Goal: Information Seeking & Learning: Learn about a topic

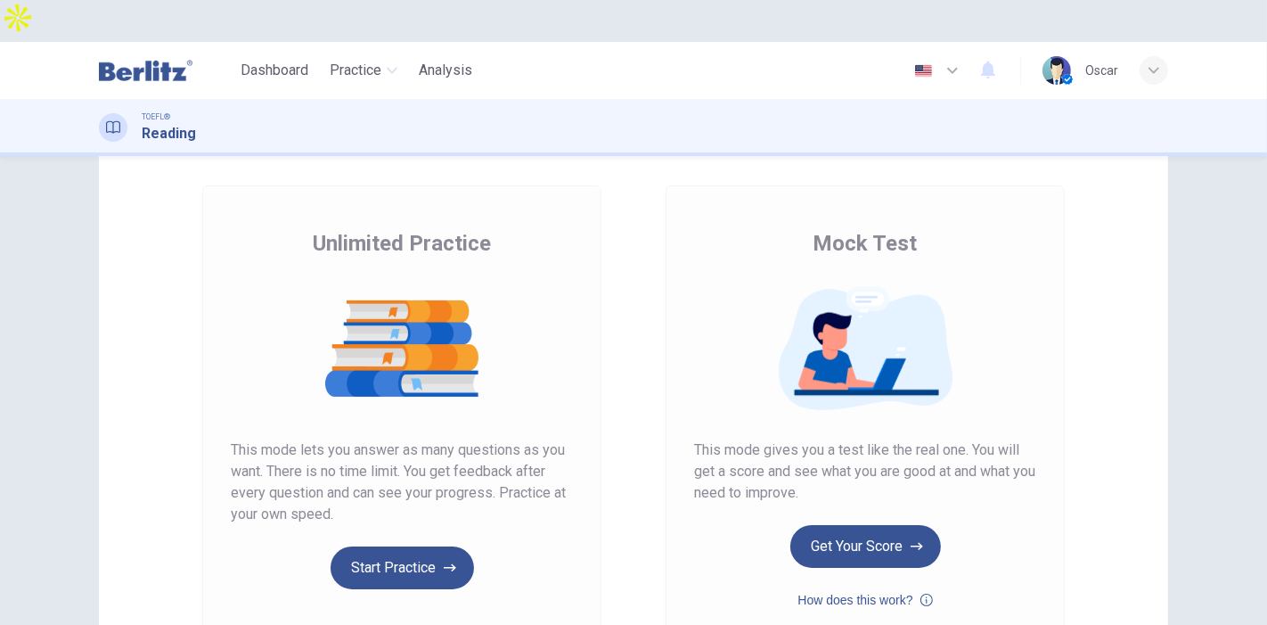
scroll to position [99, 0]
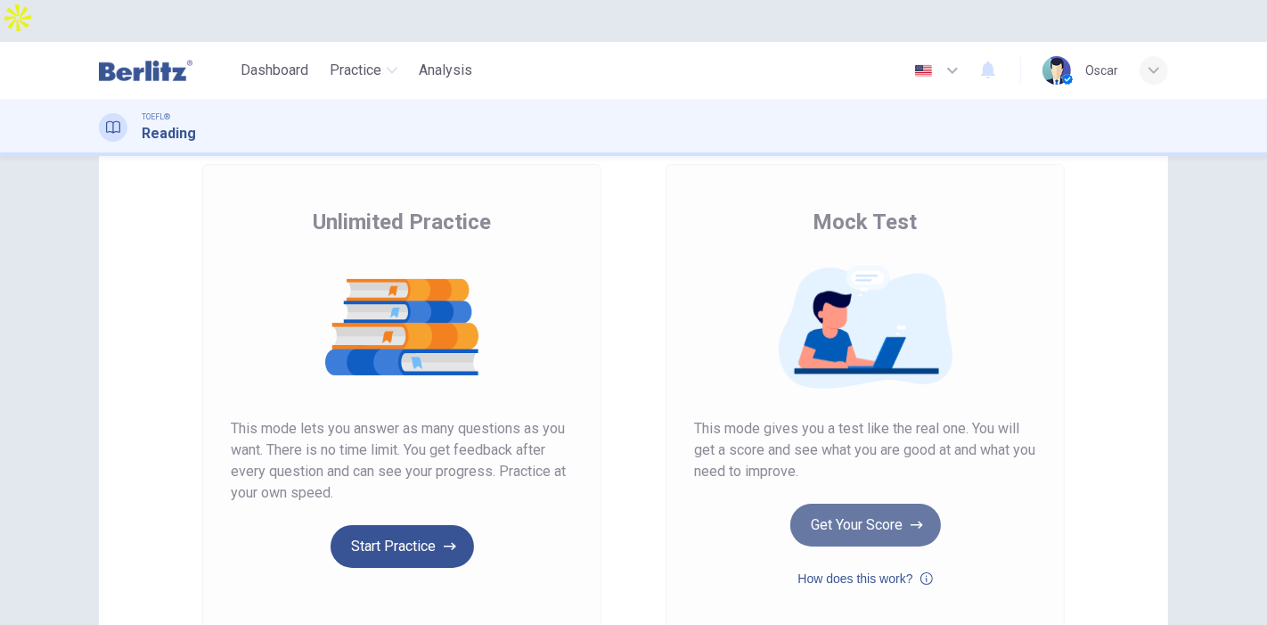
click at [854, 504] on button "Get Your Score" at bounding box center [866, 525] width 151 height 43
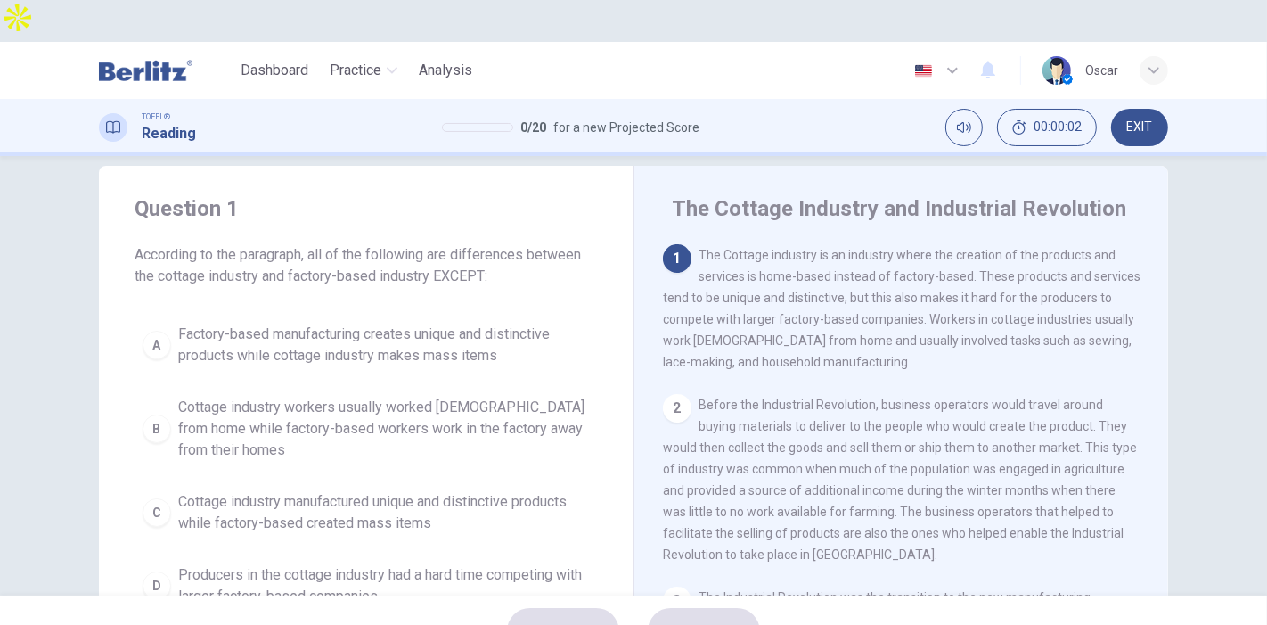
scroll to position [0, 0]
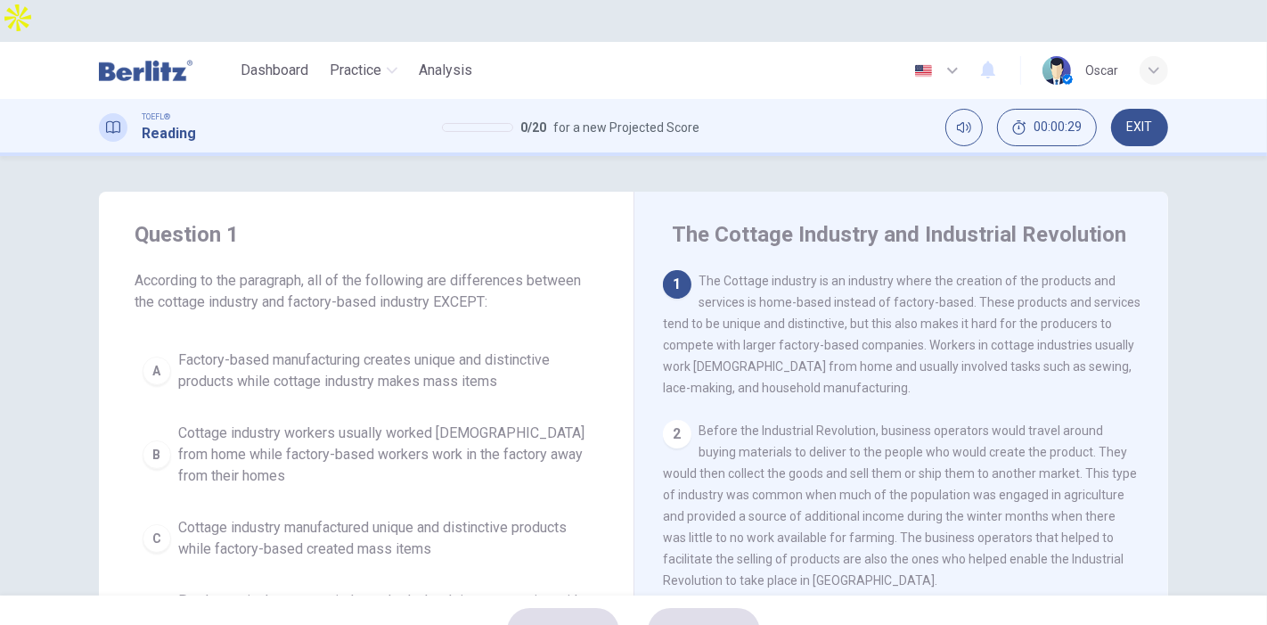
drag, startPoint x: 695, startPoint y: 349, endPoint x: 930, endPoint y: 344, distance: 234.4
click at [930, 344] on span "The Cottage industry is an industry where the creation of the products and serv…" at bounding box center [902, 334] width 478 height 121
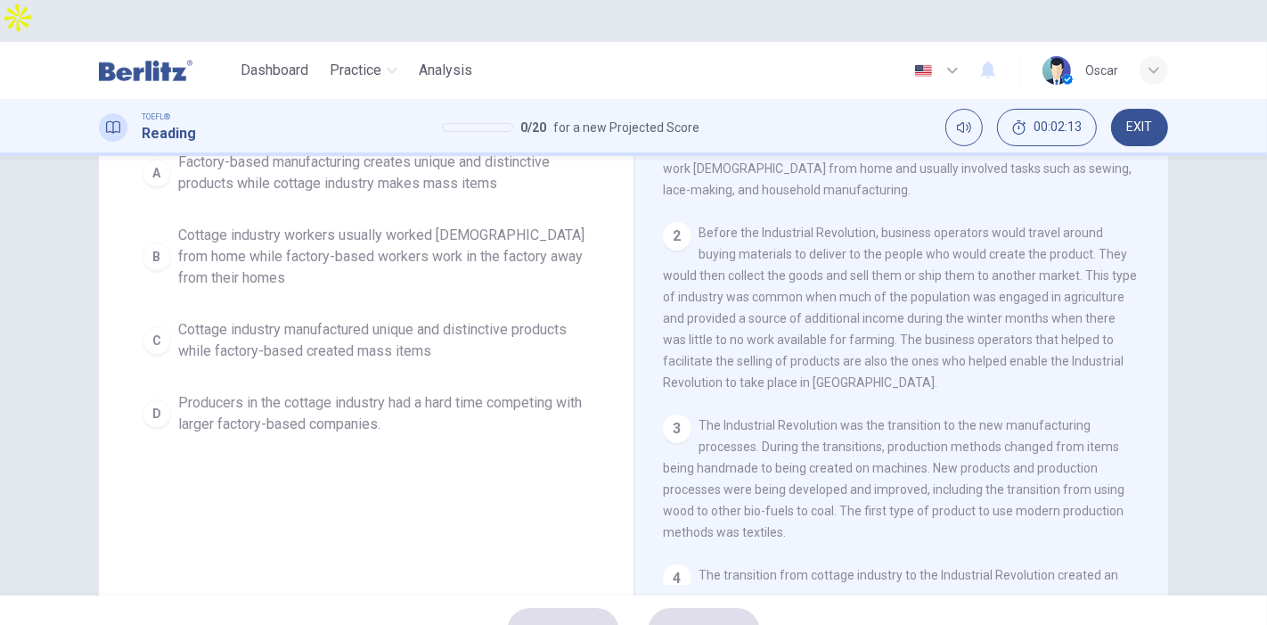
scroll to position [99, 0]
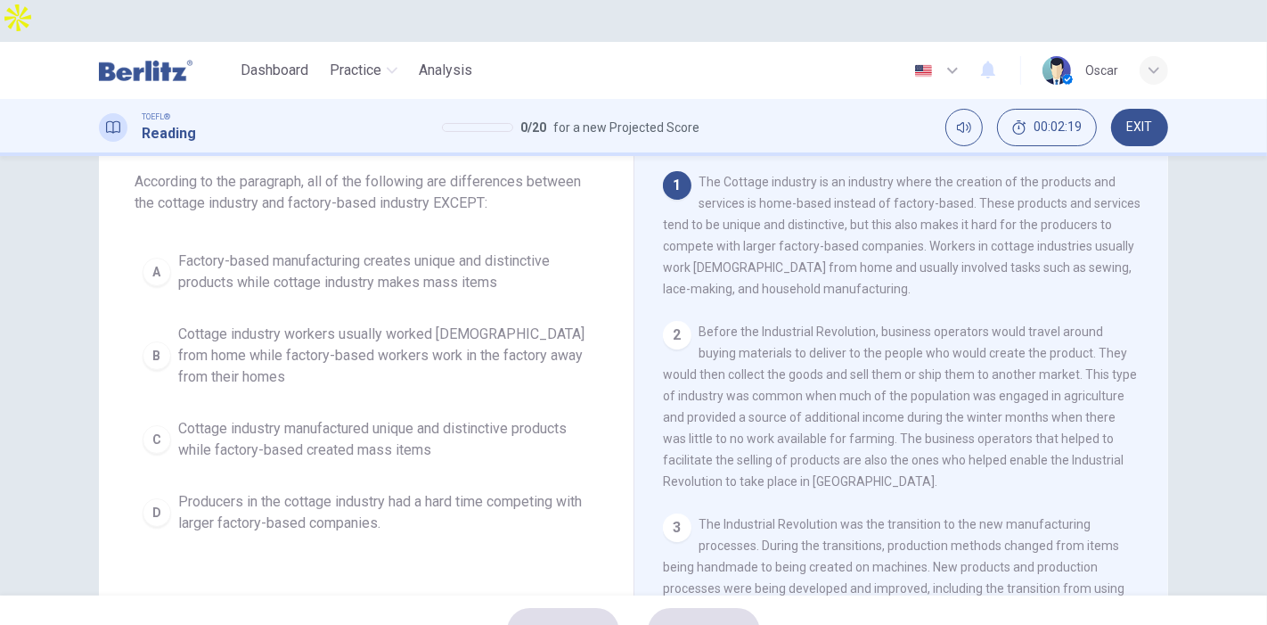
click at [314, 250] on span "Factory-based manufacturing creates unique and distinctive products while cotta…" at bounding box center [384, 271] width 412 height 43
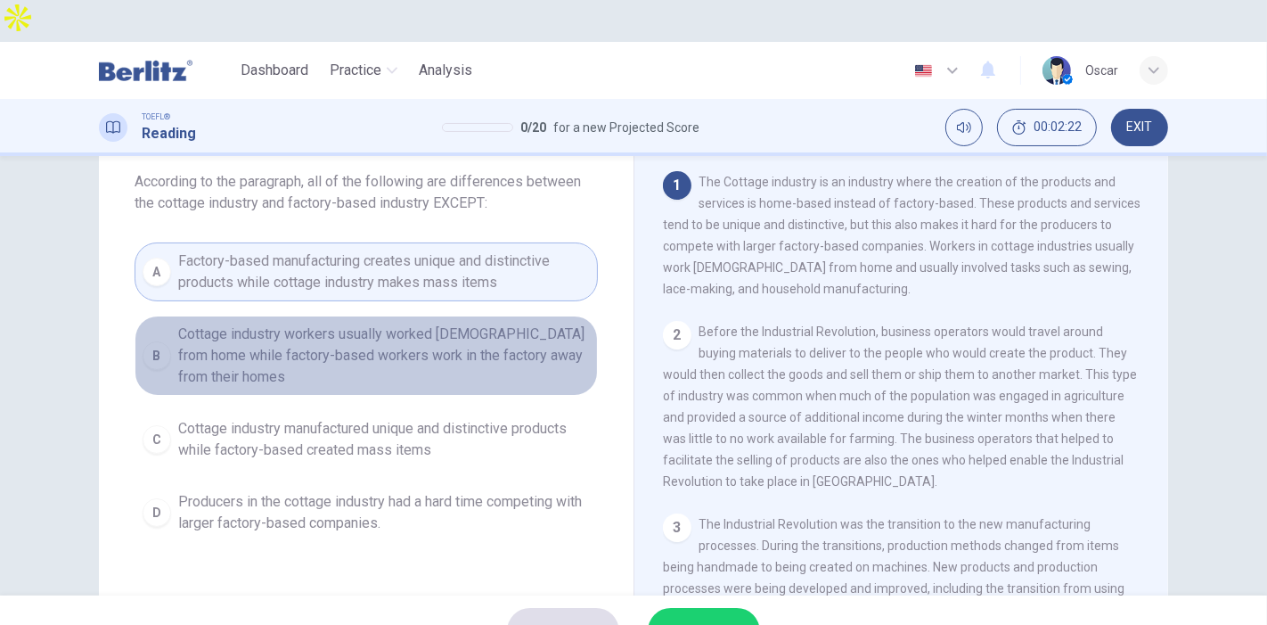
click at [353, 324] on span "Cottage industry workers usually worked part-time from home while factory-based…" at bounding box center [384, 356] width 412 height 64
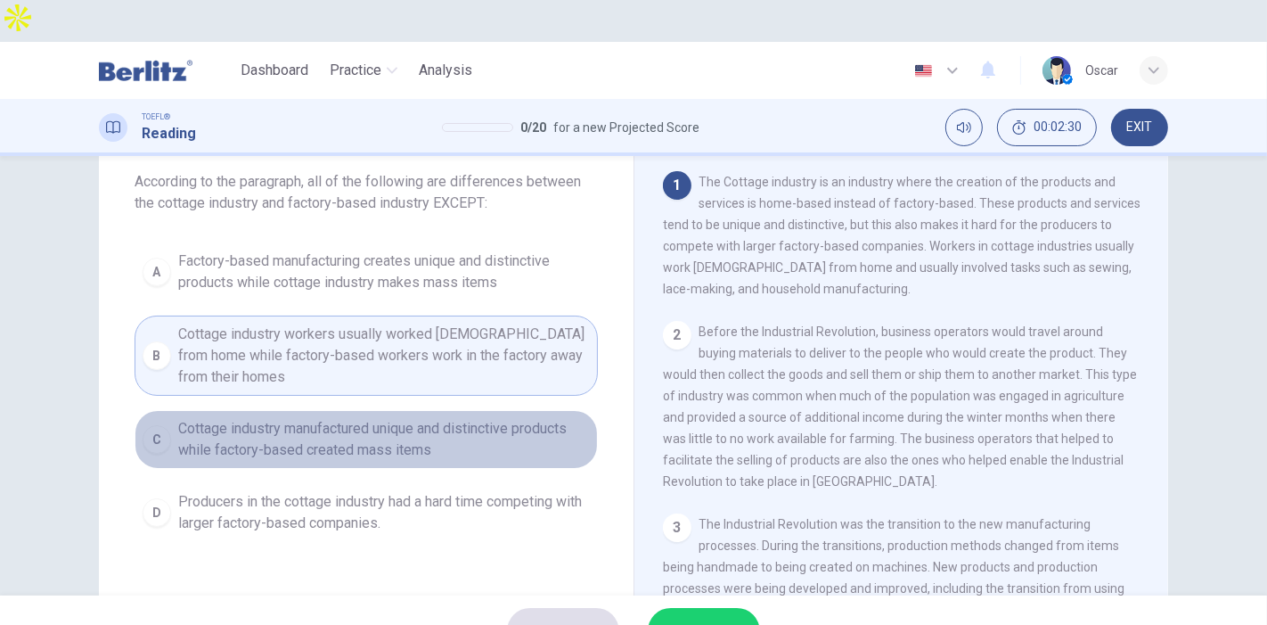
click at [335, 418] on span "Cottage industry manufactured unique and distinctive products while factory-bas…" at bounding box center [384, 439] width 412 height 43
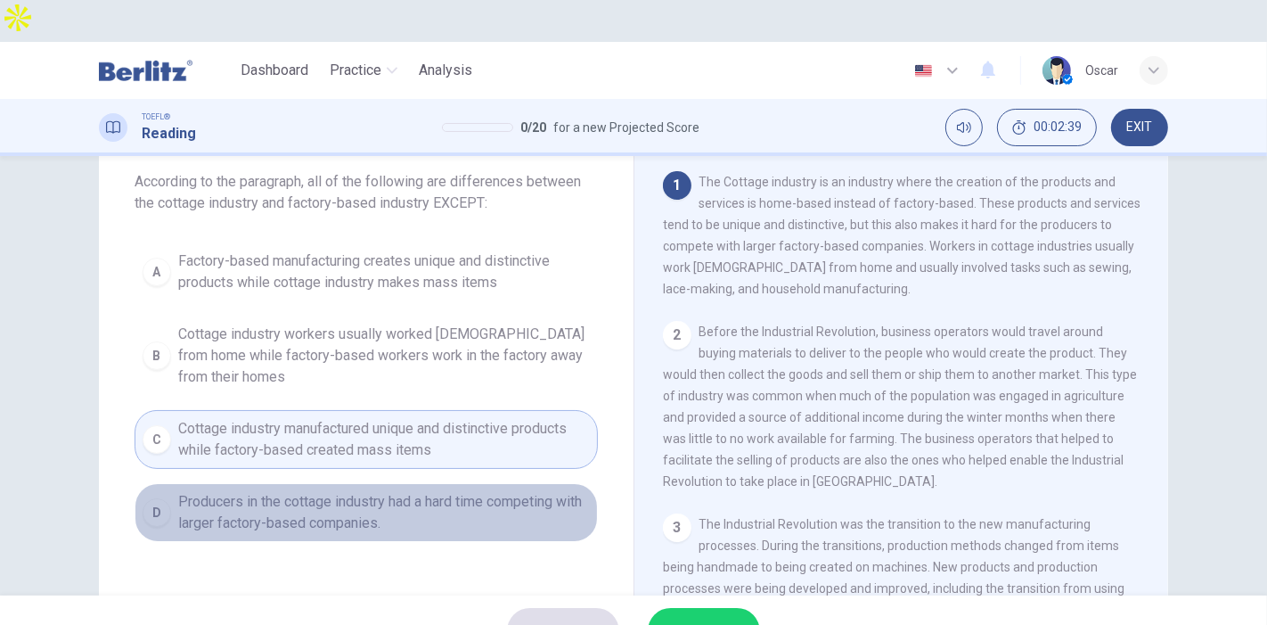
click at [363, 491] on span "Producers in the cottage industry had a hard time competing with larger factory…" at bounding box center [384, 512] width 412 height 43
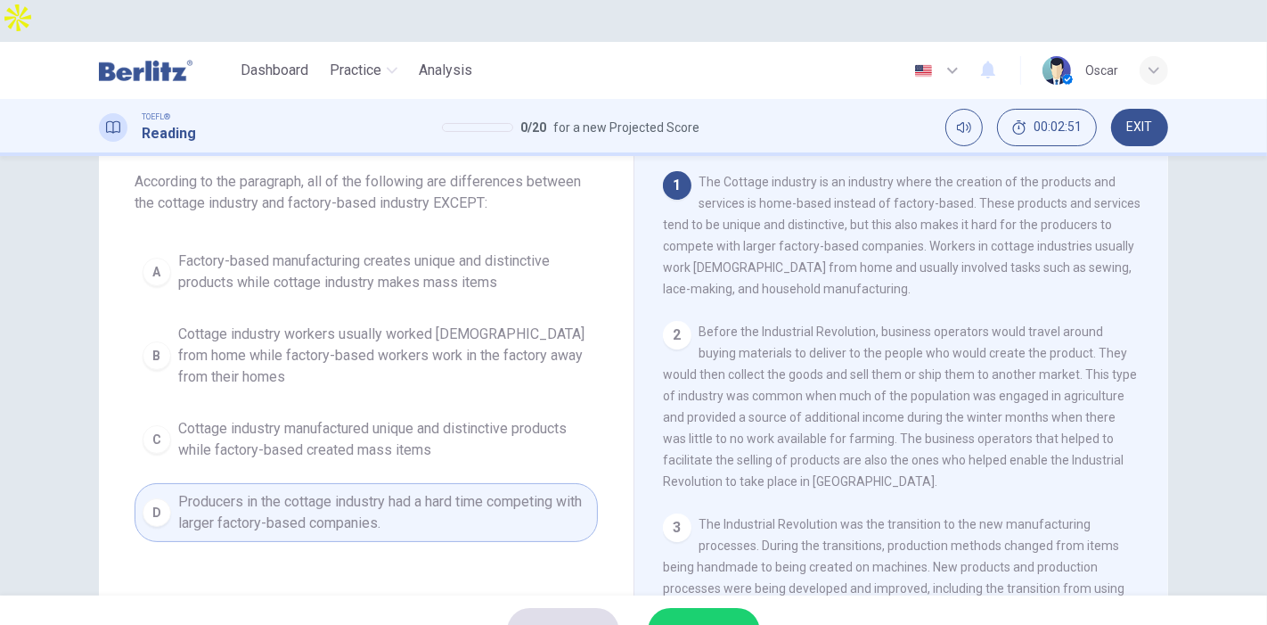
click at [336, 418] on span "Cottage industry manufactured unique and distinctive products while factory-bas…" at bounding box center [384, 439] width 412 height 43
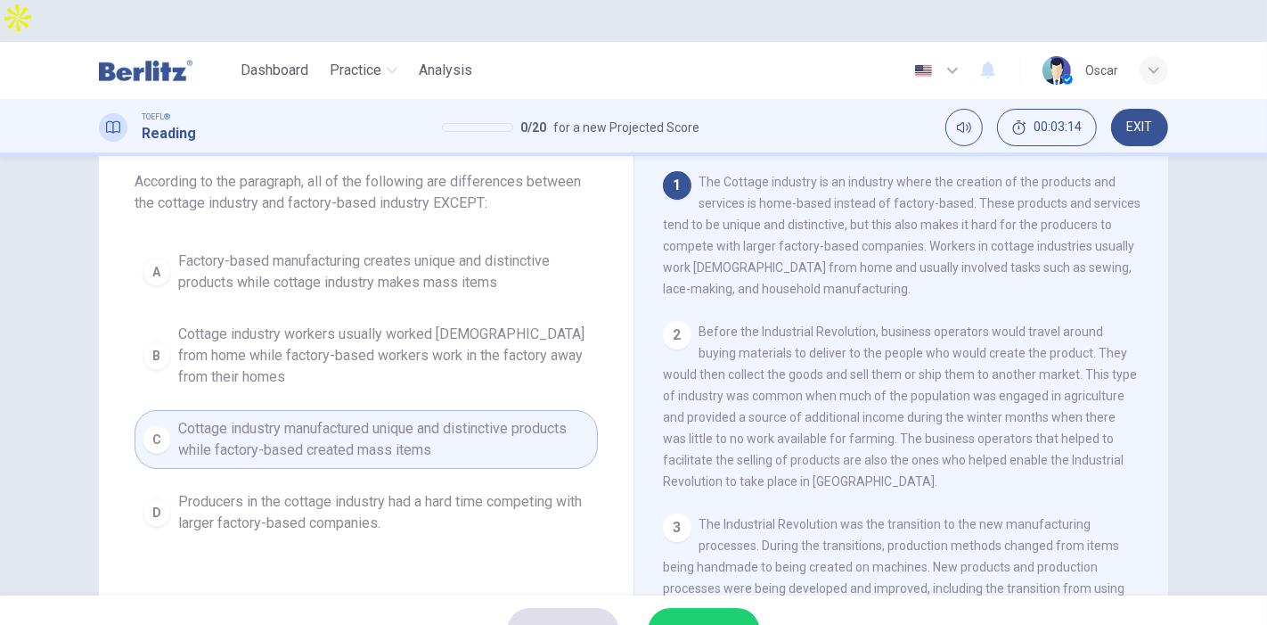
click at [430, 324] on span "Cottage industry workers usually worked part-time from home while factory-based…" at bounding box center [384, 356] width 412 height 64
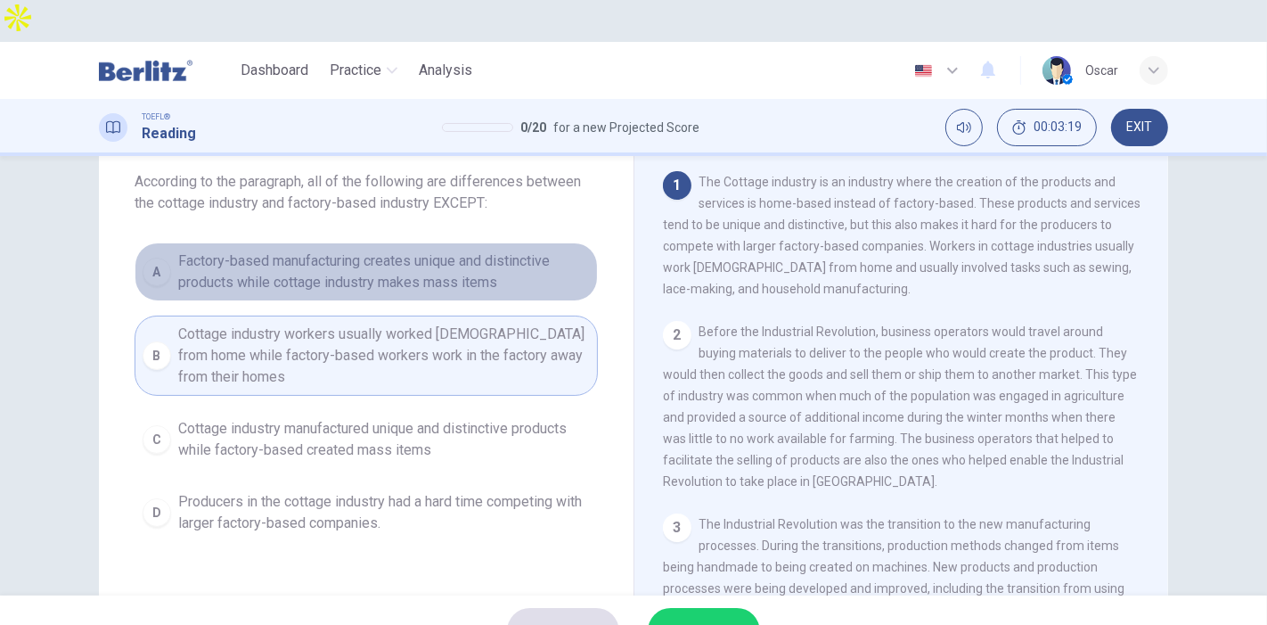
click at [339, 250] on span "Factory-based manufacturing creates unique and distinctive products while cotta…" at bounding box center [384, 271] width 412 height 43
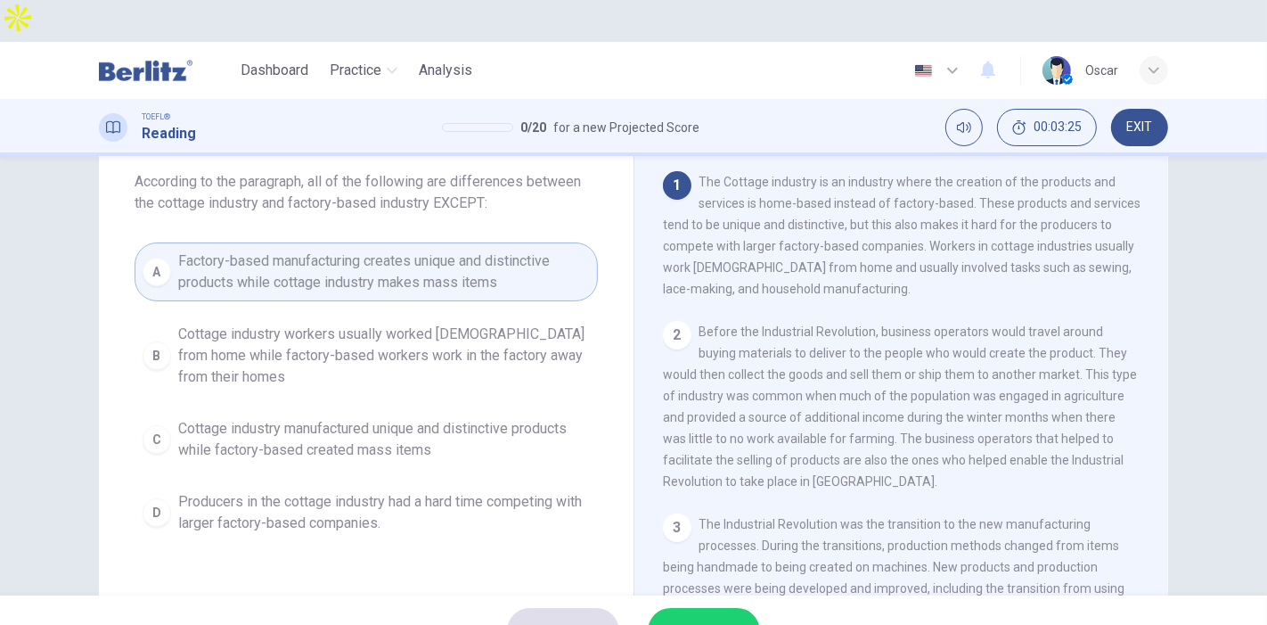
click at [716, 618] on span "SUBMIT" at bounding box center [695, 630] width 52 height 25
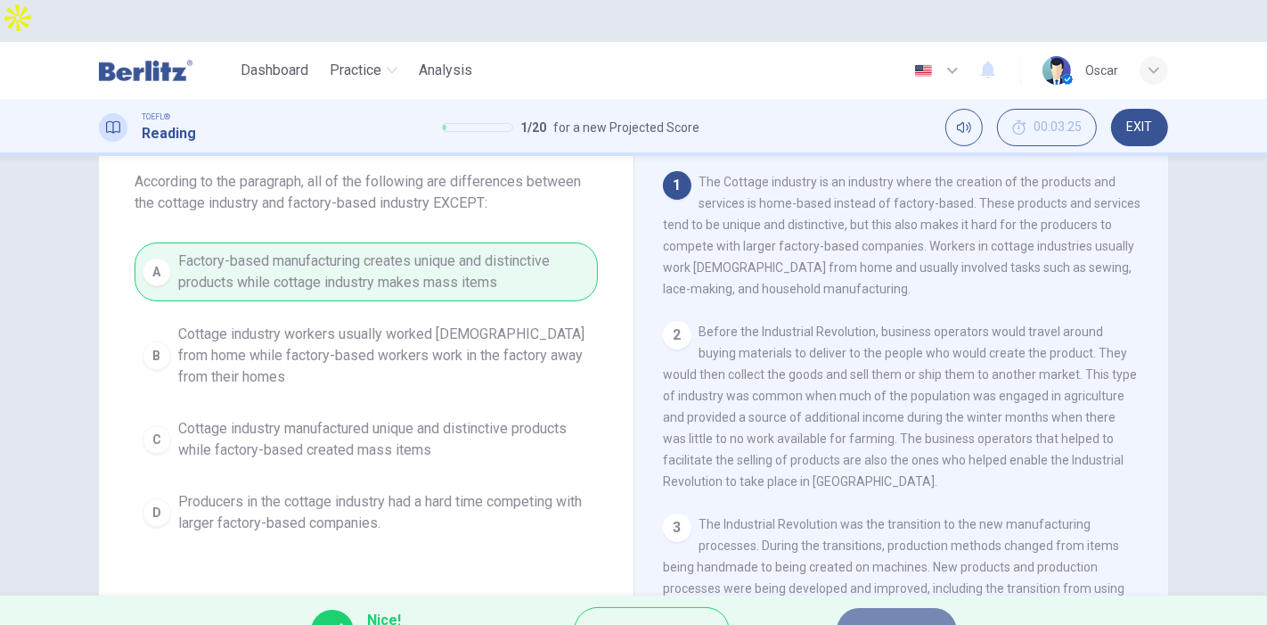
click at [924, 608] on button "NEXT" at bounding box center [897, 631] width 120 height 46
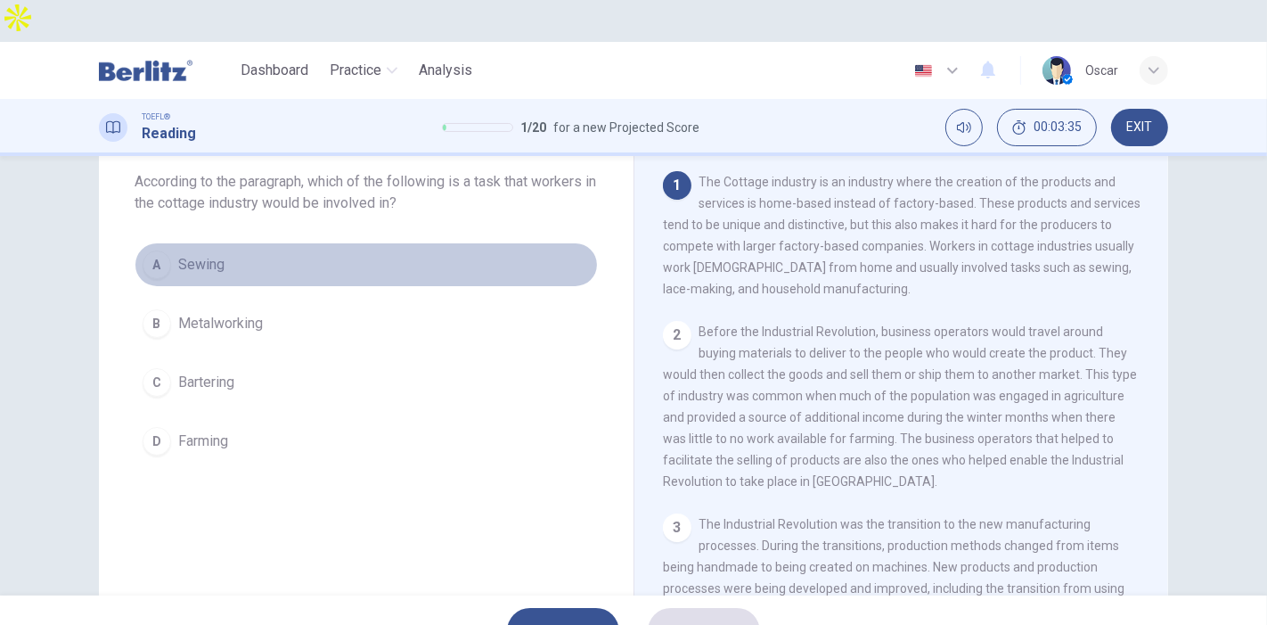
click at [166, 242] on button "A Sewing" at bounding box center [366, 264] width 463 height 45
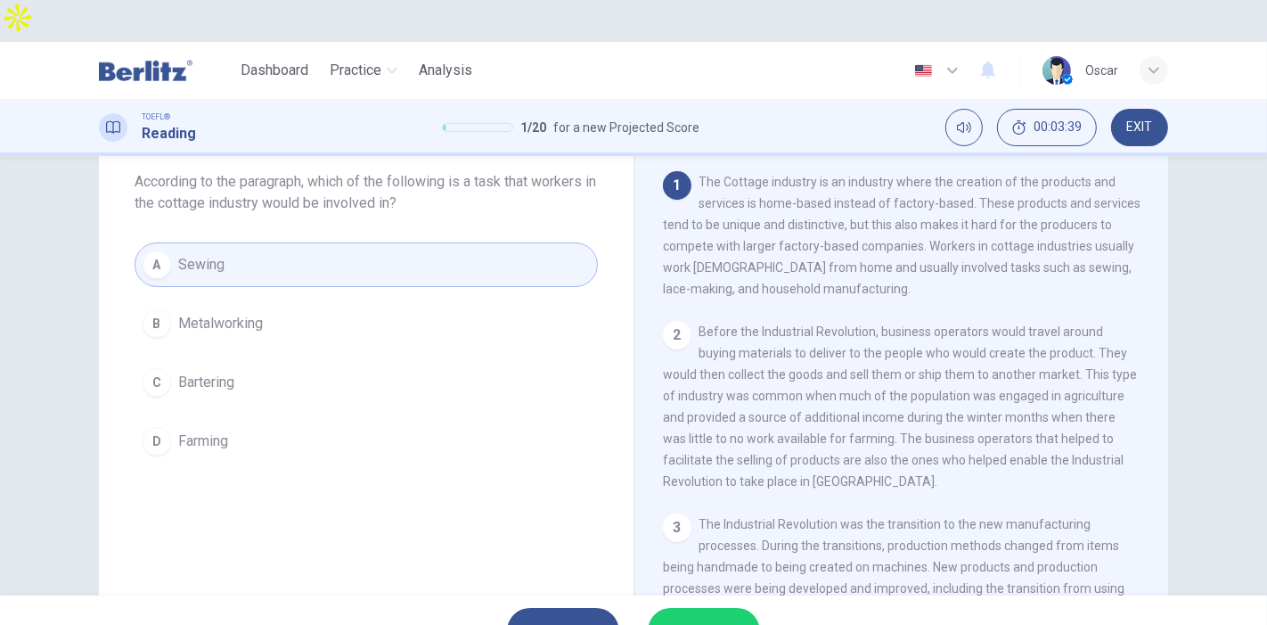
click at [696, 618] on span "SUBMIT" at bounding box center [695, 630] width 52 height 25
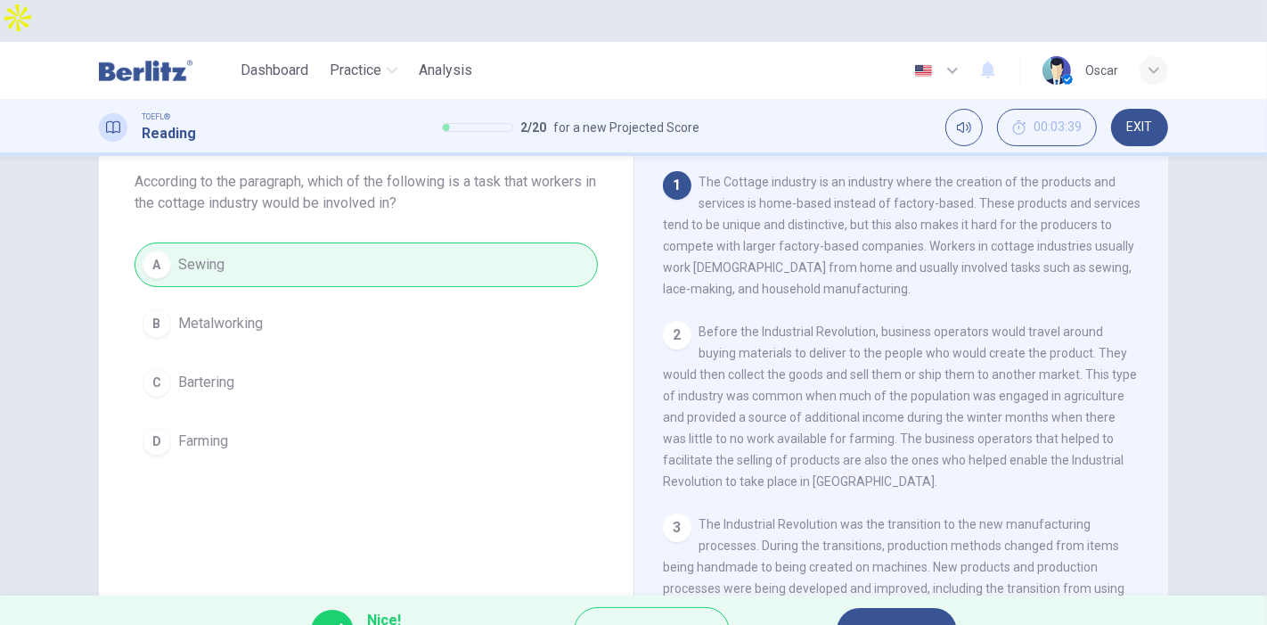
click at [867, 608] on button "NEXT" at bounding box center [897, 631] width 120 height 46
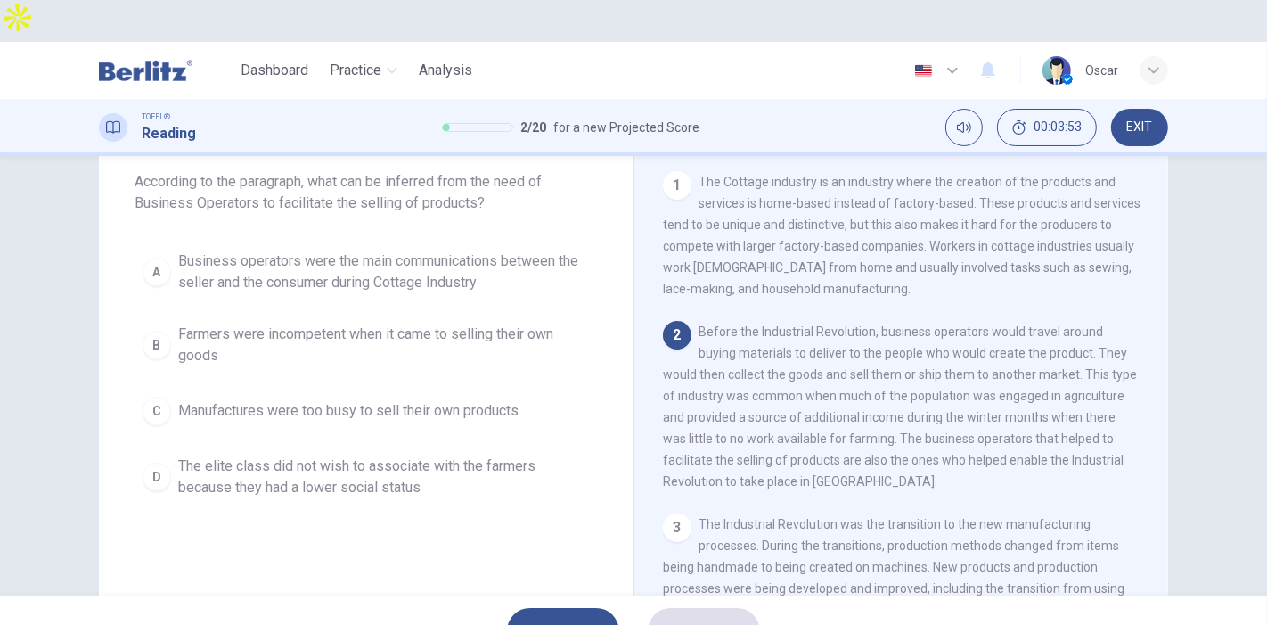
click at [258, 250] on span "Business operators were the main communications between the seller and the cons…" at bounding box center [384, 271] width 412 height 43
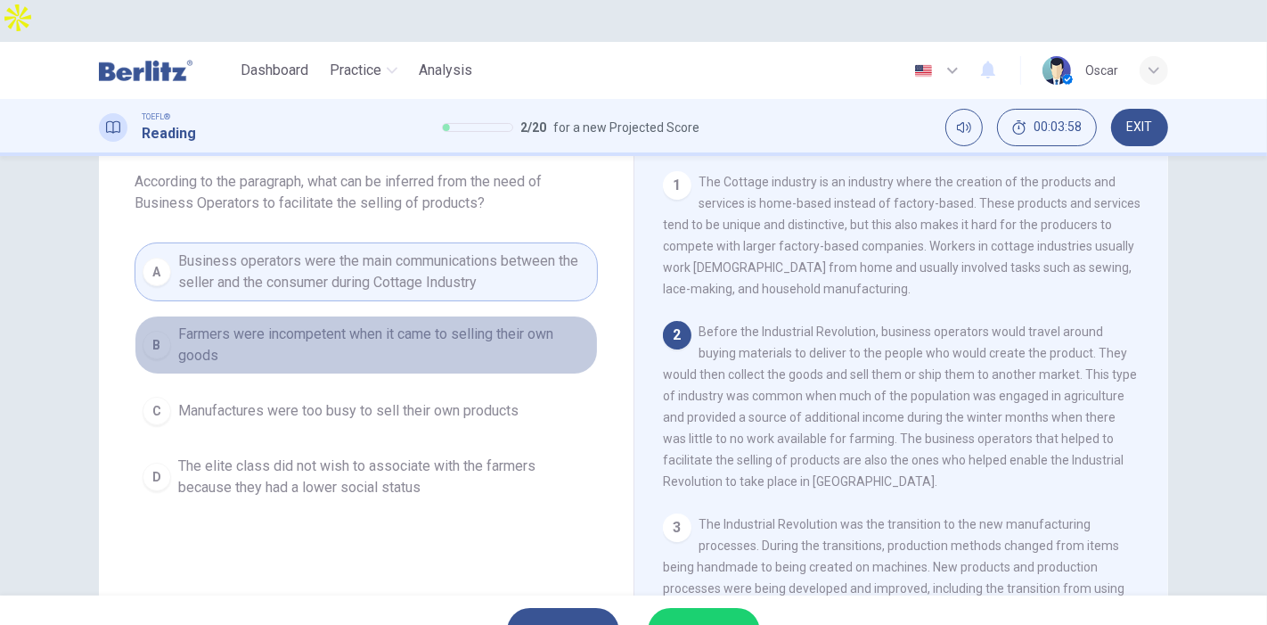
click at [260, 324] on span "Farmers were incompetent when it came to selling their own goods" at bounding box center [384, 345] width 412 height 43
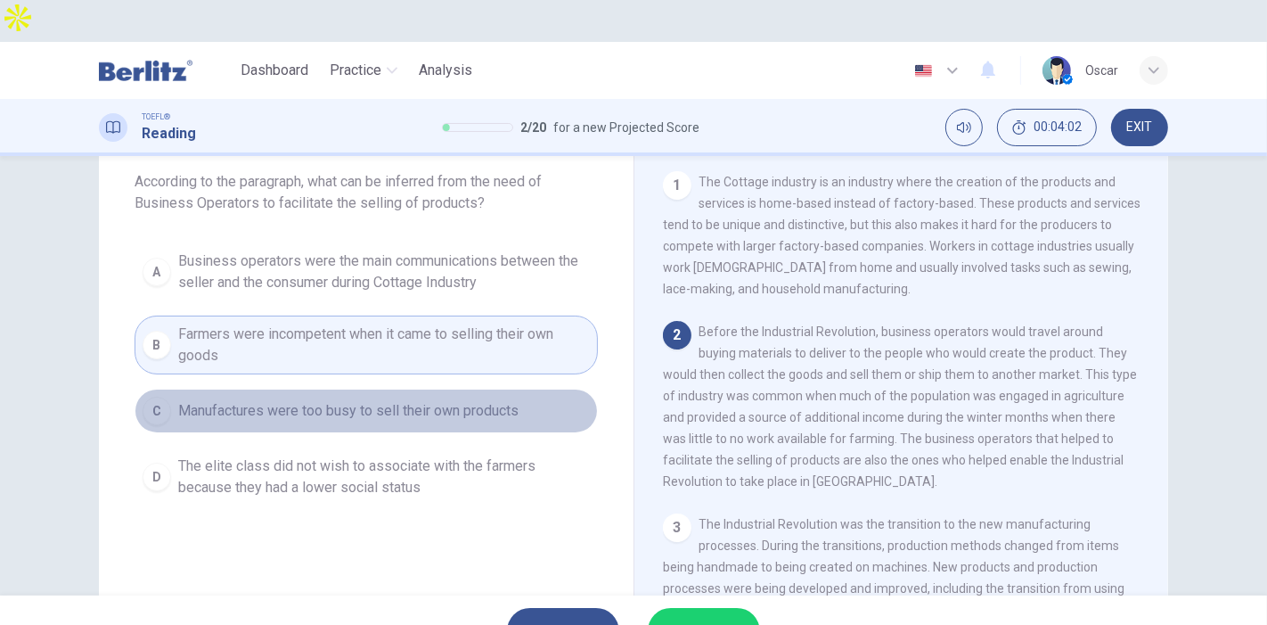
click at [318, 400] on span "Manufactures were too busy to sell their own products" at bounding box center [348, 410] width 340 height 21
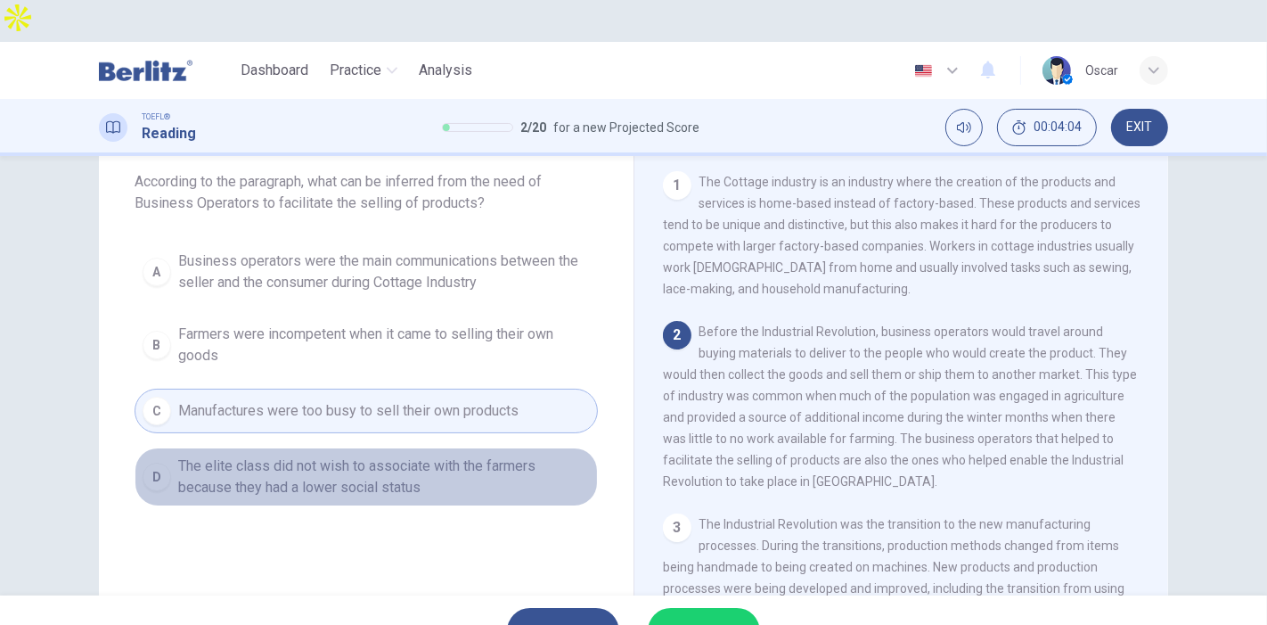
click at [273, 455] on span "The elite class did not wish to associate with the farmers because they had a l…" at bounding box center [384, 476] width 412 height 43
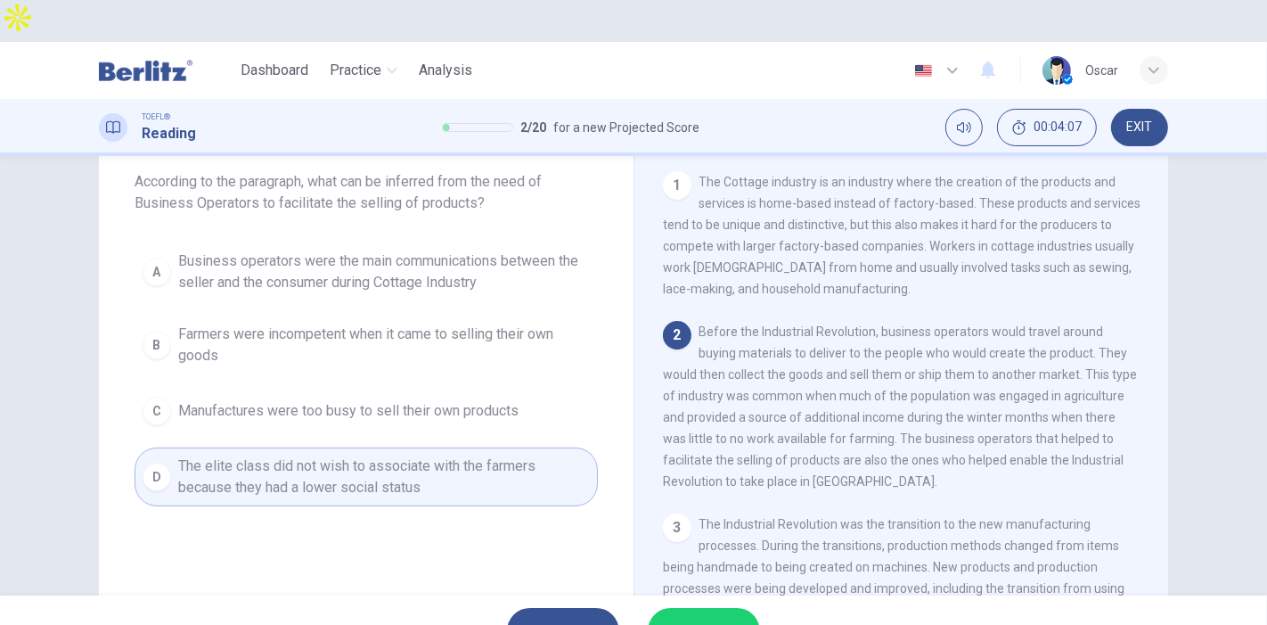
click at [267, 250] on span "Business operators were the main communications between the seller and the cons…" at bounding box center [384, 271] width 412 height 43
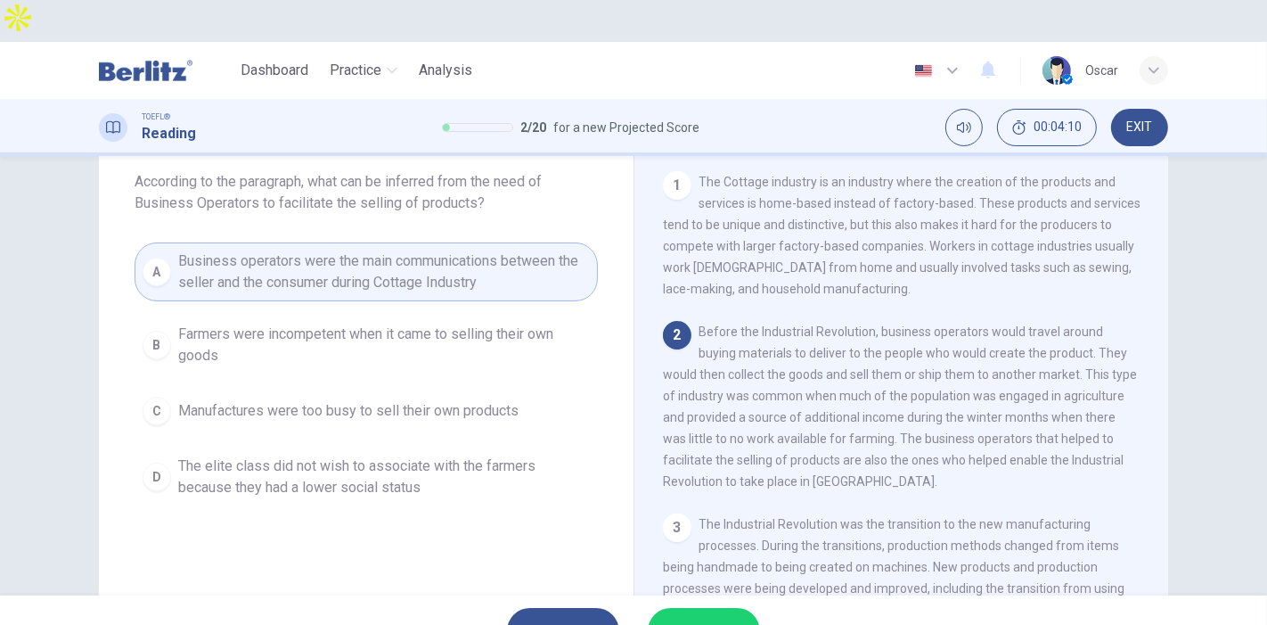
click at [684, 618] on span "SUBMIT" at bounding box center [695, 630] width 52 height 25
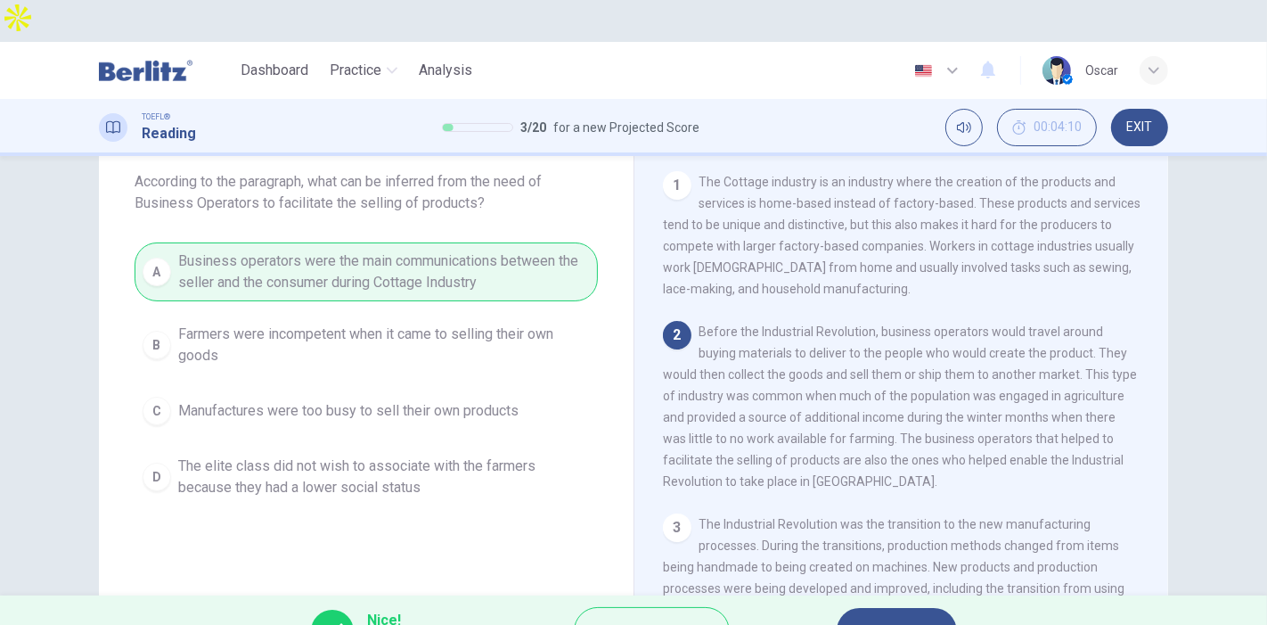
click at [866, 608] on button "NEXT" at bounding box center [897, 631] width 120 height 46
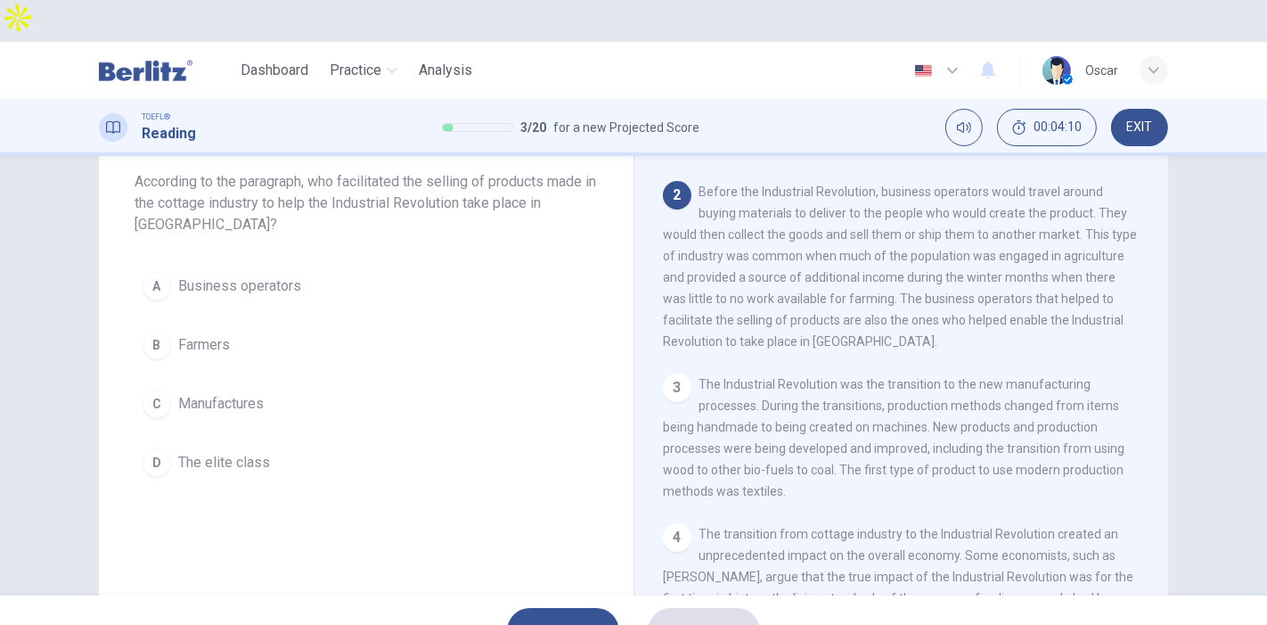
scroll to position [152, 0]
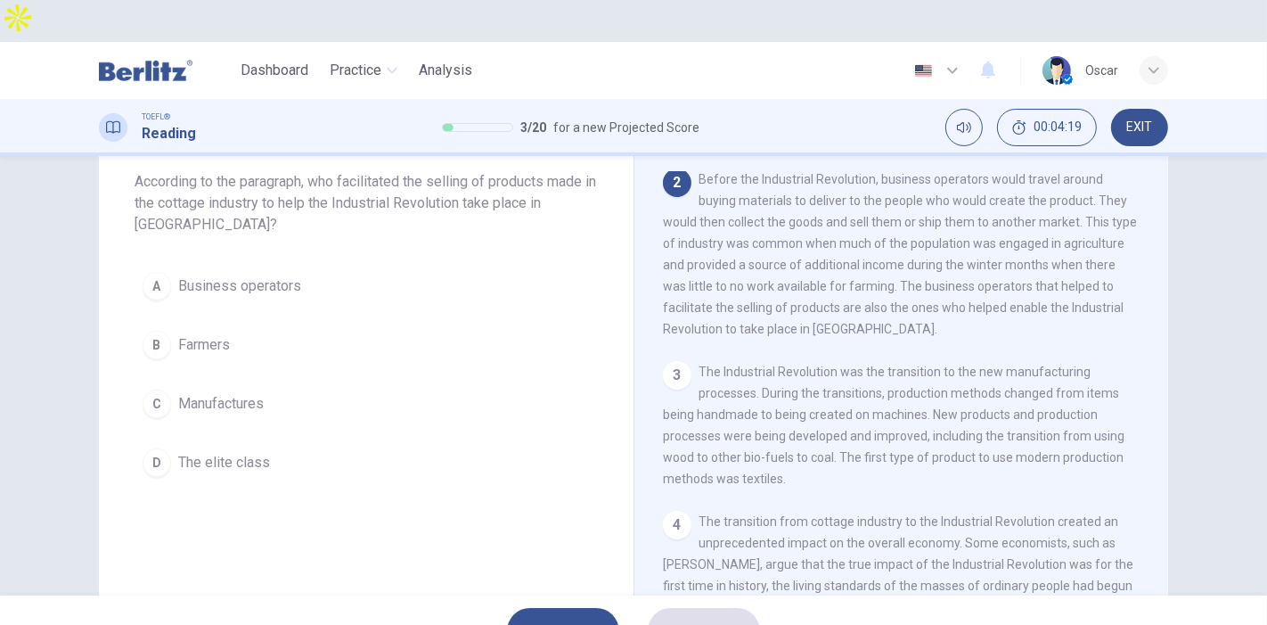
click at [274, 275] on span "Business operators" at bounding box center [239, 285] width 123 height 21
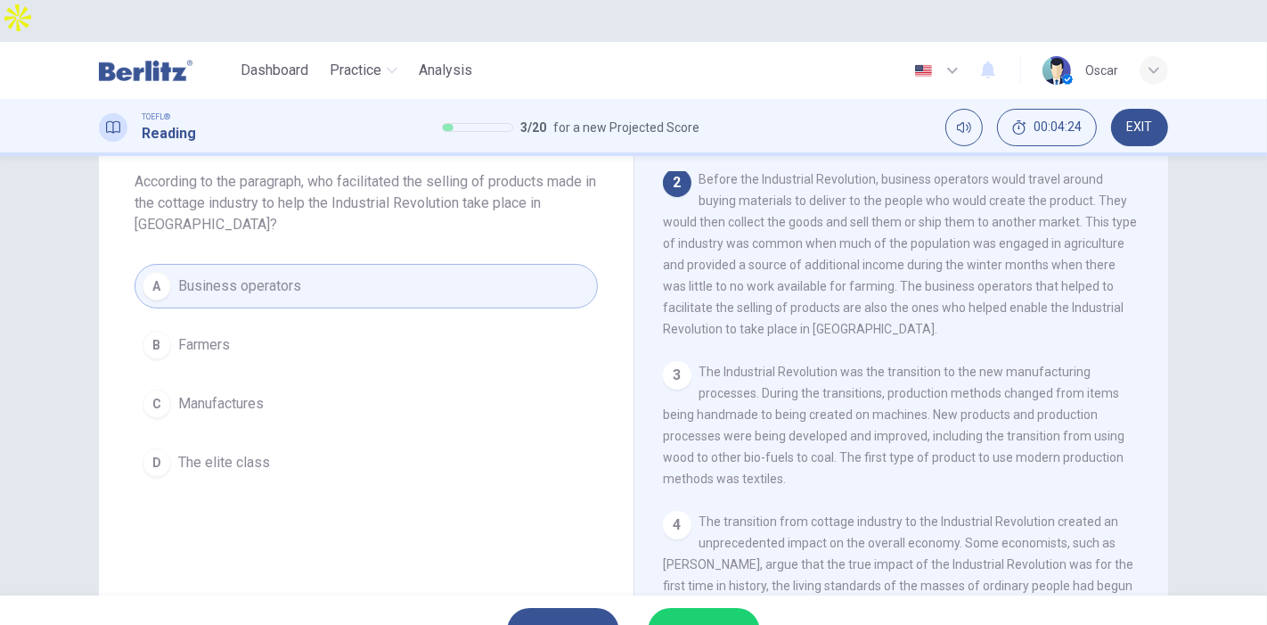
click at [709, 618] on span "SUBMIT" at bounding box center [695, 630] width 52 height 25
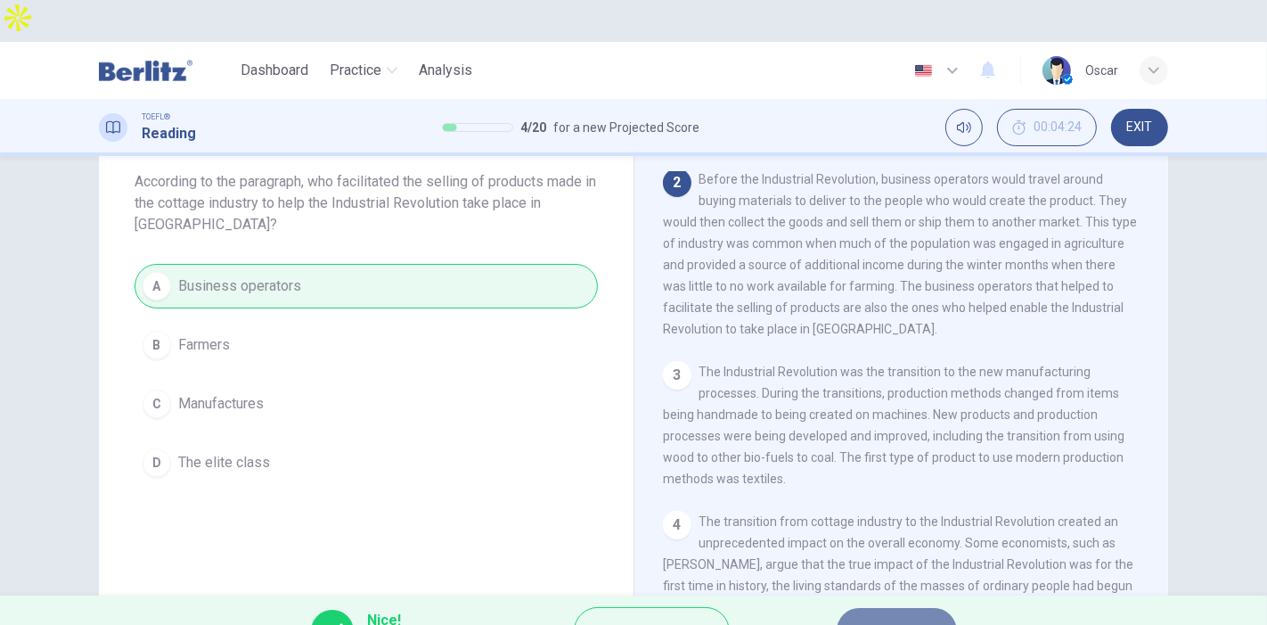
click at [895, 618] on span "NEXT" at bounding box center [888, 630] width 35 height 25
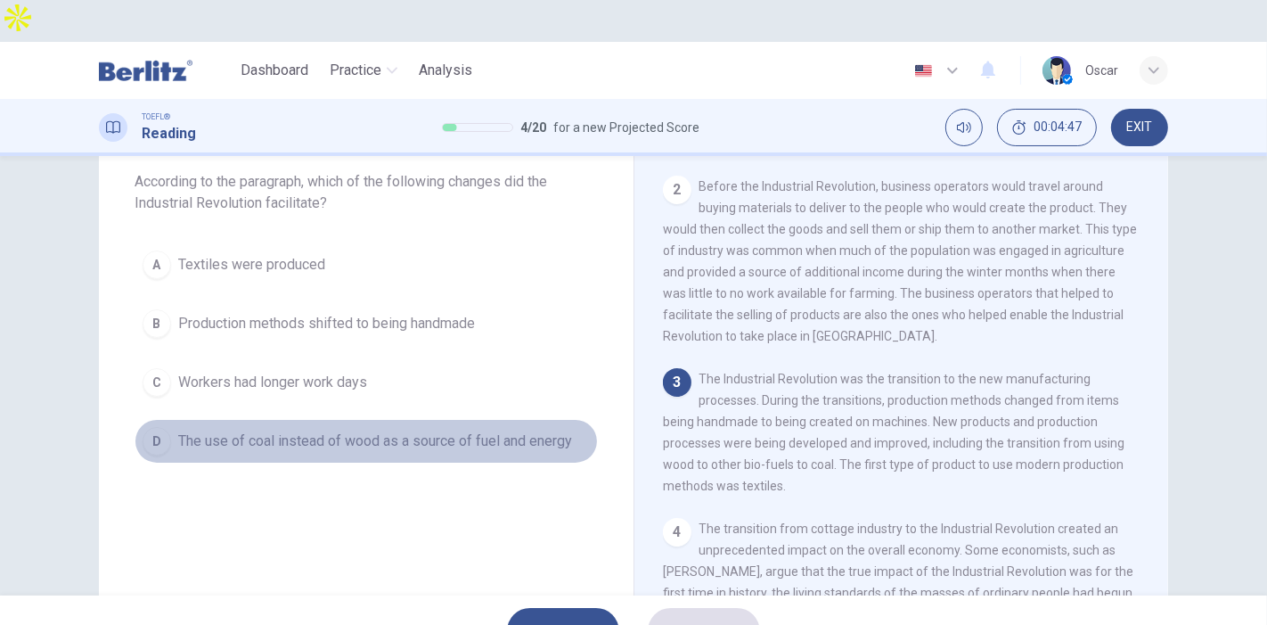
click at [341, 430] on span "The use of coal instead of wood as a source of fuel and energy" at bounding box center [375, 440] width 394 height 21
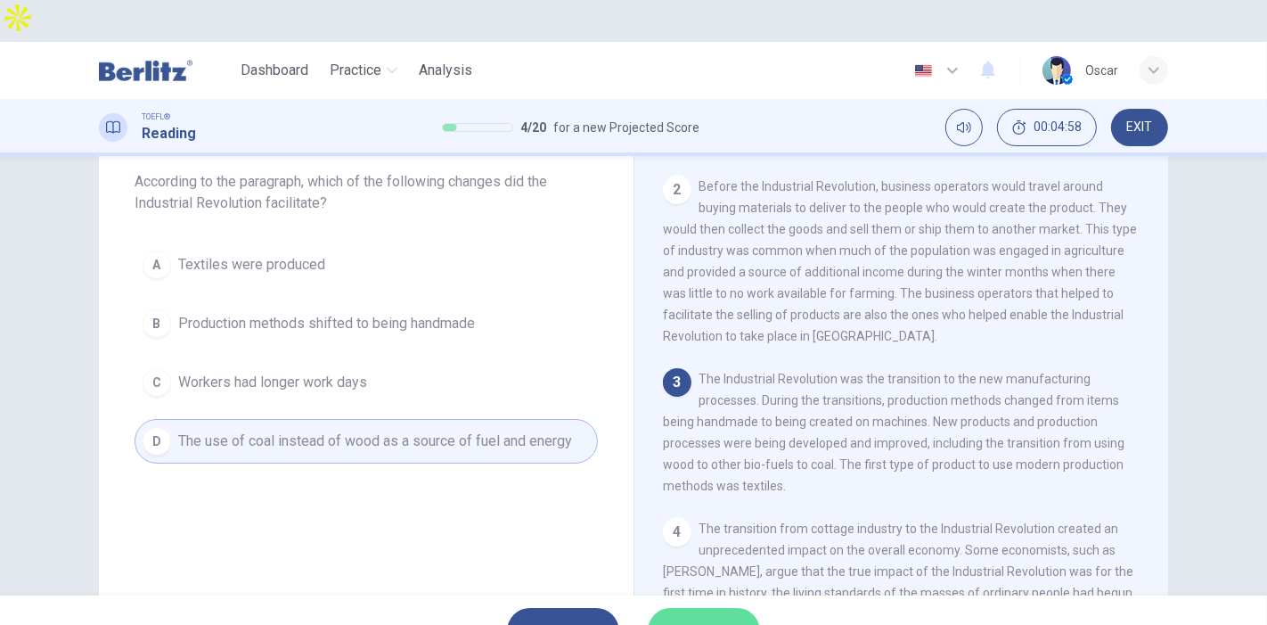
click at [697, 618] on span "SUBMIT" at bounding box center [695, 630] width 52 height 25
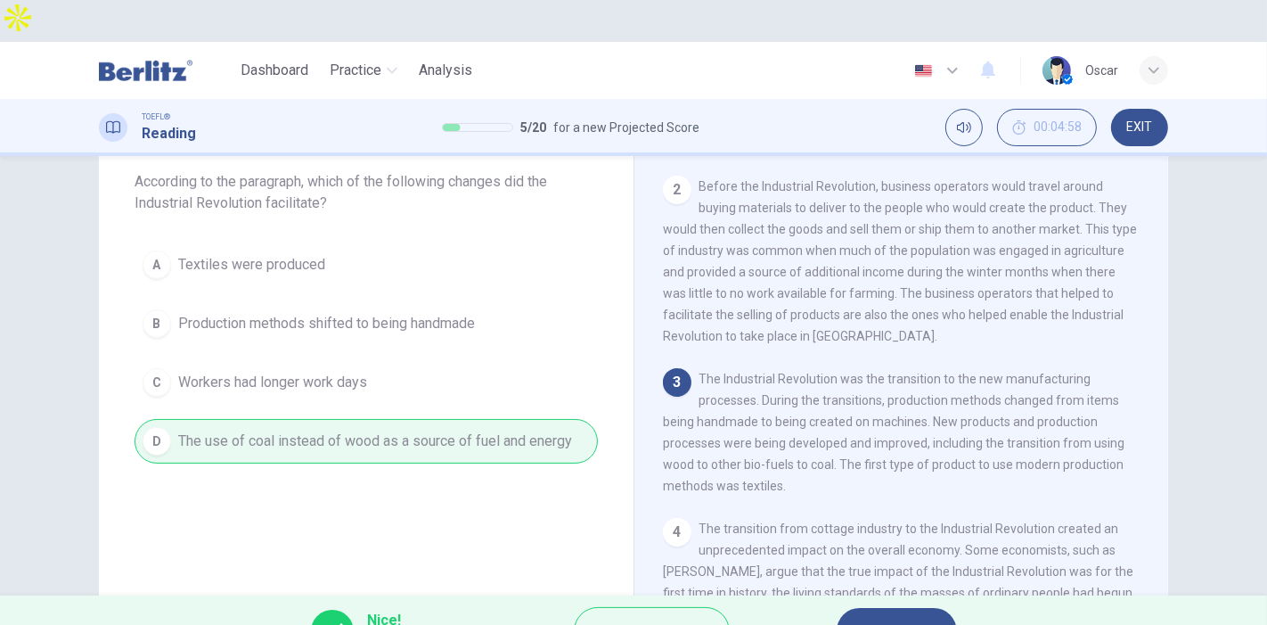
click at [904, 618] on span "NEXT" at bounding box center [888, 630] width 35 height 25
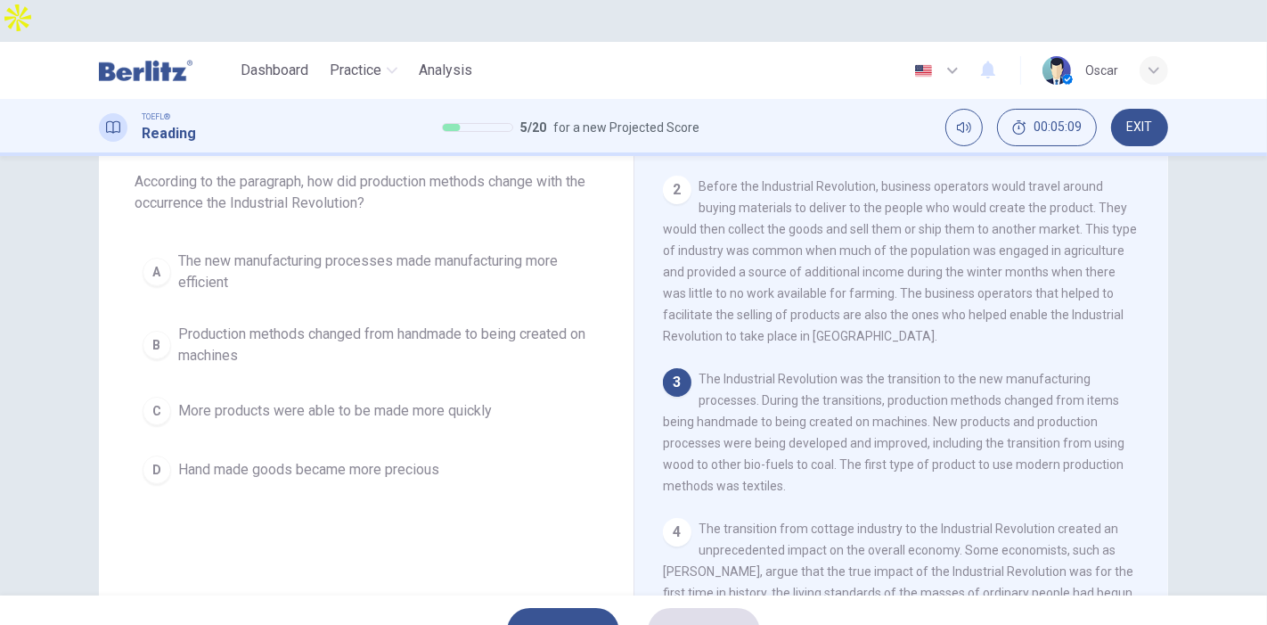
click at [314, 250] on span "The new manufacturing processes made manufacturing more efficient" at bounding box center [384, 271] width 412 height 43
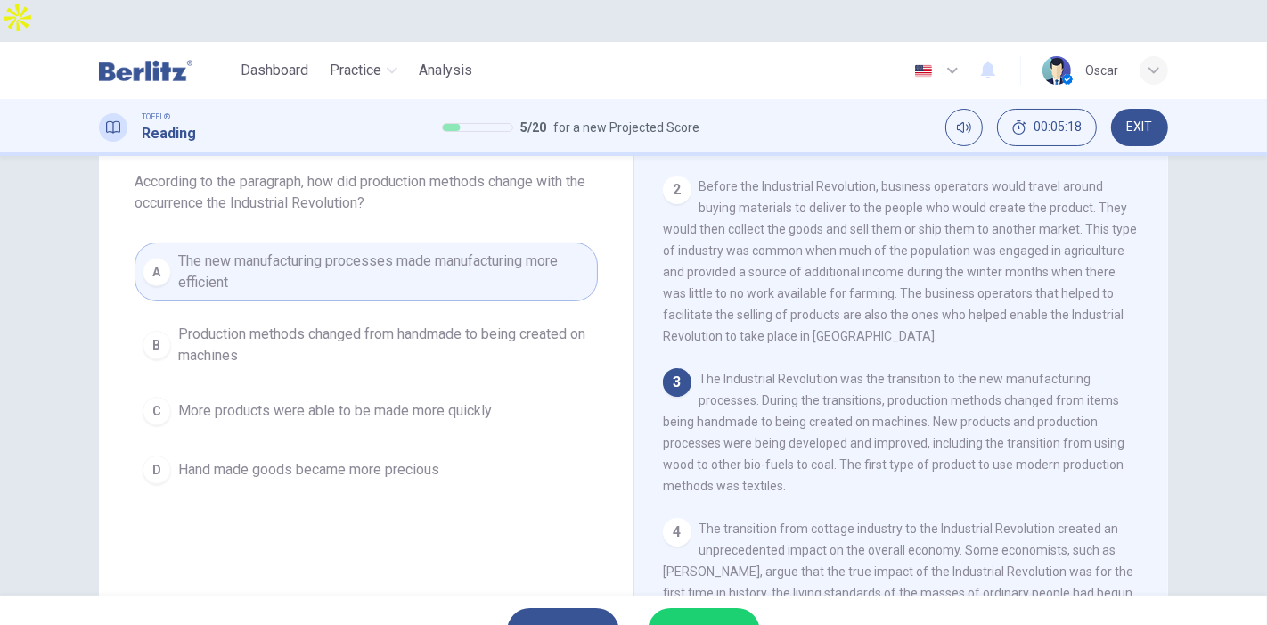
click at [233, 324] on span "Production methods changed from handmade to being created on machines" at bounding box center [384, 345] width 412 height 43
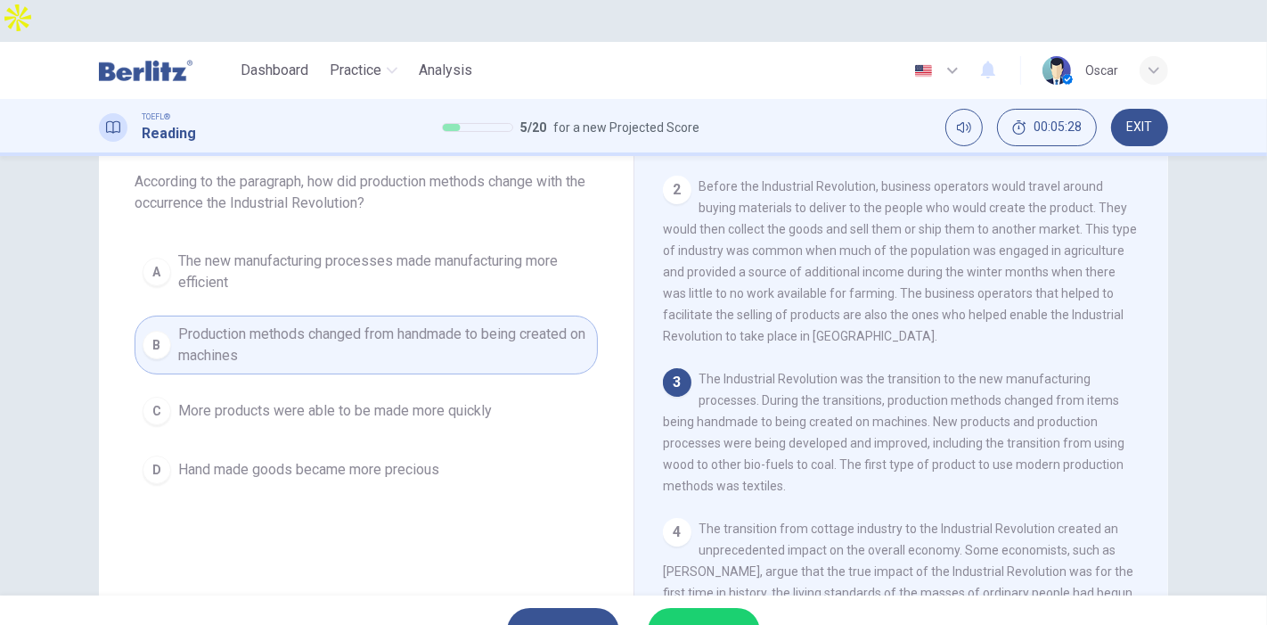
click at [690, 618] on span "SUBMIT" at bounding box center [695, 630] width 52 height 25
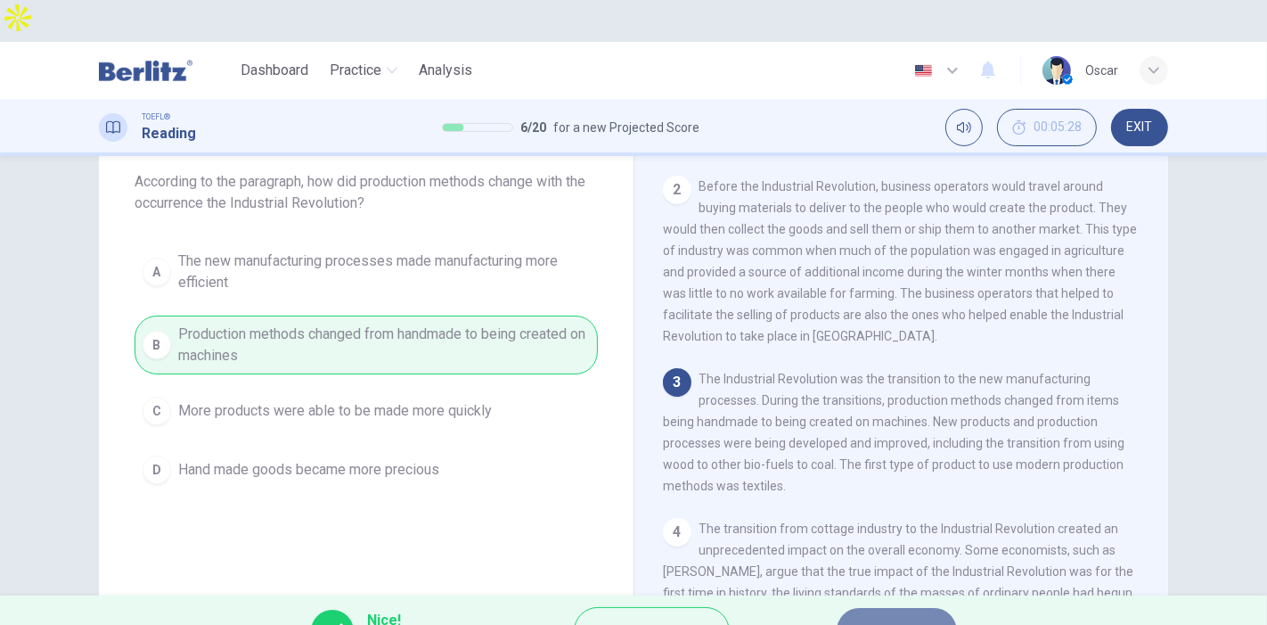
click at [876, 618] on span "NEXT" at bounding box center [888, 630] width 35 height 25
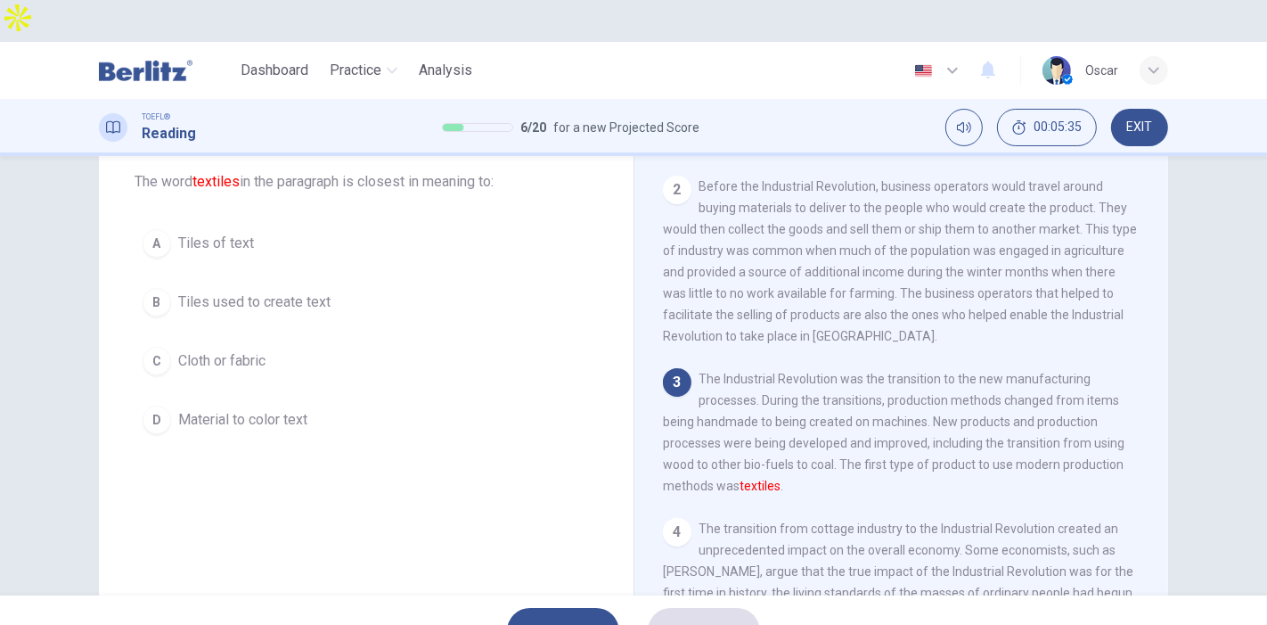
click at [242, 350] on span "Cloth or fabric" at bounding box center [221, 360] width 87 height 21
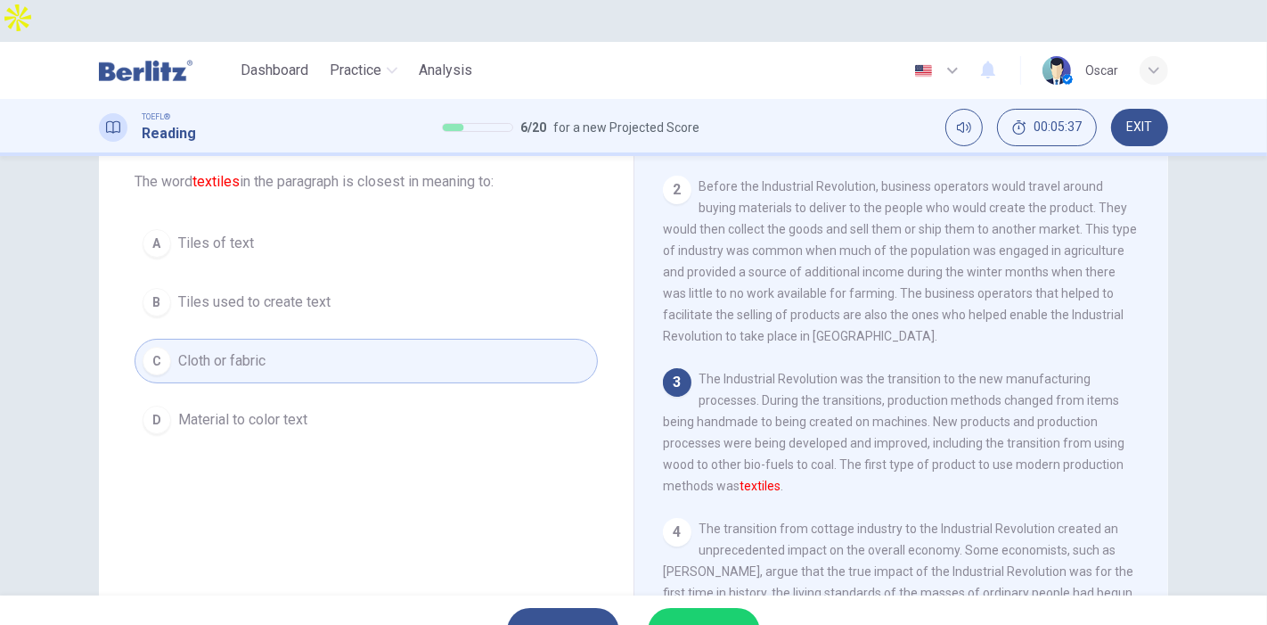
click at [709, 618] on span "SUBMIT" at bounding box center [695, 630] width 52 height 25
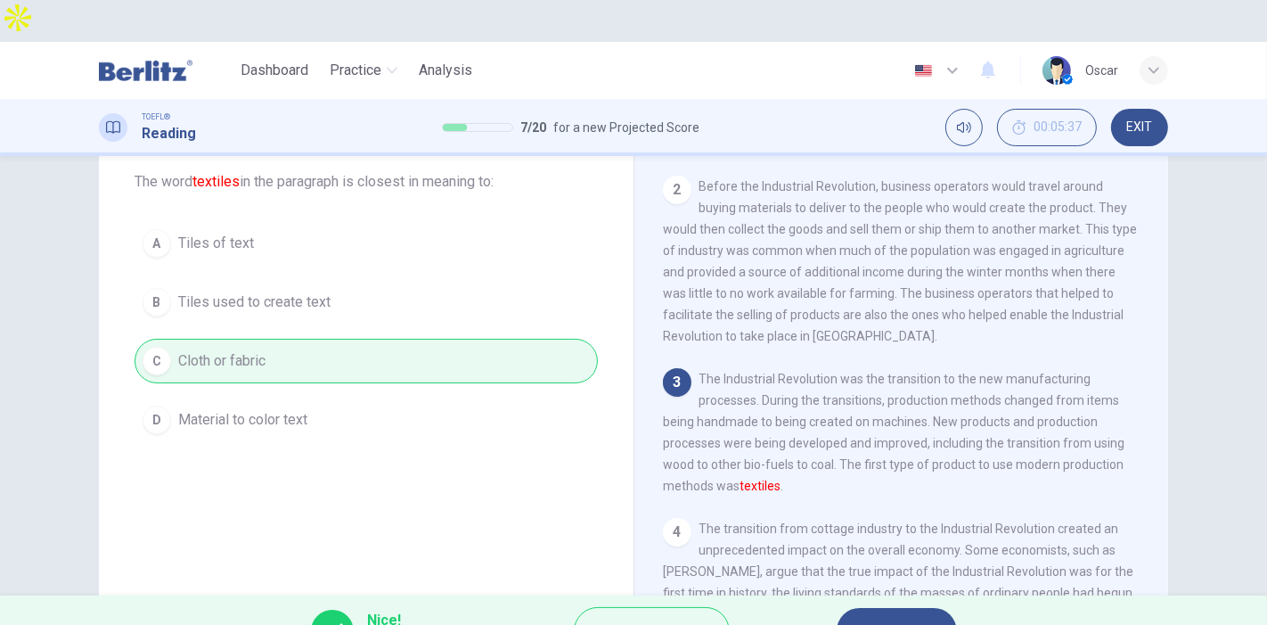
click at [897, 618] on span "NEXT" at bounding box center [888, 630] width 35 height 25
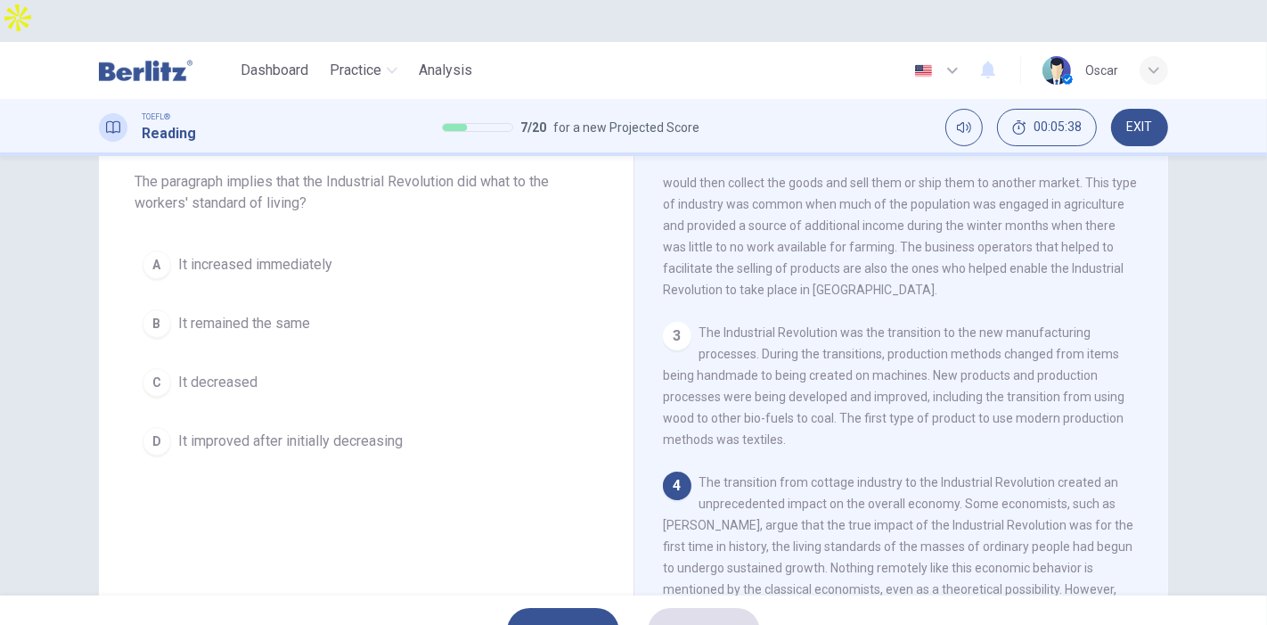
scroll to position [381, 0]
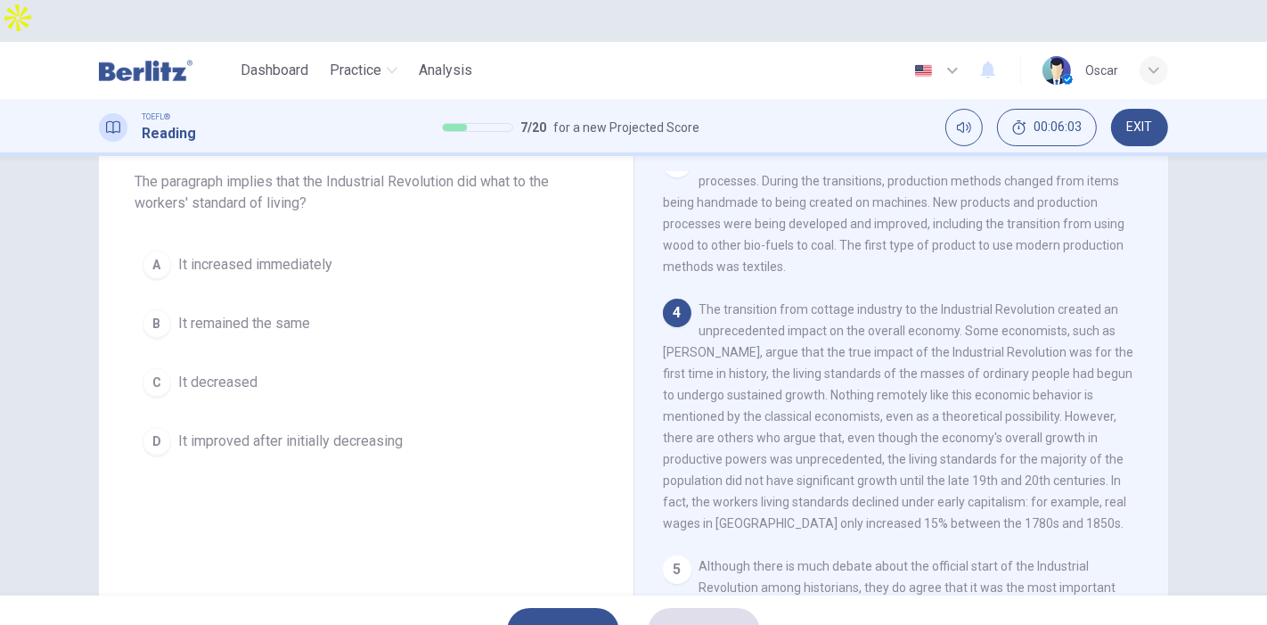
click at [198, 372] on span "It decreased" at bounding box center [217, 382] width 79 height 21
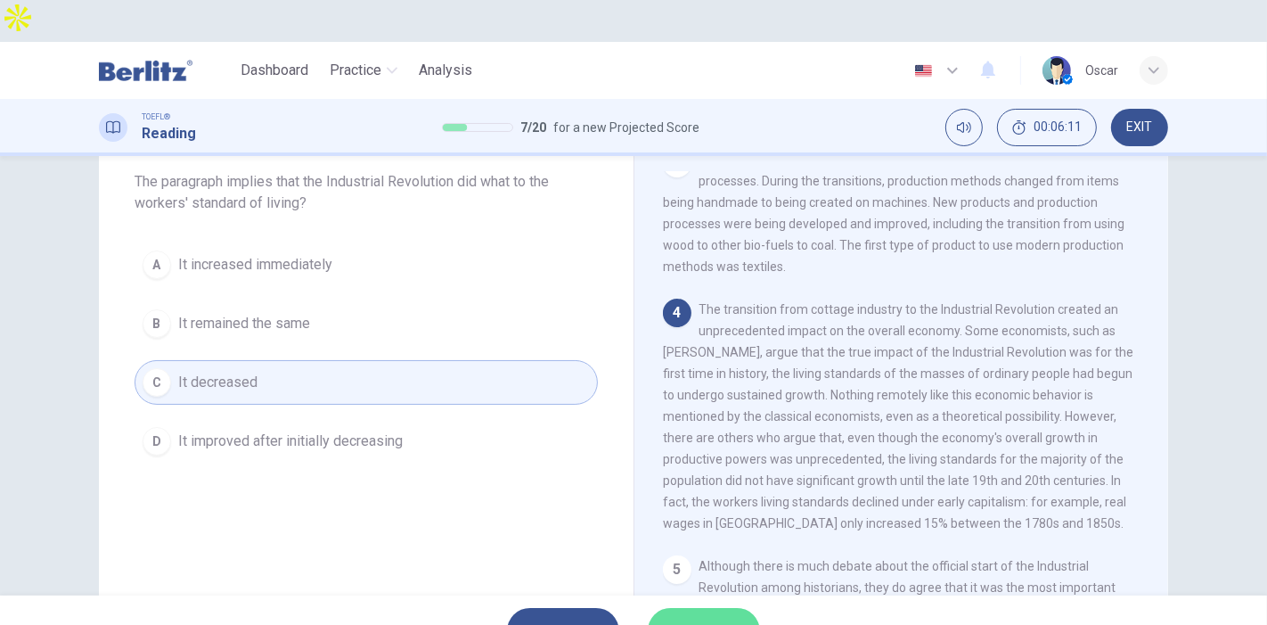
click at [723, 608] on button "SUBMIT" at bounding box center [704, 631] width 112 height 46
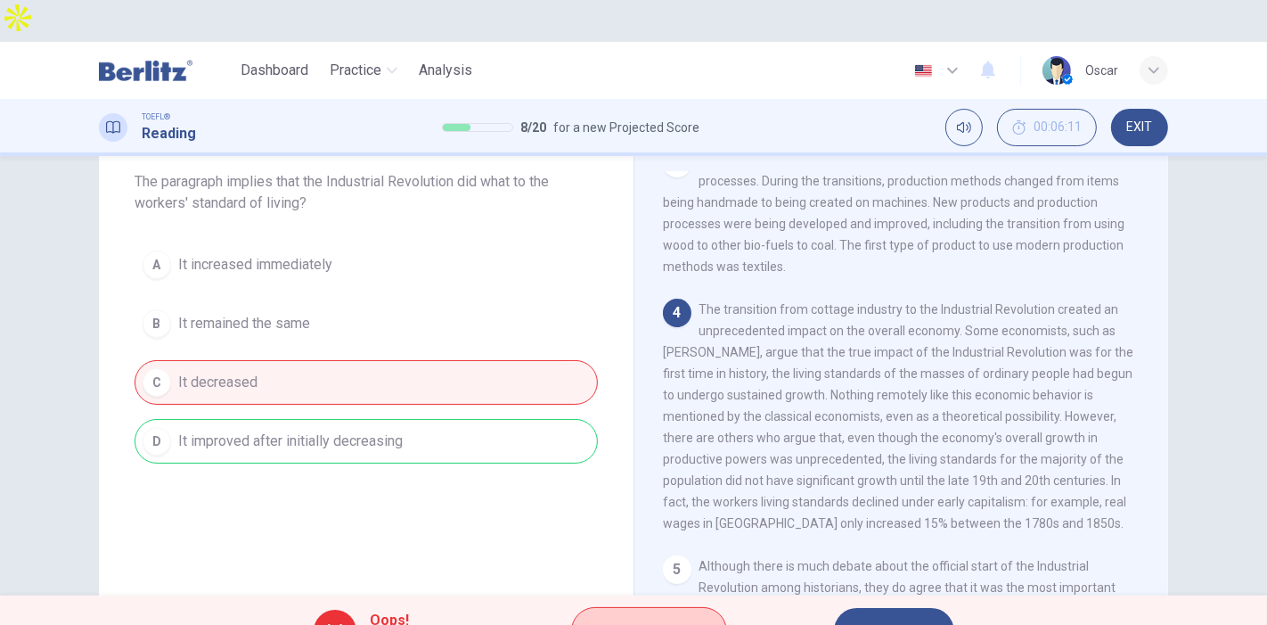
click at [621, 618] on span "Explanation" at bounding box center [658, 630] width 94 height 25
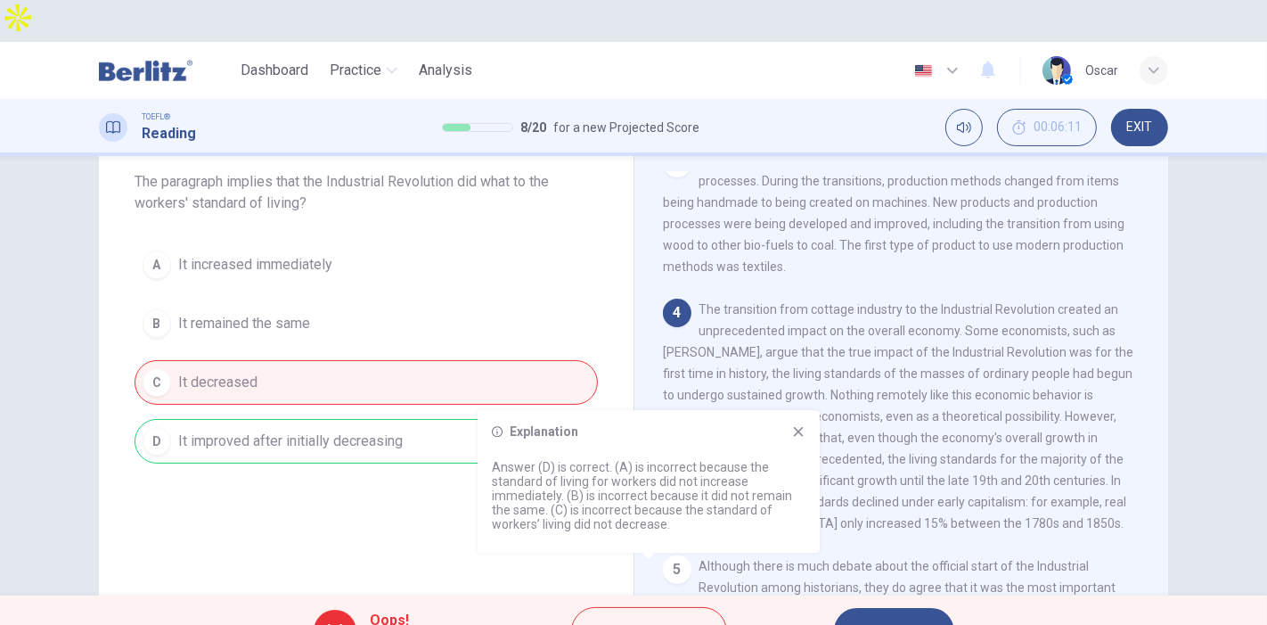
click at [789, 432] on div "Explanation" at bounding box center [649, 431] width 314 height 14
click at [797, 434] on icon at bounding box center [798, 431] width 14 height 14
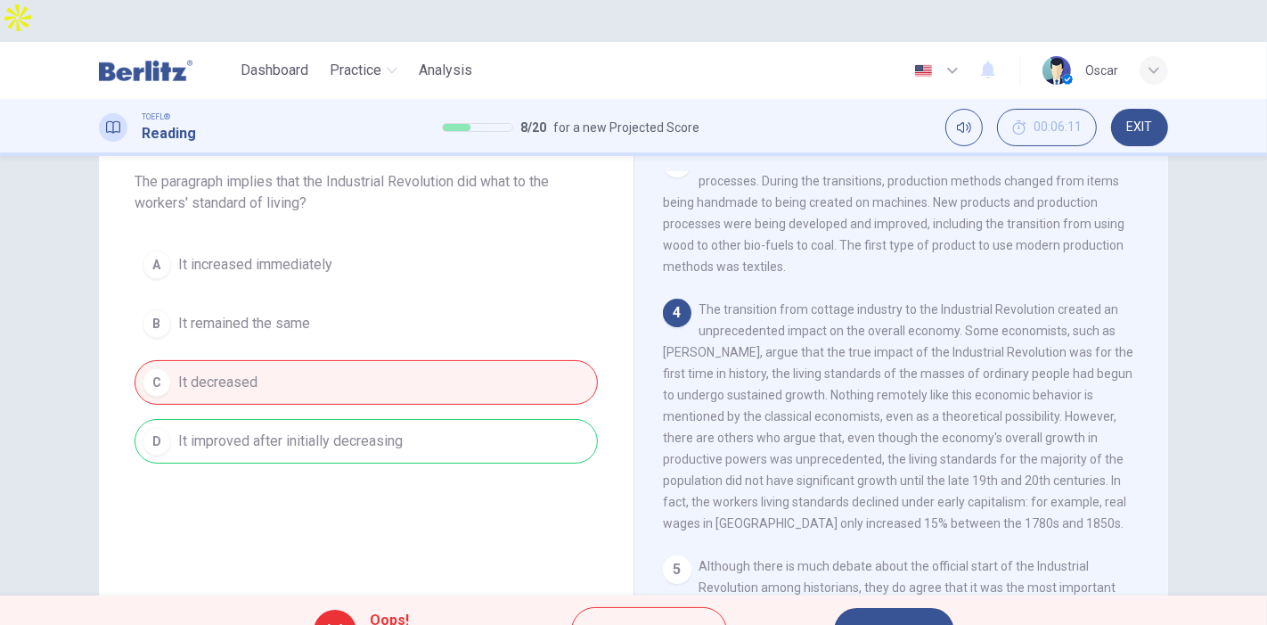
drag, startPoint x: 680, startPoint y: 452, endPoint x: 829, endPoint y: 453, distance: 148.8
click at [829, 453] on span "The transition from cottage industry to the Industrial Revolution created an un…" at bounding box center [898, 416] width 471 height 228
click at [901, 618] on span "NEXT" at bounding box center [885, 630] width 35 height 25
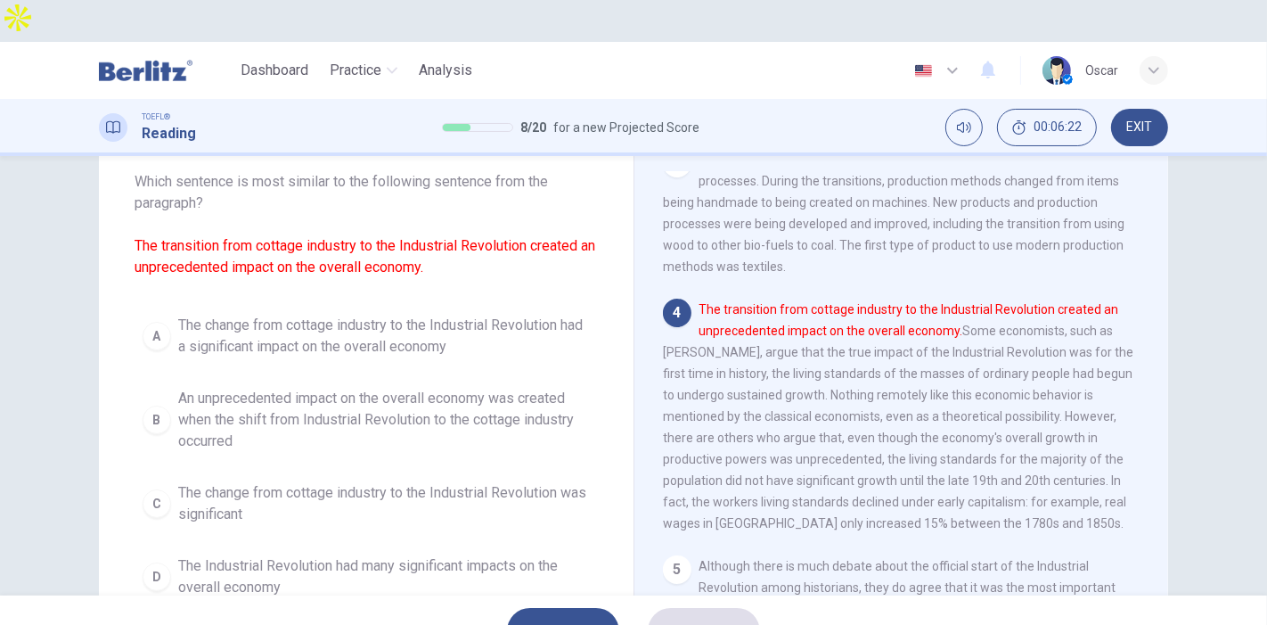
click at [274, 315] on span "The change from cottage industry to the Industrial Revolution had a significant…" at bounding box center [384, 336] width 412 height 43
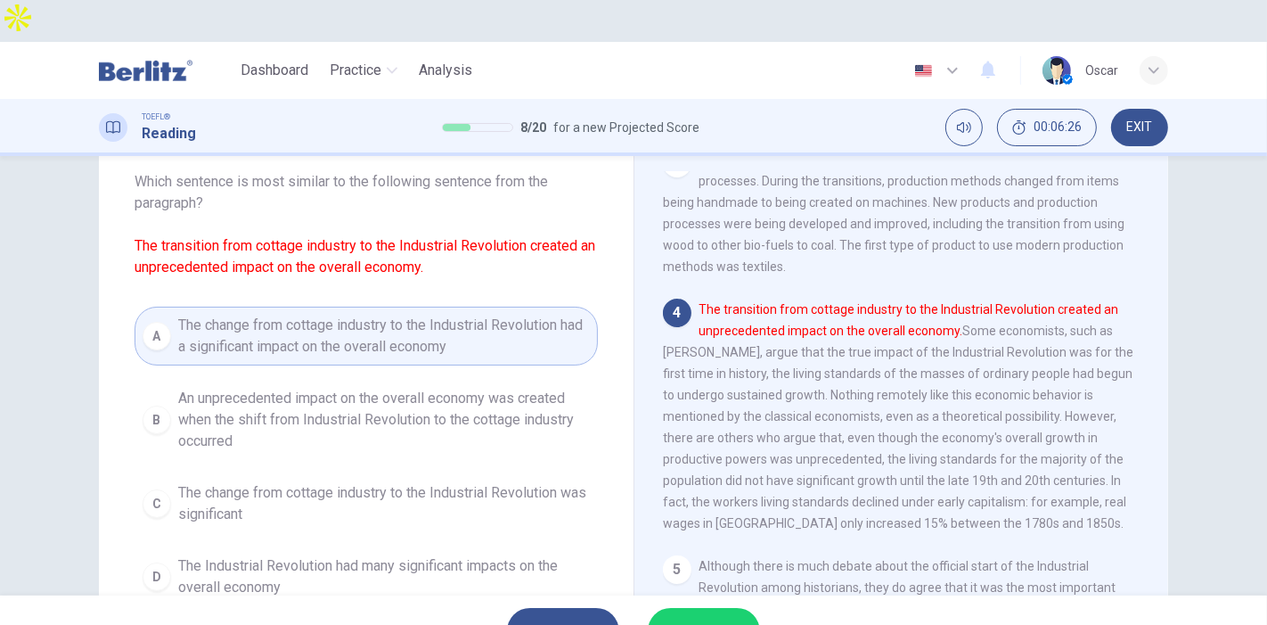
click at [245, 388] on span "An unprecedented impact on the overall economy was created when the shift from …" at bounding box center [384, 420] width 412 height 64
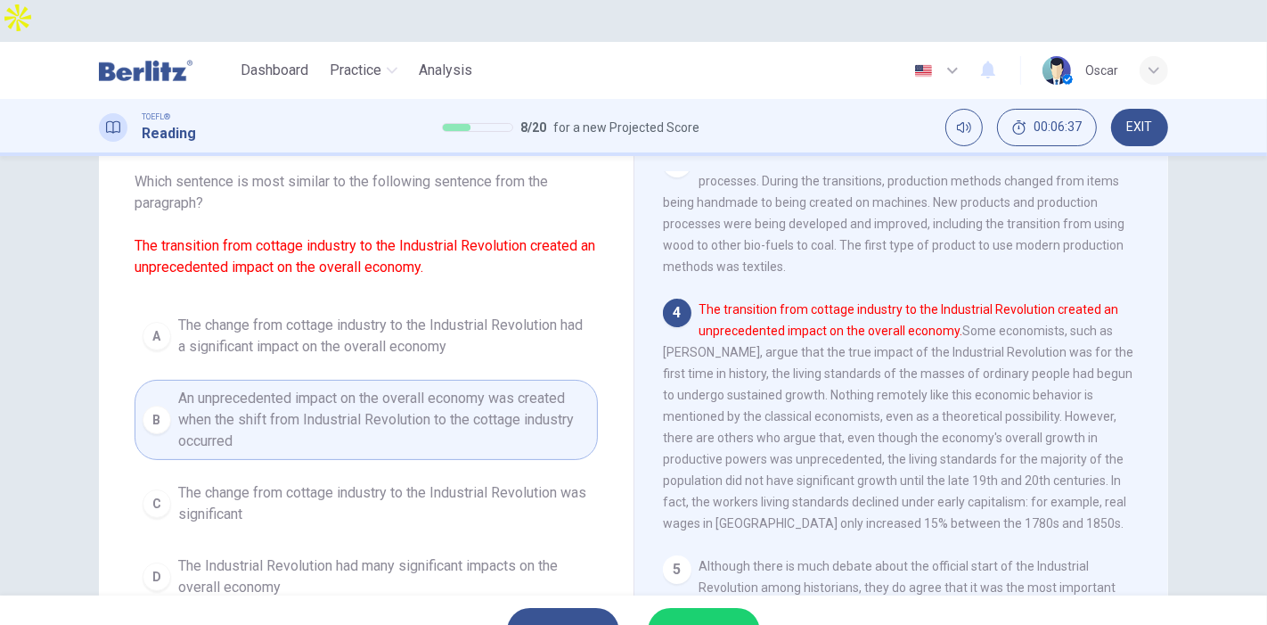
click at [366, 482] on span "The change from cottage industry to the Industrial Revolution was significant" at bounding box center [384, 503] width 412 height 43
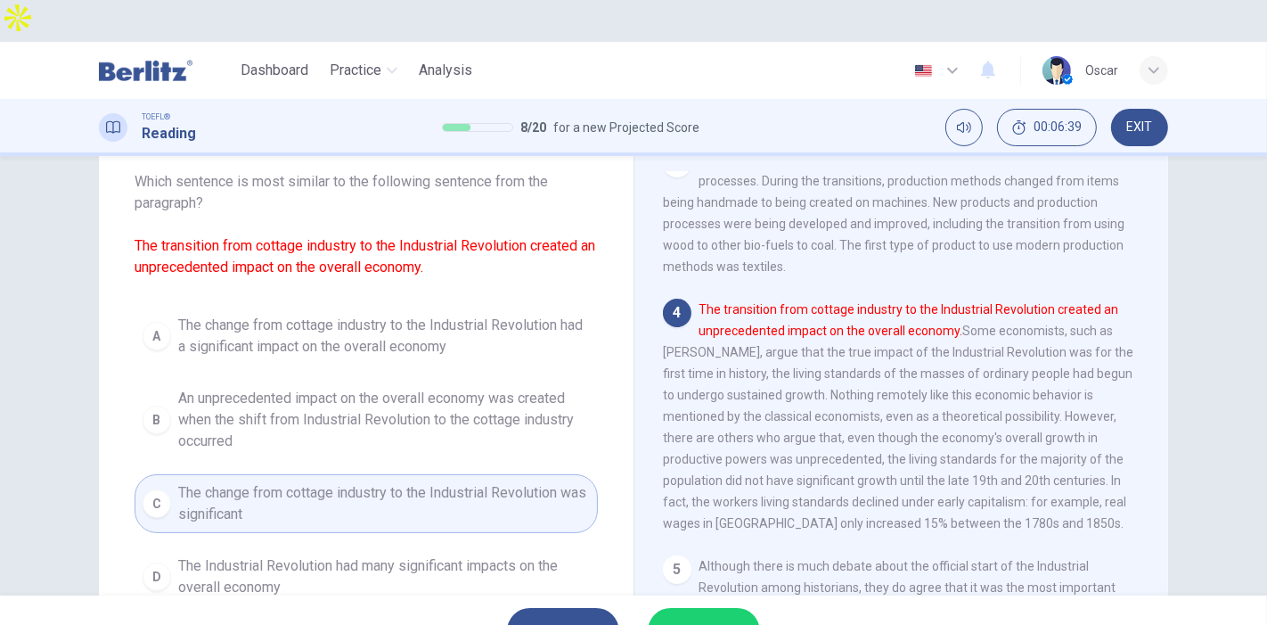
click at [308, 555] on span "The Industrial Revolution had many significant impacts on the overall economy" at bounding box center [384, 576] width 412 height 43
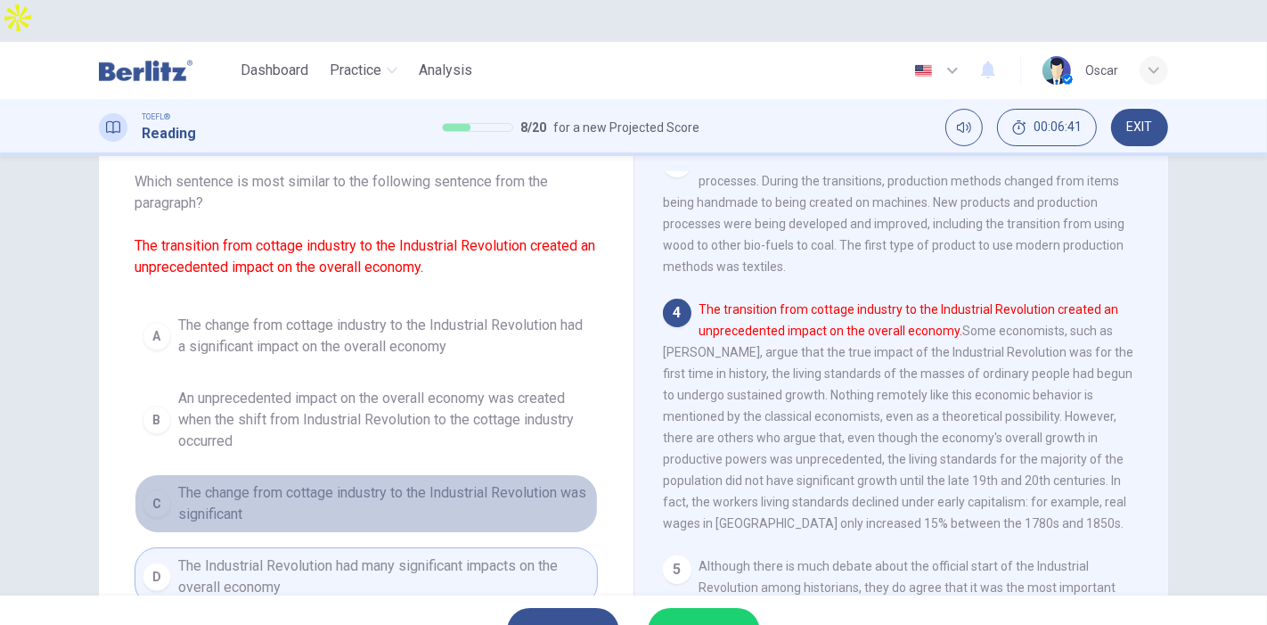
click at [318, 482] on span "The change from cottage industry to the Industrial Revolution was significant" at bounding box center [384, 503] width 412 height 43
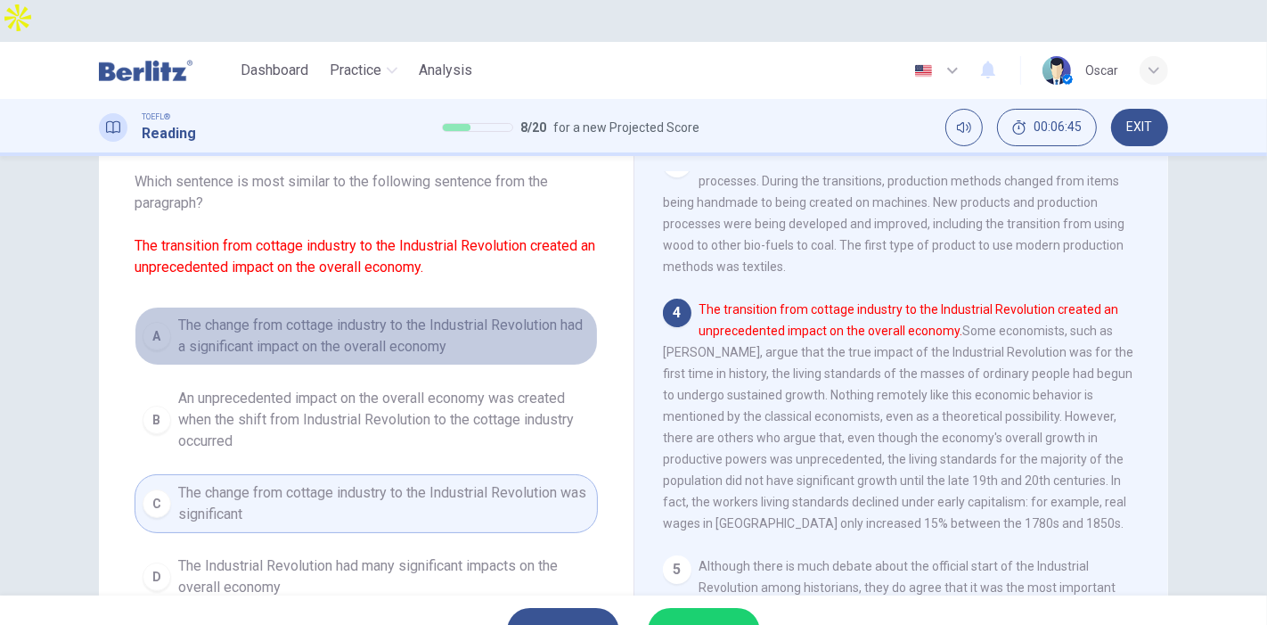
click at [299, 315] on span "The change from cottage industry to the Industrial Revolution had a significant…" at bounding box center [384, 336] width 412 height 43
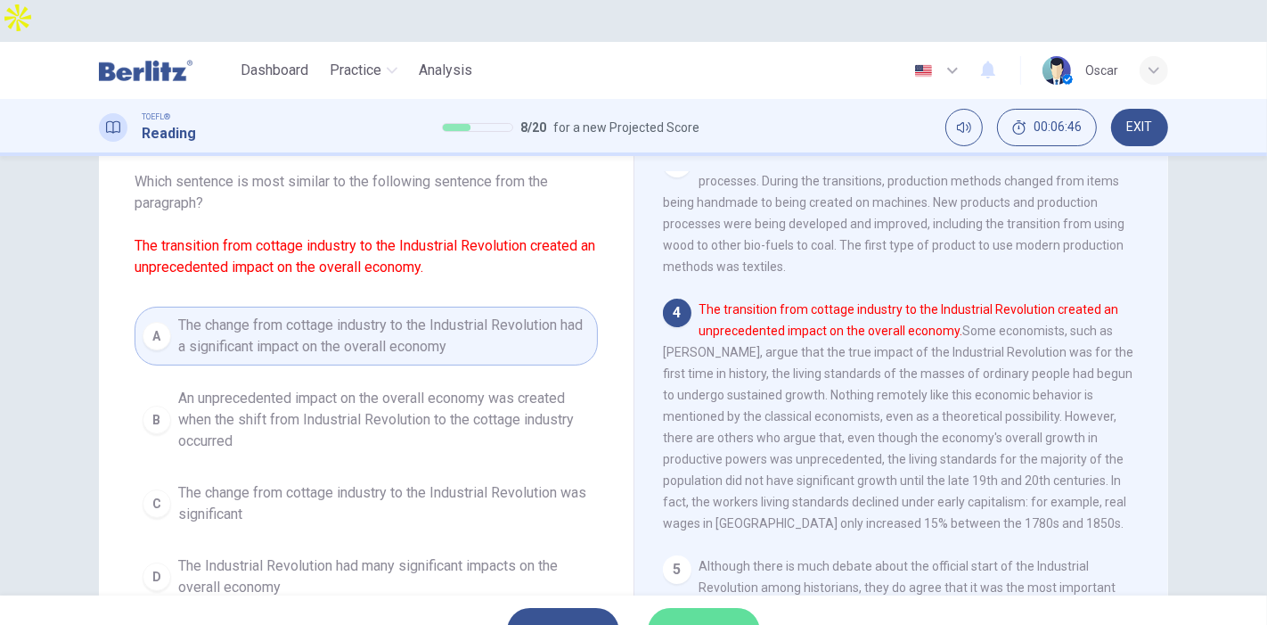
click at [705, 618] on span "SUBMIT" at bounding box center [695, 630] width 52 height 25
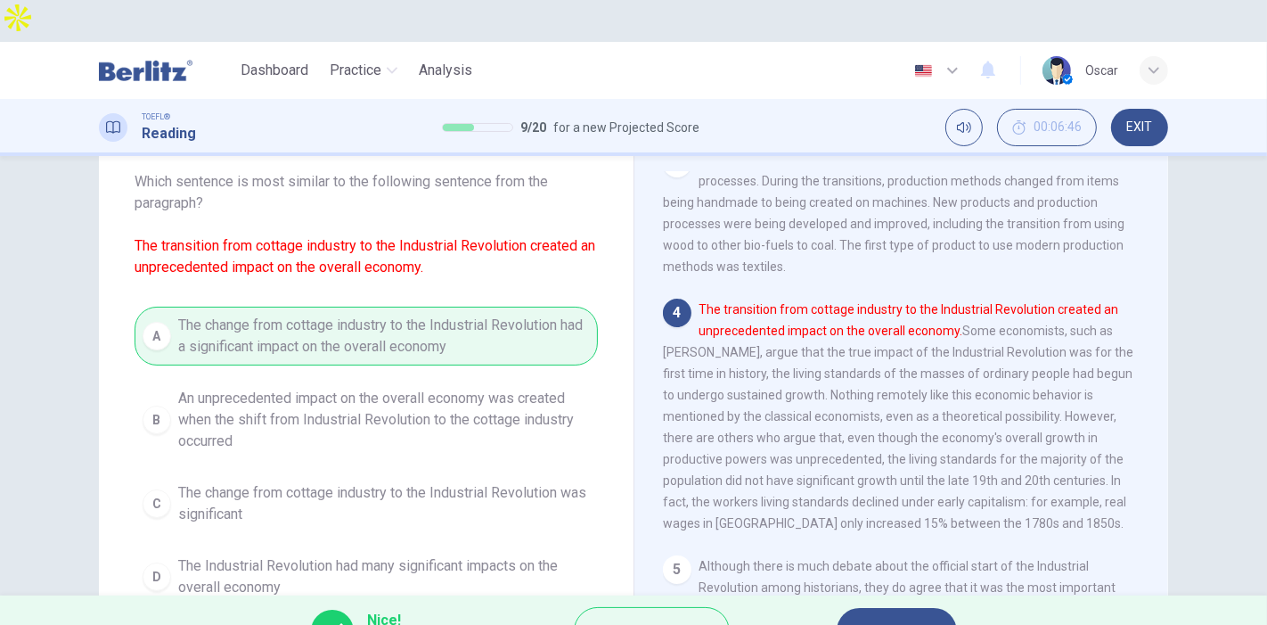
click at [903, 618] on span "NEXT" at bounding box center [888, 630] width 35 height 25
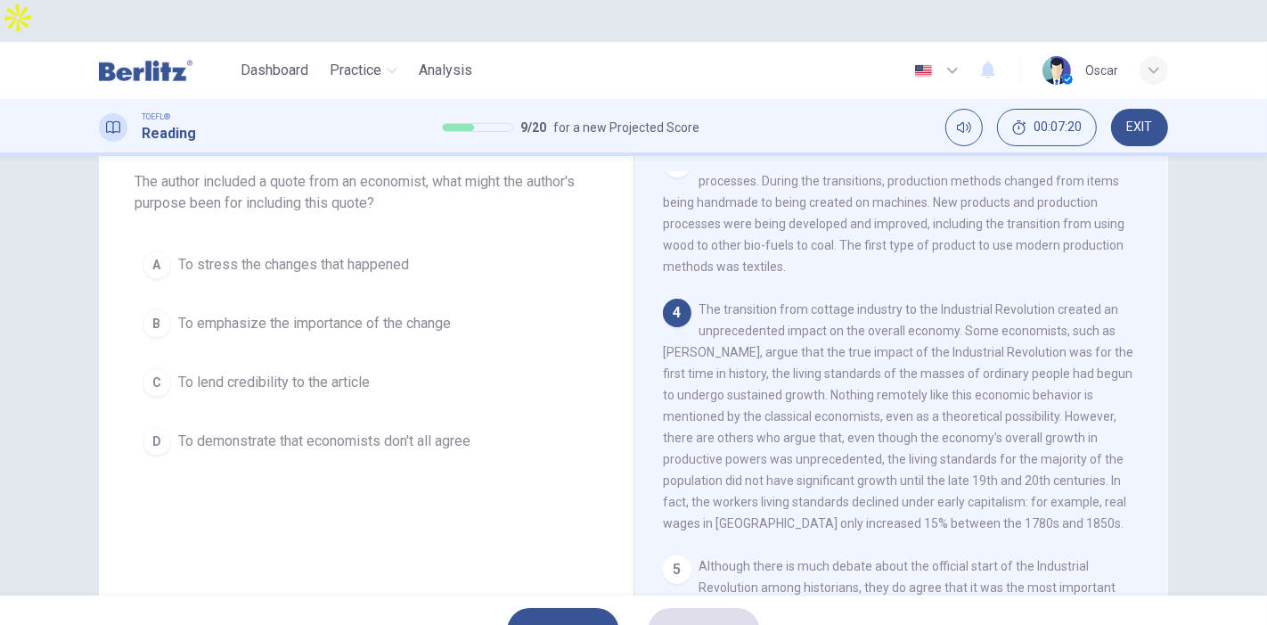
click at [250, 372] on span "To lend credibility to the article" at bounding box center [274, 382] width 192 height 21
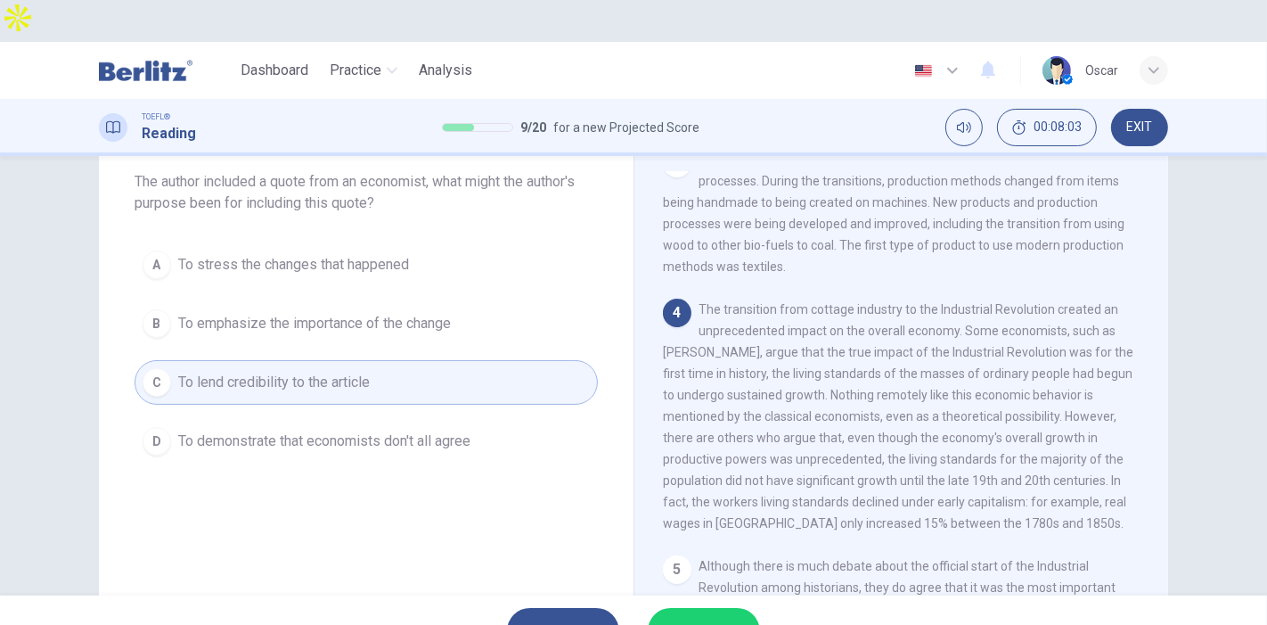
click at [255, 313] on span "To emphasize the importance of the change" at bounding box center [314, 323] width 273 height 21
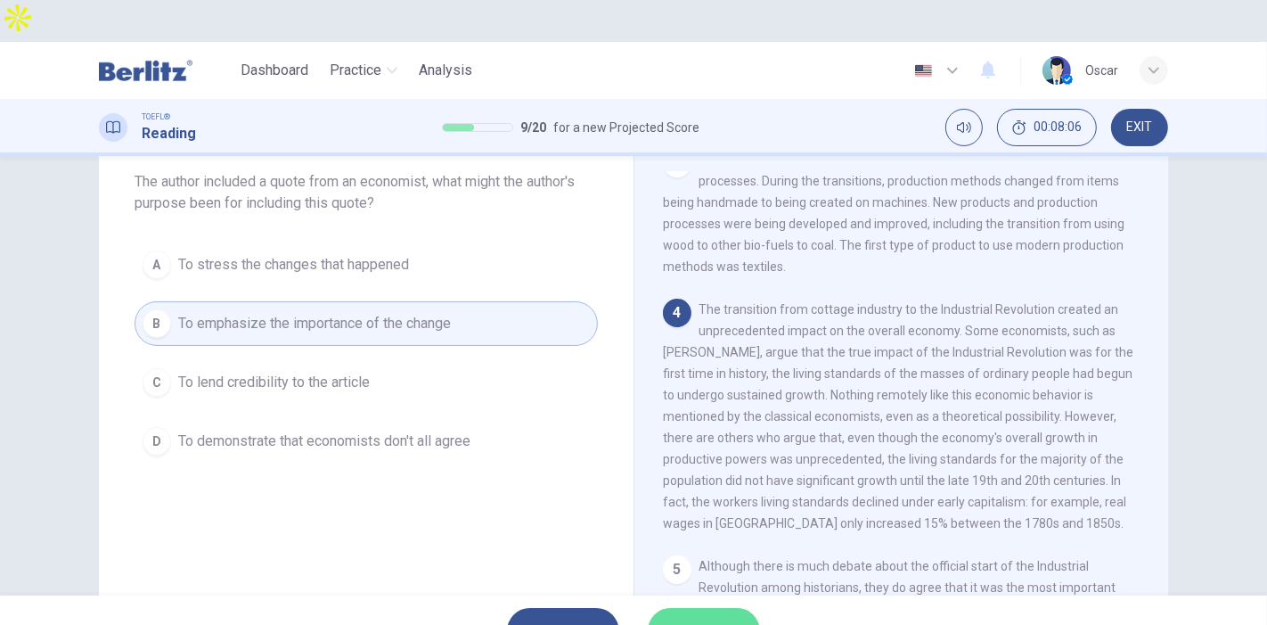
click at [713, 618] on span "SUBMIT" at bounding box center [695, 630] width 52 height 25
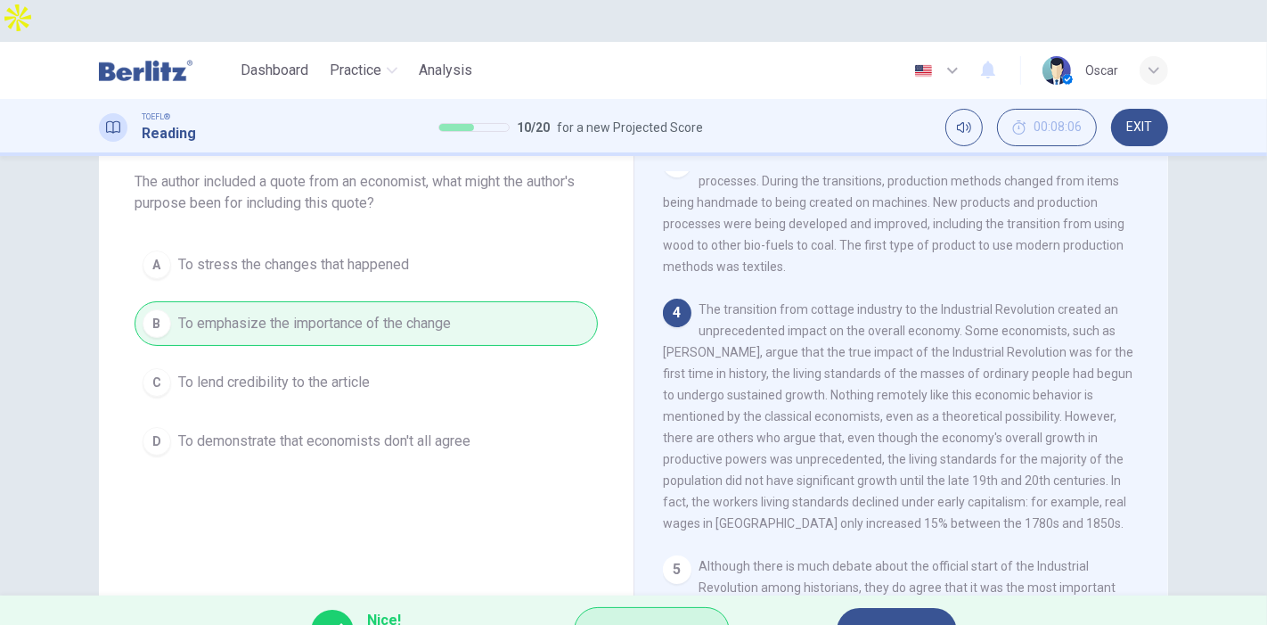
click at [666, 618] on span "Explanation" at bounding box center [661, 630] width 94 height 25
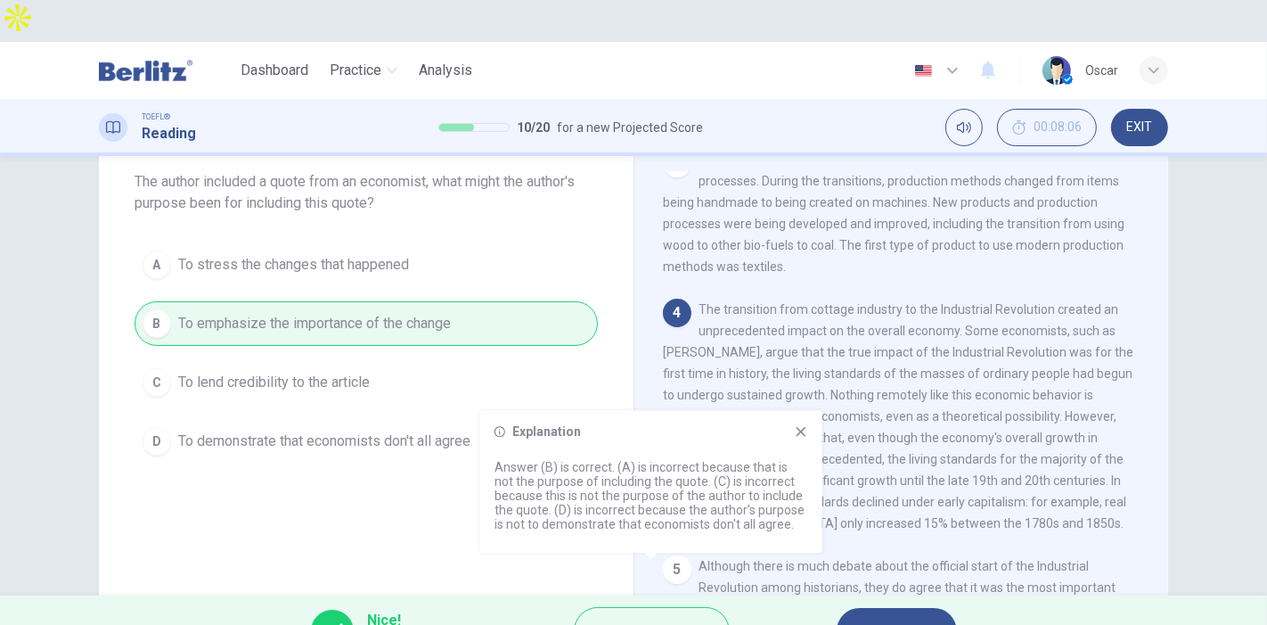
click at [805, 428] on icon at bounding box center [802, 432] width 10 height 10
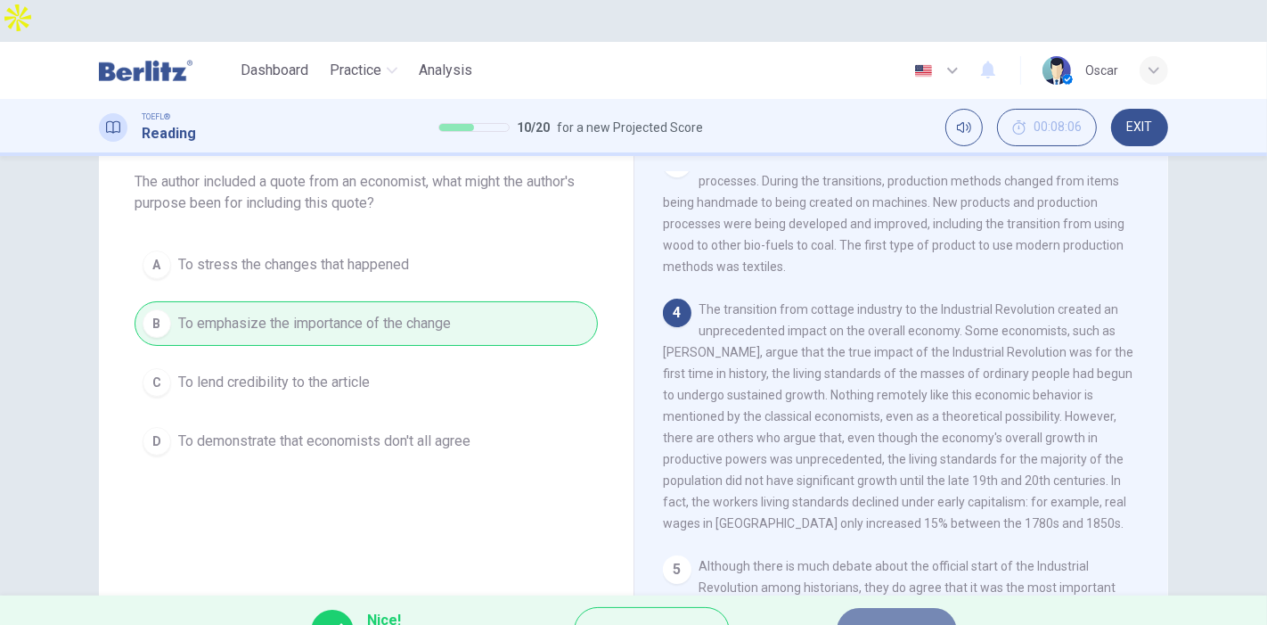
click at [893, 608] on button "NEXT" at bounding box center [897, 631] width 120 height 46
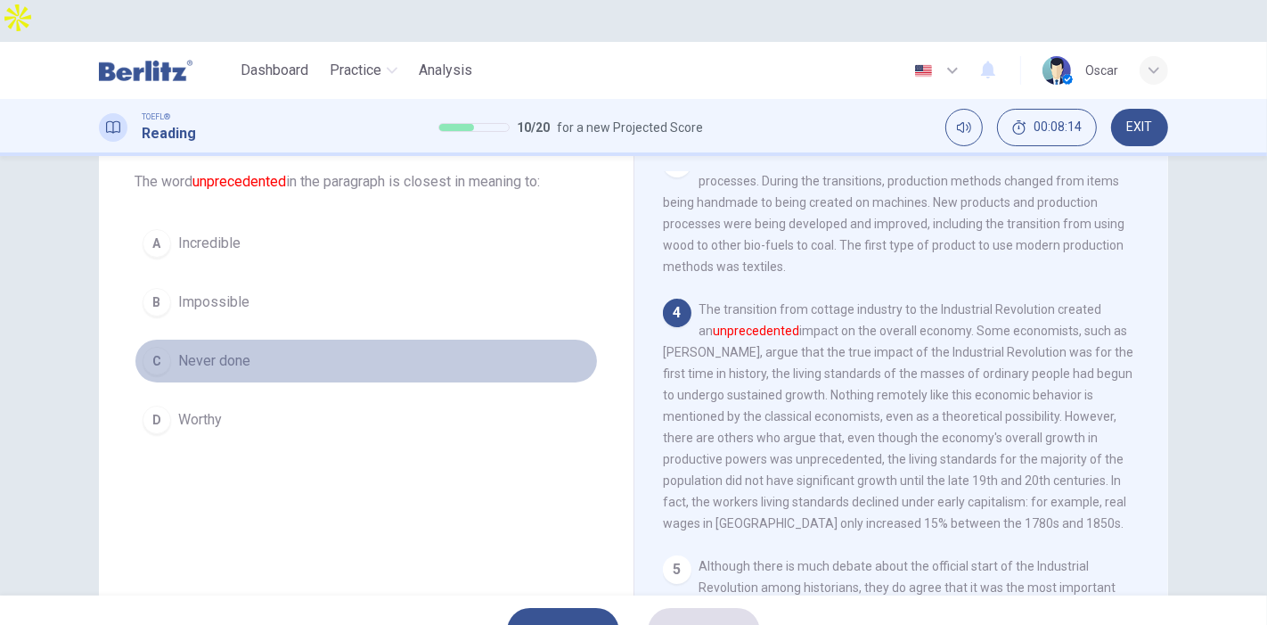
click at [203, 350] on span "Never done" at bounding box center [214, 360] width 72 height 21
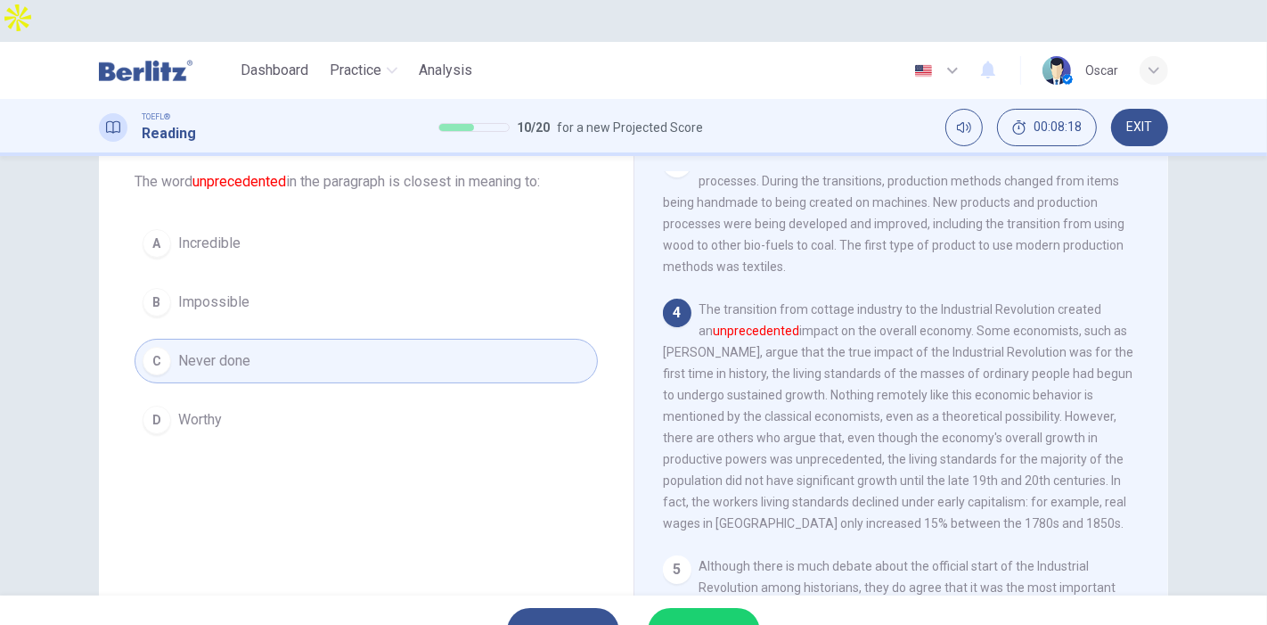
click at [716, 618] on span "SUBMIT" at bounding box center [695, 630] width 52 height 25
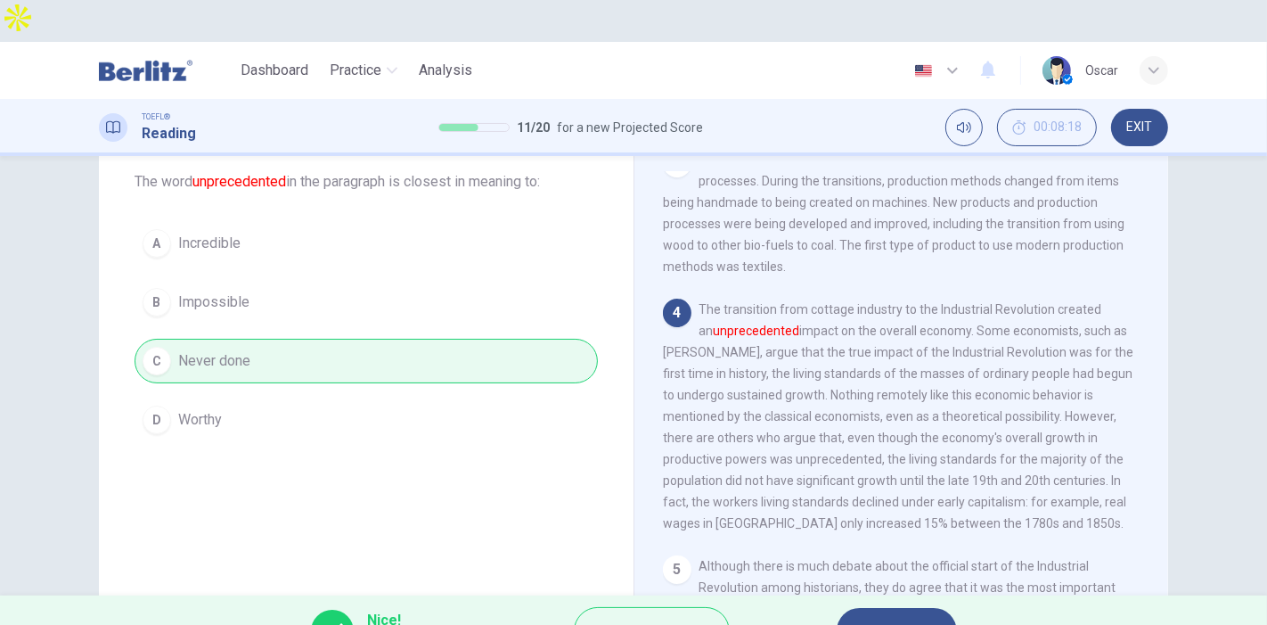
click at [867, 608] on button "NEXT" at bounding box center [897, 631] width 120 height 46
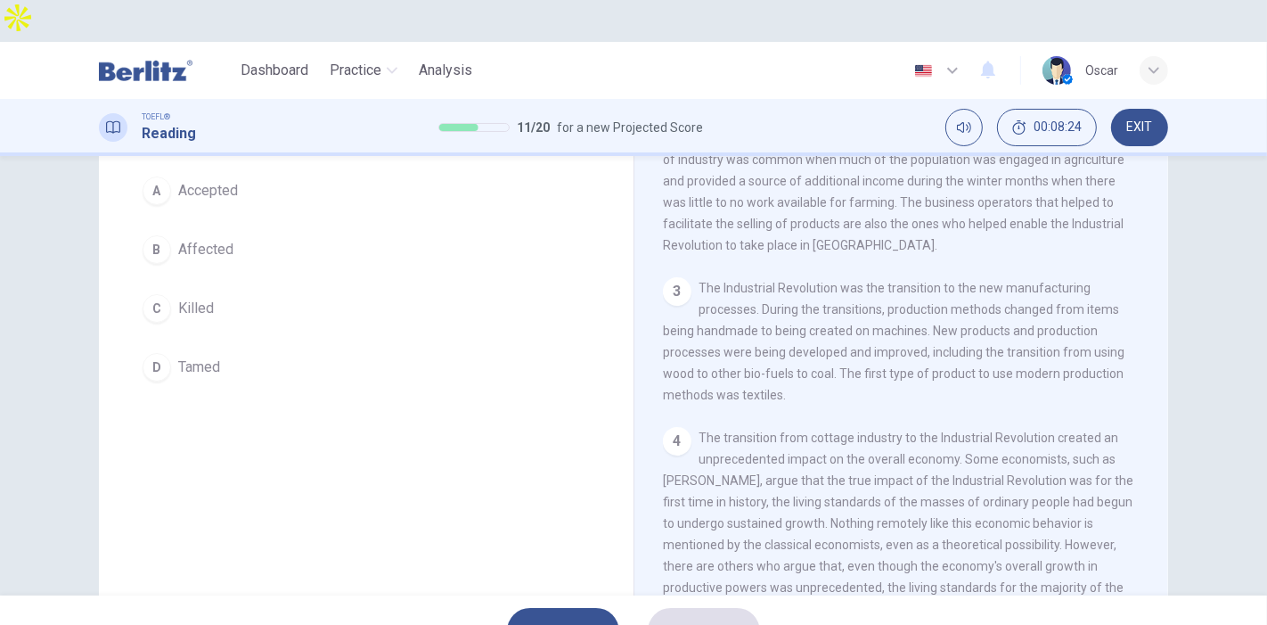
scroll to position [53, 0]
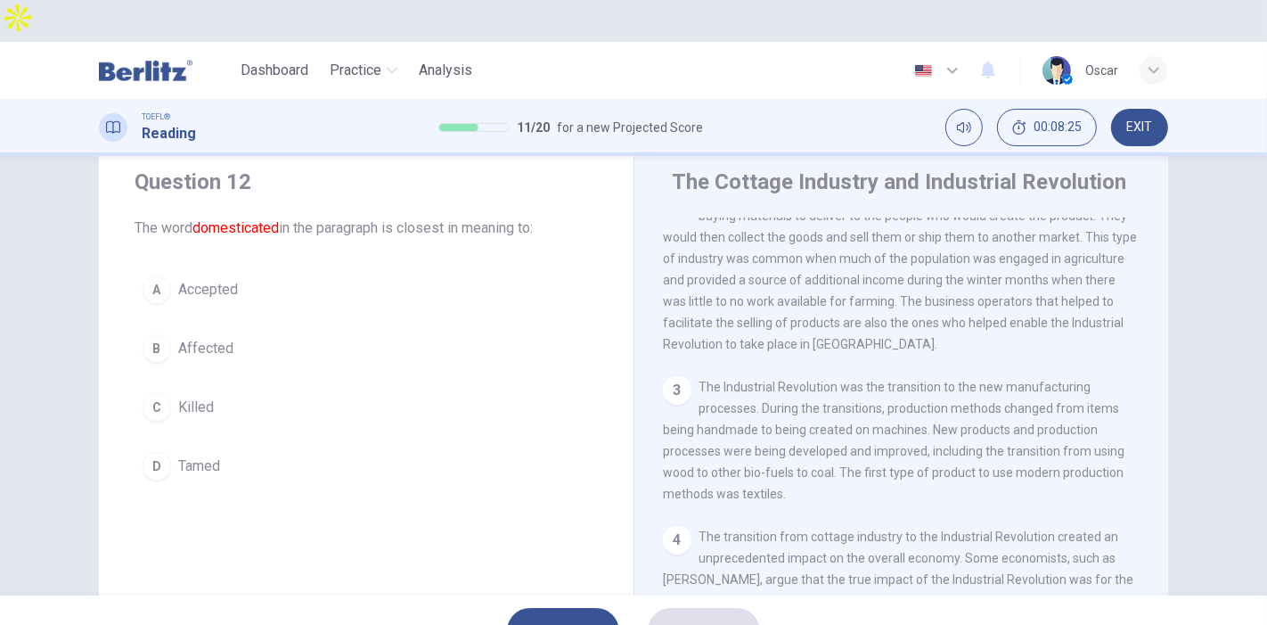
click at [178, 455] on span "Tamed" at bounding box center [199, 465] width 42 height 21
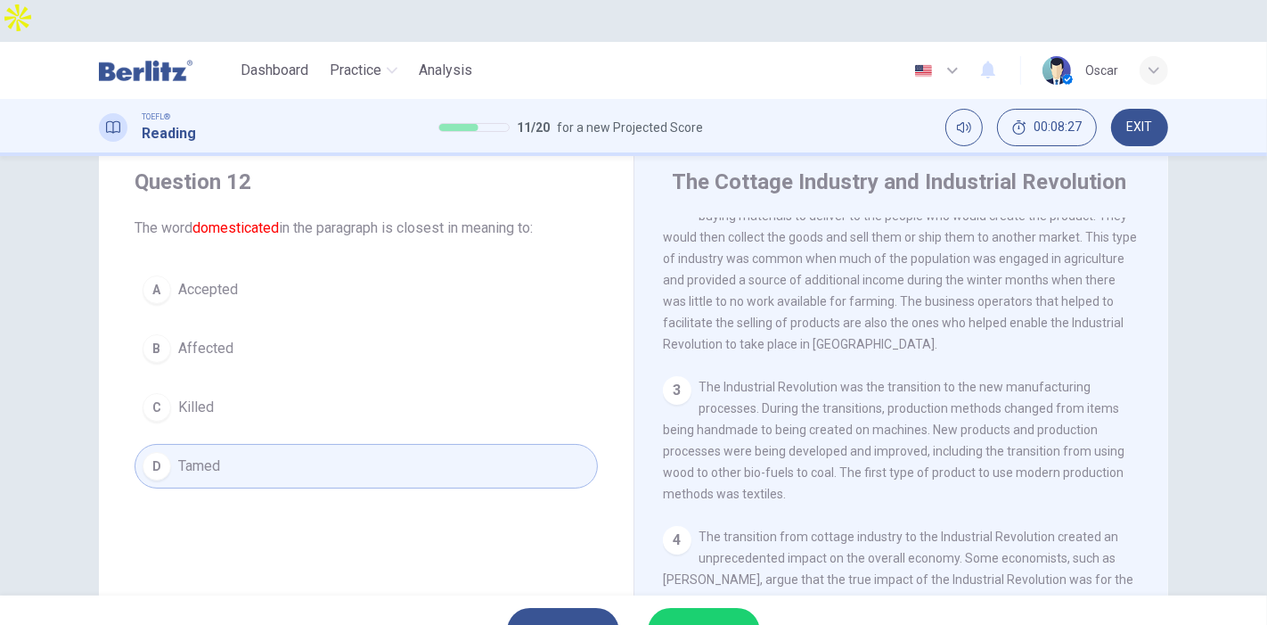
click at [716, 618] on span "SUBMIT" at bounding box center [695, 630] width 52 height 25
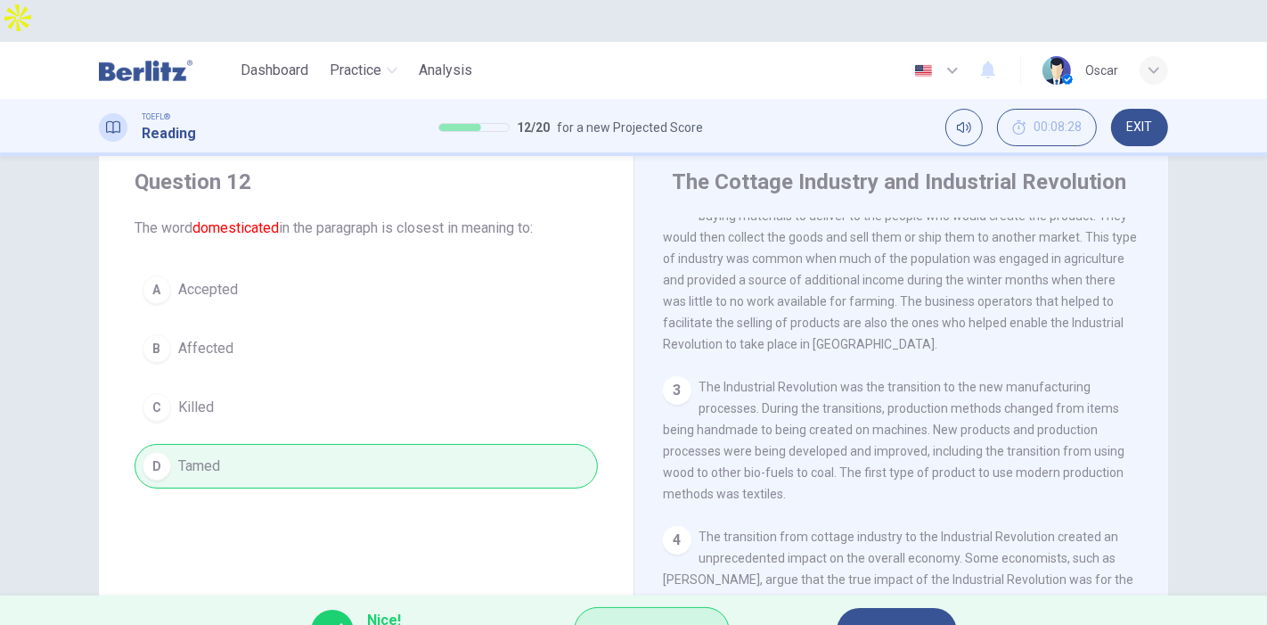
click at [701, 618] on span "Explanation" at bounding box center [661, 630] width 94 height 25
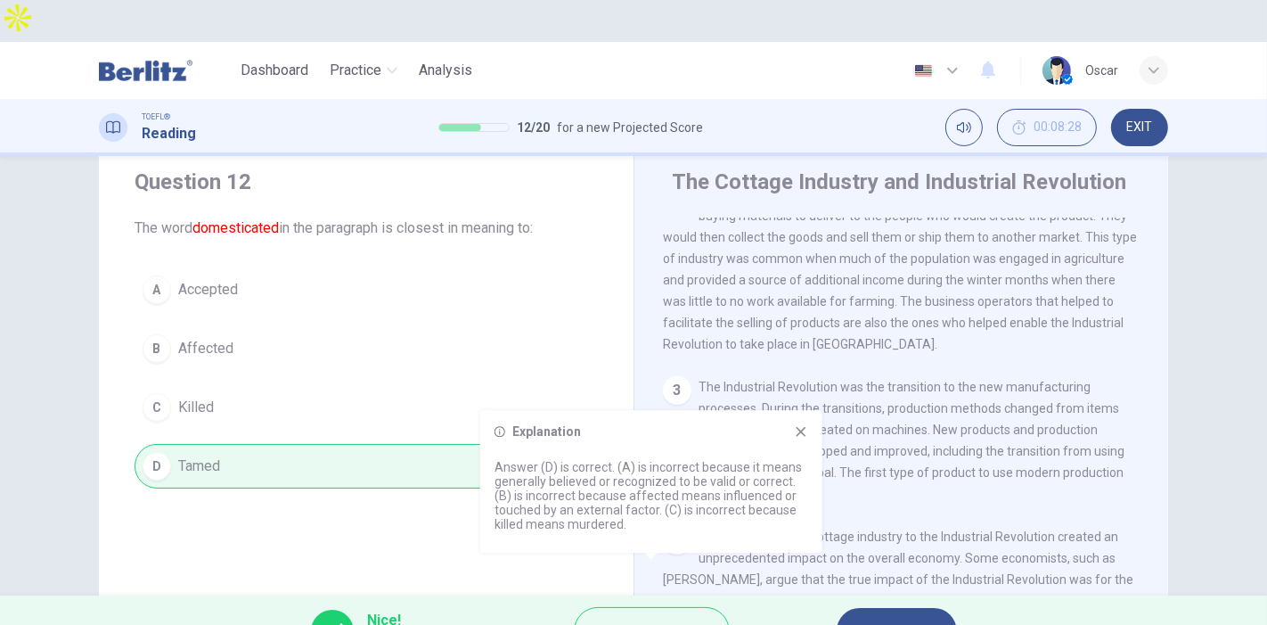
click at [783, 437] on div "Explanation" at bounding box center [652, 431] width 314 height 14
click at [794, 432] on icon at bounding box center [801, 431] width 14 height 14
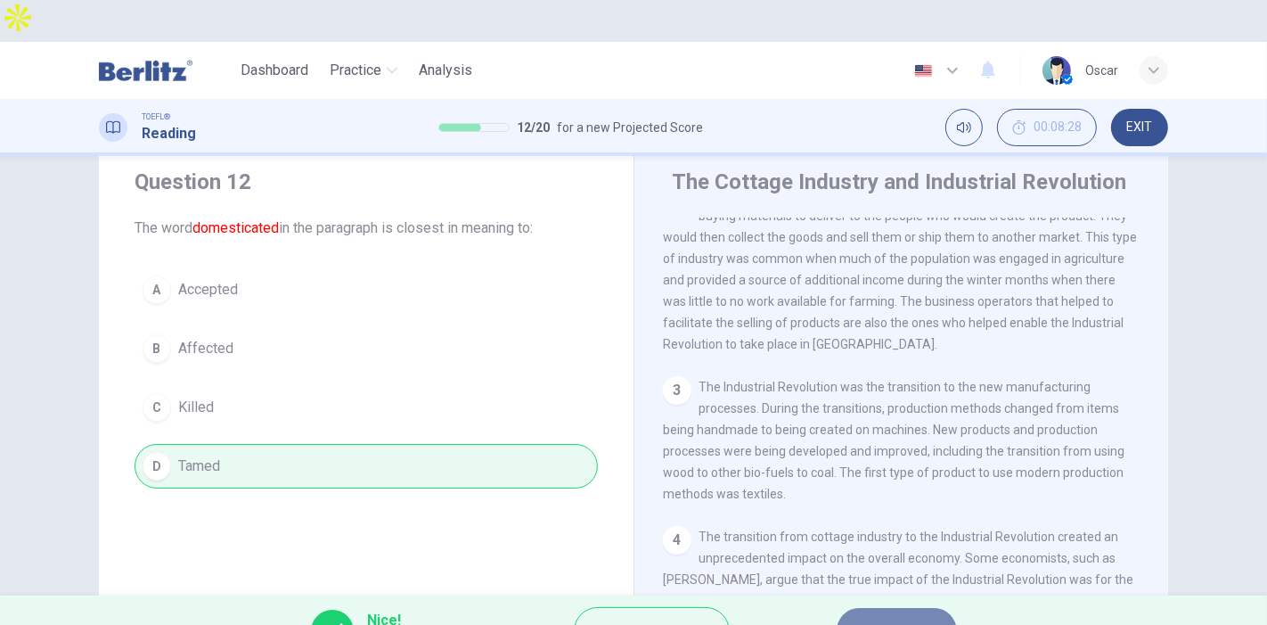
click at [909, 608] on button "NEXT" at bounding box center [897, 631] width 120 height 46
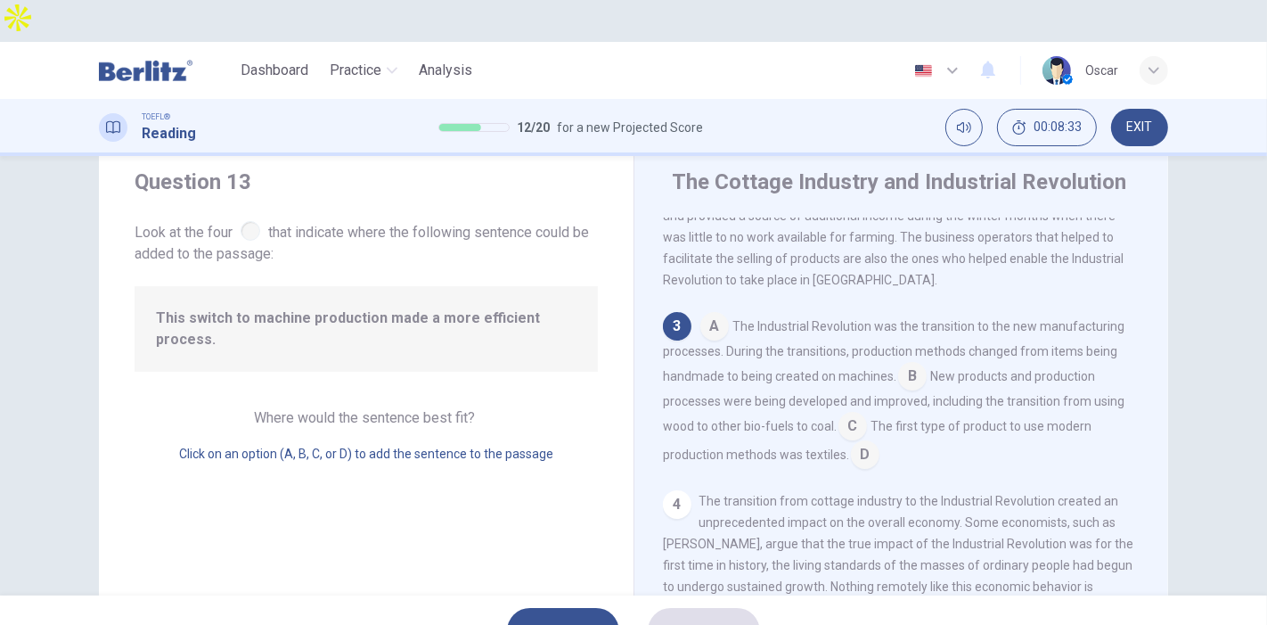
scroll to position [270, 0]
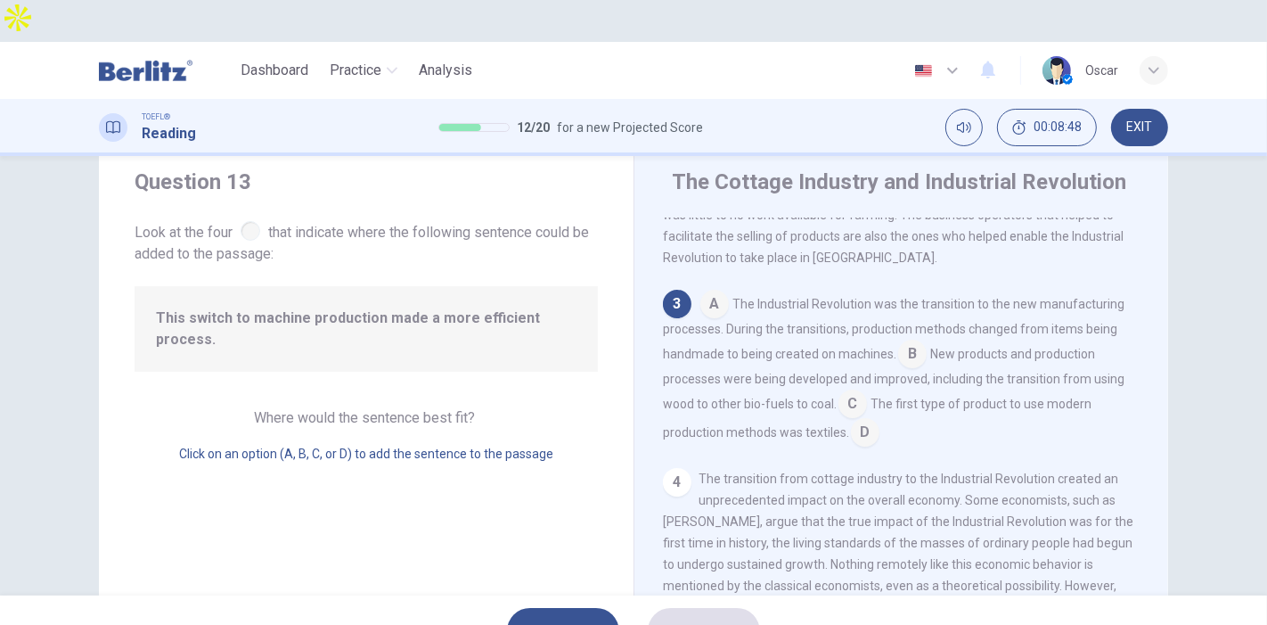
click at [905, 341] on input at bounding box center [912, 355] width 29 height 29
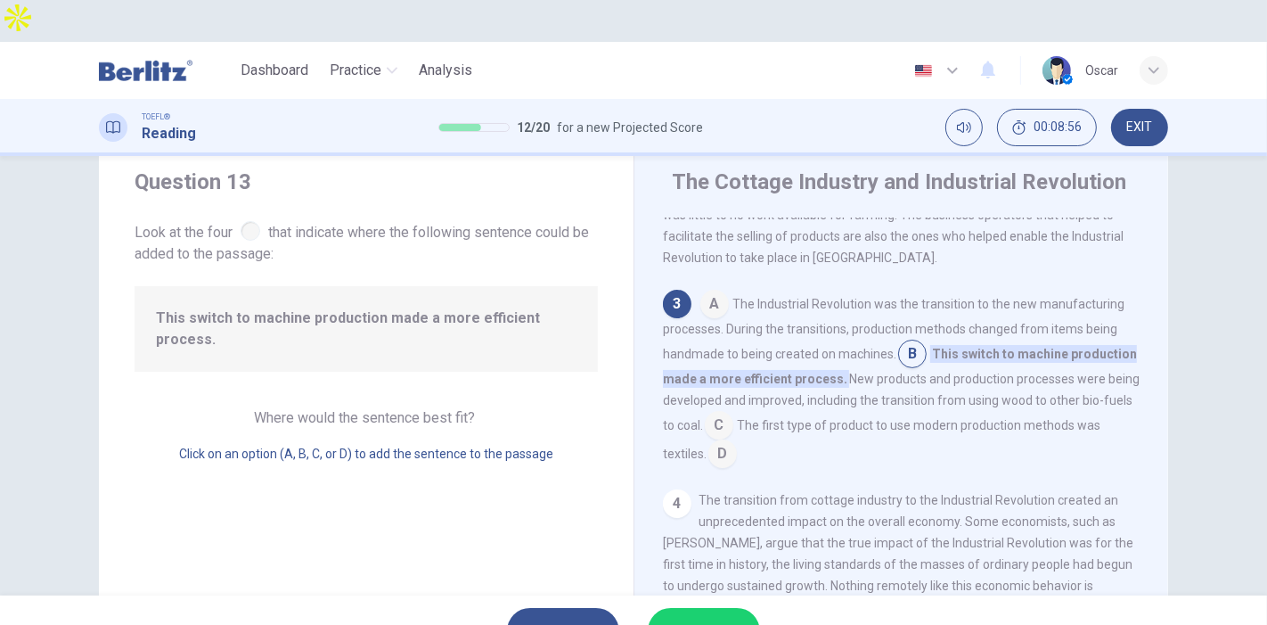
click at [701, 618] on span "SUBMIT" at bounding box center [695, 630] width 52 height 25
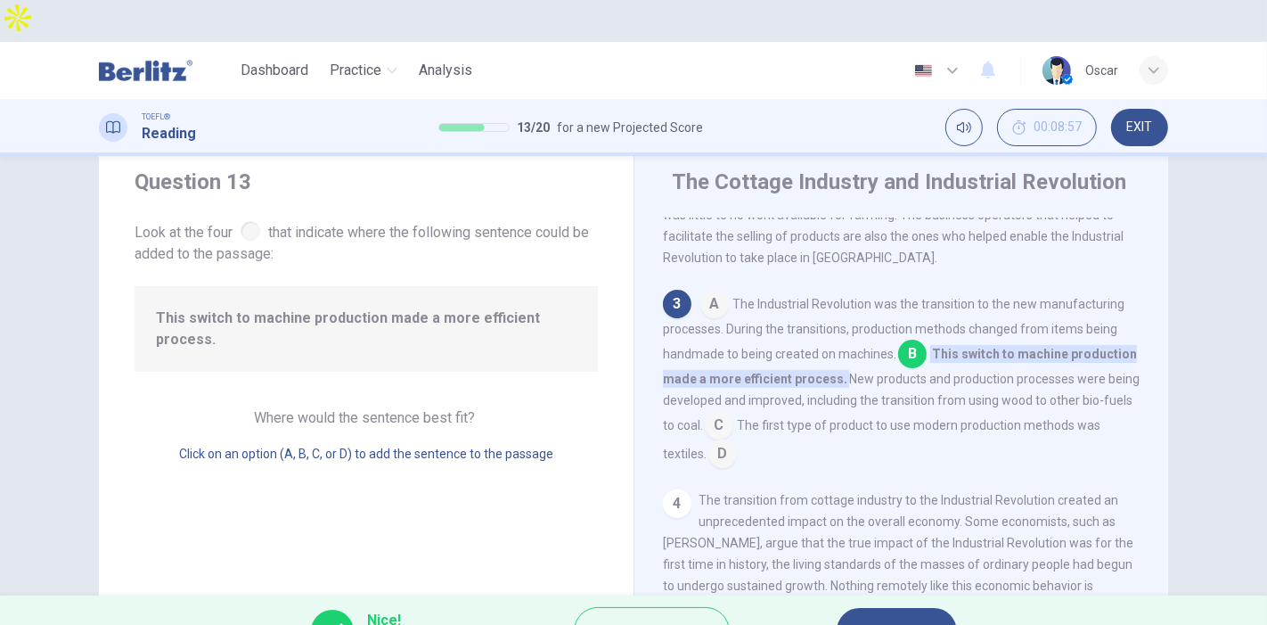
click at [899, 618] on span "NEXT" at bounding box center [888, 630] width 35 height 25
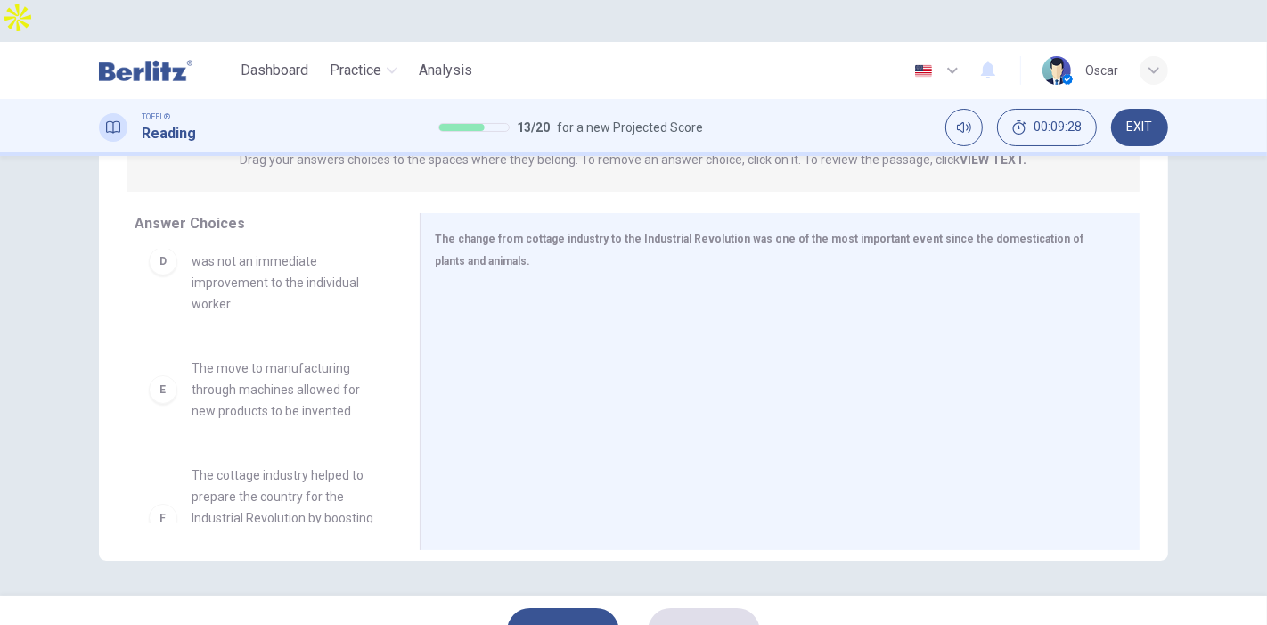
scroll to position [396, 0]
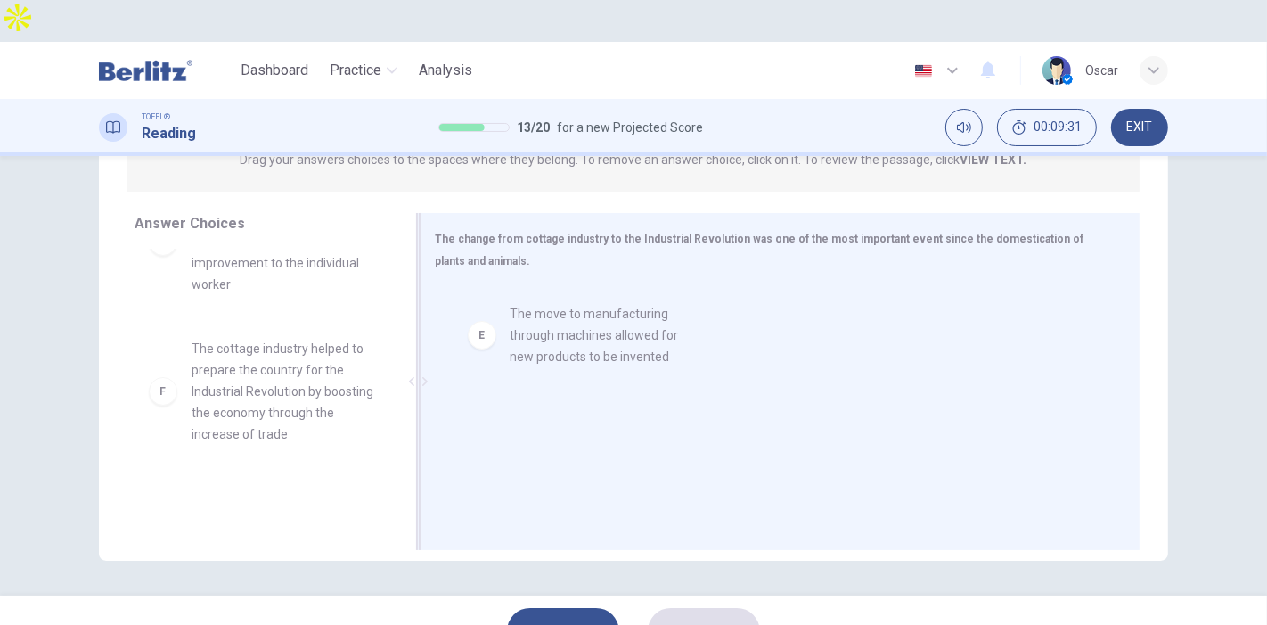
drag, startPoint x: 237, startPoint y: 324, endPoint x: 566, endPoint y: 335, distance: 329.1
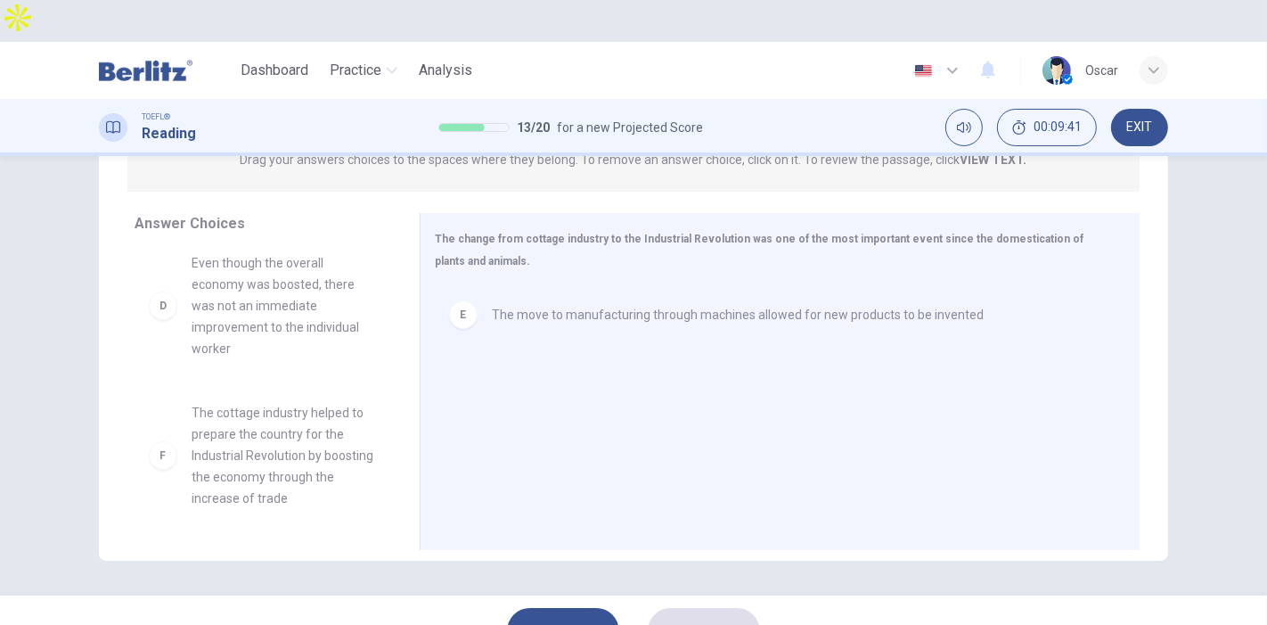
scroll to position [233, 0]
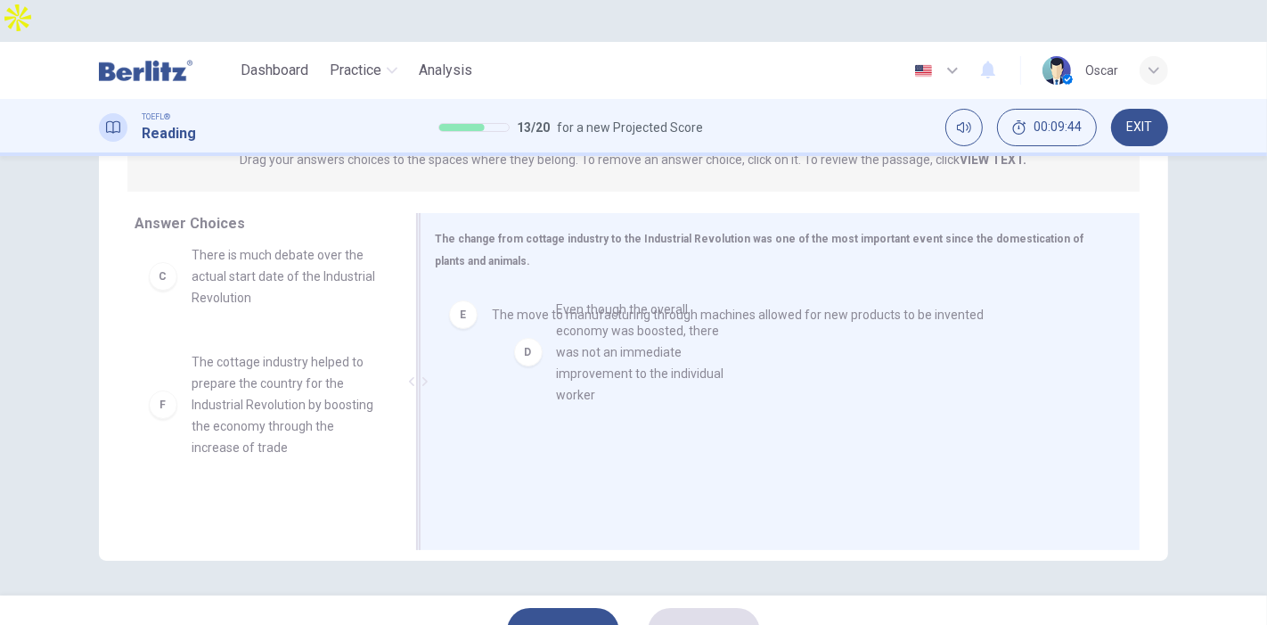
drag, startPoint x: 232, startPoint y: 365, endPoint x: 610, endPoint y: 356, distance: 378.0
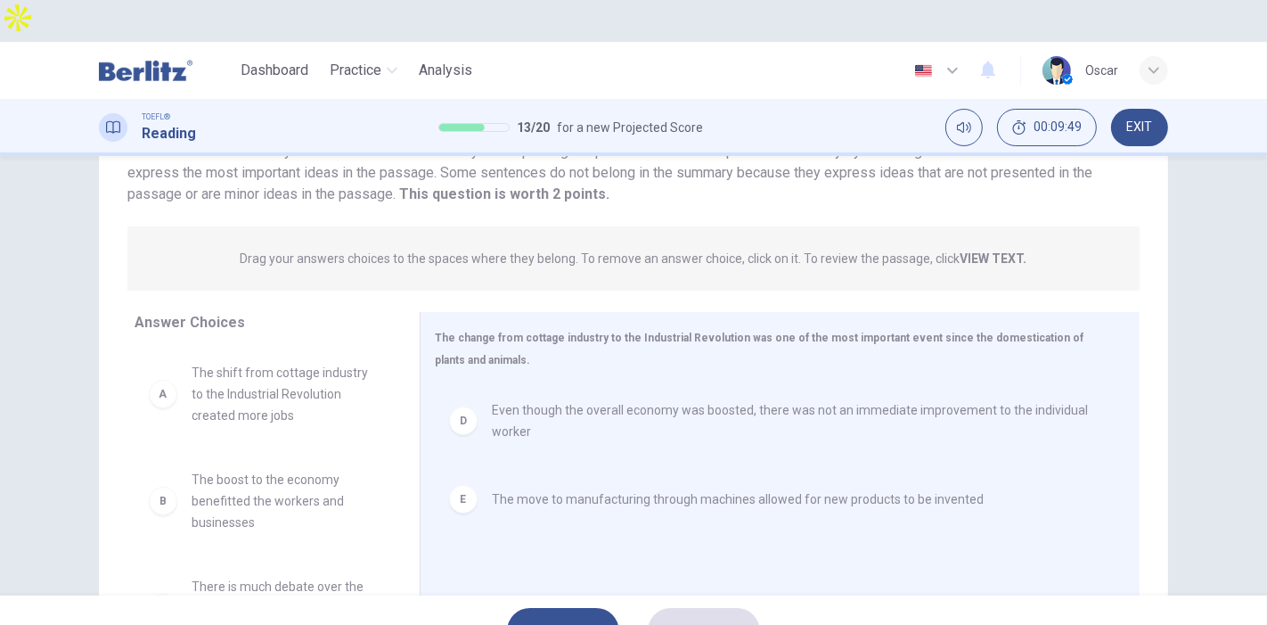
scroll to position [250, 0]
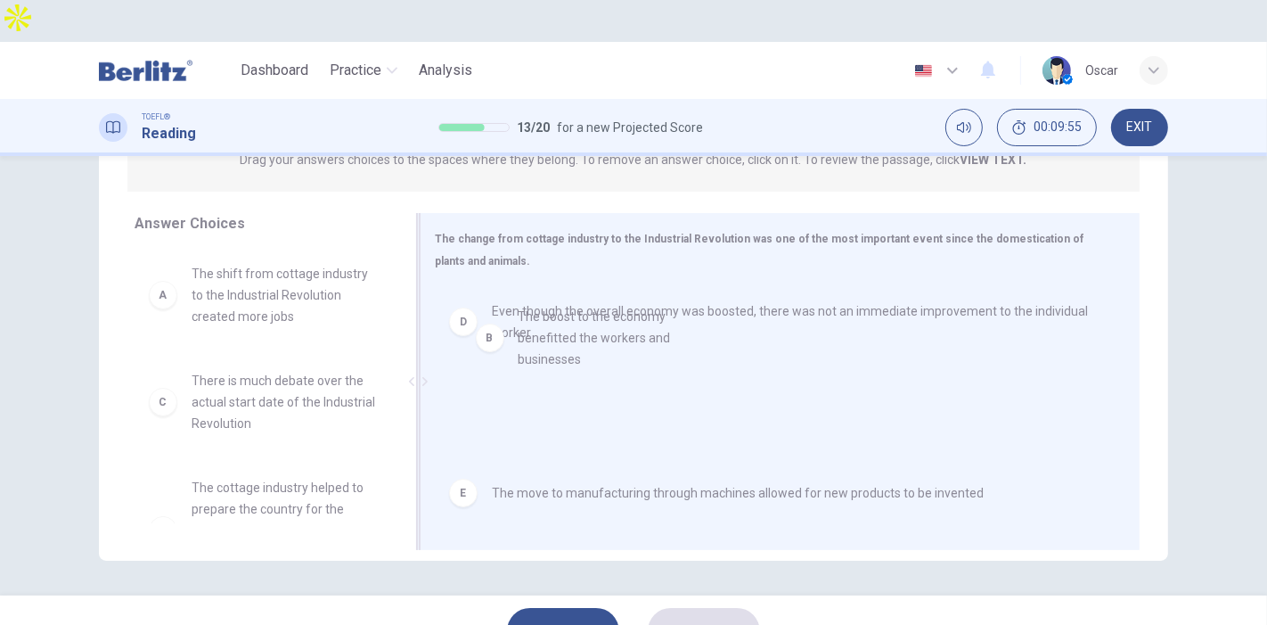
drag, startPoint x: 252, startPoint y: 354, endPoint x: 616, endPoint y: 334, distance: 364.1
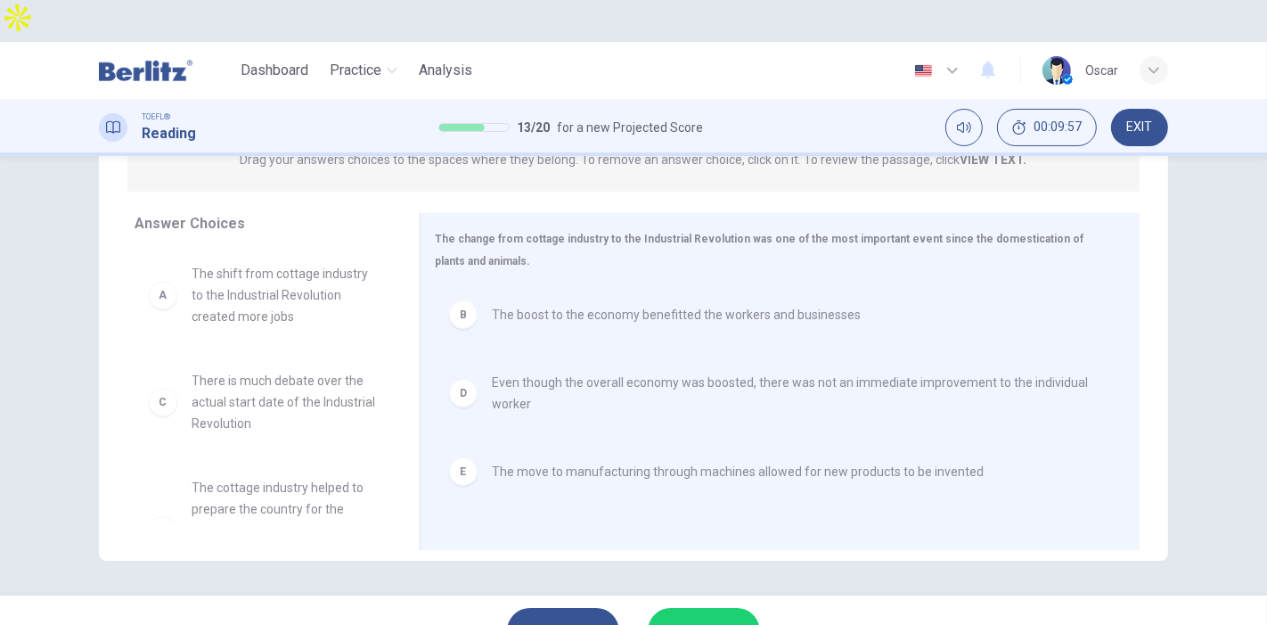
click at [709, 618] on span "SUBMIT" at bounding box center [695, 630] width 52 height 25
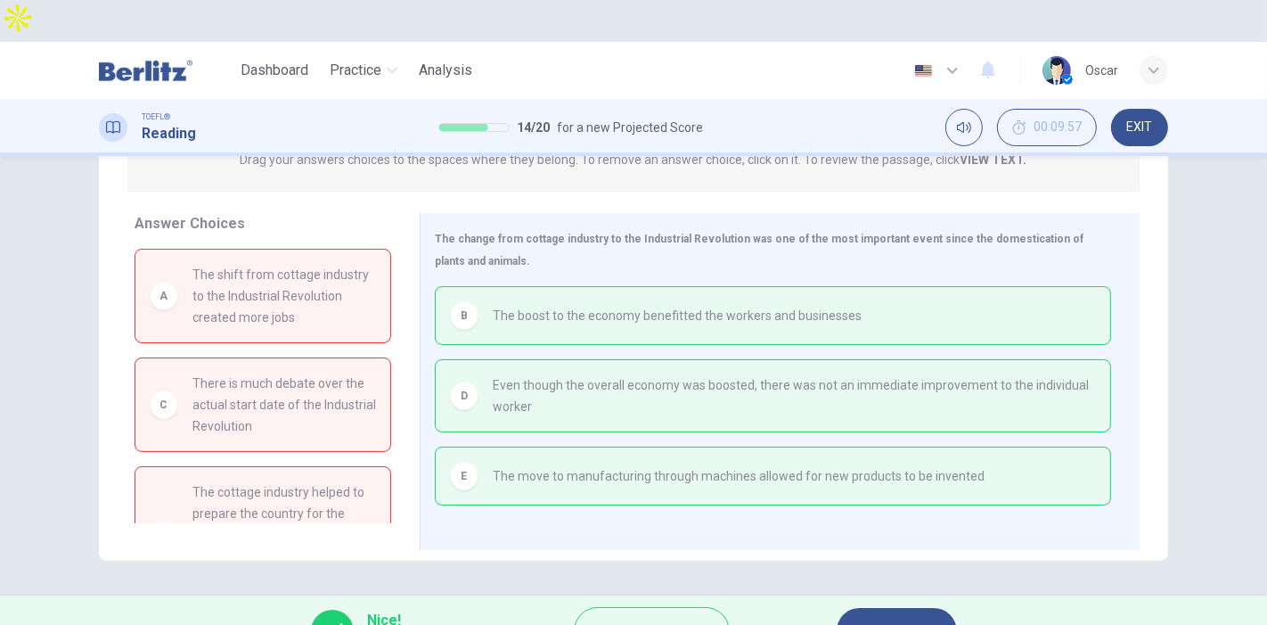
click at [880, 618] on span "NEXT" at bounding box center [888, 630] width 35 height 25
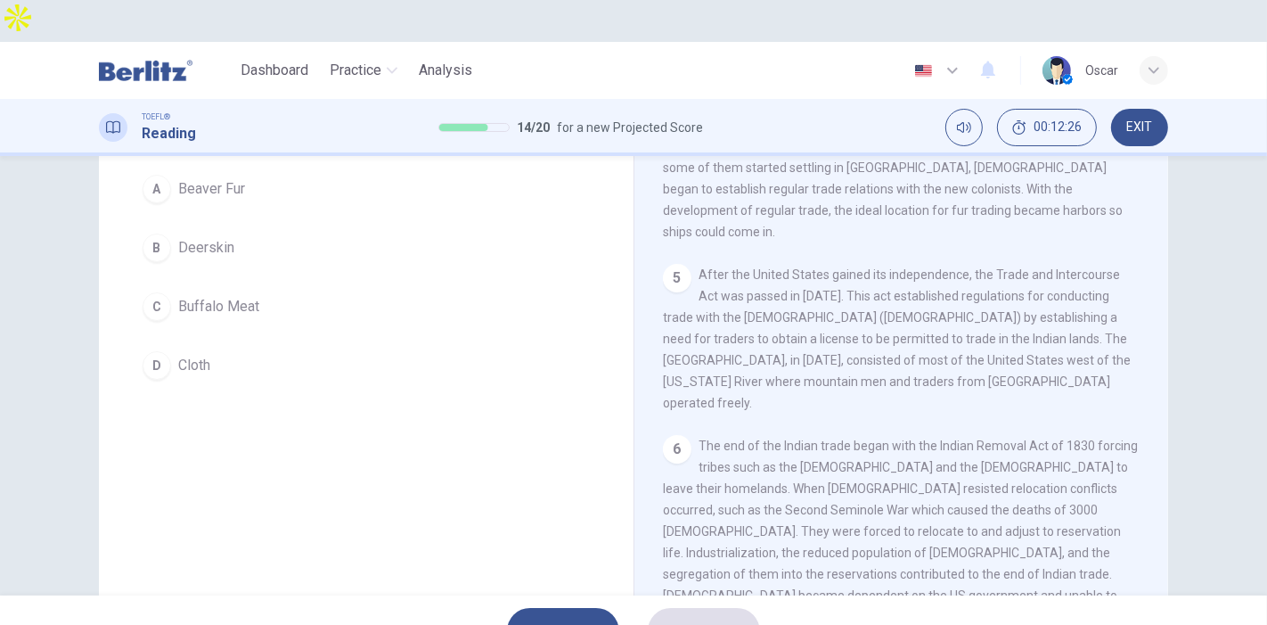
scroll to position [198, 0]
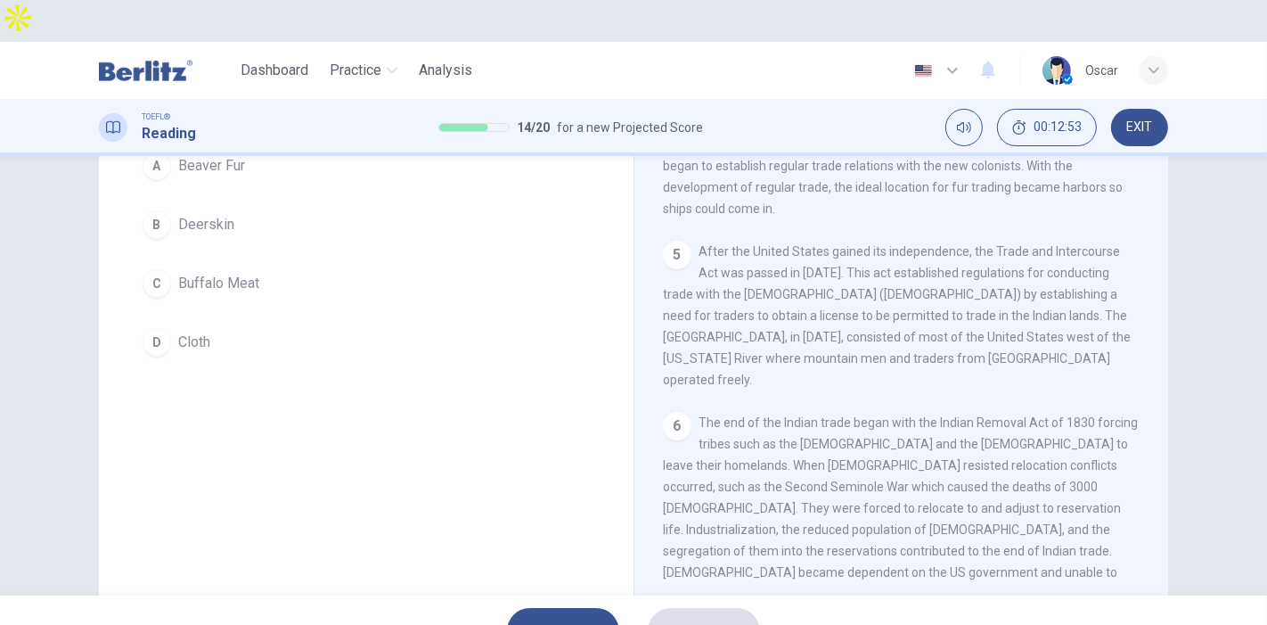
drag, startPoint x: 751, startPoint y: 430, endPoint x: 855, endPoint y: 452, distance: 105.8
click at [855, 452] on div "6 The end of the Indian trade began with the Indian Removal Act of 1830 forcing…" at bounding box center [902, 529] width 478 height 235
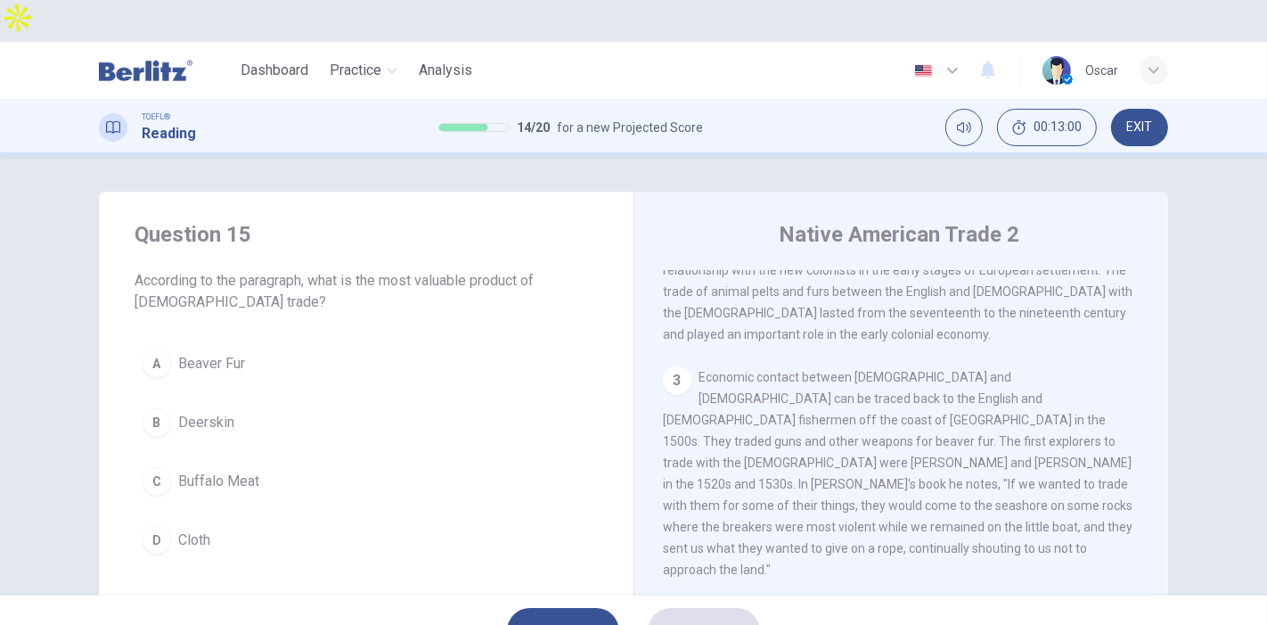
scroll to position [0, 0]
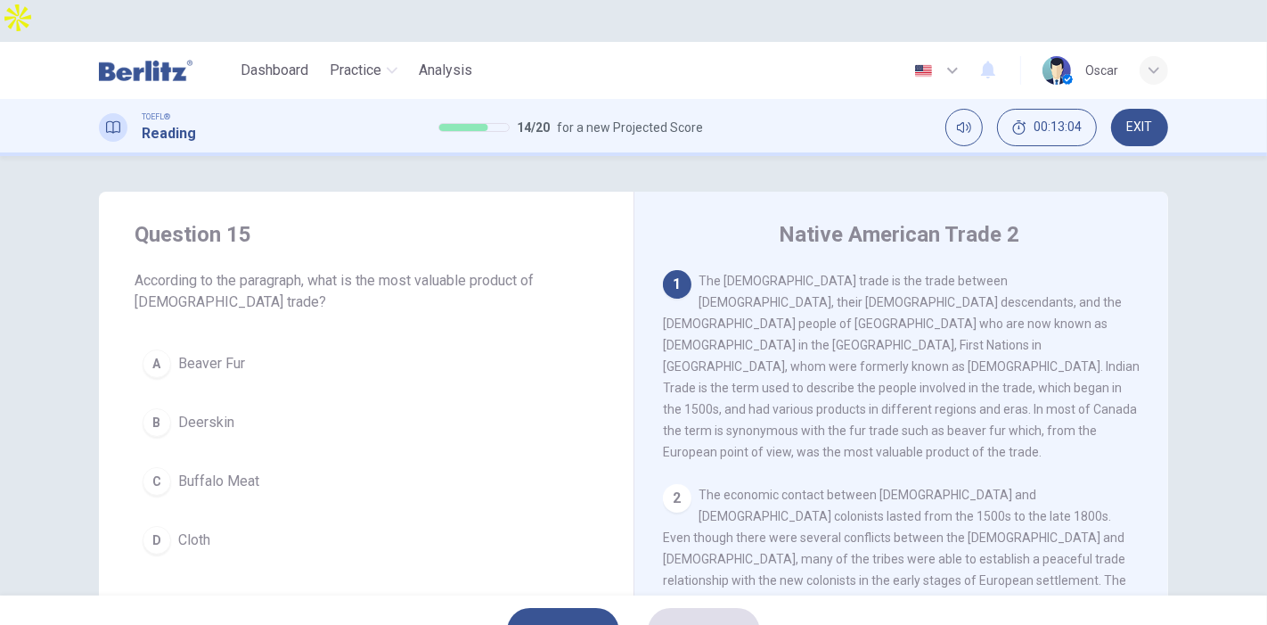
click at [195, 353] on span "Beaver Fur" at bounding box center [211, 363] width 67 height 21
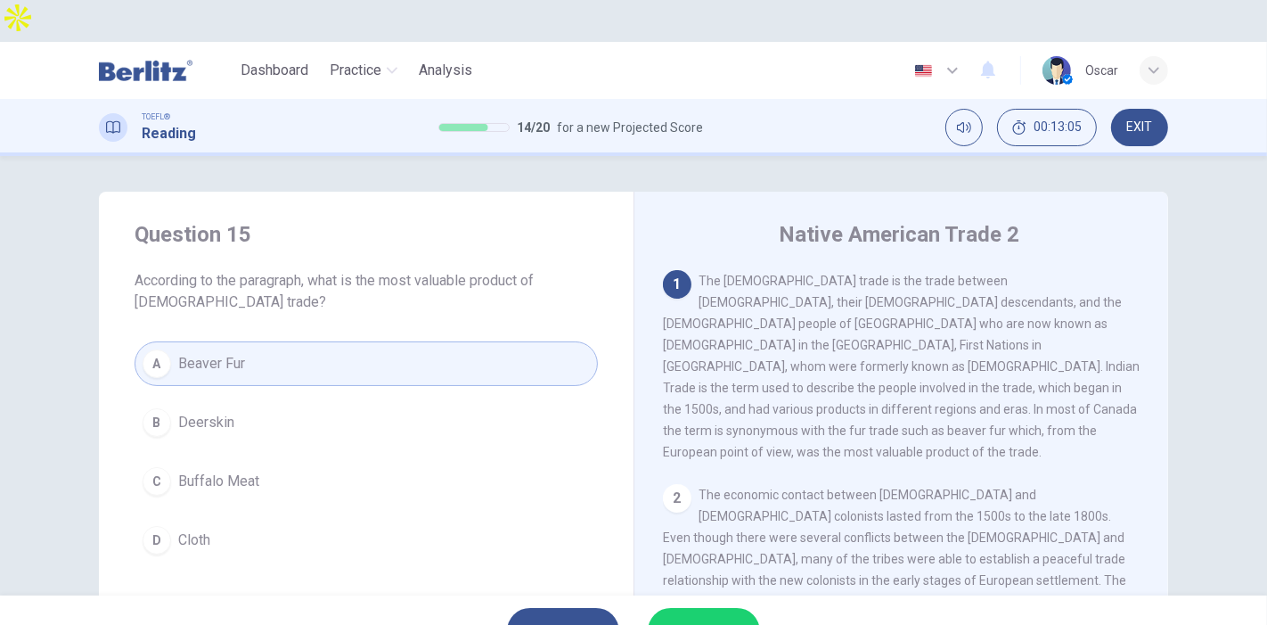
click at [701, 618] on span "SUBMIT" at bounding box center [695, 630] width 52 height 25
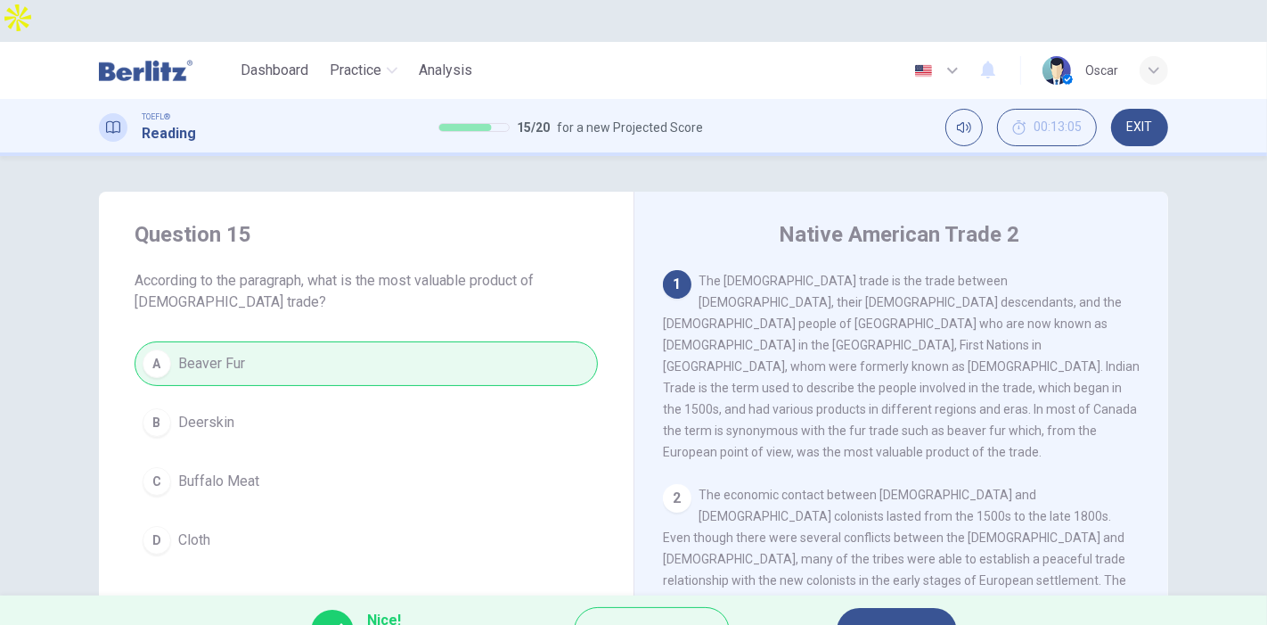
click at [908, 608] on button "NEXT" at bounding box center [897, 631] width 120 height 46
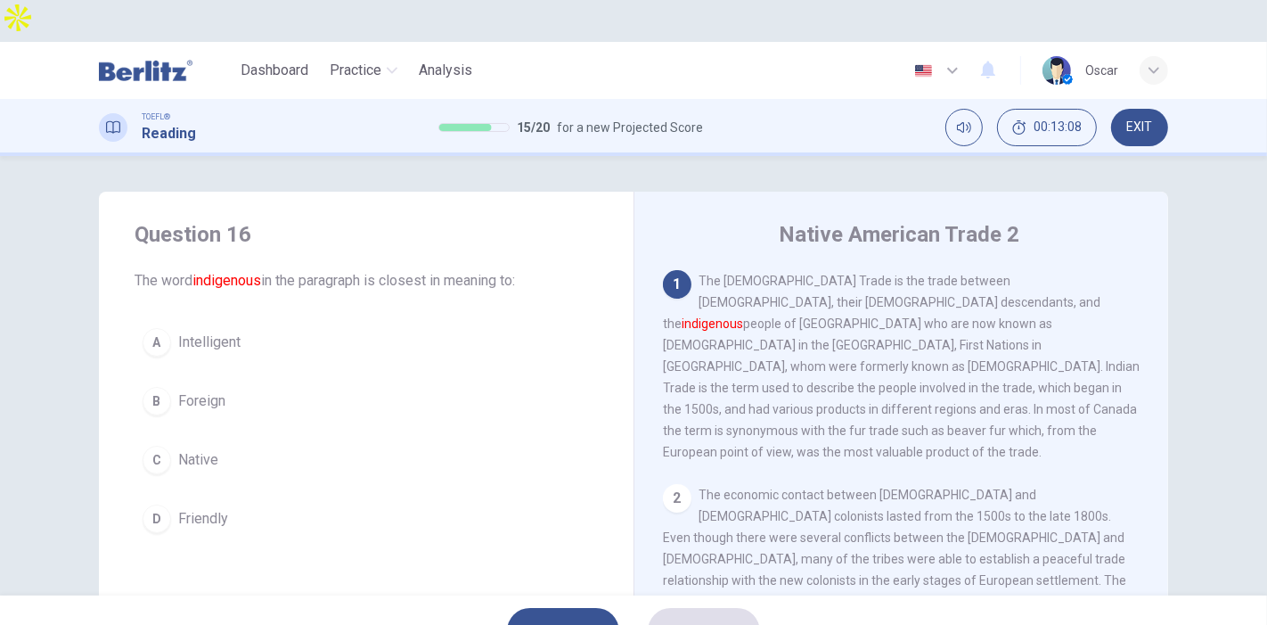
click at [192, 438] on button "C Native" at bounding box center [366, 460] width 463 height 45
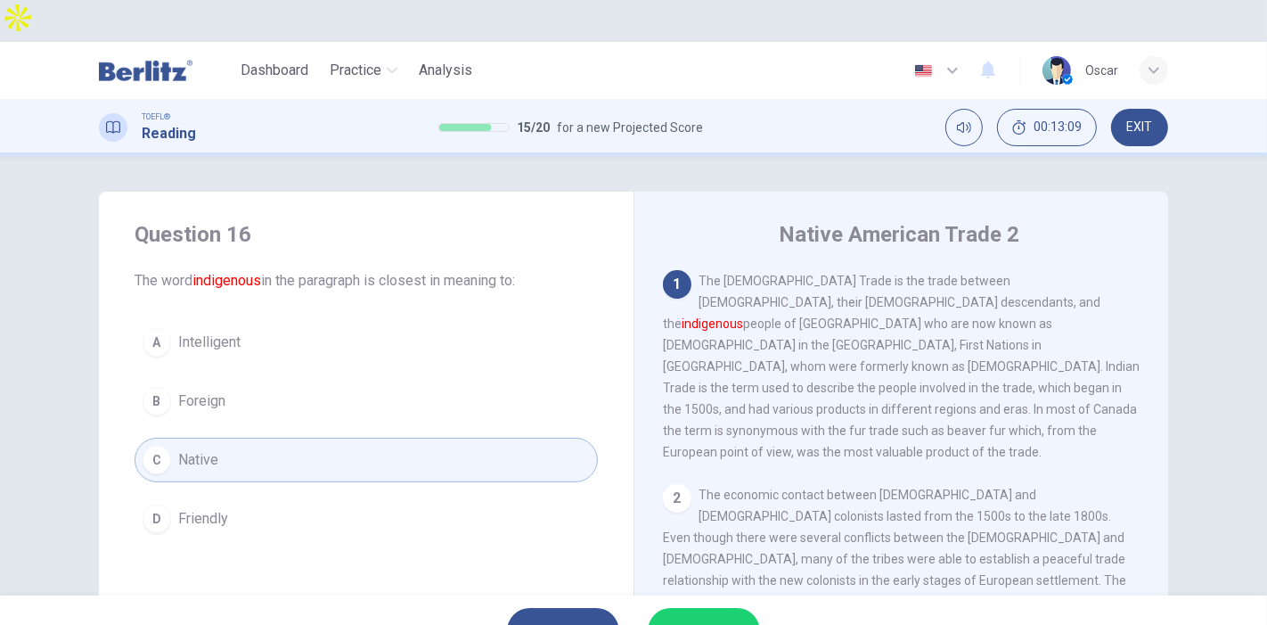
click at [694, 618] on span "SUBMIT" at bounding box center [695, 630] width 52 height 25
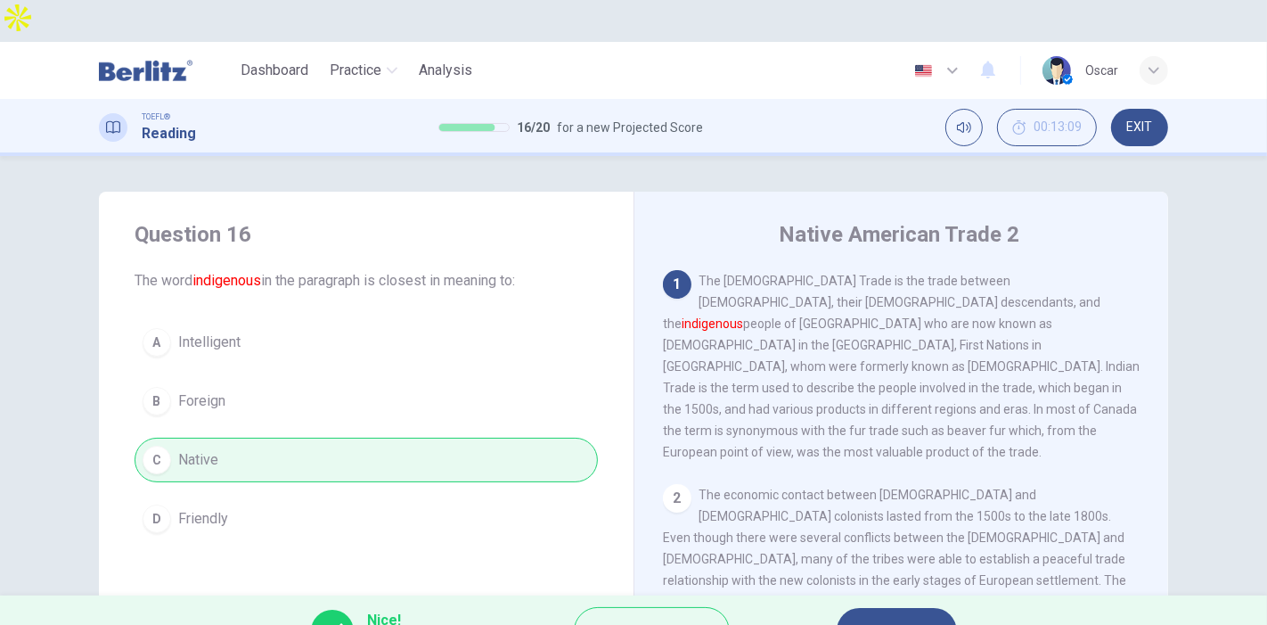
click at [909, 608] on button "NEXT" at bounding box center [897, 631] width 120 height 46
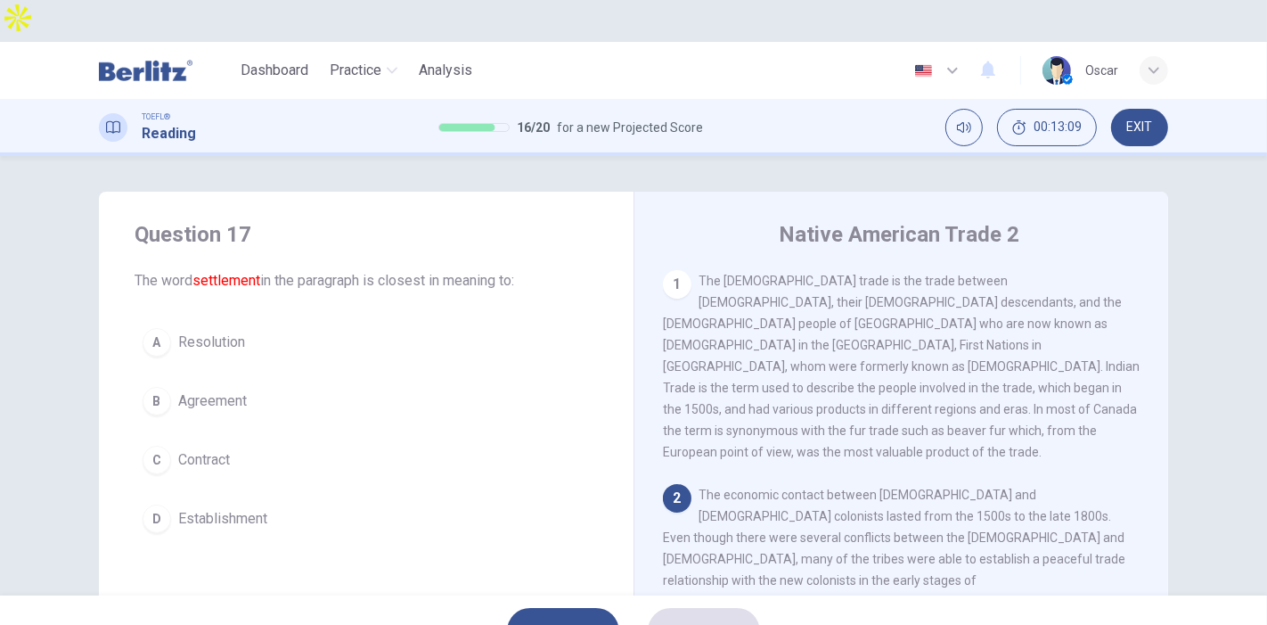
scroll to position [15, 0]
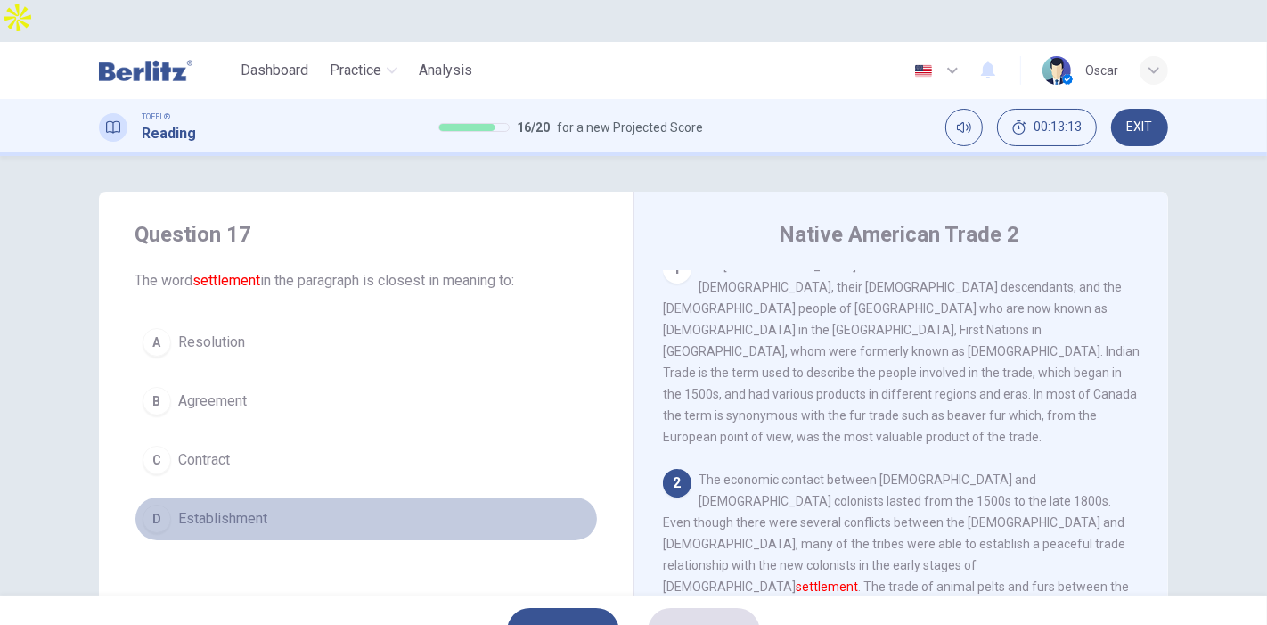
click at [237, 496] on button "D Establishment" at bounding box center [366, 518] width 463 height 45
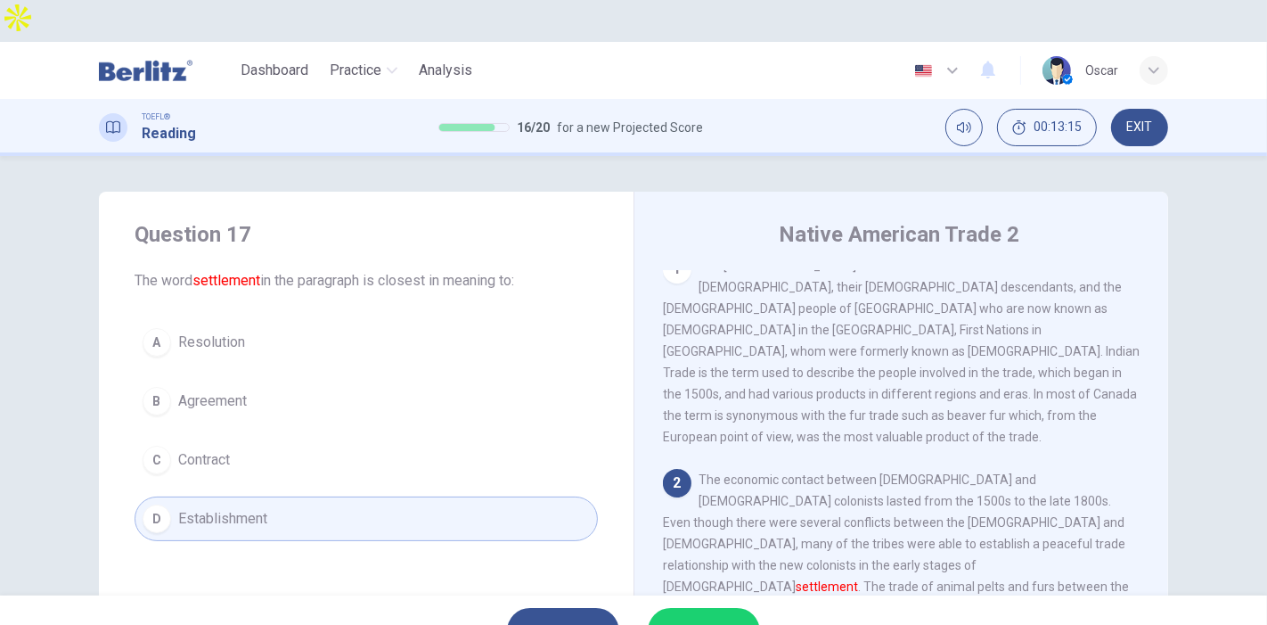
click at [684, 618] on span "SUBMIT" at bounding box center [695, 630] width 52 height 25
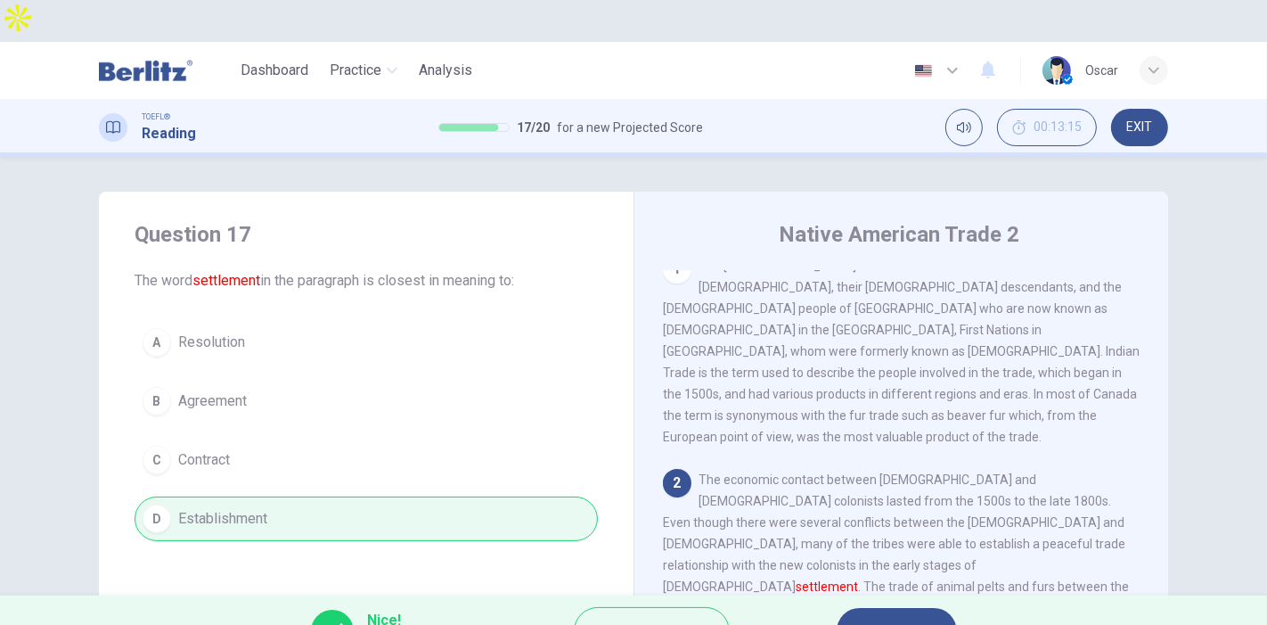
click at [882, 618] on span "NEXT" at bounding box center [888, 630] width 35 height 25
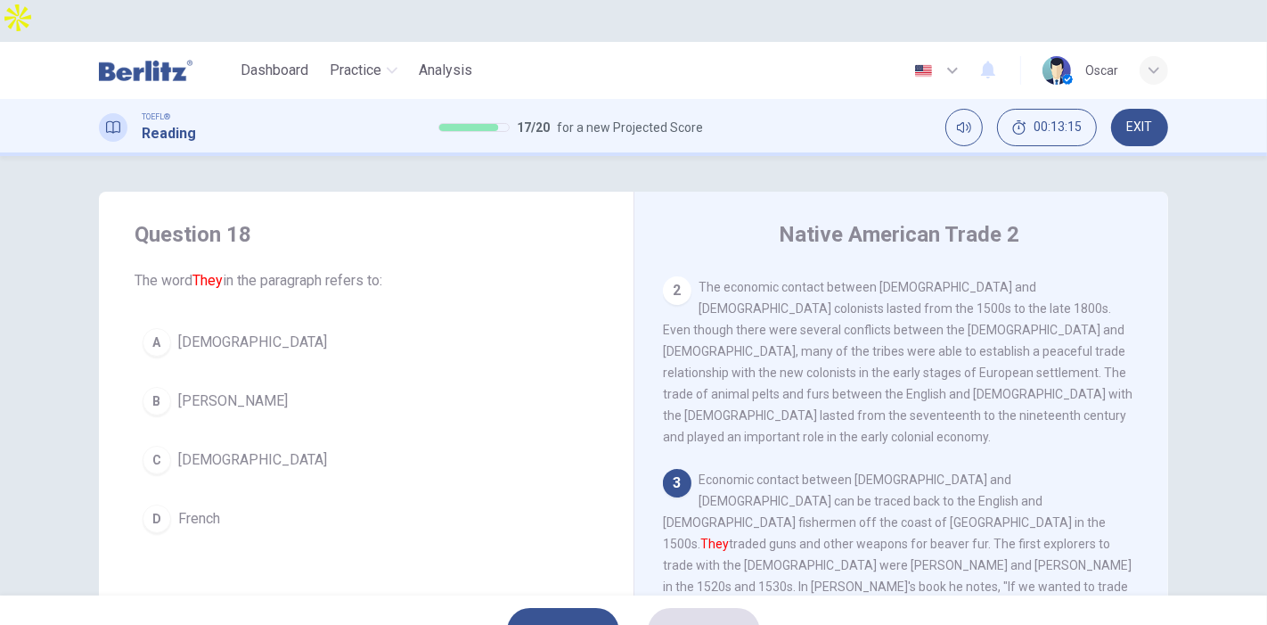
scroll to position [233, 0]
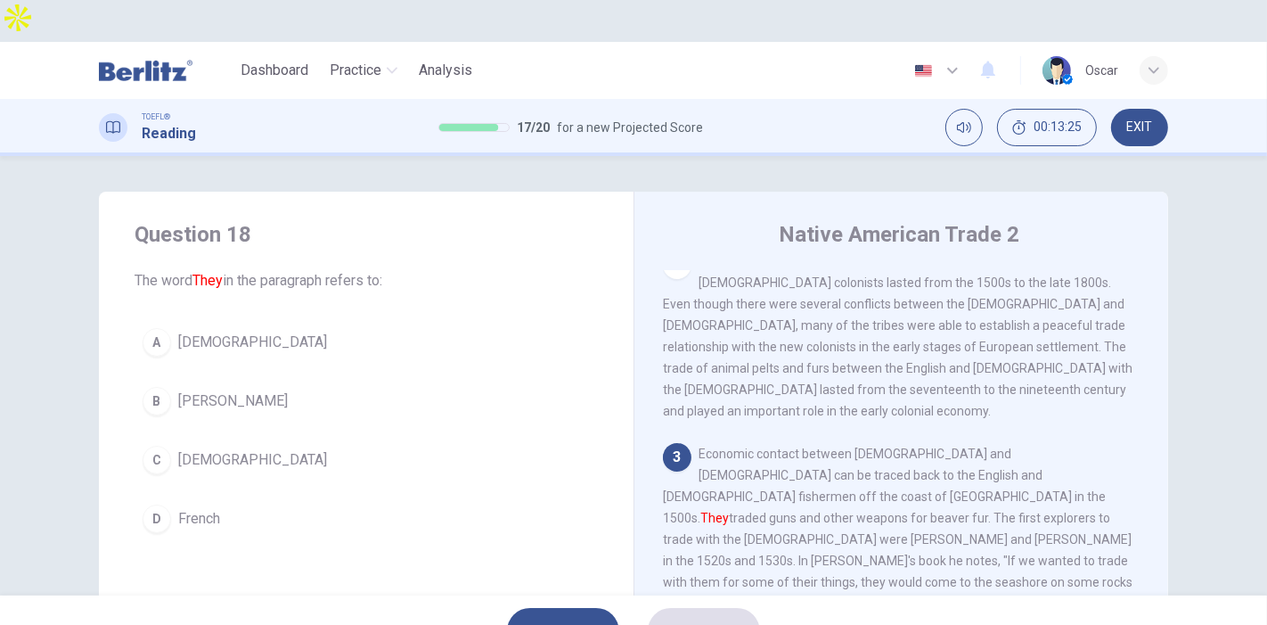
click at [216, 449] on span "Europeans" at bounding box center [252, 459] width 149 height 21
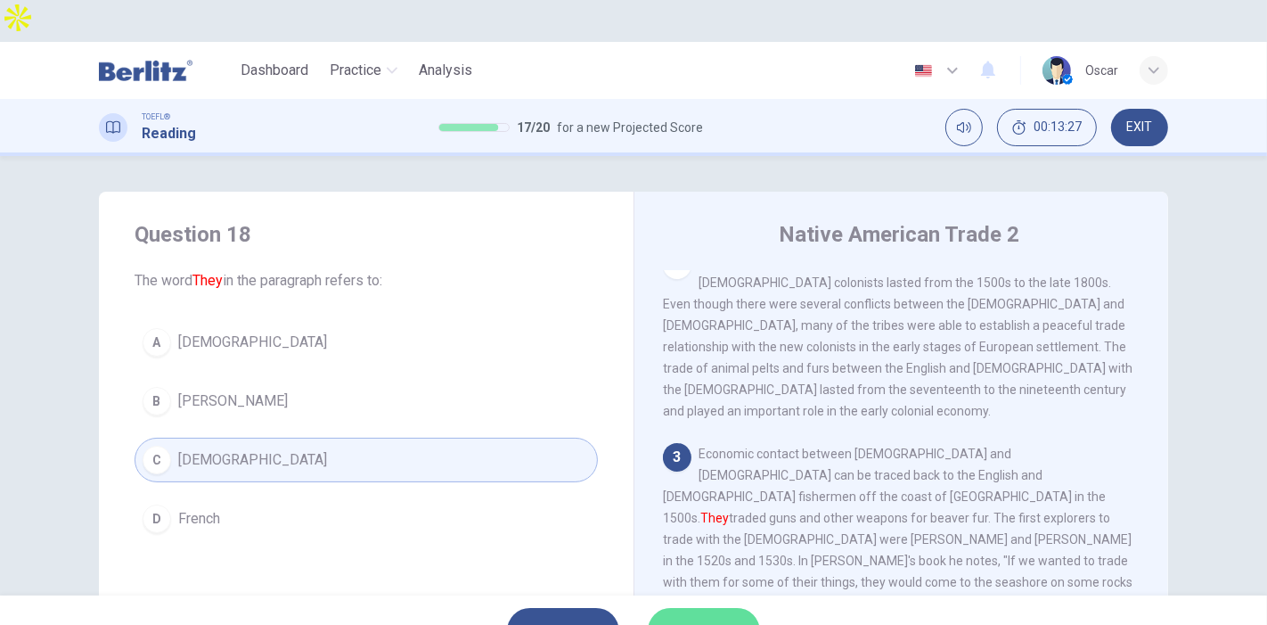
click at [714, 618] on span "SUBMIT" at bounding box center [695, 630] width 52 height 25
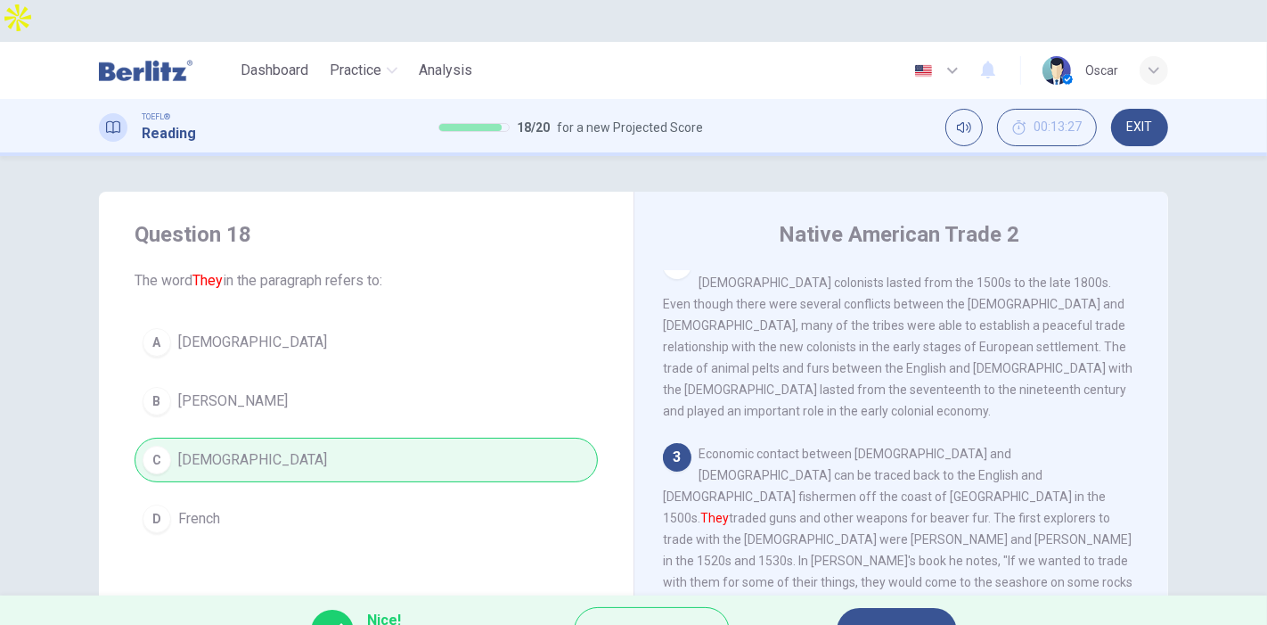
click at [872, 618] on span "NEXT" at bounding box center [888, 630] width 35 height 25
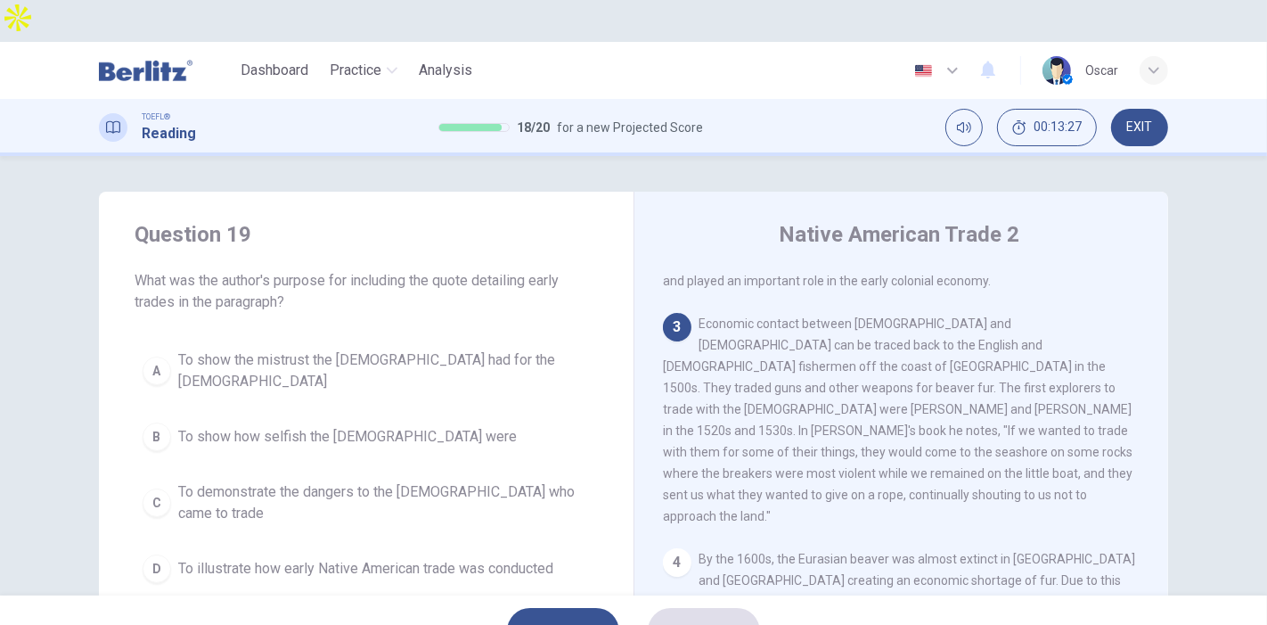
scroll to position [371, 0]
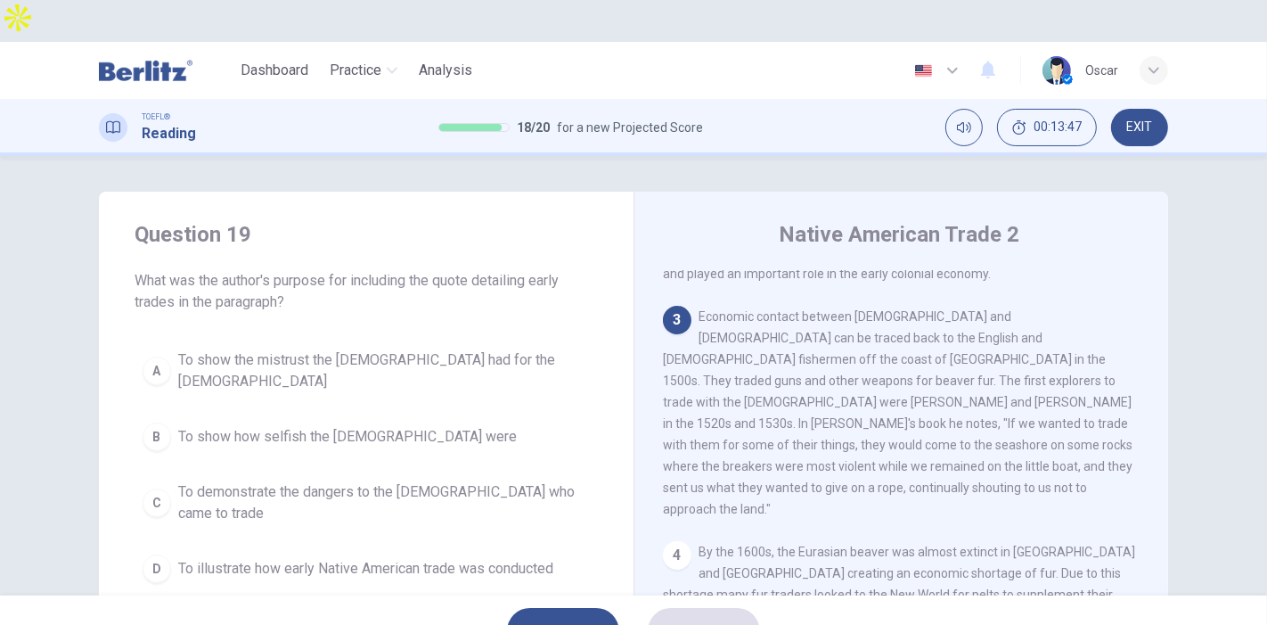
click at [336, 481] on span "To demonstrate the dangers to the Europeans who came to trade" at bounding box center [384, 502] width 412 height 43
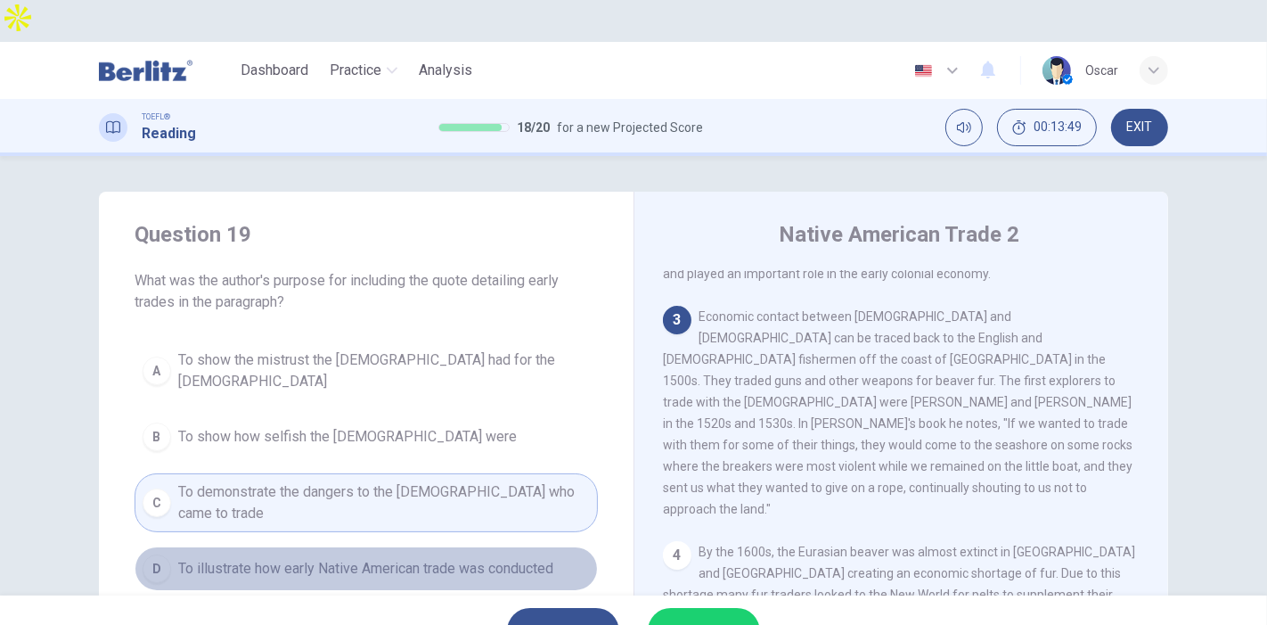
click at [364, 558] on span "To illustrate how early Native American trade was conducted" at bounding box center [365, 568] width 375 height 21
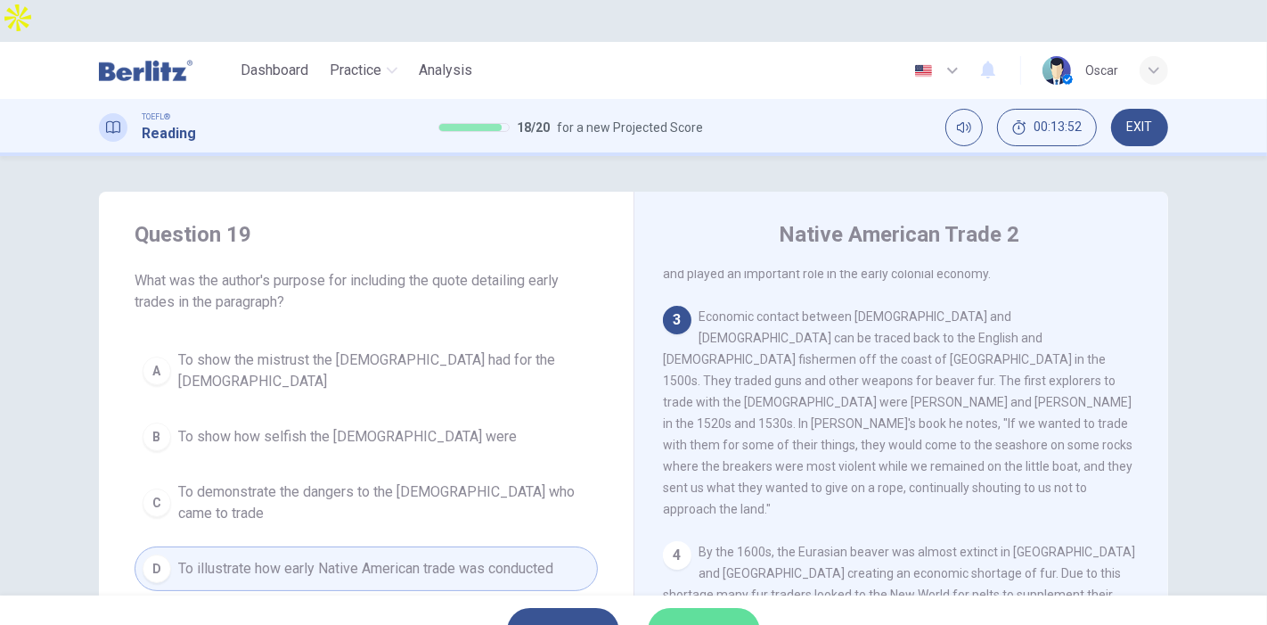
click at [702, 618] on span "SUBMIT" at bounding box center [695, 630] width 52 height 25
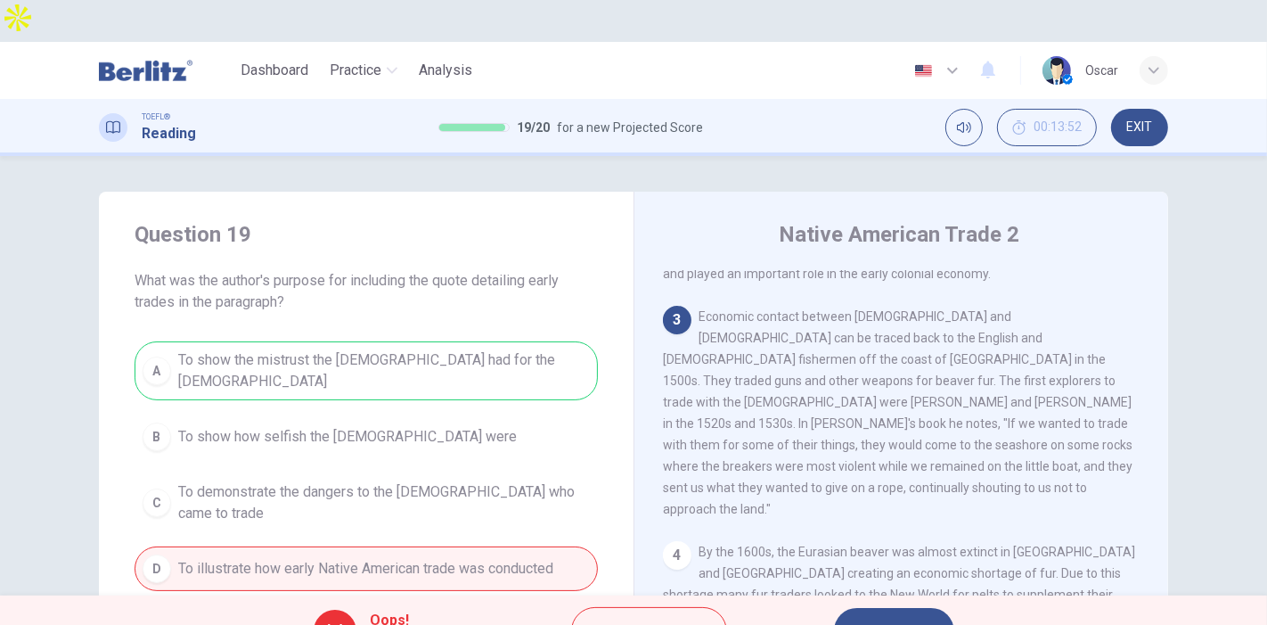
drag, startPoint x: 304, startPoint y: 260, endPoint x: 304, endPoint y: 225, distance: 35.6
click at [304, 225] on div "Question 19 What was the author's purpose for including the quote detailing ear…" at bounding box center [366, 266] width 463 height 93
drag, startPoint x: 250, startPoint y: 236, endPoint x: 287, endPoint y: 267, distance: 48.7
click at [287, 270] on span "What was the author's purpose for including the quote detailing early trades in…" at bounding box center [366, 291] width 463 height 43
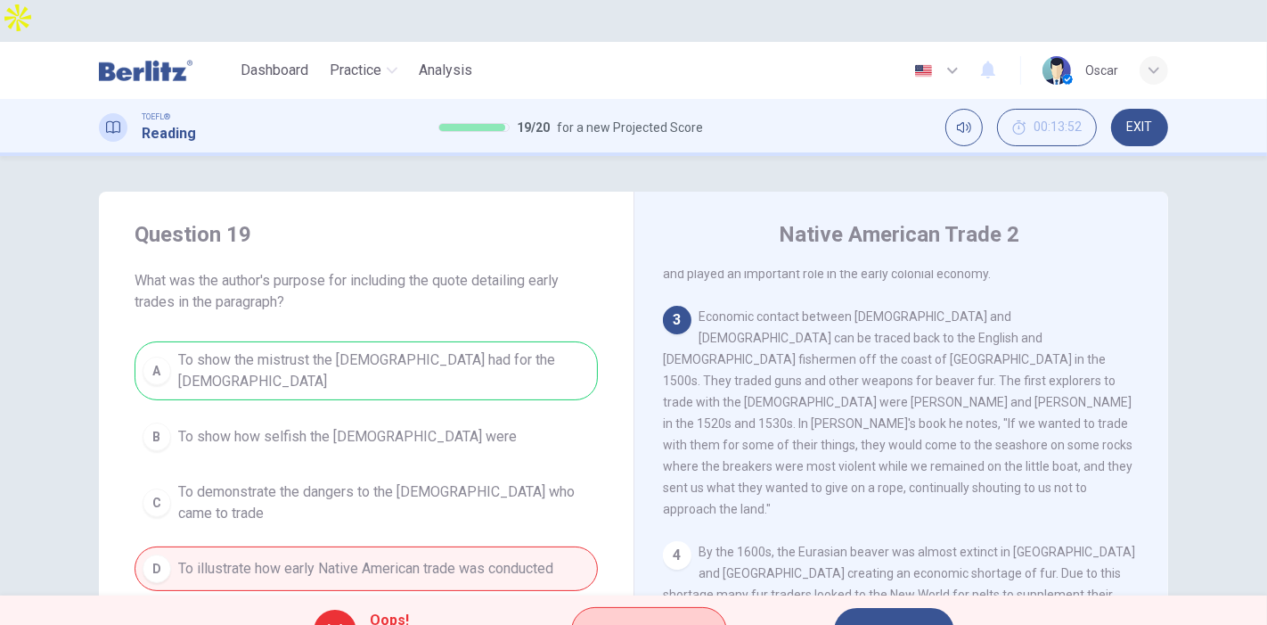
click at [630, 618] on span "Explanation" at bounding box center [658, 630] width 94 height 25
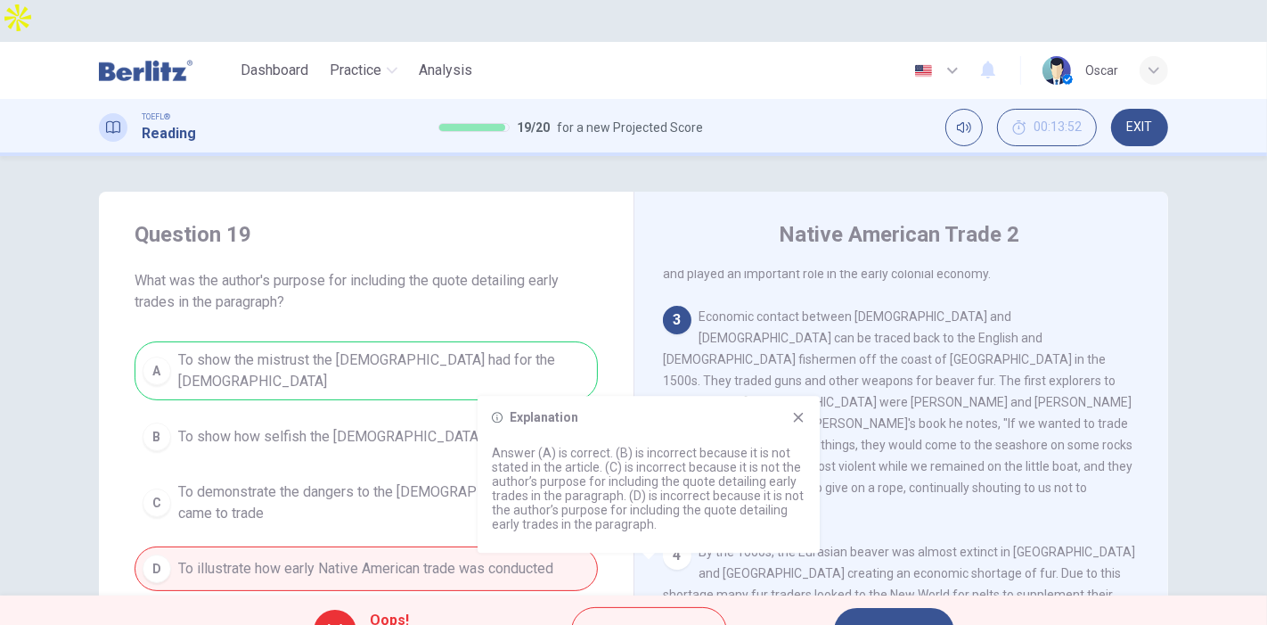
drag, startPoint x: 513, startPoint y: 502, endPoint x: 658, endPoint y: 524, distance: 146.1
click at [658, 524] on p "Answer (A) is correct. (B) is incorrect because it is not stated in the article…" at bounding box center [649, 489] width 314 height 86
click at [796, 420] on icon at bounding box center [799, 418] width 10 height 10
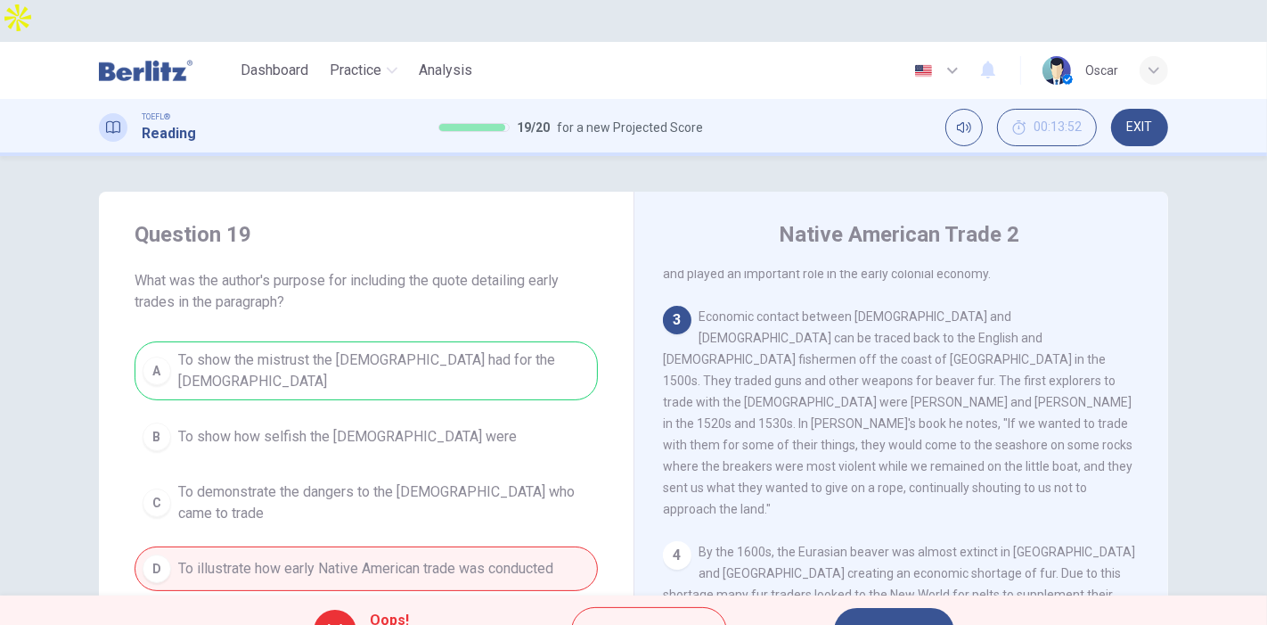
click at [889, 608] on button "NEXT" at bounding box center [894, 631] width 120 height 46
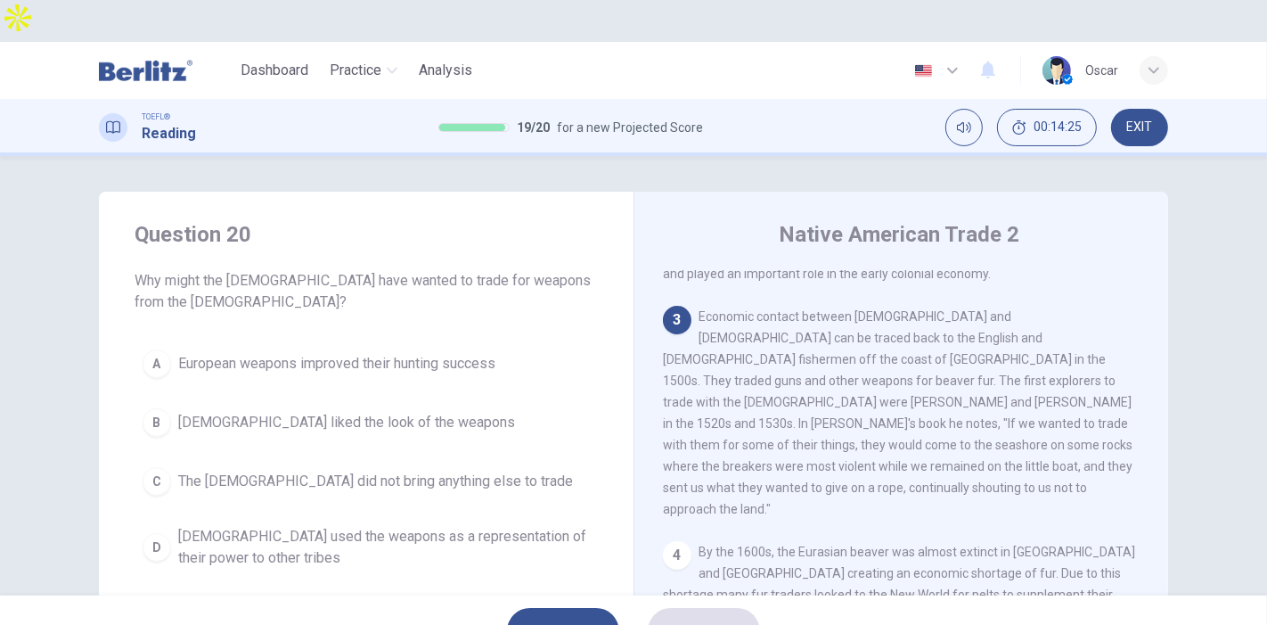
click at [232, 341] on button "A European weapons improved their hunting success" at bounding box center [366, 363] width 463 height 45
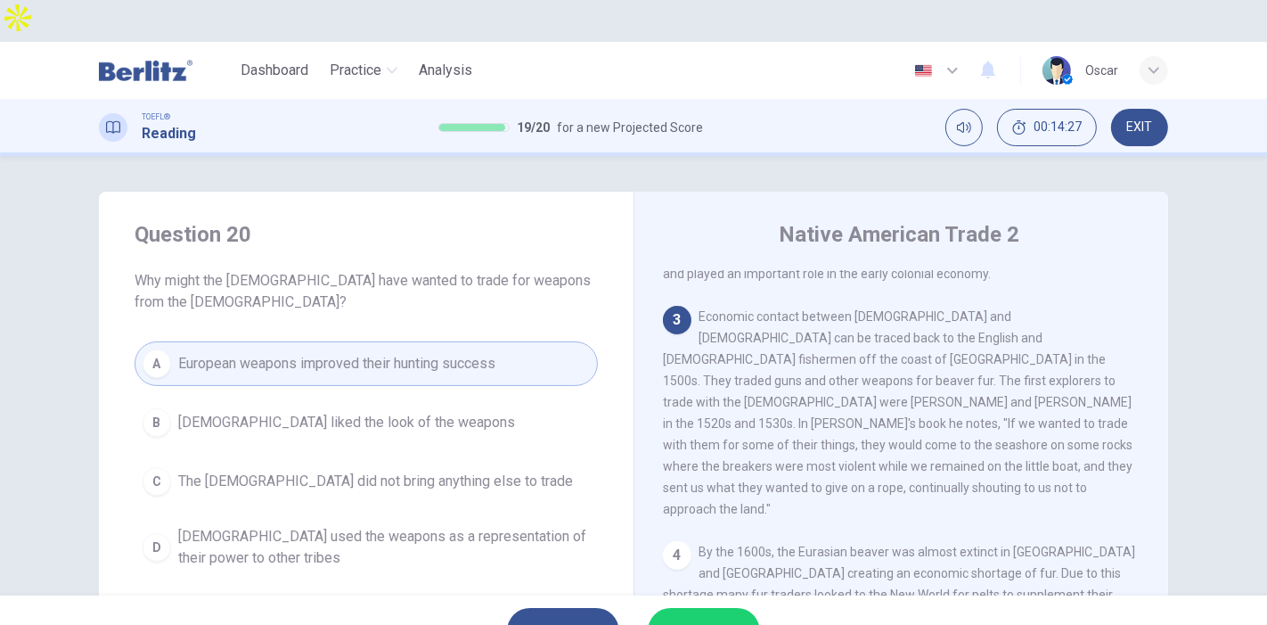
click at [684, 618] on span "SUBMIT" at bounding box center [695, 630] width 52 height 25
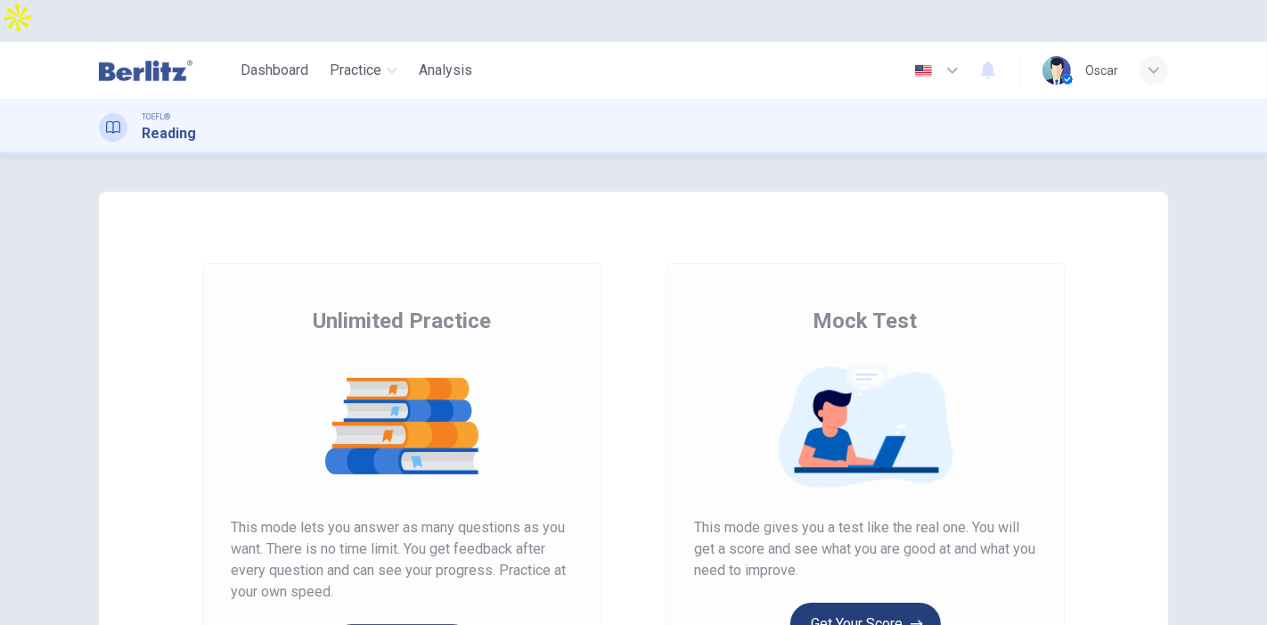
click at [851, 602] on button "Get Your Score" at bounding box center [866, 623] width 151 height 43
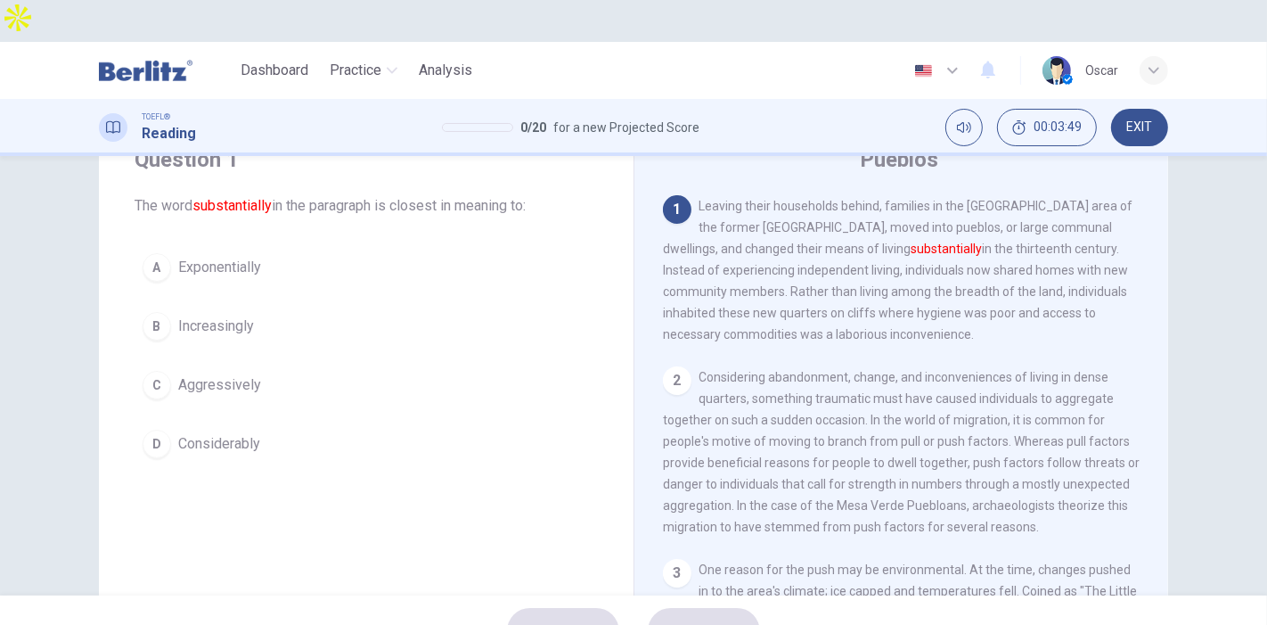
scroll to position [99, 0]
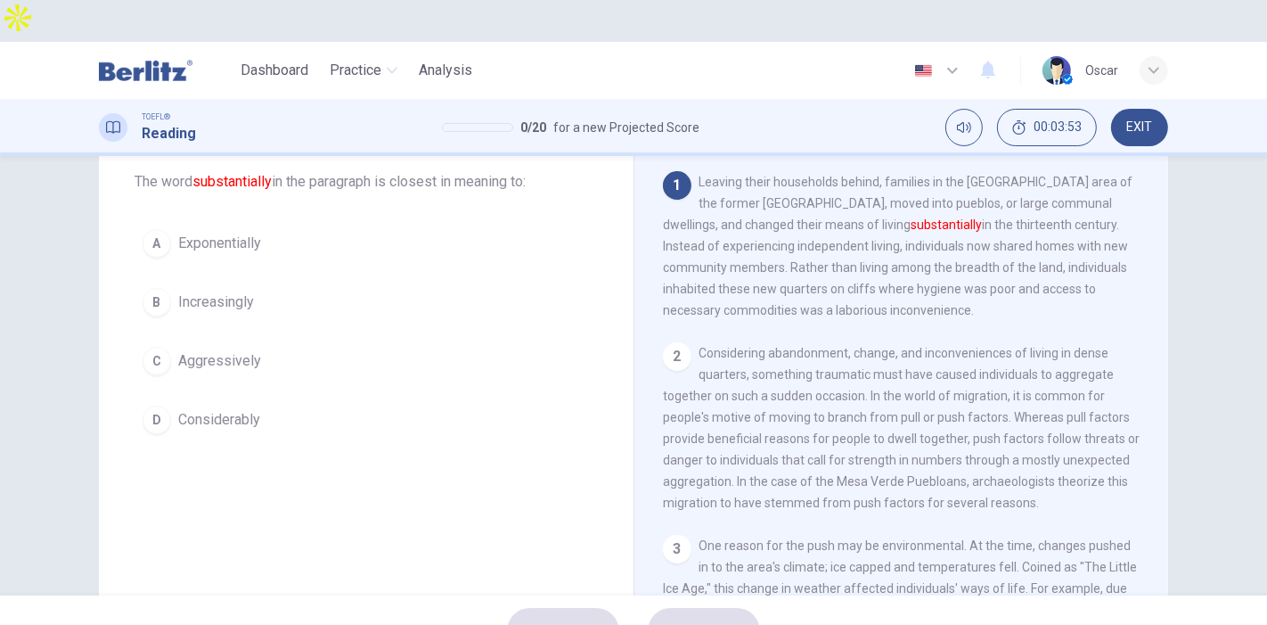
click at [211, 401] on div "Question 1 The word substantially in the paragraph is closest in meaning to: A …" at bounding box center [366, 282] width 535 height 378
click at [220, 409] on span "Considerably" at bounding box center [219, 419] width 82 height 21
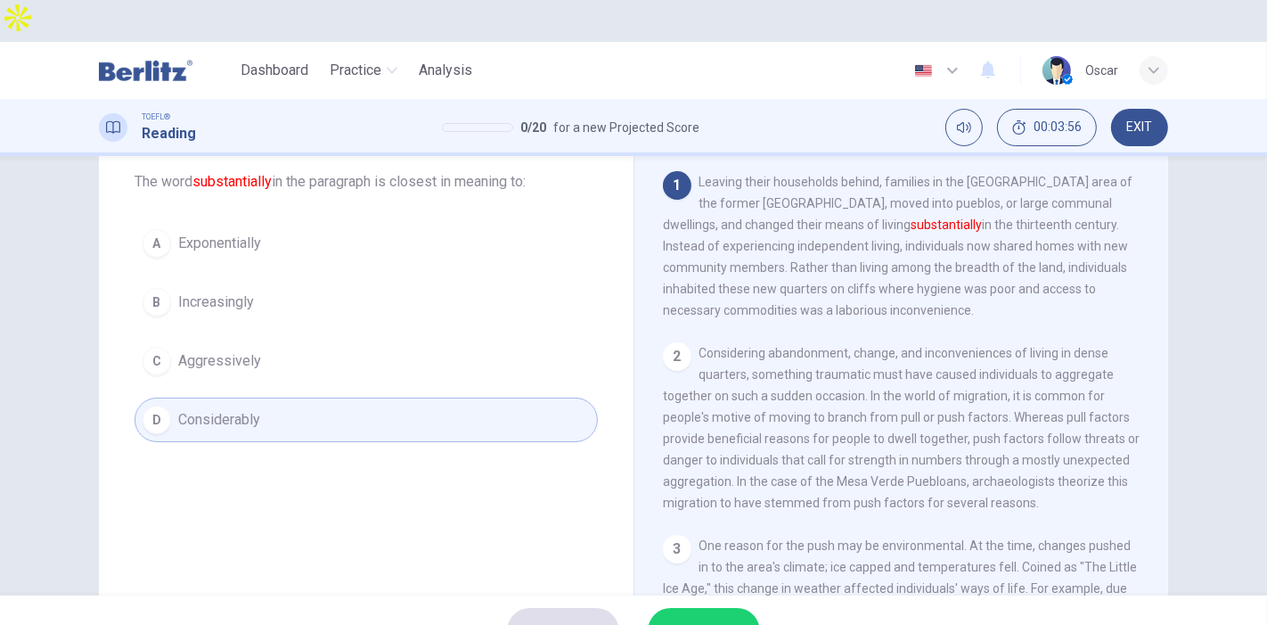
click at [717, 618] on span "SUBMIT" at bounding box center [695, 630] width 52 height 25
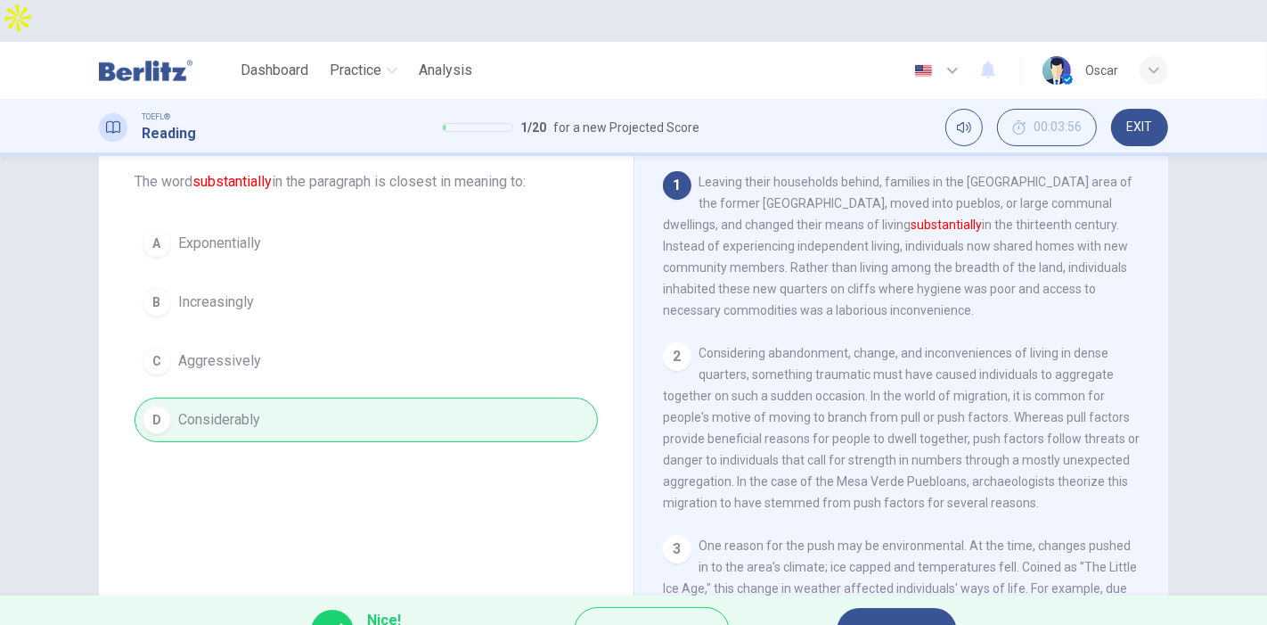
click at [878, 618] on span "NEXT" at bounding box center [888, 630] width 35 height 25
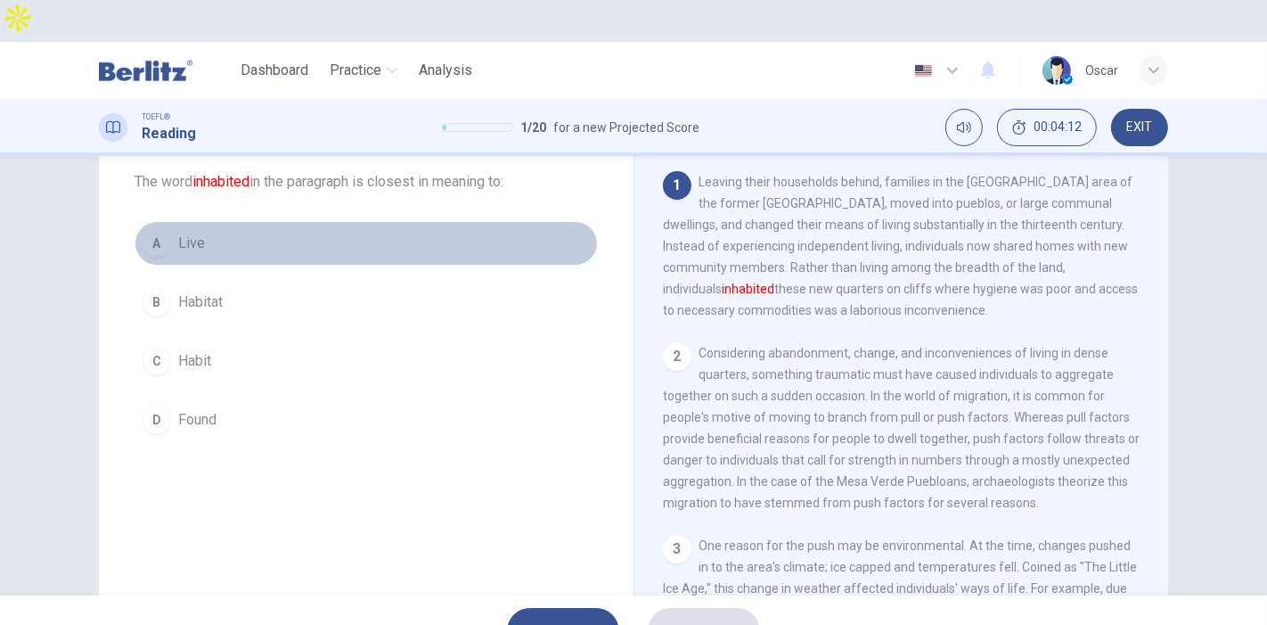
click at [169, 221] on button "A Live" at bounding box center [366, 243] width 463 height 45
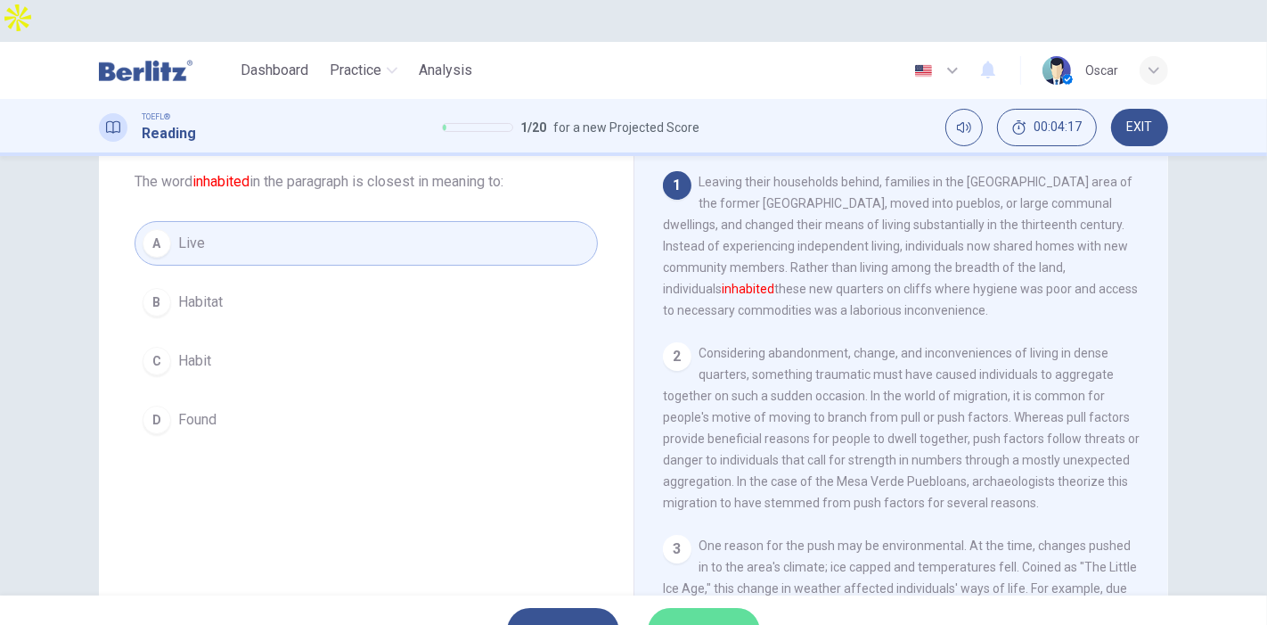
click at [708, 618] on span "SUBMIT" at bounding box center [695, 630] width 52 height 25
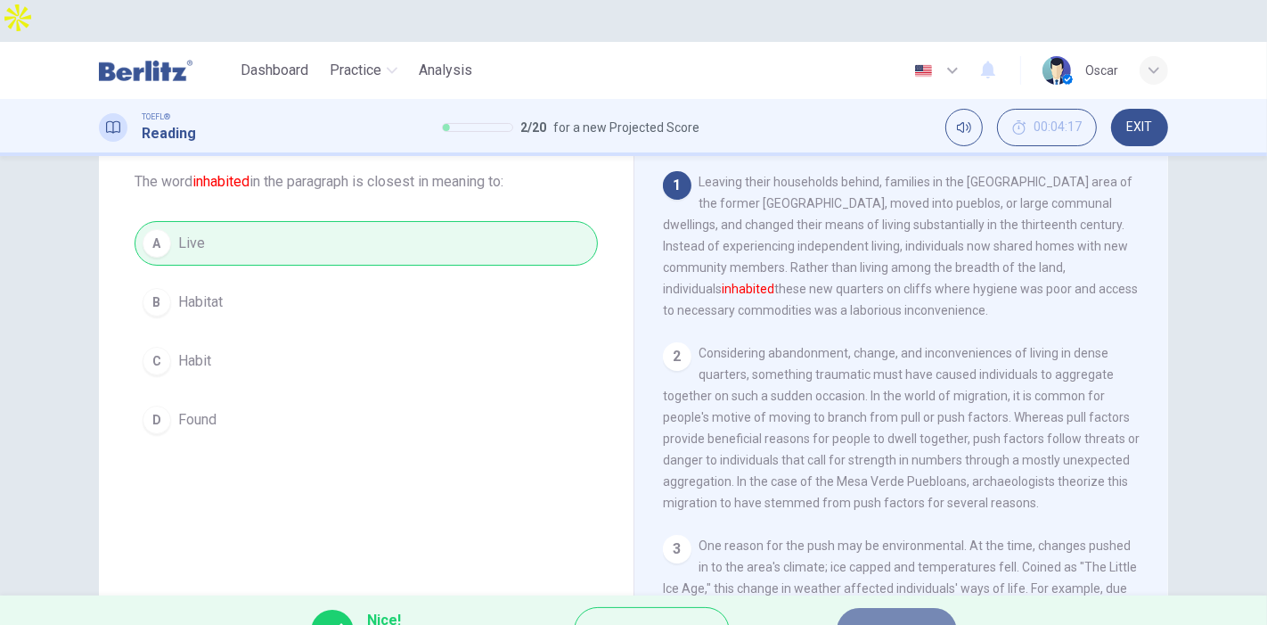
click at [905, 618] on span "NEXT" at bounding box center [888, 630] width 35 height 25
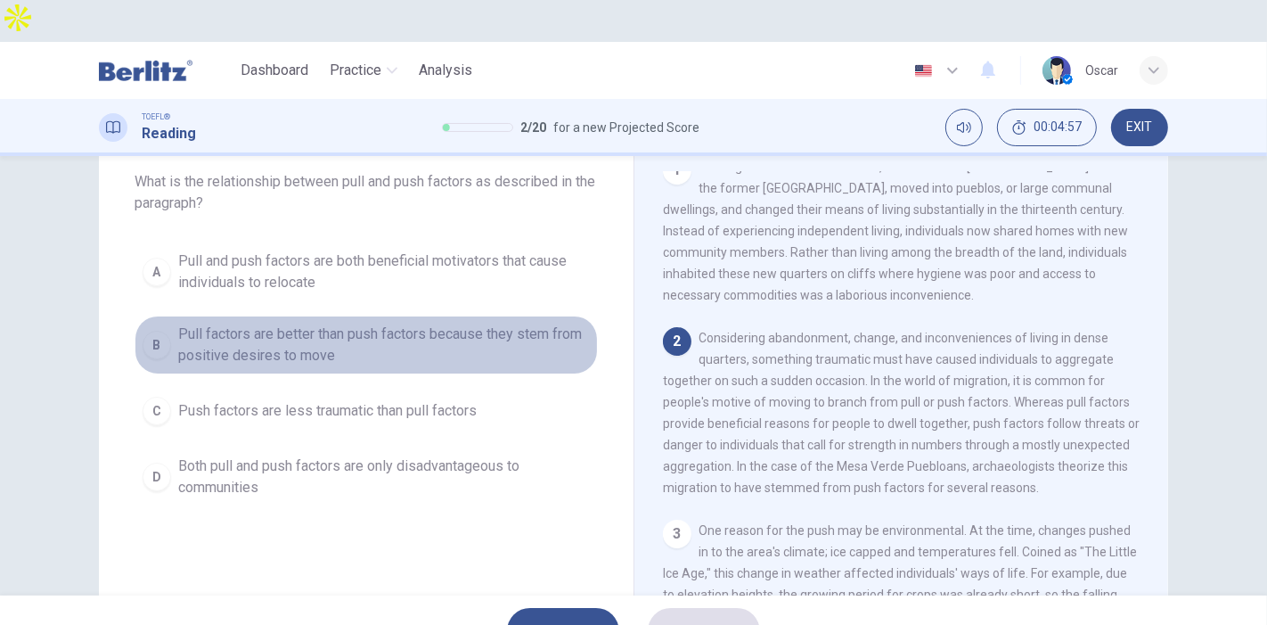
click at [227, 324] on span "Pull factors are better than push factors because they stem from positive desir…" at bounding box center [384, 345] width 412 height 43
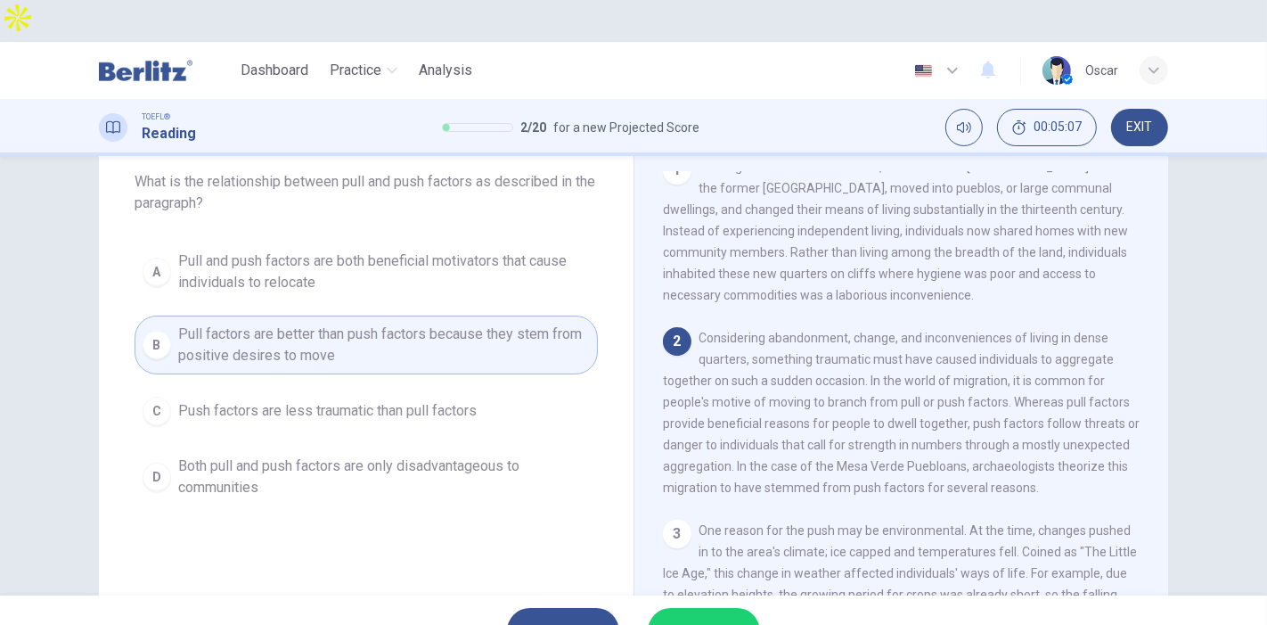
click at [700, 618] on span "SUBMIT" at bounding box center [695, 630] width 52 height 25
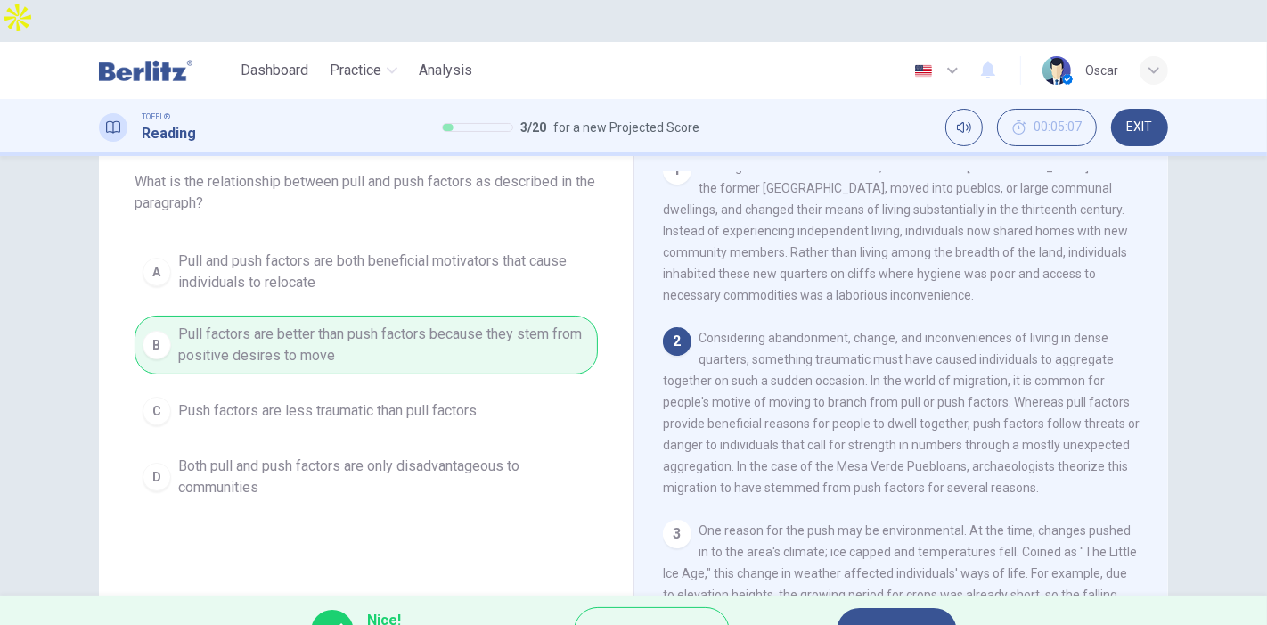
click at [873, 618] on span "NEXT" at bounding box center [888, 630] width 35 height 25
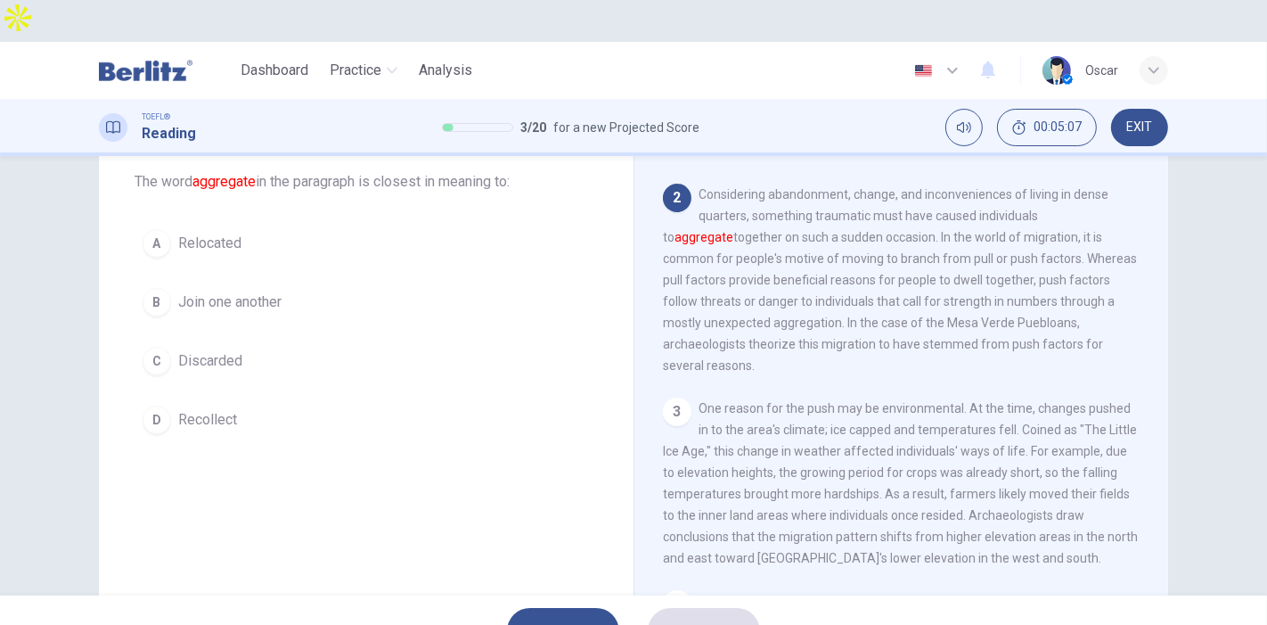
scroll to position [175, 0]
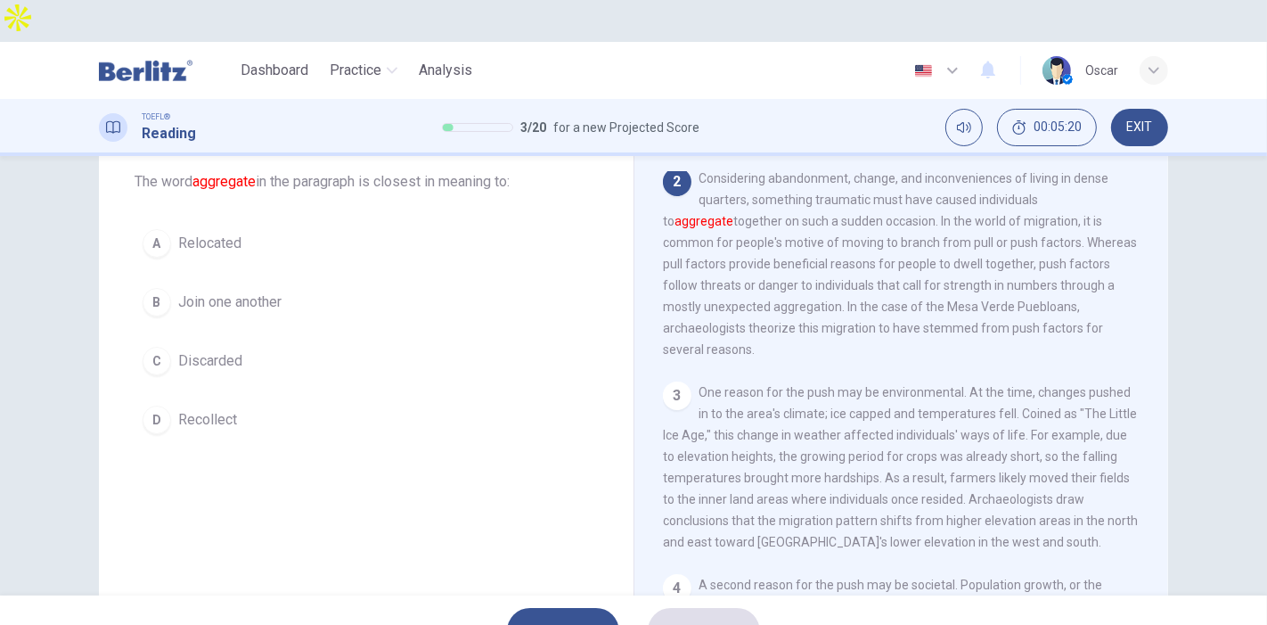
click at [220, 291] on span "Join one another" at bounding box center [229, 301] width 103 height 21
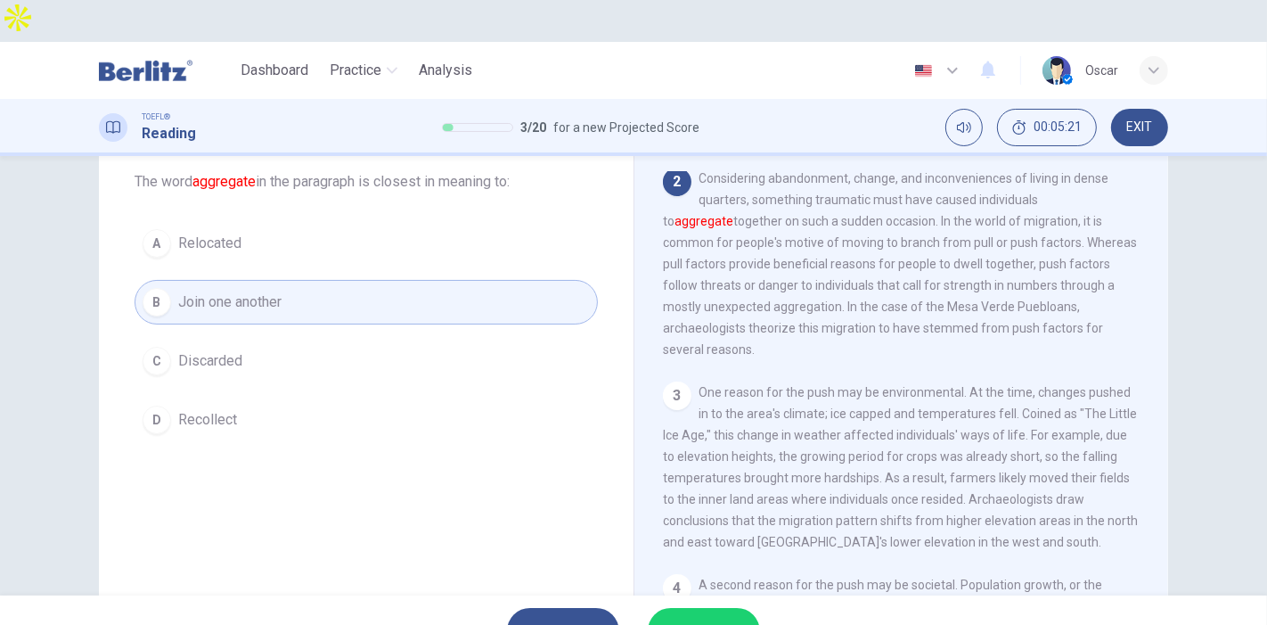
click at [714, 618] on span "SUBMIT" at bounding box center [695, 630] width 52 height 25
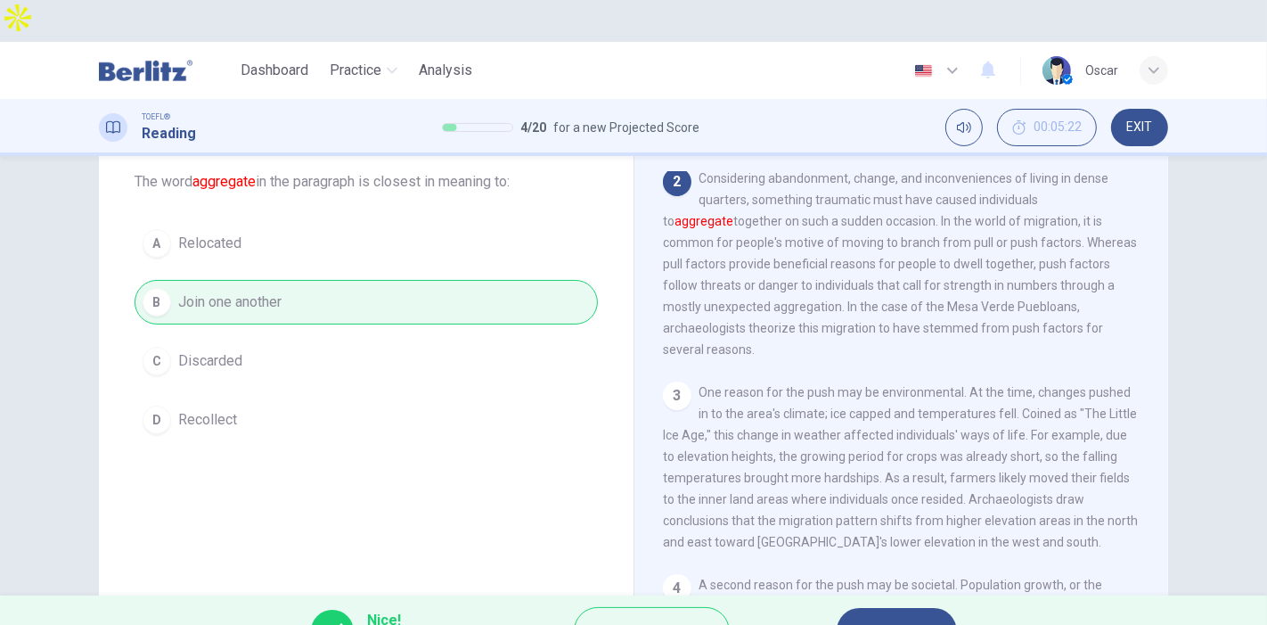
click at [882, 618] on span "NEXT" at bounding box center [888, 630] width 35 height 25
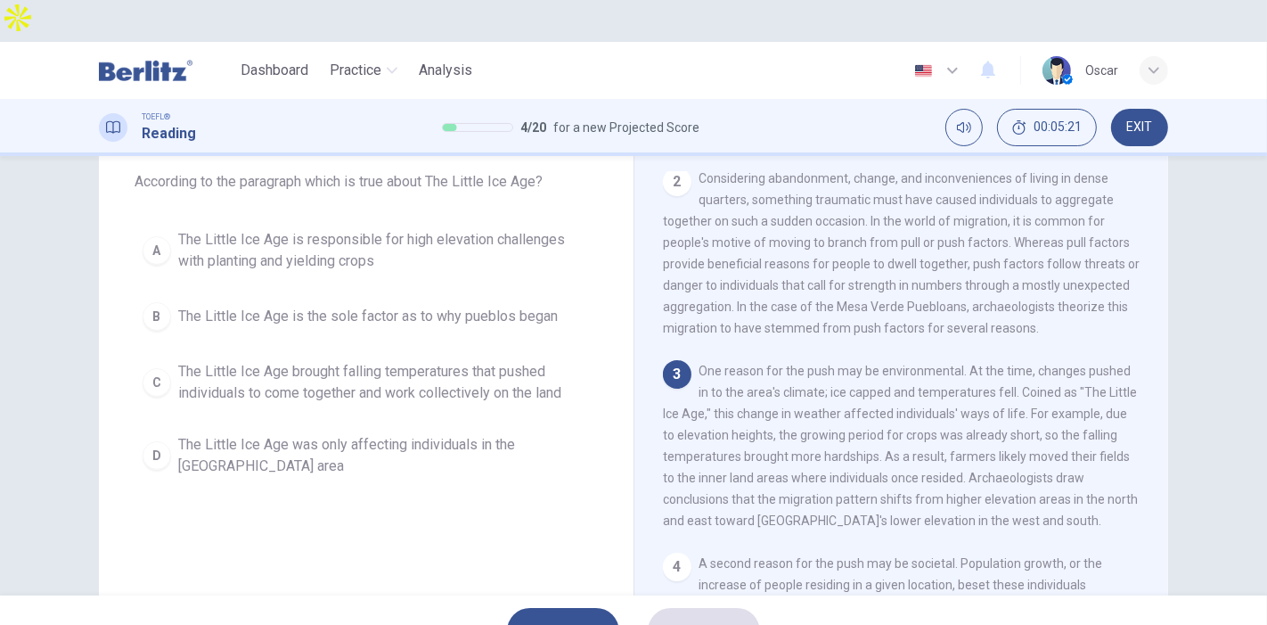
scroll to position [211, 0]
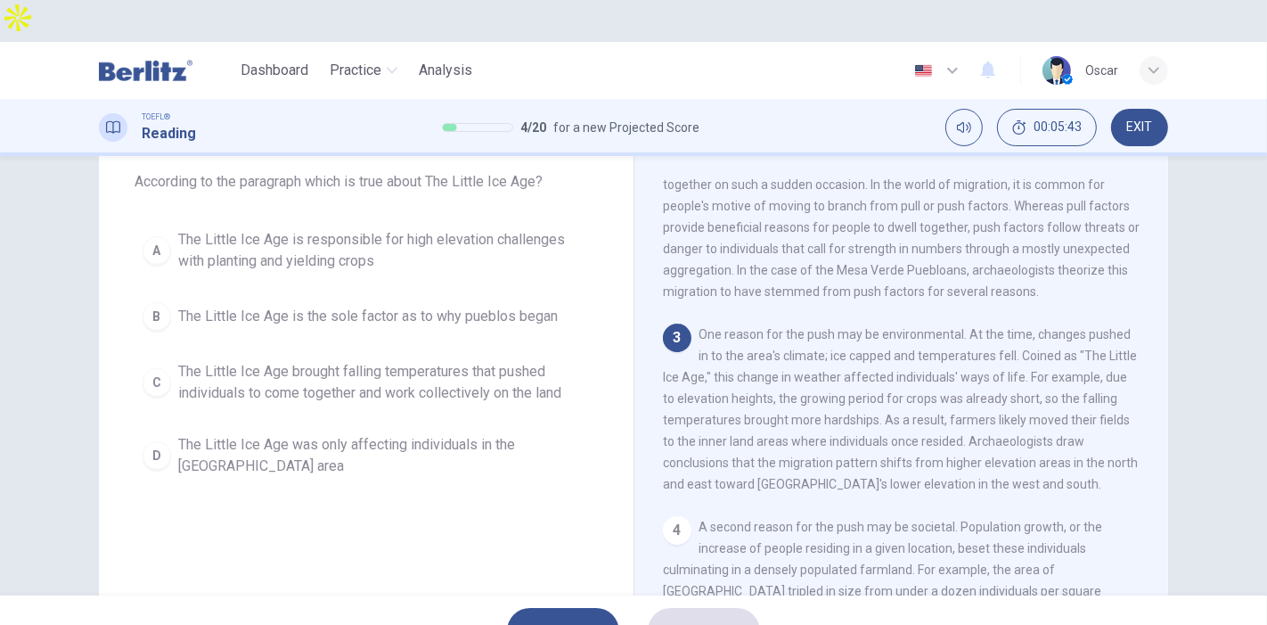
drag, startPoint x: 870, startPoint y: 386, endPoint x: 820, endPoint y: 386, distance: 49.9
click at [820, 386] on span "One reason for the push may be environmental. At the time, changes pushed in to…" at bounding box center [900, 409] width 475 height 164
click at [307, 361] on span "The Little Ice Age brought falling temperatures that pushed individuals to come…" at bounding box center [384, 382] width 412 height 43
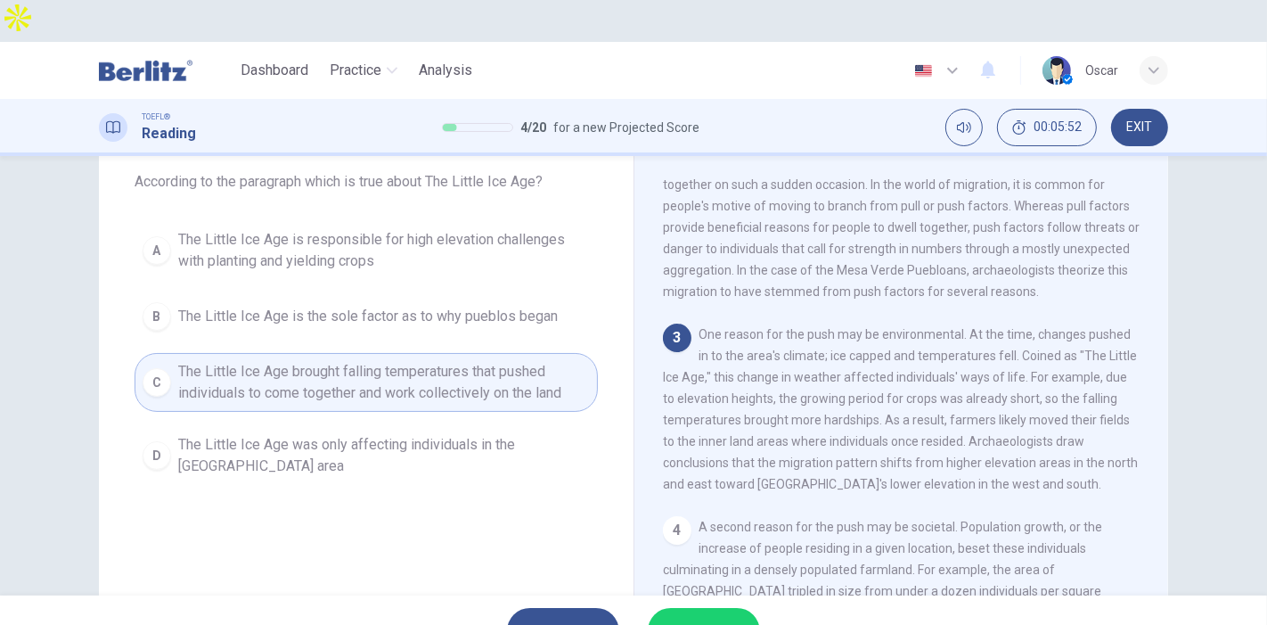
click at [260, 229] on span "The Little Ice Age is responsible for high elevation challenges with planting a…" at bounding box center [384, 250] width 412 height 43
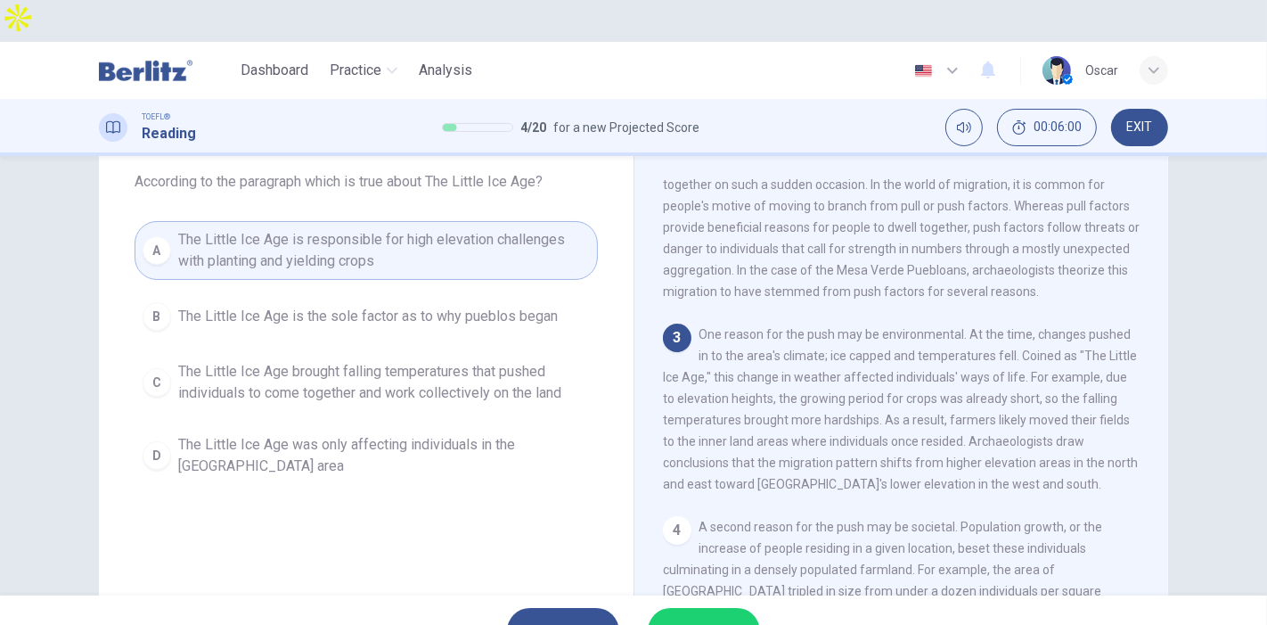
click at [702, 618] on span "SUBMIT" at bounding box center [695, 630] width 52 height 25
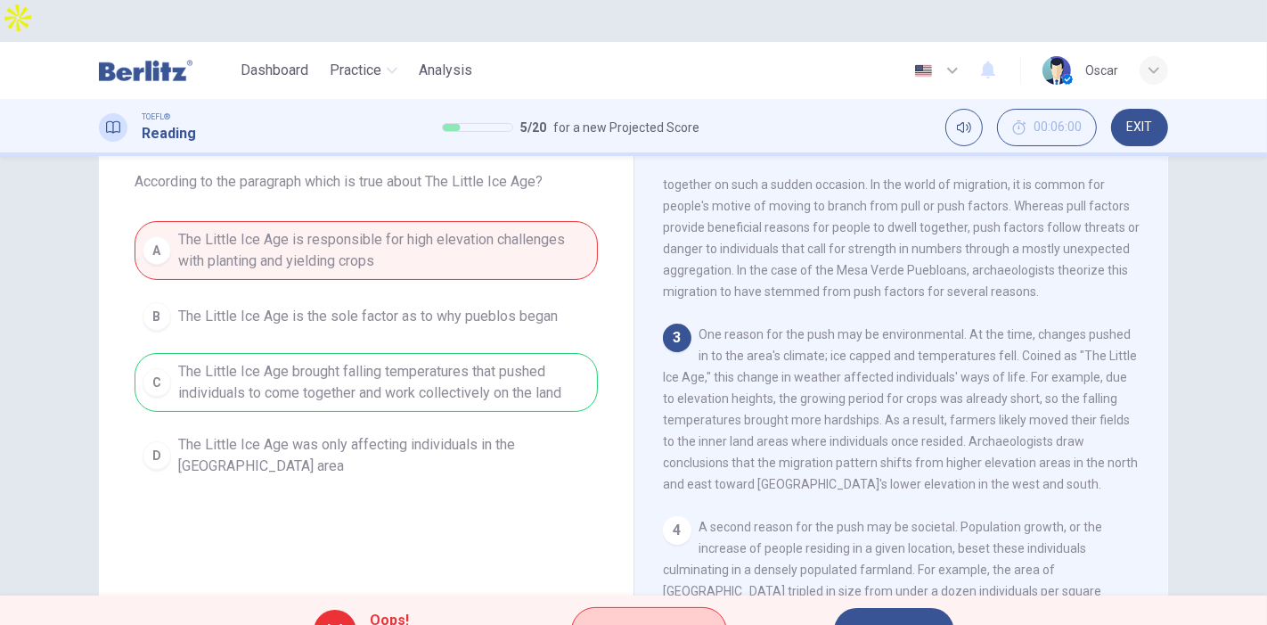
click at [627, 618] on span "Explanation" at bounding box center [658, 630] width 94 height 25
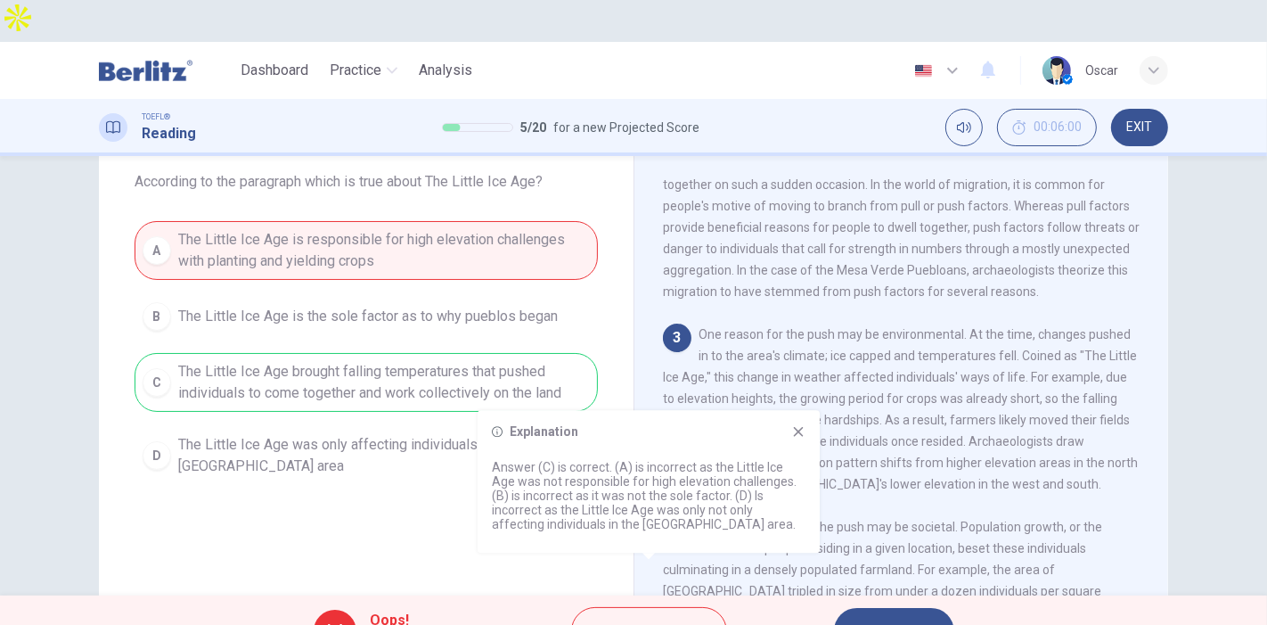
click at [792, 438] on icon at bounding box center [798, 431] width 14 height 14
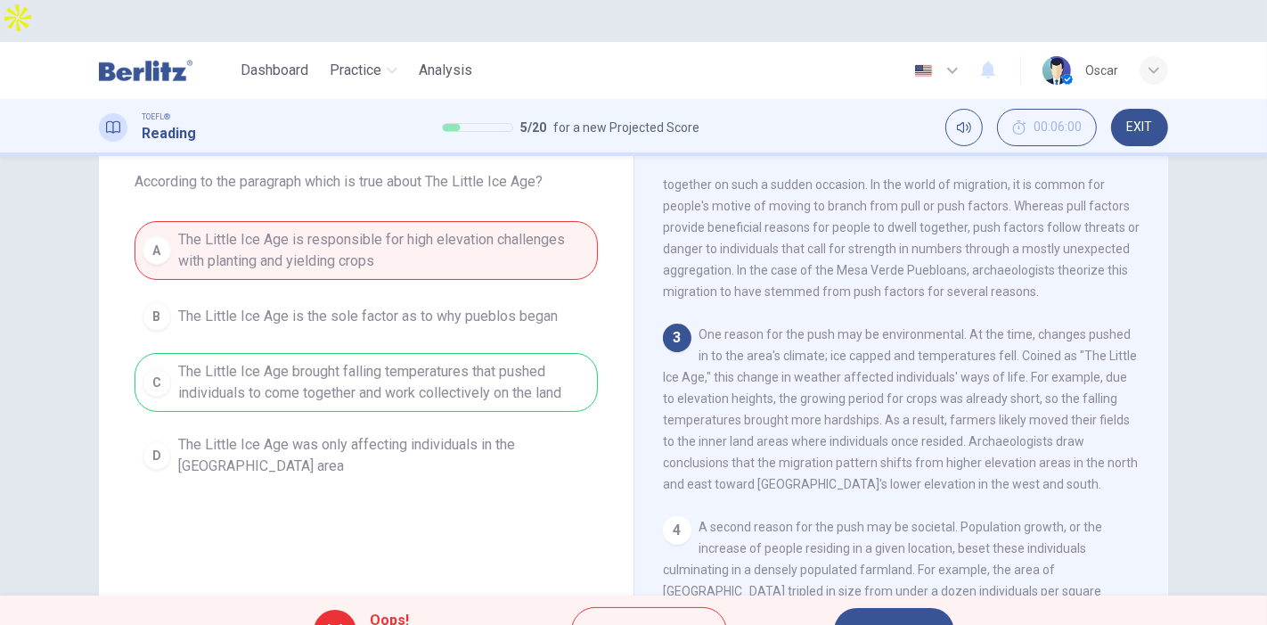
drag, startPoint x: 705, startPoint y: 343, endPoint x: 950, endPoint y: 334, distance: 245.2
click at [950, 334] on div "3 One reason for the push may be environmental. At the time, changes pushed in …" at bounding box center [902, 409] width 478 height 171
click at [884, 618] on span "NEXT" at bounding box center [885, 630] width 35 height 25
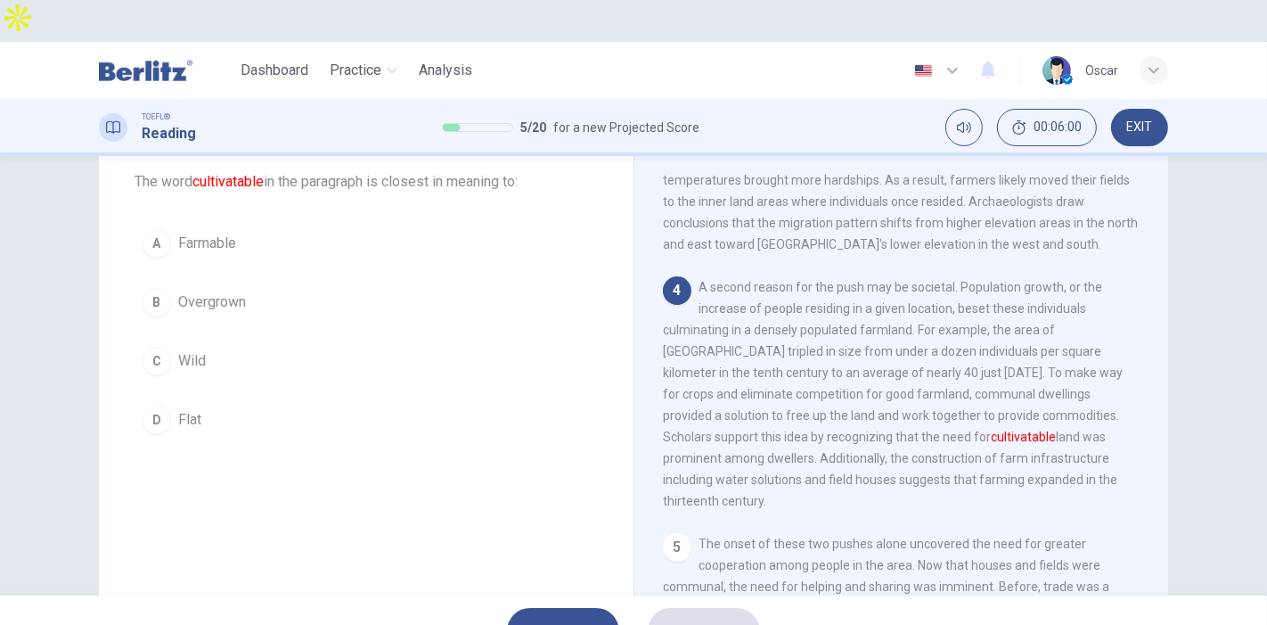
scroll to position [452, 0]
click at [178, 233] on span "Farmable" at bounding box center [207, 243] width 58 height 21
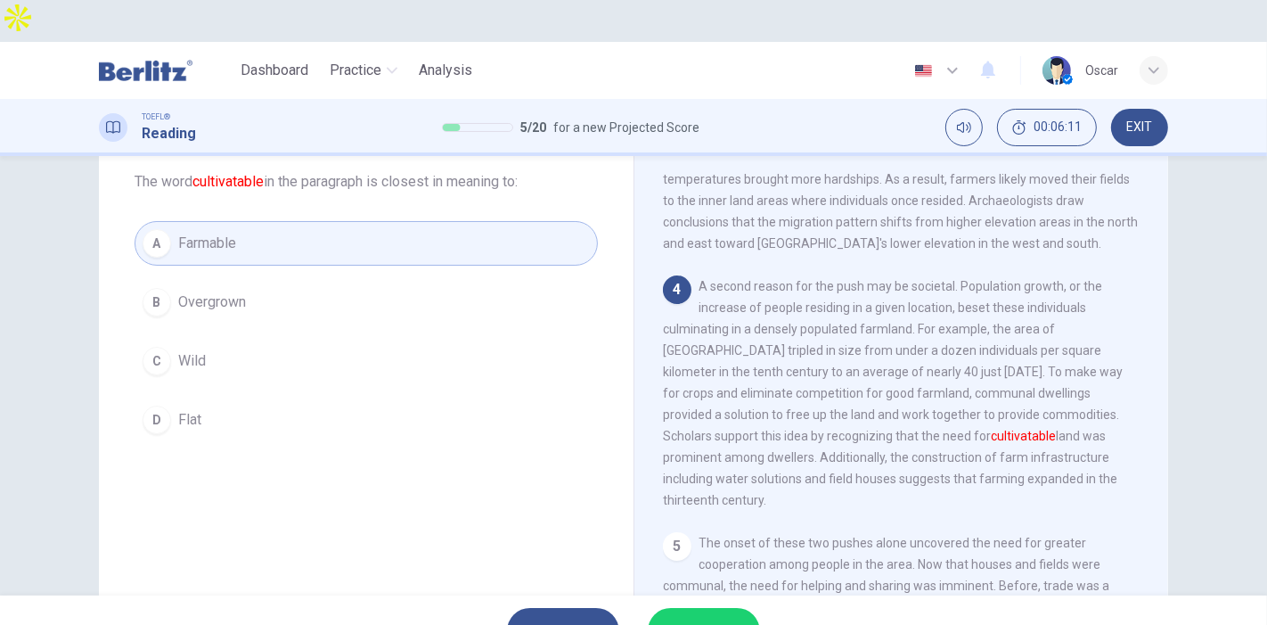
click at [720, 608] on button "SUBMIT" at bounding box center [704, 631] width 112 height 46
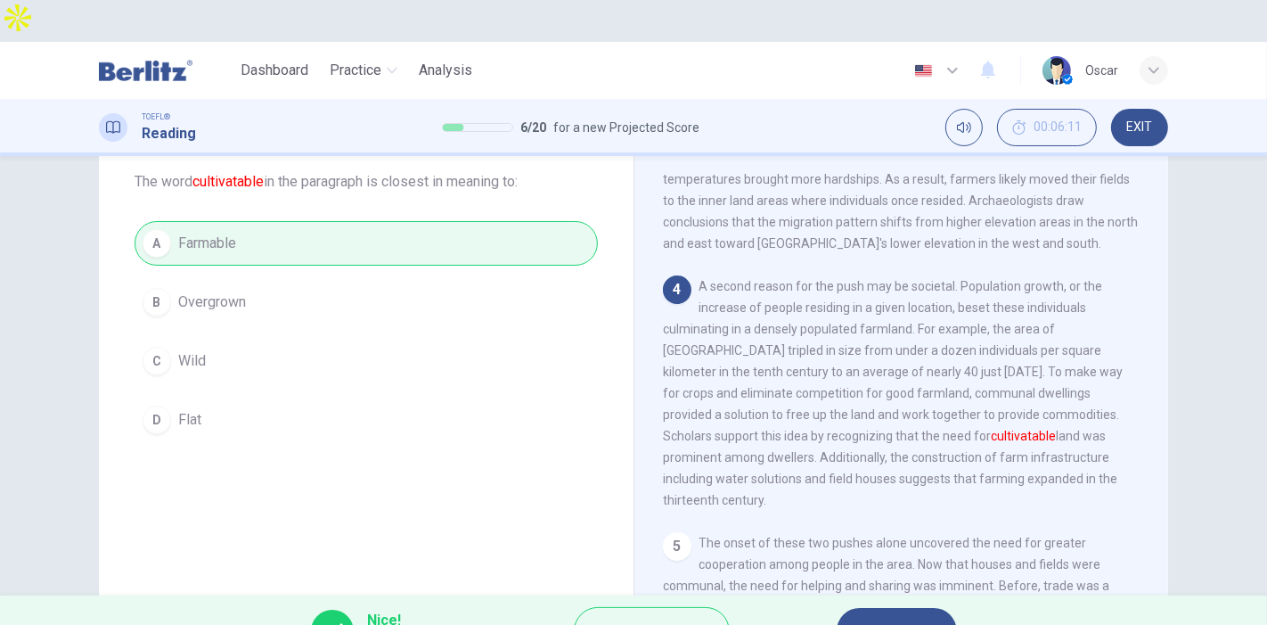
click at [858, 608] on button "NEXT" at bounding box center [897, 631] width 120 height 46
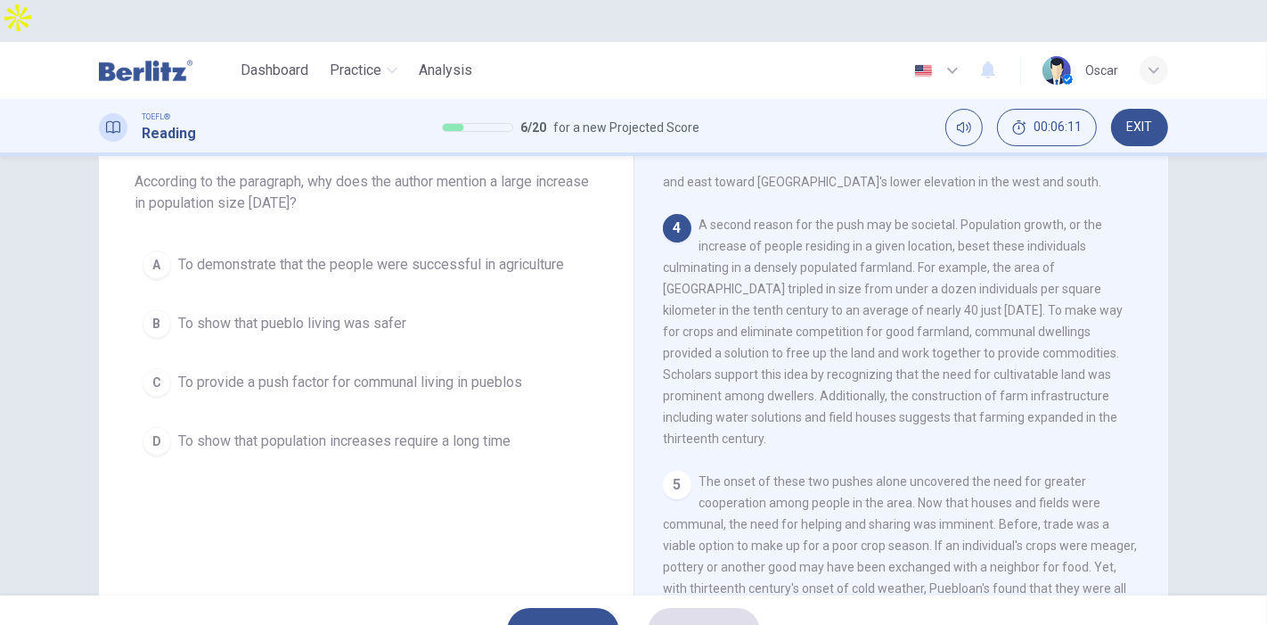
scroll to position [557, 0]
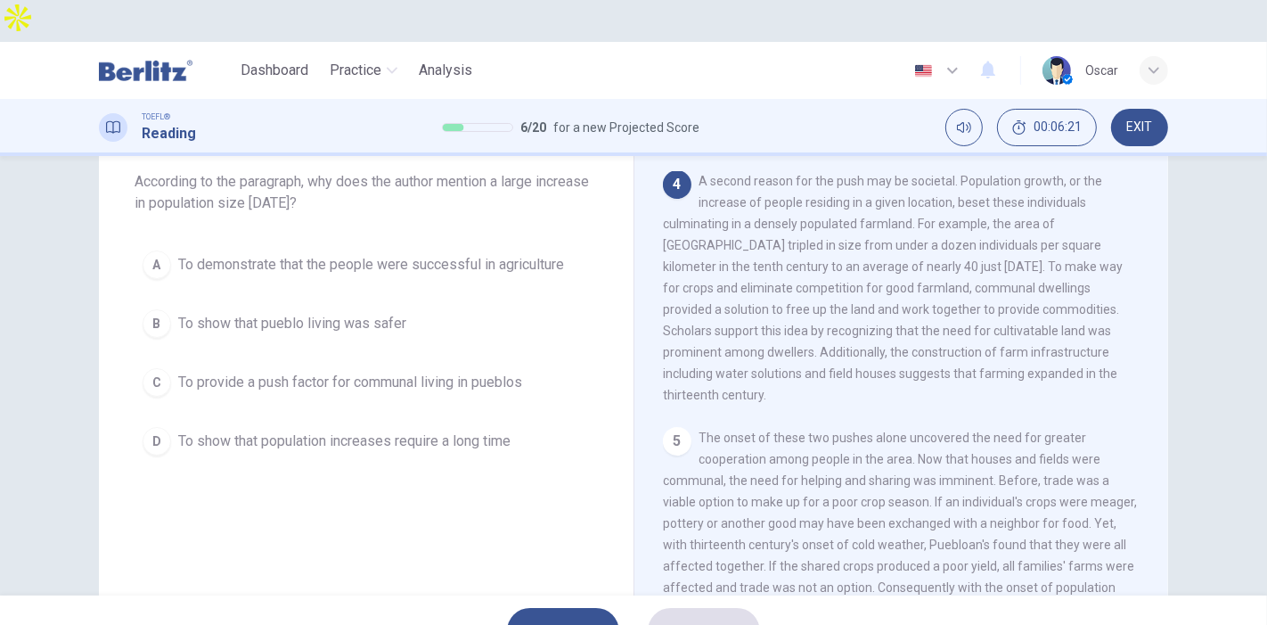
click at [294, 430] on span "To show that population increases require a long time" at bounding box center [344, 440] width 332 height 21
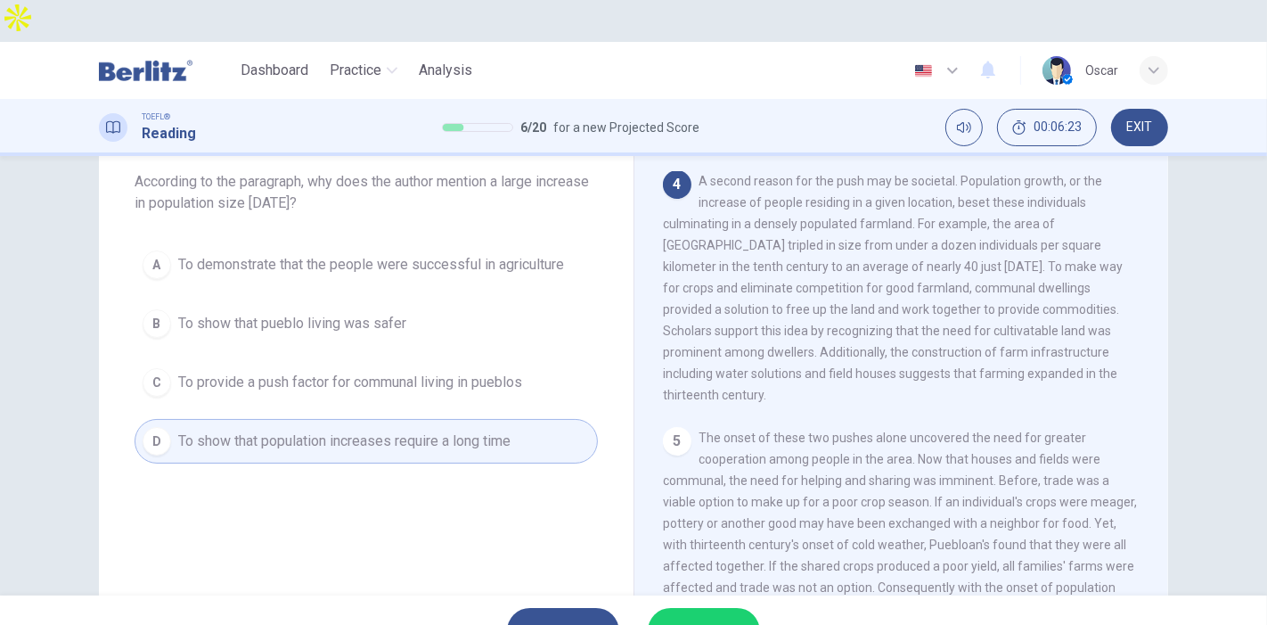
click at [268, 254] on span "To demonstrate that the people were successful in agriculture" at bounding box center [371, 264] width 386 height 21
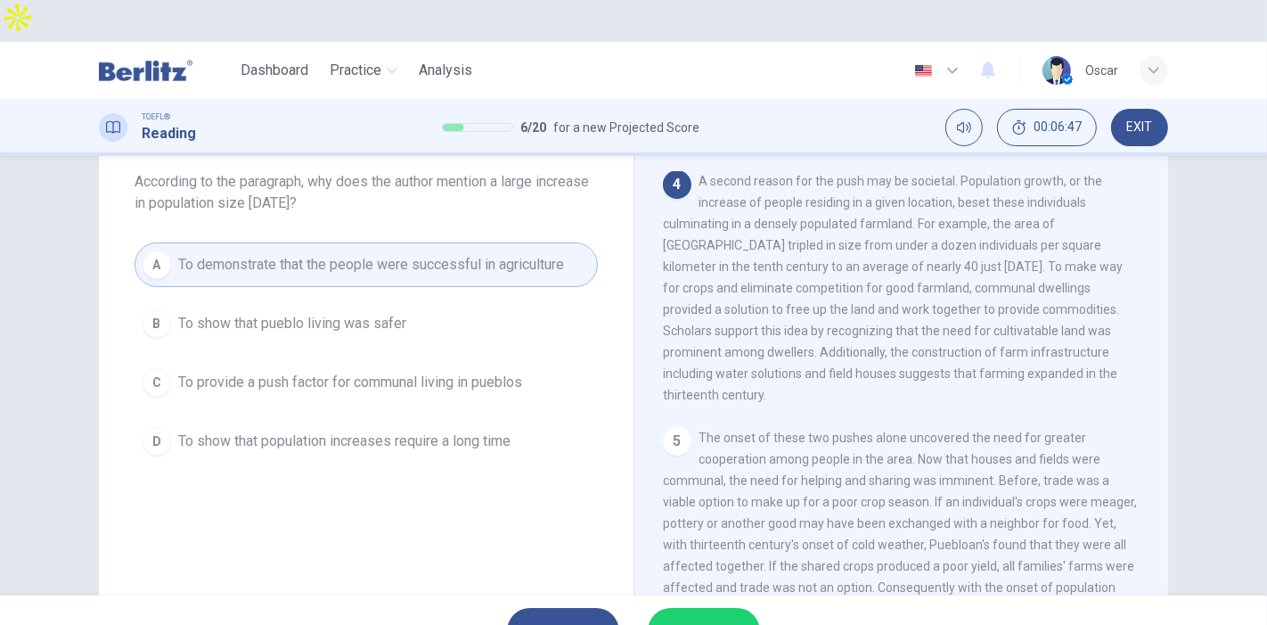
click at [690, 618] on span "SUBMIT" at bounding box center [695, 630] width 52 height 25
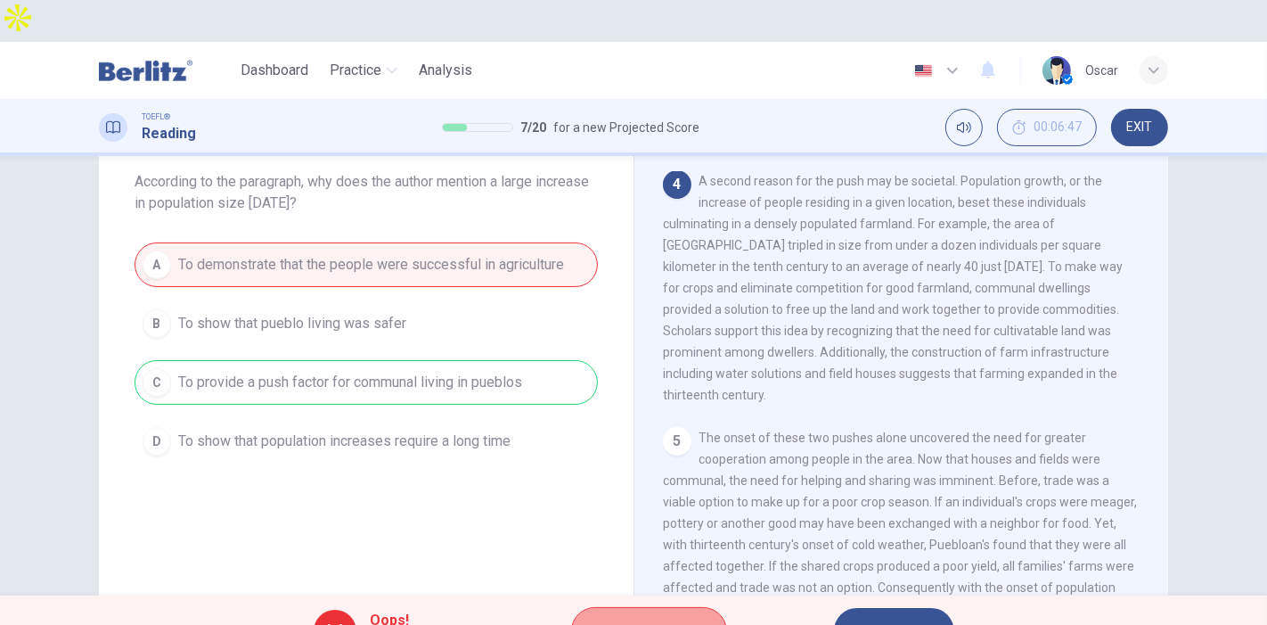
click at [644, 618] on span "Explanation" at bounding box center [658, 630] width 94 height 25
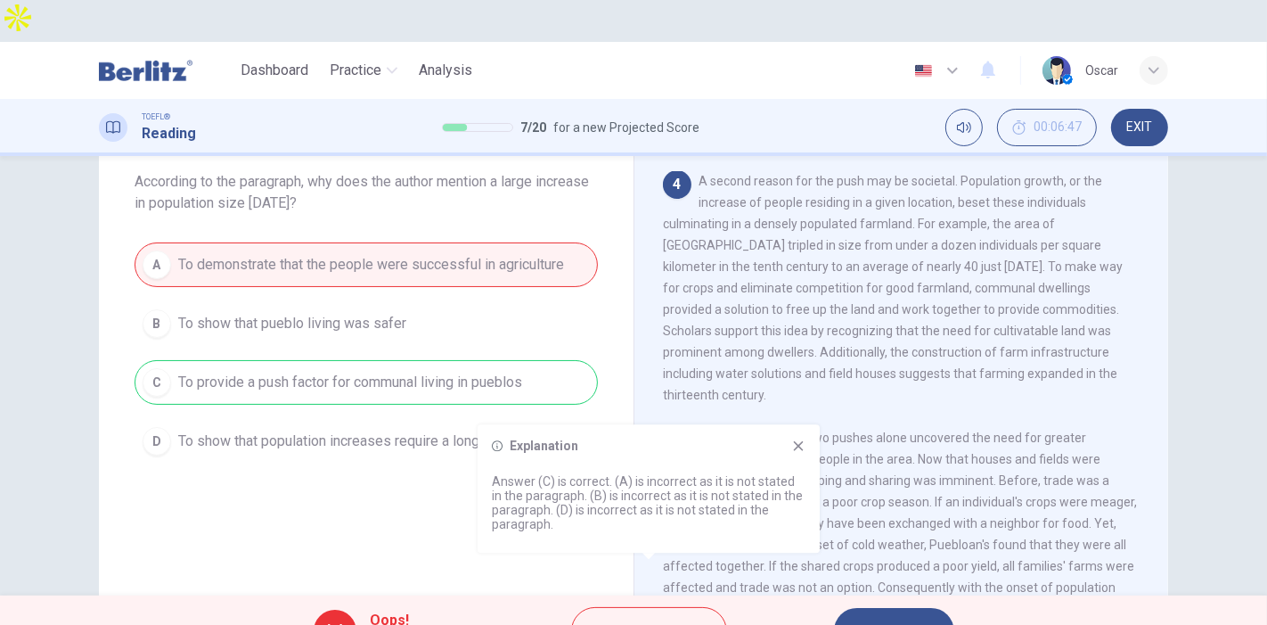
click at [332, 337] on div "A To demonstrate that the people were successful in agriculture B To show that …" at bounding box center [366, 352] width 463 height 221
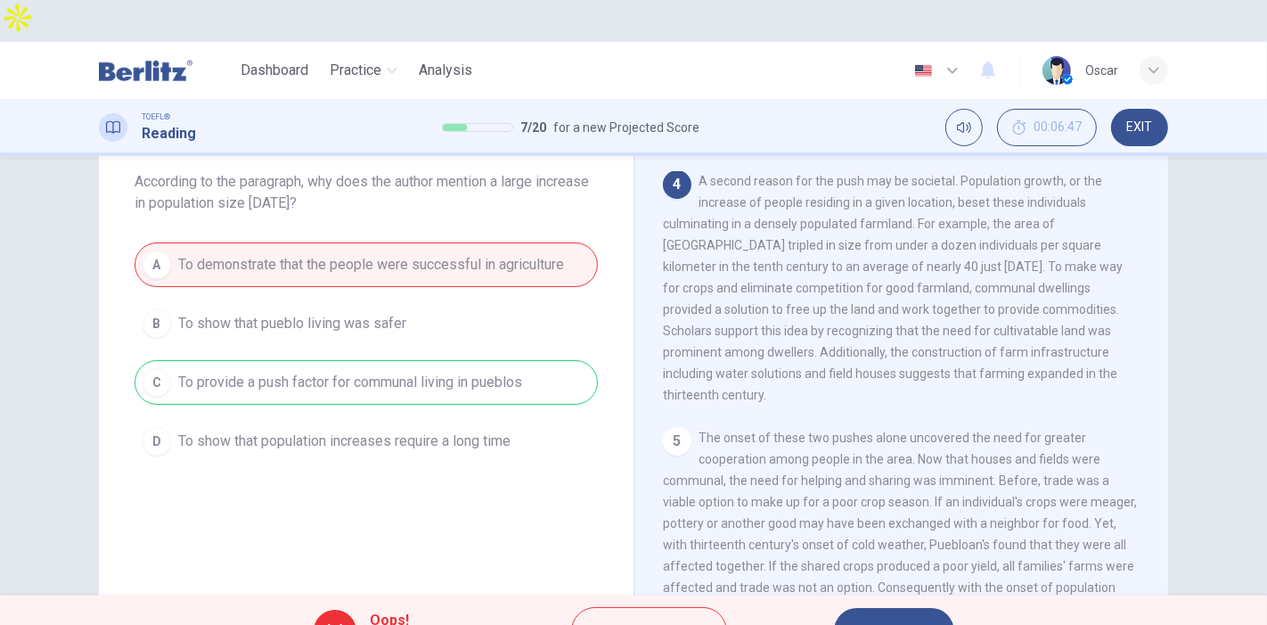
click at [332, 337] on div "A To demonstrate that the people were successful in agriculture B To show that …" at bounding box center [366, 352] width 463 height 221
click at [863, 613] on div "Oops! Wrong answer! Explanation NEXT" at bounding box center [633, 630] width 1267 height 71
click at [865, 608] on button "NEXT" at bounding box center [894, 631] width 120 height 46
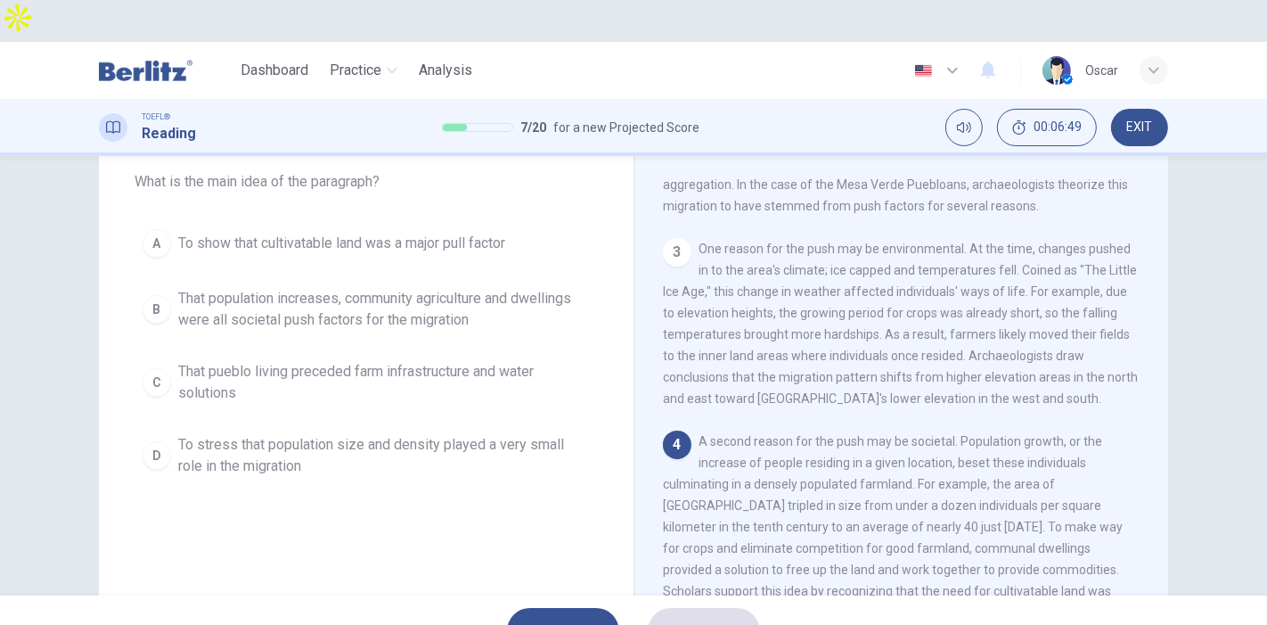
scroll to position [396, 0]
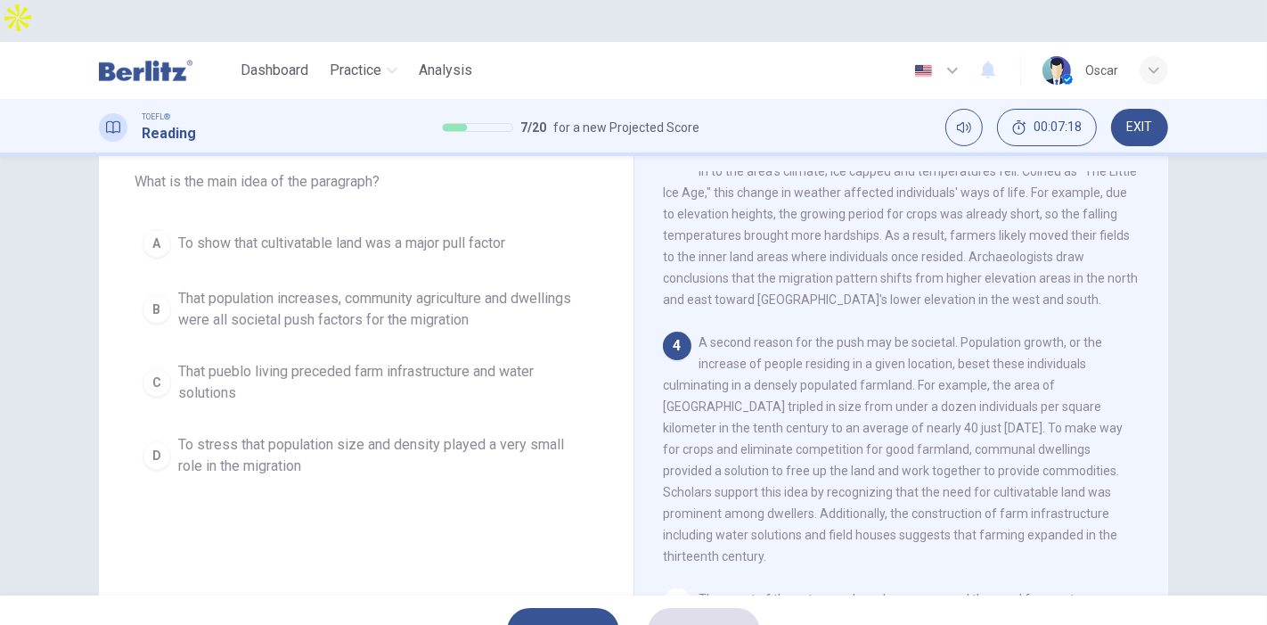
click at [304, 288] on span "That population increases, community agriculture and dwellings were all societa…" at bounding box center [384, 309] width 412 height 43
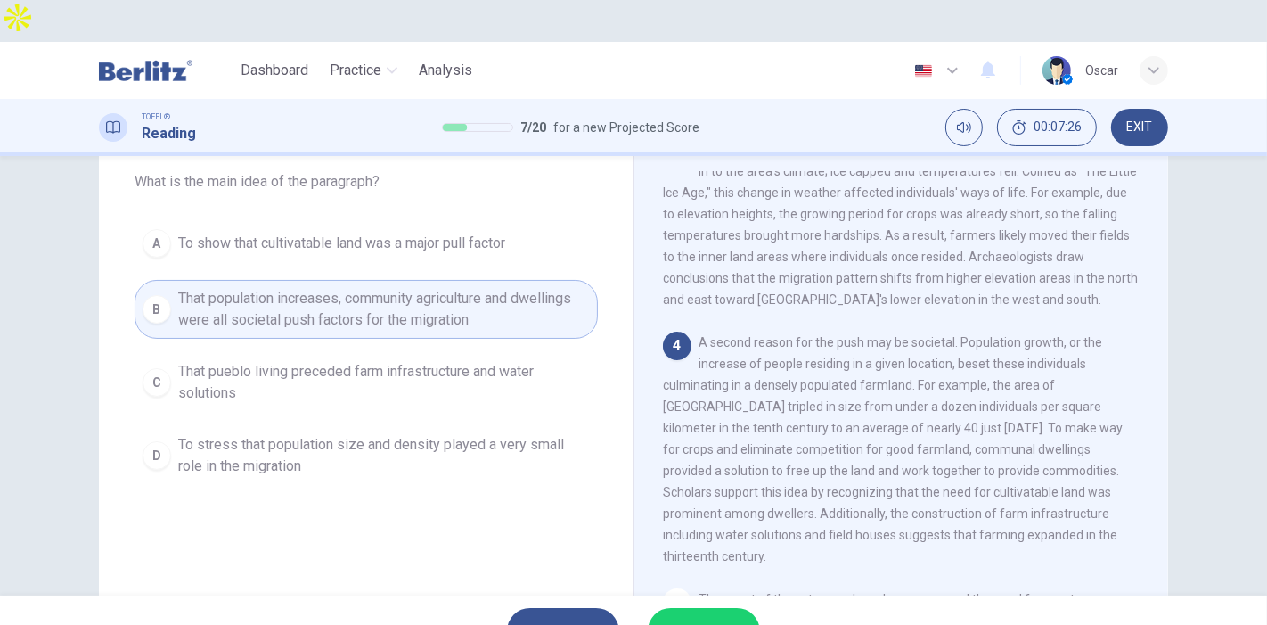
click at [282, 361] on span "That pueblo living preceded farm infrastructure and water solutions" at bounding box center [384, 382] width 412 height 43
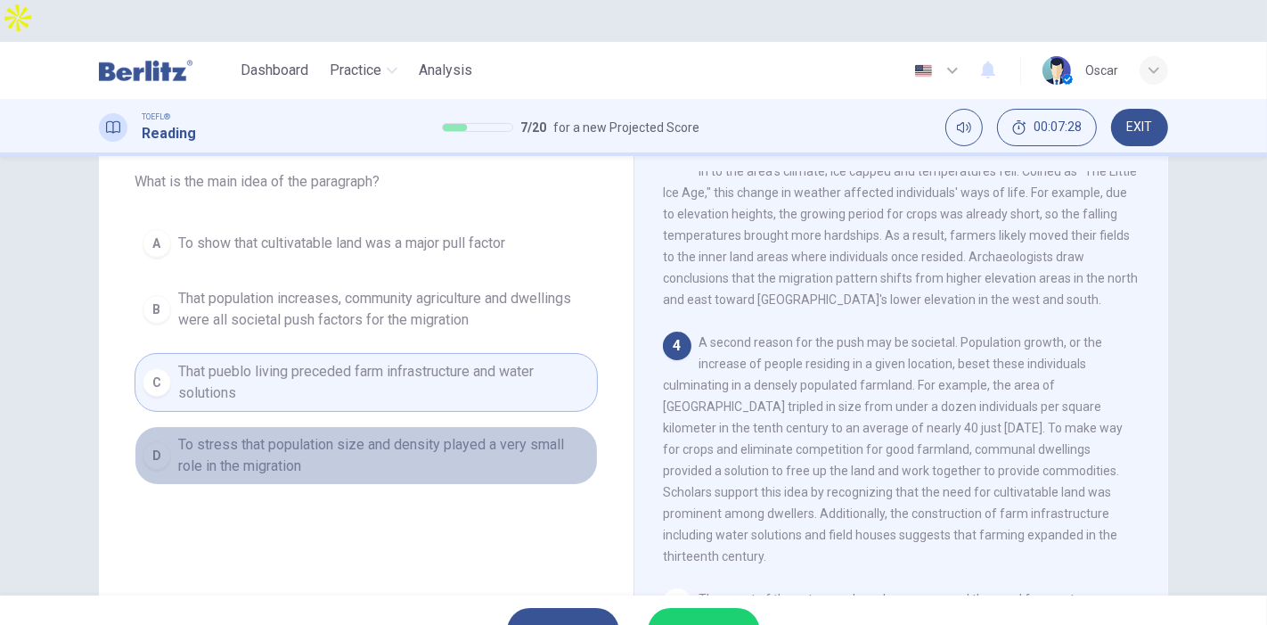
click at [266, 434] on span "To stress that population size and density played a very small role in the migr…" at bounding box center [384, 455] width 412 height 43
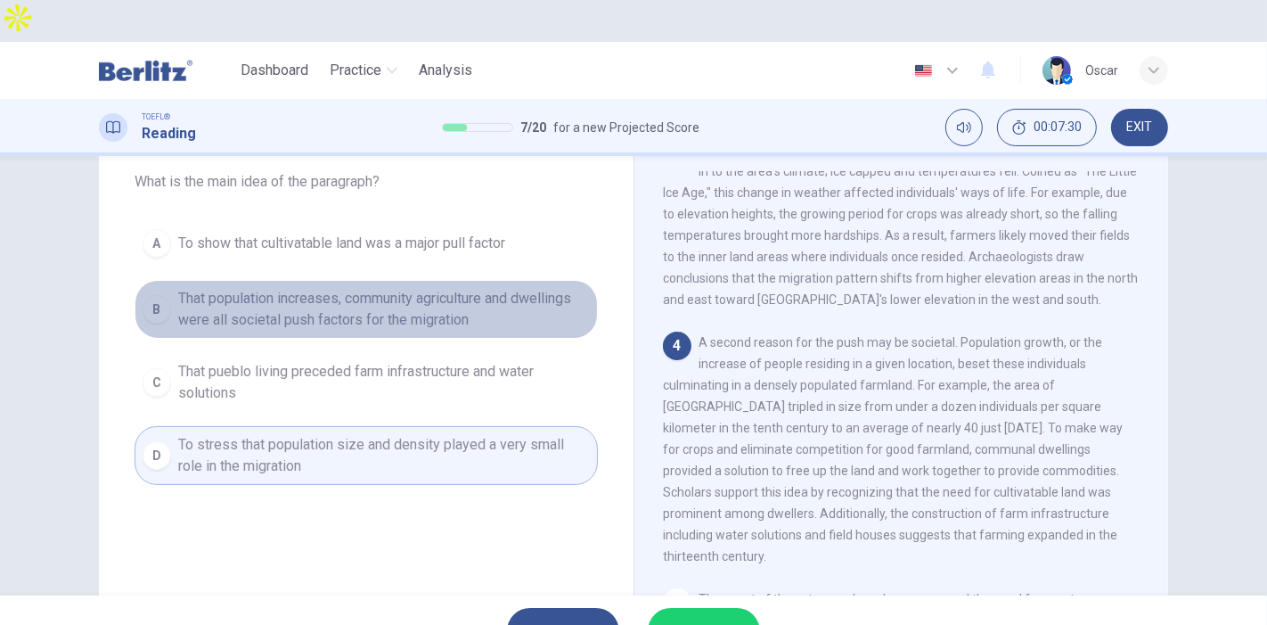
click at [234, 288] on span "That population increases, community agriculture and dwellings were all societa…" at bounding box center [384, 309] width 412 height 43
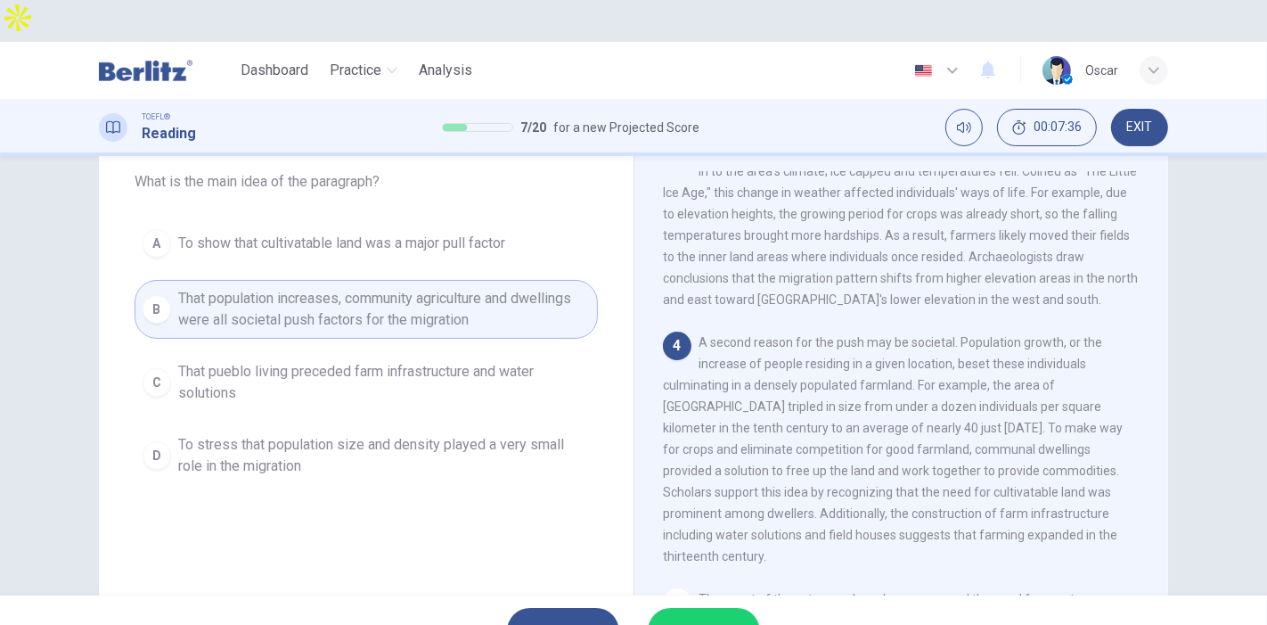
click at [693, 608] on button "SUBMIT" at bounding box center [704, 631] width 112 height 46
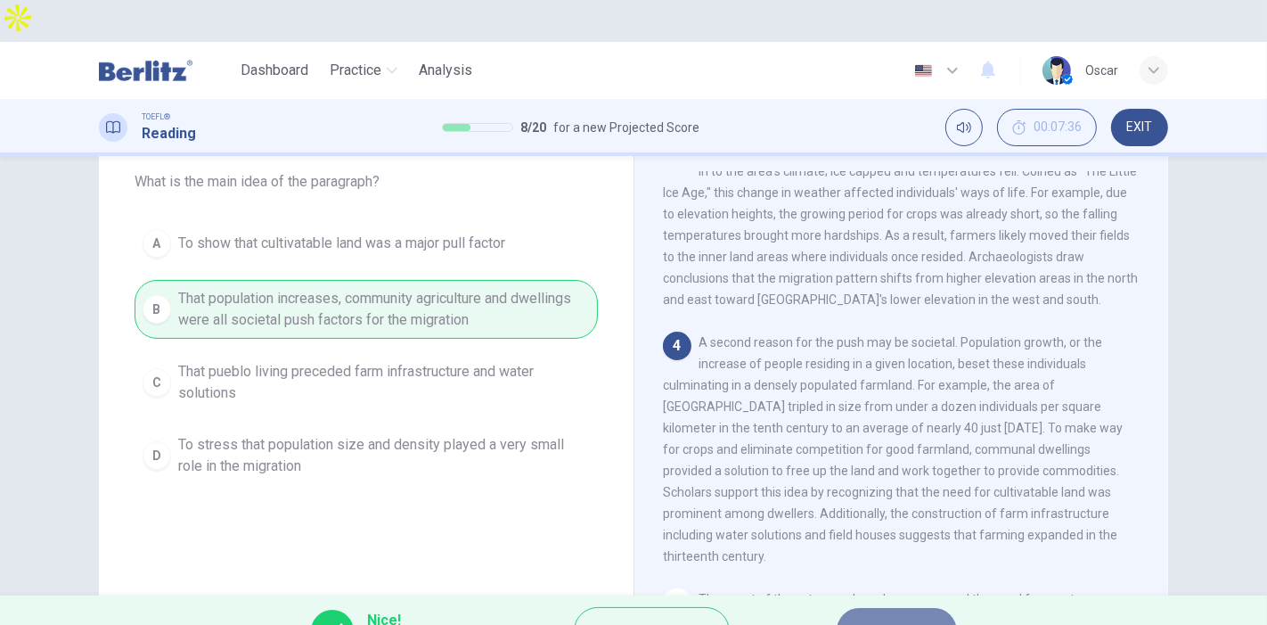
click at [895, 618] on span "NEXT" at bounding box center [888, 630] width 35 height 25
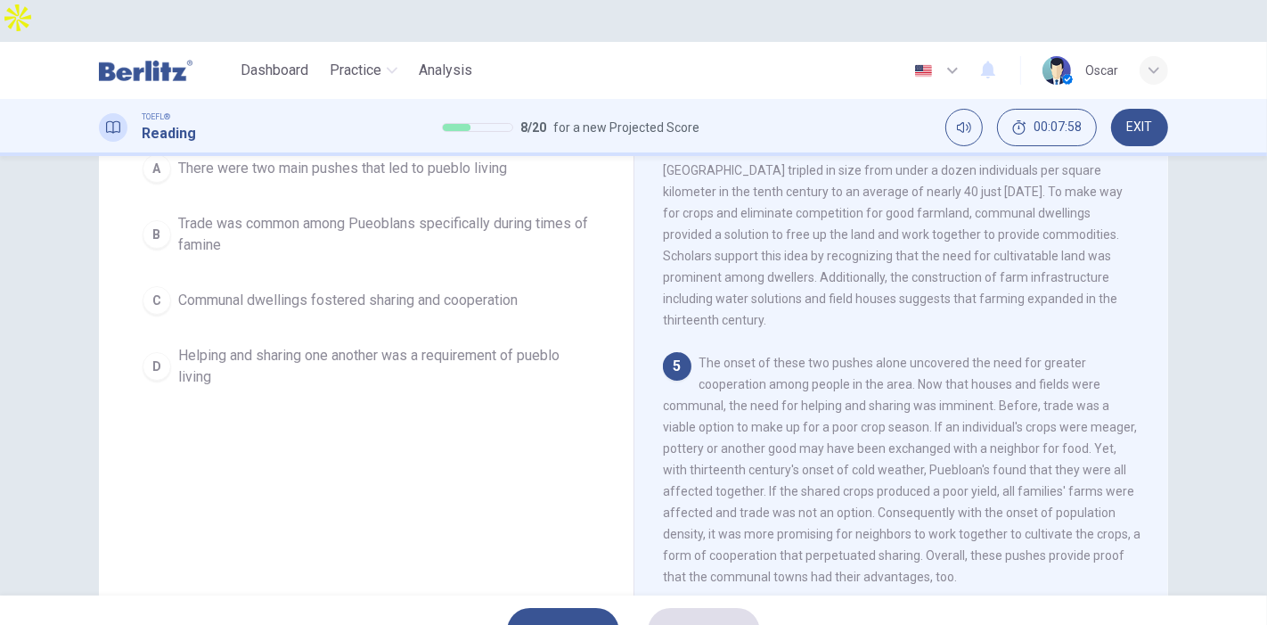
scroll to position [198, 0]
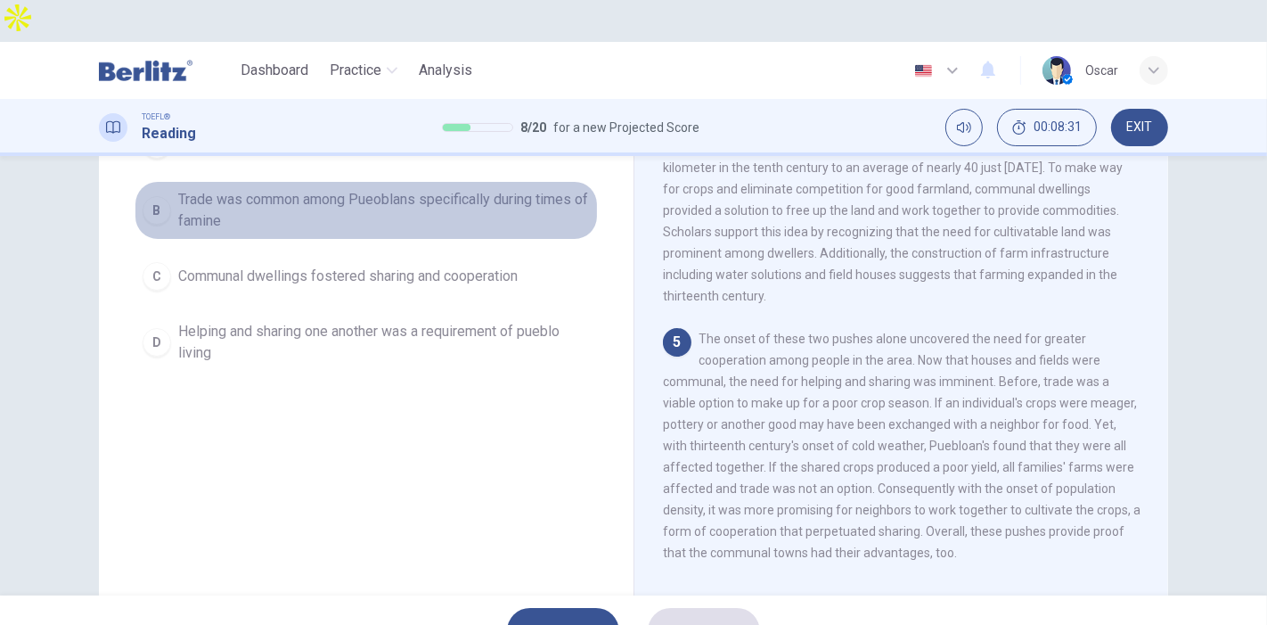
click at [256, 189] on span "Trade was common among Pueoblans specifically during times of famine" at bounding box center [384, 210] width 412 height 43
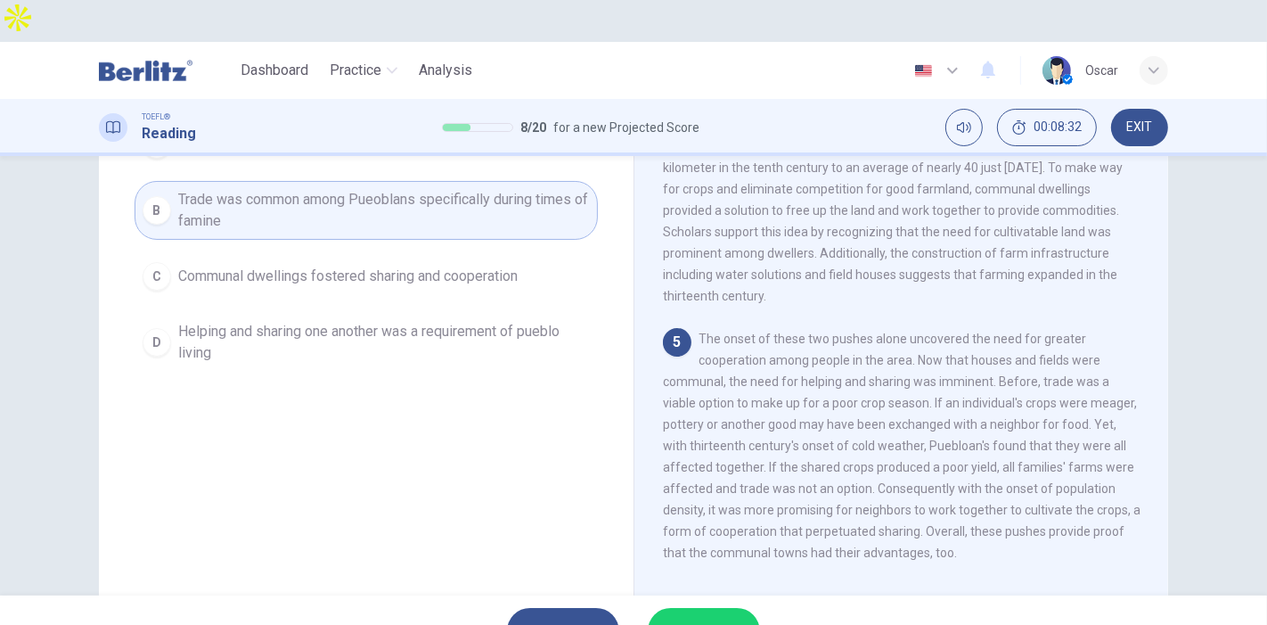
scroll to position [99, 0]
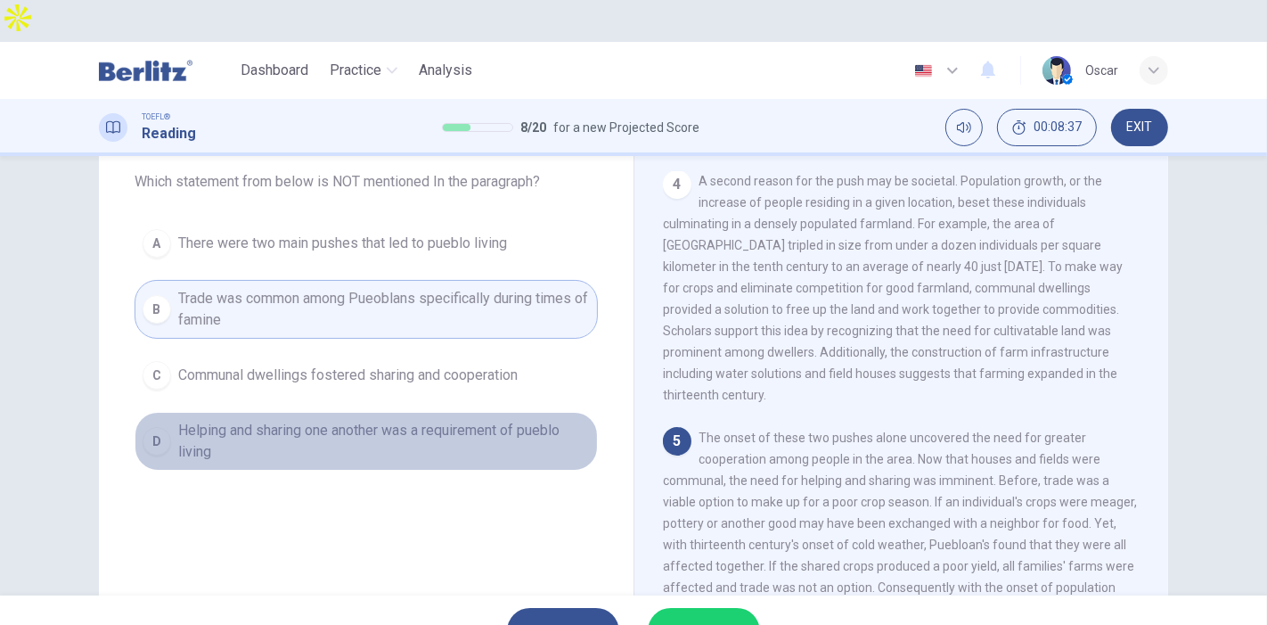
click at [206, 420] on span "Helping and sharing one another was a requirement of pueblo living" at bounding box center [384, 441] width 412 height 43
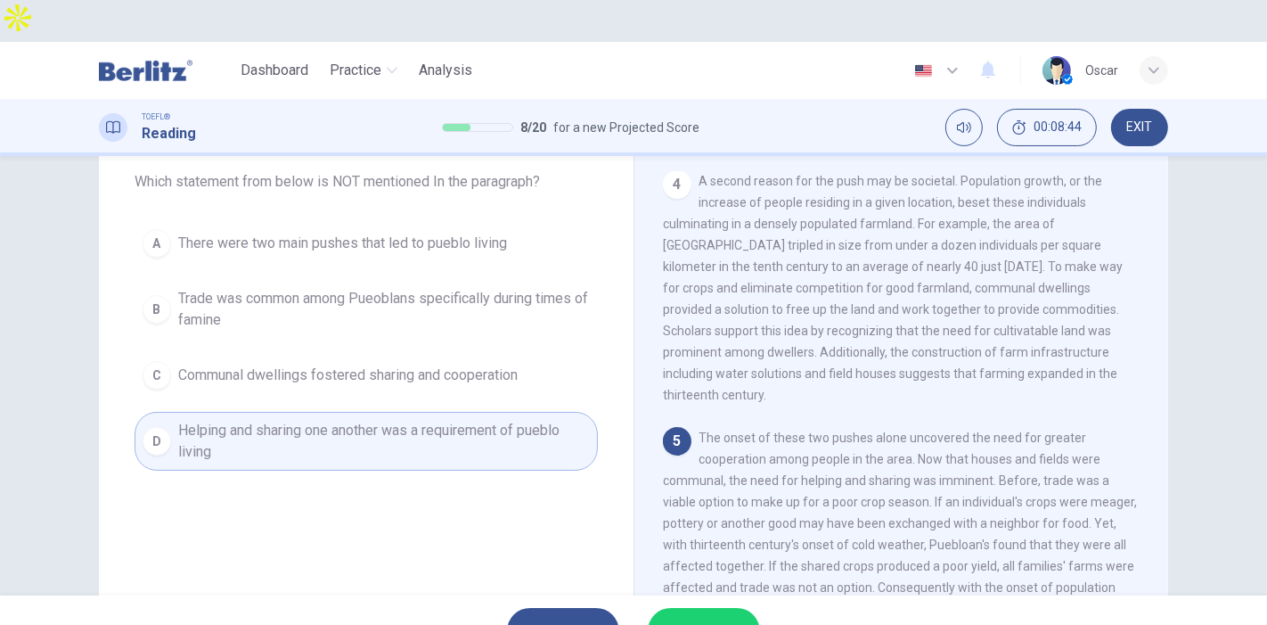
click at [736, 624] on icon "button" at bounding box center [733, 631] width 11 height 8
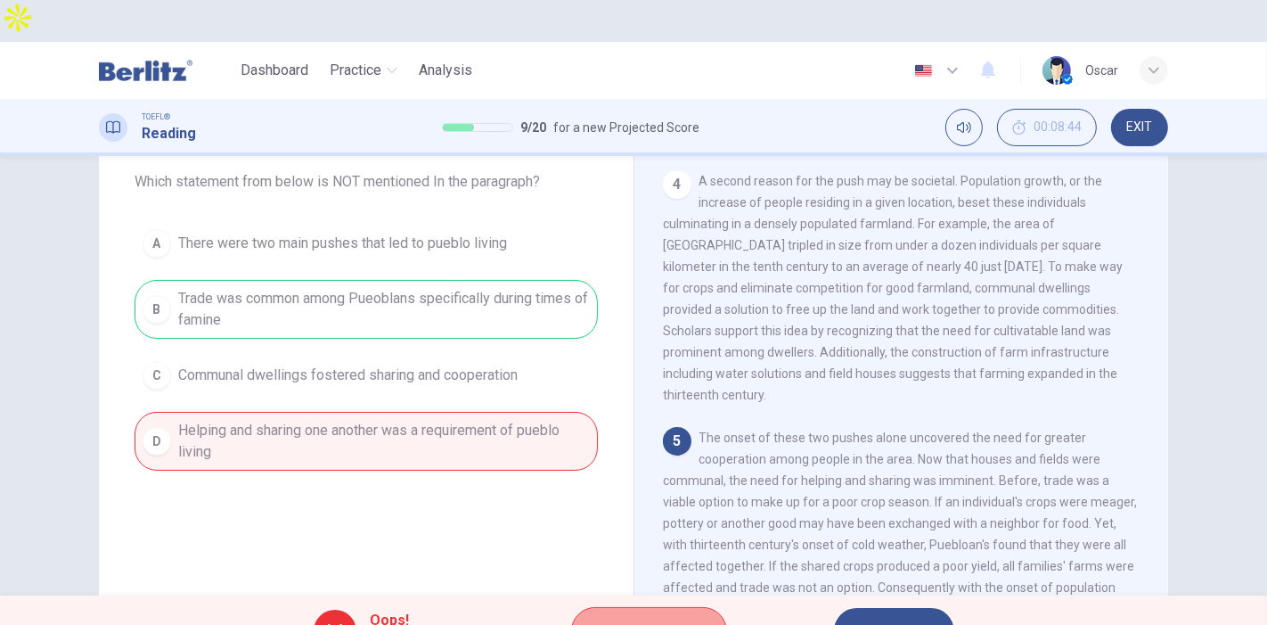
click at [613, 607] on button "Explanation" at bounding box center [649, 631] width 156 height 48
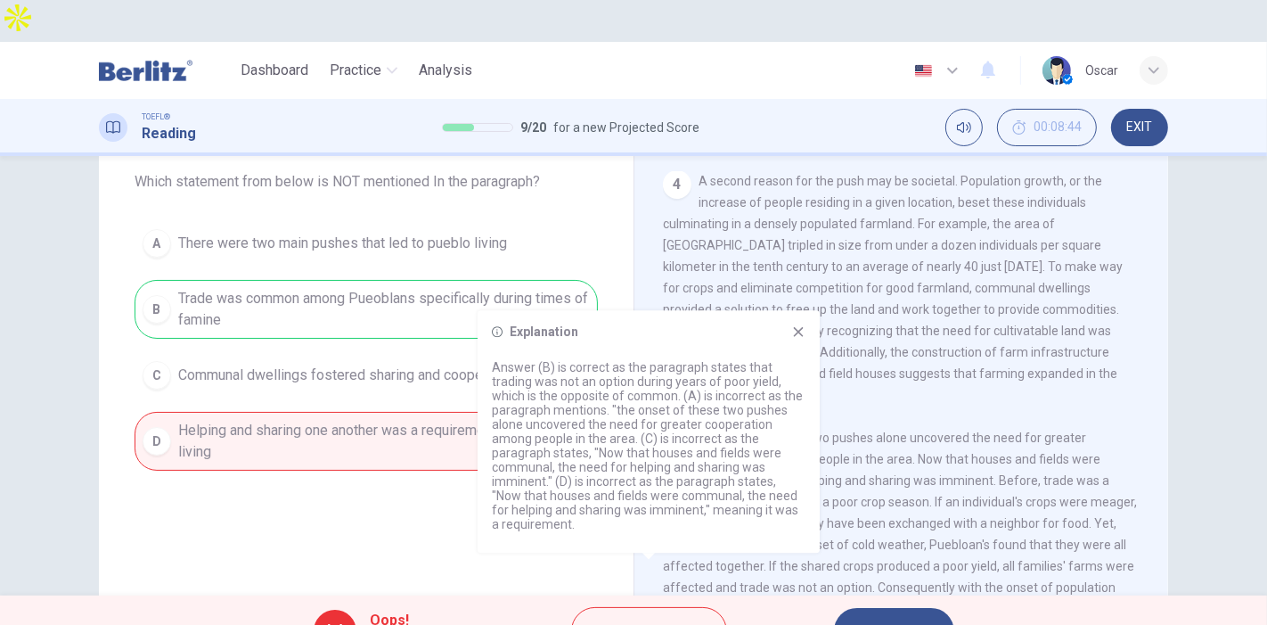
drag, startPoint x: 551, startPoint y: 365, endPoint x: 657, endPoint y: 386, distance: 108.2
click at [657, 386] on p "Answer (B) is correct as the paragraph states that trading was not an option du…" at bounding box center [649, 445] width 314 height 171
click at [886, 618] on span "NEXT" at bounding box center [885, 630] width 35 height 25
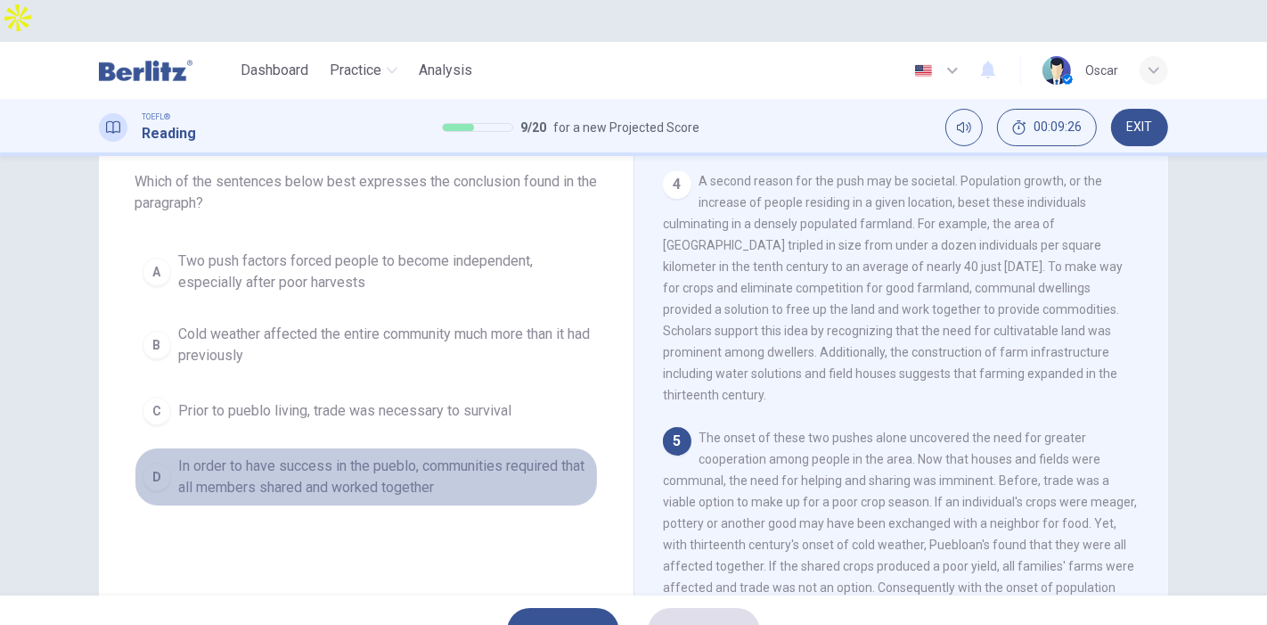
click at [210, 455] on span "In order to have success in the pueblo, communities required that all members s…" at bounding box center [384, 476] width 412 height 43
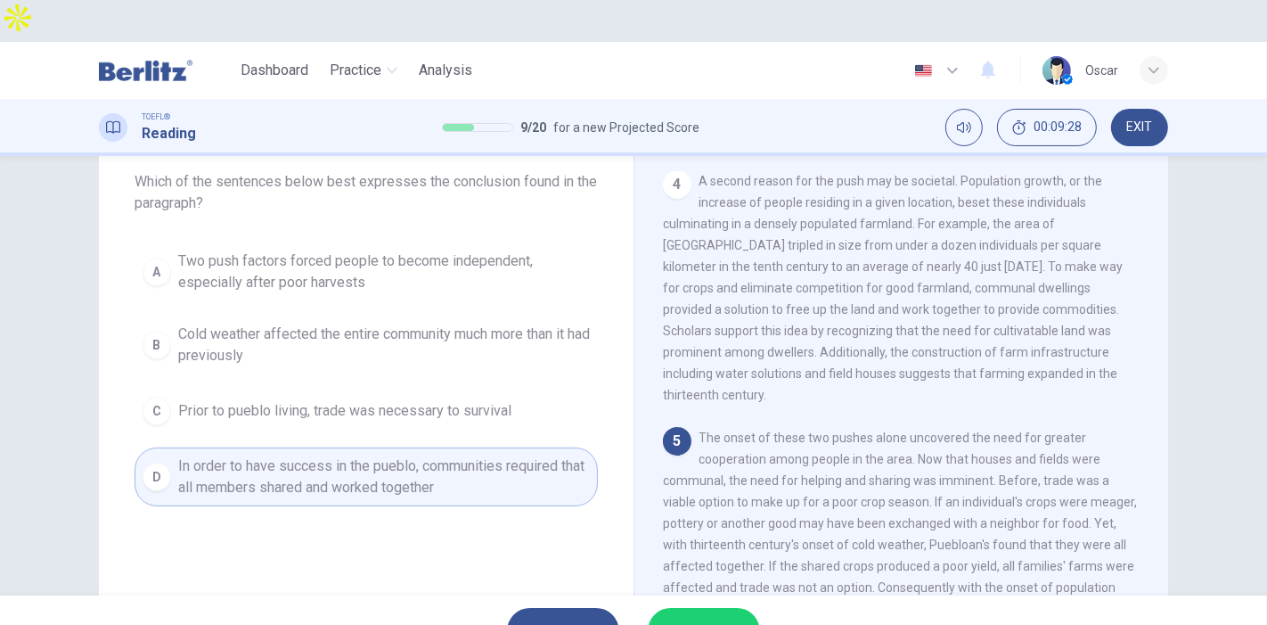
click at [705, 618] on span "SUBMIT" at bounding box center [695, 630] width 52 height 25
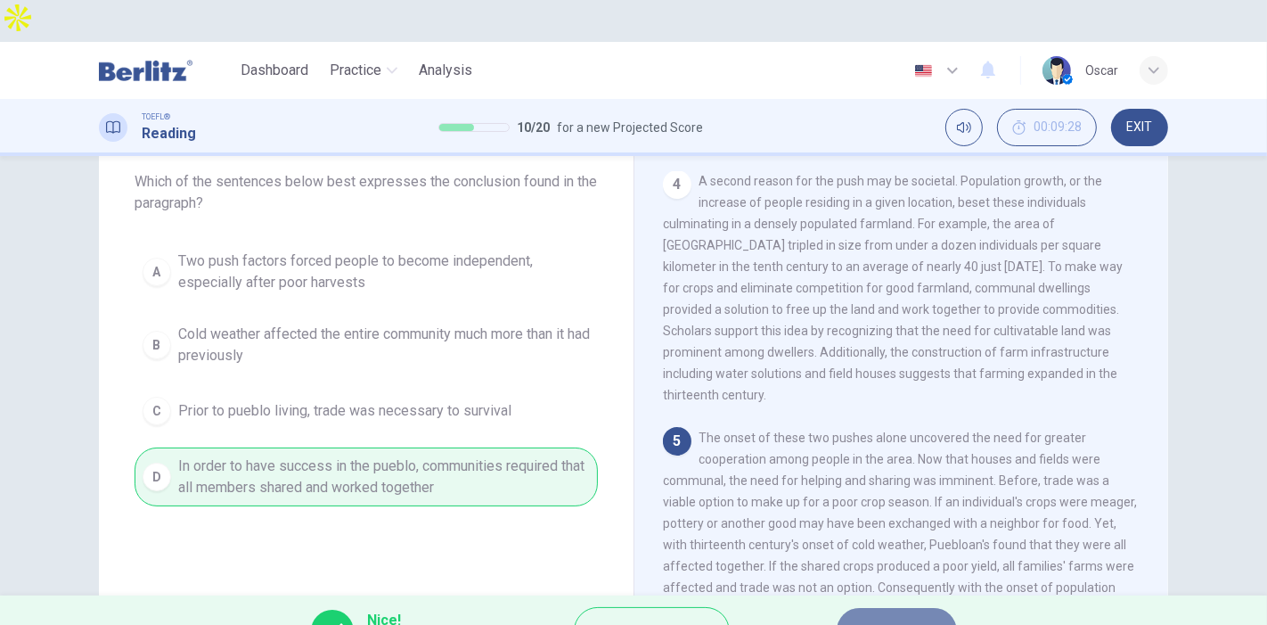
click at [885, 618] on span "NEXT" at bounding box center [888, 630] width 35 height 25
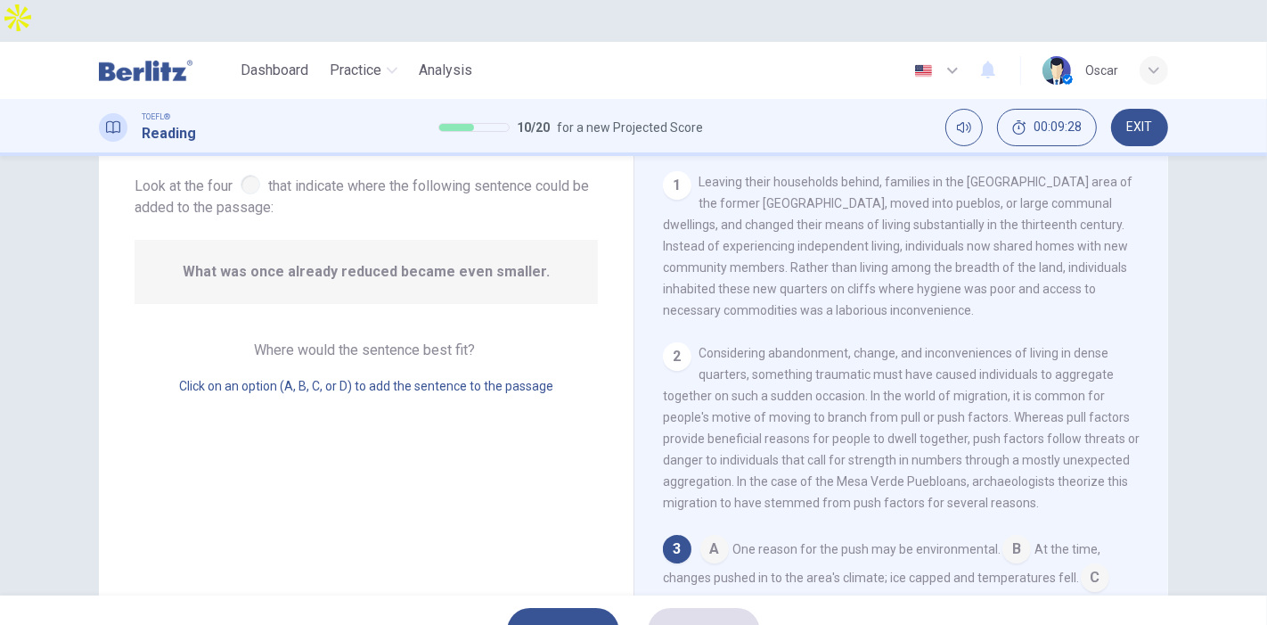
scroll to position [229, 0]
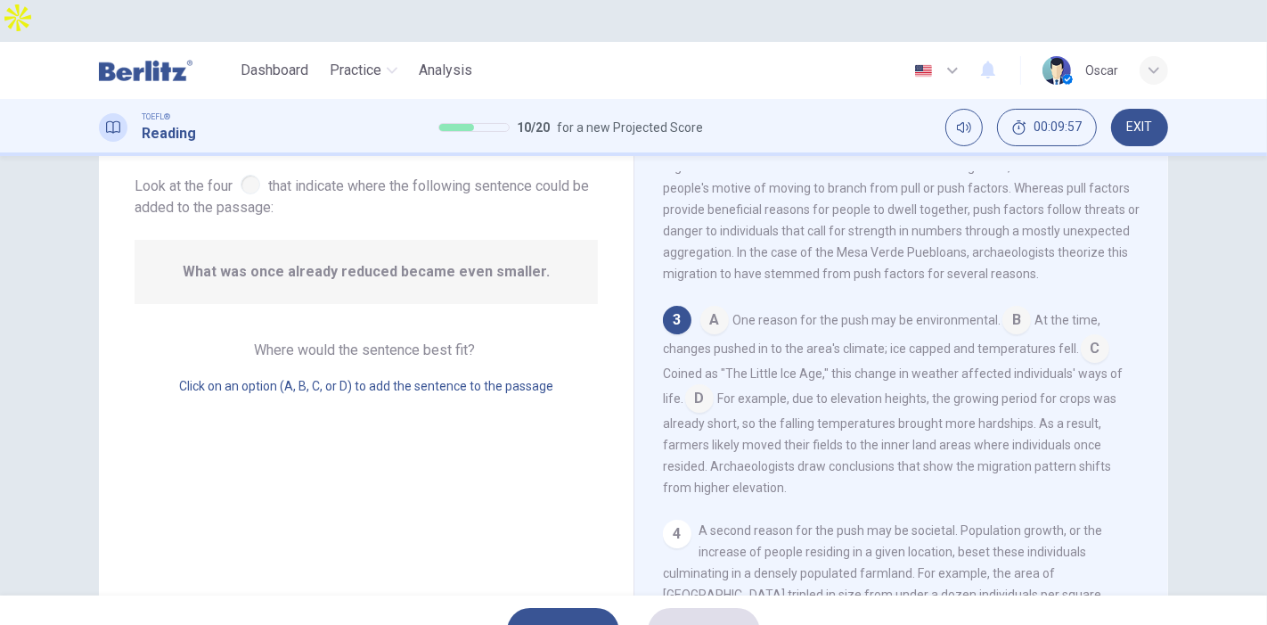
click at [700, 386] on input at bounding box center [699, 400] width 29 height 29
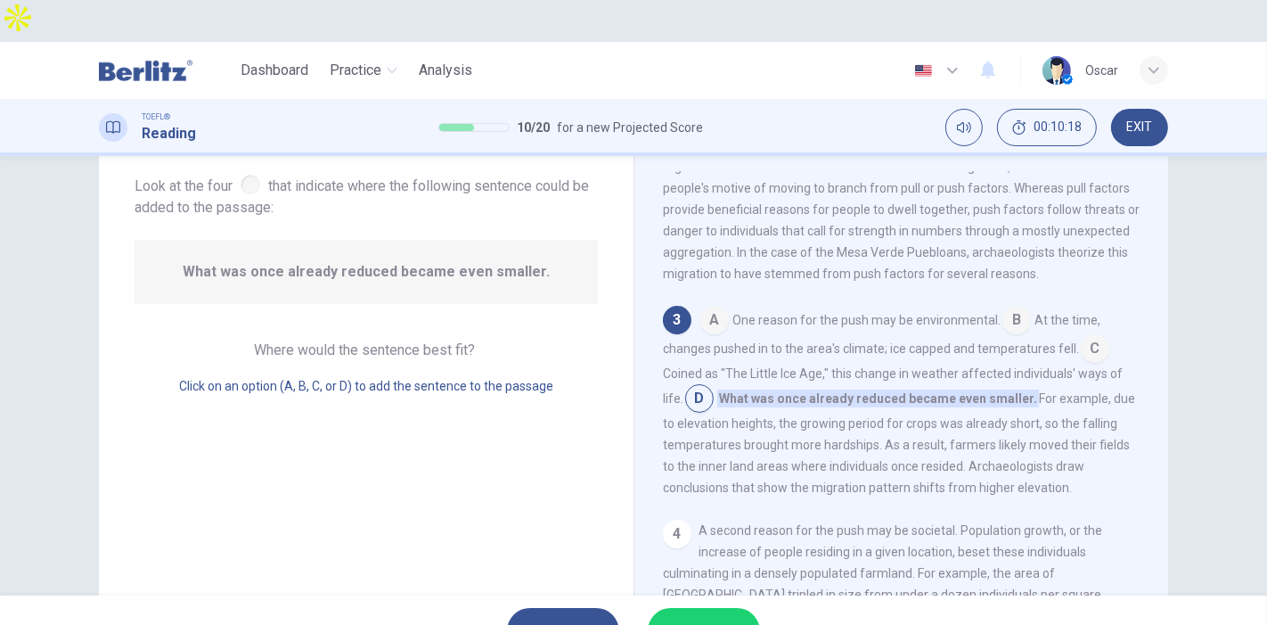
click at [716, 618] on span "SUBMIT" at bounding box center [695, 630] width 52 height 25
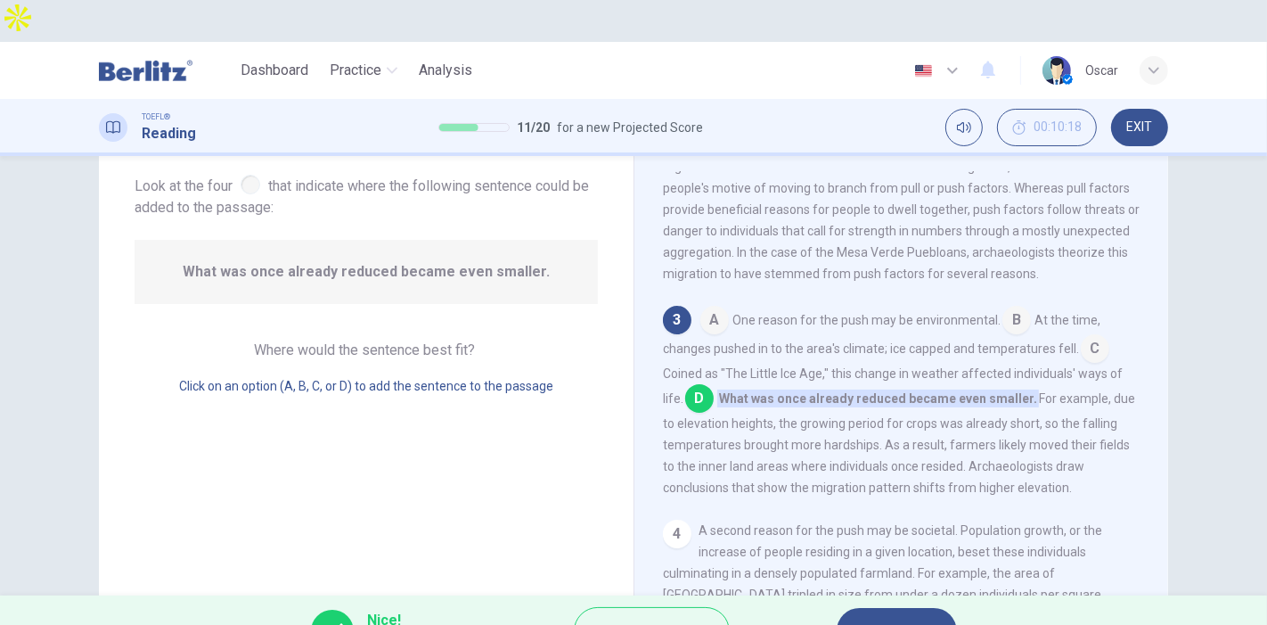
click at [869, 608] on button "NEXT" at bounding box center [897, 631] width 120 height 46
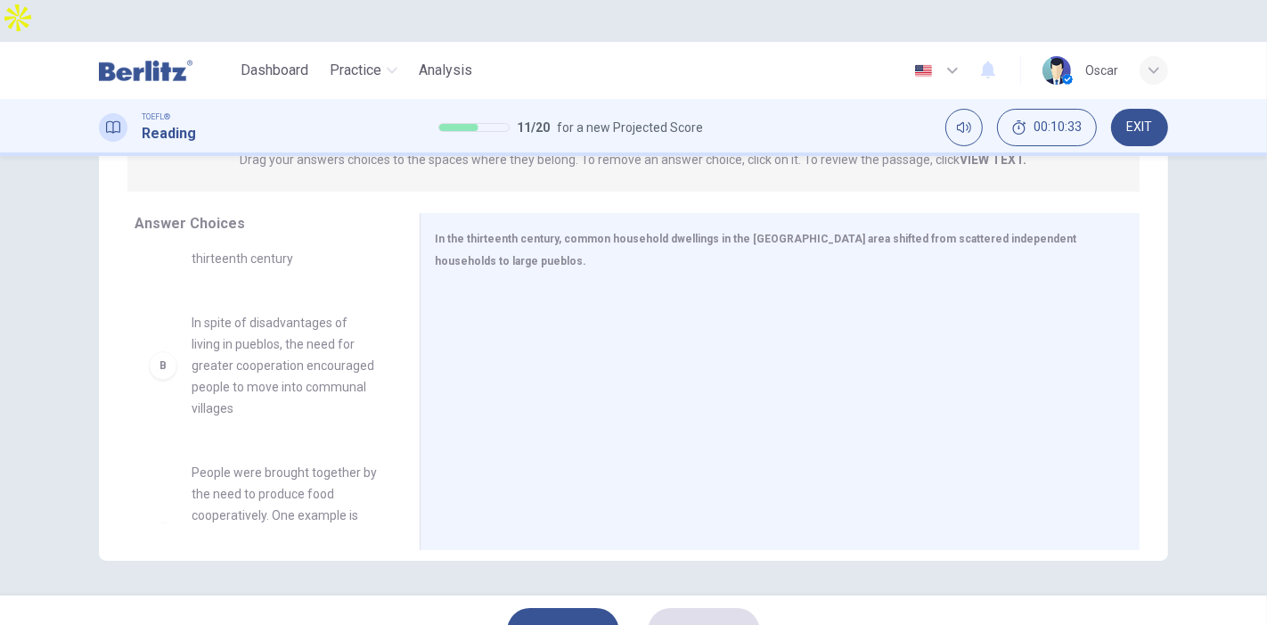
scroll to position [99, 0]
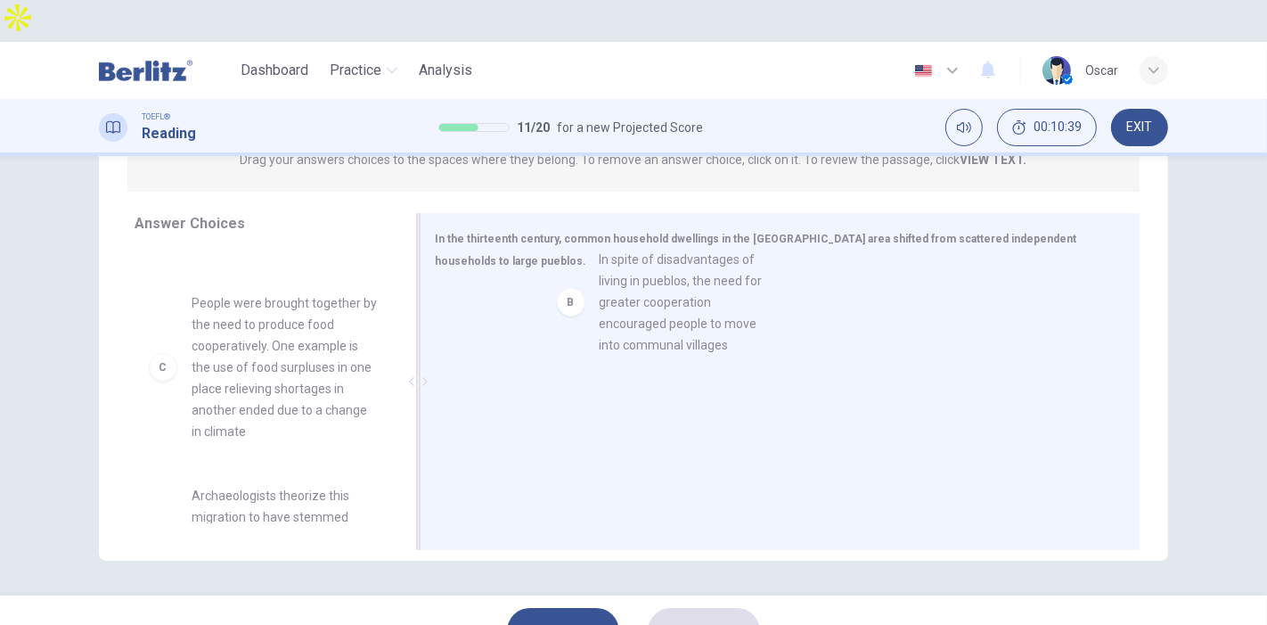
drag, startPoint x: 219, startPoint y: 302, endPoint x: 643, endPoint y: 299, distance: 423.3
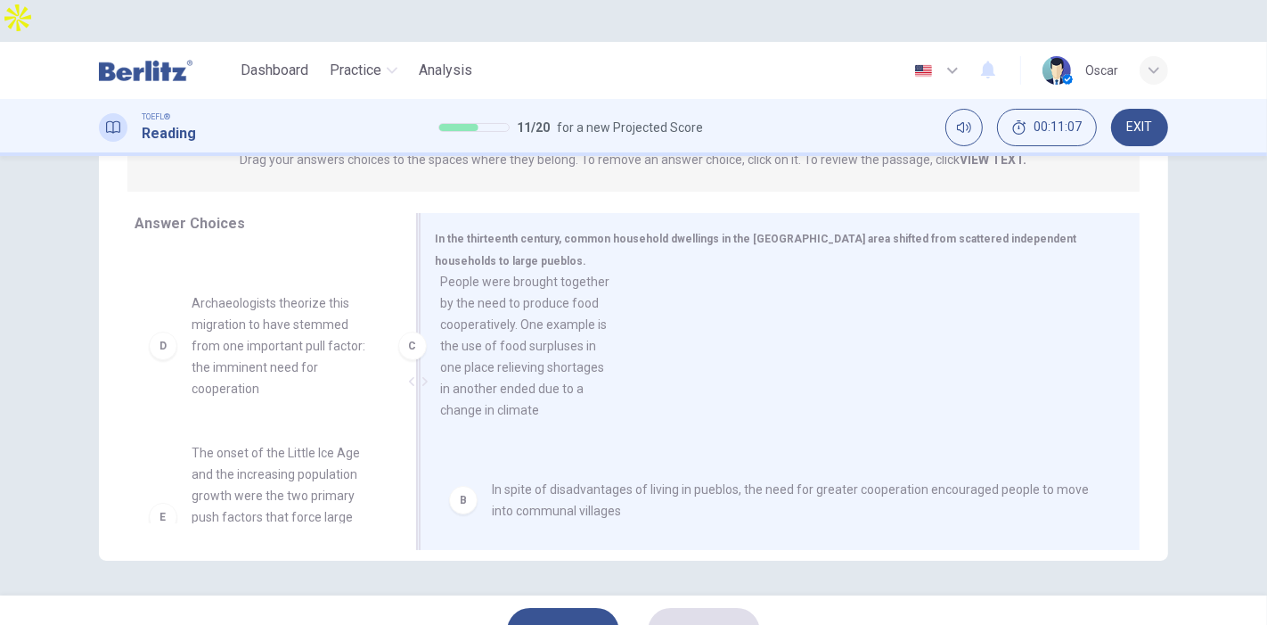
drag, startPoint x: 274, startPoint y: 307, endPoint x: 552, endPoint y: 333, distance: 278.5
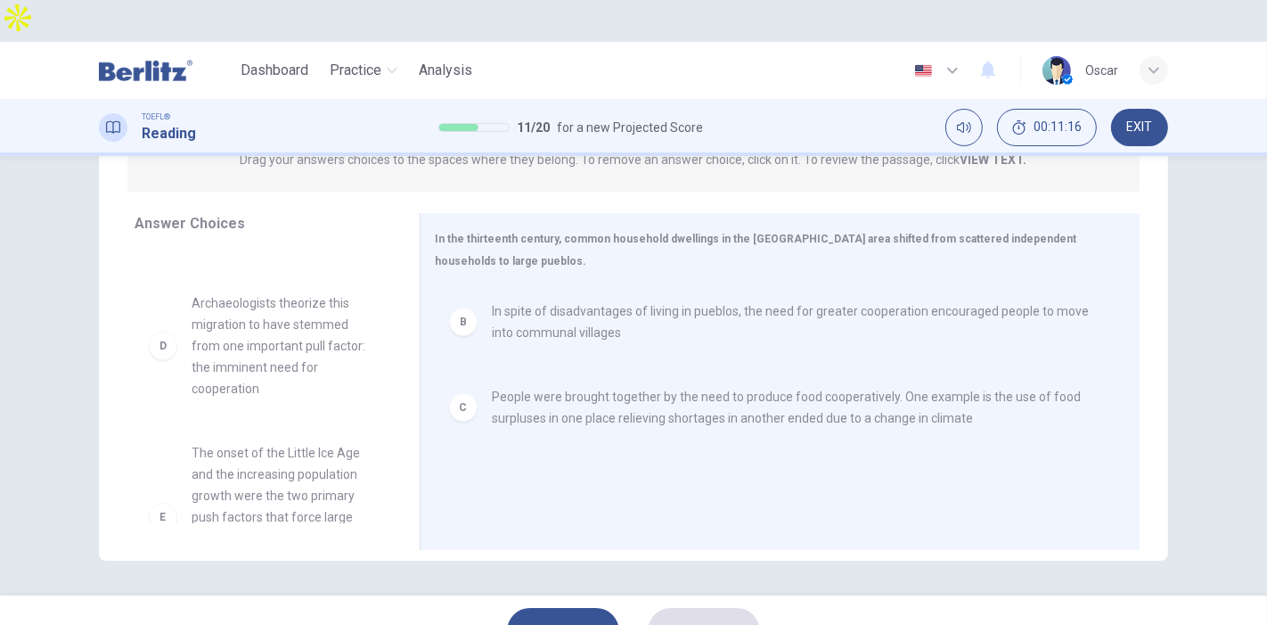
scroll to position [198, 0]
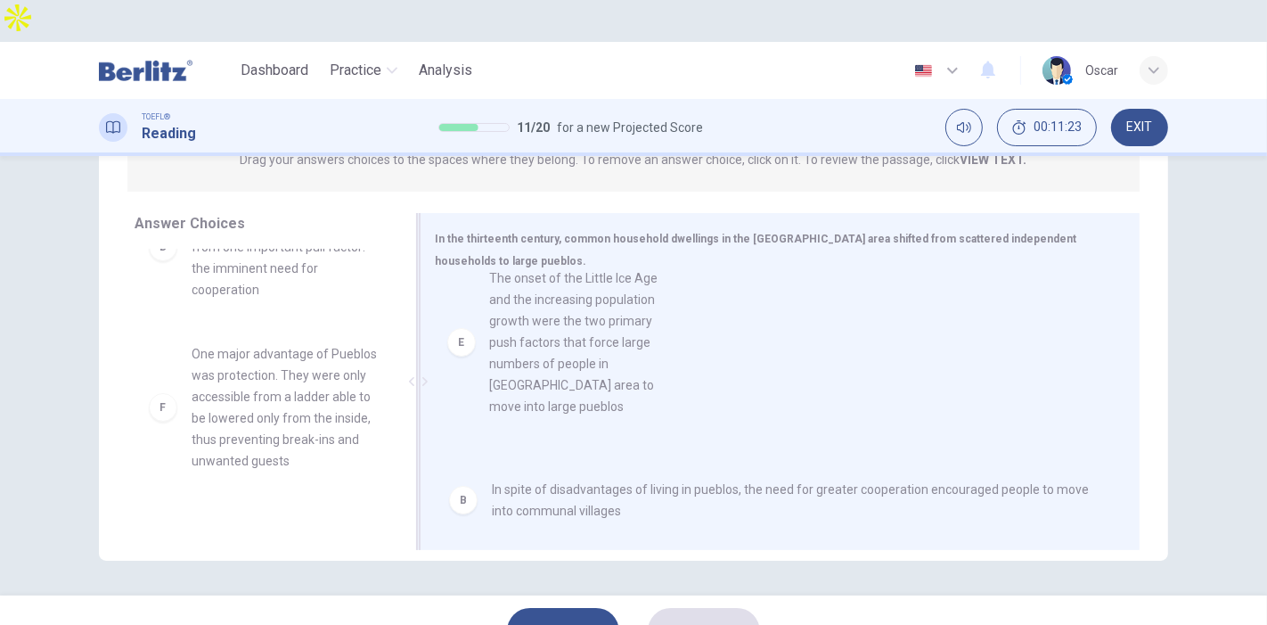
drag, startPoint x: 230, startPoint y: 362, endPoint x: 539, endPoint y: 330, distance: 310.9
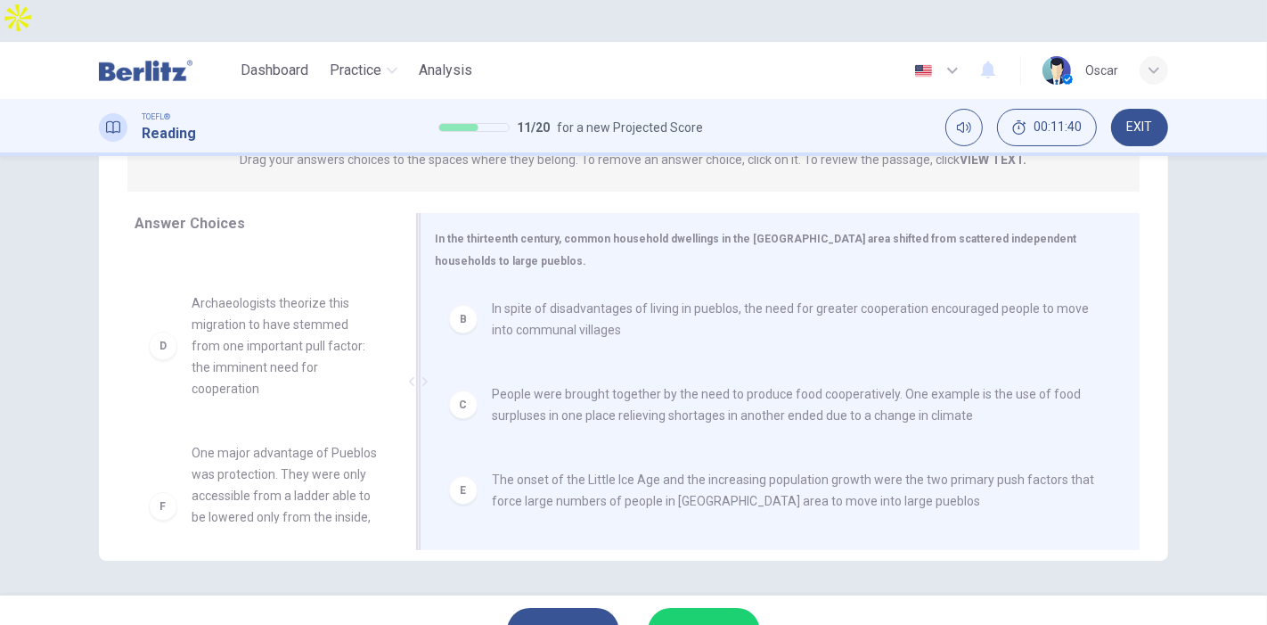
scroll to position [3, 0]
click at [703, 618] on span "SUBMIT" at bounding box center [695, 630] width 52 height 25
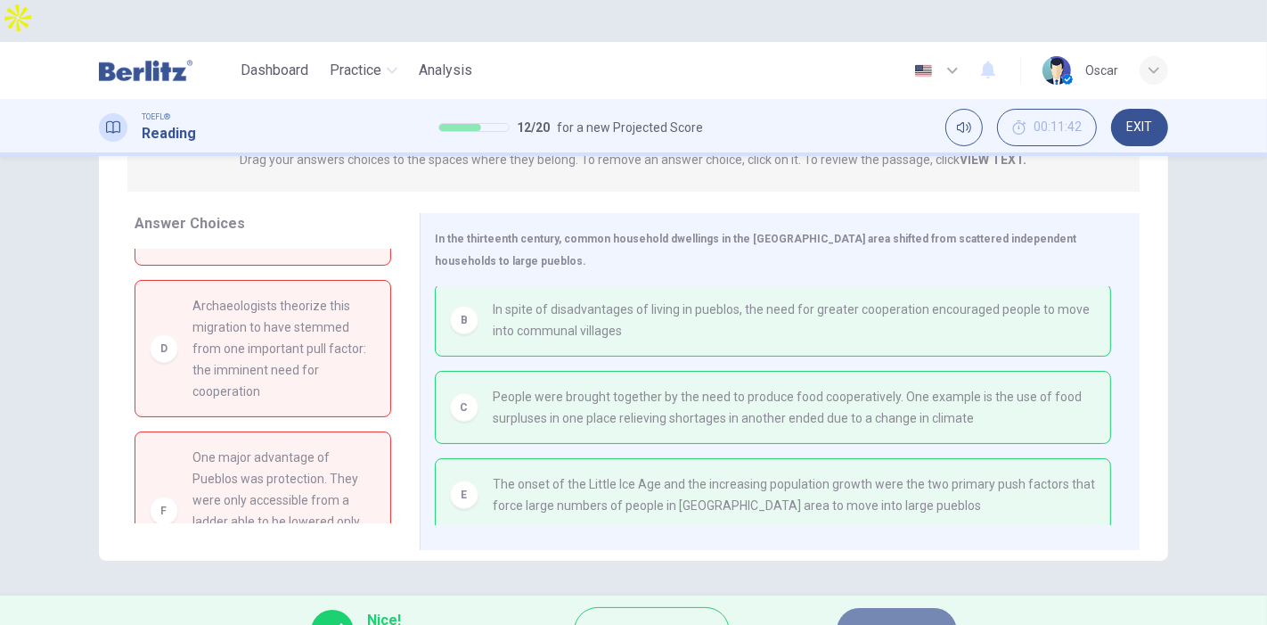
click at [905, 618] on span "NEXT" at bounding box center [888, 630] width 35 height 25
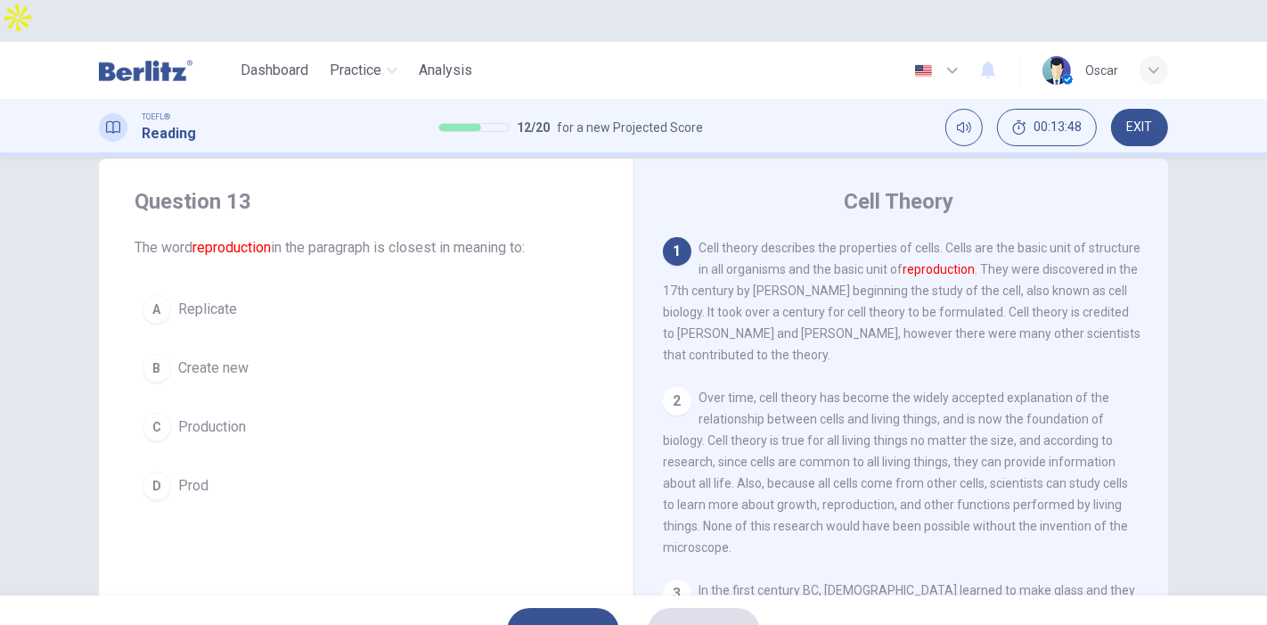
scroll to position [0, 0]
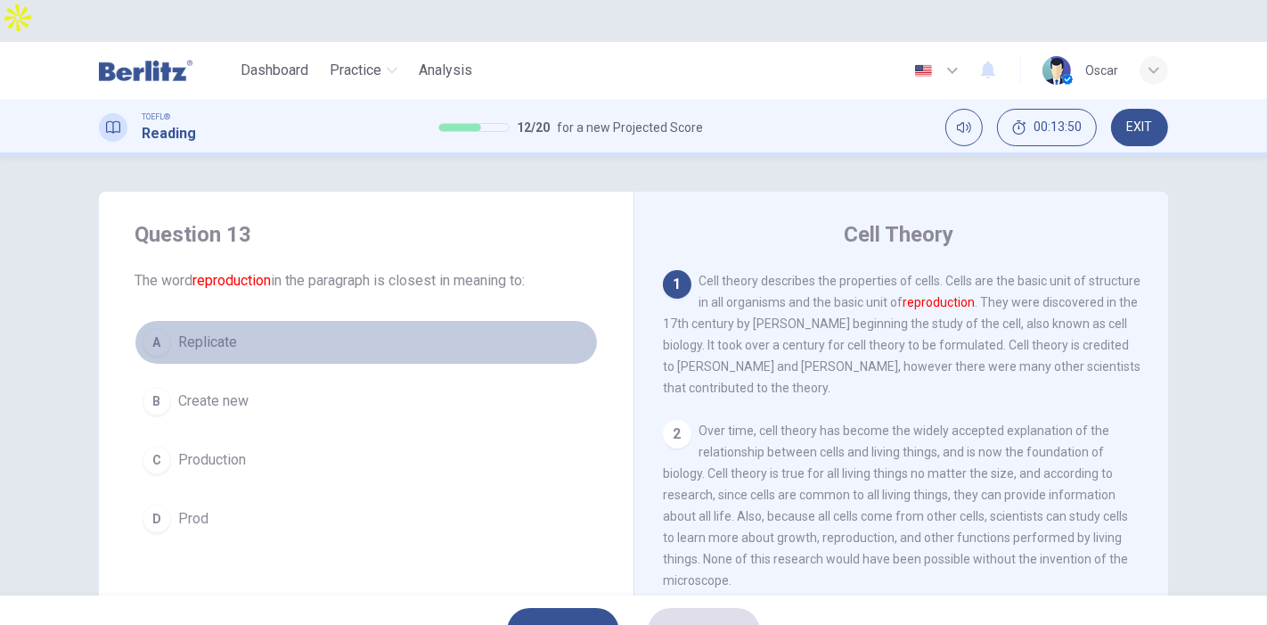
click at [224, 320] on button "A Replicate" at bounding box center [366, 342] width 463 height 45
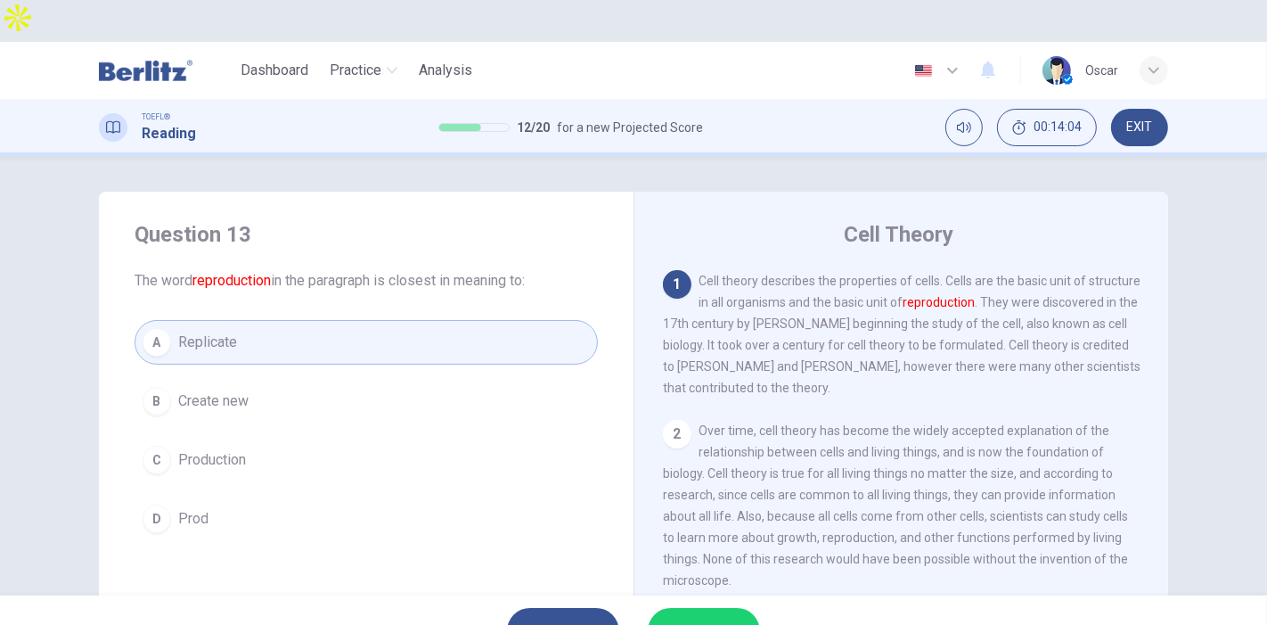
click at [679, 608] on button "SUBMIT" at bounding box center [704, 631] width 112 height 46
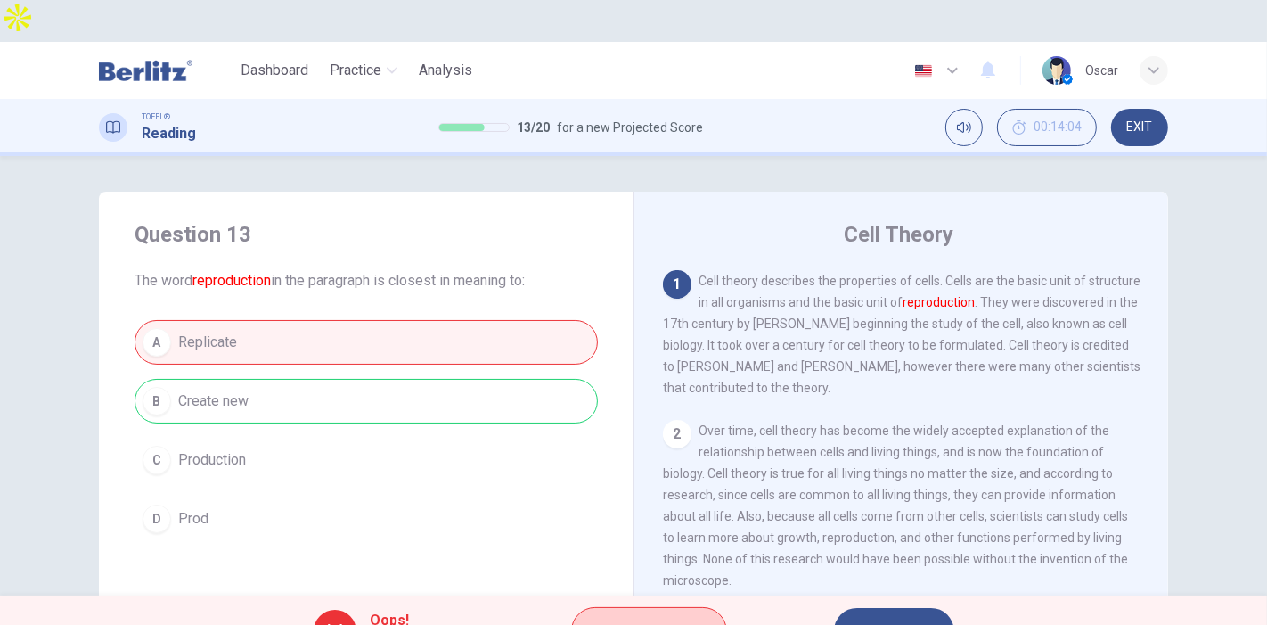
click at [648, 618] on span "Explanation" at bounding box center [658, 630] width 94 height 25
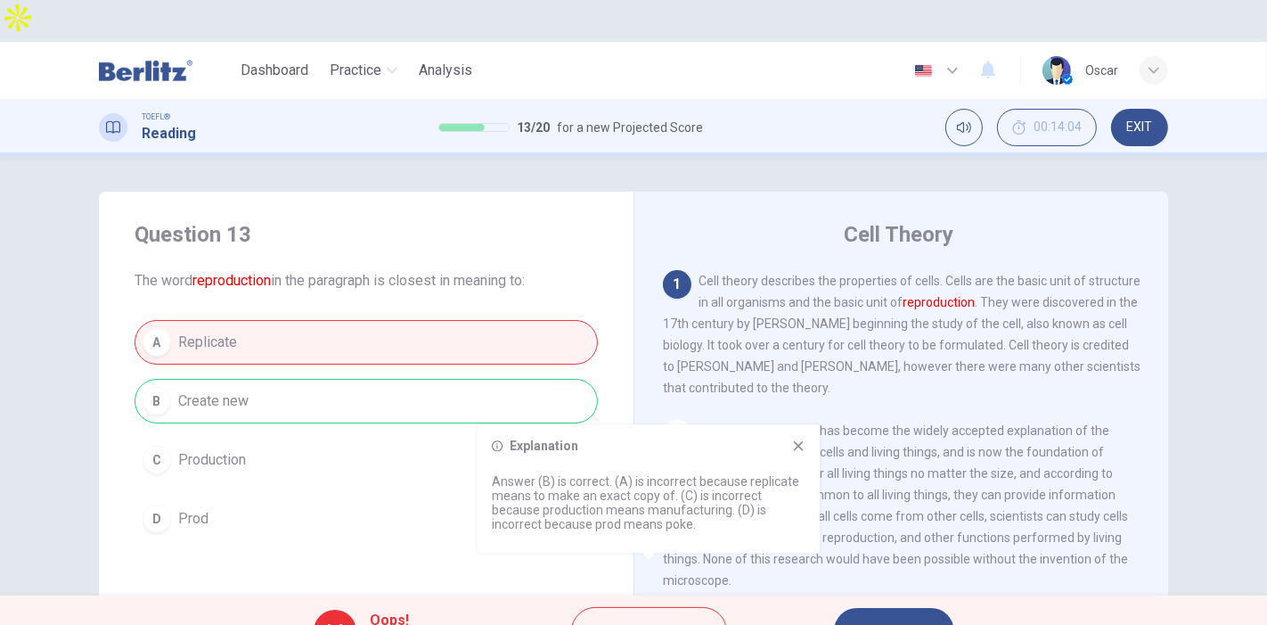
drag, startPoint x: 521, startPoint y: 479, endPoint x: 631, endPoint y: 493, distance: 110.4
click at [631, 493] on p "Answer (B) is correct. (A) is incorrect because replicate means to make an exac…" at bounding box center [649, 502] width 314 height 57
click at [913, 624] on icon "button" at bounding box center [915, 631] width 11 height 11
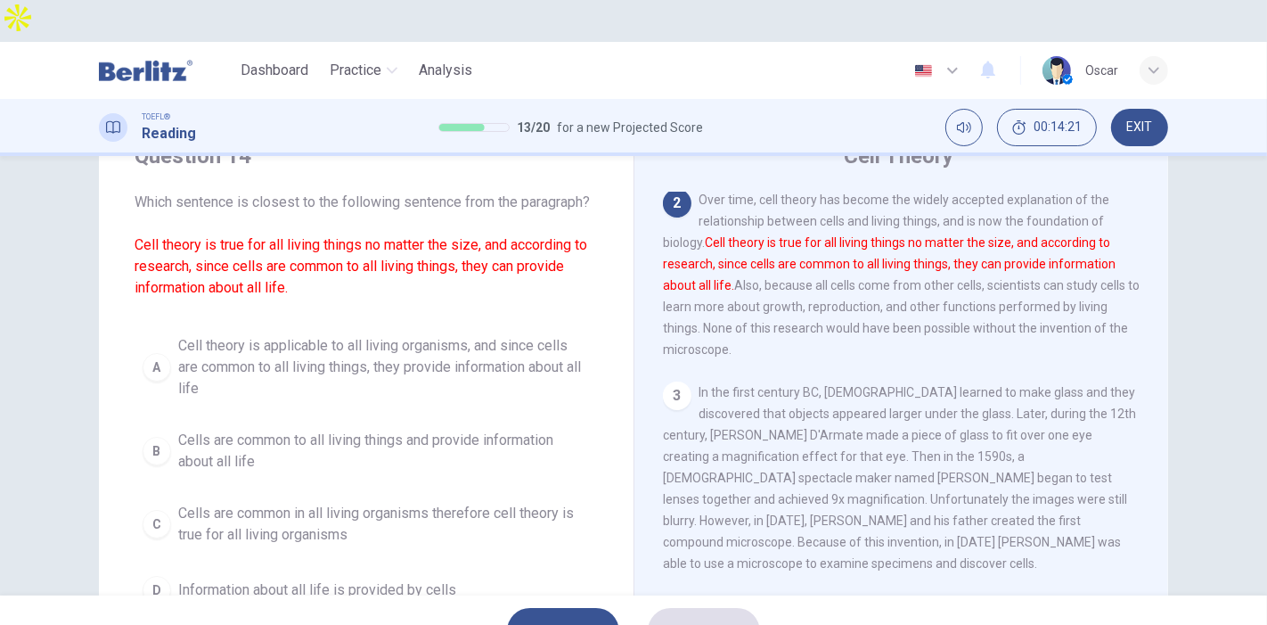
scroll to position [99, 0]
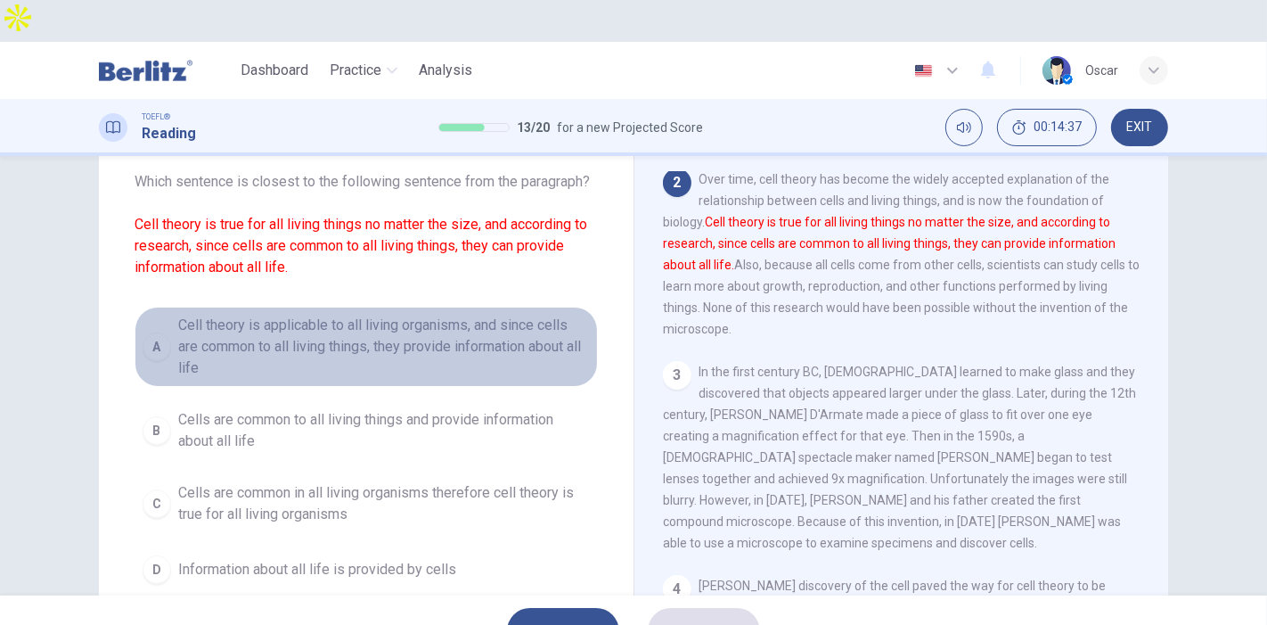
click at [332, 315] on span "Cell theory is applicable to all living organisms, and since cells are common t…" at bounding box center [384, 347] width 412 height 64
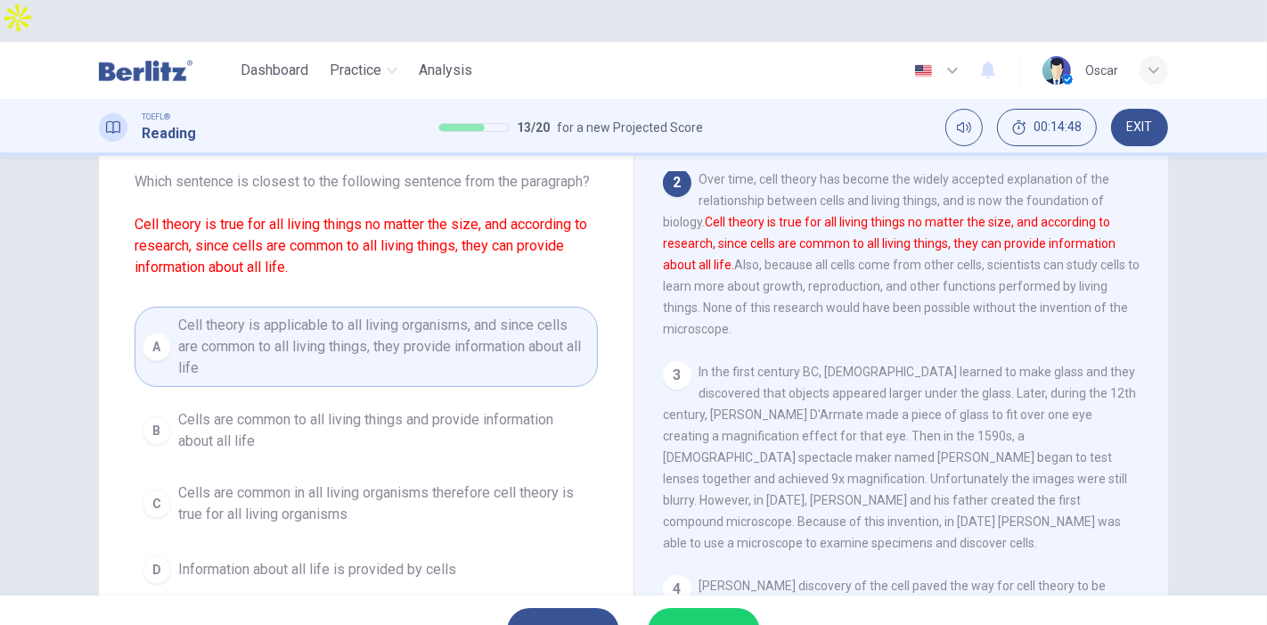
click at [709, 618] on span "SUBMIT" at bounding box center [695, 630] width 52 height 25
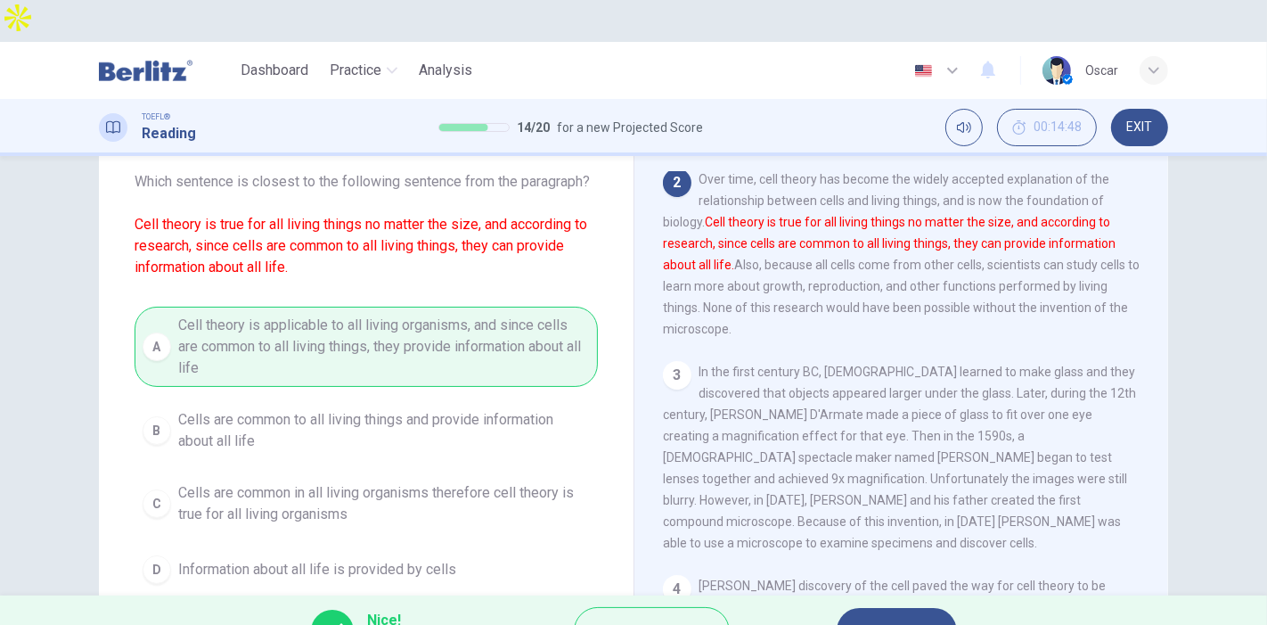
click at [889, 618] on span "NEXT" at bounding box center [888, 630] width 35 height 25
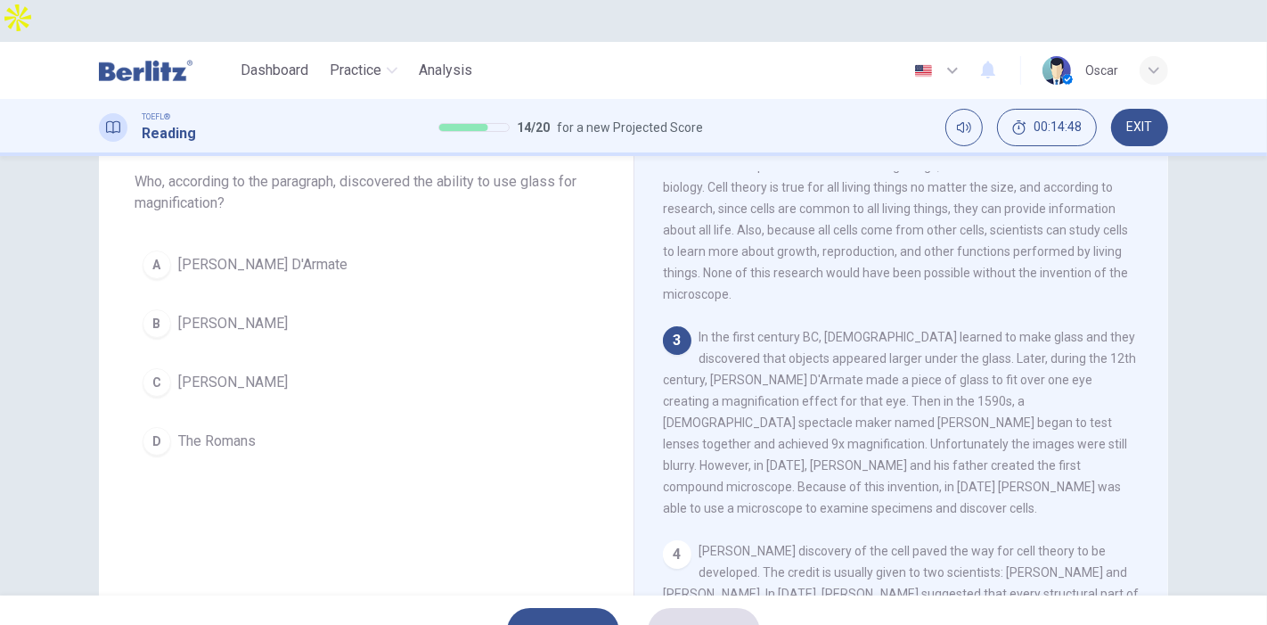
scroll to position [190, 0]
click at [212, 430] on span "The Romans" at bounding box center [217, 440] width 78 height 21
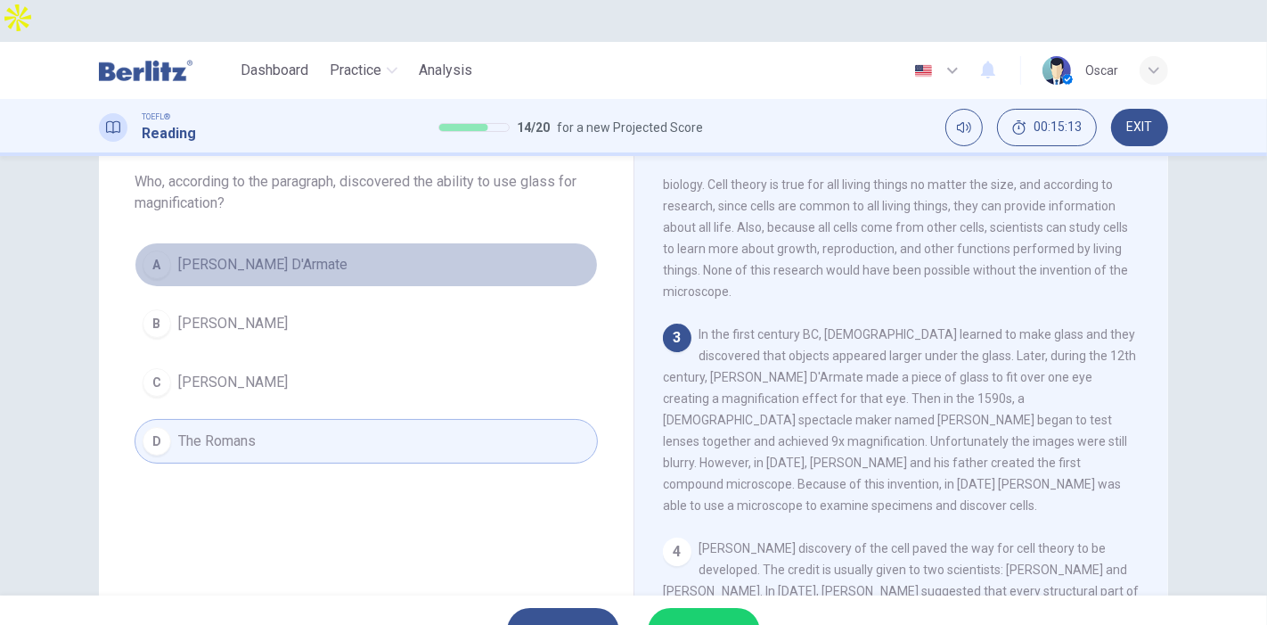
click at [166, 242] on button "A [PERSON_NAME] D'Armate" at bounding box center [366, 264] width 463 height 45
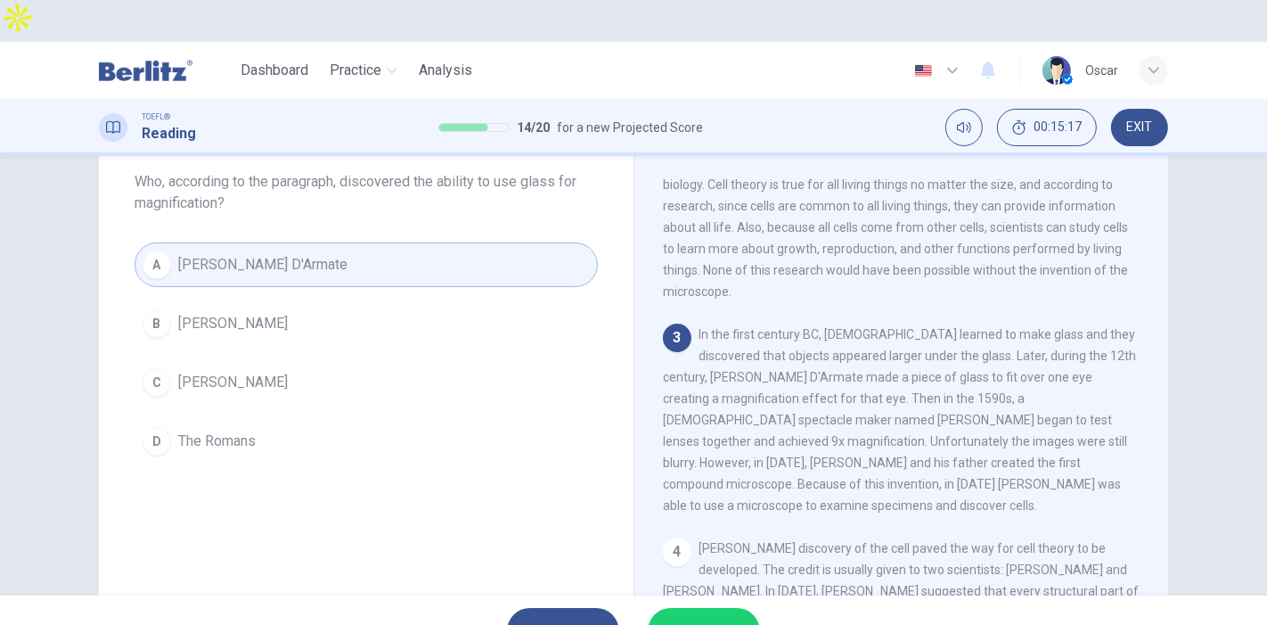
click at [698, 618] on span "SUBMIT" at bounding box center [695, 630] width 52 height 25
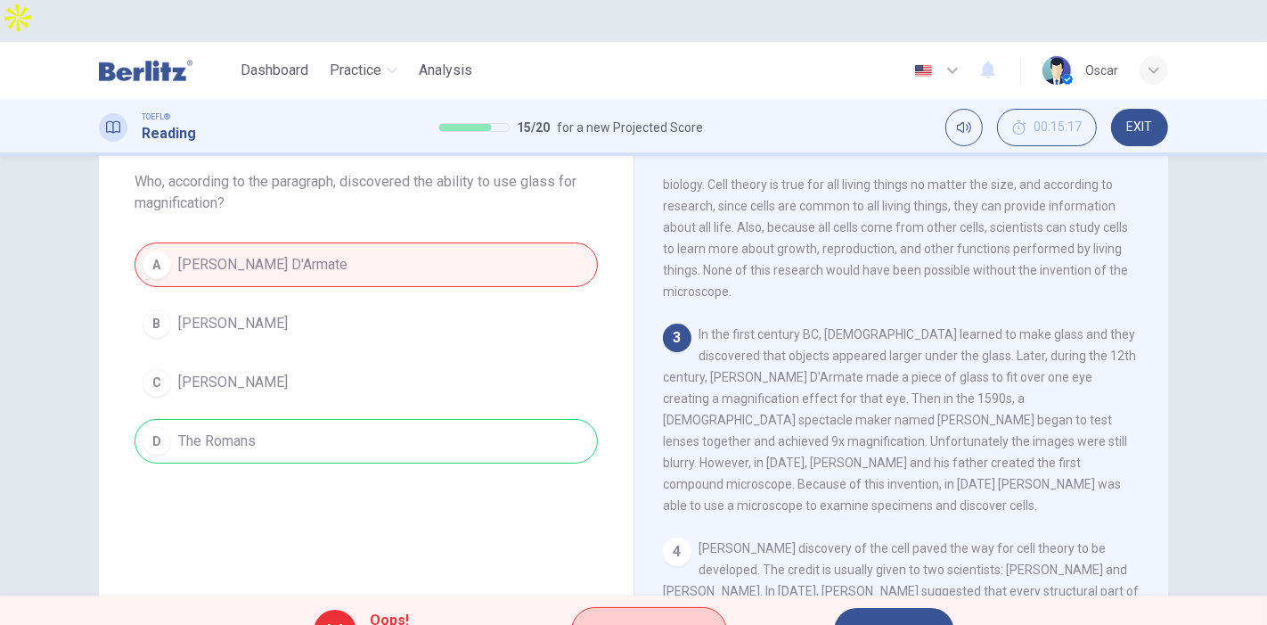
click at [668, 618] on span "Explanation" at bounding box center [658, 630] width 94 height 25
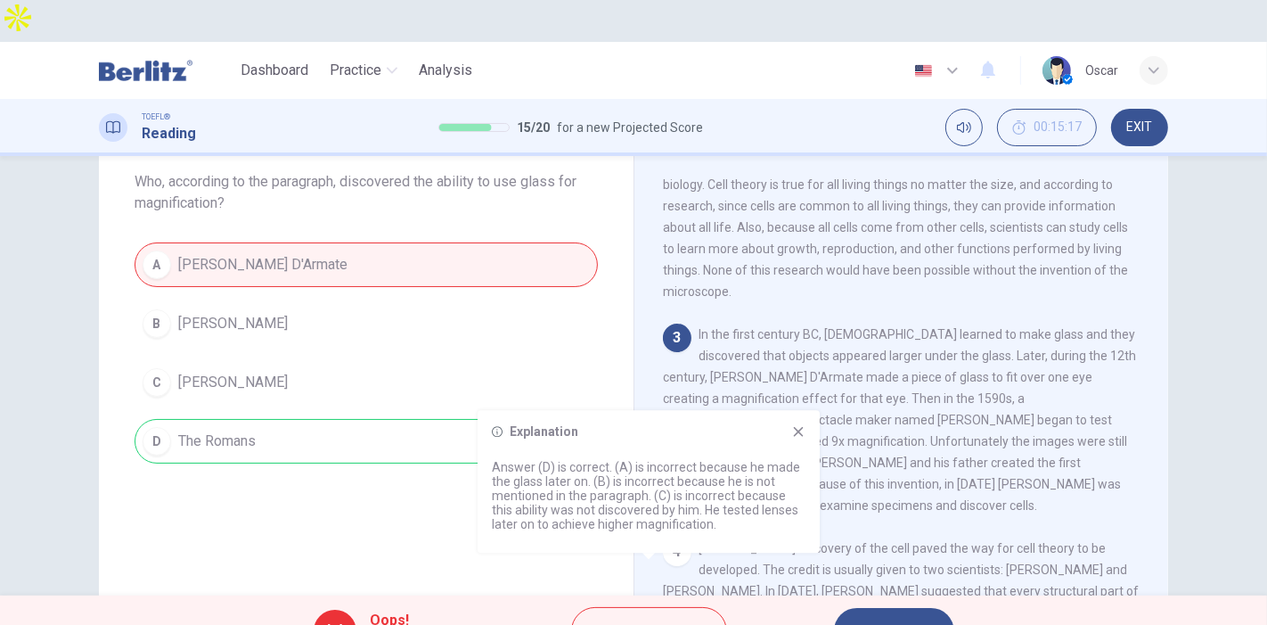
click at [854, 608] on button "NEXT" at bounding box center [894, 631] width 120 height 46
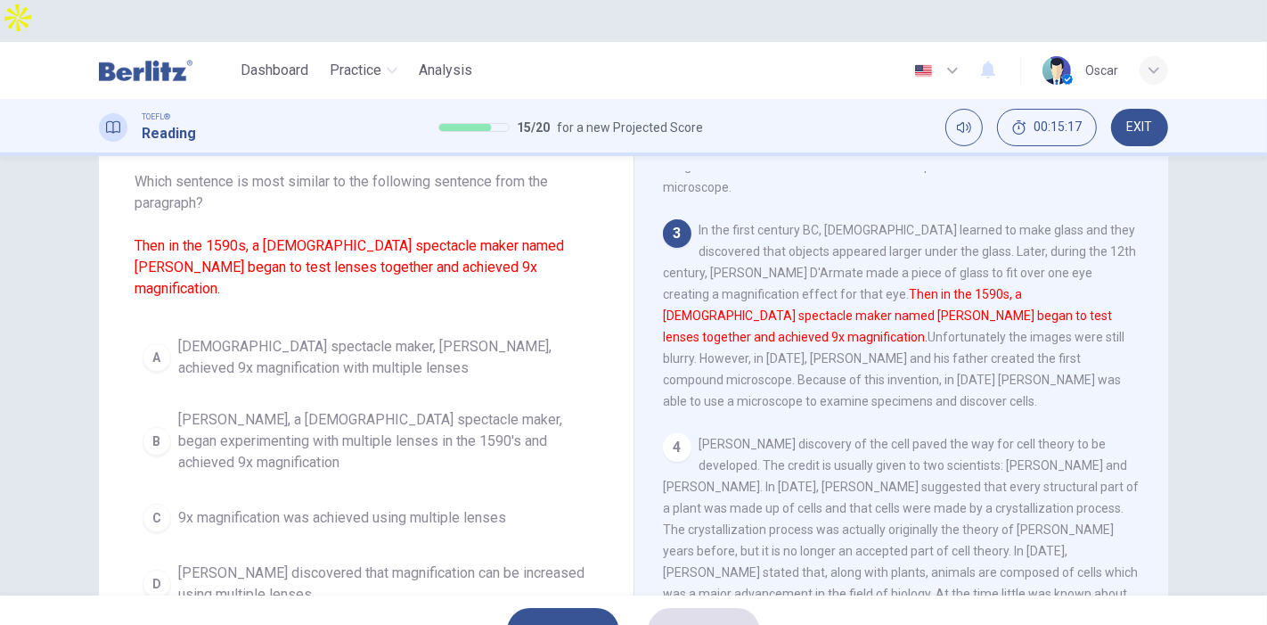
scroll to position [295, 0]
click at [266, 336] on span "[DEMOGRAPHIC_DATA] spectacle maker, [PERSON_NAME], achieved 9x magnification wi…" at bounding box center [384, 357] width 412 height 43
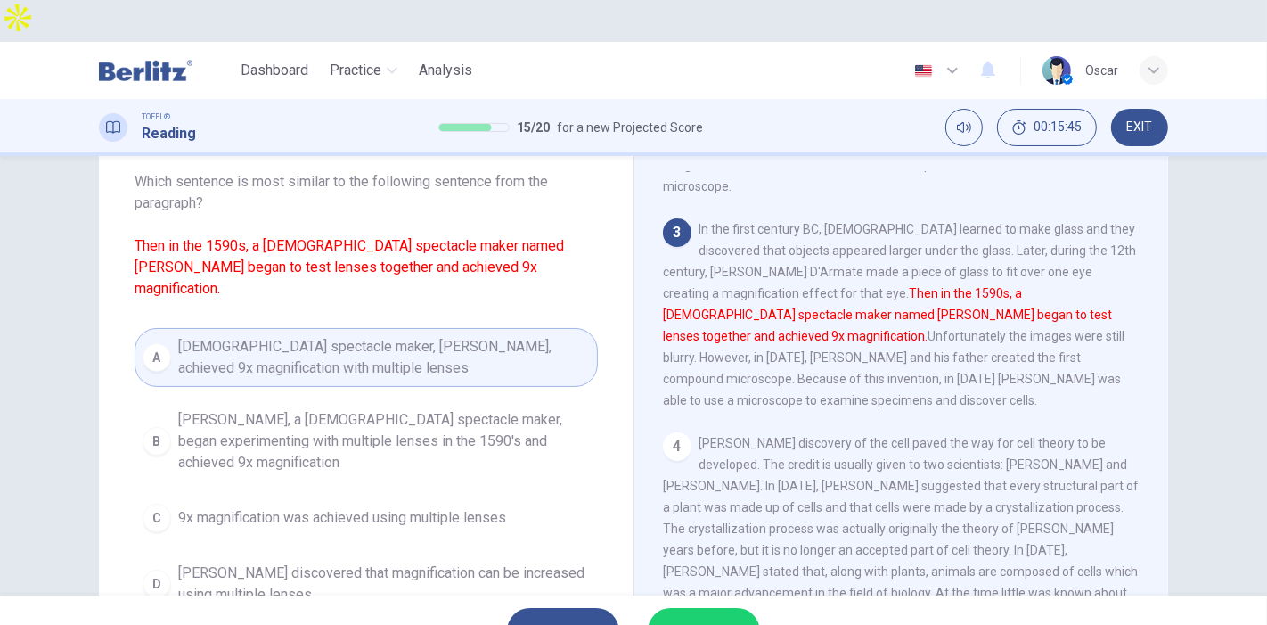
click at [278, 409] on span "[PERSON_NAME], a [DEMOGRAPHIC_DATA] spectacle maker, began experimenting with m…" at bounding box center [384, 441] width 412 height 64
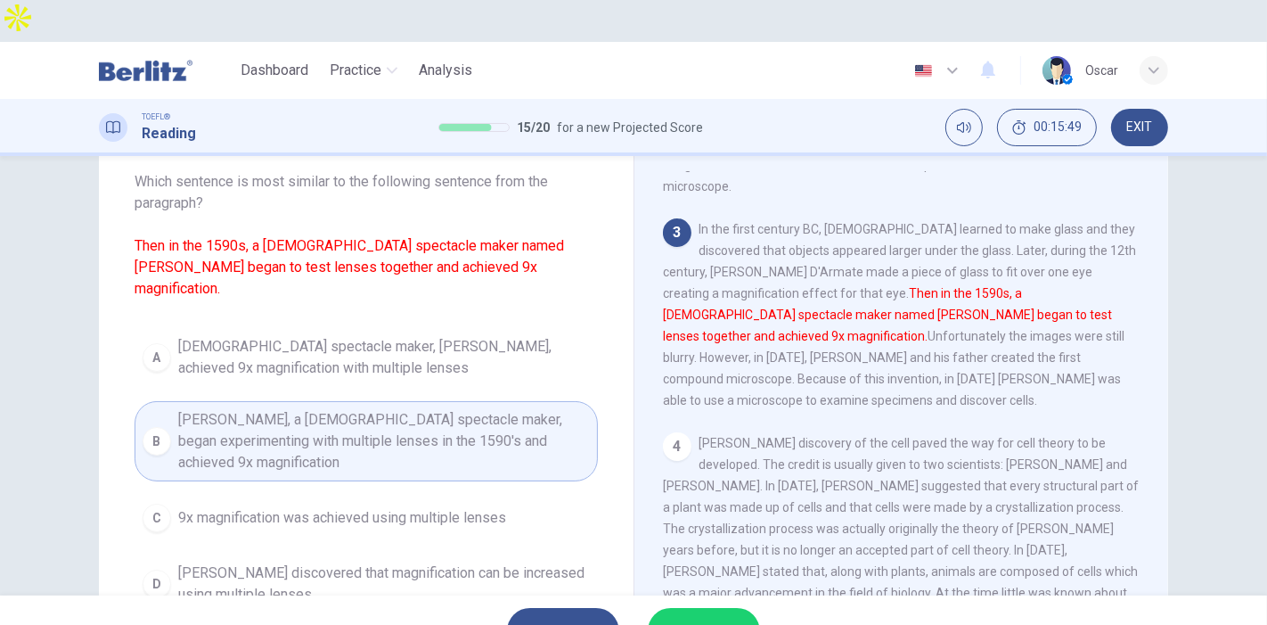
click at [665, 608] on button "SUBMIT" at bounding box center [704, 631] width 112 height 46
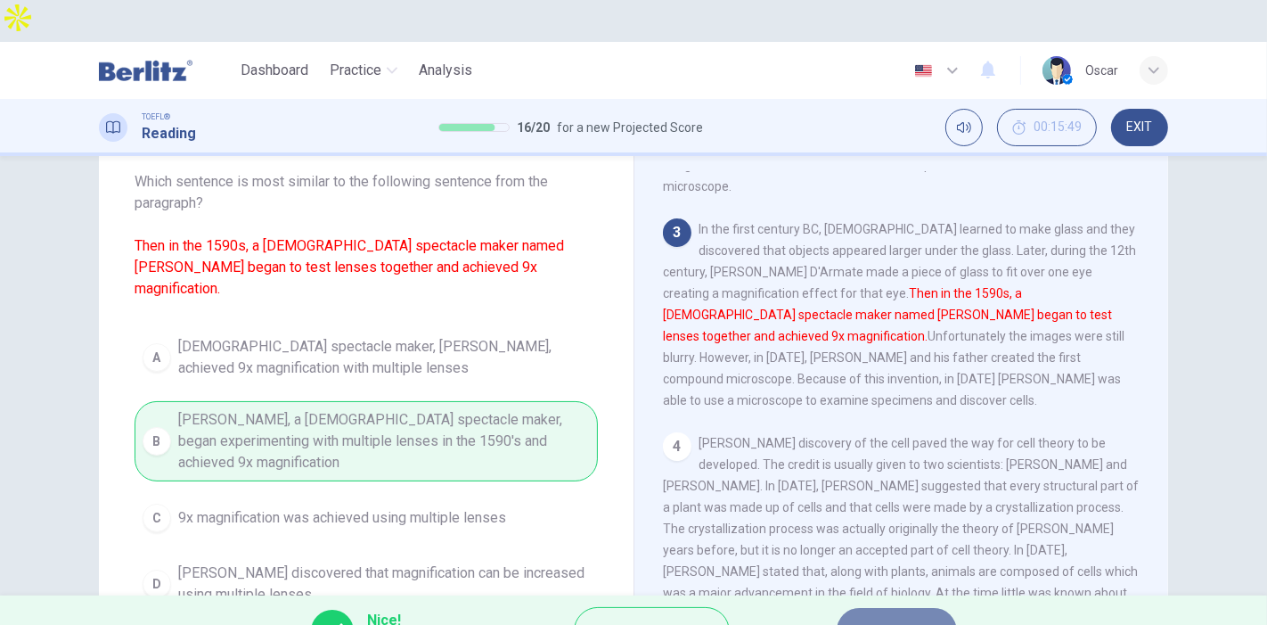
click at [914, 624] on icon "button" at bounding box center [918, 631] width 11 height 11
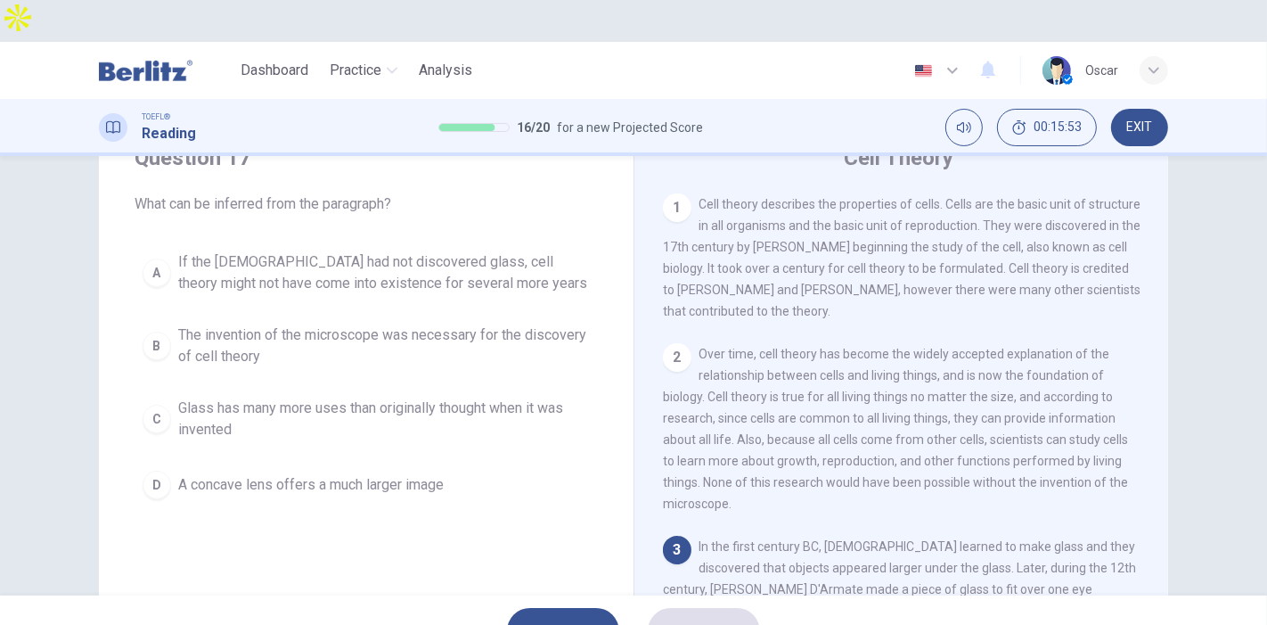
scroll to position [99, 0]
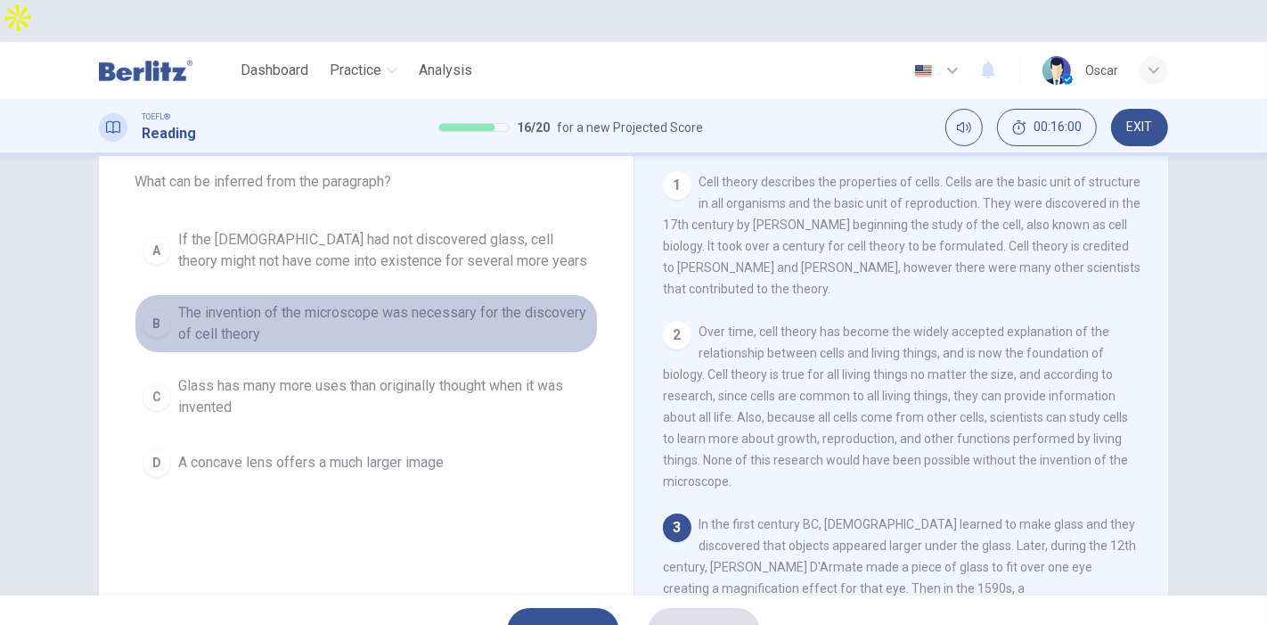
click at [223, 302] on span "The invention of the microscope was necessary for the discovery of cell theory" at bounding box center [384, 323] width 412 height 43
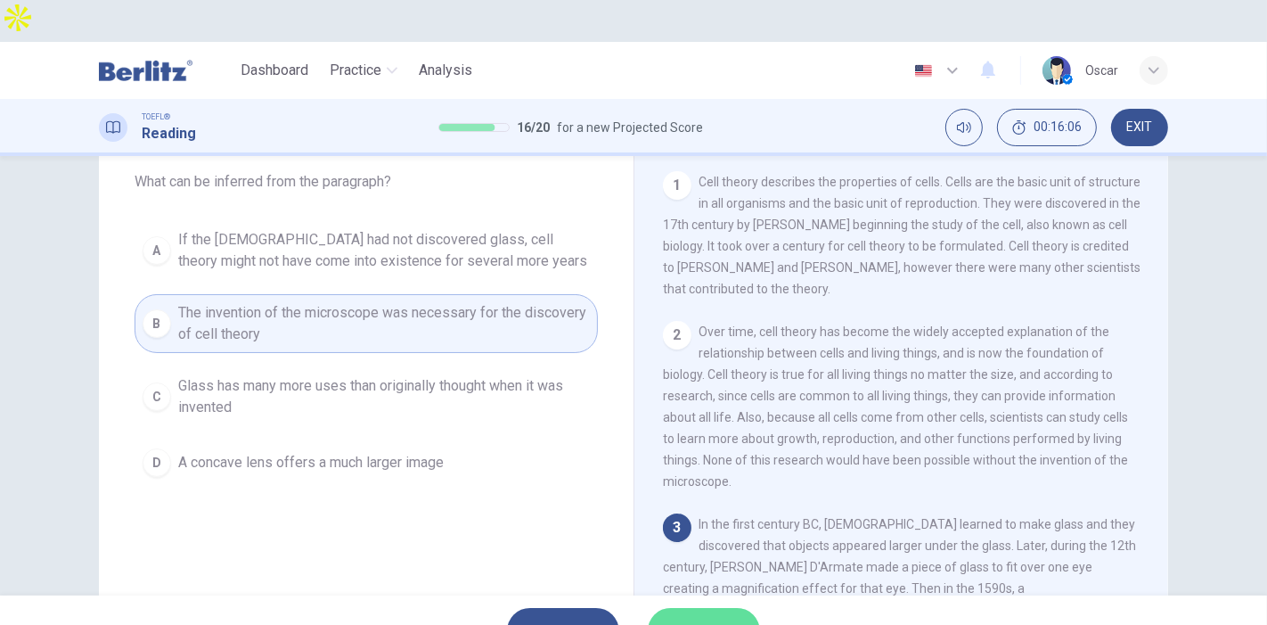
click at [709, 618] on span "SUBMIT" at bounding box center [695, 630] width 52 height 25
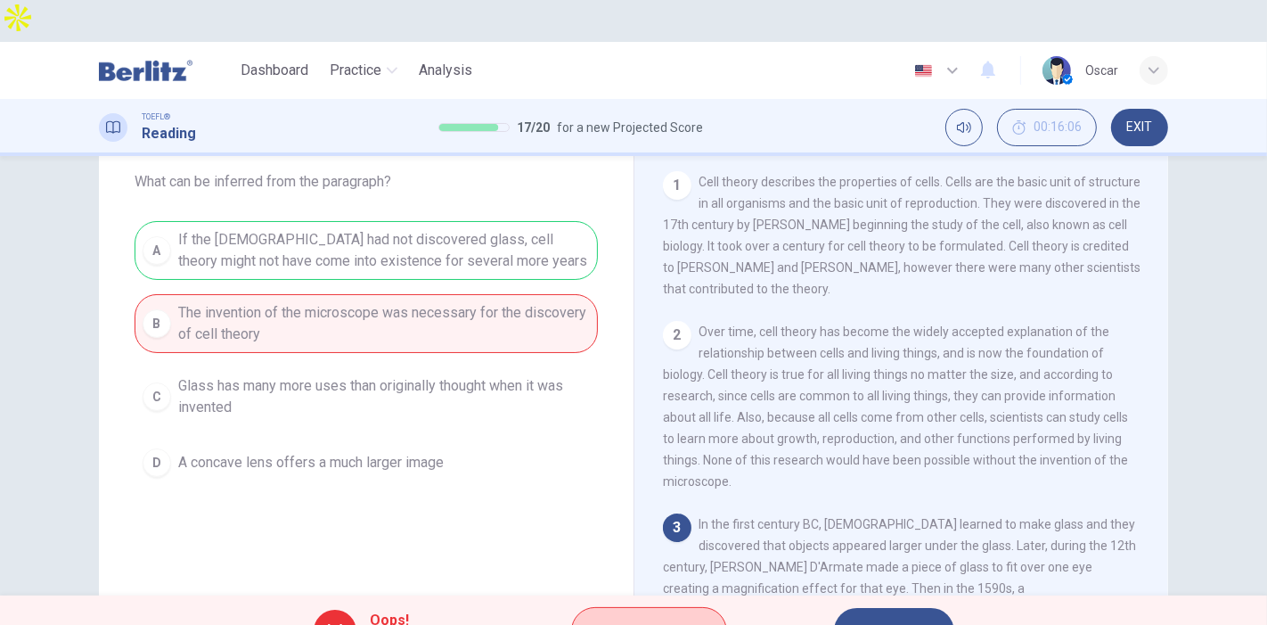
click at [640, 618] on span "Explanation" at bounding box center [658, 630] width 94 height 25
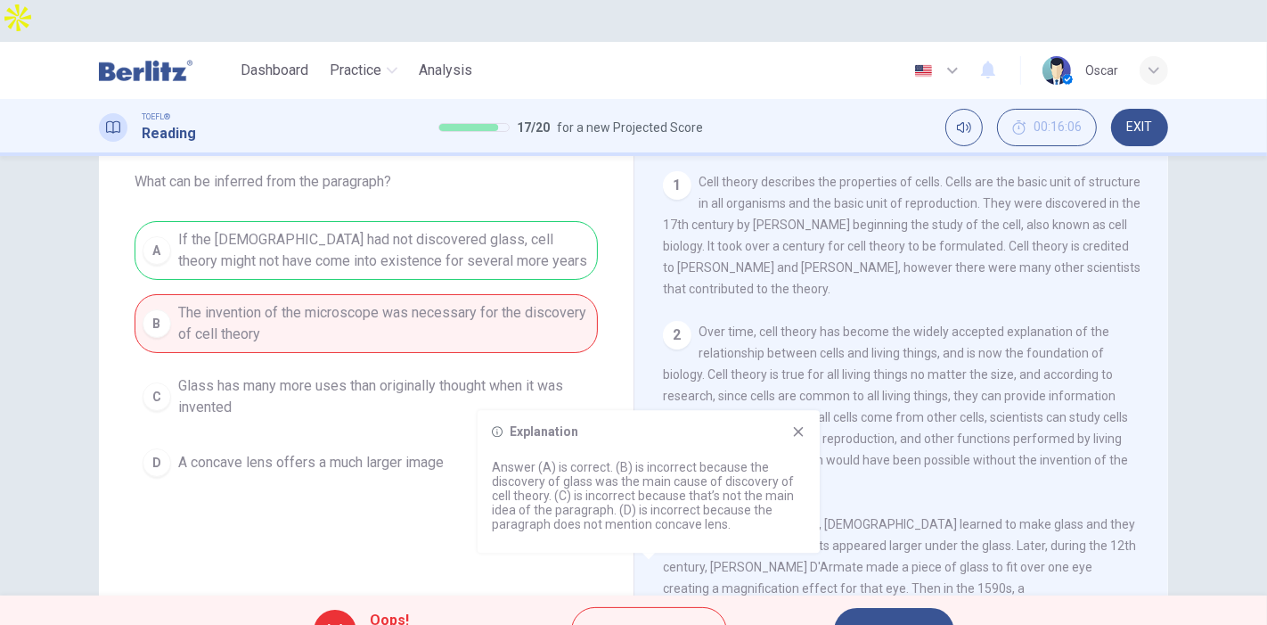
click at [802, 423] on div "Explanation Answer (A) is correct. (B) is incorrect because the discovery of gl…" at bounding box center [649, 481] width 342 height 143
click at [806, 430] on div "Explanation Answer (A) is correct. (B) is incorrect because the discovery of gl…" at bounding box center [649, 481] width 342 height 143
click at [795, 428] on icon at bounding box center [799, 432] width 10 height 10
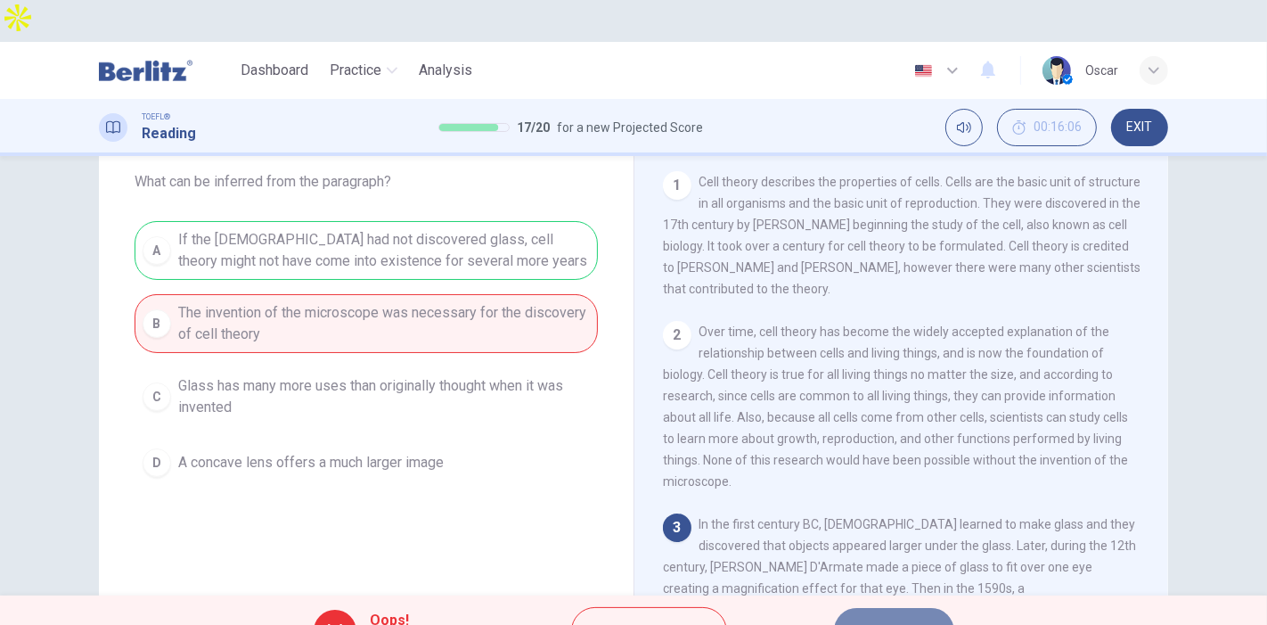
click at [864, 608] on button "NEXT" at bounding box center [894, 631] width 120 height 46
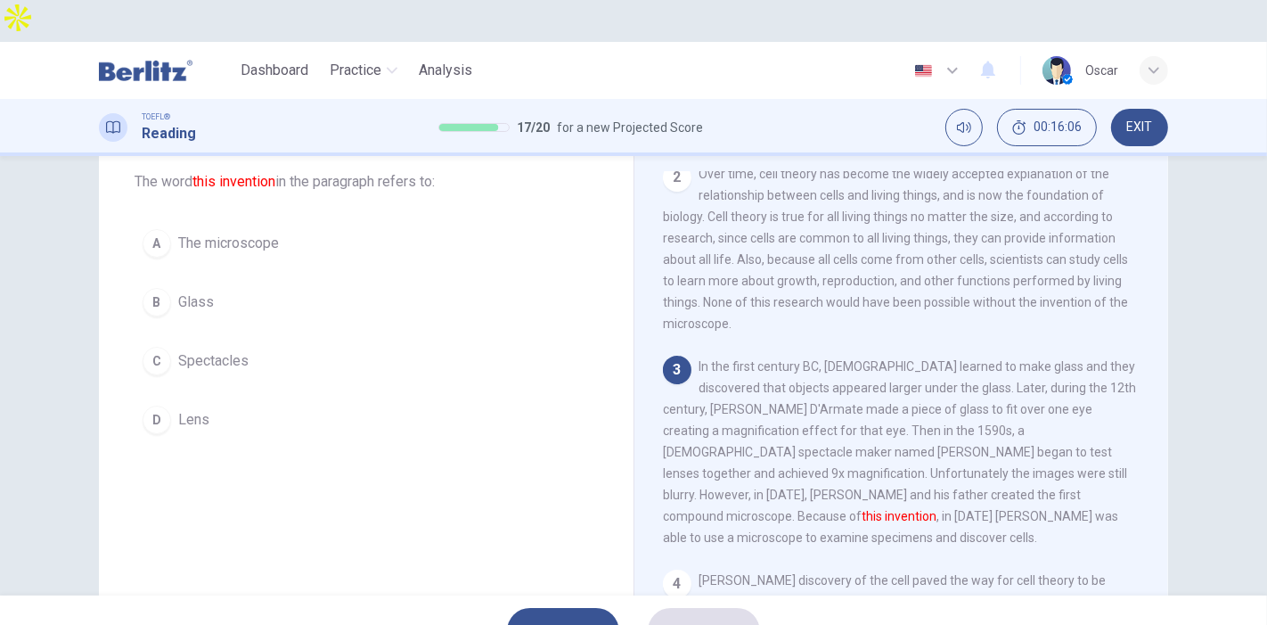
scroll to position [190, 0]
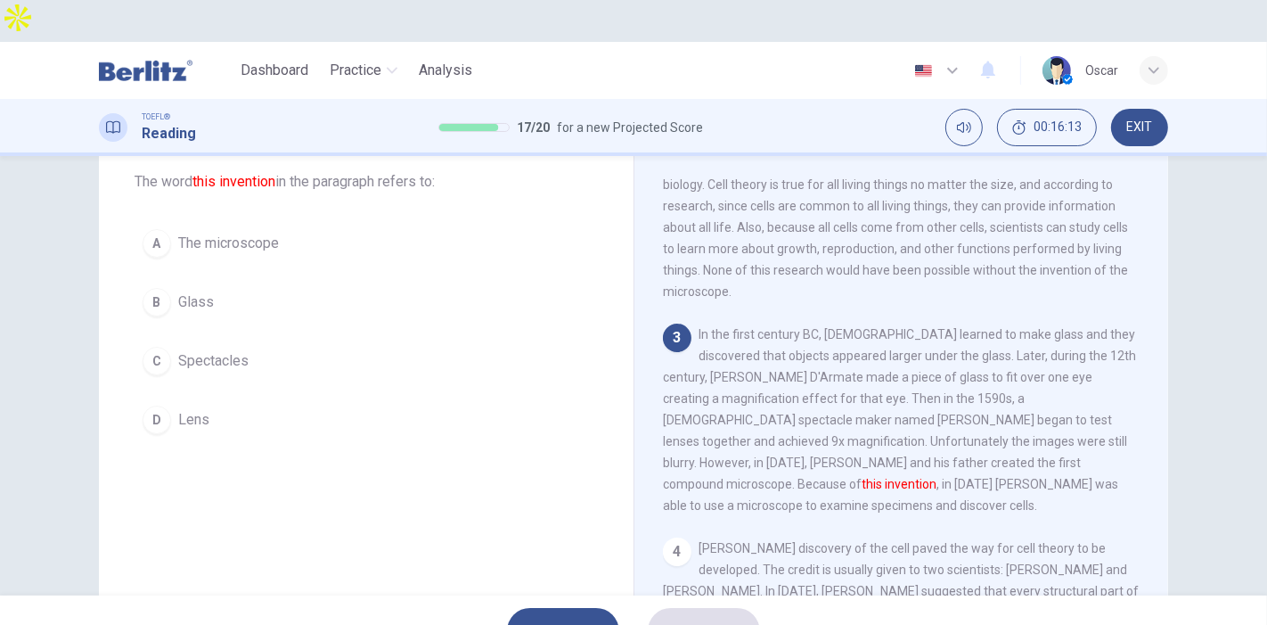
click at [215, 233] on span "The microscope" at bounding box center [228, 243] width 101 height 21
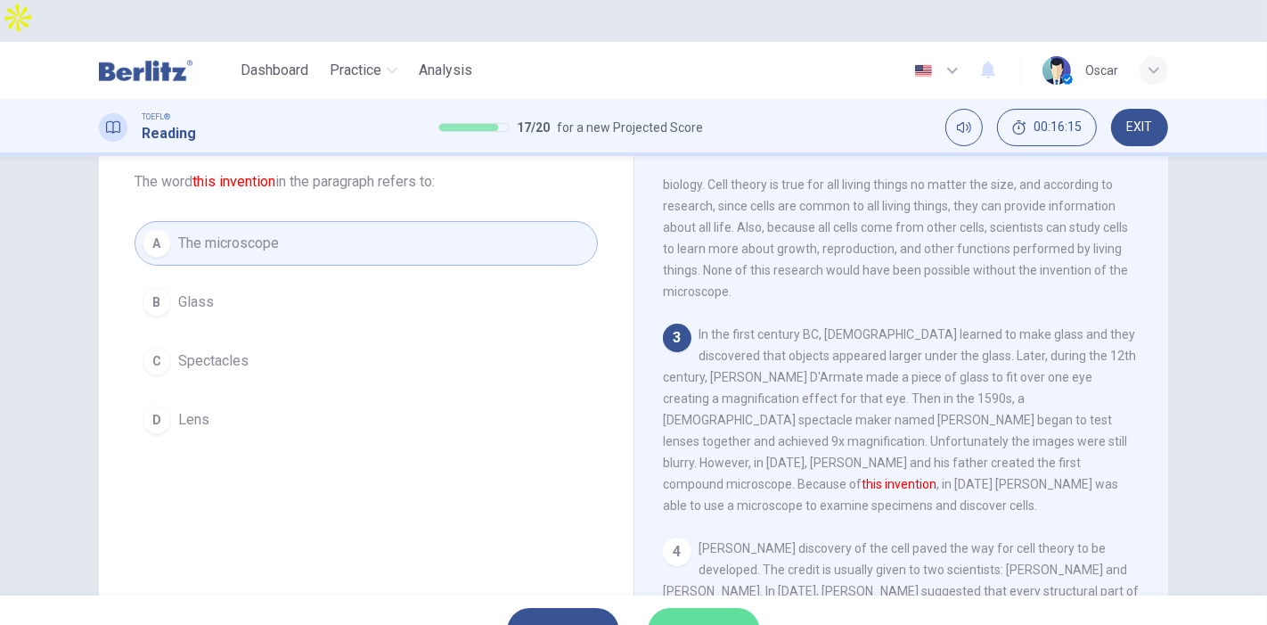
click at [694, 618] on span "SUBMIT" at bounding box center [695, 630] width 52 height 25
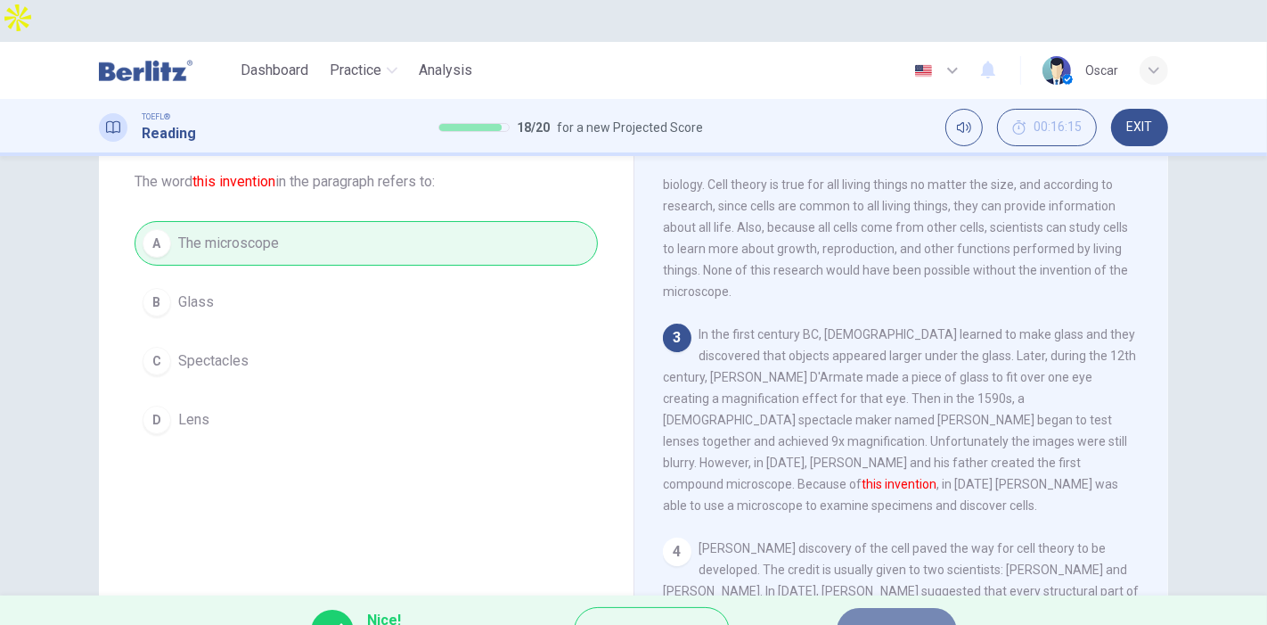
click at [868, 608] on button "NEXT" at bounding box center [897, 631] width 120 height 46
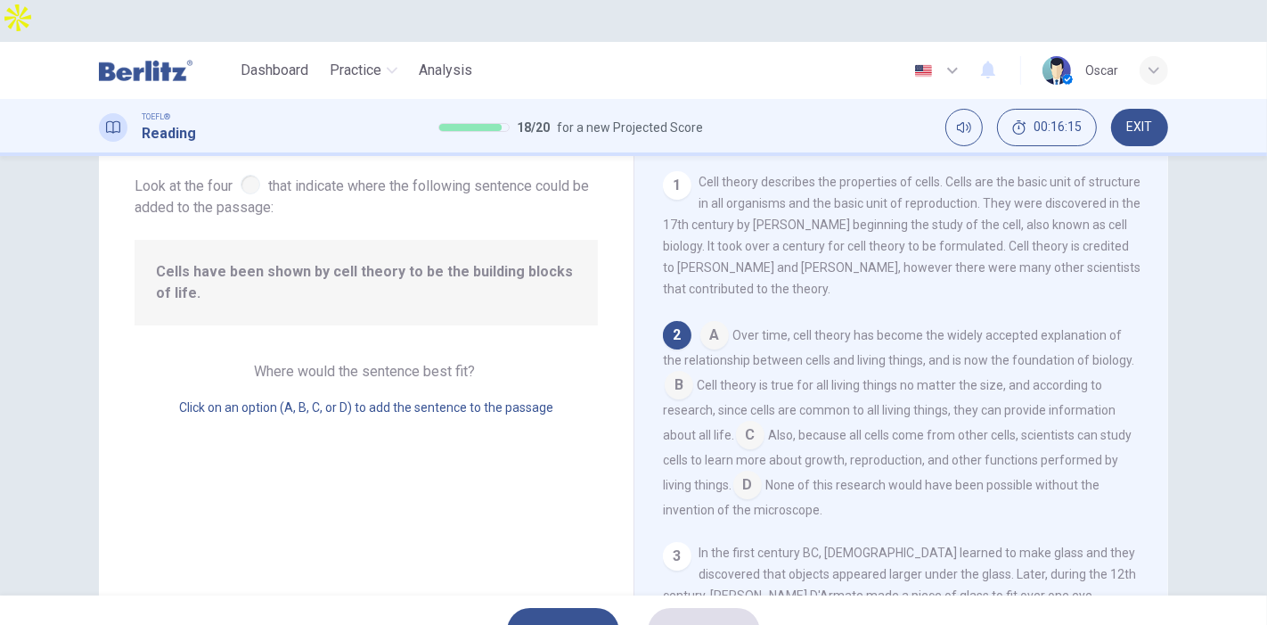
scroll to position [152, 0]
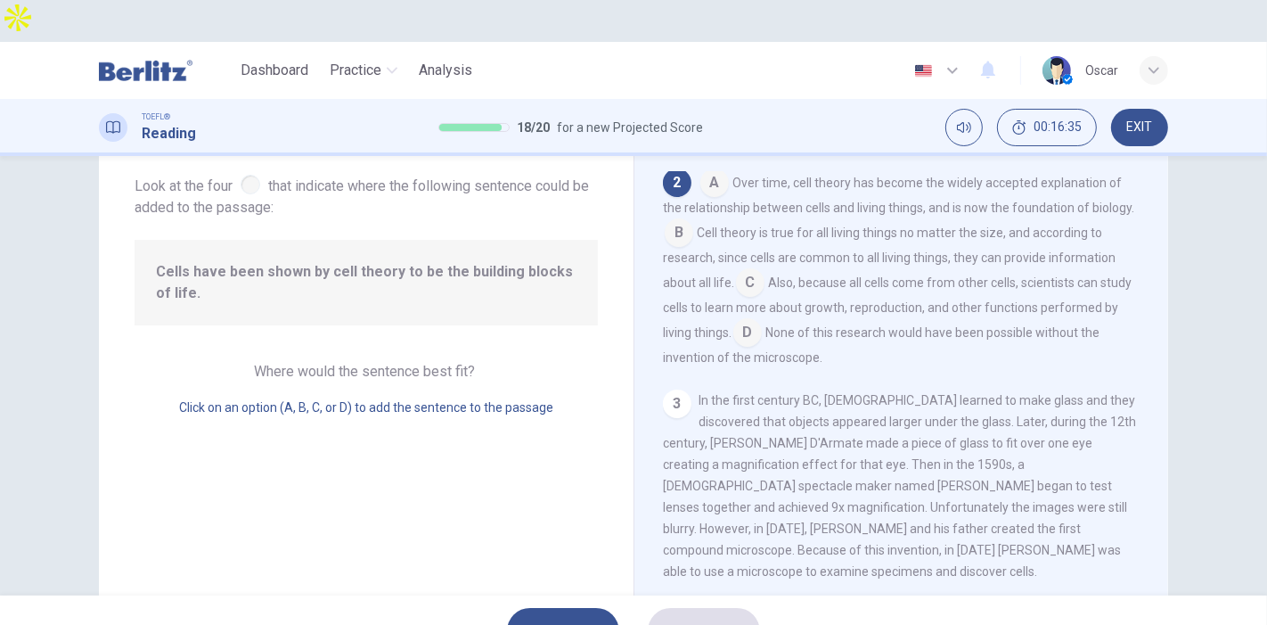
click at [675, 220] on input at bounding box center [679, 234] width 29 height 29
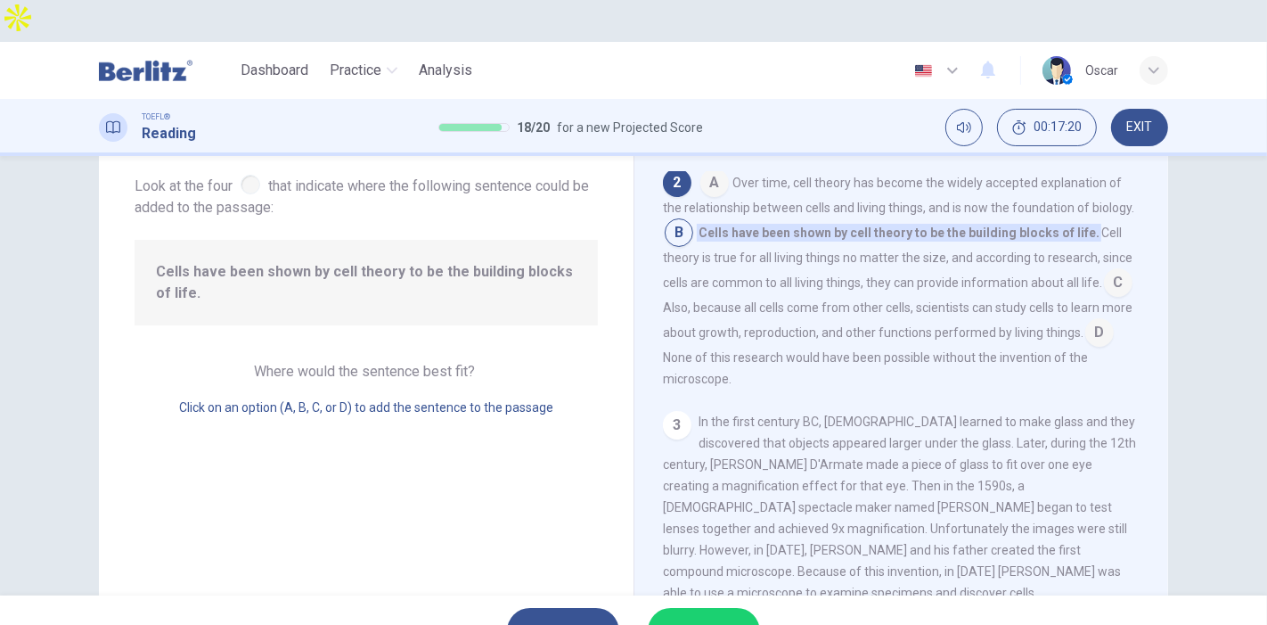
click at [700, 618] on span "SUBMIT" at bounding box center [695, 630] width 52 height 25
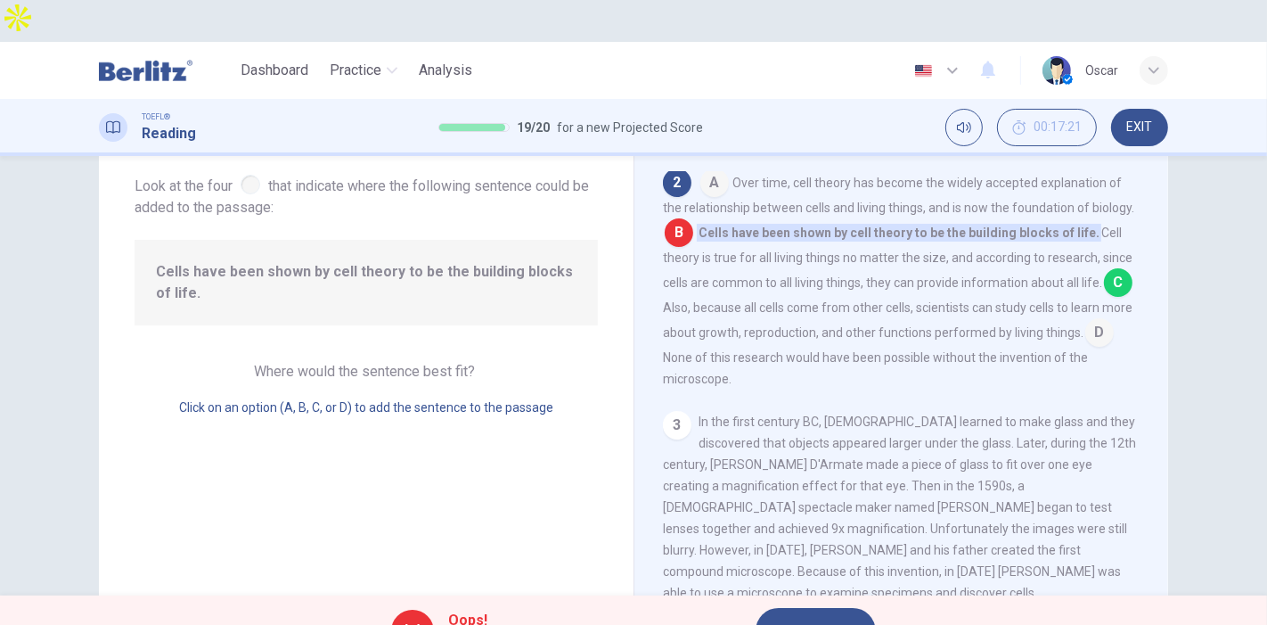
click at [809, 618] on span "NEXT" at bounding box center [807, 630] width 35 height 25
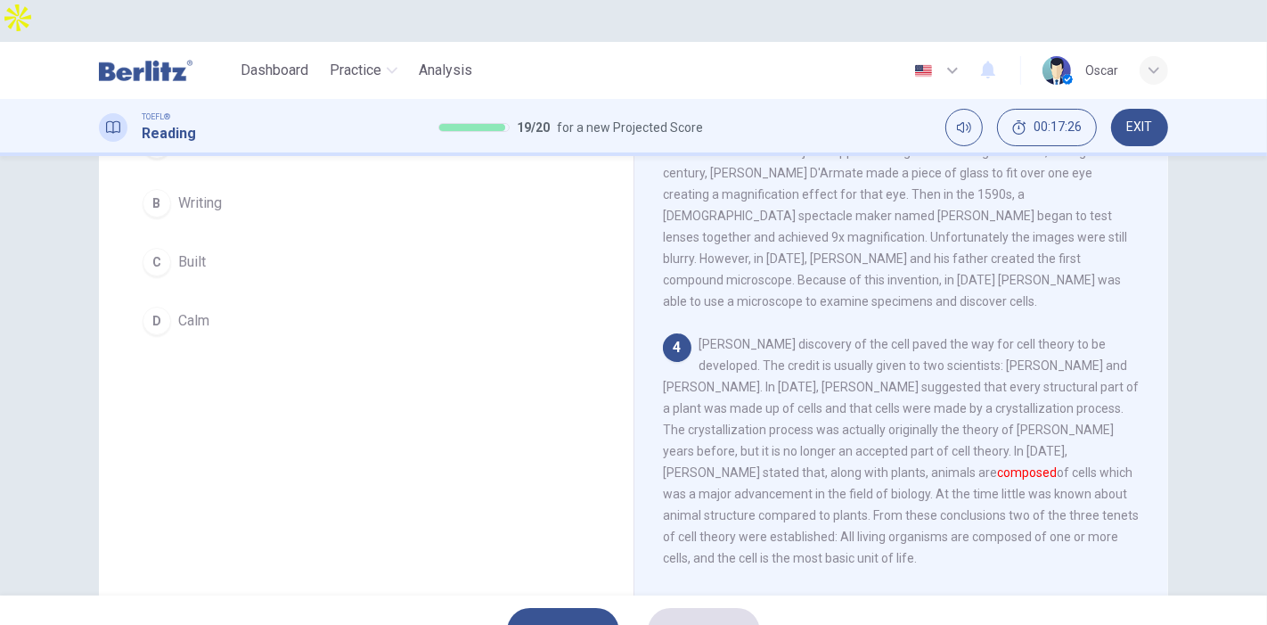
scroll to position [99, 0]
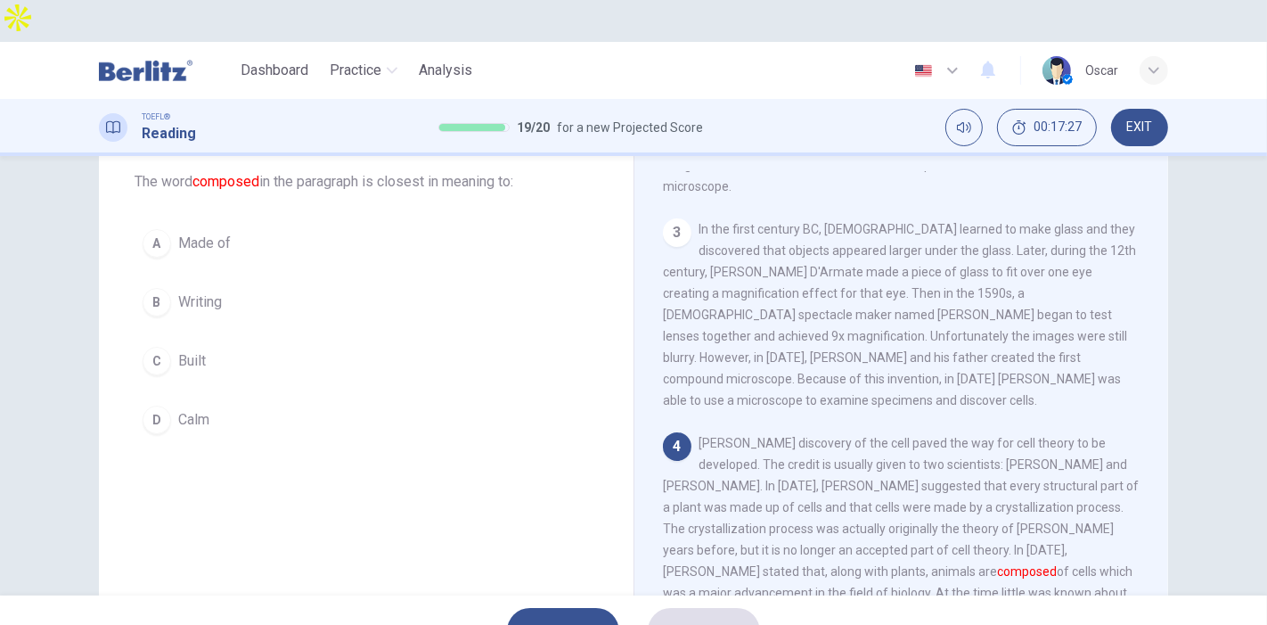
click at [172, 221] on button "A Made of" at bounding box center [366, 243] width 463 height 45
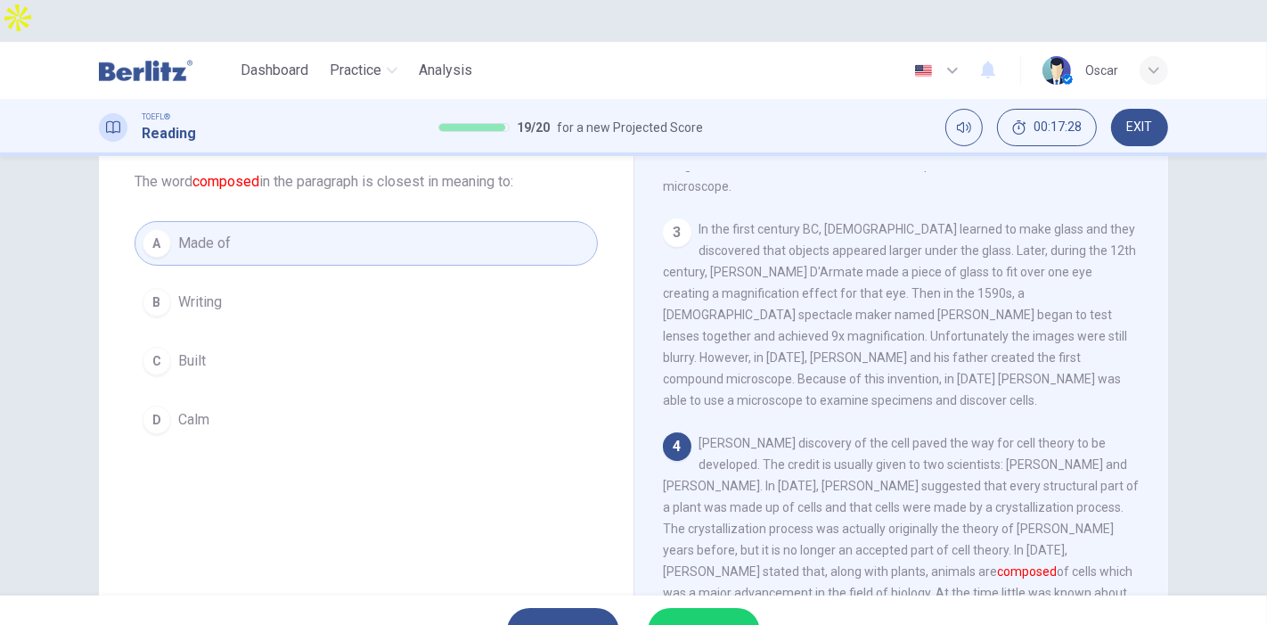
click at [689, 618] on span "SUBMIT" at bounding box center [695, 630] width 52 height 25
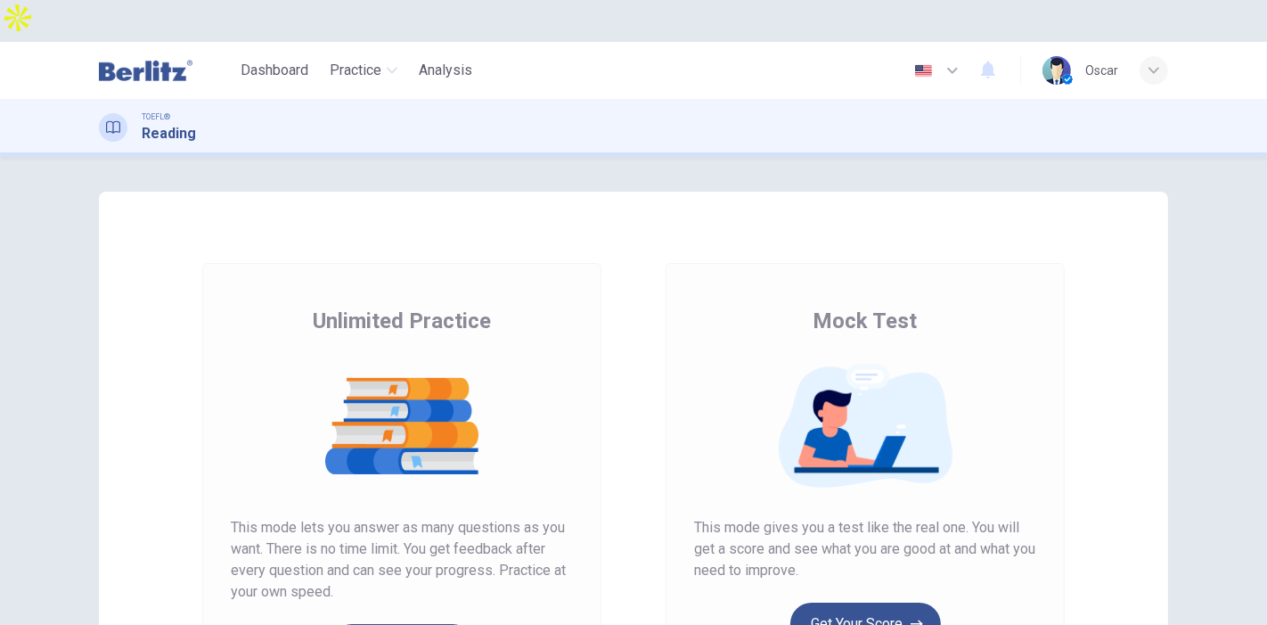
scroll to position [99, 0]
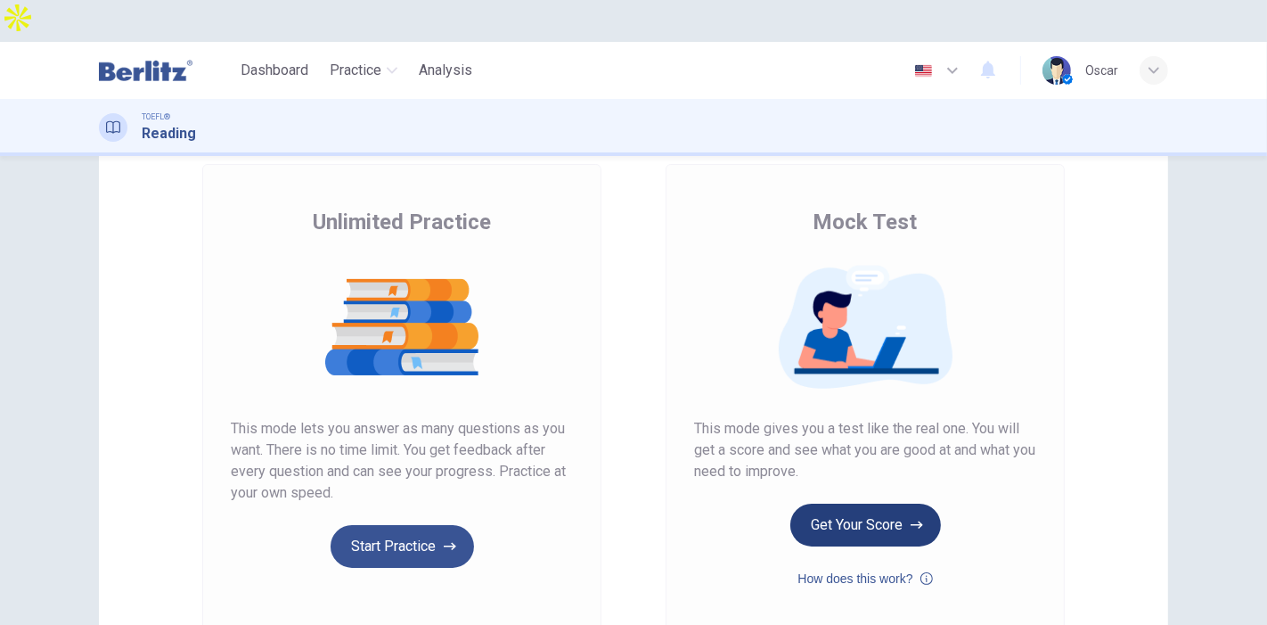
click at [902, 504] on button "Get Your Score" at bounding box center [866, 525] width 151 height 43
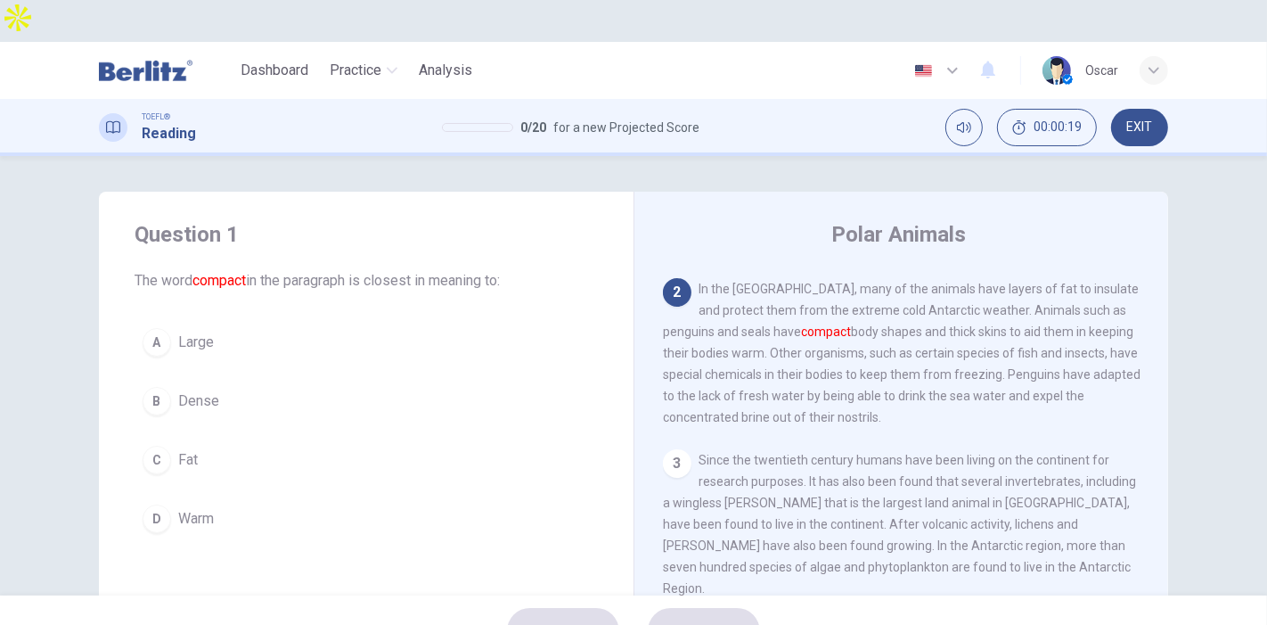
scroll to position [0, 0]
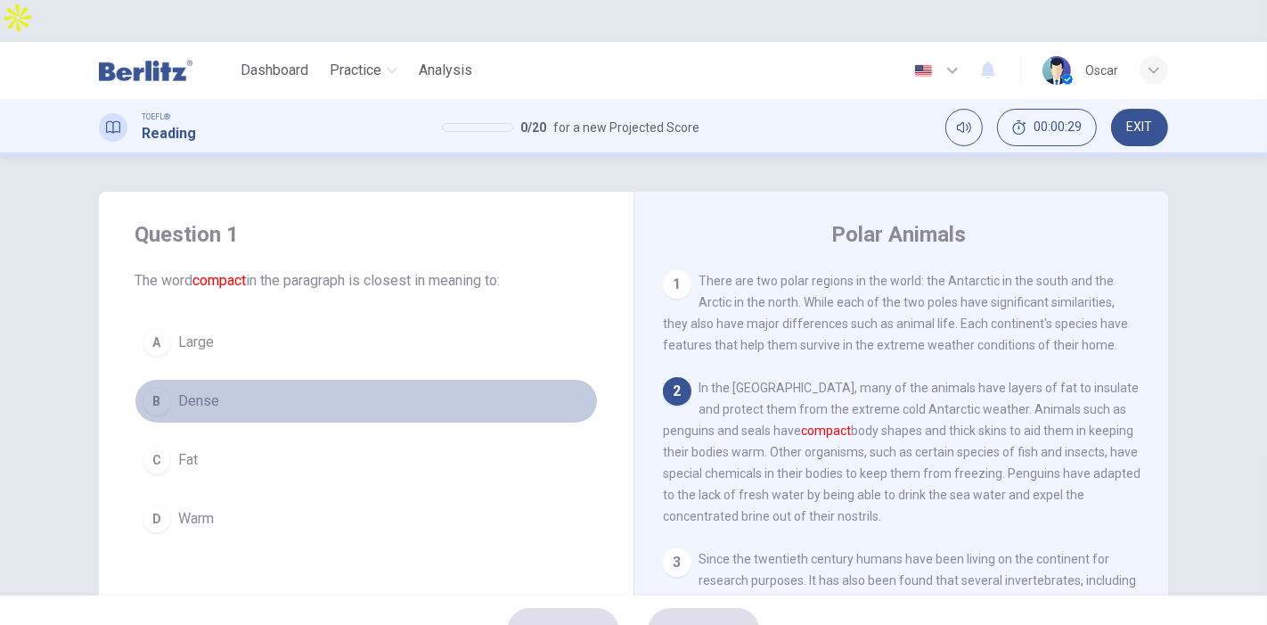
click at [143, 387] on div "B" at bounding box center [157, 401] width 29 height 29
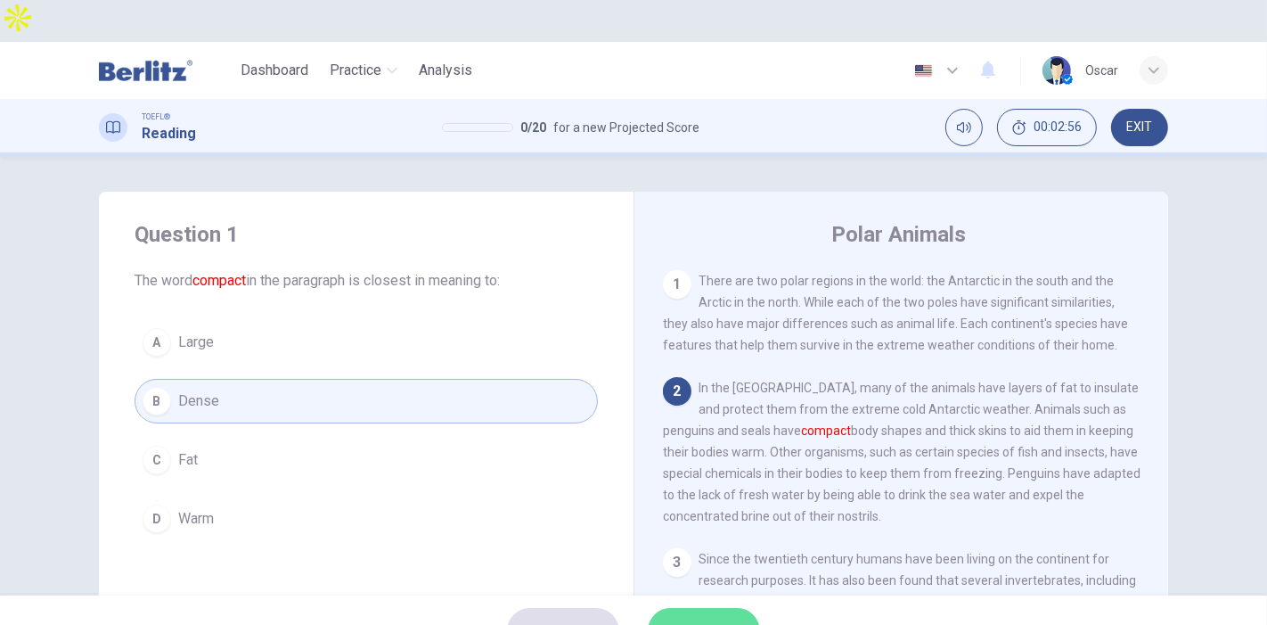
click at [700, 618] on span "SUBMIT" at bounding box center [695, 630] width 52 height 25
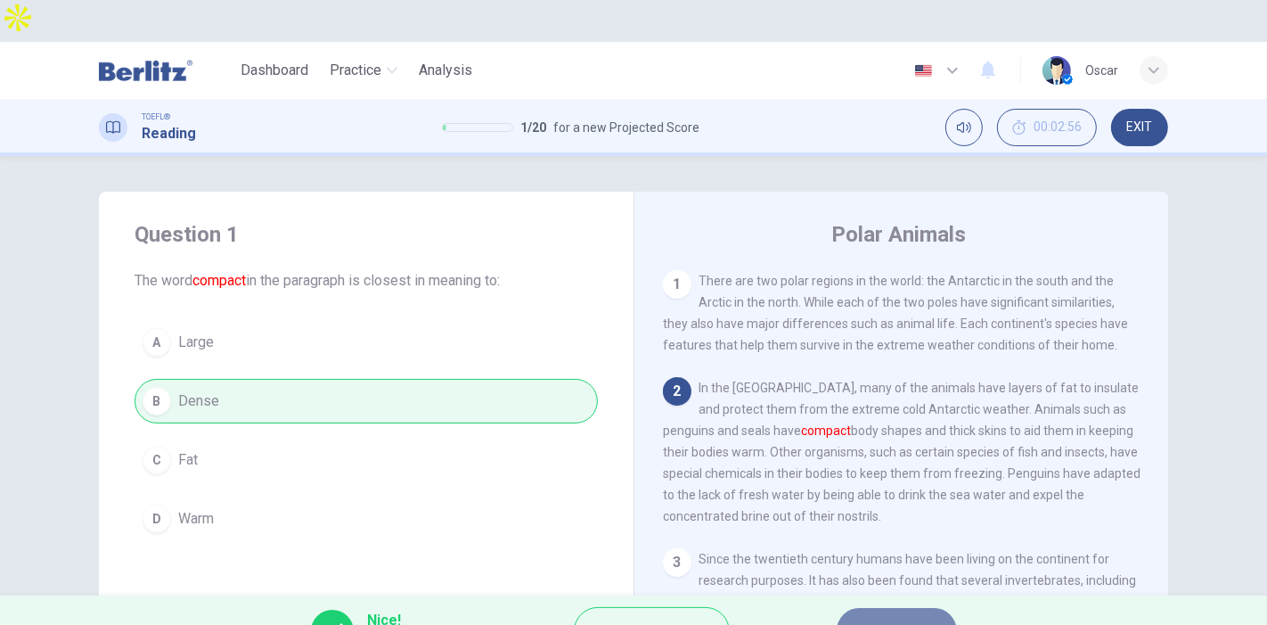
click at [873, 618] on span "NEXT" at bounding box center [888, 630] width 35 height 25
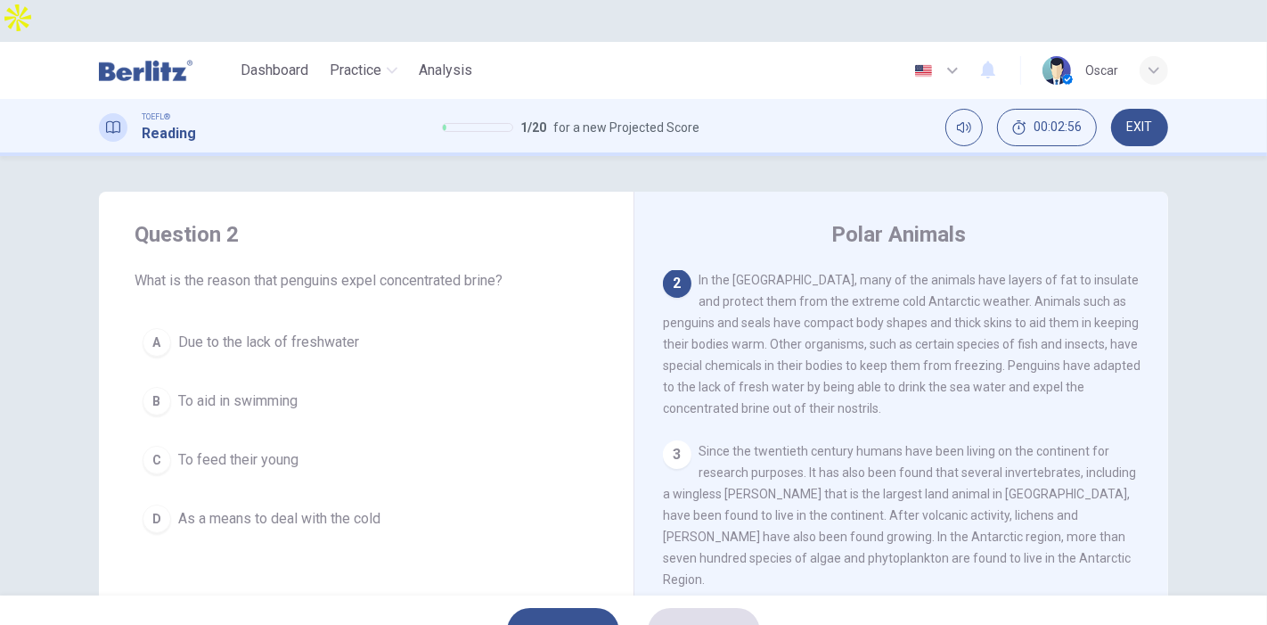
scroll to position [109, 0]
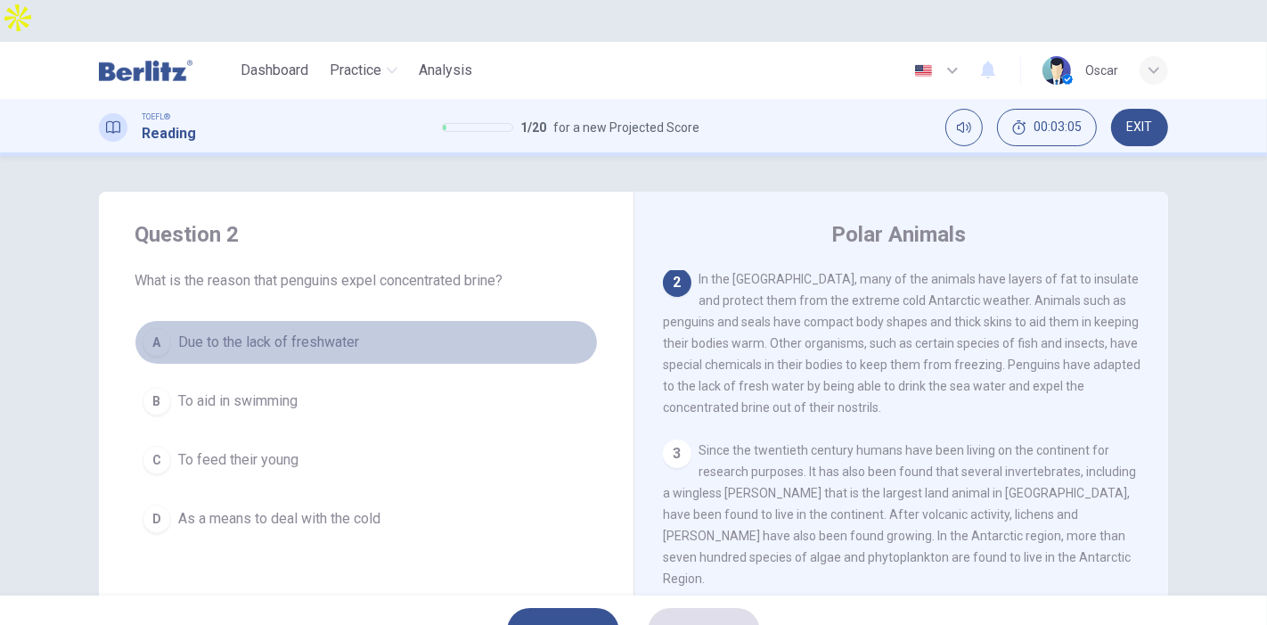
click at [297, 332] on span "Due to the lack of freshwater" at bounding box center [268, 342] width 181 height 21
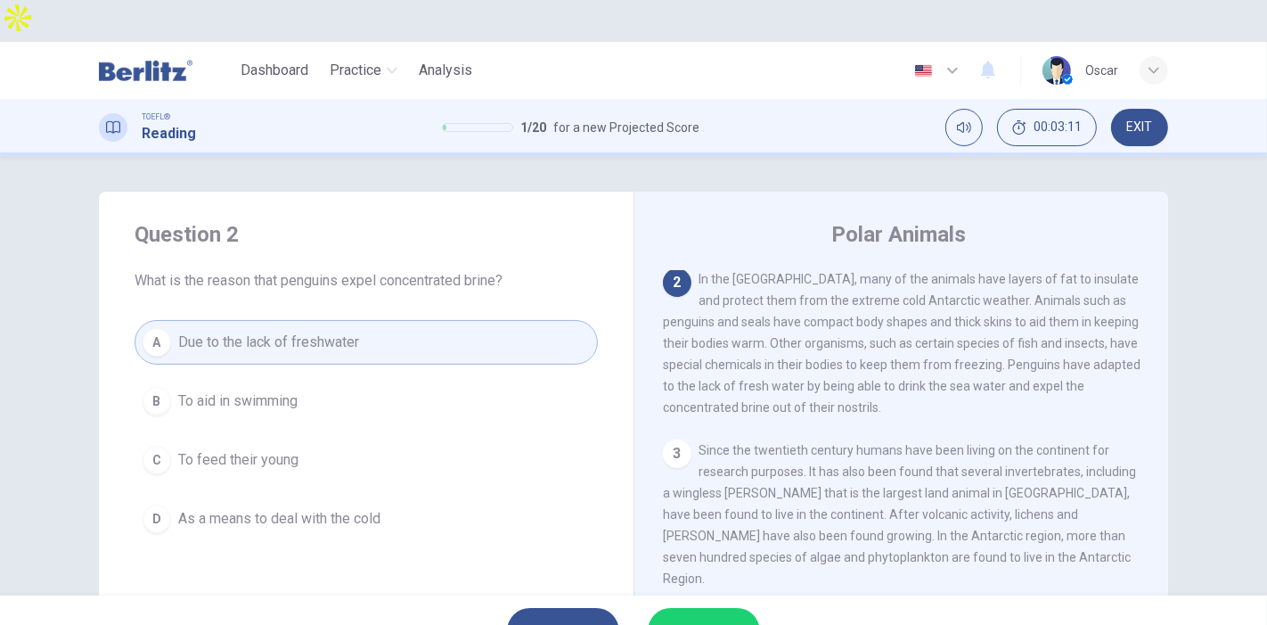
click at [711, 618] on span "SUBMIT" at bounding box center [695, 630] width 52 height 25
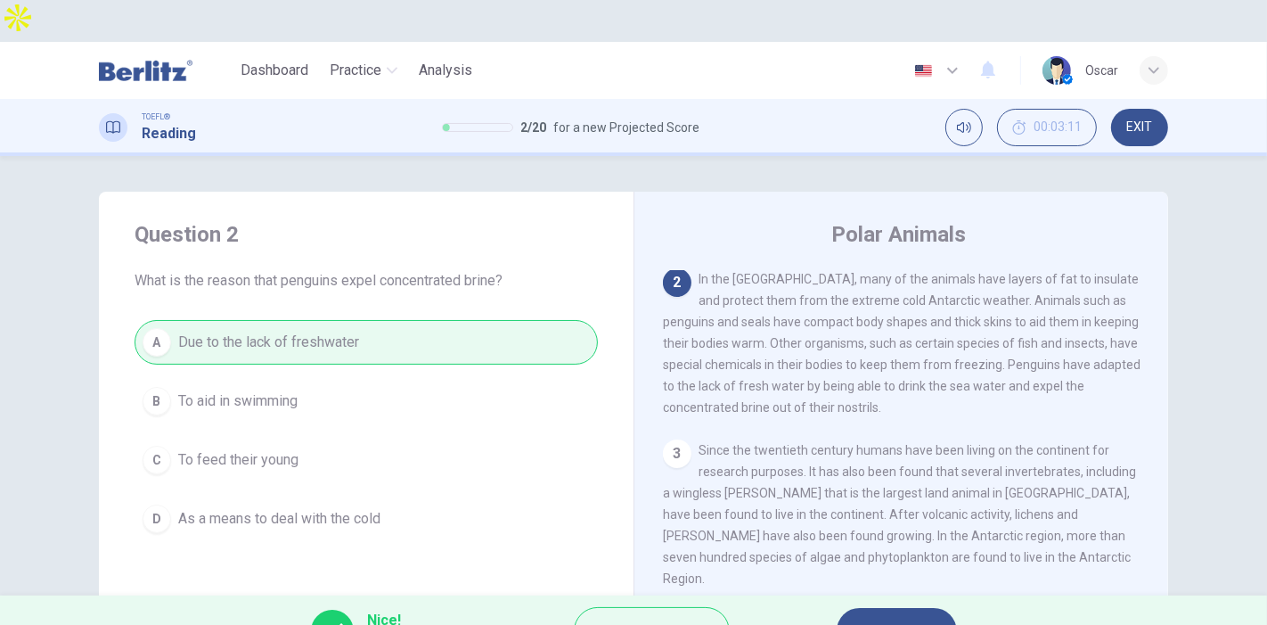
click at [868, 608] on button "NEXT" at bounding box center [897, 631] width 120 height 46
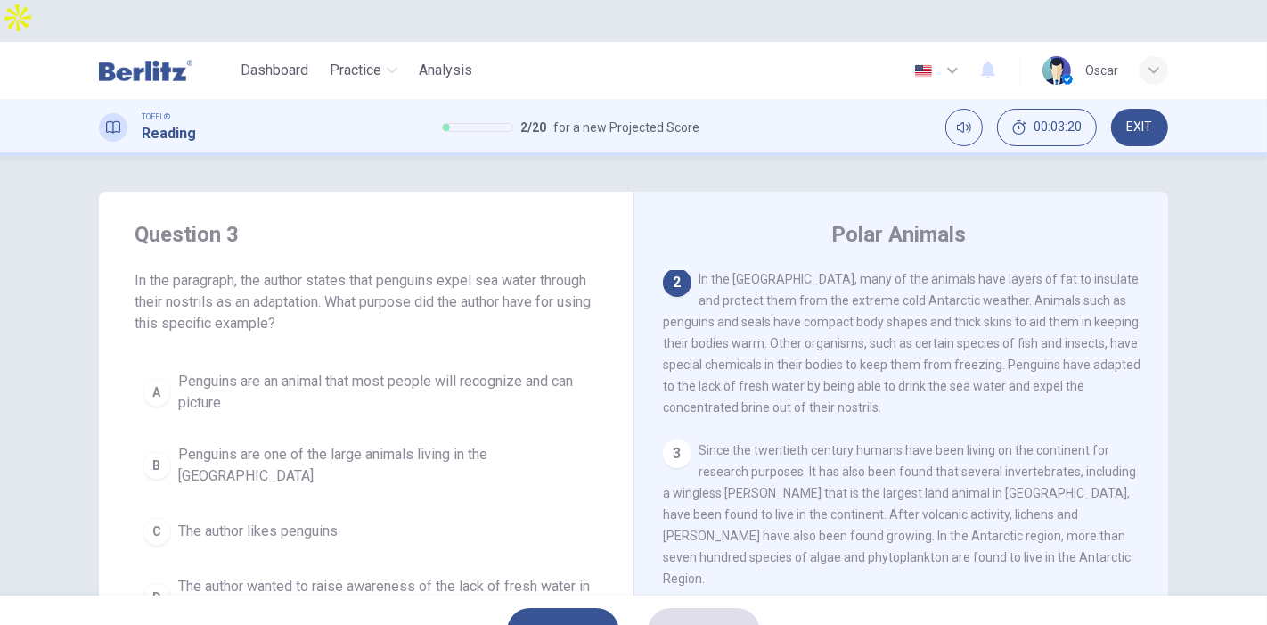
scroll to position [99, 0]
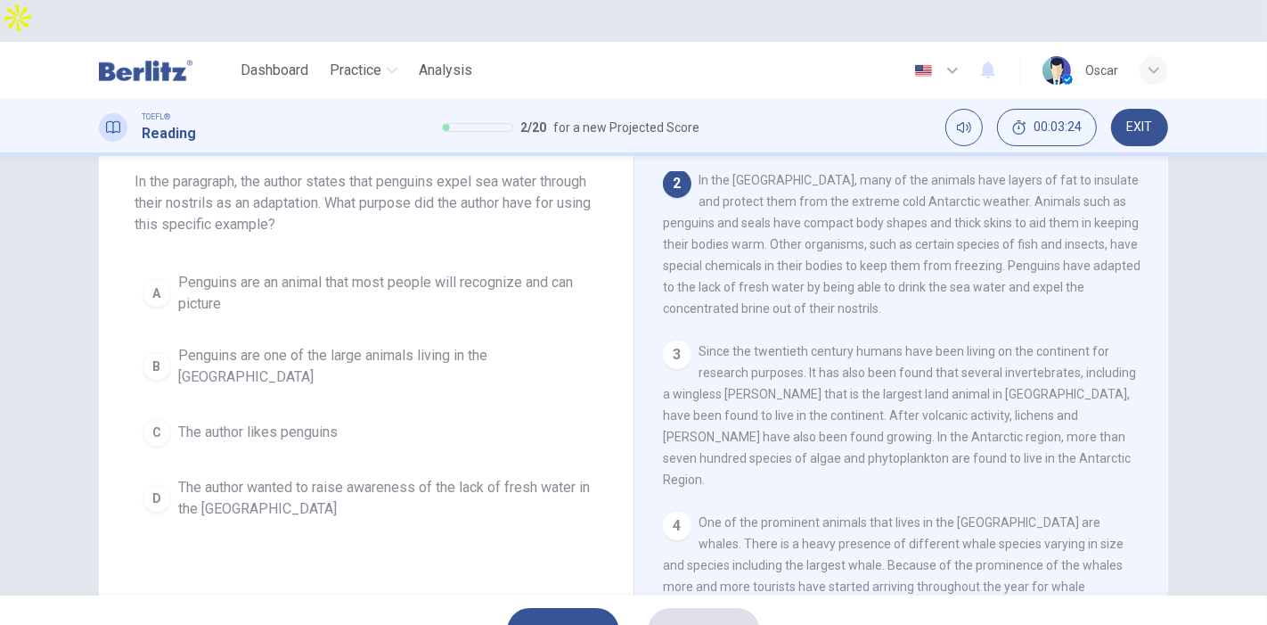
click at [290, 272] on span "Penguins are an animal that most people will recognize and can picture" at bounding box center [384, 293] width 412 height 43
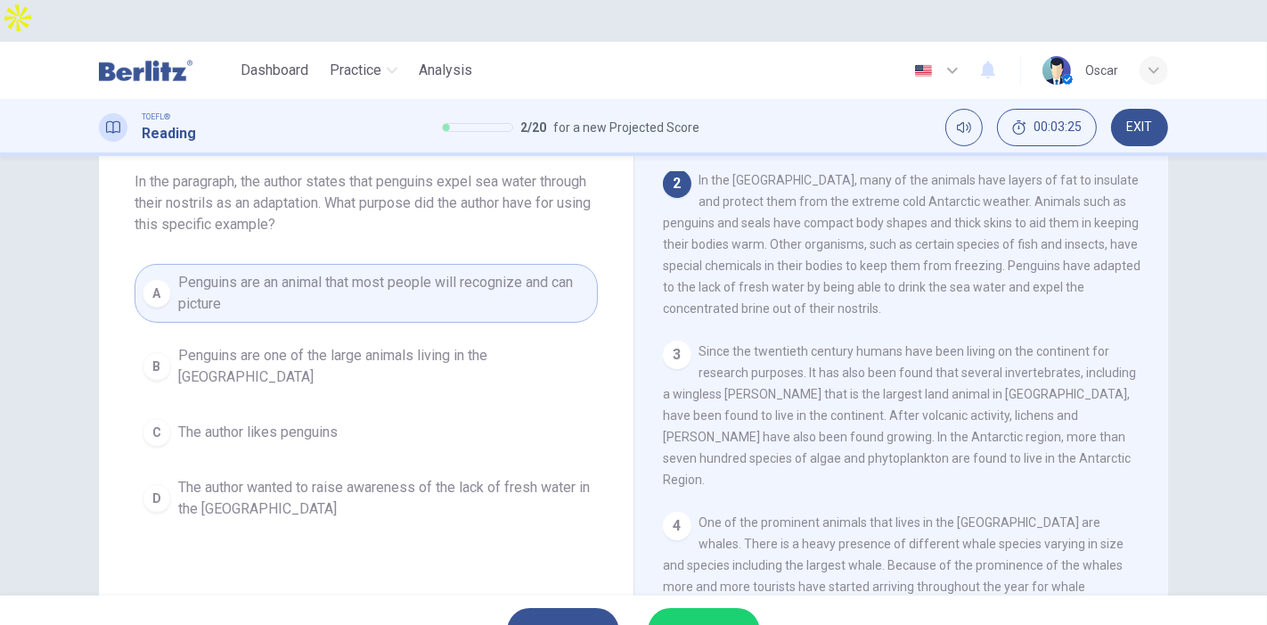
click at [269, 345] on span "Penguins are one of the large animals living in the Antarctic" at bounding box center [384, 366] width 412 height 43
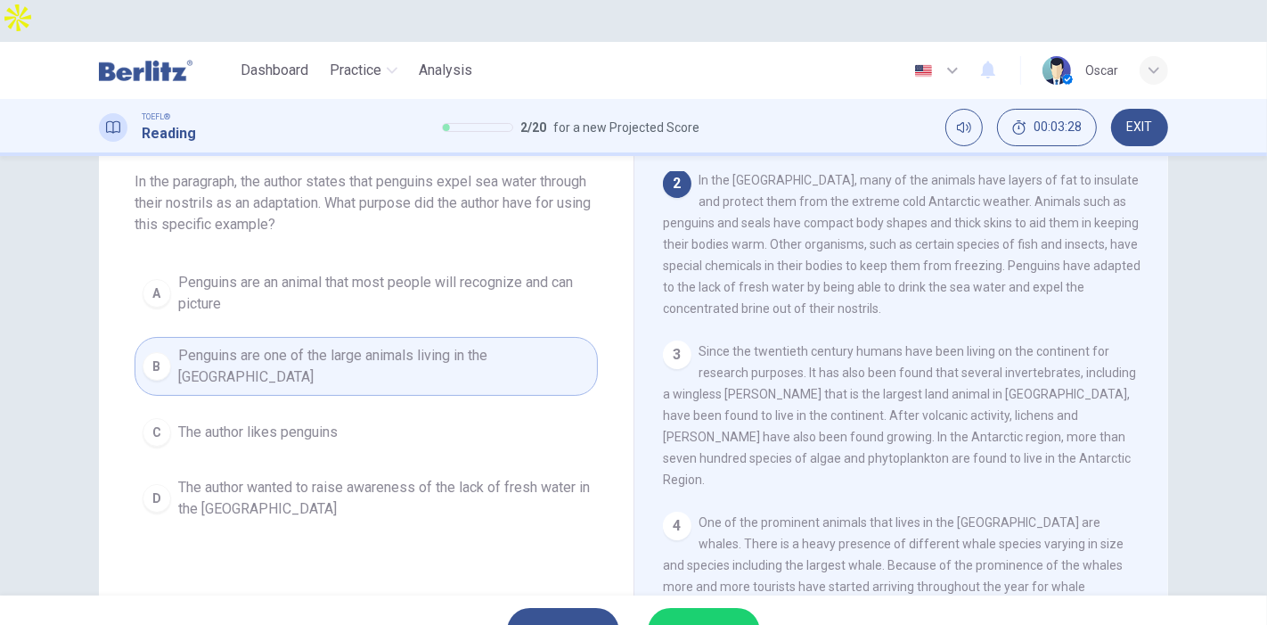
click at [274, 477] on span "The author wanted to raise awareness of the lack of fresh water in the Antarctic" at bounding box center [384, 498] width 412 height 43
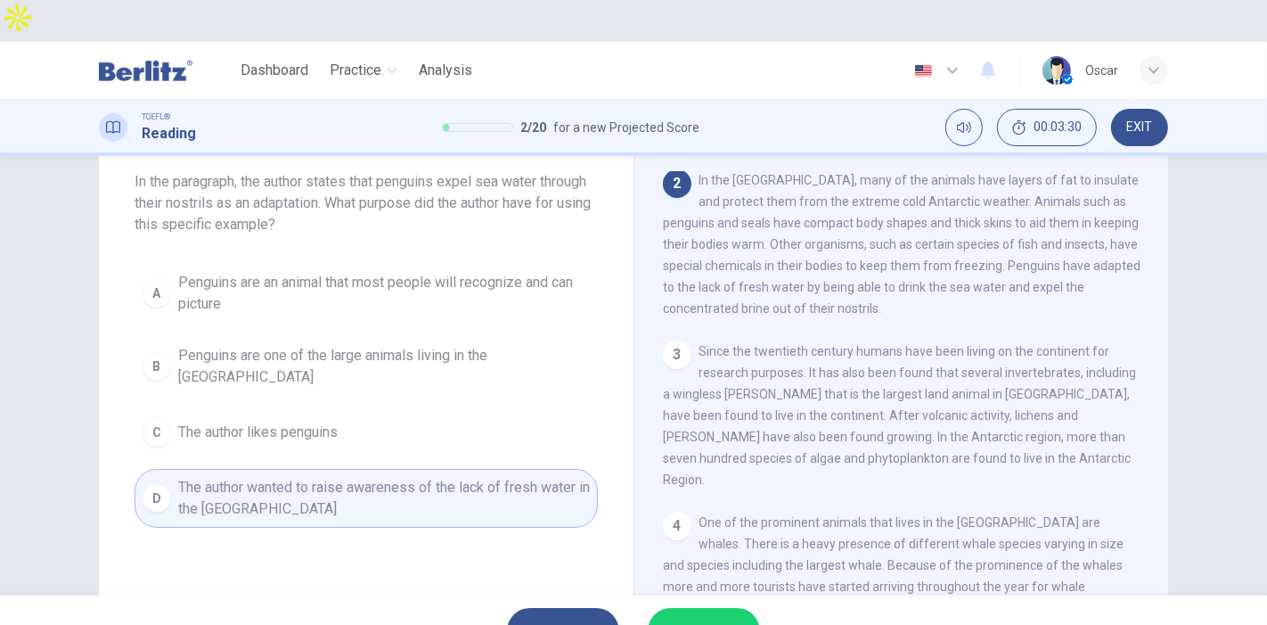
click at [719, 618] on span "SUBMIT" at bounding box center [695, 630] width 52 height 25
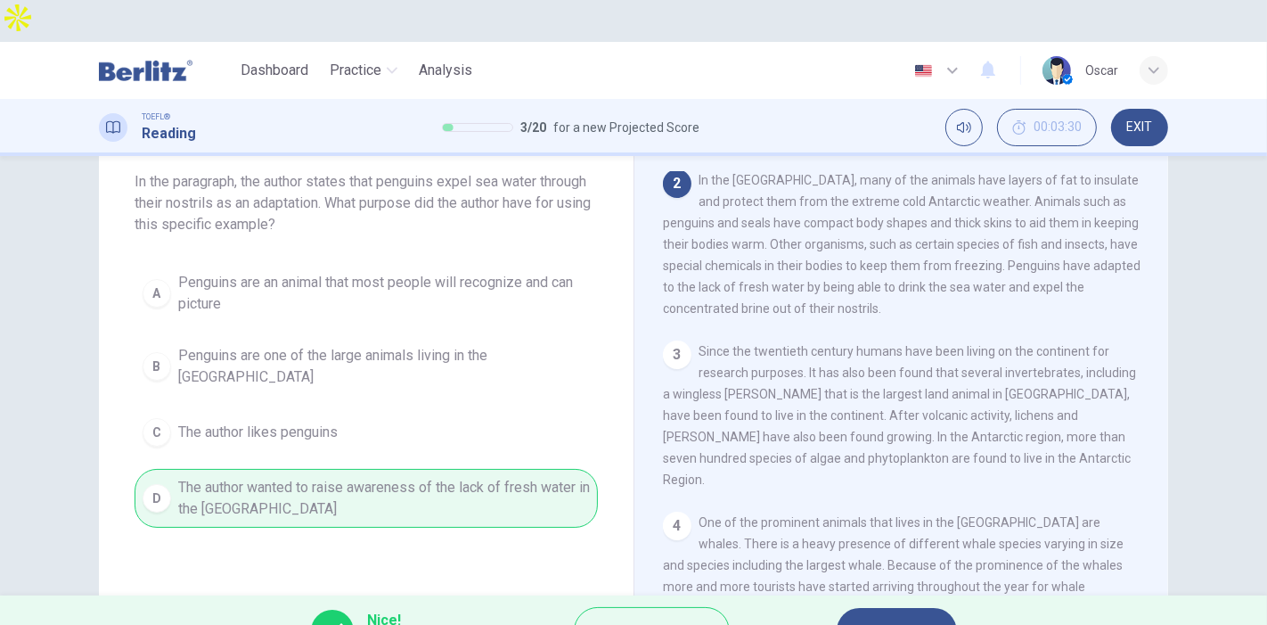
click at [846, 608] on button "NEXT" at bounding box center [897, 631] width 120 height 46
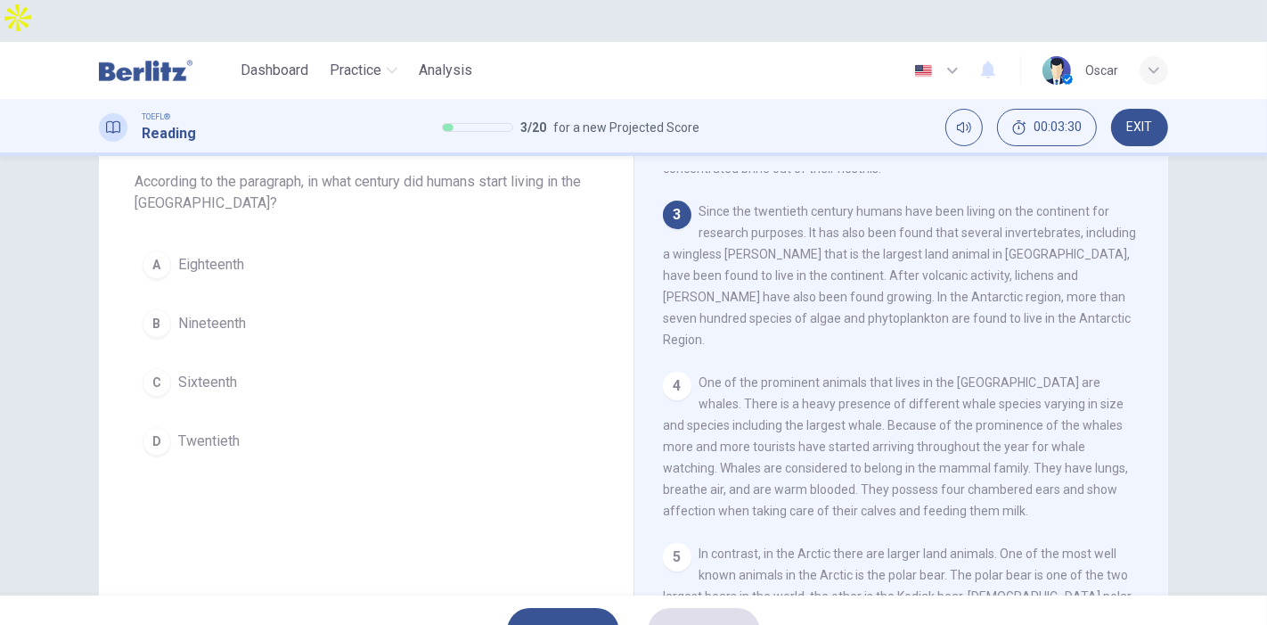
scroll to position [283, 0]
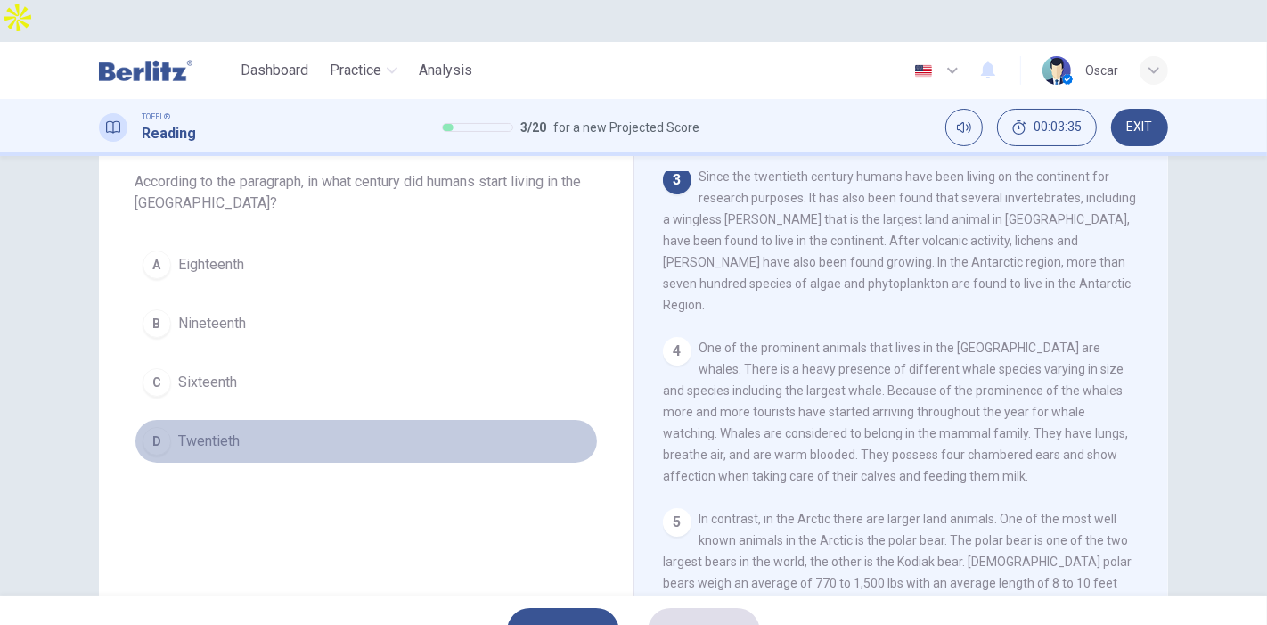
click at [197, 430] on span "Twentieth" at bounding box center [208, 440] width 61 height 21
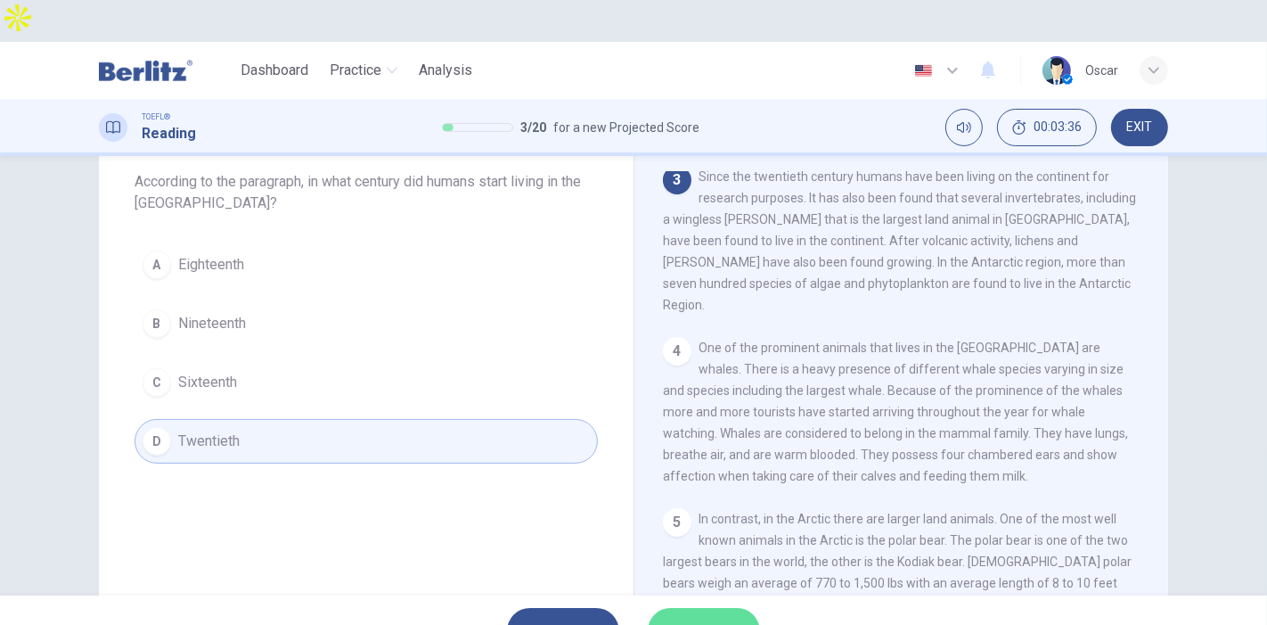
click at [684, 618] on span "SUBMIT" at bounding box center [695, 630] width 52 height 25
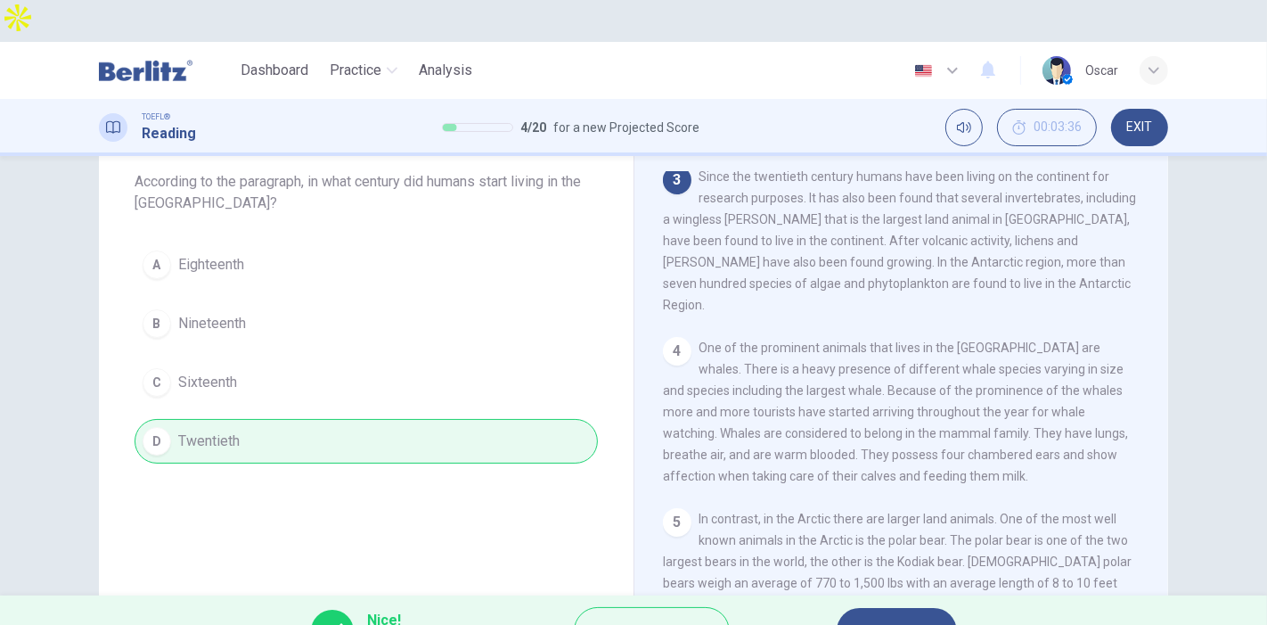
click at [856, 608] on button "NEXT" at bounding box center [897, 631] width 120 height 46
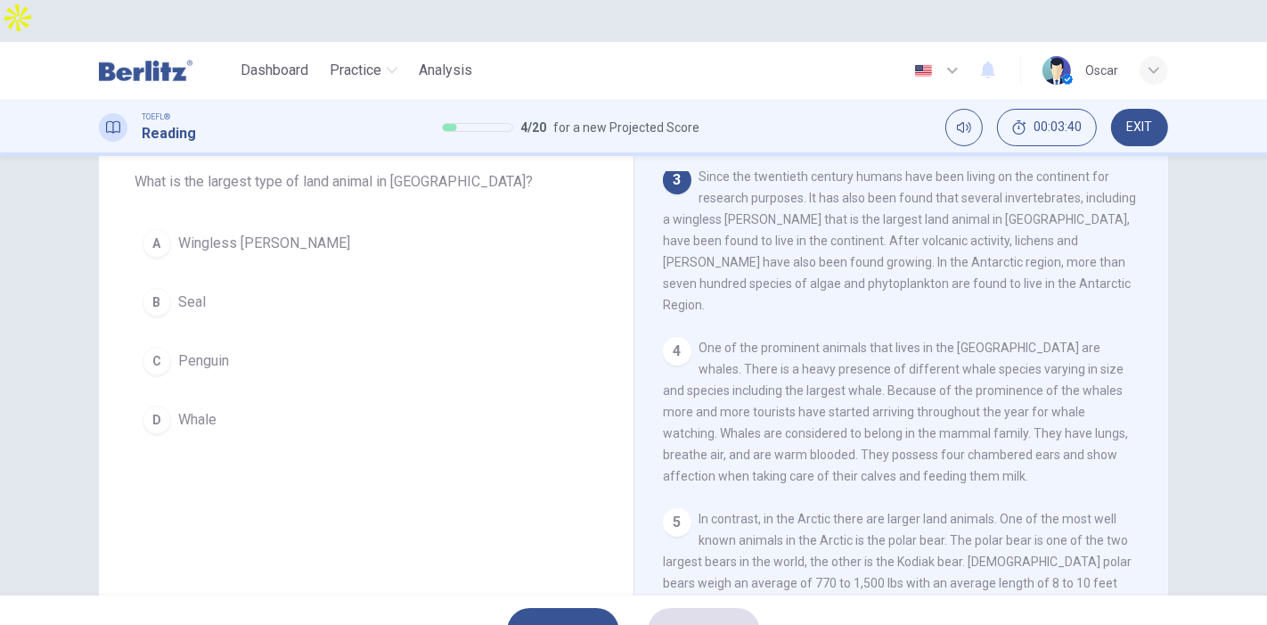
click at [255, 233] on span "Wingless midge" at bounding box center [264, 243] width 172 height 21
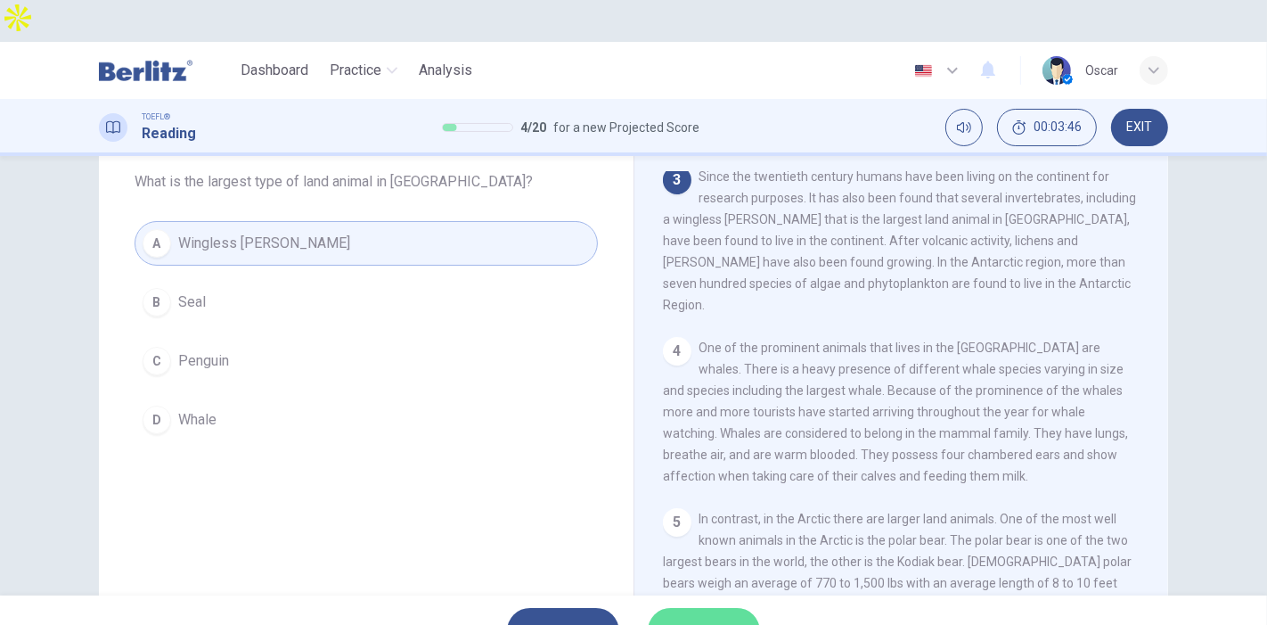
click at [686, 618] on span "SUBMIT" at bounding box center [695, 630] width 52 height 25
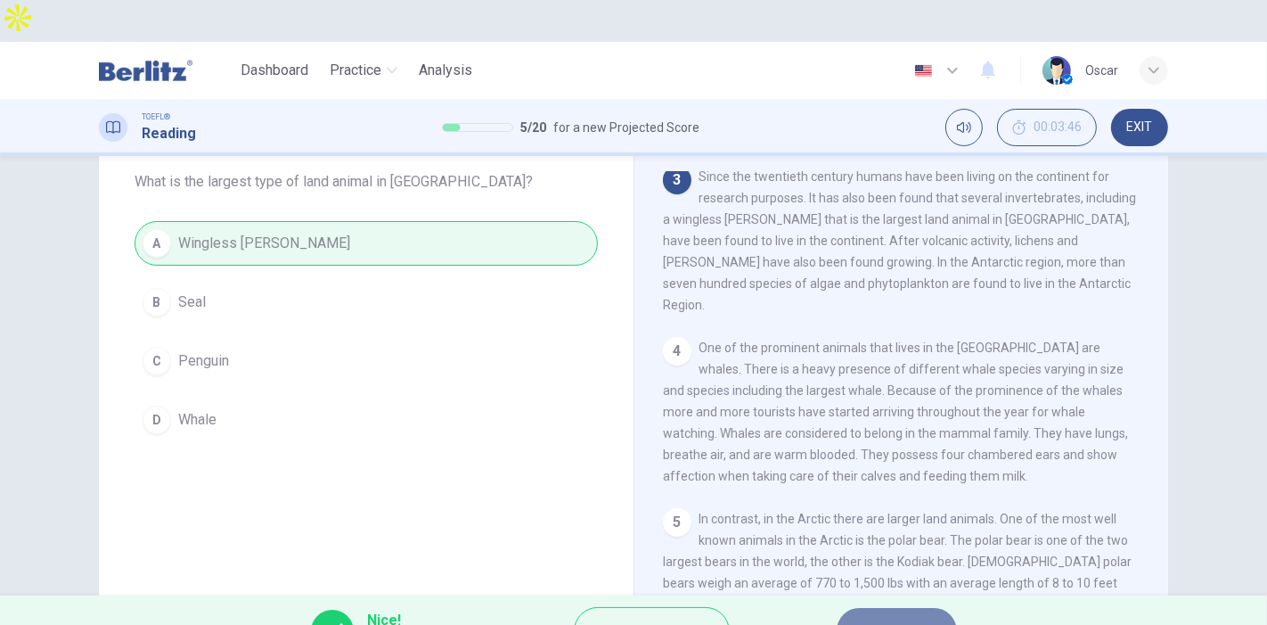
click at [873, 618] on span "NEXT" at bounding box center [888, 630] width 35 height 25
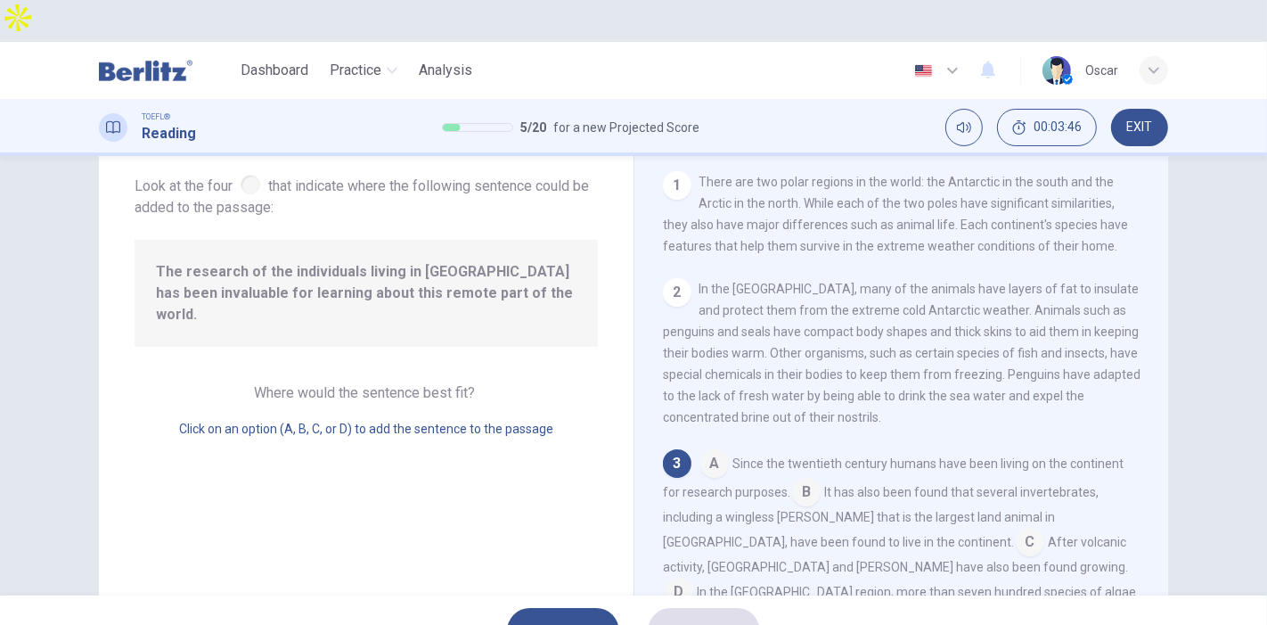
scroll to position [105, 0]
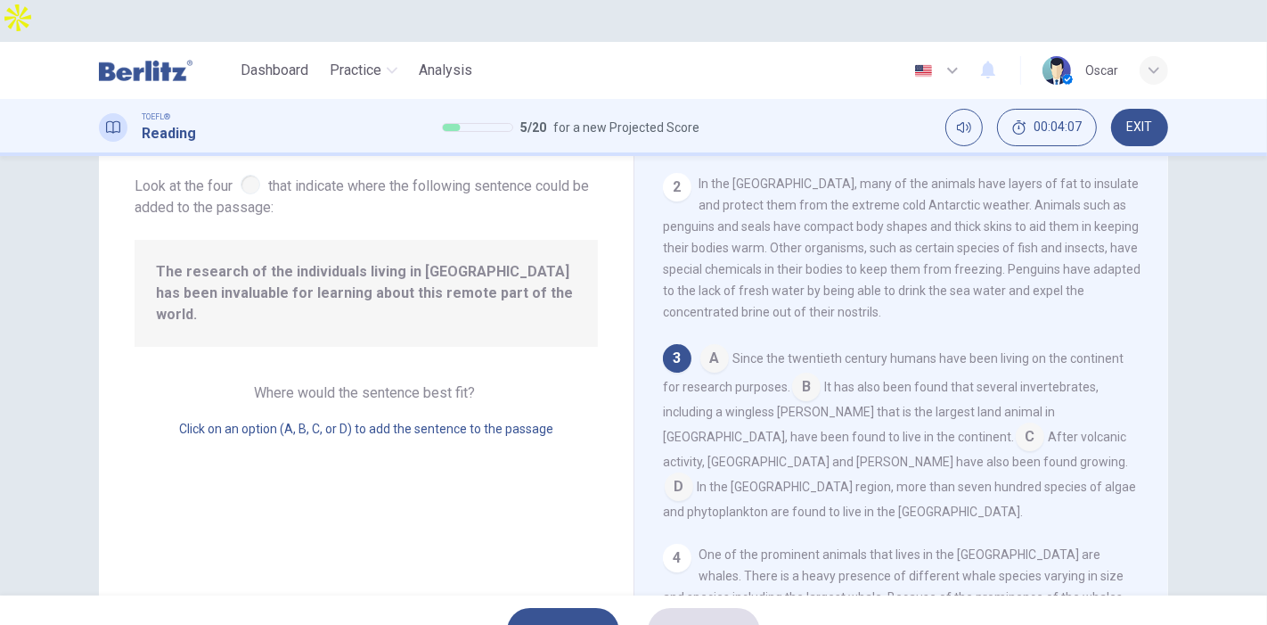
click at [797, 374] on input at bounding box center [806, 388] width 29 height 29
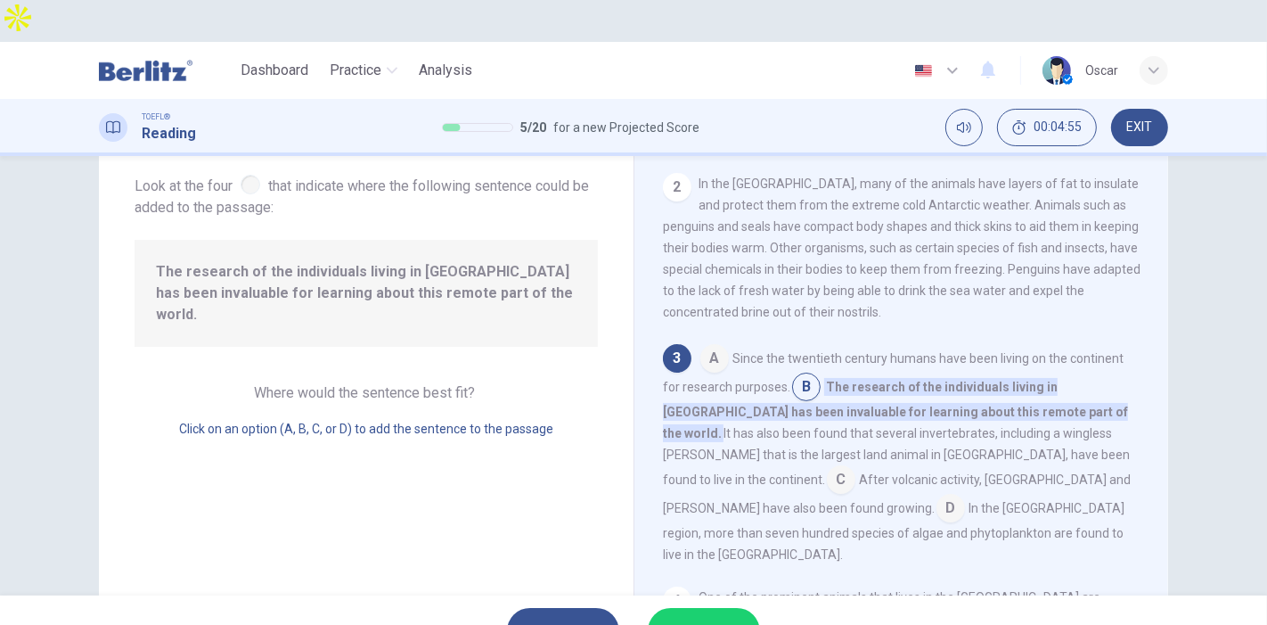
click at [709, 618] on span "SUBMIT" at bounding box center [695, 630] width 52 height 25
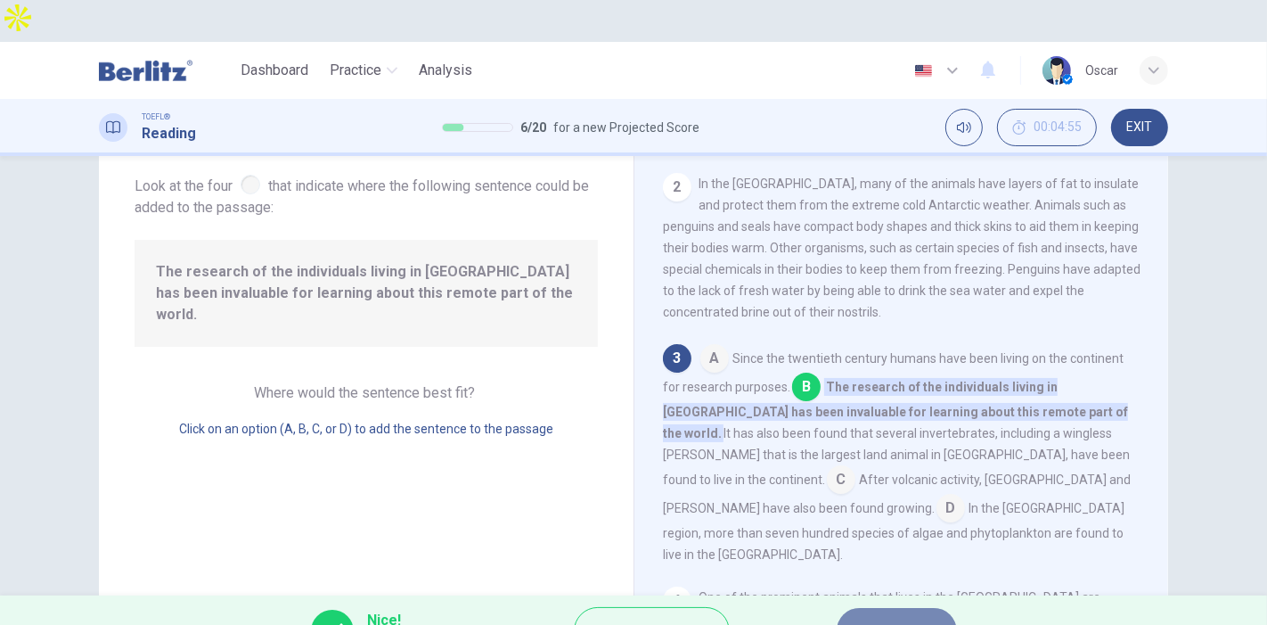
click at [876, 618] on span "NEXT" at bounding box center [888, 630] width 35 height 25
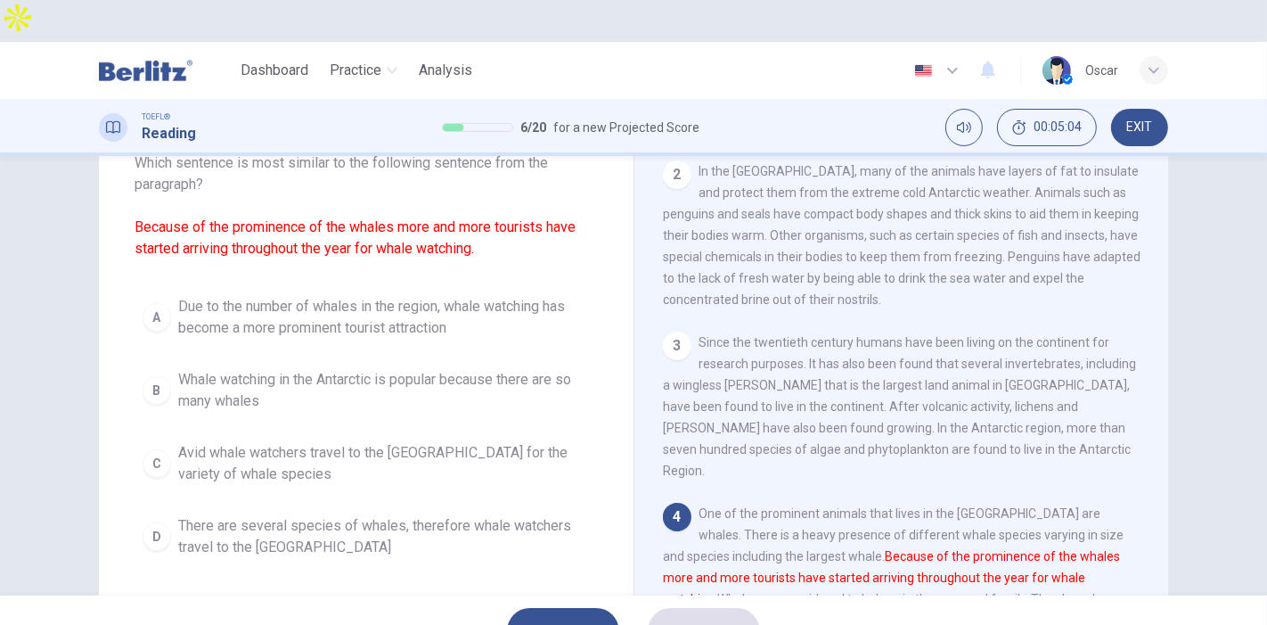
scroll to position [99, 0]
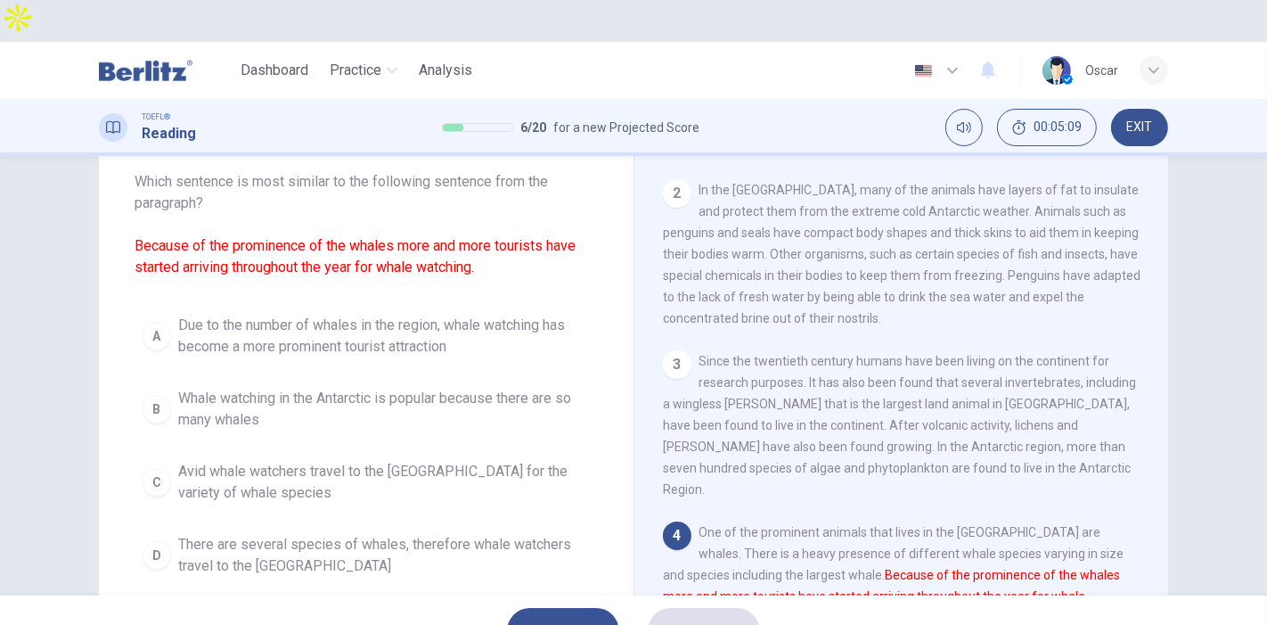
click at [209, 315] on span "Due to the number of whales in the region, whale watching has become a more pro…" at bounding box center [384, 336] width 412 height 43
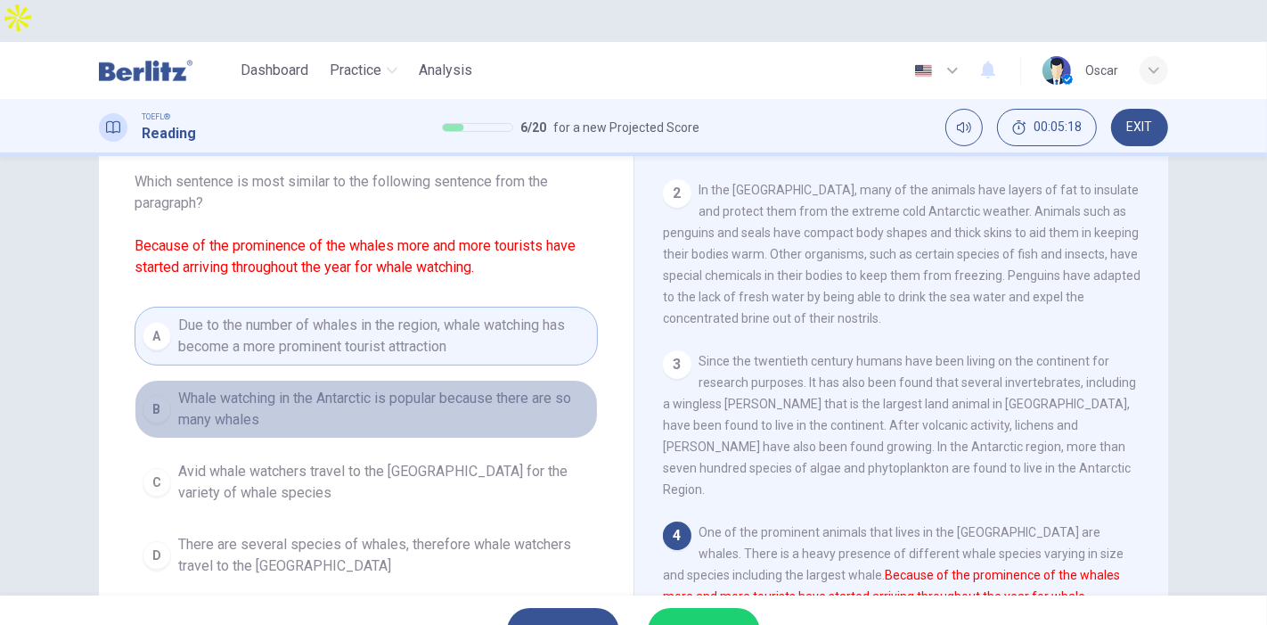
click at [276, 380] on button "B Whale watching in the Antarctic is popular because there are so many whales" at bounding box center [366, 409] width 463 height 59
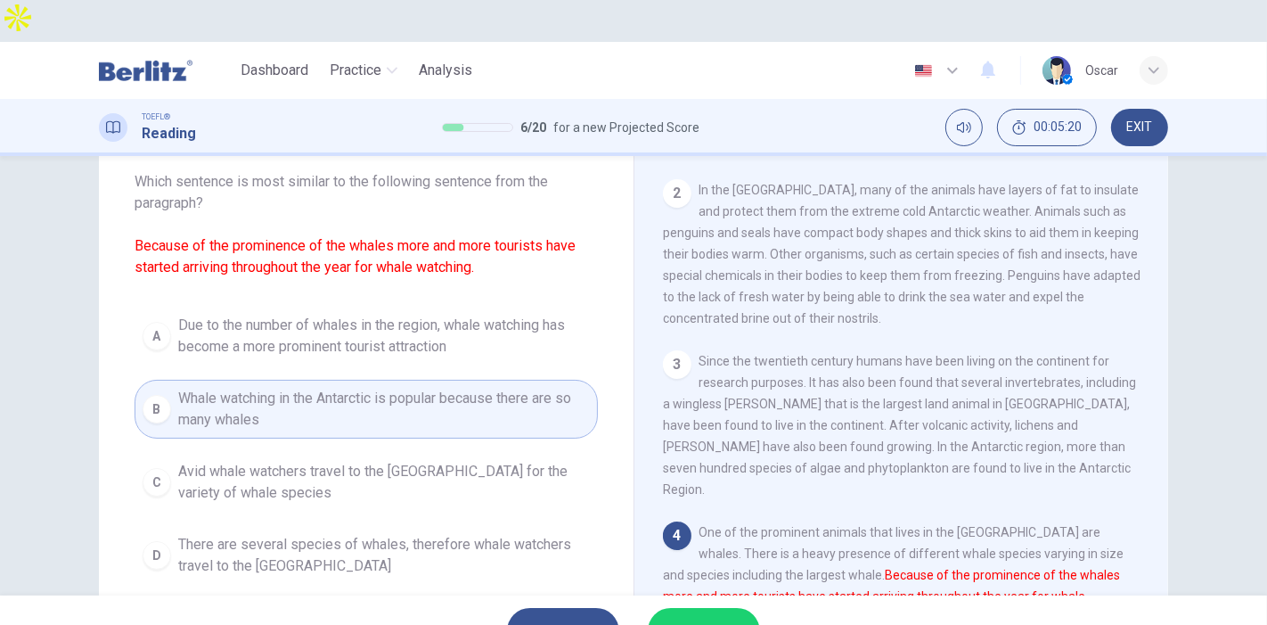
drag, startPoint x: 176, startPoint y: 201, endPoint x: 452, endPoint y: 217, distance: 276.7
click at [452, 237] on font "Because of the prominence of the whales more and more tourists have started arr…" at bounding box center [355, 256] width 441 height 38
click at [265, 461] on span "Avid whale watchers travel to the Antarctic for the variety of whale species" at bounding box center [384, 482] width 412 height 43
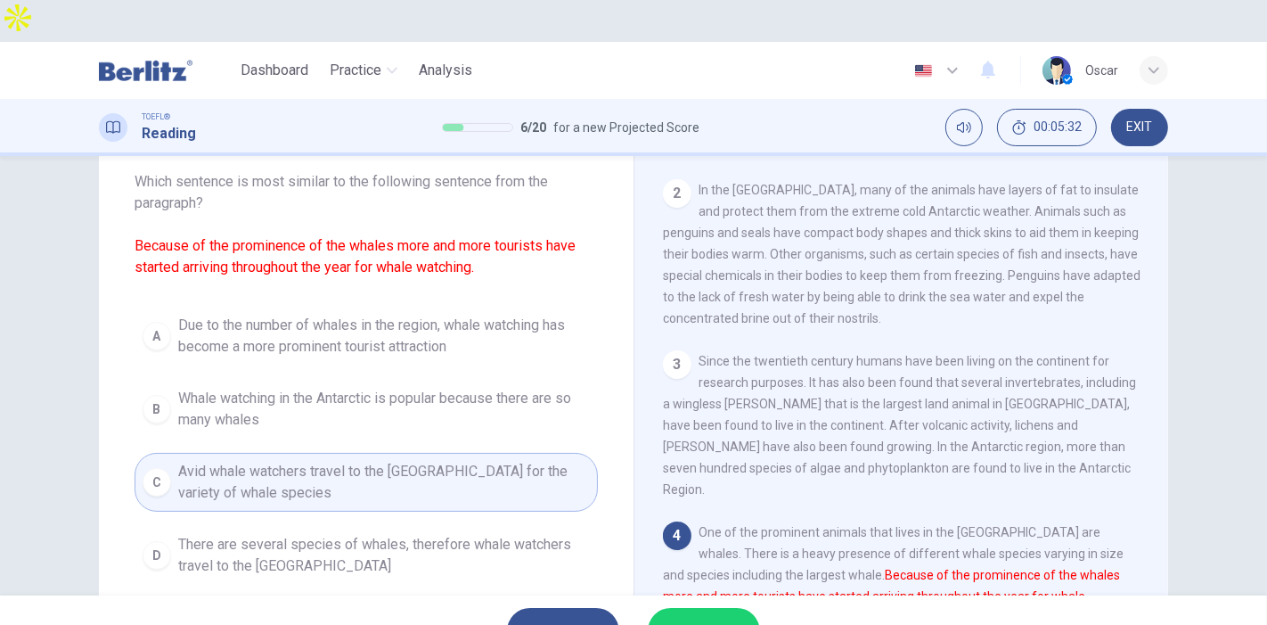
click at [261, 534] on span "There are several species of whales, therefore whale watchers travel to the Ant…" at bounding box center [384, 555] width 412 height 43
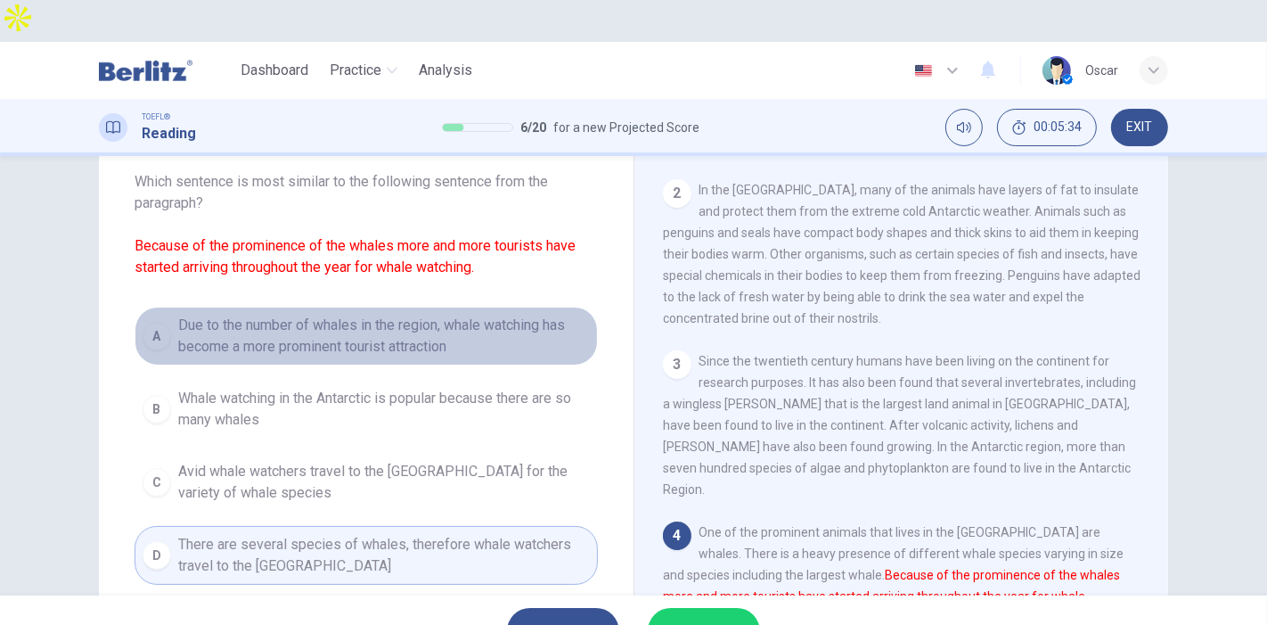
click at [306, 315] on span "Due to the number of whales in the region, whale watching has become a more pro…" at bounding box center [384, 336] width 412 height 43
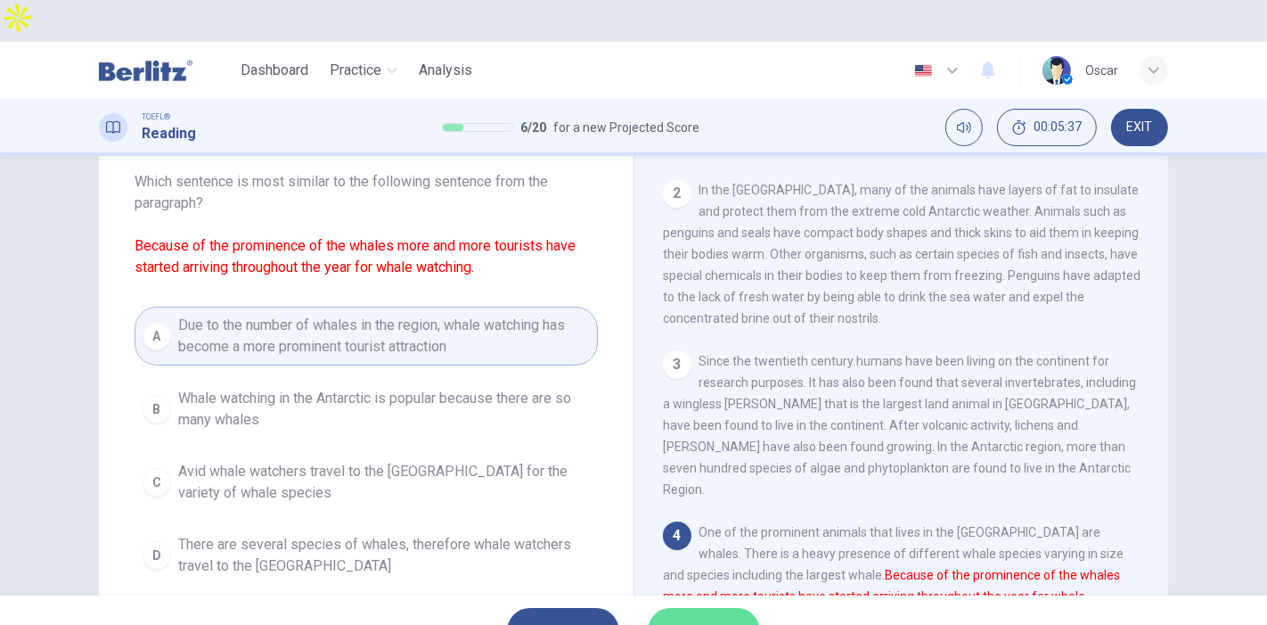
click at [718, 618] on span "SUBMIT" at bounding box center [695, 630] width 52 height 25
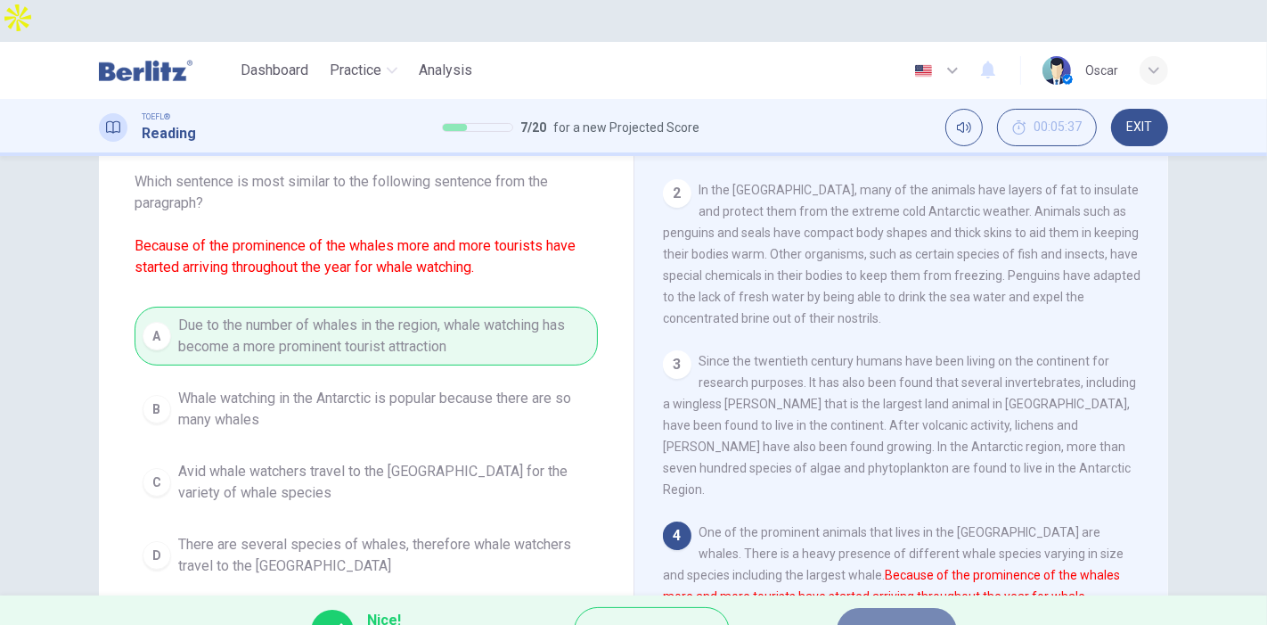
click at [865, 608] on button "NEXT" at bounding box center [897, 631] width 120 height 46
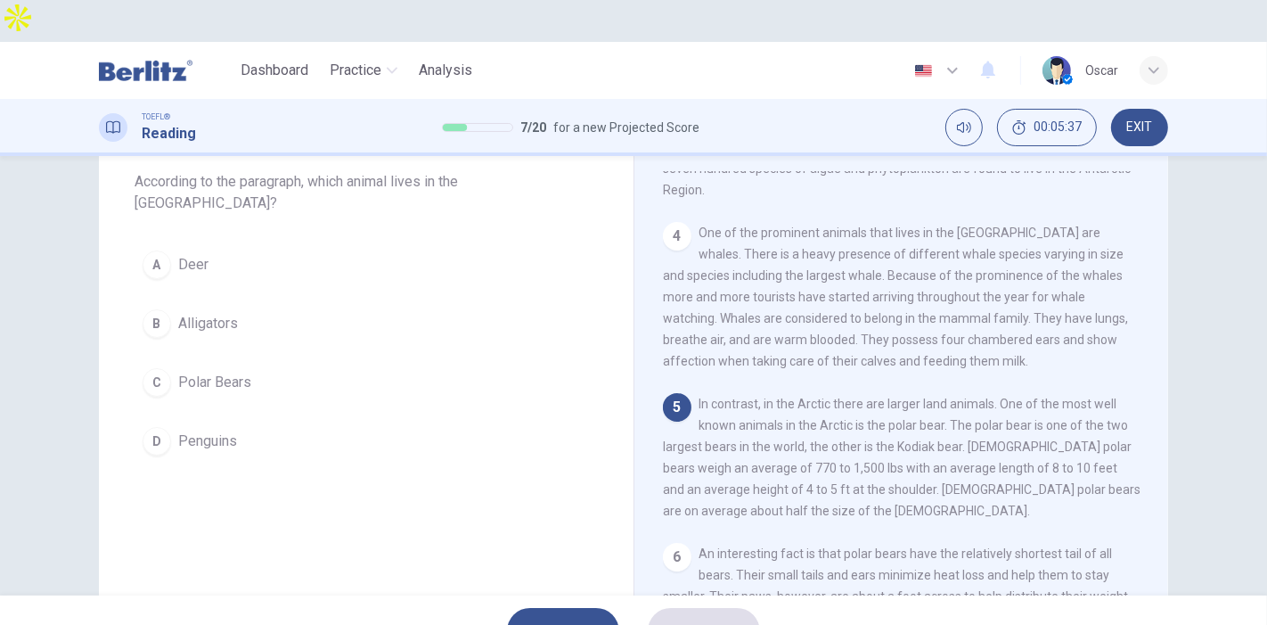
scroll to position [407, 0]
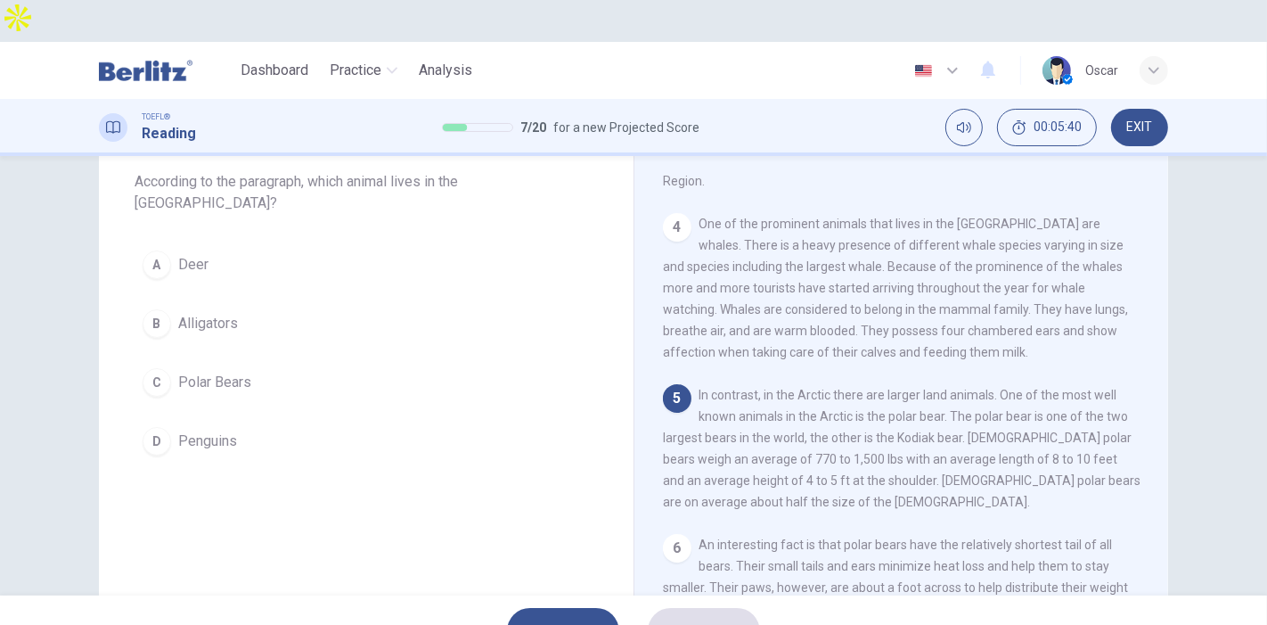
click at [218, 372] on span "Polar Bears" at bounding box center [214, 382] width 73 height 21
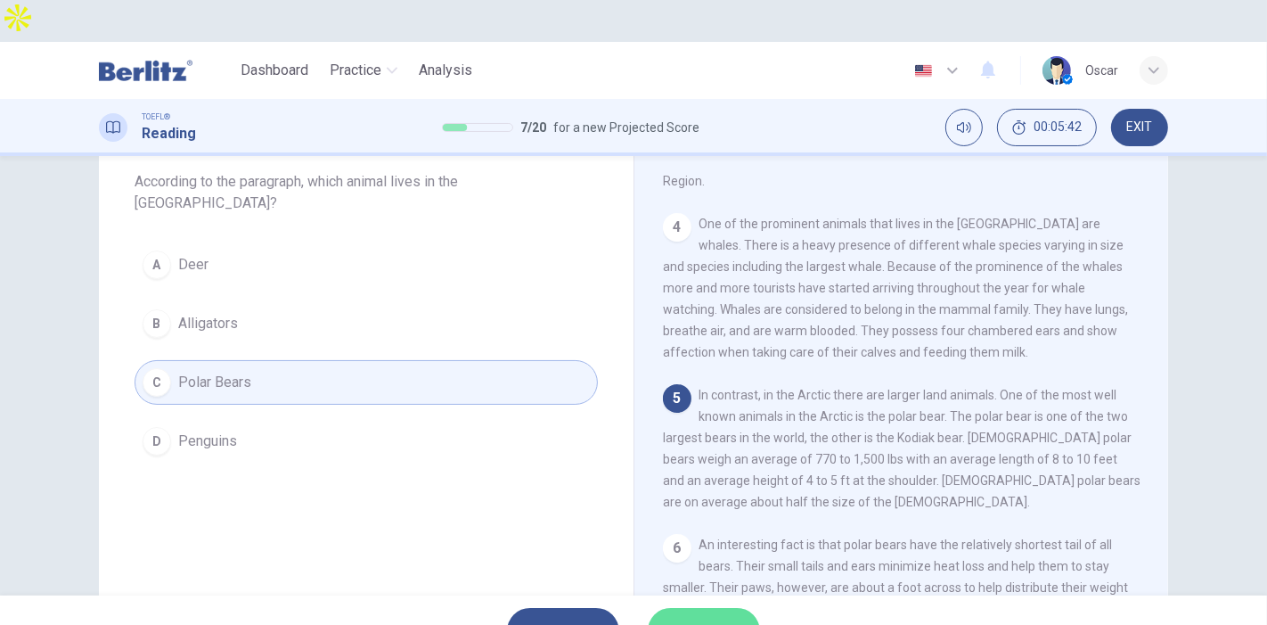
click at [681, 618] on span "SUBMIT" at bounding box center [695, 630] width 52 height 25
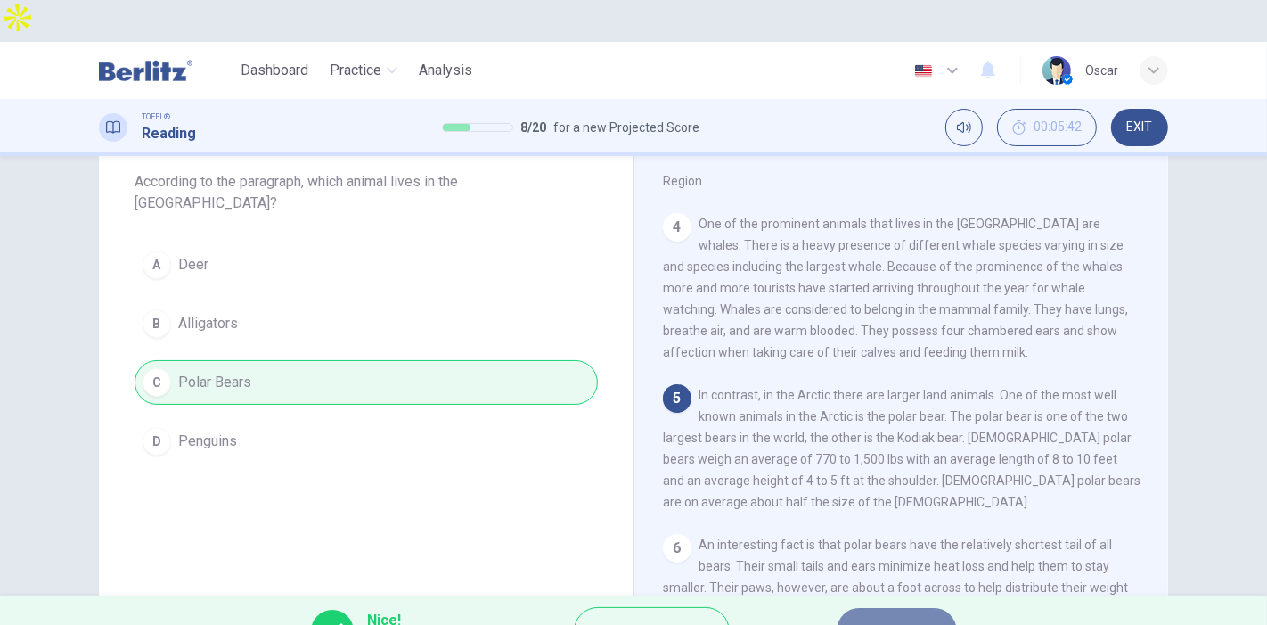
click at [867, 608] on button "NEXT" at bounding box center [897, 631] width 120 height 46
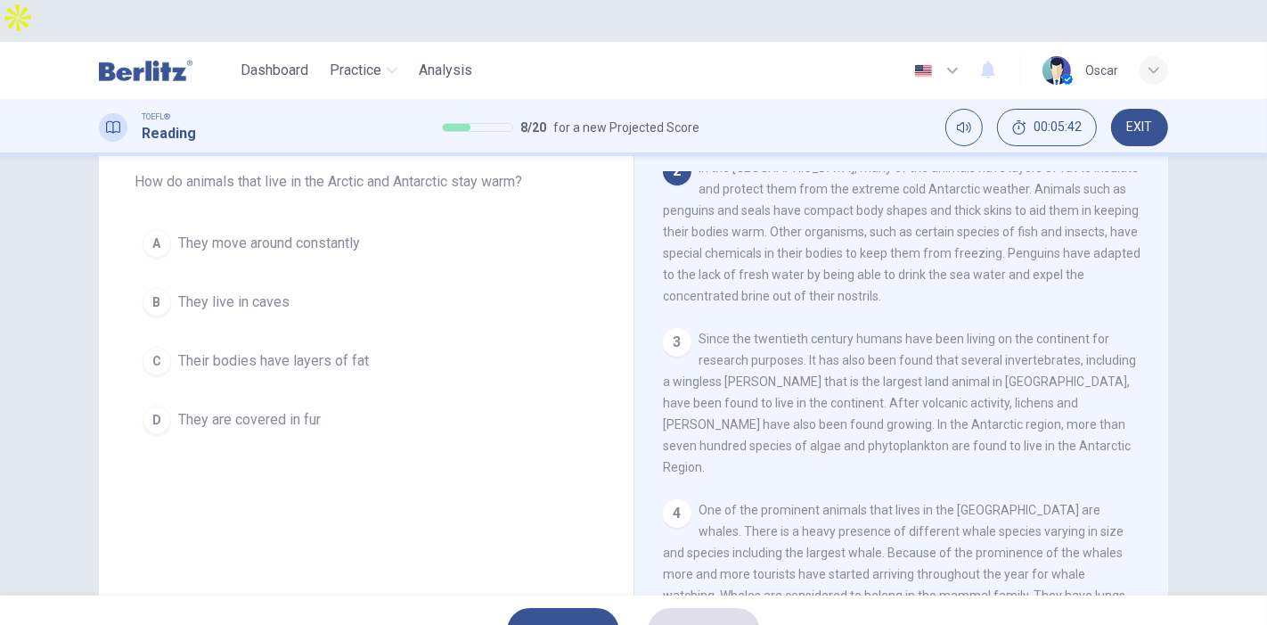
scroll to position [109, 0]
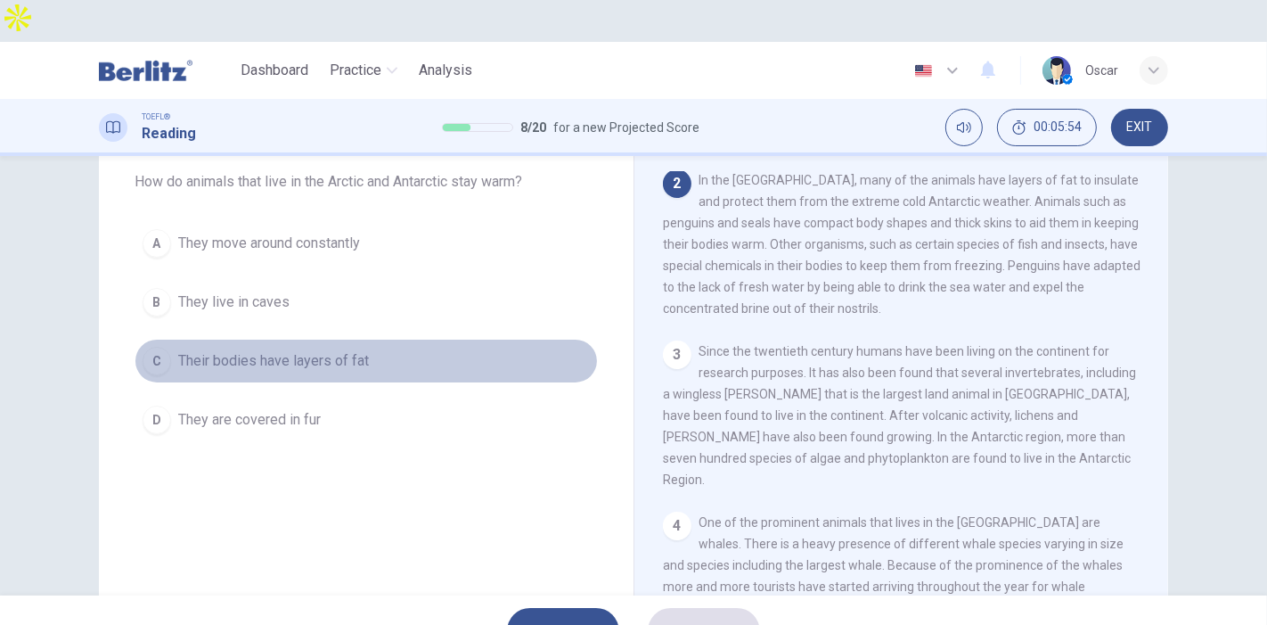
click at [308, 350] on span "Their bodies have layers of fat" at bounding box center [273, 360] width 191 height 21
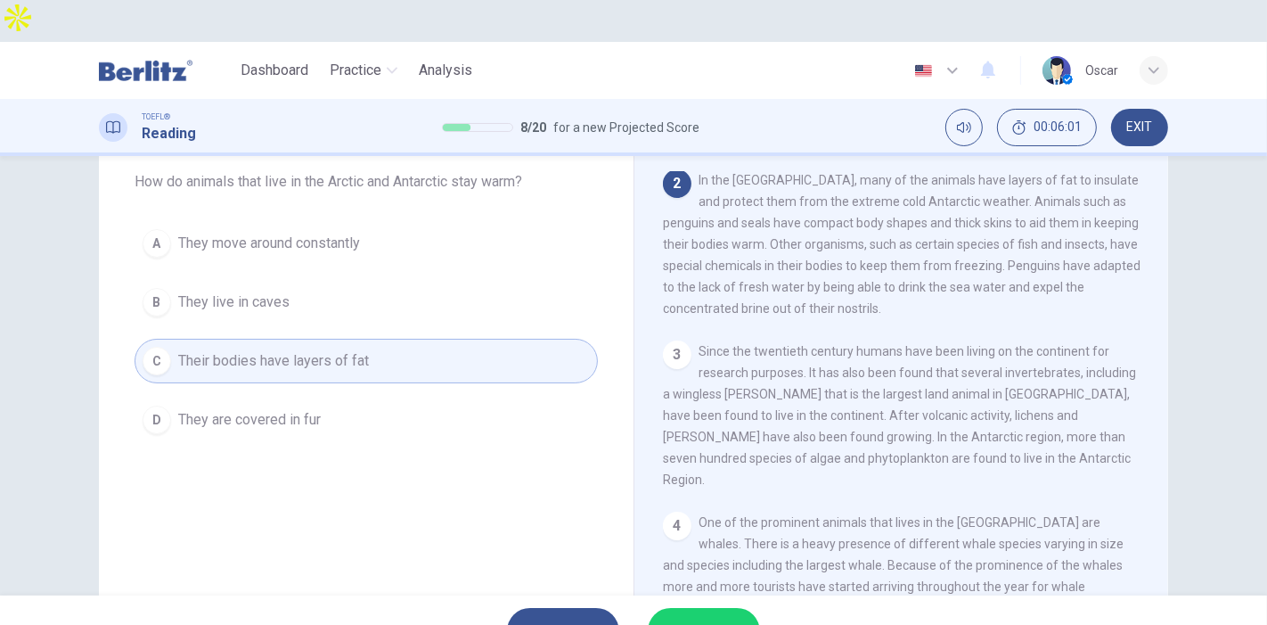
click at [700, 618] on span "SUBMIT" at bounding box center [695, 630] width 52 height 25
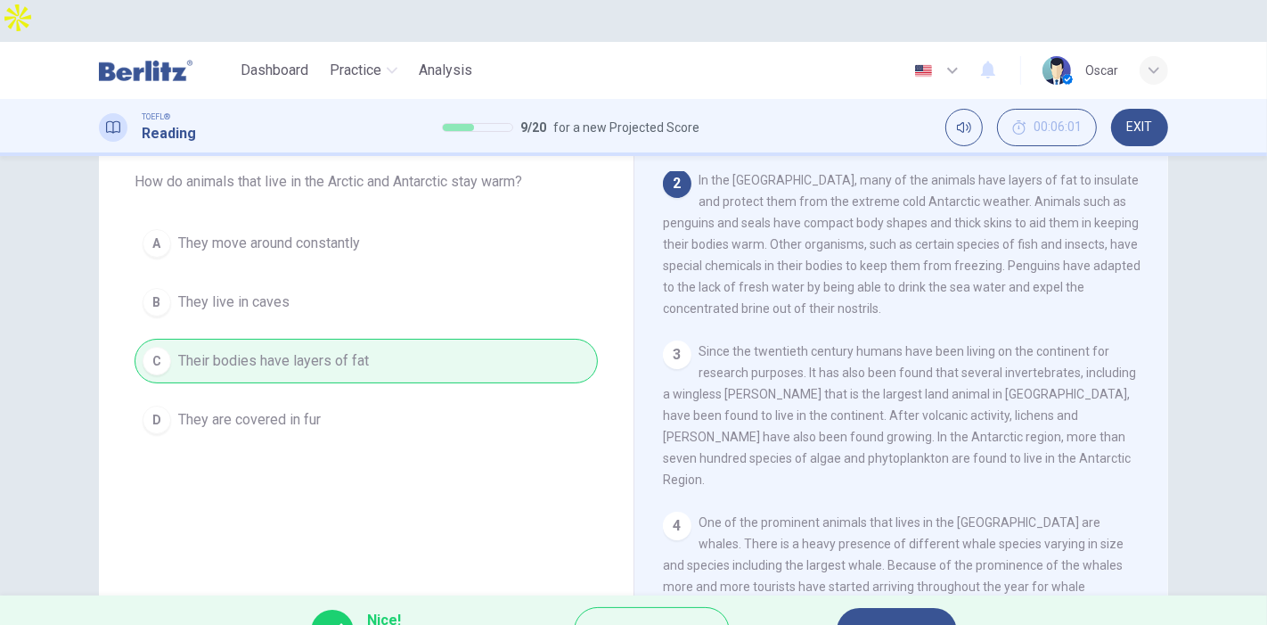
click at [906, 608] on button "NEXT" at bounding box center [897, 631] width 120 height 46
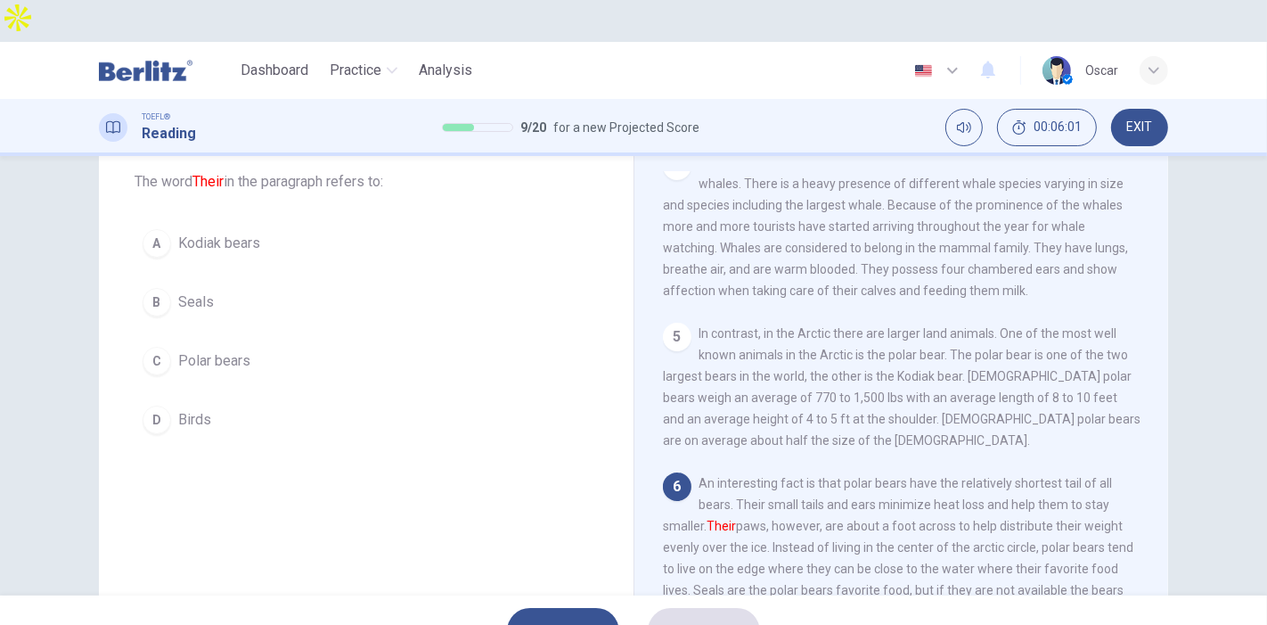
scroll to position [512, 0]
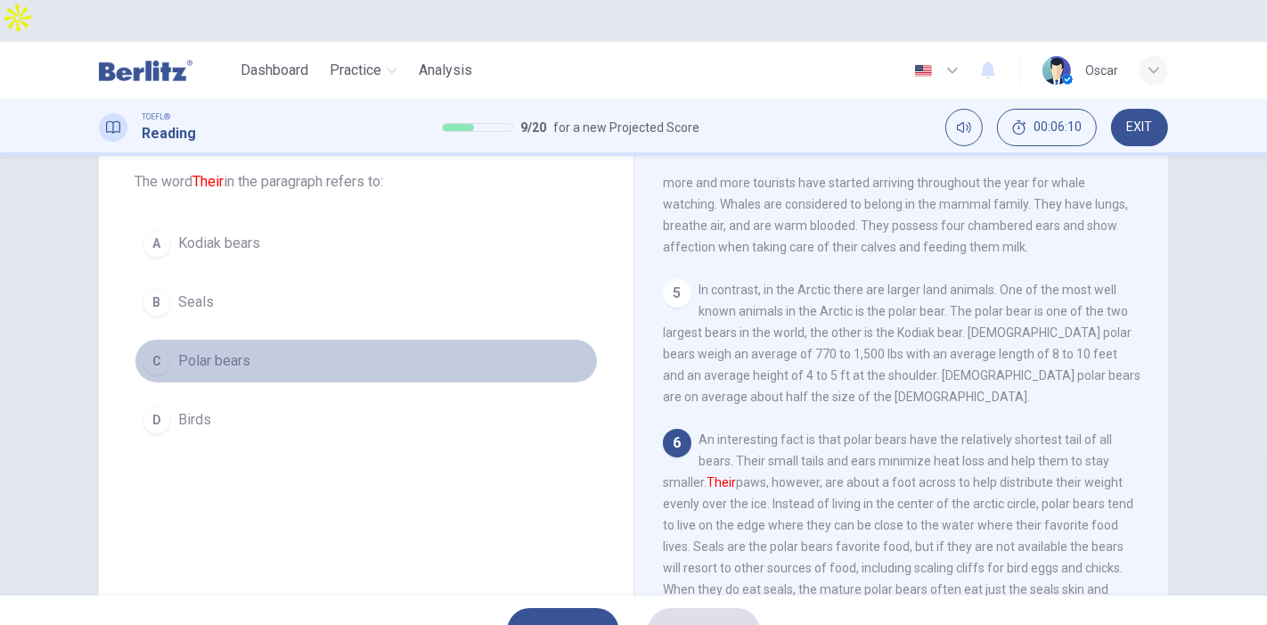
click at [235, 350] on span "Polar bears" at bounding box center [214, 360] width 72 height 21
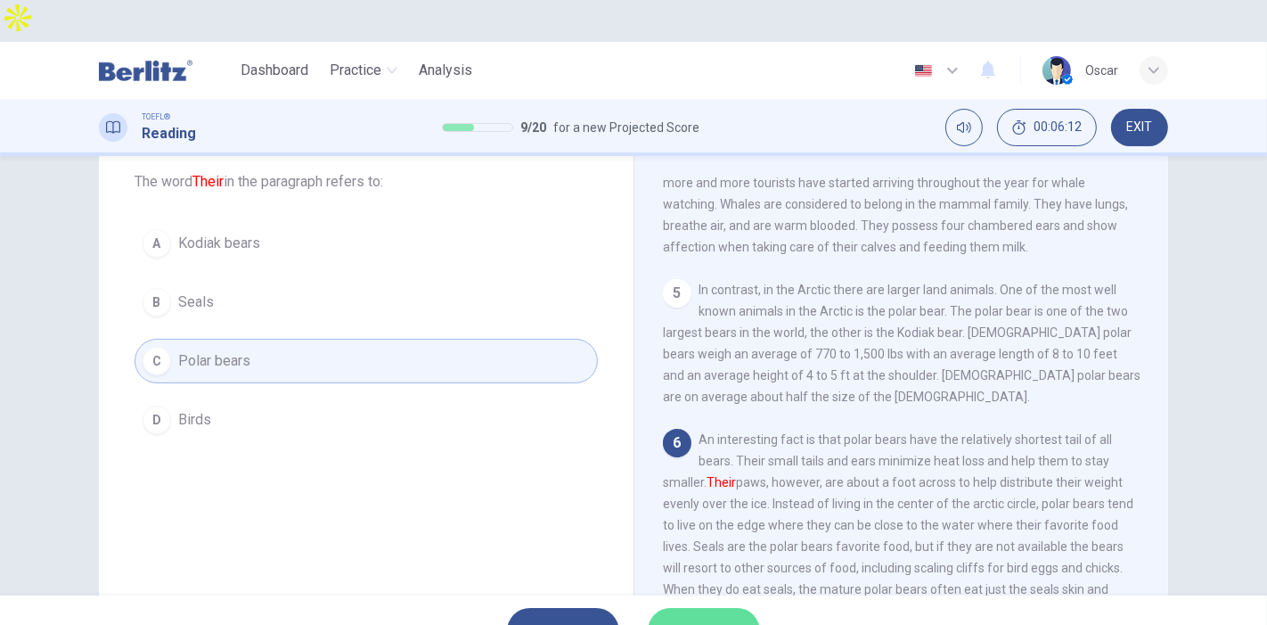
click at [716, 618] on span "SUBMIT" at bounding box center [695, 630] width 52 height 25
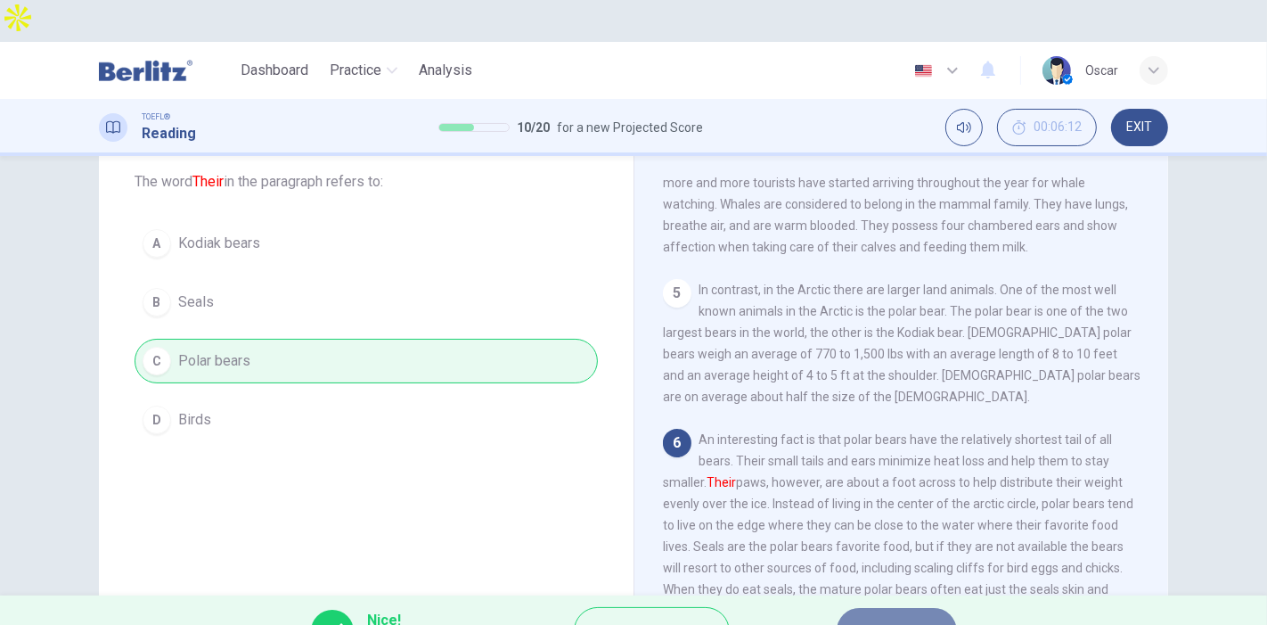
click at [871, 618] on span "NEXT" at bounding box center [888, 630] width 35 height 25
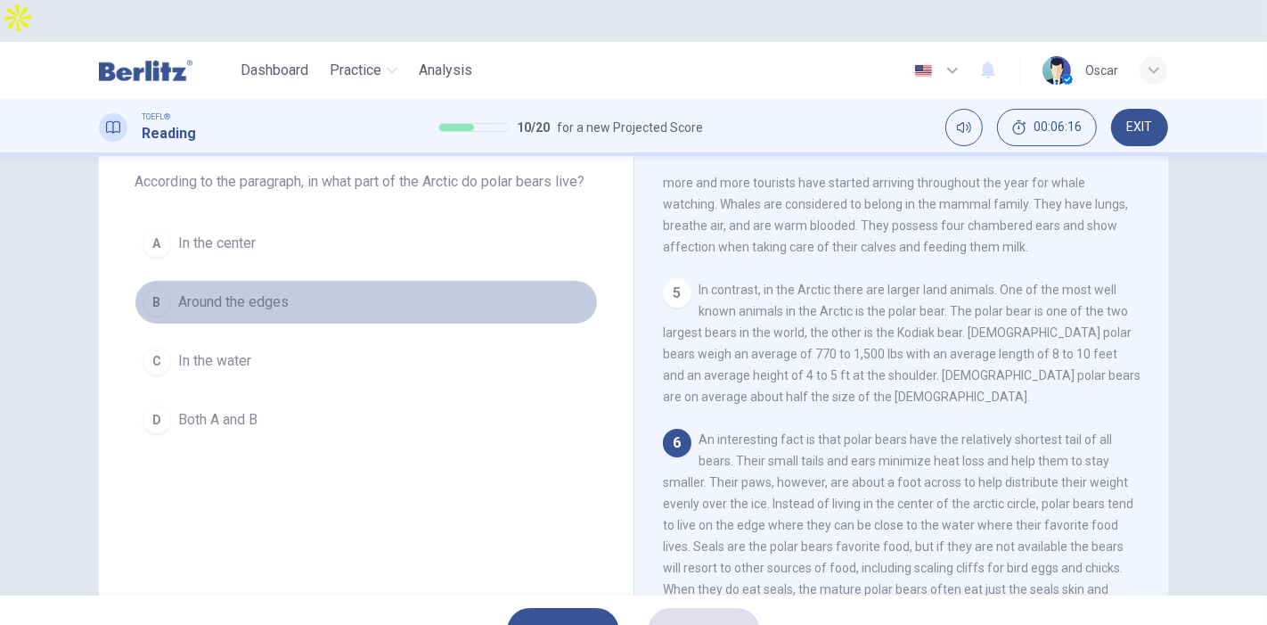
click at [260, 291] on span "Around the edges" at bounding box center [233, 301] width 111 height 21
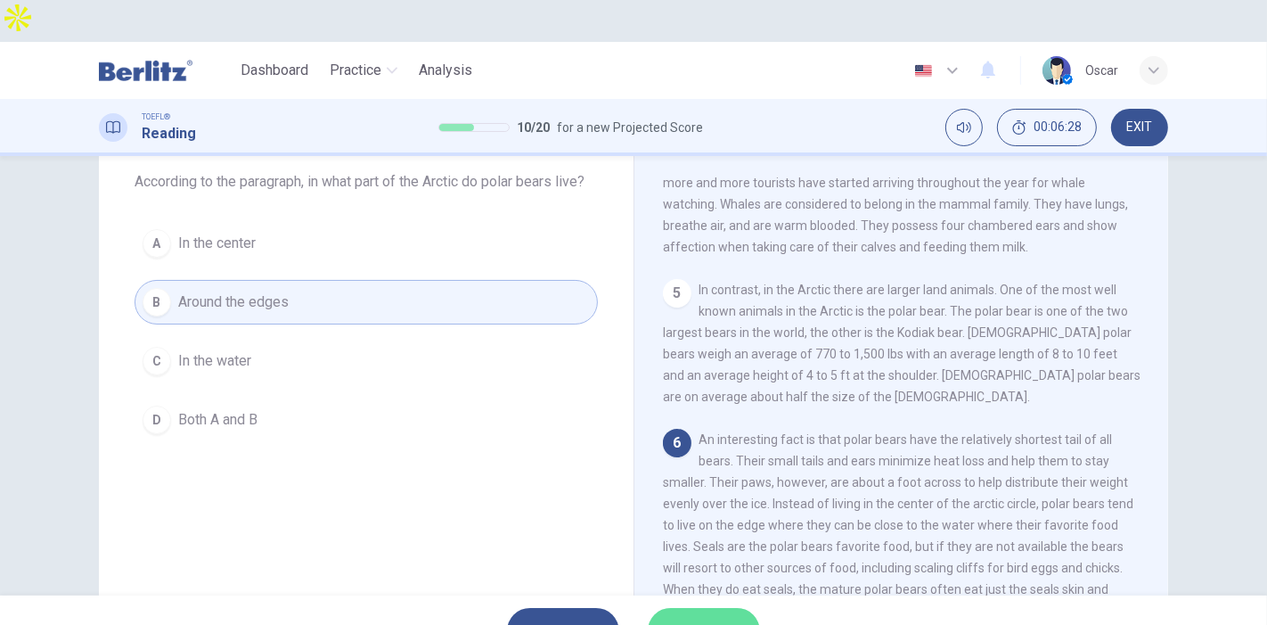
click at [687, 618] on span "SUBMIT" at bounding box center [695, 630] width 52 height 25
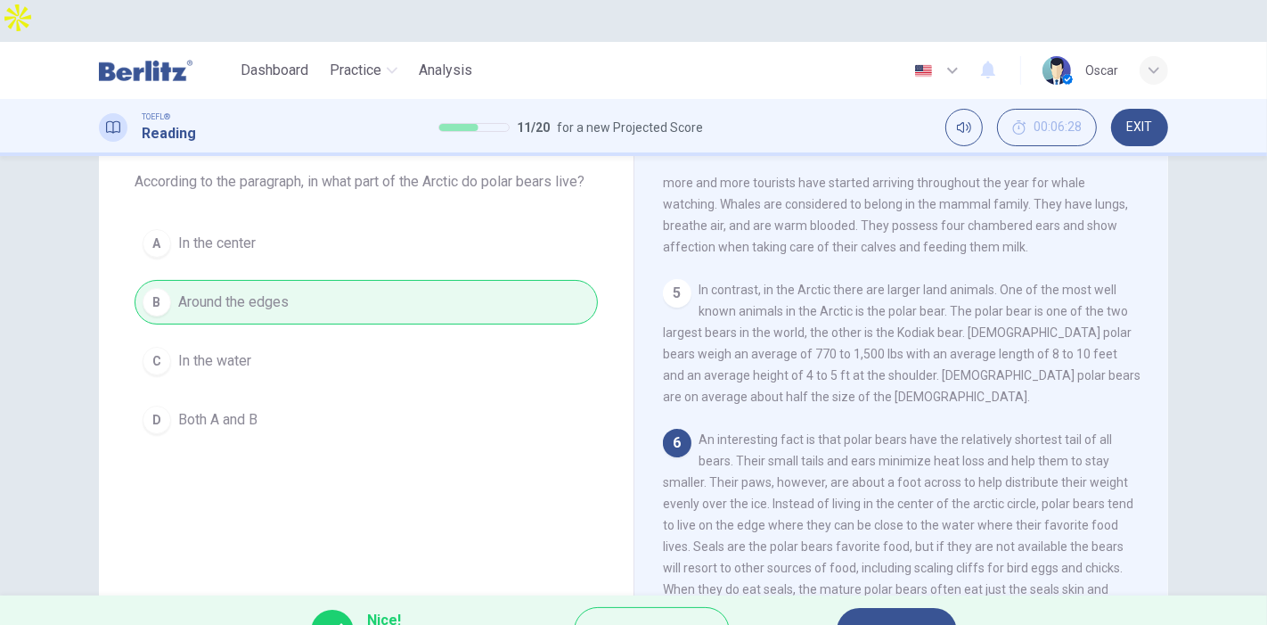
click at [907, 608] on button "NEXT" at bounding box center [897, 631] width 120 height 46
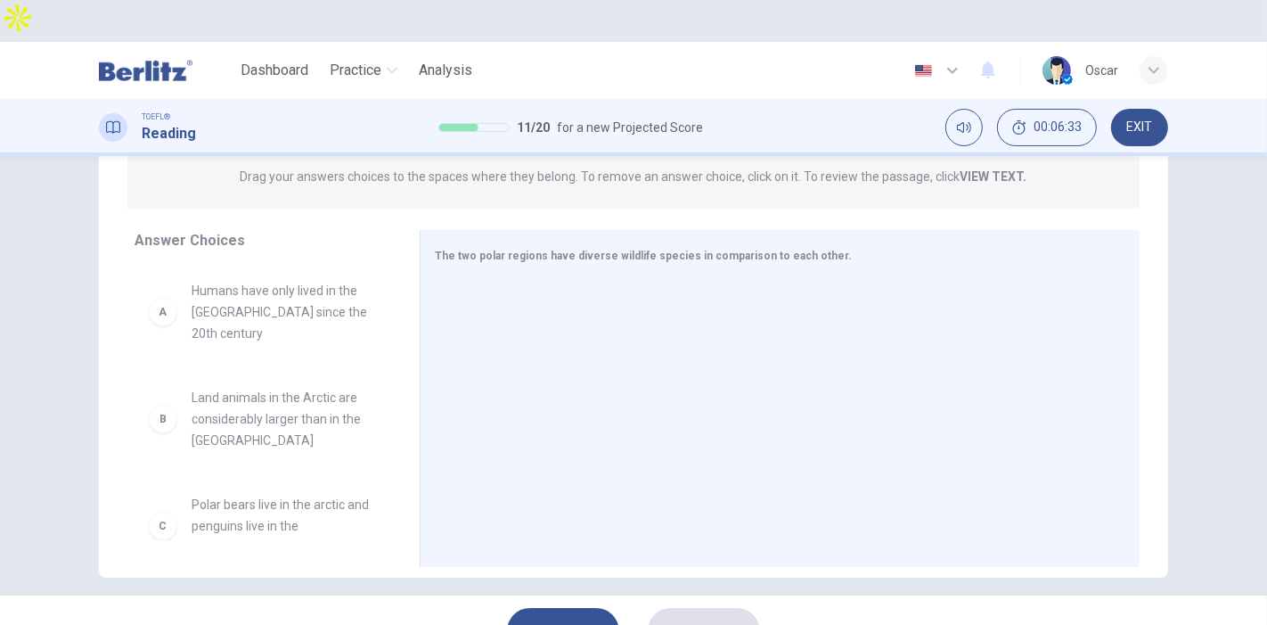
scroll to position [250, 0]
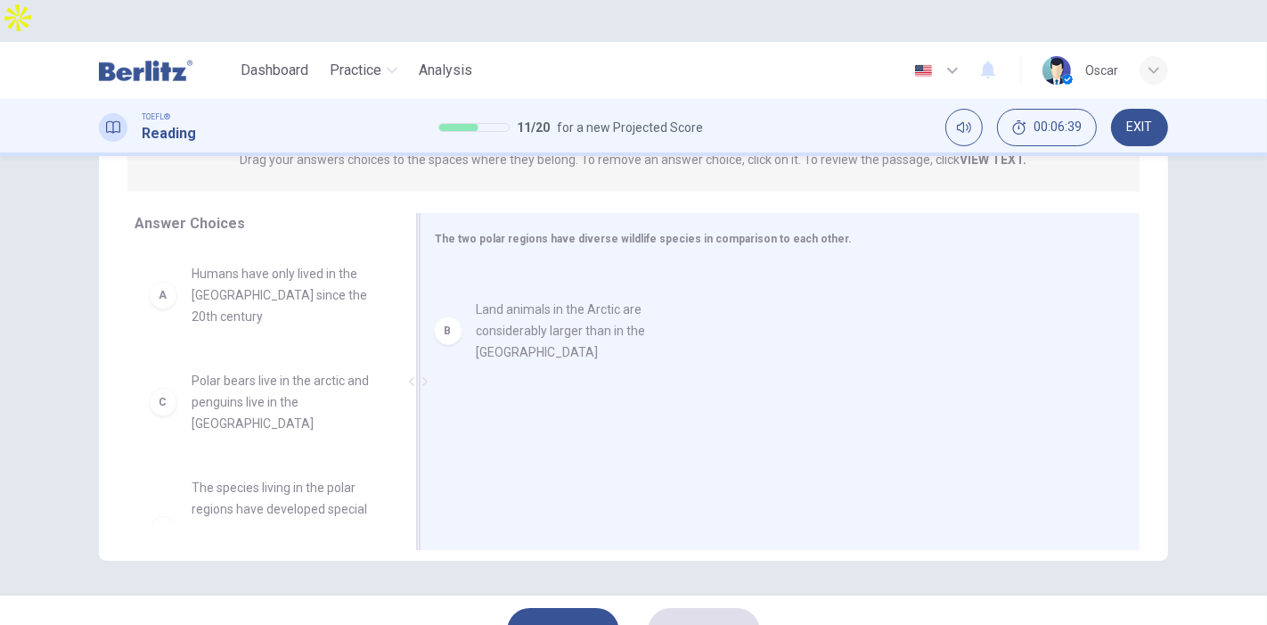
drag, startPoint x: 263, startPoint y: 373, endPoint x: 546, endPoint y: 336, distance: 285.8
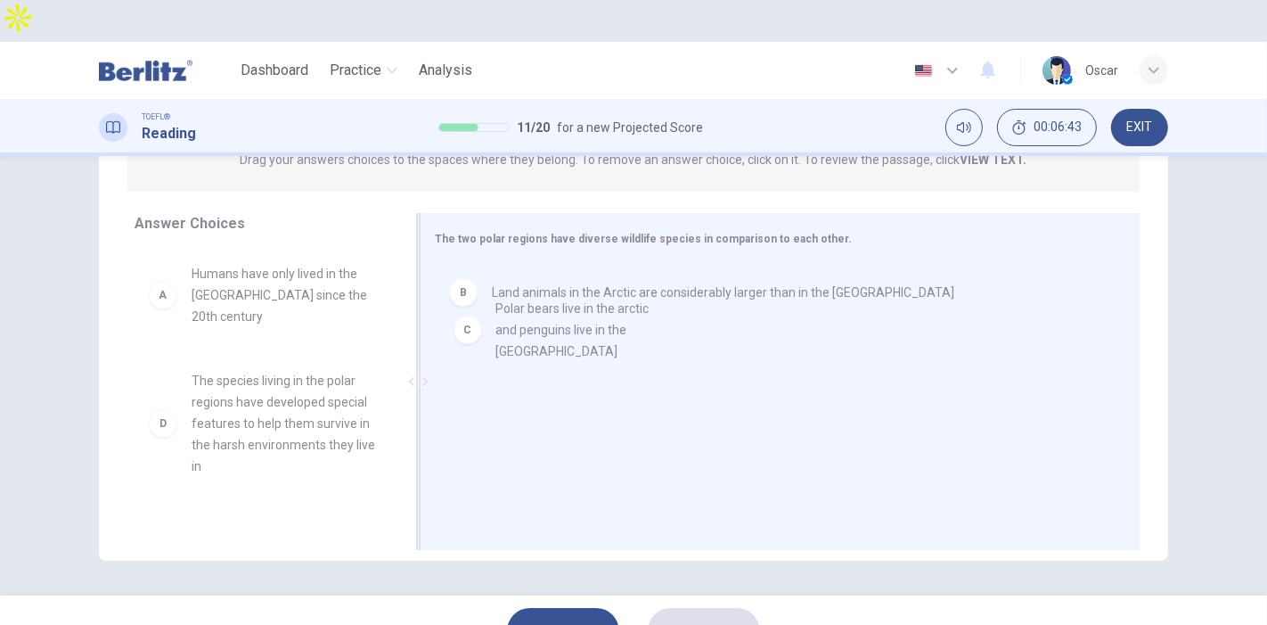
drag, startPoint x: 286, startPoint y: 363, endPoint x: 570, endPoint y: 337, distance: 285.5
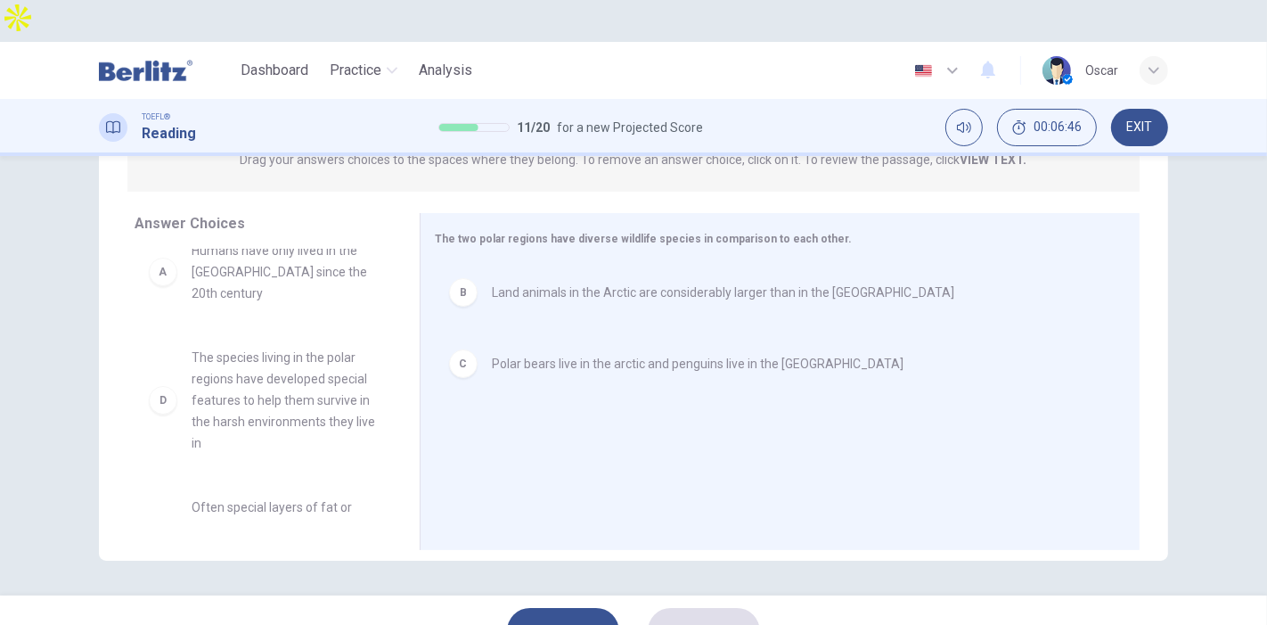
scroll to position [0, 0]
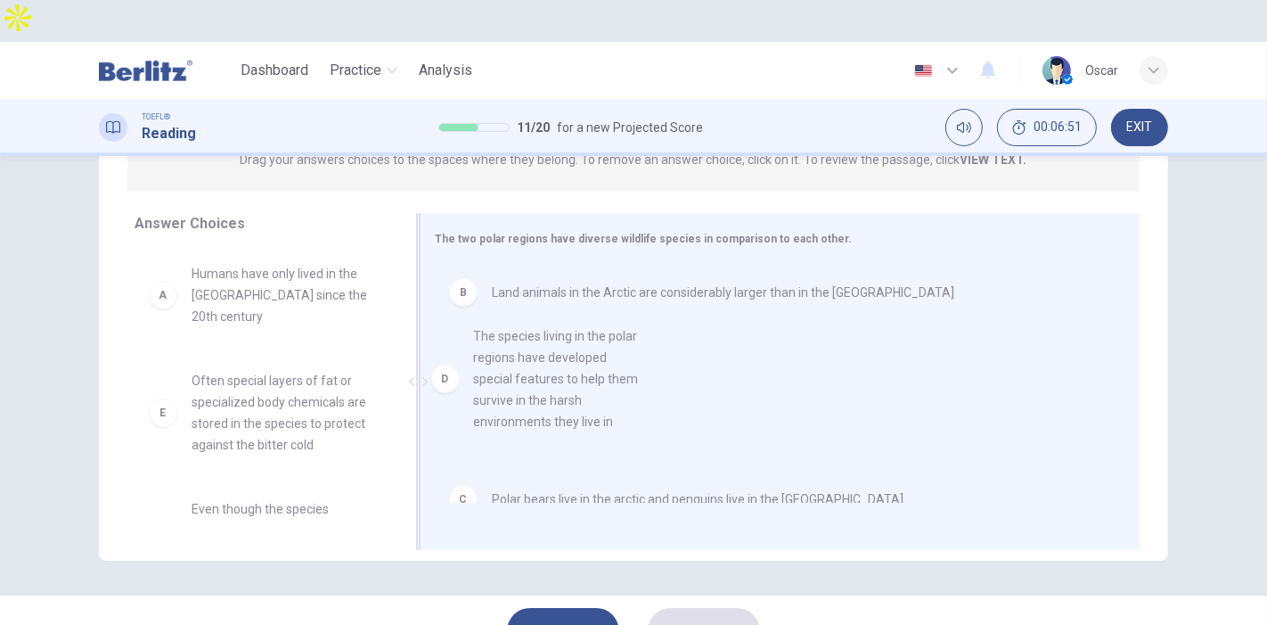
drag, startPoint x: 250, startPoint y: 377, endPoint x: 545, endPoint y: 373, distance: 295.0
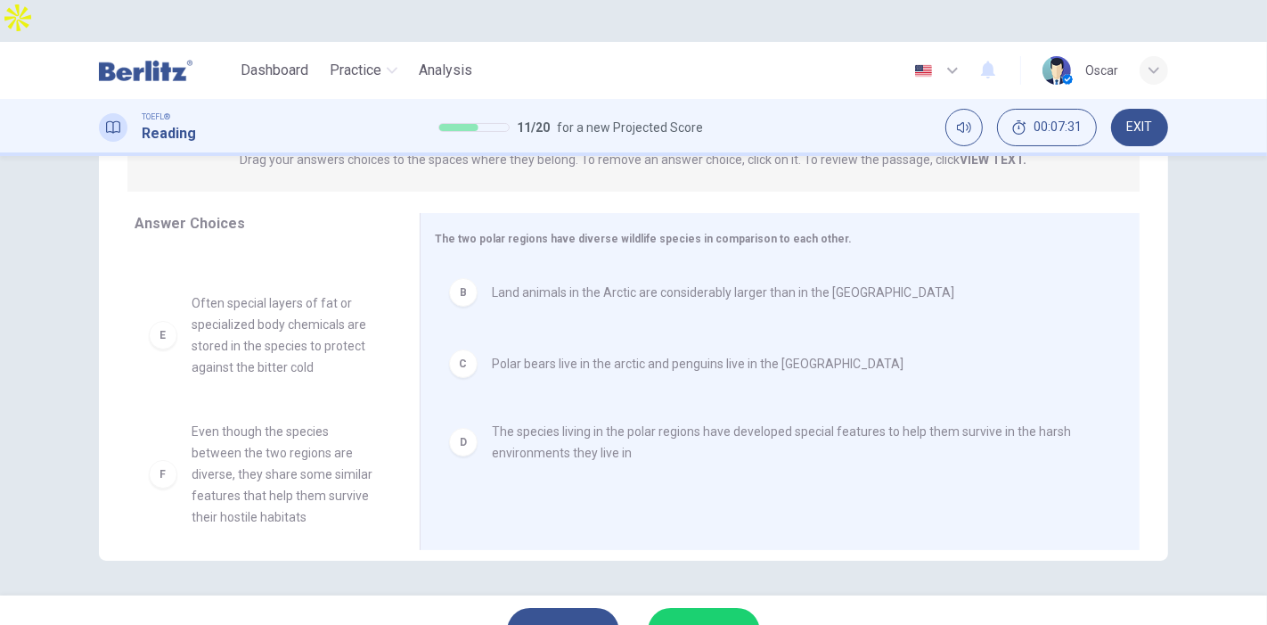
scroll to position [95, 0]
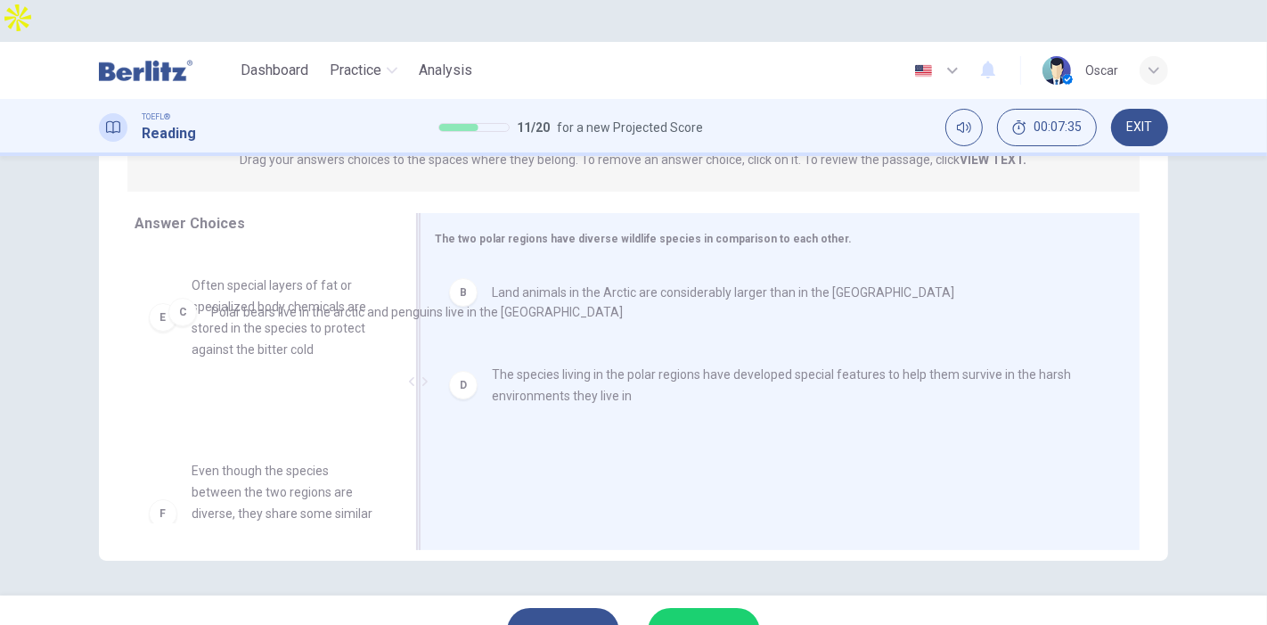
drag, startPoint x: 606, startPoint y: 329, endPoint x: 321, endPoint y: 321, distance: 285.3
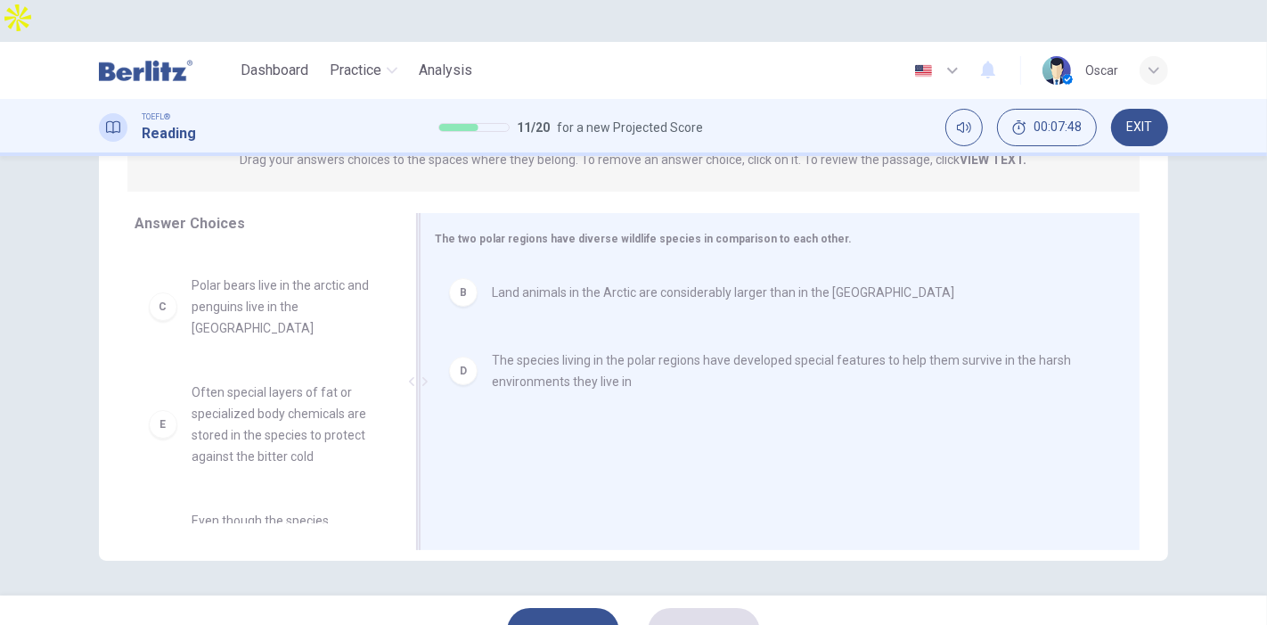
scroll to position [202, 0]
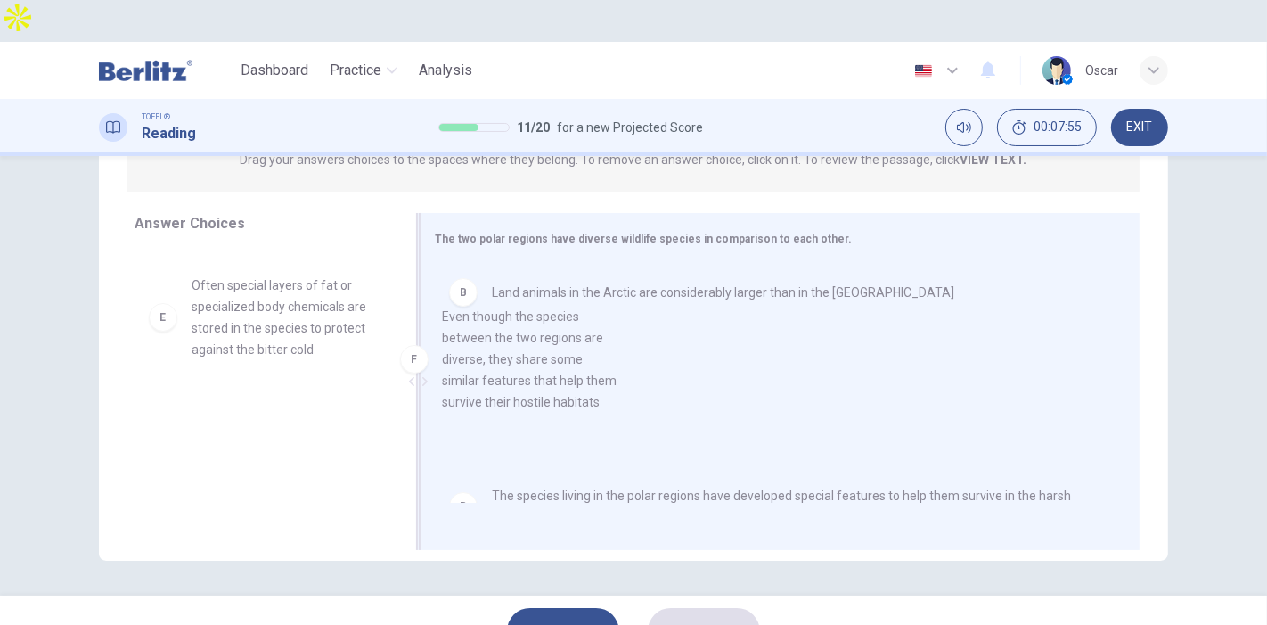
drag, startPoint x: 264, startPoint y: 425, endPoint x: 575, endPoint y: 361, distance: 317.6
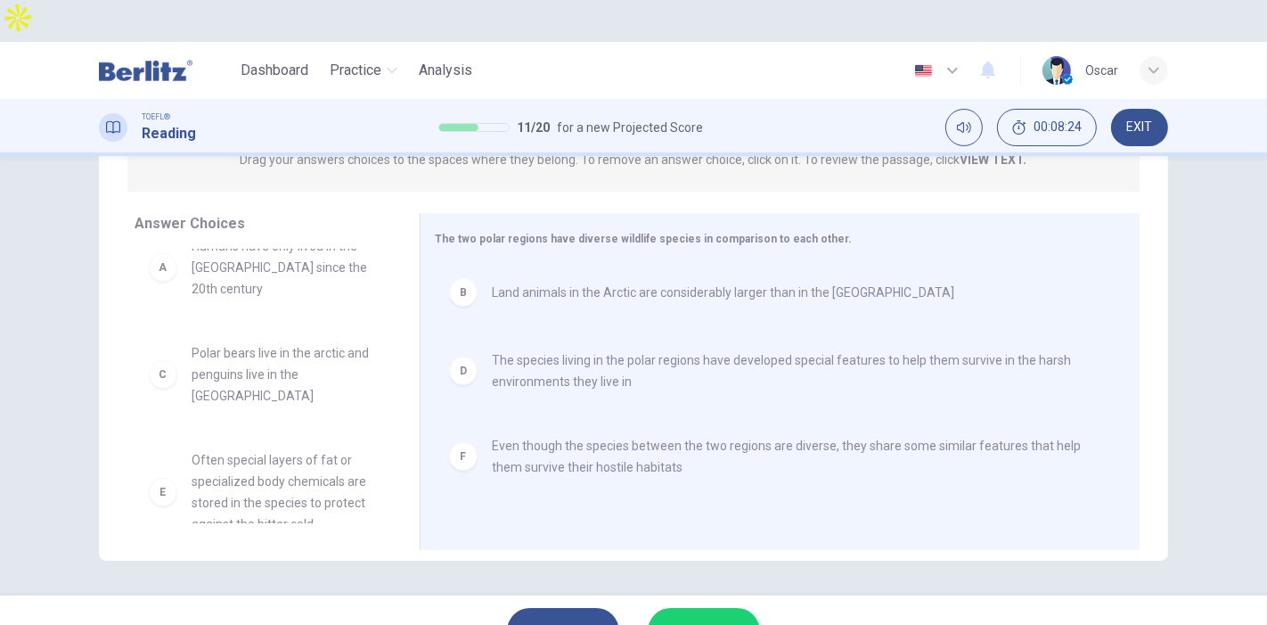
scroll to position [53, 0]
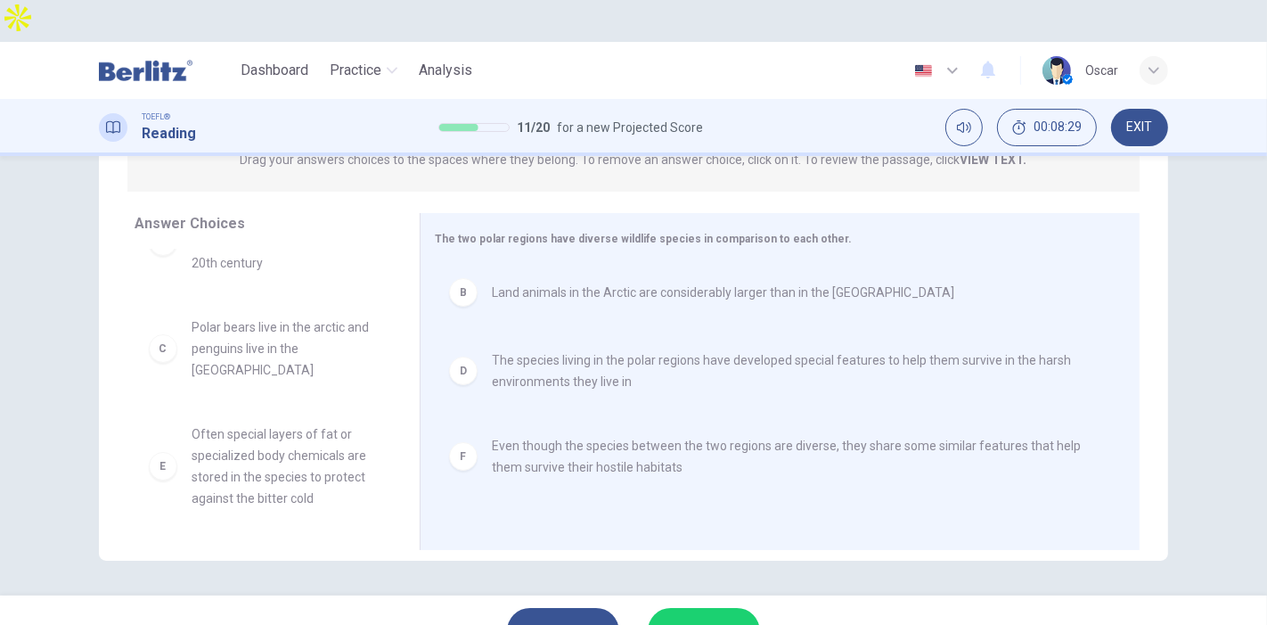
click at [731, 608] on button "SUBMIT" at bounding box center [704, 631] width 112 height 46
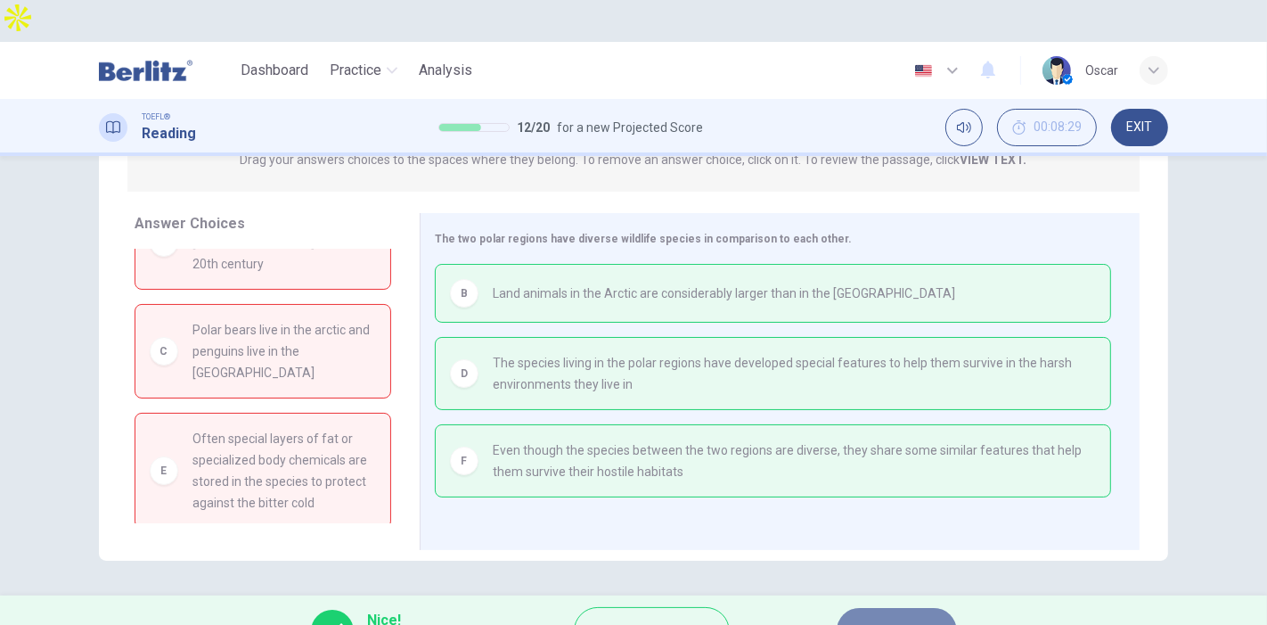
click at [859, 608] on button "NEXT" at bounding box center [897, 631] width 120 height 46
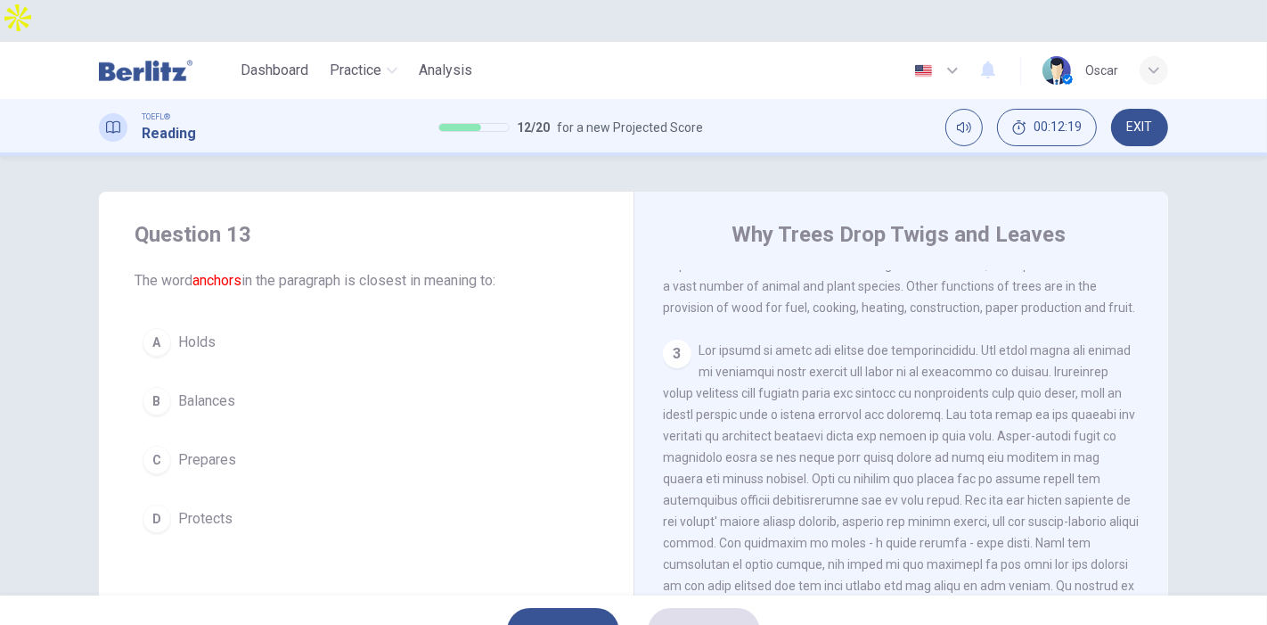
scroll to position [0, 0]
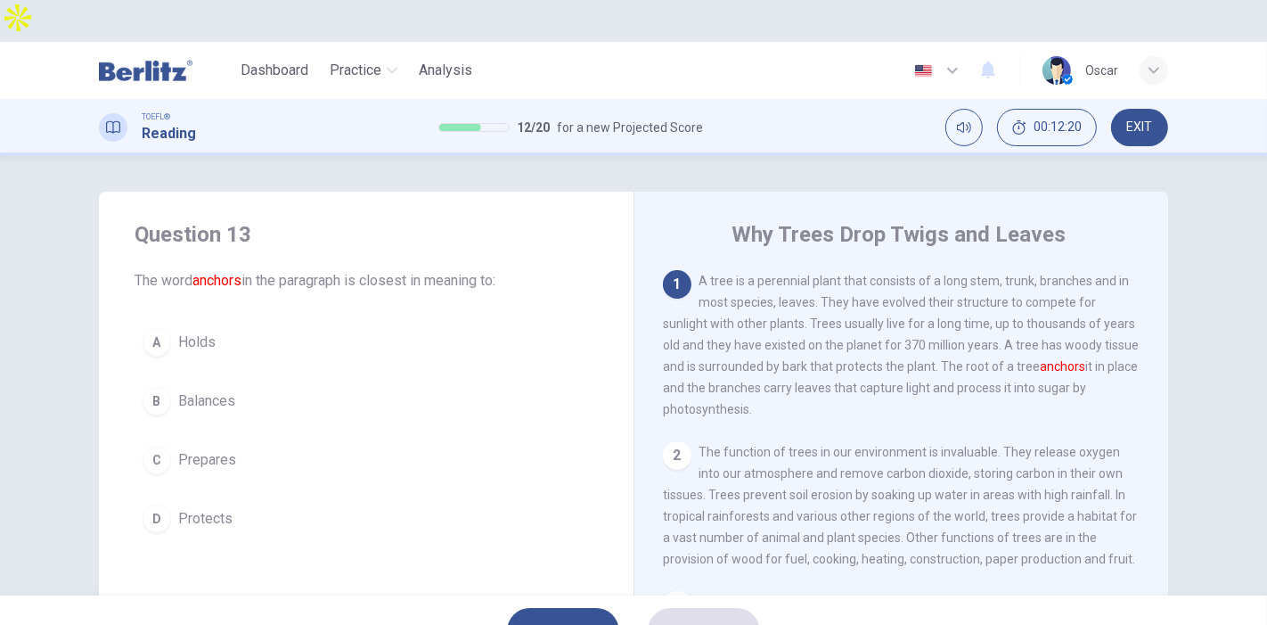
click at [188, 332] on span "Holds" at bounding box center [196, 342] width 37 height 21
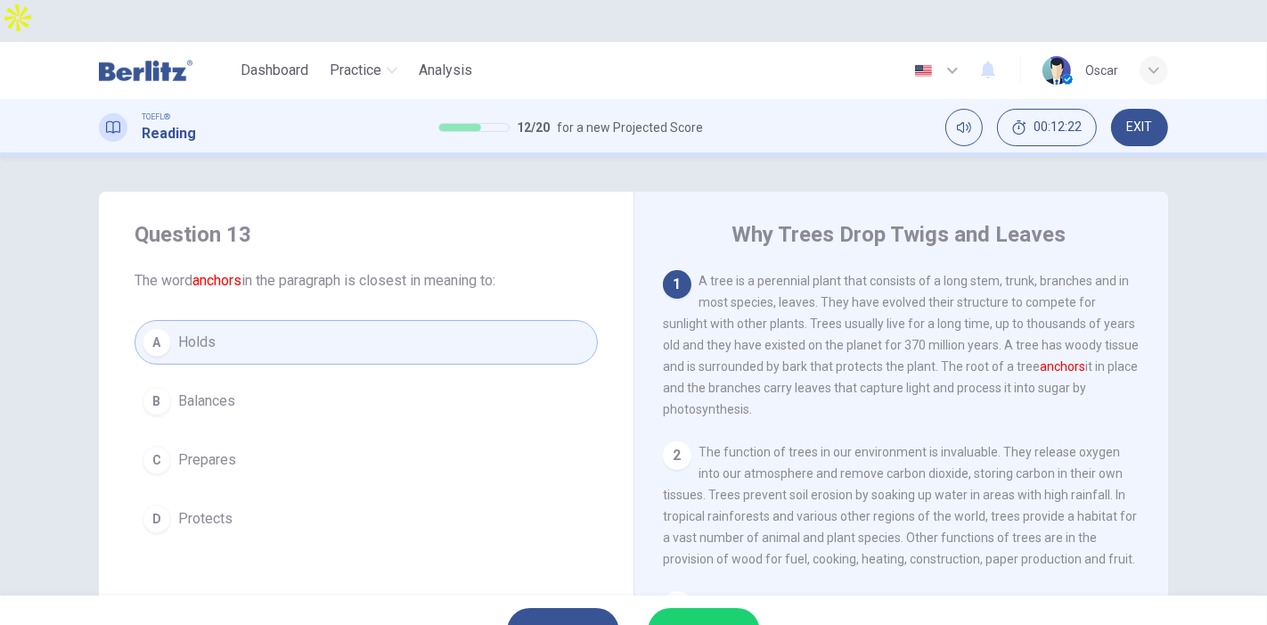
click at [695, 618] on span "SUBMIT" at bounding box center [695, 630] width 52 height 25
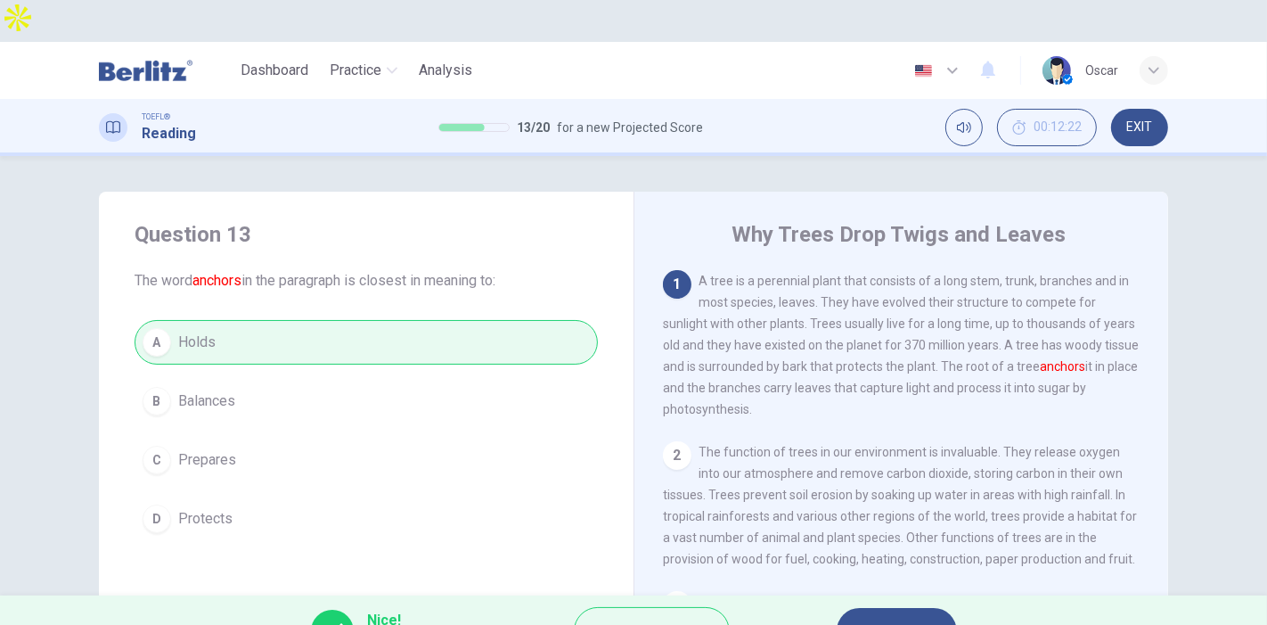
click at [865, 608] on button "NEXT" at bounding box center [897, 631] width 120 height 46
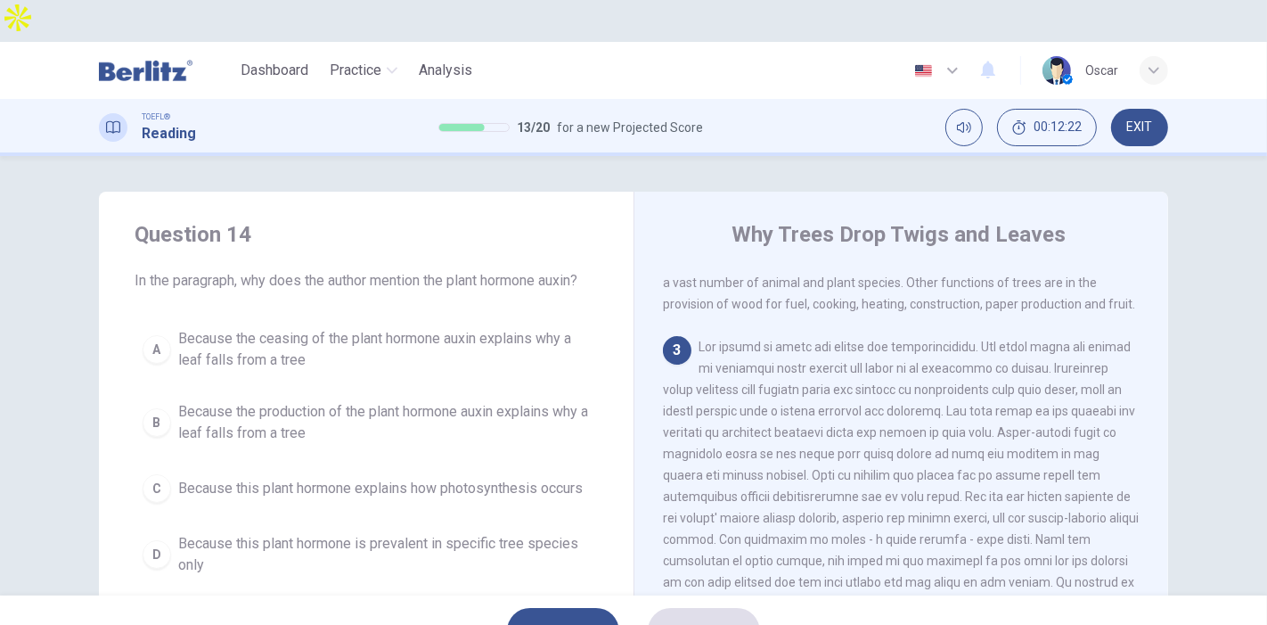
scroll to position [277, 0]
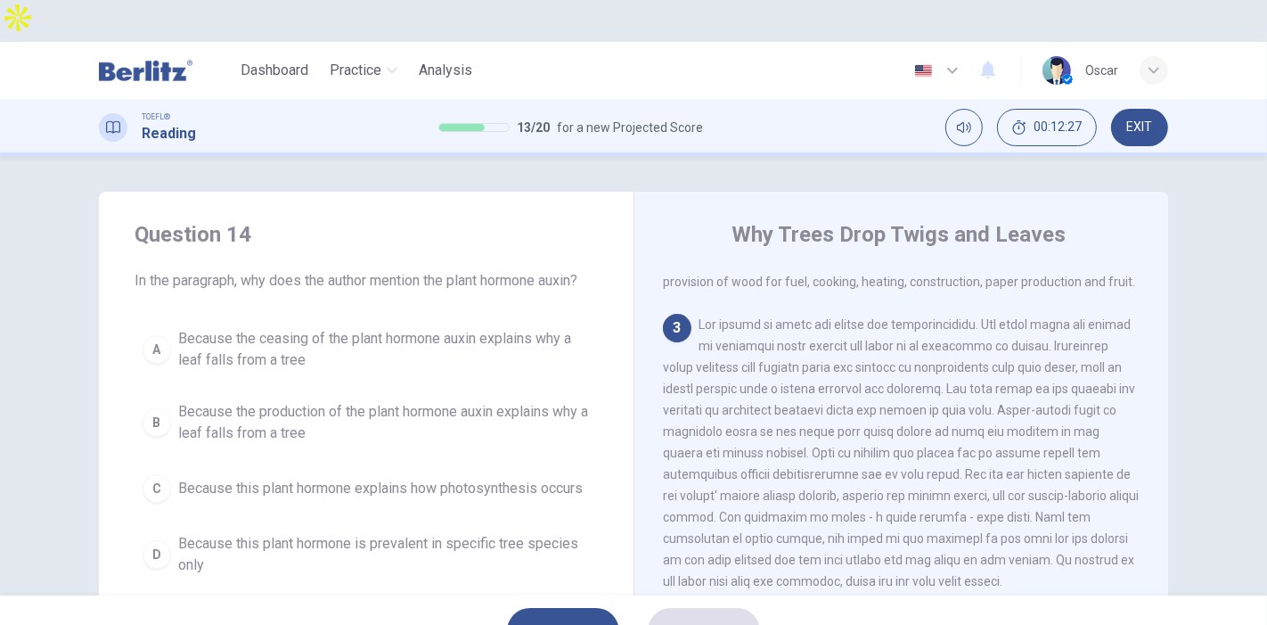
click at [260, 328] on span "Because the ceasing of the plant hormone auxin explains why a leaf falls from a…" at bounding box center [384, 349] width 412 height 43
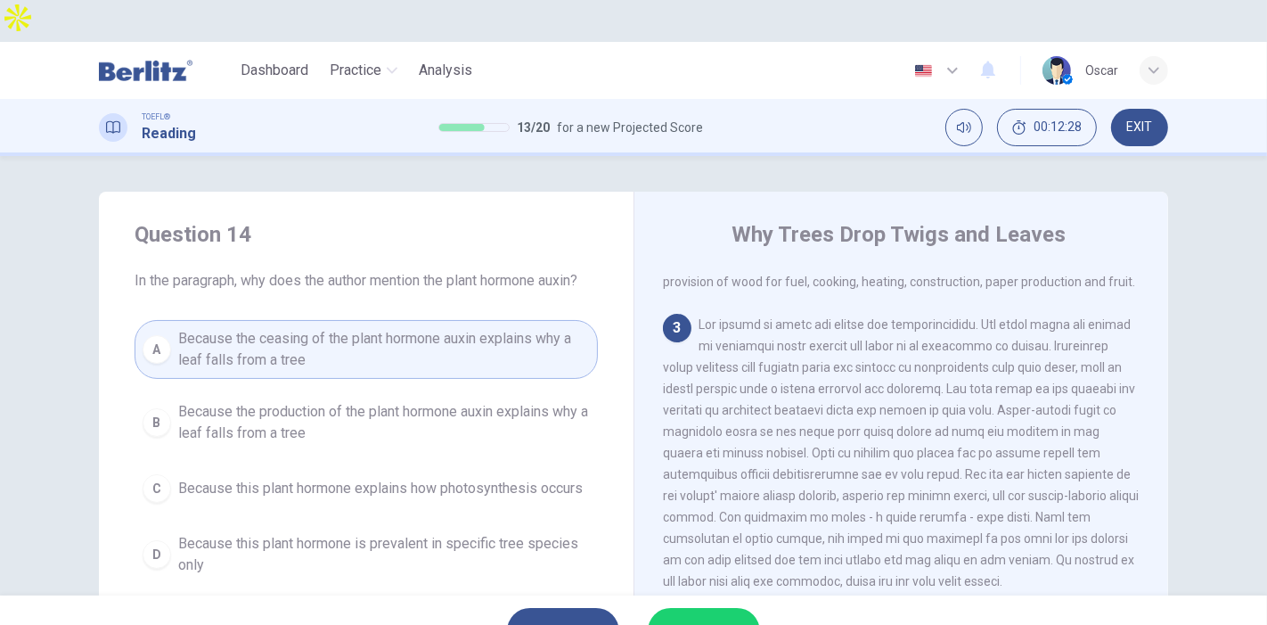
scroll to position [376, 0]
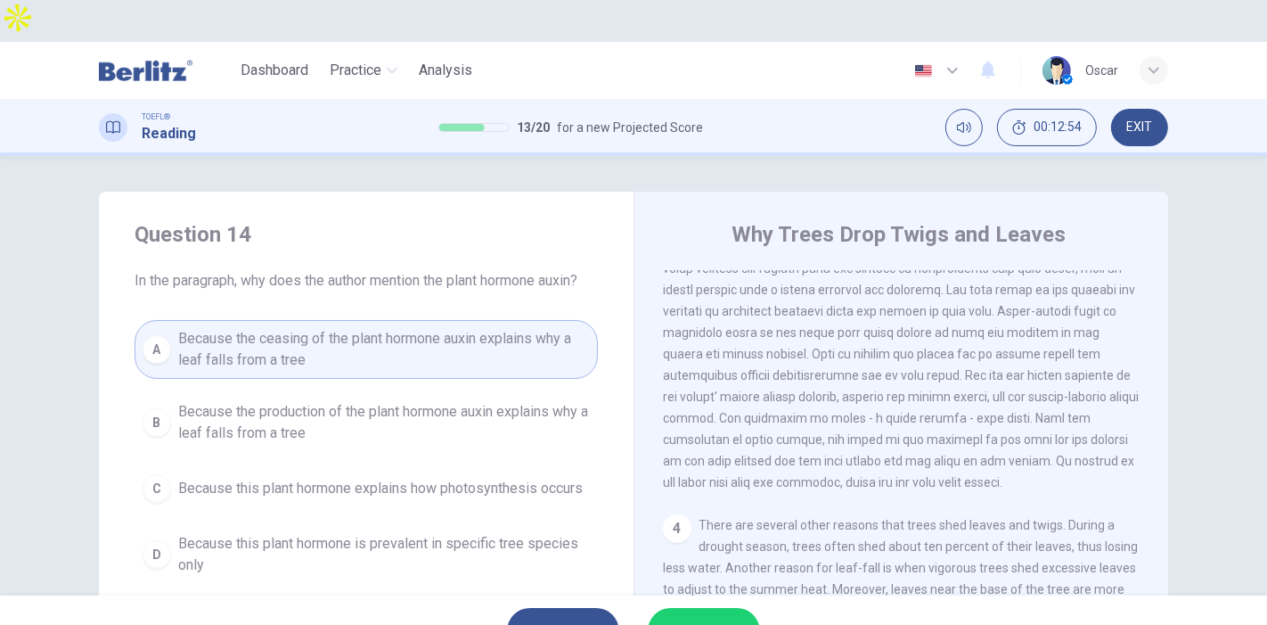
click at [701, 618] on span "SUBMIT" at bounding box center [695, 630] width 52 height 25
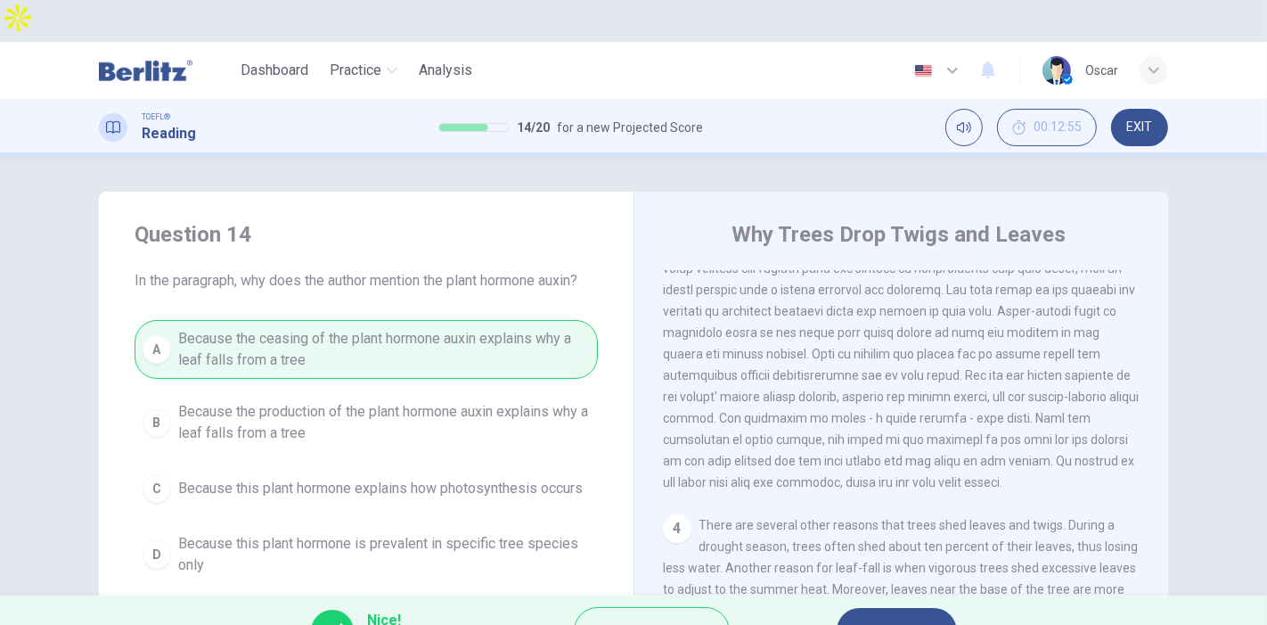
click at [898, 618] on span "NEXT" at bounding box center [888, 630] width 35 height 25
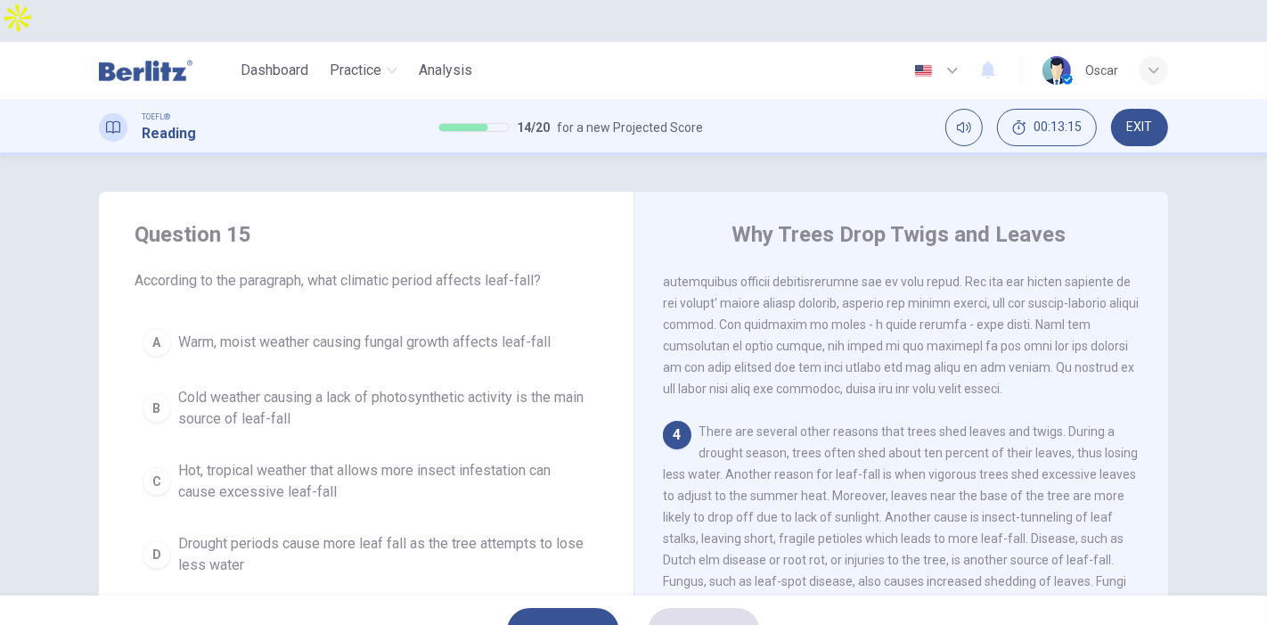
scroll to position [601, 0]
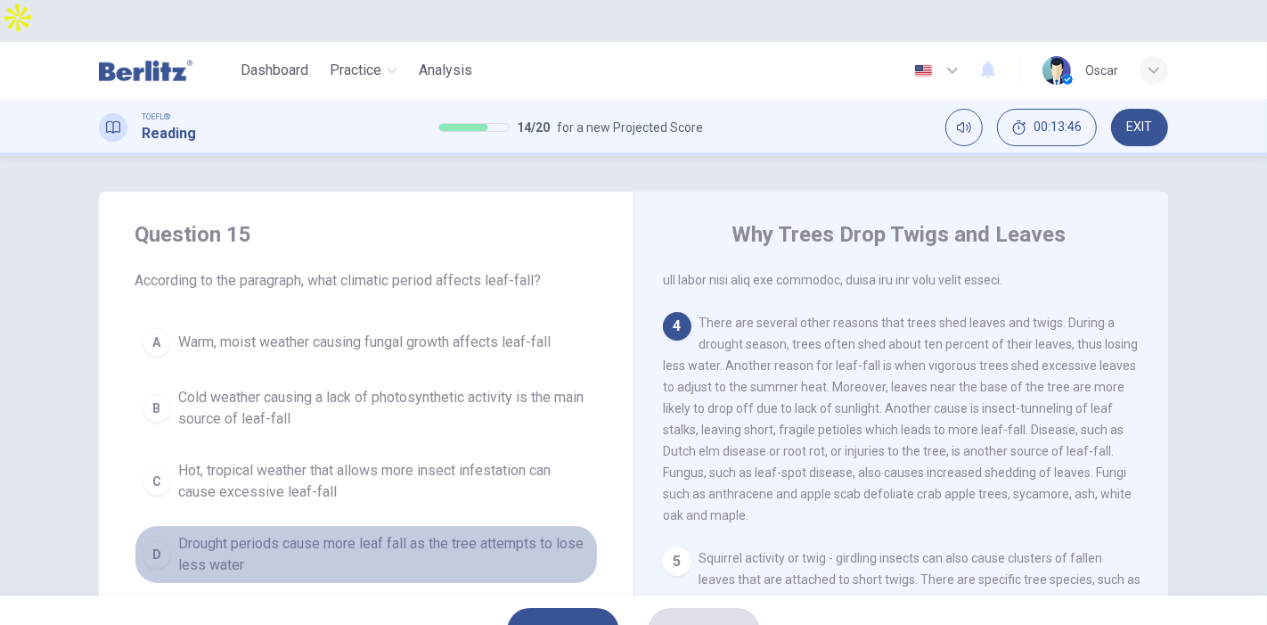
click at [252, 533] on span "Drought periods cause more leaf fall as the tree attempts to lose less water" at bounding box center [384, 554] width 412 height 43
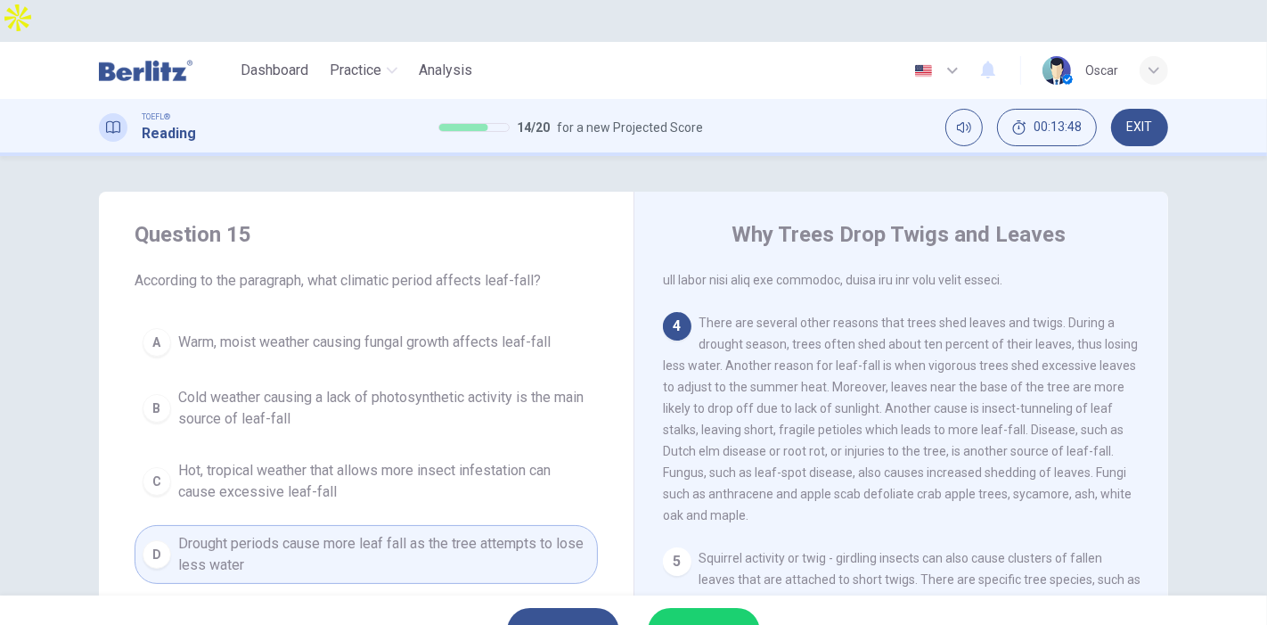
click at [740, 608] on button "SUBMIT" at bounding box center [704, 631] width 112 height 46
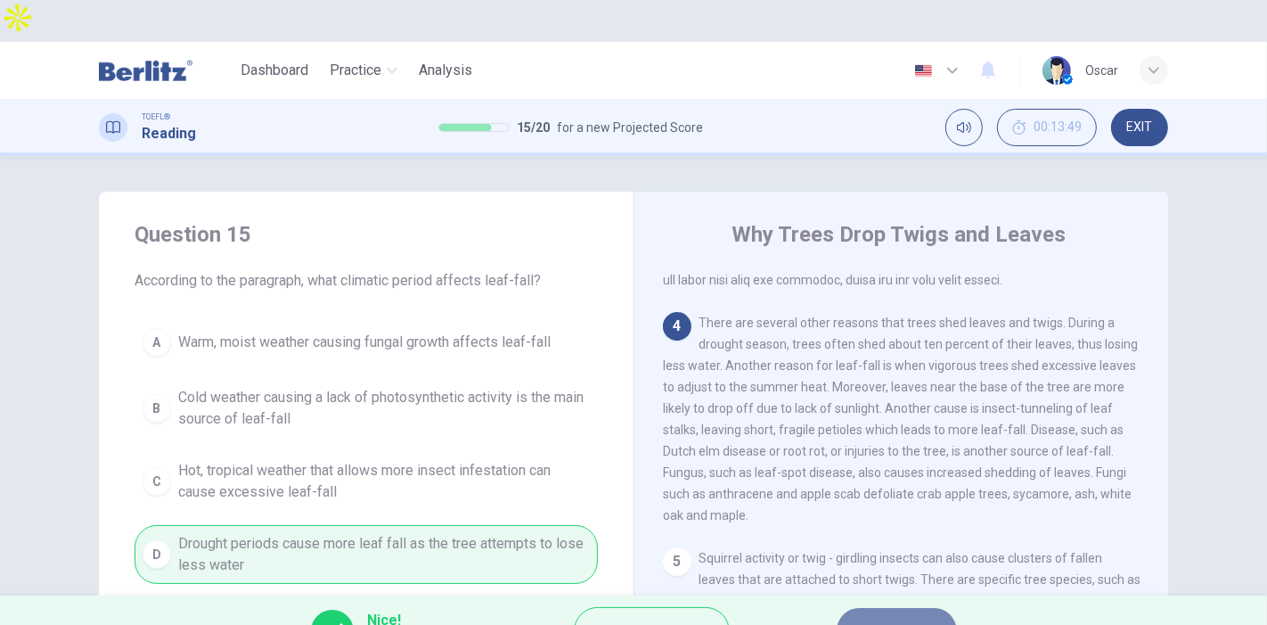
click at [915, 624] on icon "button" at bounding box center [918, 631] width 11 height 11
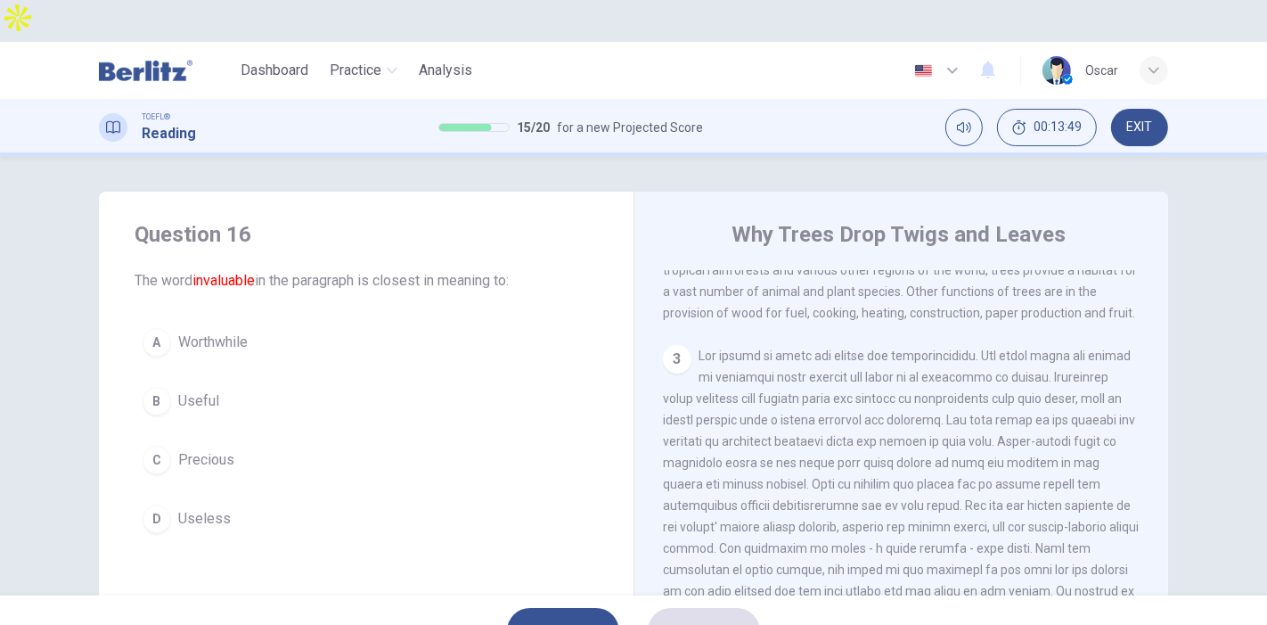
scroll to position [175, 0]
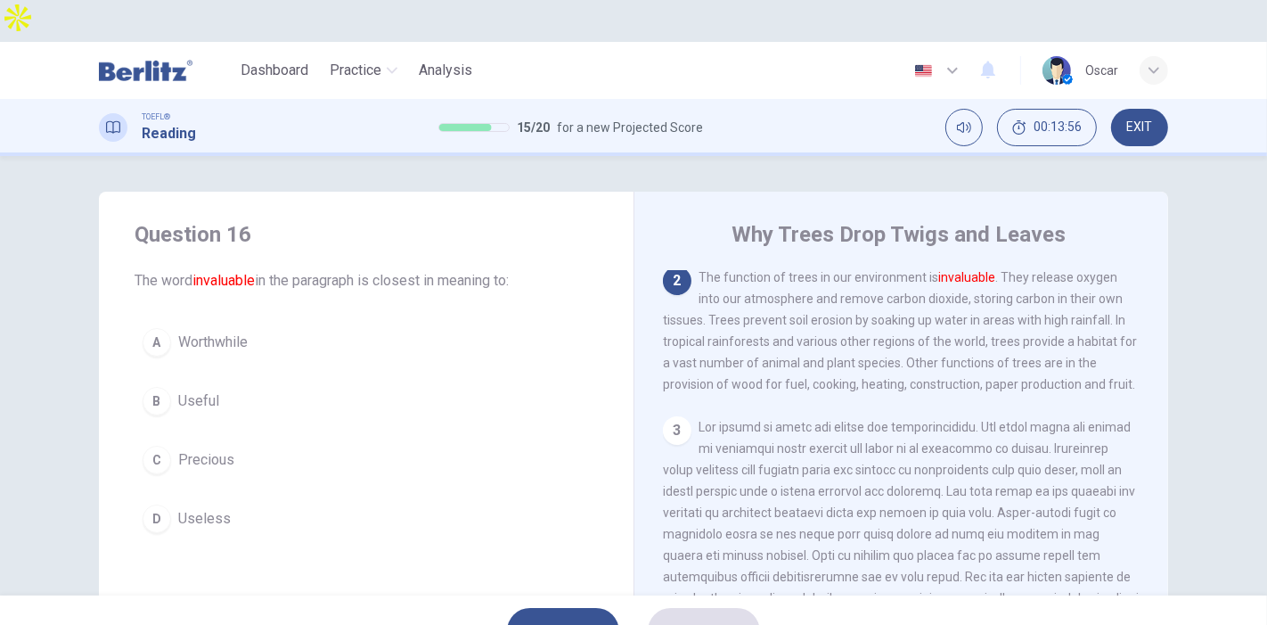
click at [228, 332] on span "Worthwhile" at bounding box center [213, 342] width 70 height 21
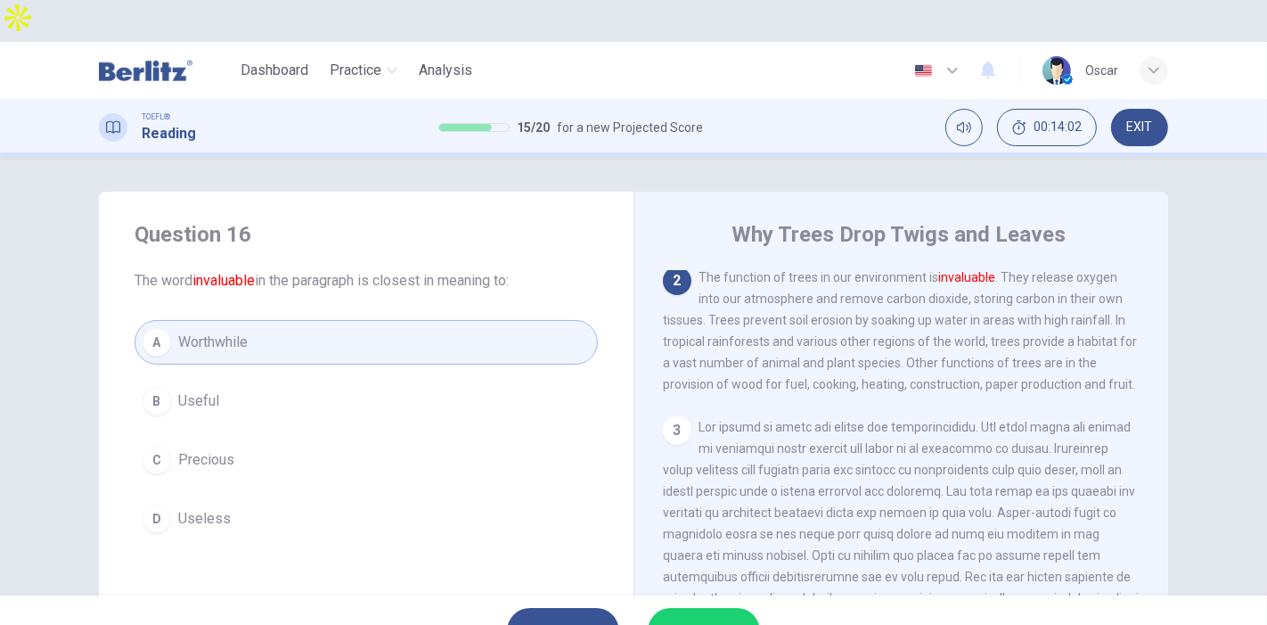
click at [724, 608] on button "SUBMIT" at bounding box center [704, 631] width 112 height 46
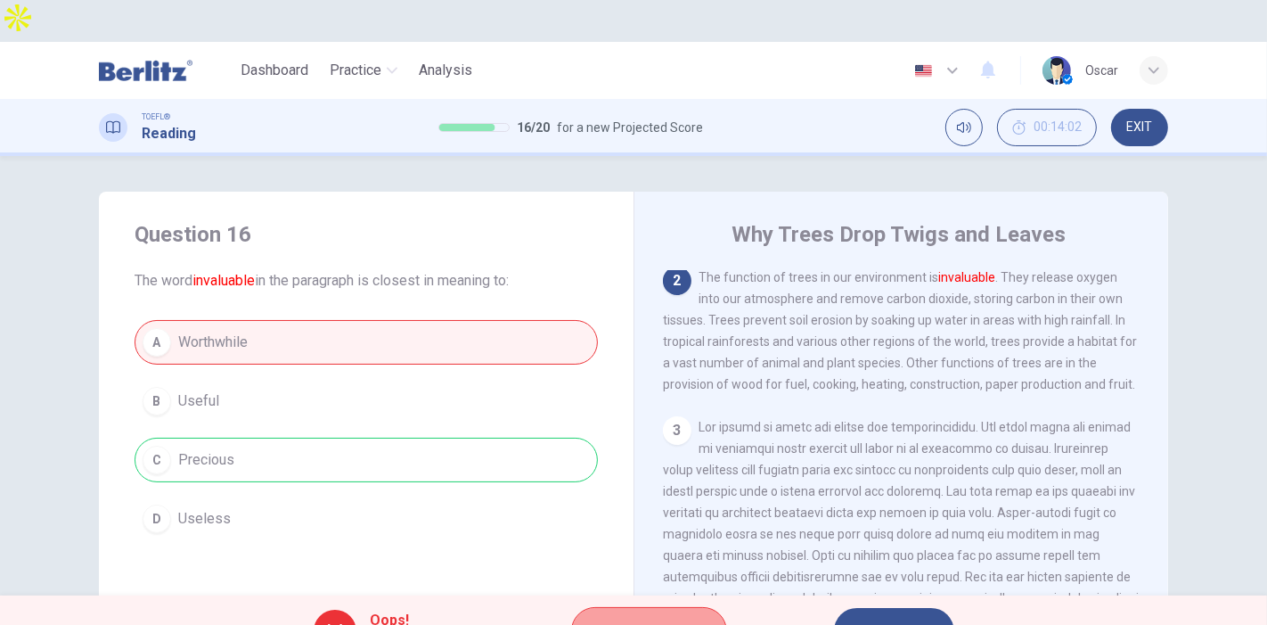
click at [662, 618] on span "Explanation" at bounding box center [658, 630] width 94 height 25
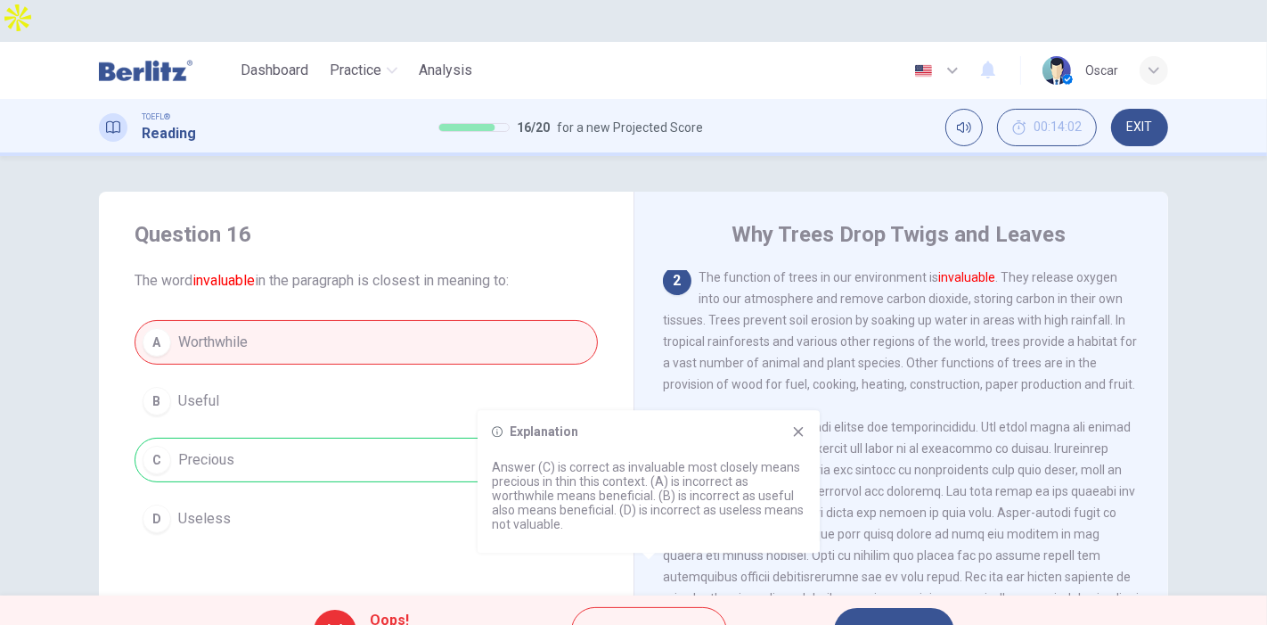
drag, startPoint x: 532, startPoint y: 471, endPoint x: 594, endPoint y: 479, distance: 62.1
click at [594, 479] on p "Answer (C) is correct as invaluable most closely means precious in thin this co…" at bounding box center [649, 495] width 314 height 71
click at [856, 608] on button "NEXT" at bounding box center [894, 631] width 120 height 46
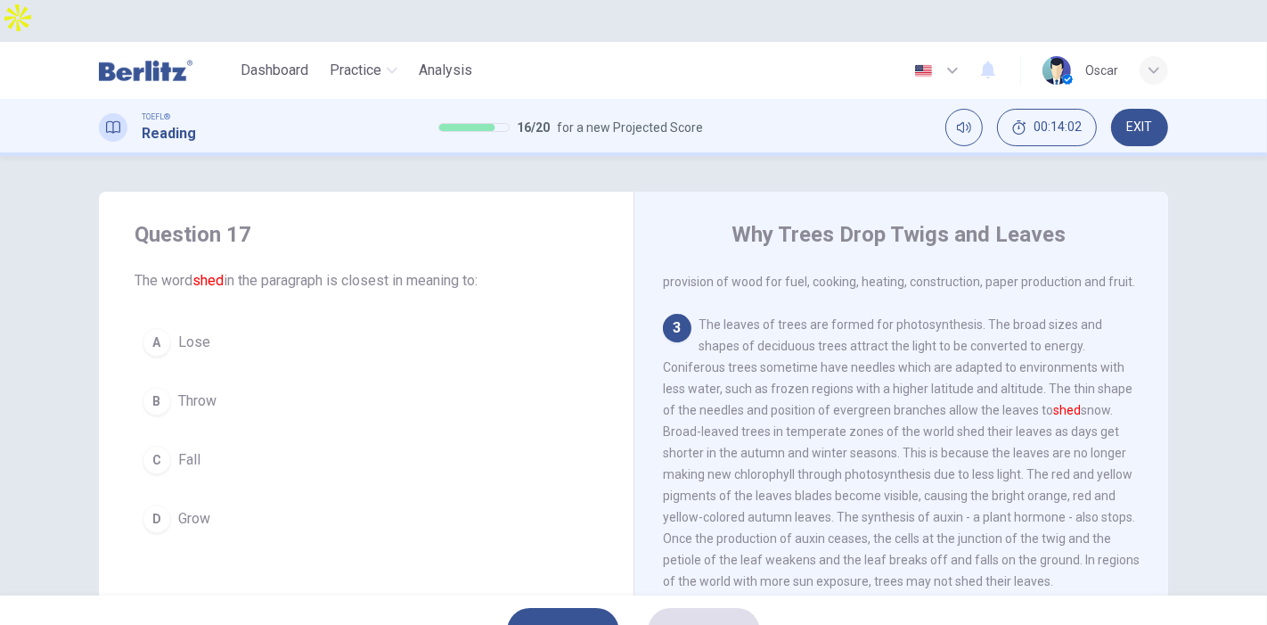
scroll to position [277, 0]
click at [197, 390] on span "Throw" at bounding box center [197, 400] width 38 height 21
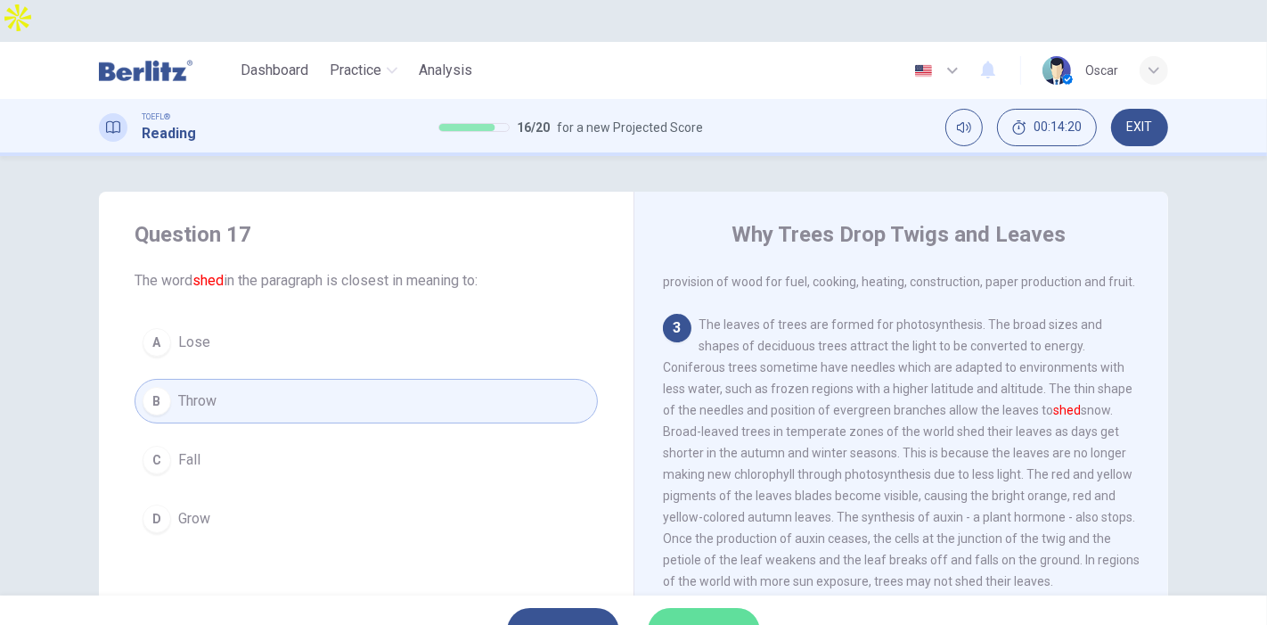
click at [720, 608] on button "SUBMIT" at bounding box center [704, 631] width 112 height 46
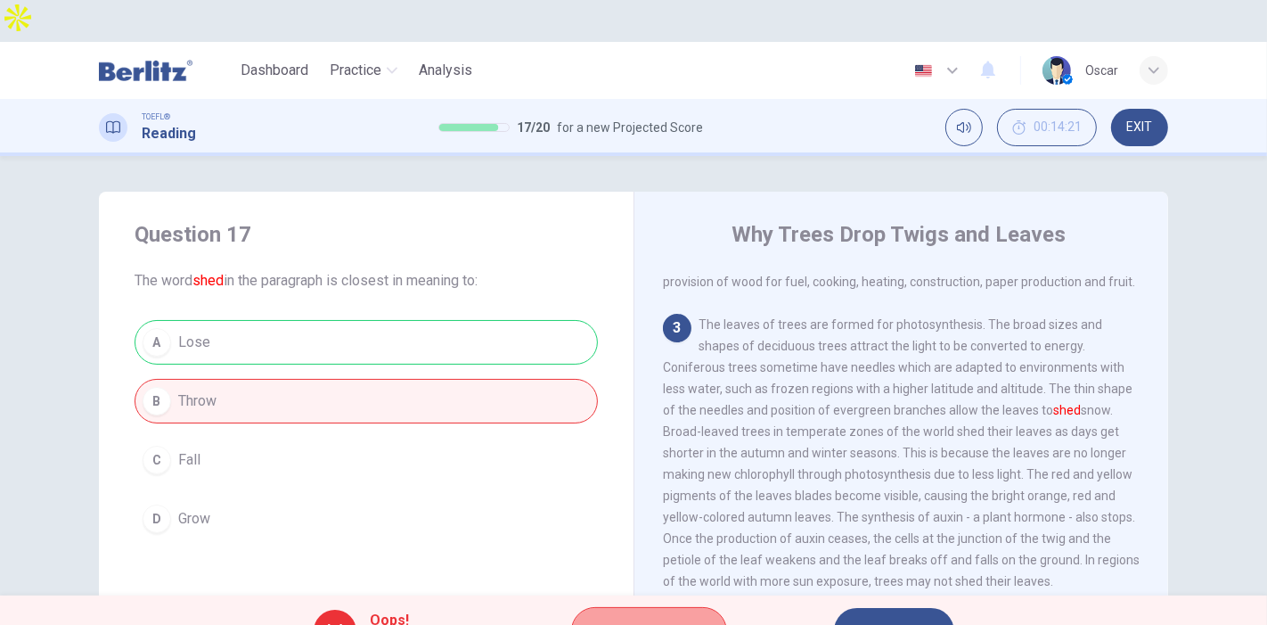
click at [645, 618] on span "Explanation" at bounding box center [658, 630] width 94 height 25
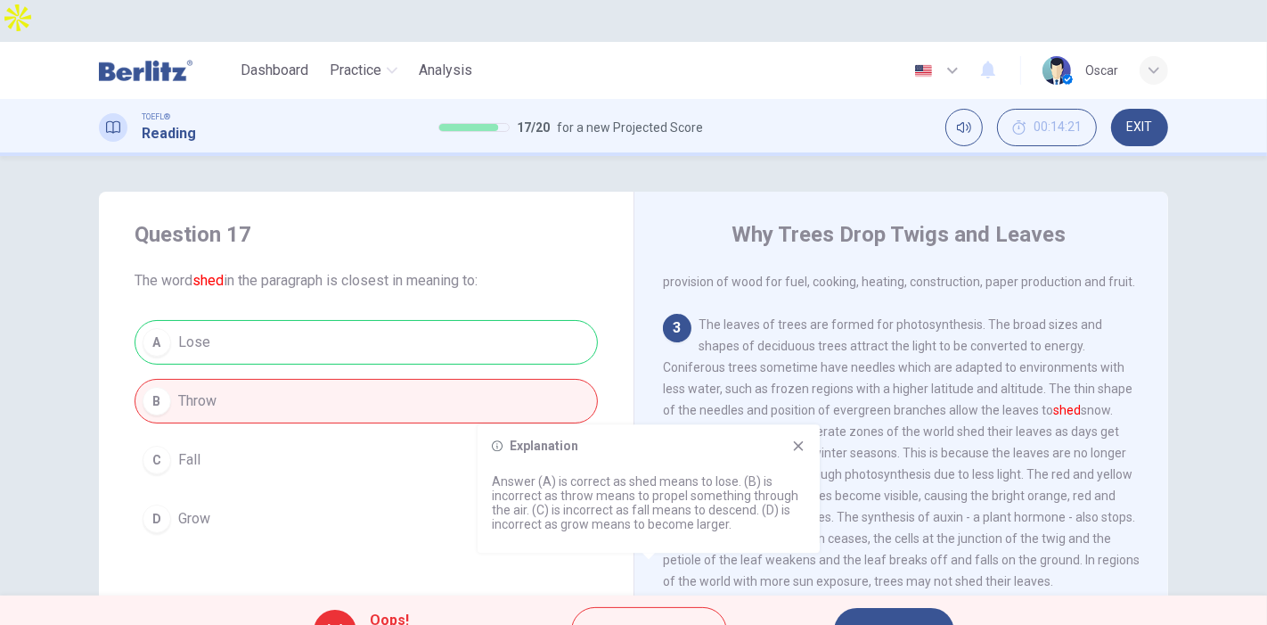
click at [803, 453] on icon at bounding box center [798, 445] width 14 height 14
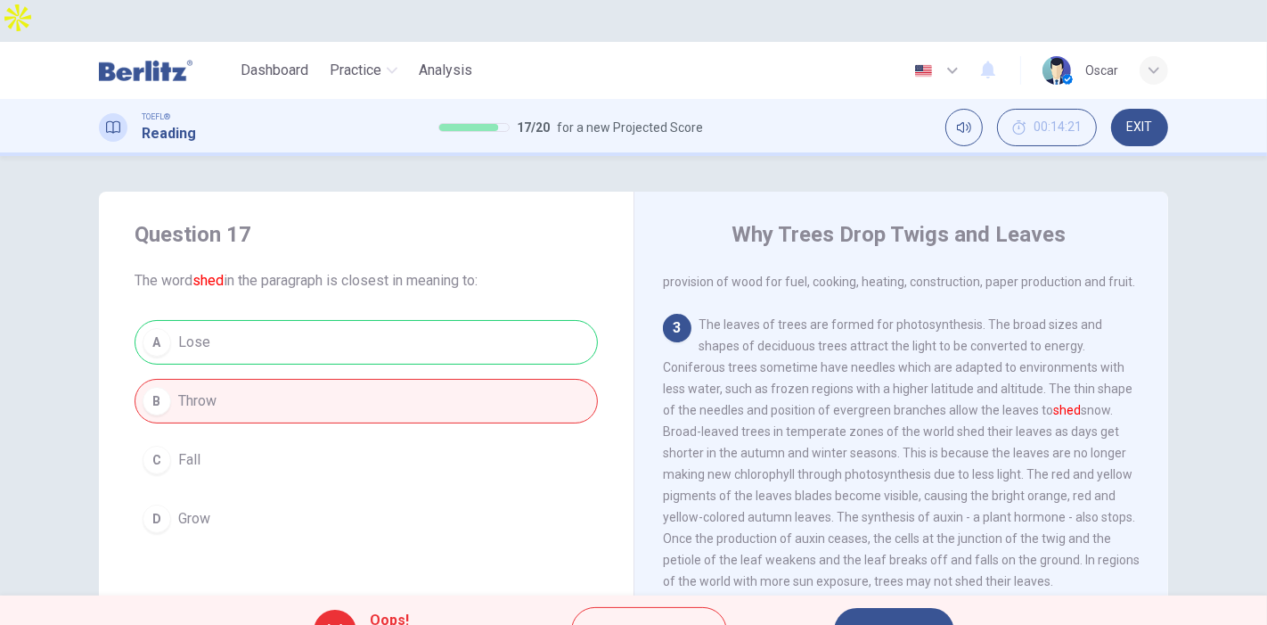
click at [915, 624] on icon "button" at bounding box center [915, 631] width 11 height 11
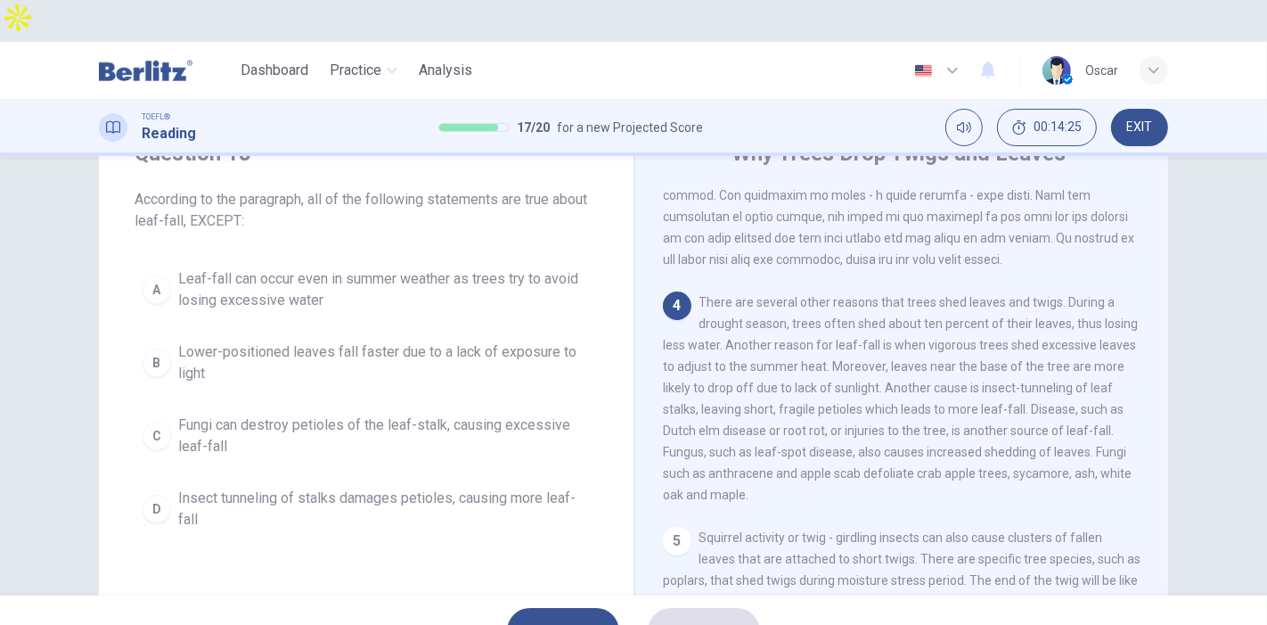
scroll to position [99, 0]
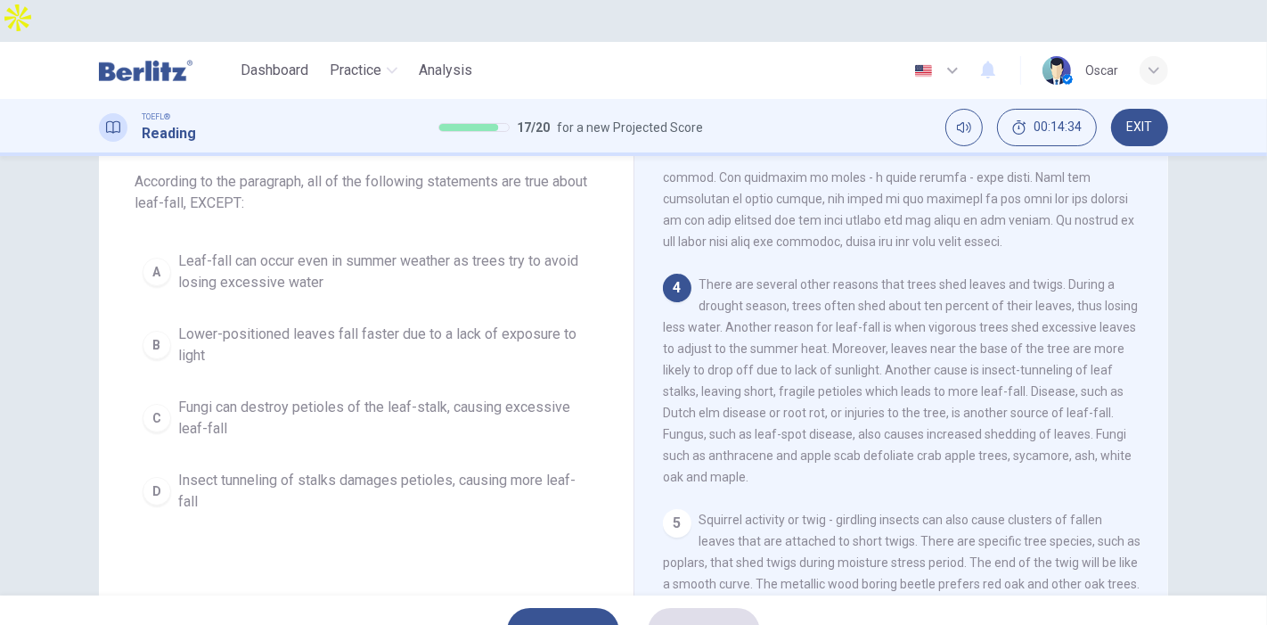
click at [232, 397] on span "Fungi can destroy petioles of the leaf-stalk, causing excessive leaf-fall" at bounding box center [384, 418] width 412 height 43
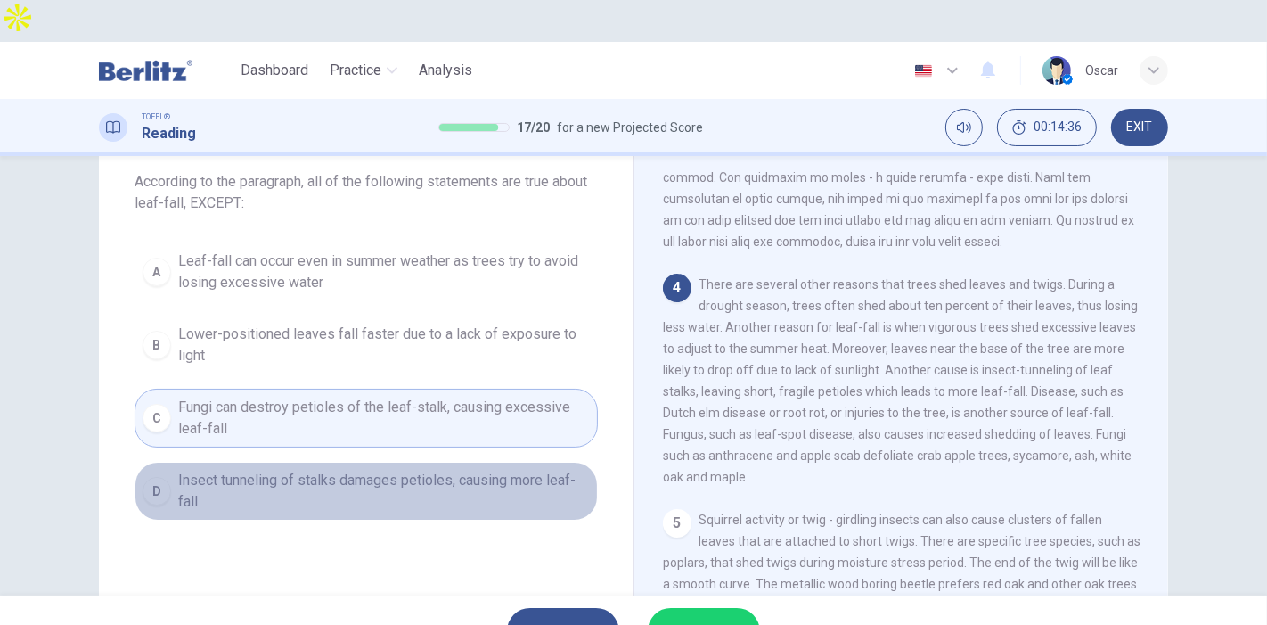
click at [296, 470] on span "Insect tunneling of stalks damages petioles, causing more leaf-fall" at bounding box center [384, 491] width 412 height 43
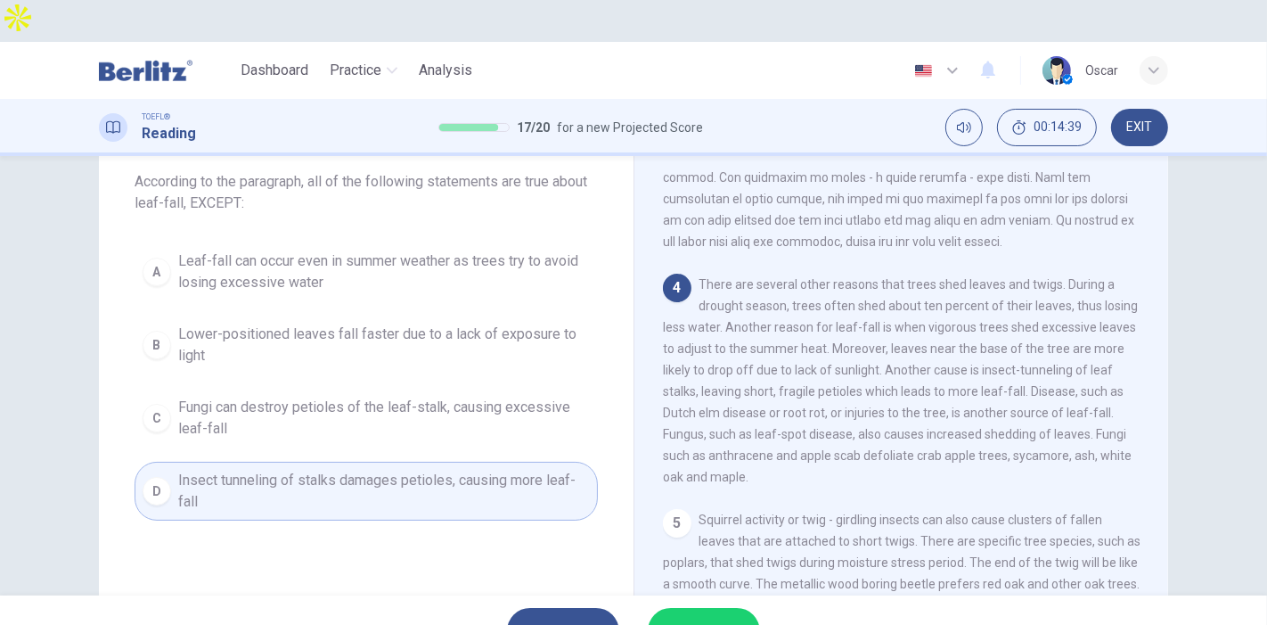
click at [299, 397] on span "Fungi can destroy petioles of the leaf-stalk, causing excessive leaf-fall" at bounding box center [384, 418] width 412 height 43
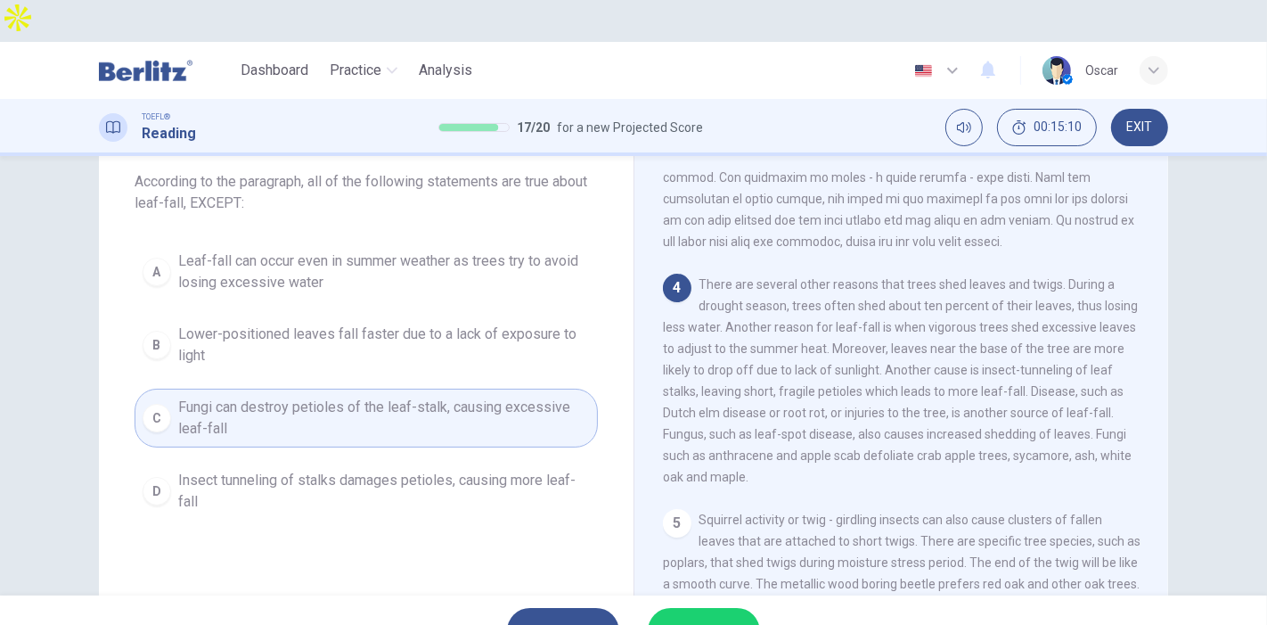
click at [704, 618] on span "SUBMIT" at bounding box center [695, 630] width 52 height 25
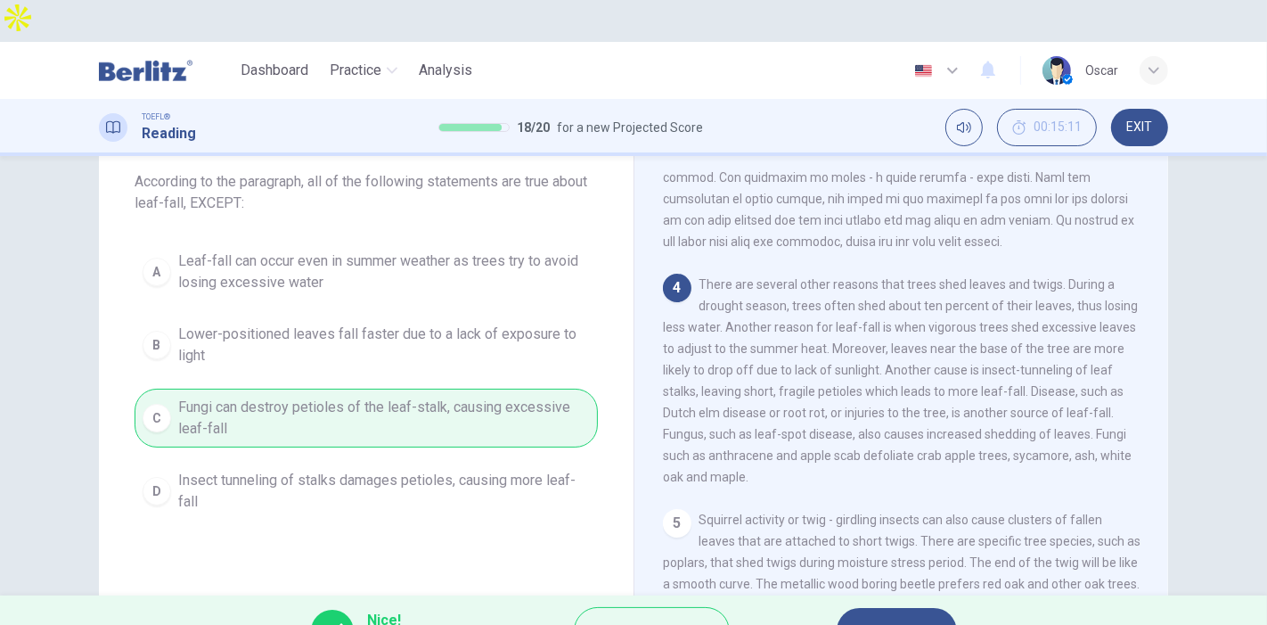
click at [887, 618] on span "NEXT" at bounding box center [888, 630] width 35 height 25
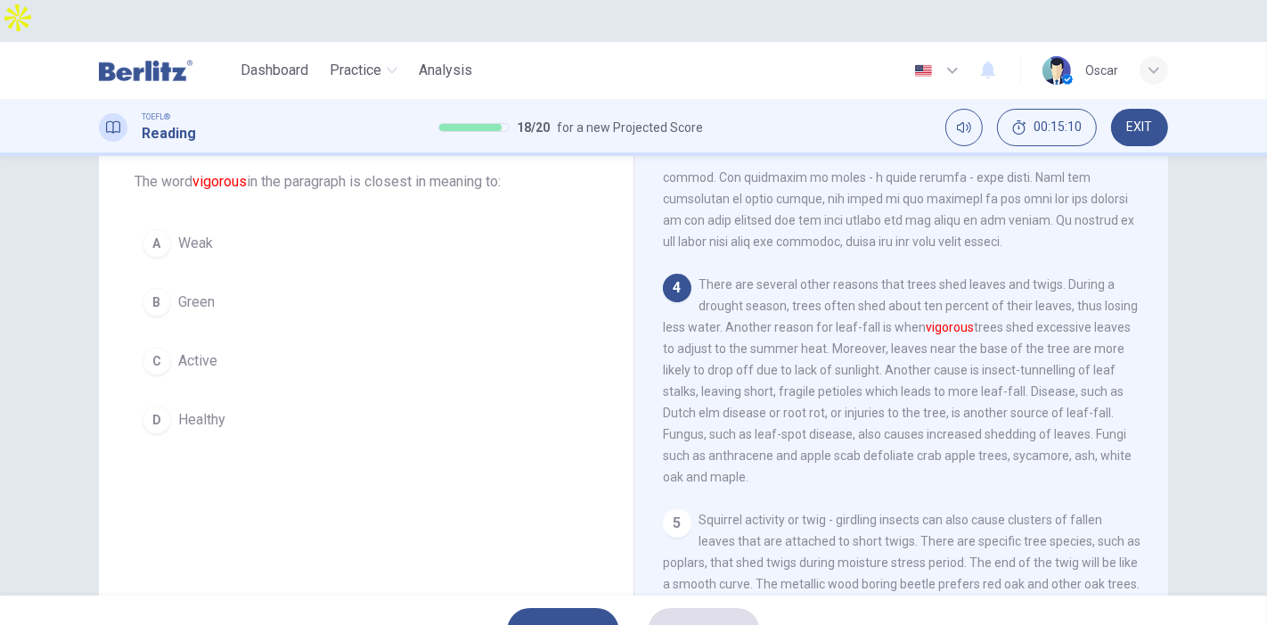
scroll to position [601, 0]
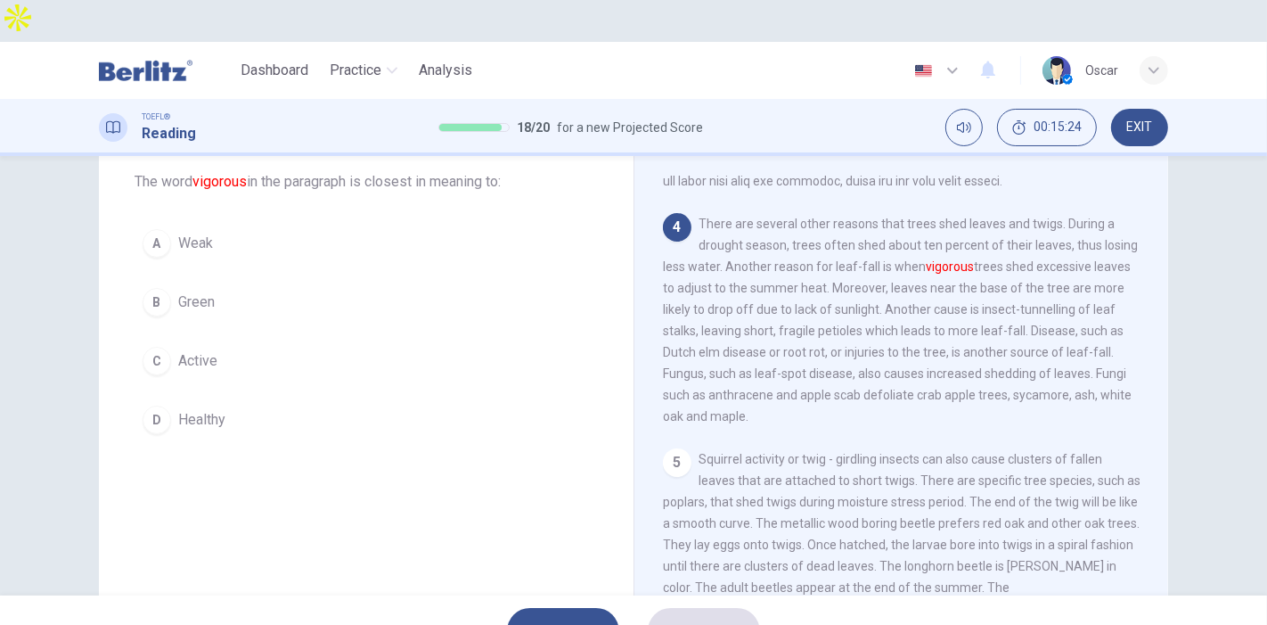
click at [199, 409] on span "Healthy" at bounding box center [201, 419] width 47 height 21
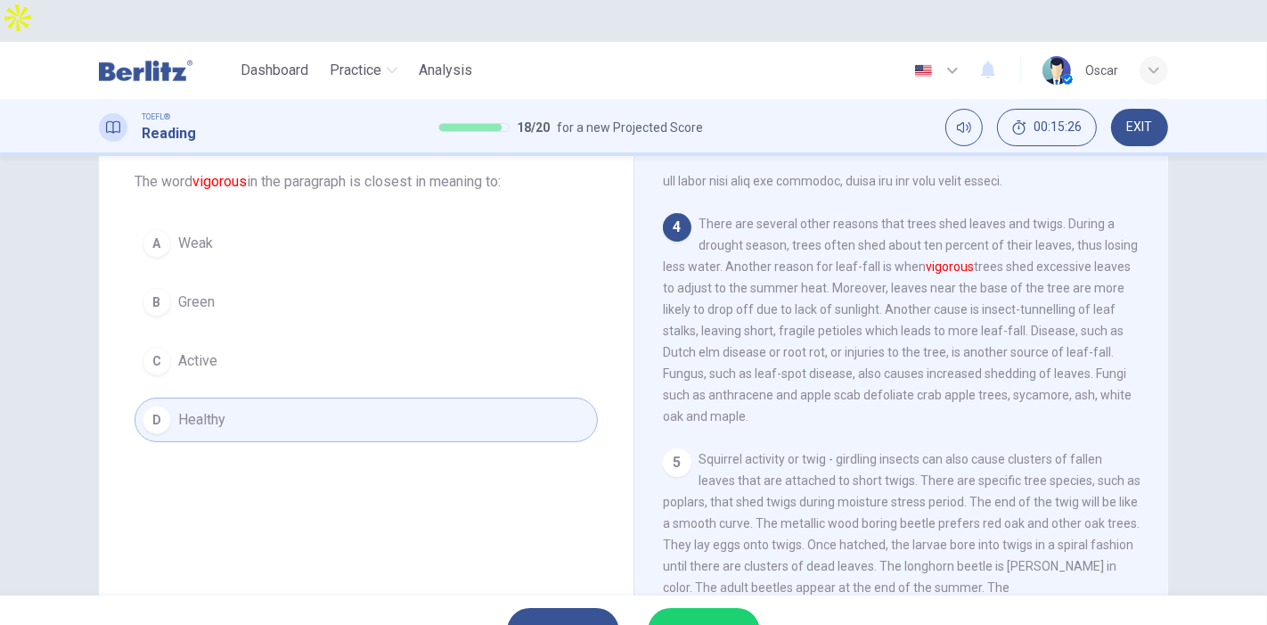
click at [700, 618] on span "SUBMIT" at bounding box center [695, 630] width 52 height 25
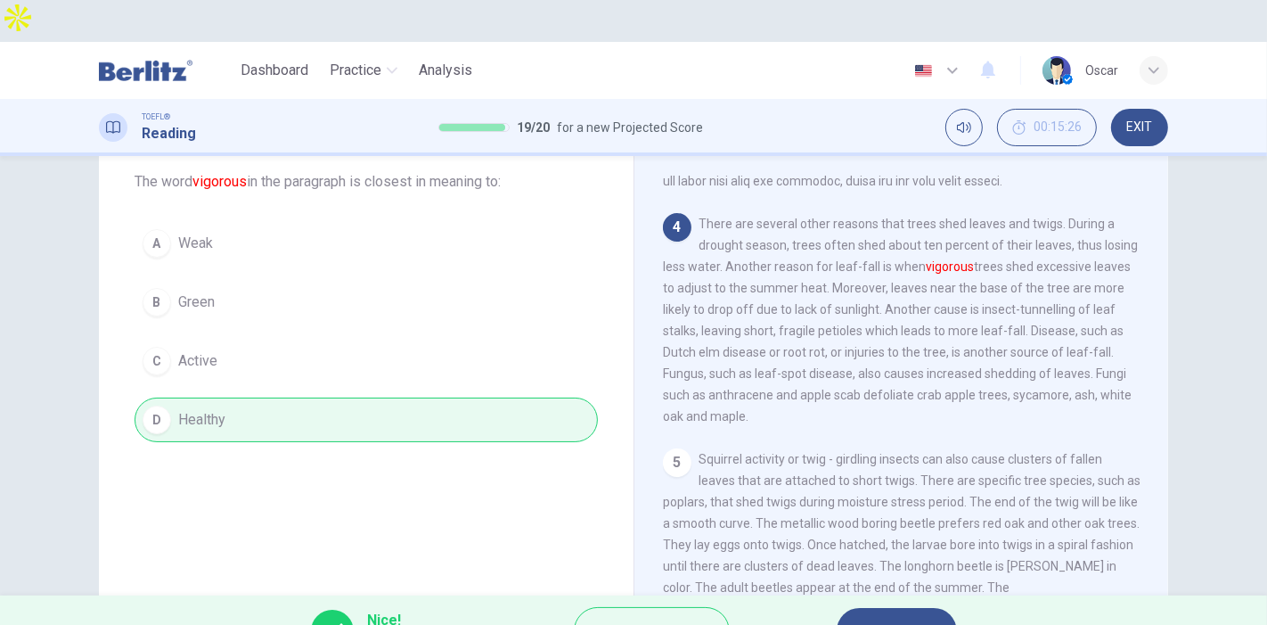
click at [862, 608] on button "NEXT" at bounding box center [897, 631] width 120 height 46
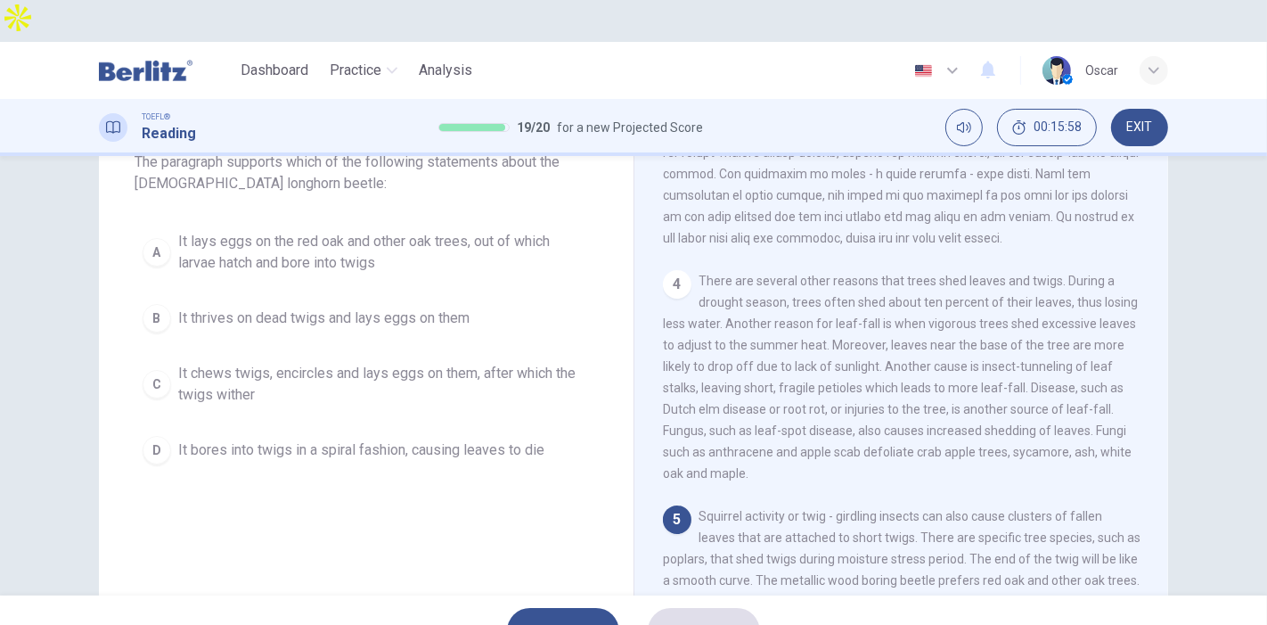
scroll to position [99, 0]
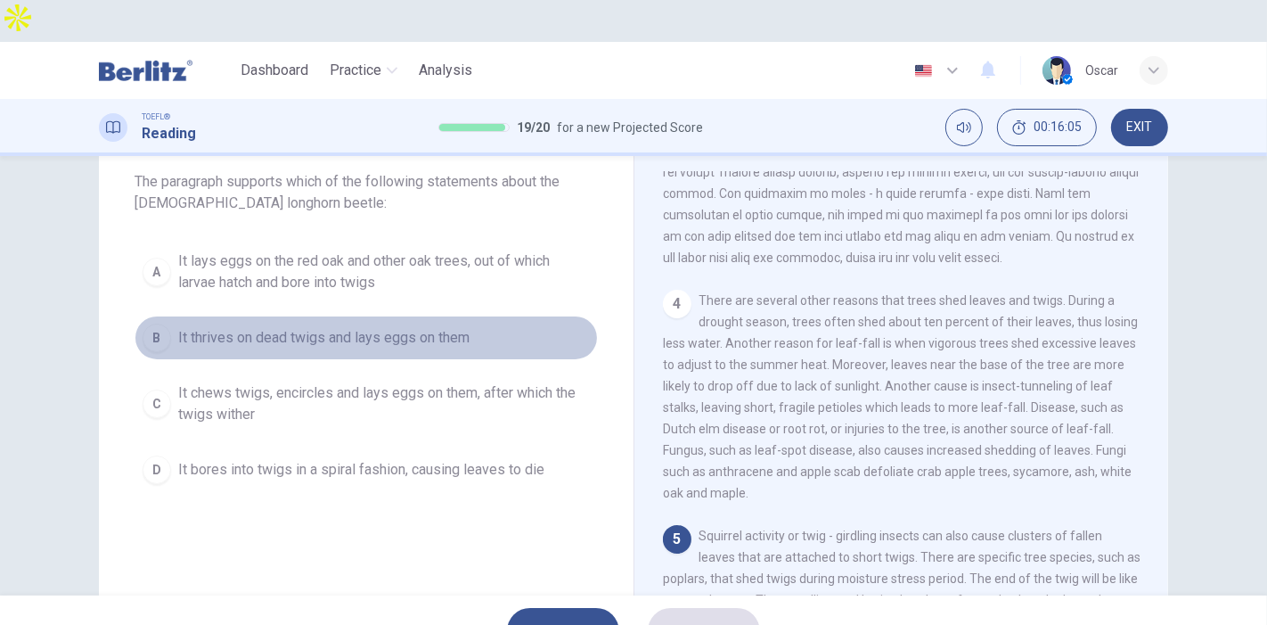
click at [192, 327] on span "It thrives on dead twigs and lays eggs on them" at bounding box center [323, 337] width 291 height 21
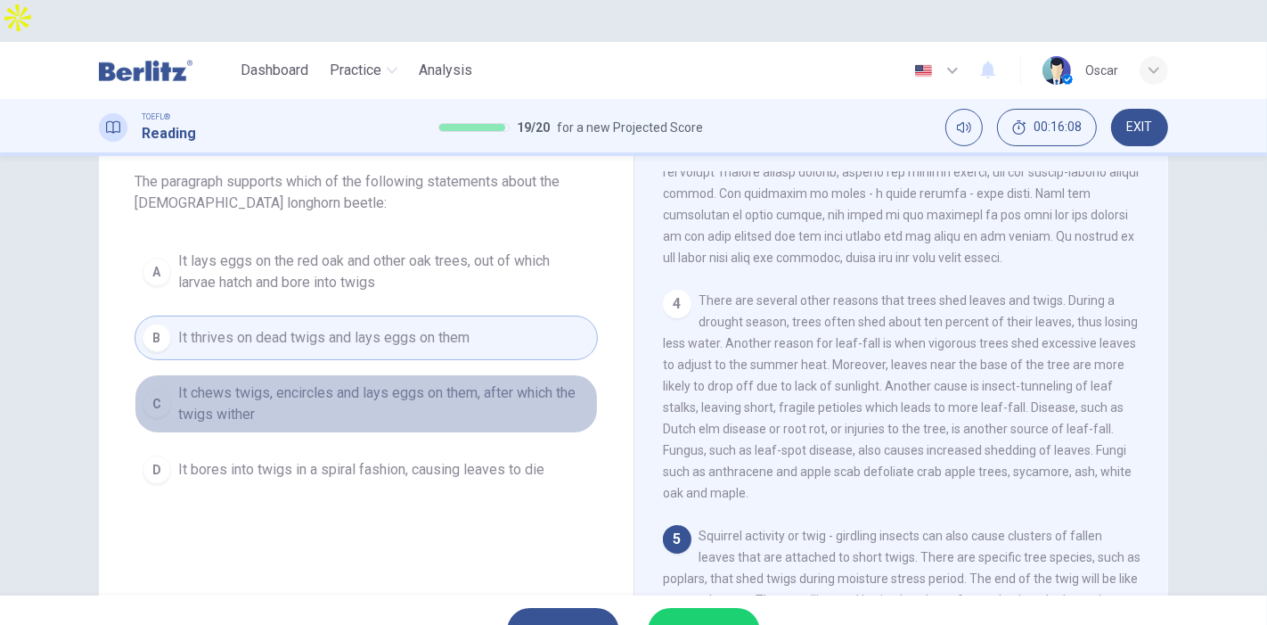
click at [193, 382] on span "It chews twigs, encircles and lays eggs on them, after which the twigs wither" at bounding box center [384, 403] width 412 height 43
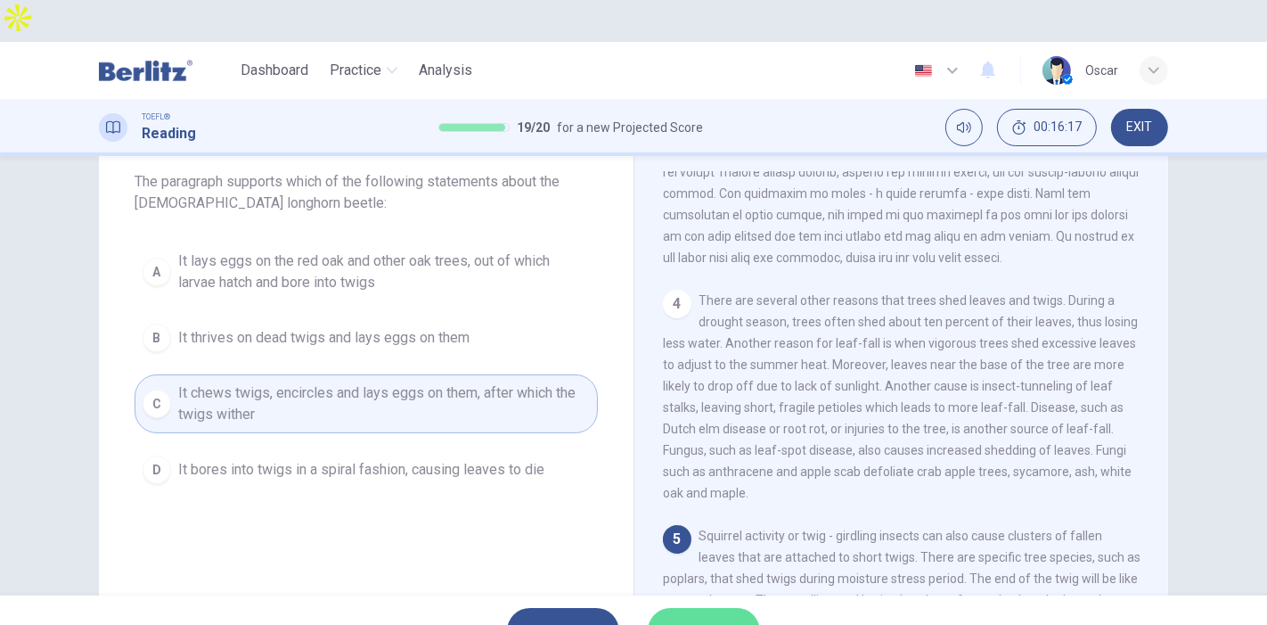
click at [704, 618] on span "SUBMIT" at bounding box center [695, 630] width 52 height 25
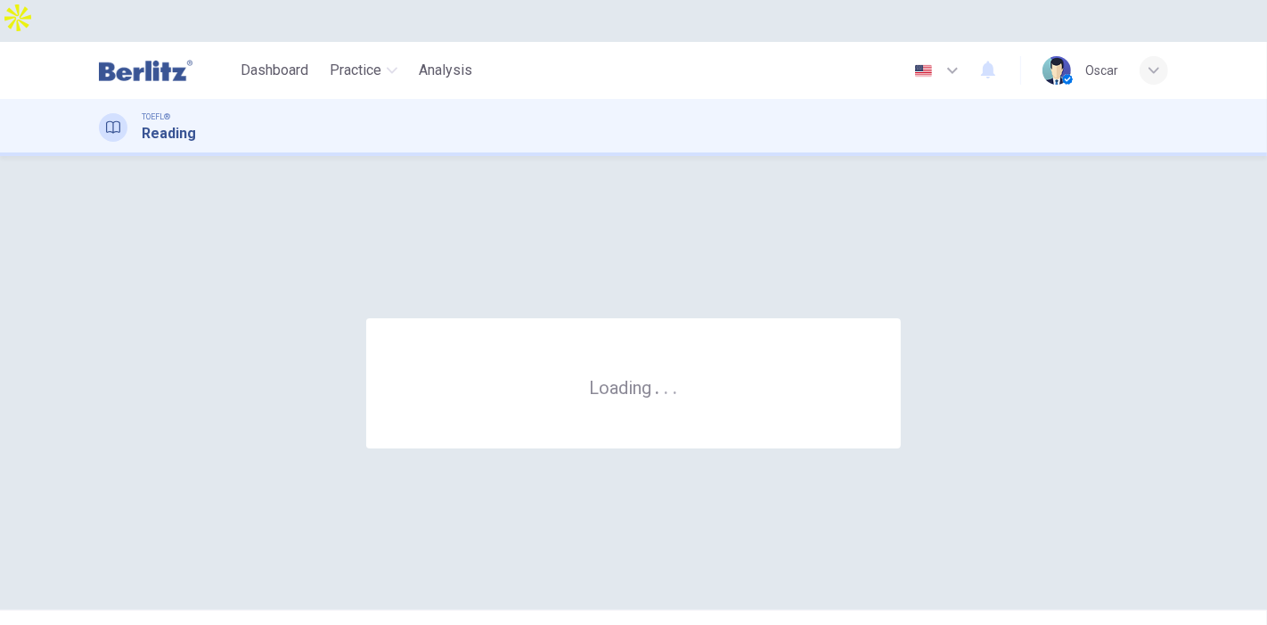
scroll to position [0, 0]
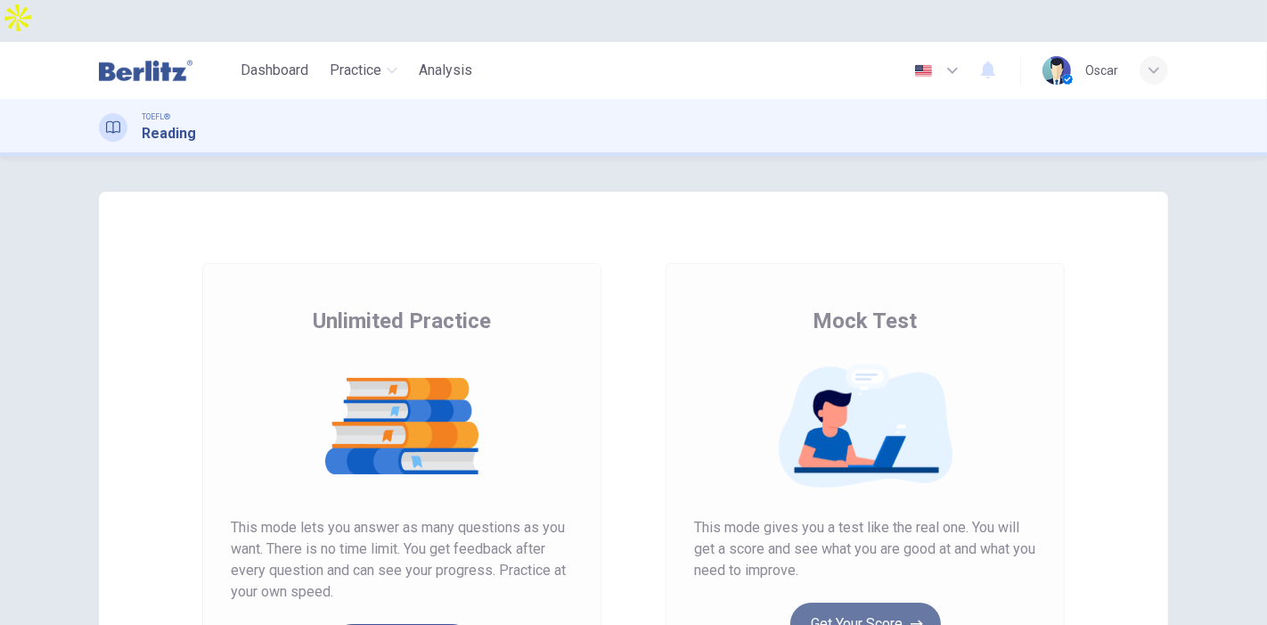
click at [823, 602] on button "Get Your Score" at bounding box center [866, 623] width 151 height 43
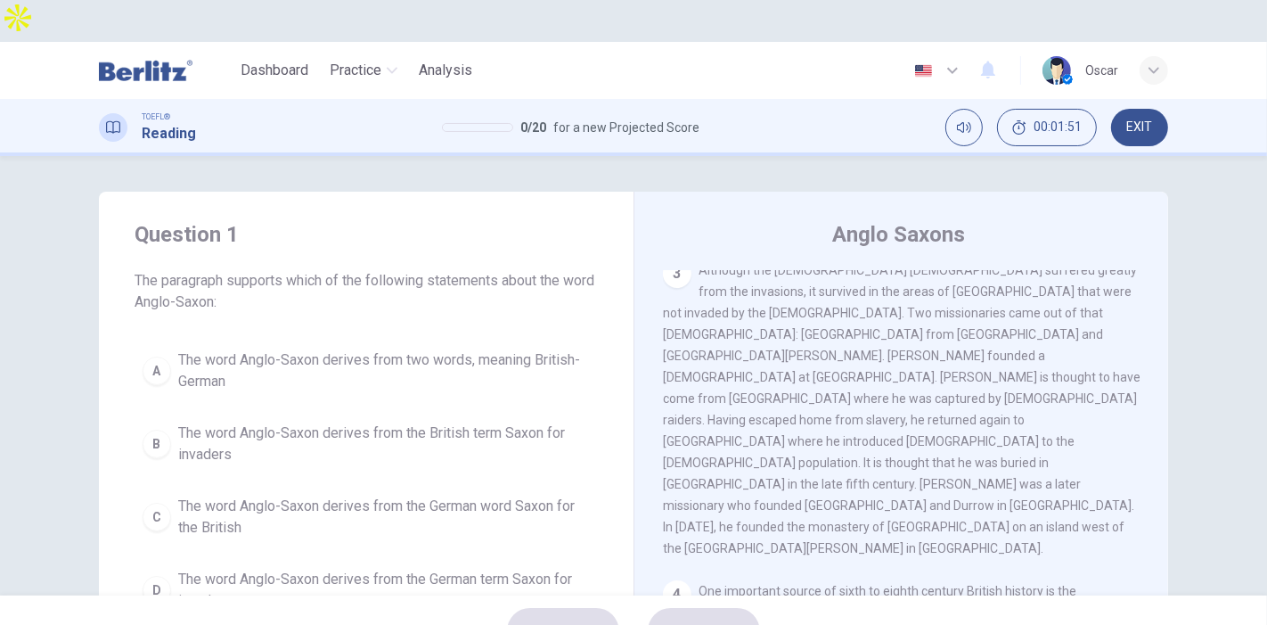
scroll to position [495, 0]
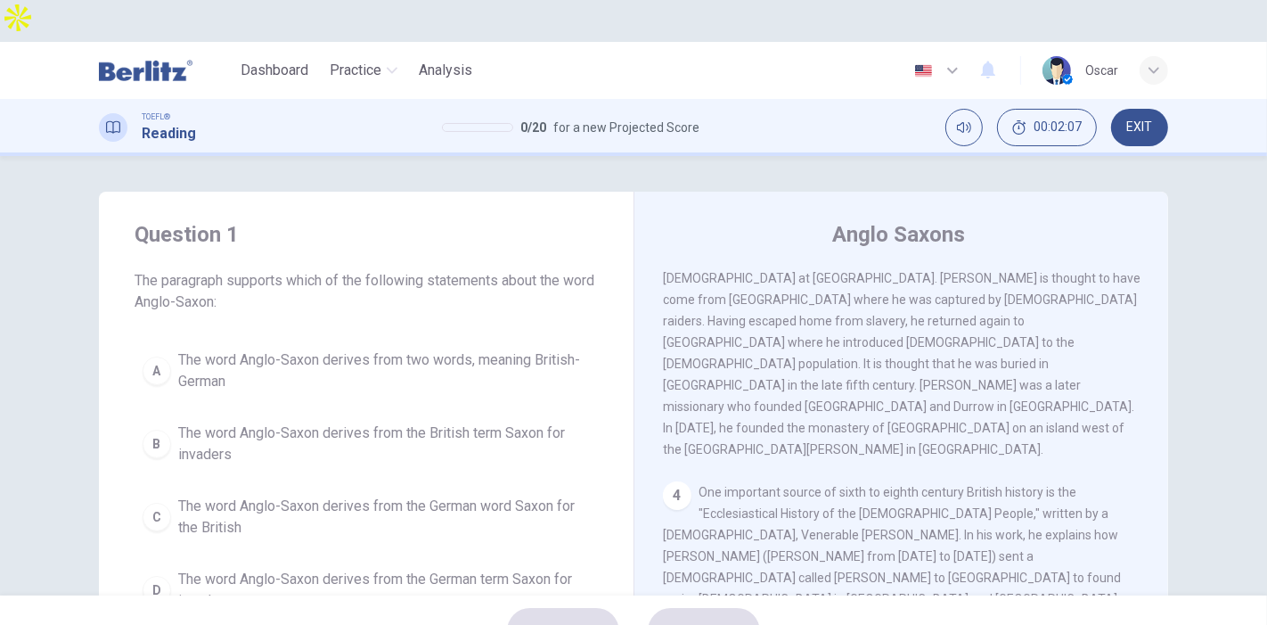
drag, startPoint x: 663, startPoint y: 358, endPoint x: 766, endPoint y: 387, distance: 106.4
click at [766, 481] on div "4 One important source of sixth to eighth century British history is the "Eccle…" at bounding box center [902, 598] width 478 height 235
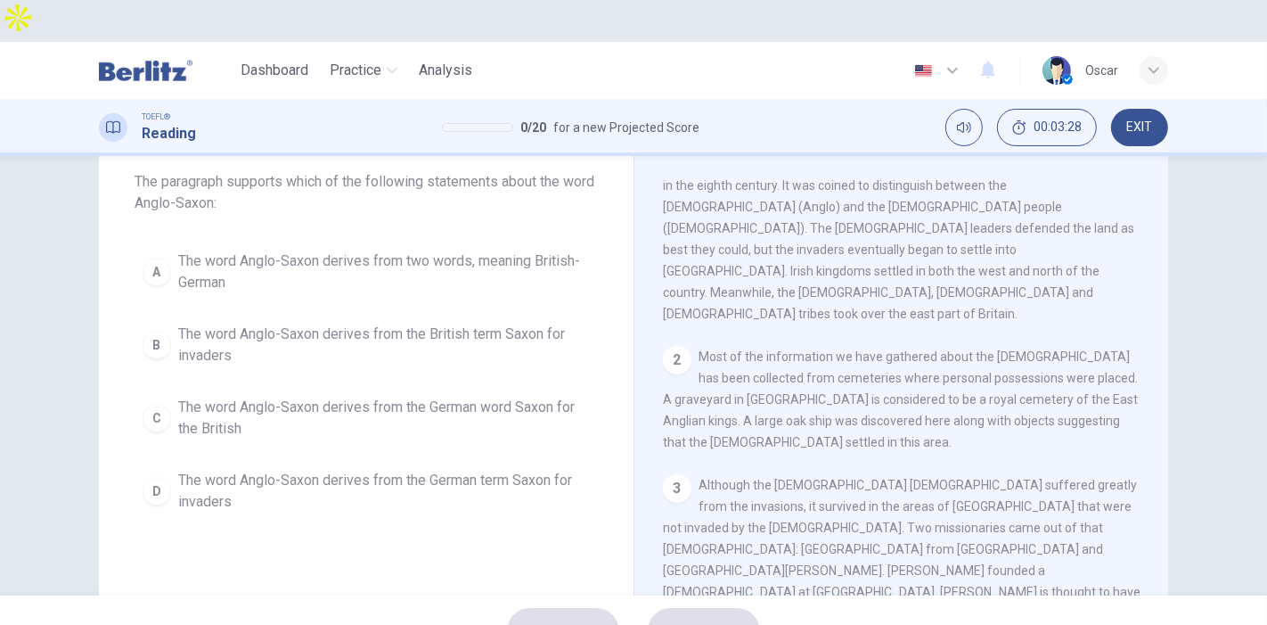
scroll to position [0, 0]
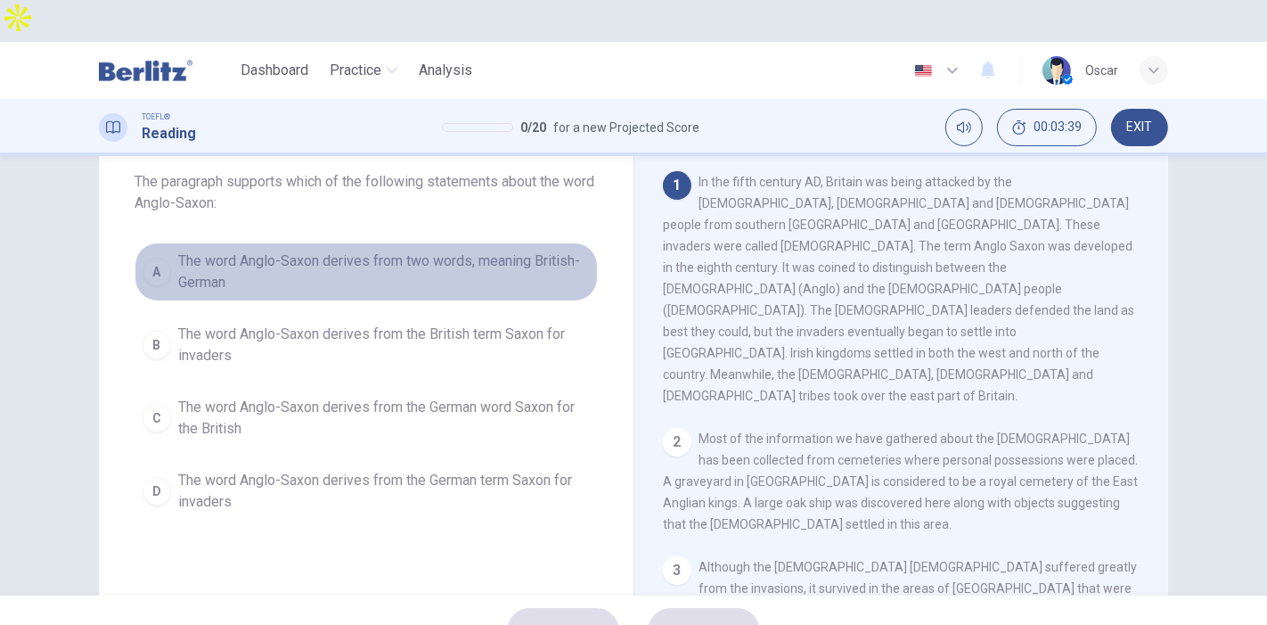
click at [273, 250] on span "The word Anglo-Saxon derives from two words, meaning British-German" at bounding box center [384, 271] width 412 height 43
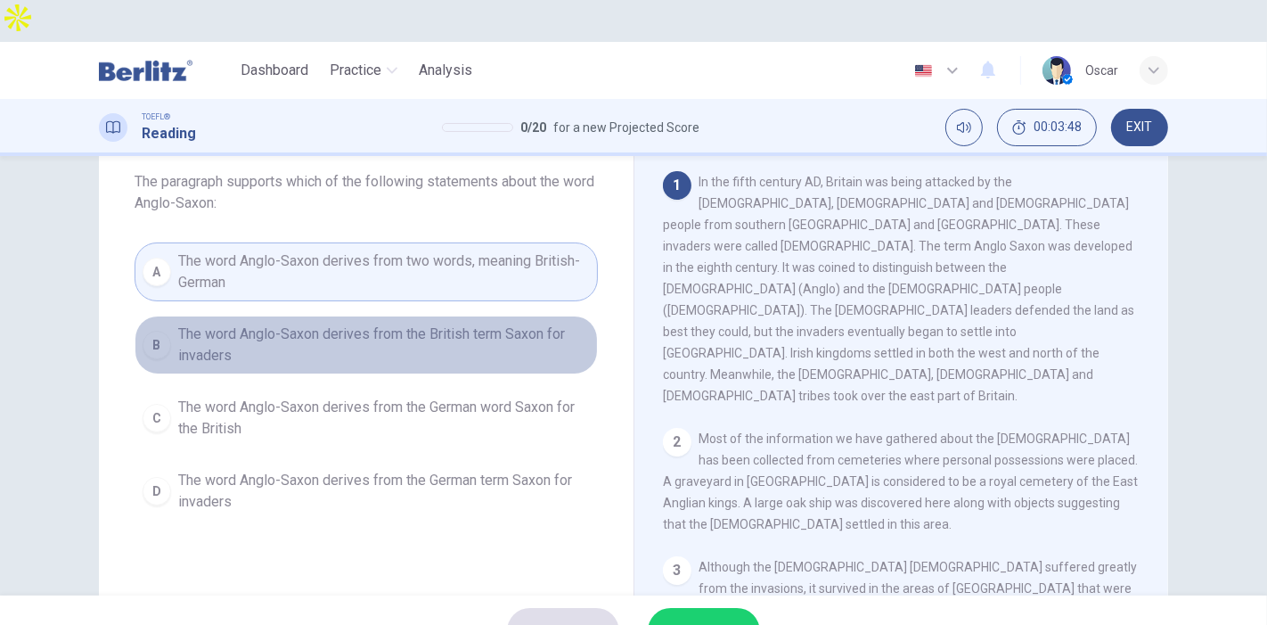
click at [300, 324] on span "The word Anglo-Saxon derives from the British term Saxon for invaders" at bounding box center [384, 345] width 412 height 43
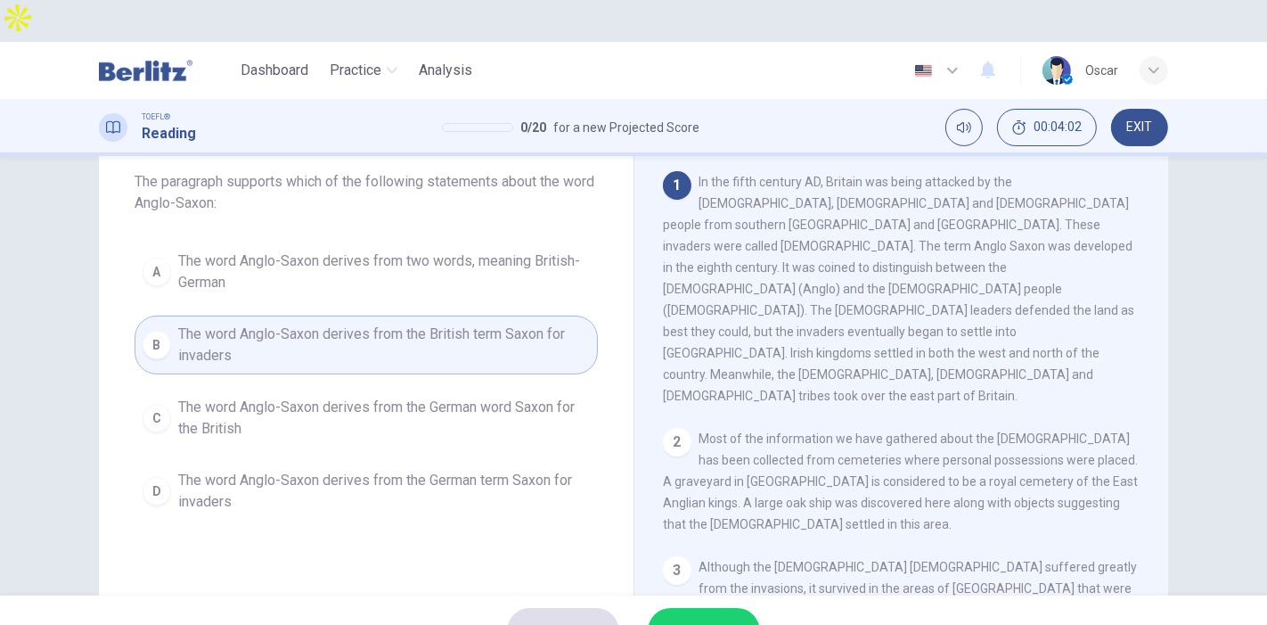
click at [270, 250] on span "The word Anglo-Saxon derives from two words, meaning British-German" at bounding box center [384, 271] width 412 height 43
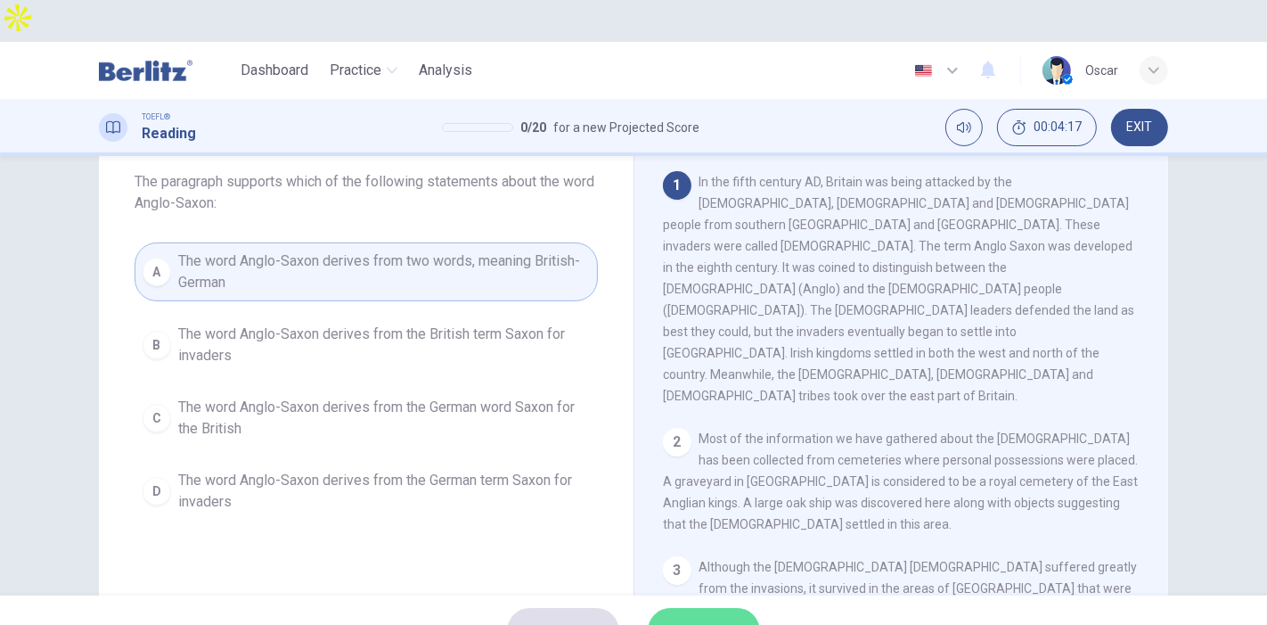
click at [704, 618] on span "SUBMIT" at bounding box center [695, 630] width 52 height 25
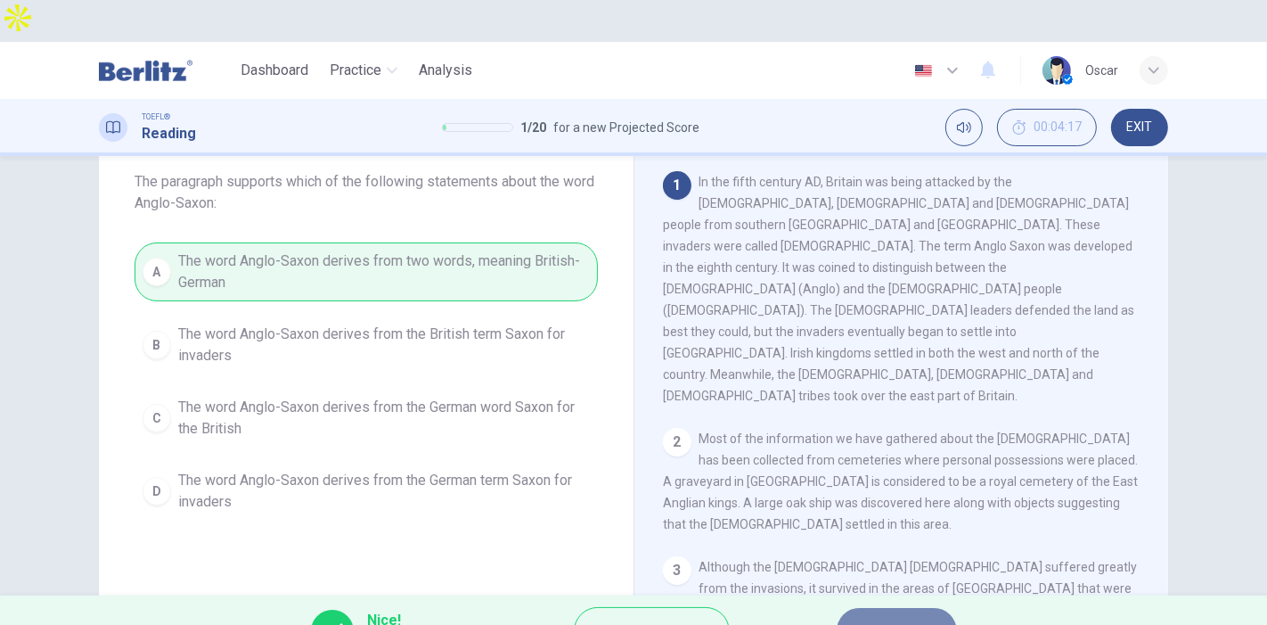
click at [899, 618] on span "NEXT" at bounding box center [888, 630] width 35 height 25
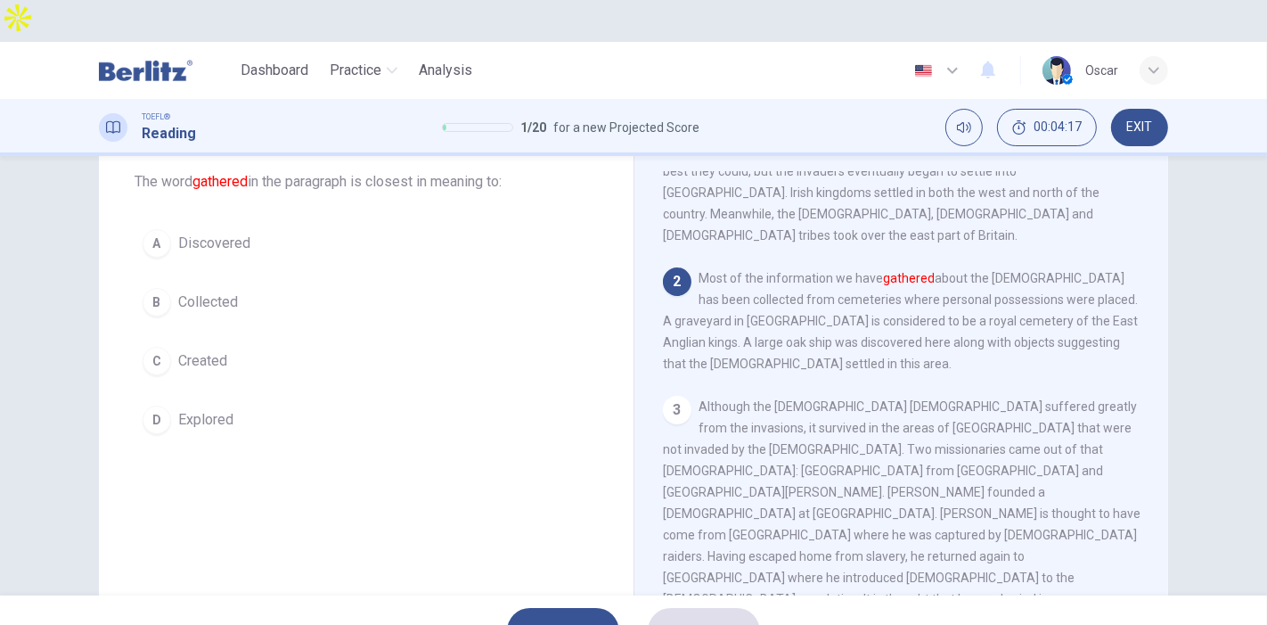
scroll to position [196, 0]
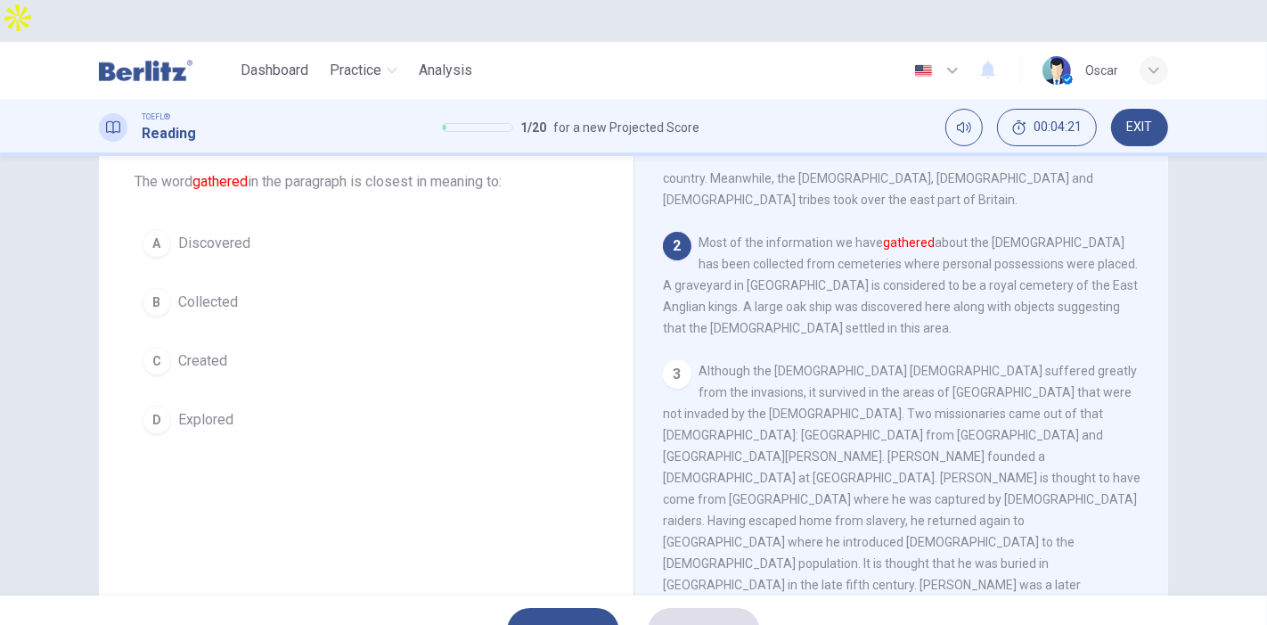
click at [184, 280] on button "B Collected" at bounding box center [366, 302] width 463 height 45
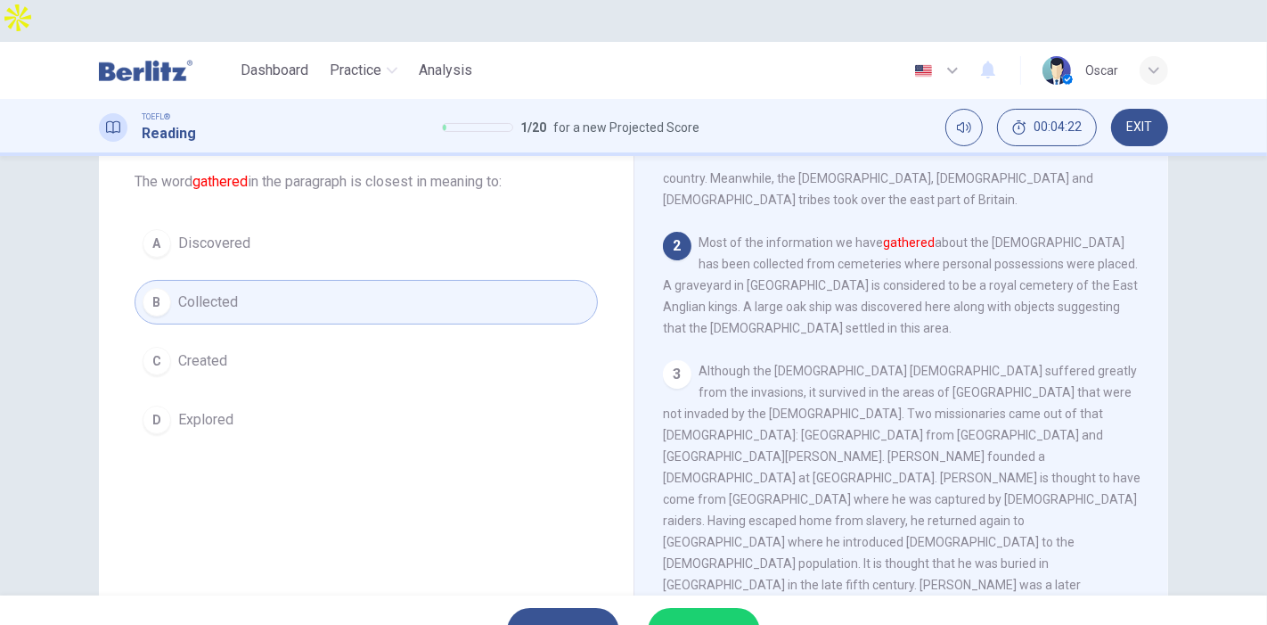
click at [700, 618] on span "SUBMIT" at bounding box center [695, 630] width 52 height 25
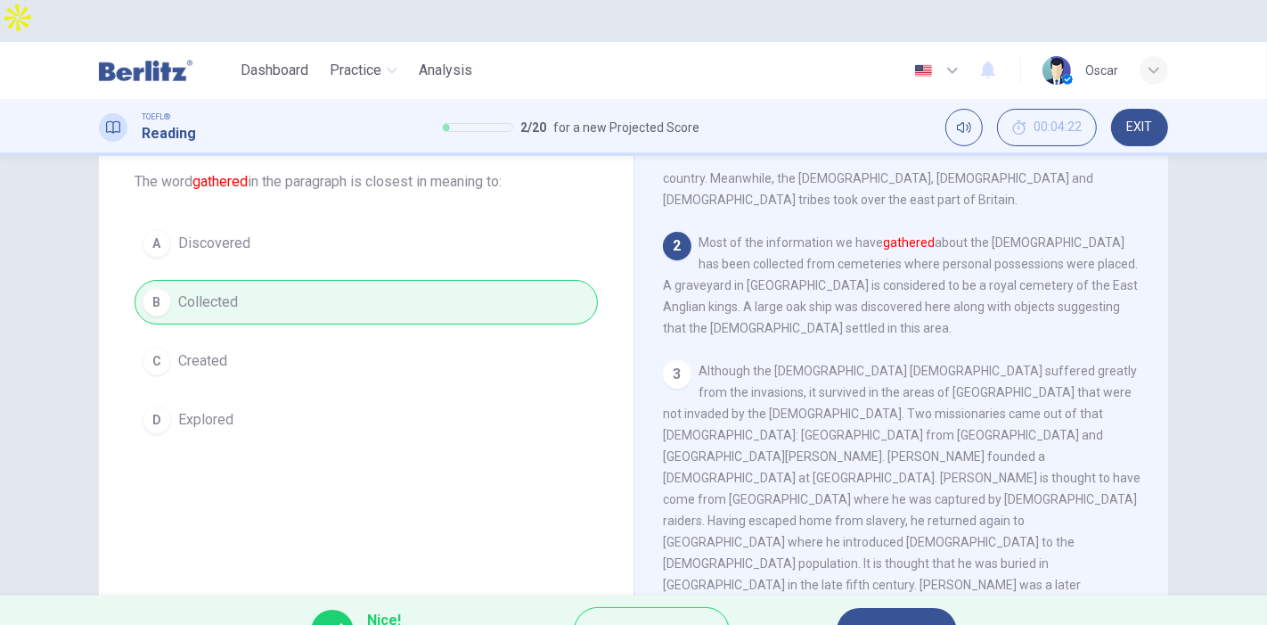
click at [879, 618] on span "NEXT" at bounding box center [888, 630] width 35 height 25
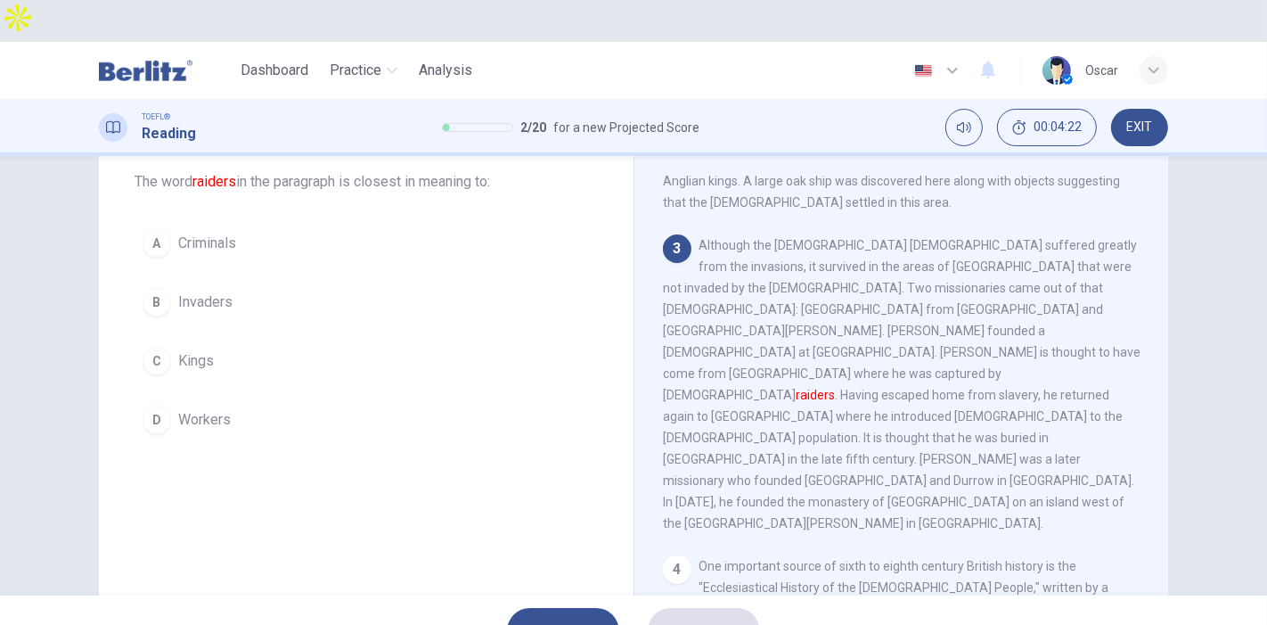
scroll to position [327, 0]
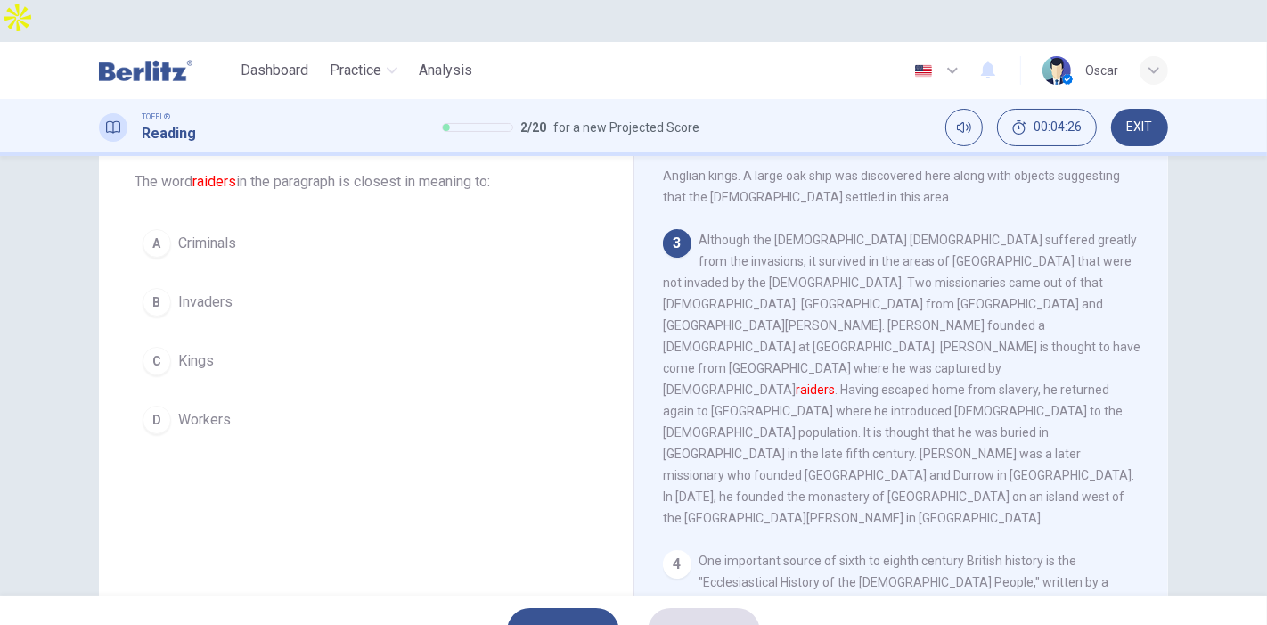
click at [227, 280] on button "B Invaders" at bounding box center [366, 302] width 463 height 45
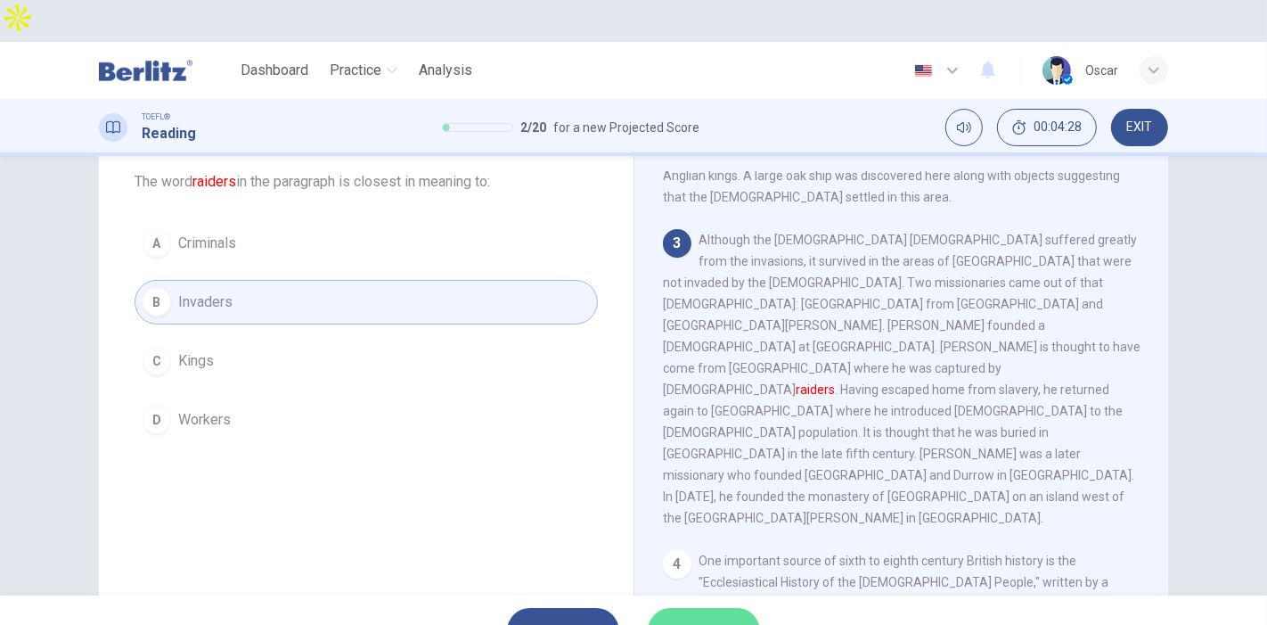
click at [700, 618] on span "SUBMIT" at bounding box center [695, 630] width 52 height 25
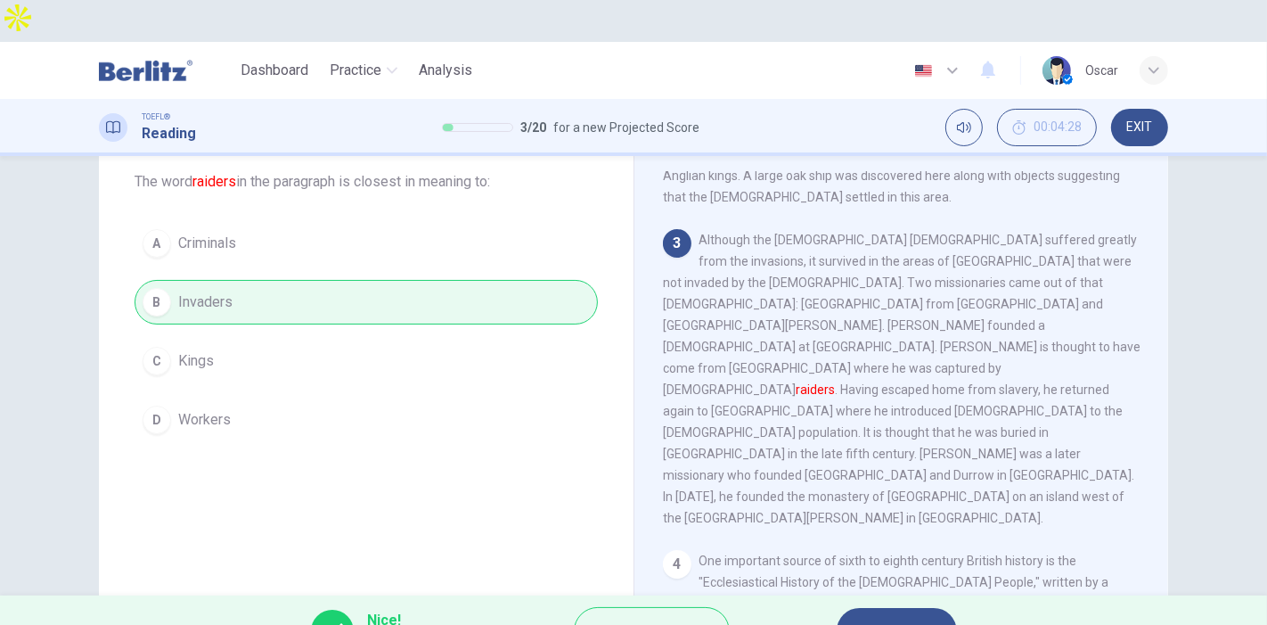
click at [903, 618] on span "NEXT" at bounding box center [888, 630] width 35 height 25
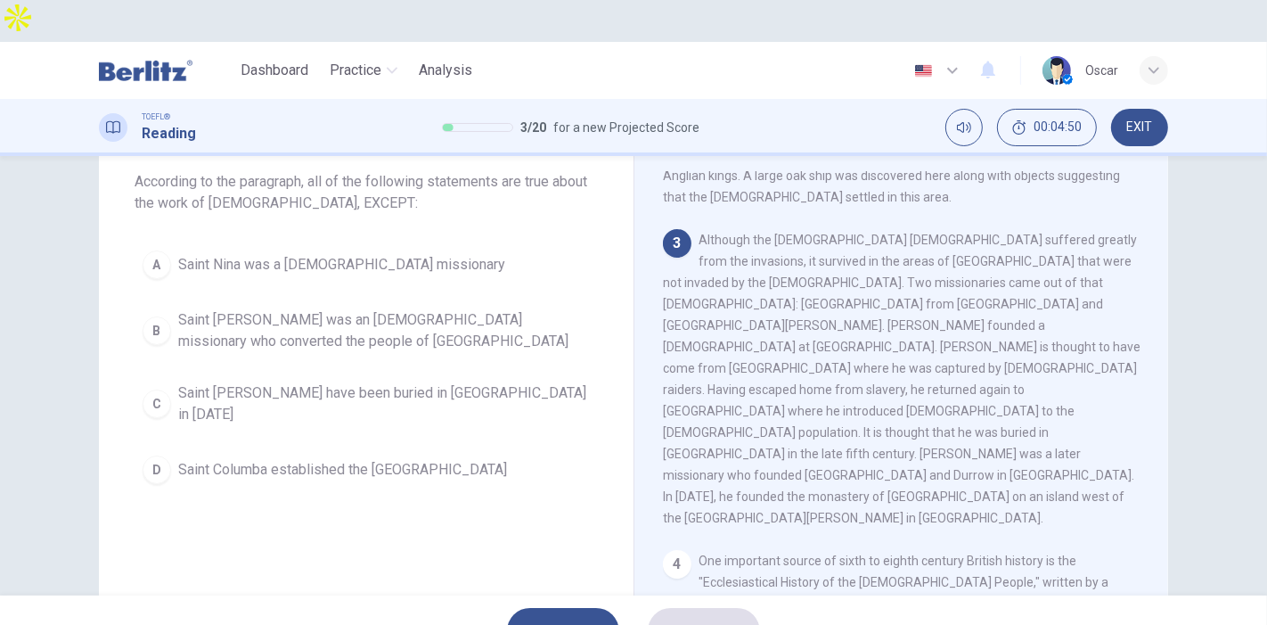
click at [330, 309] on span "Saint Patrick was an Irish missionary who converted the people of Northern Irel…" at bounding box center [384, 330] width 412 height 43
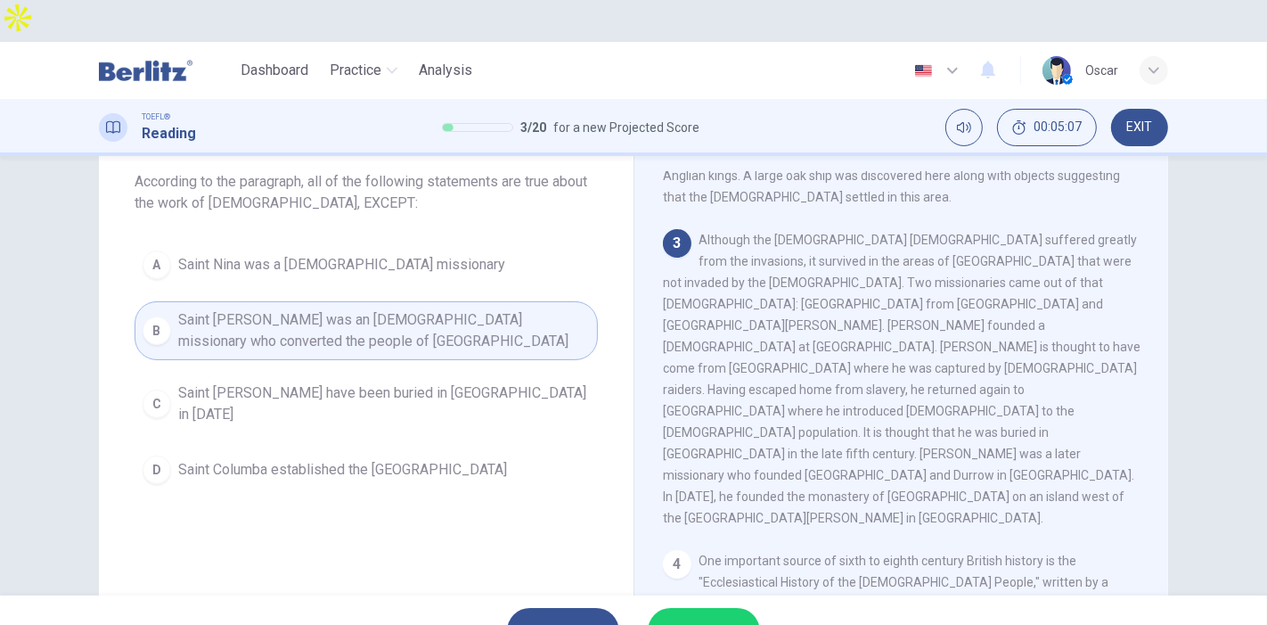
click at [709, 618] on span "SUBMIT" at bounding box center [695, 630] width 52 height 25
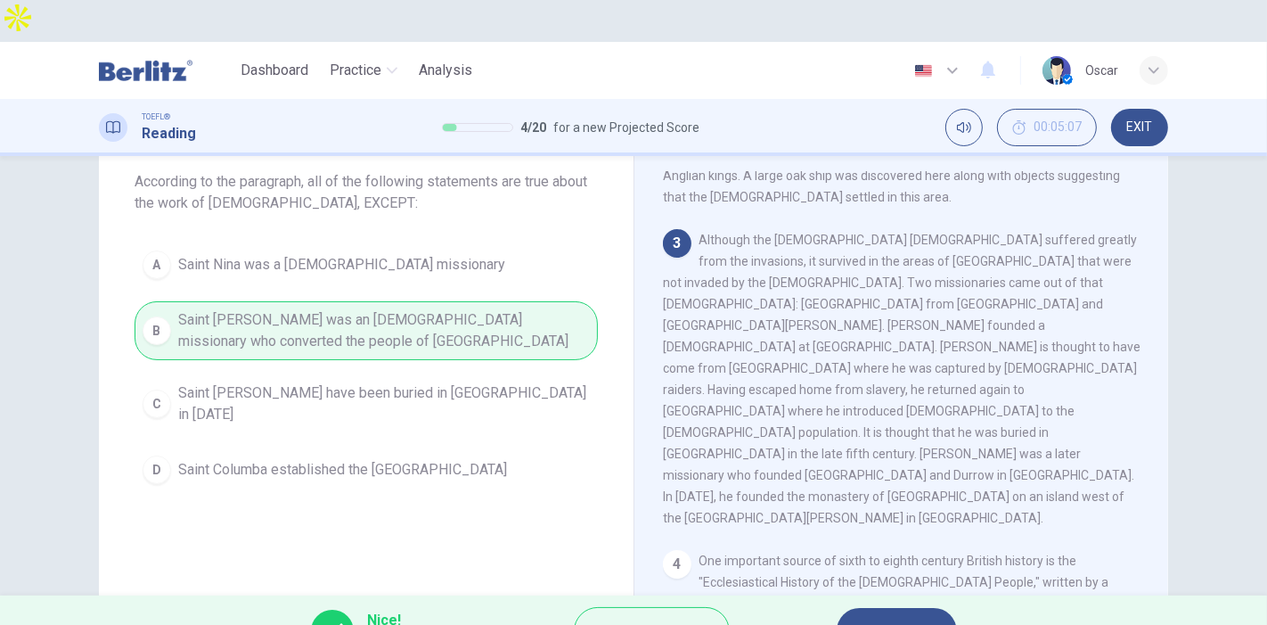
click at [876, 618] on span "NEXT" at bounding box center [888, 630] width 35 height 25
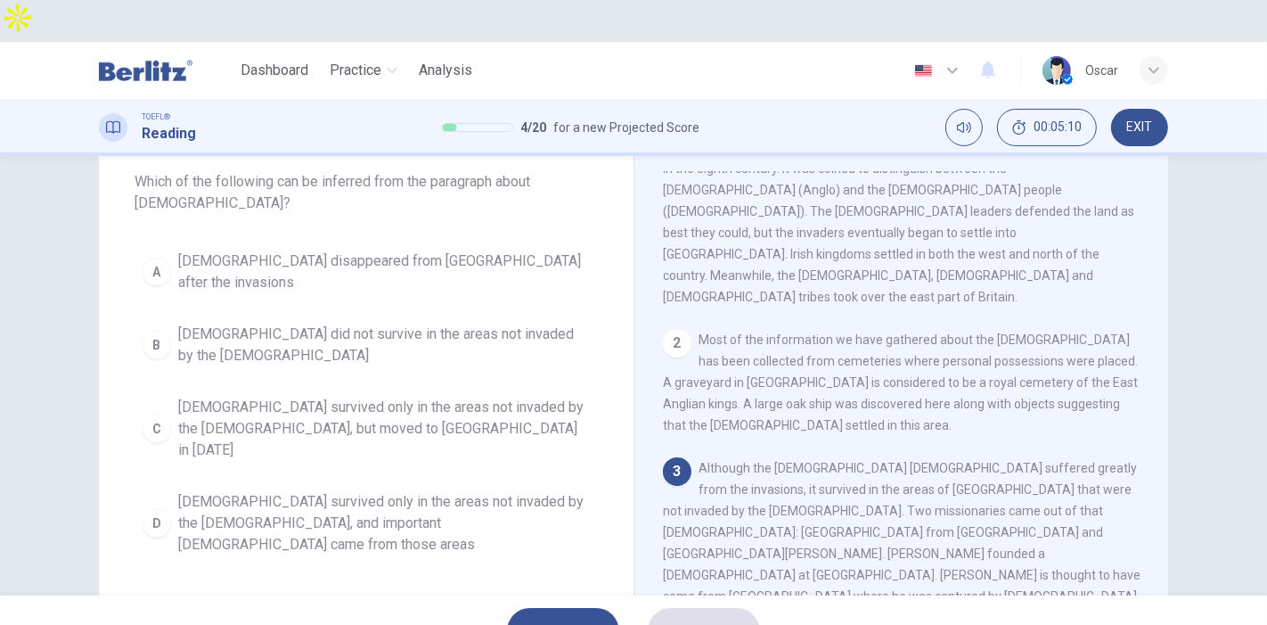
scroll to position [198, 0]
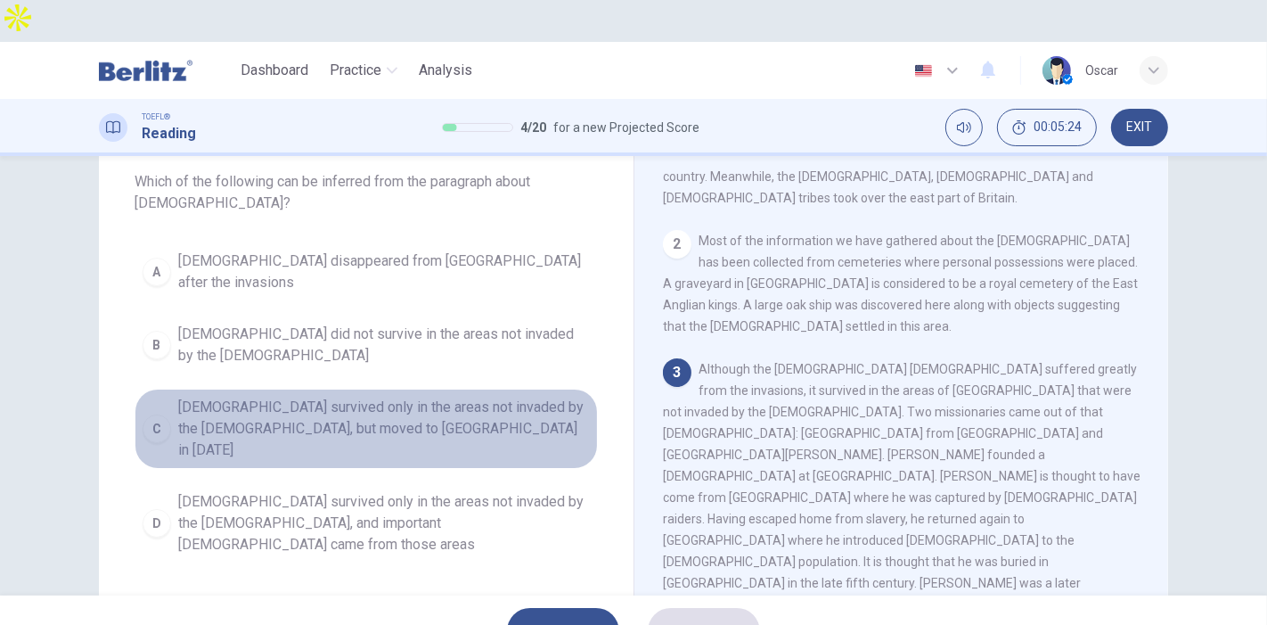
click at [327, 397] on span "Christianity survived only in the areas not invaded by the Anglo-Saxons, but mo…" at bounding box center [384, 429] width 412 height 64
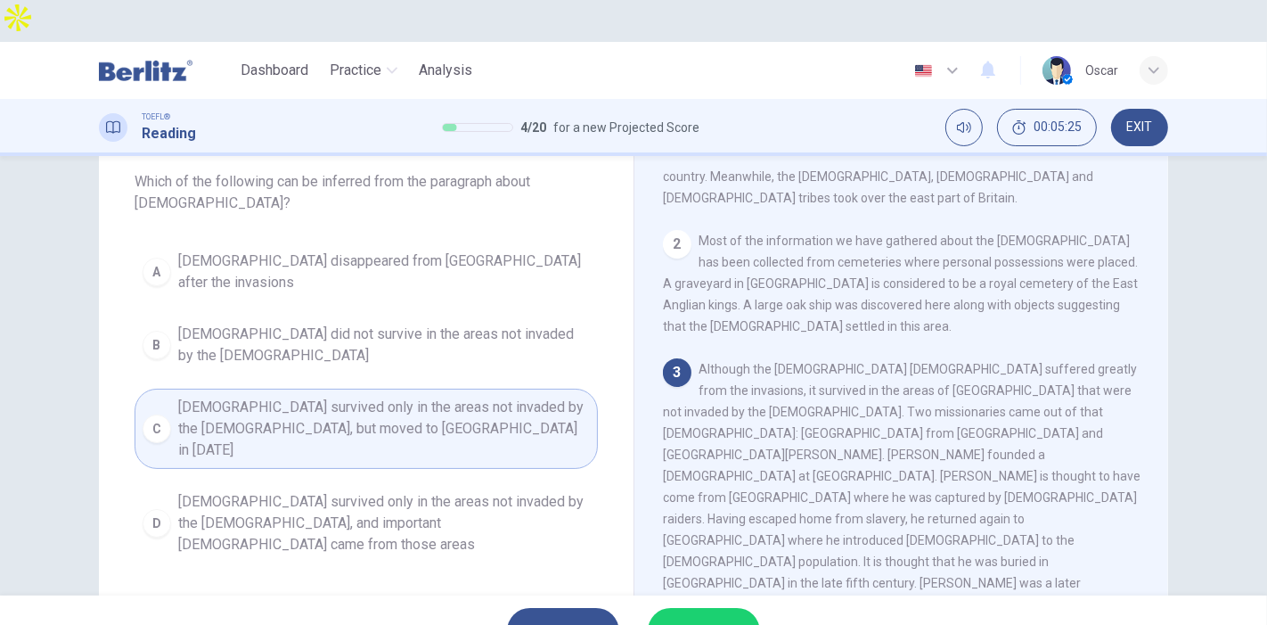
click at [330, 491] on span "Christianity survived only in the areas not invaded by the Anglo-Saxons, and im…" at bounding box center [384, 523] width 412 height 64
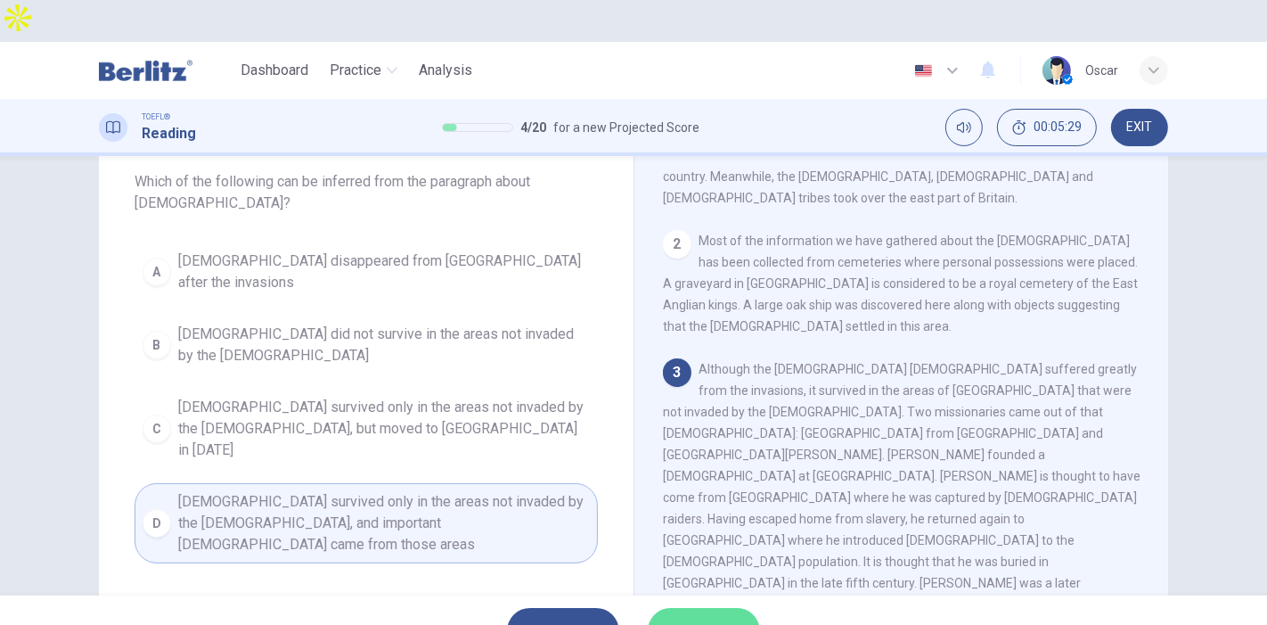
click at [692, 618] on span "SUBMIT" at bounding box center [695, 630] width 52 height 25
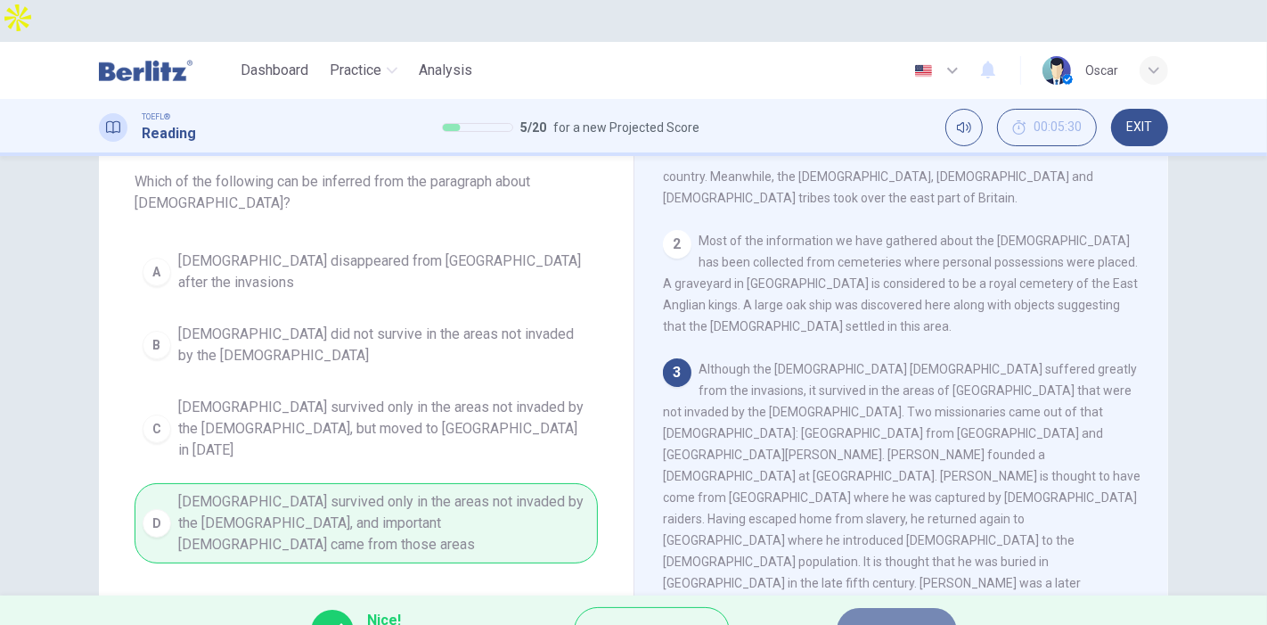
click at [889, 618] on span "NEXT" at bounding box center [888, 630] width 35 height 25
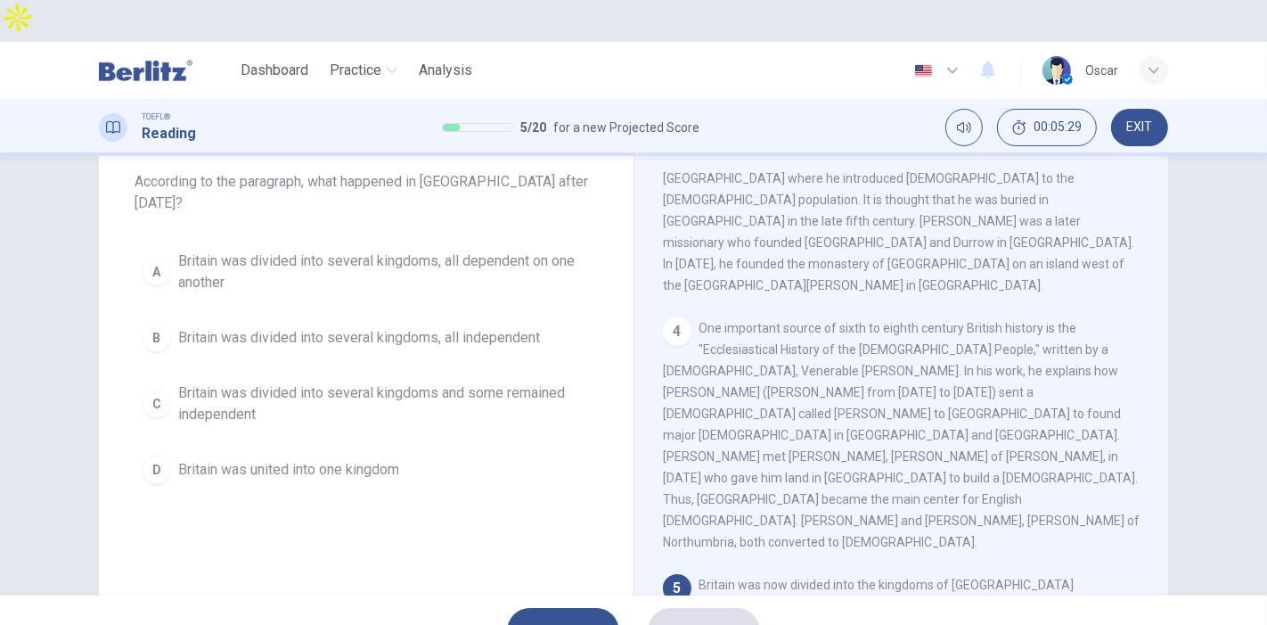
scroll to position [561, 0]
click at [256, 382] on span "Britain was divided into several kingdoms and some remained independent" at bounding box center [384, 403] width 412 height 43
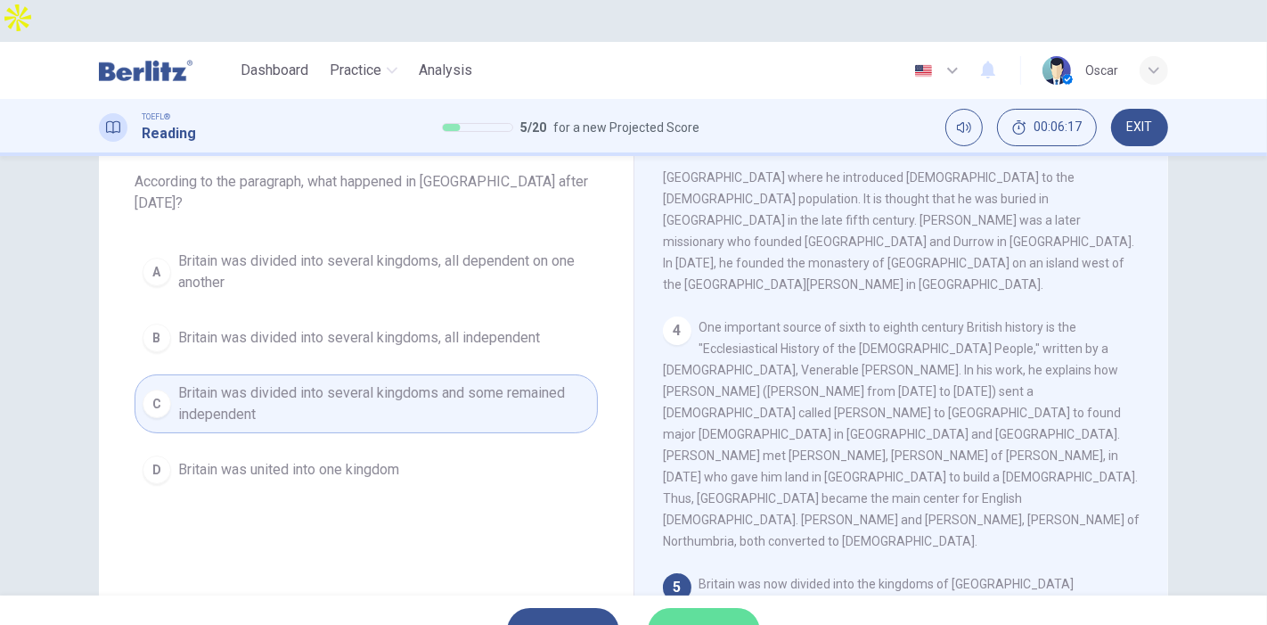
click at [680, 618] on span "SUBMIT" at bounding box center [695, 630] width 52 height 25
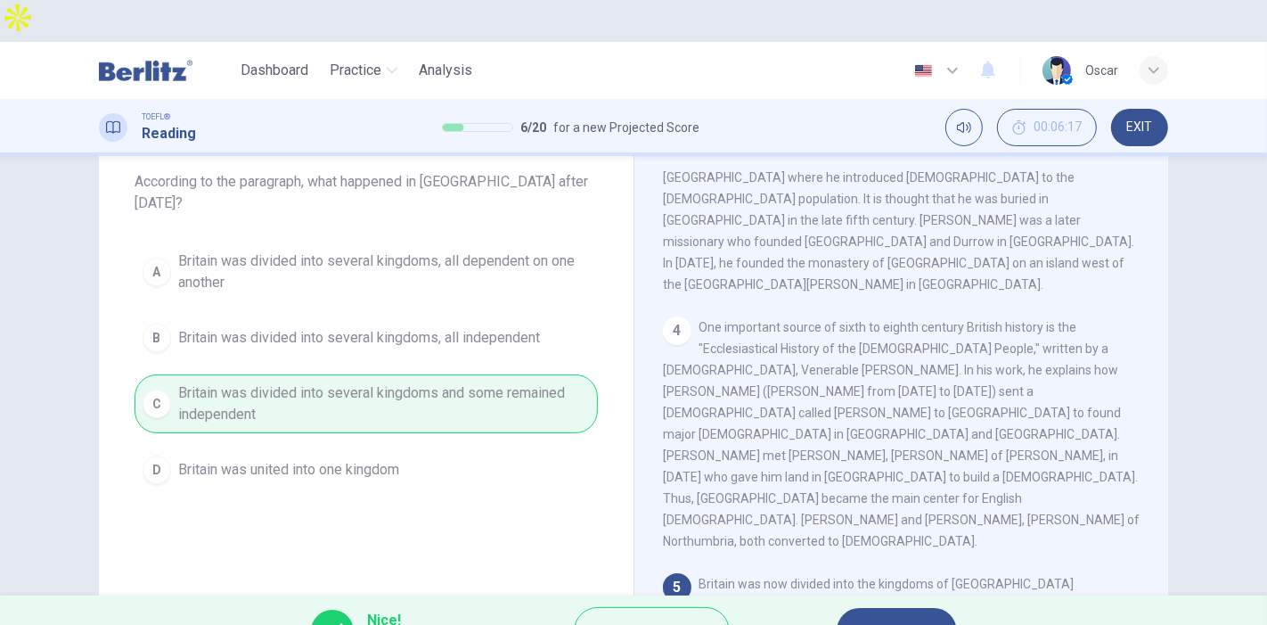
click at [879, 618] on span "NEXT" at bounding box center [888, 630] width 35 height 25
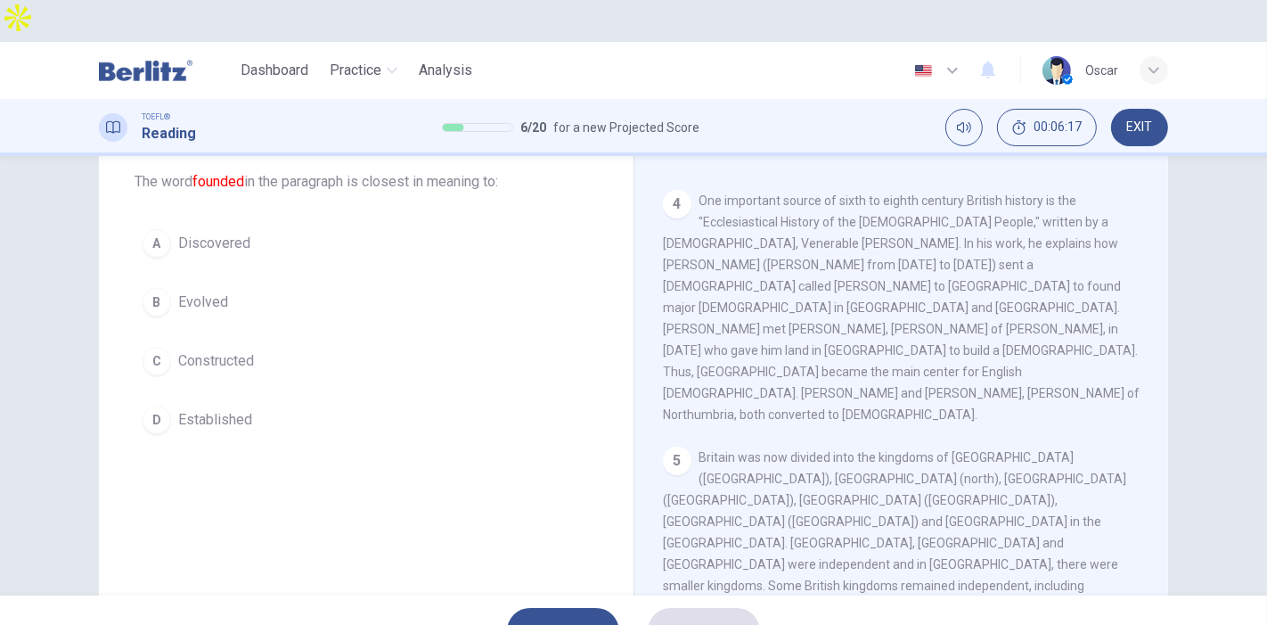
scroll to position [731, 0]
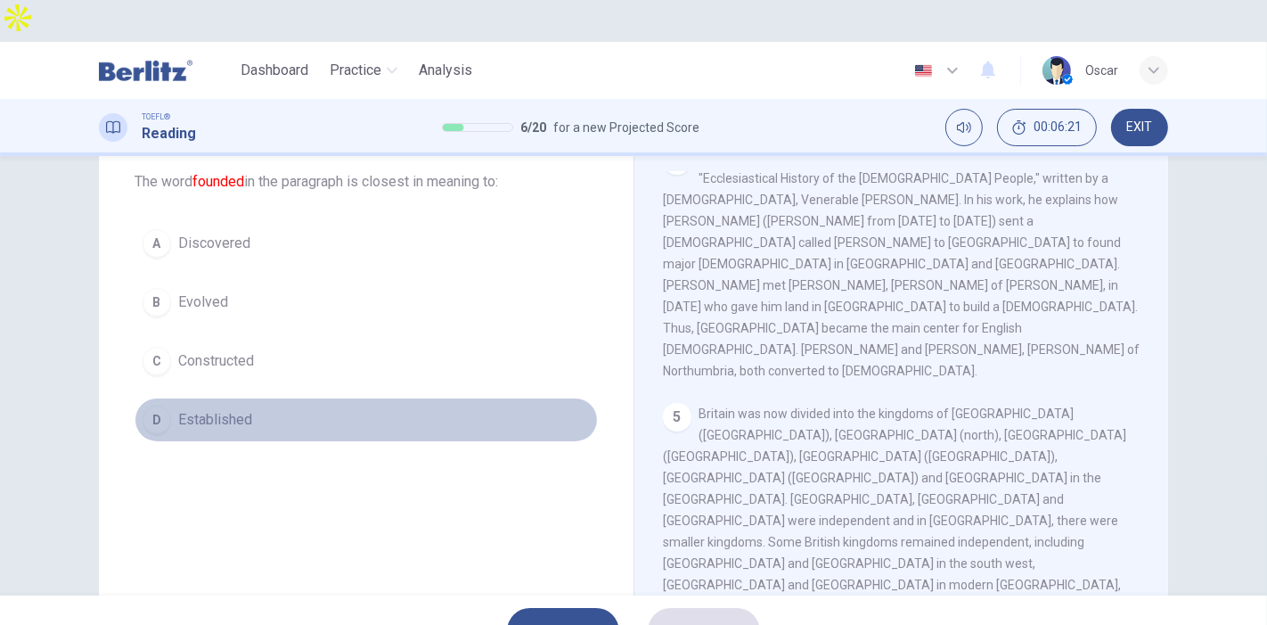
click at [241, 409] on span "Established" at bounding box center [215, 419] width 74 height 21
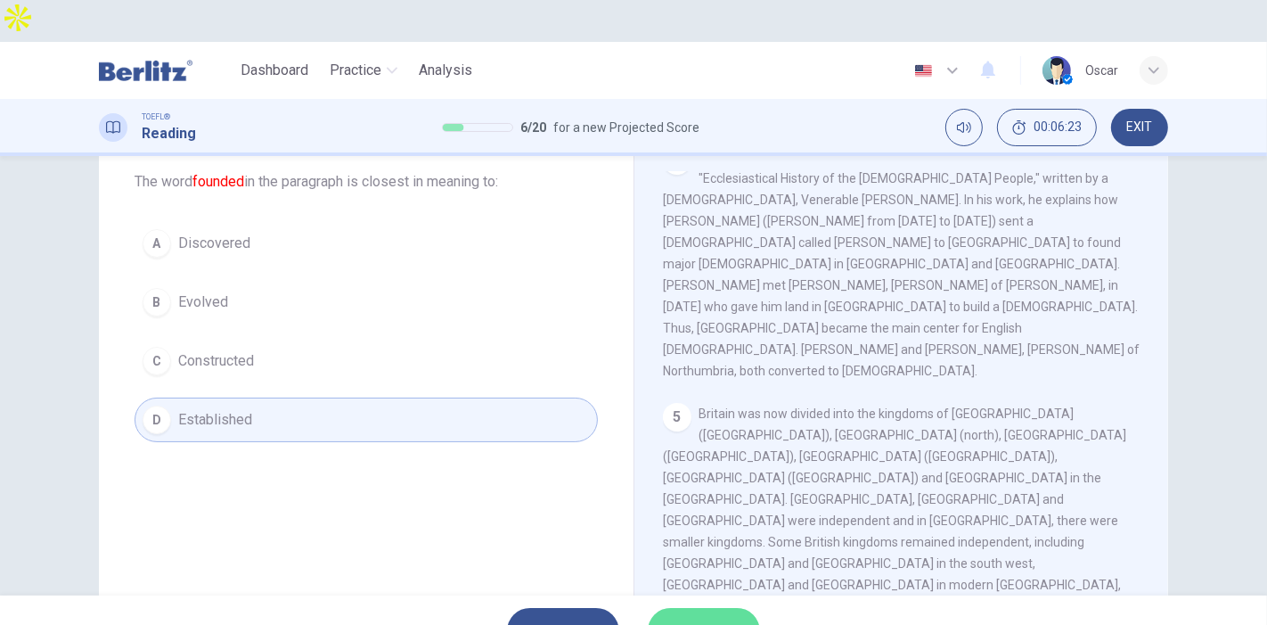
click at [689, 618] on span "SUBMIT" at bounding box center [695, 630] width 52 height 25
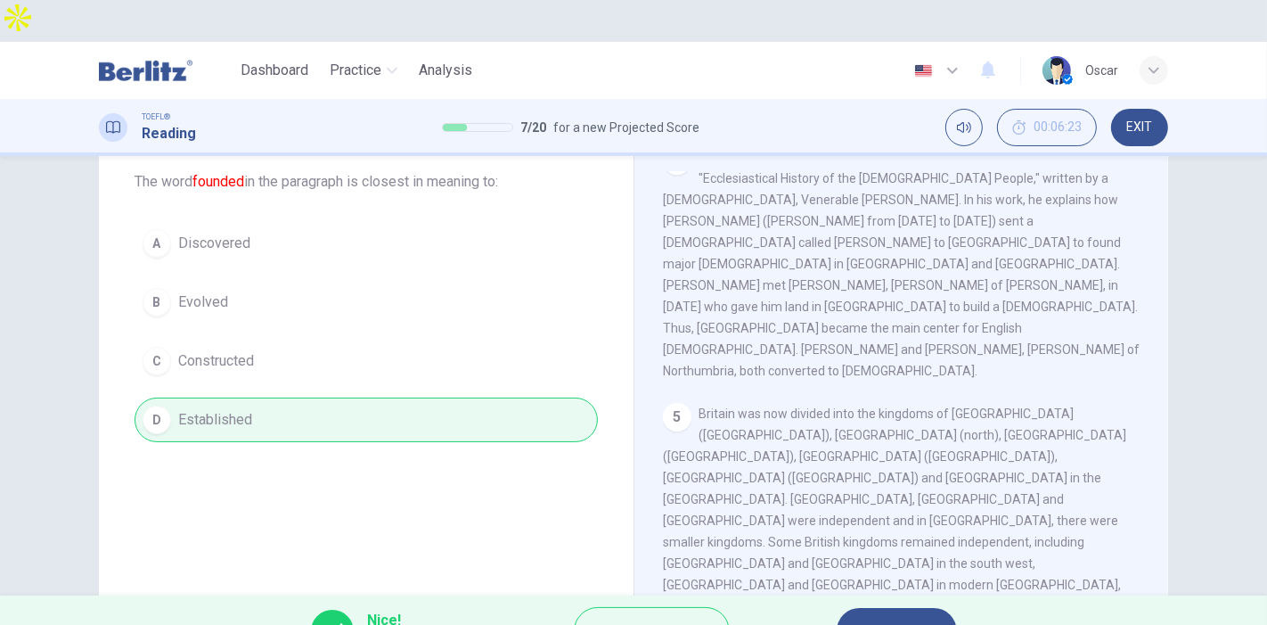
click at [869, 608] on button "NEXT" at bounding box center [897, 631] width 120 height 46
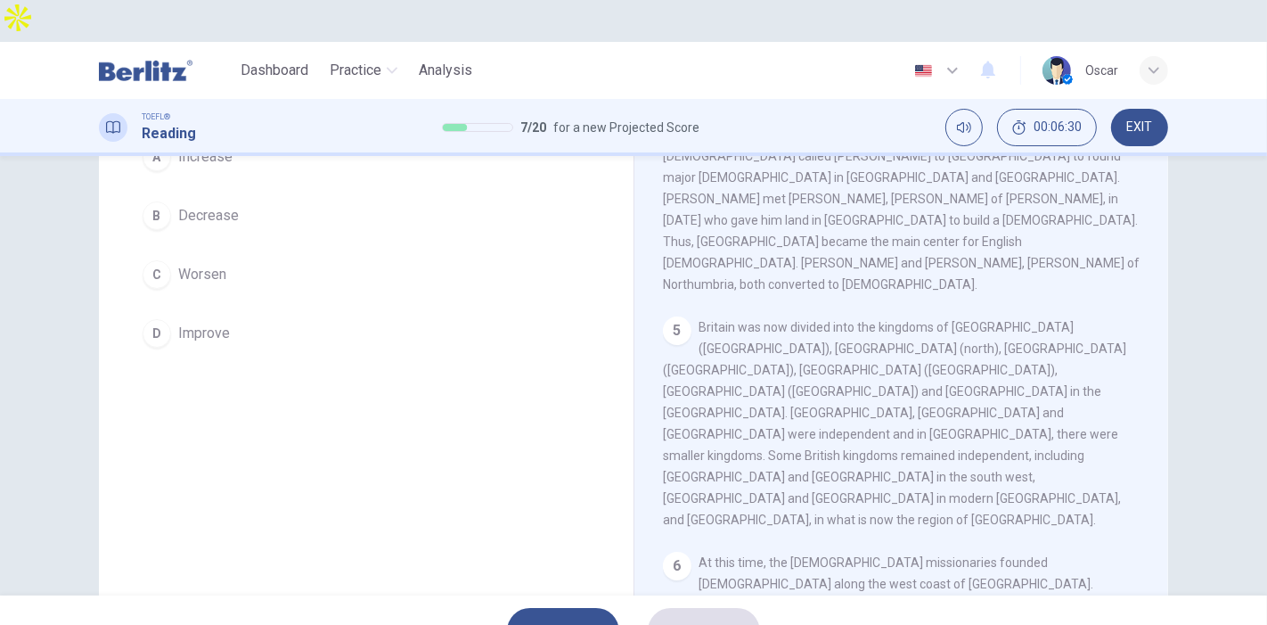
scroll to position [152, 0]
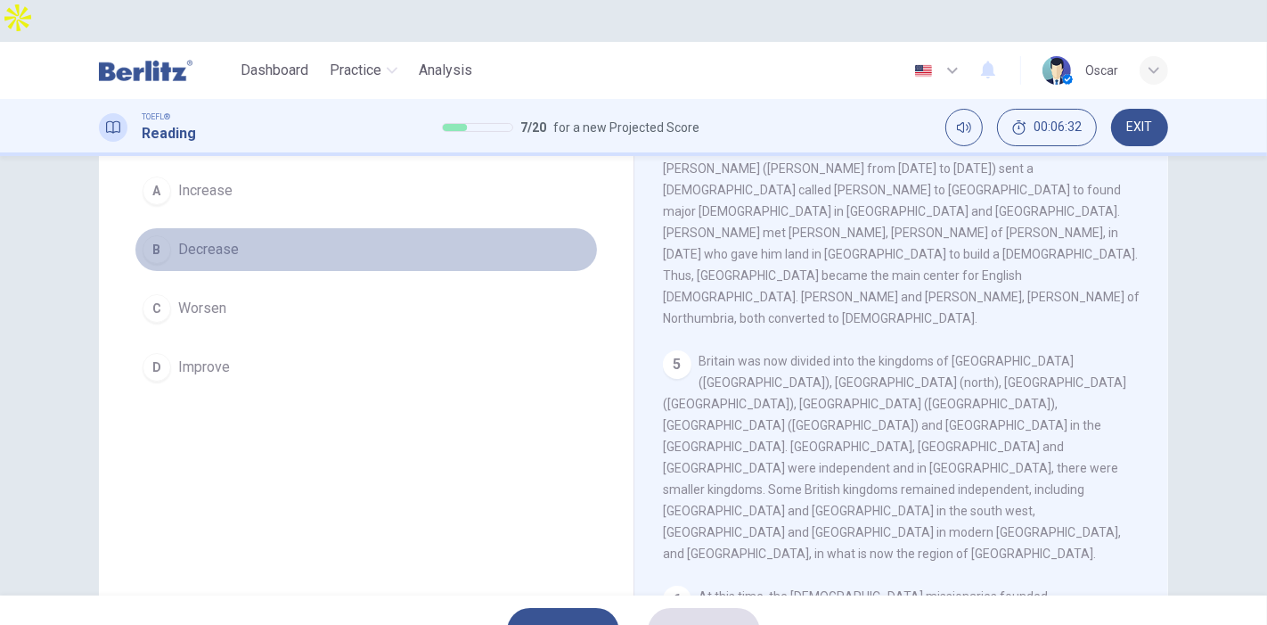
click at [196, 239] on span "Decrease" at bounding box center [208, 249] width 61 height 21
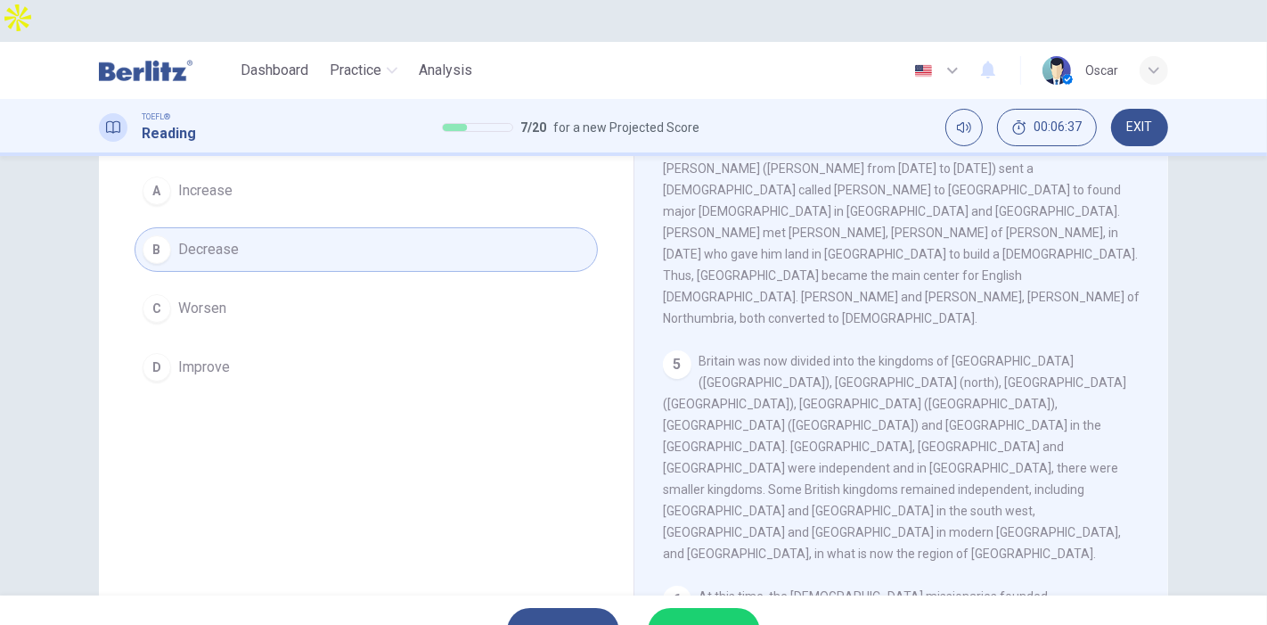
click at [680, 618] on span "SUBMIT" at bounding box center [695, 630] width 52 height 25
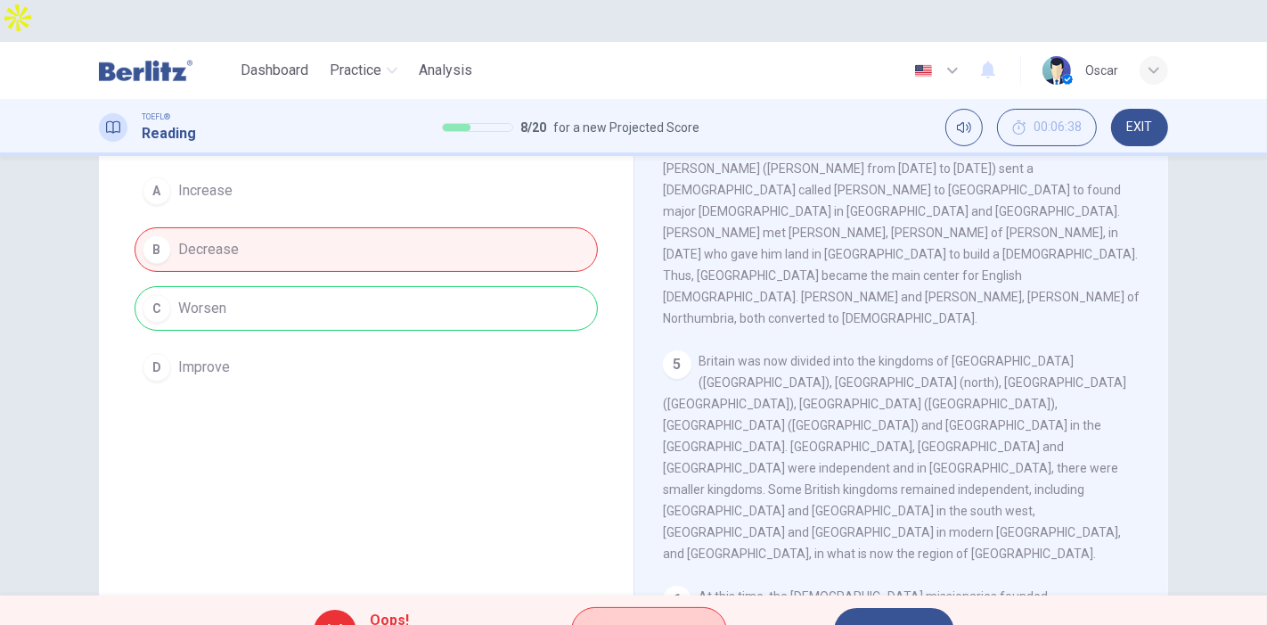
click at [643, 618] on span "Explanation" at bounding box center [658, 630] width 94 height 25
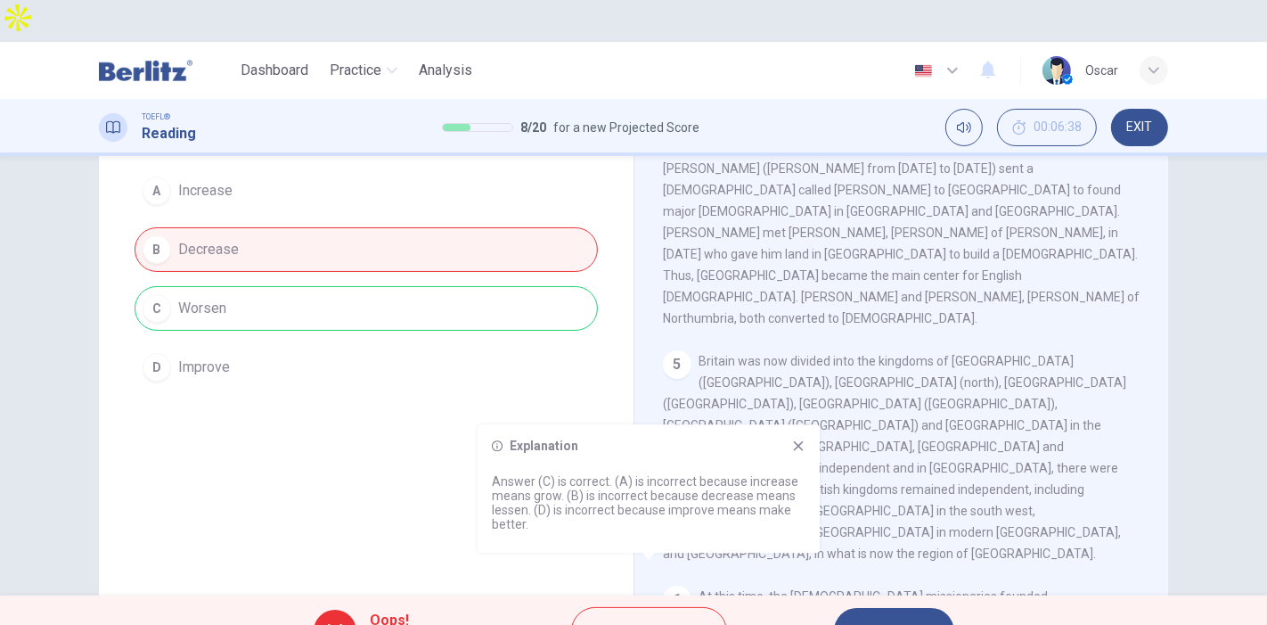
click at [799, 438] on div "Explanation Answer (C) is correct. (A) is incorrect because increase means grow…" at bounding box center [649, 488] width 342 height 128
click at [798, 442] on icon at bounding box center [798, 445] width 14 height 14
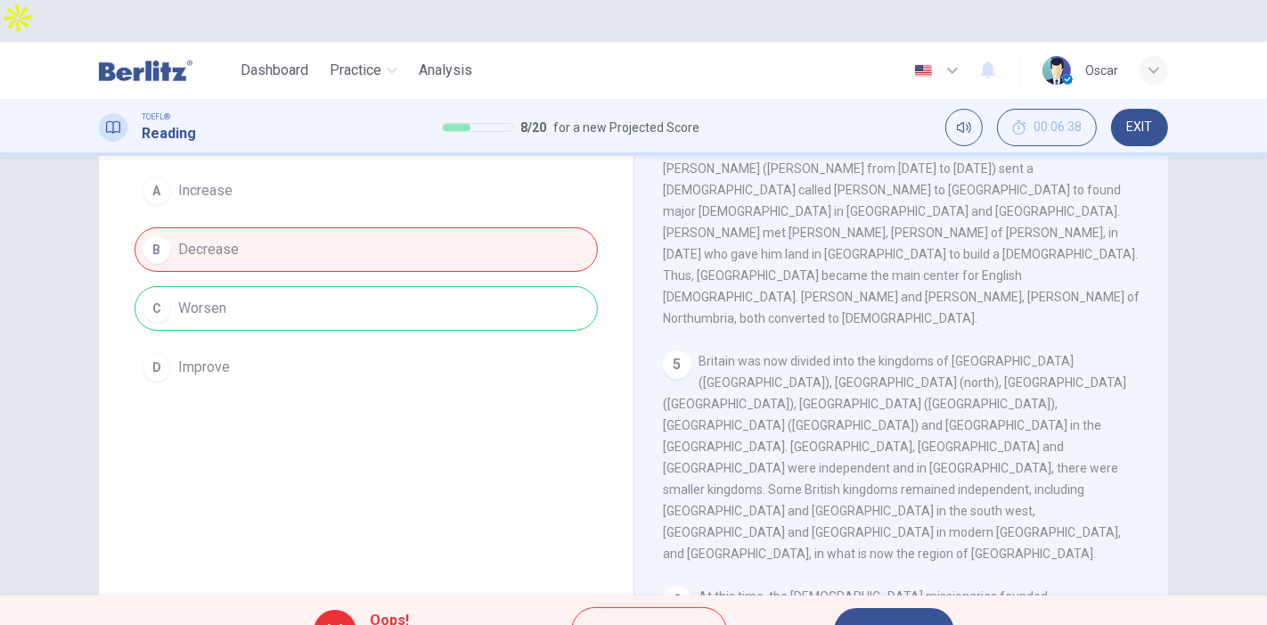
click at [877, 618] on span "NEXT" at bounding box center [885, 630] width 35 height 25
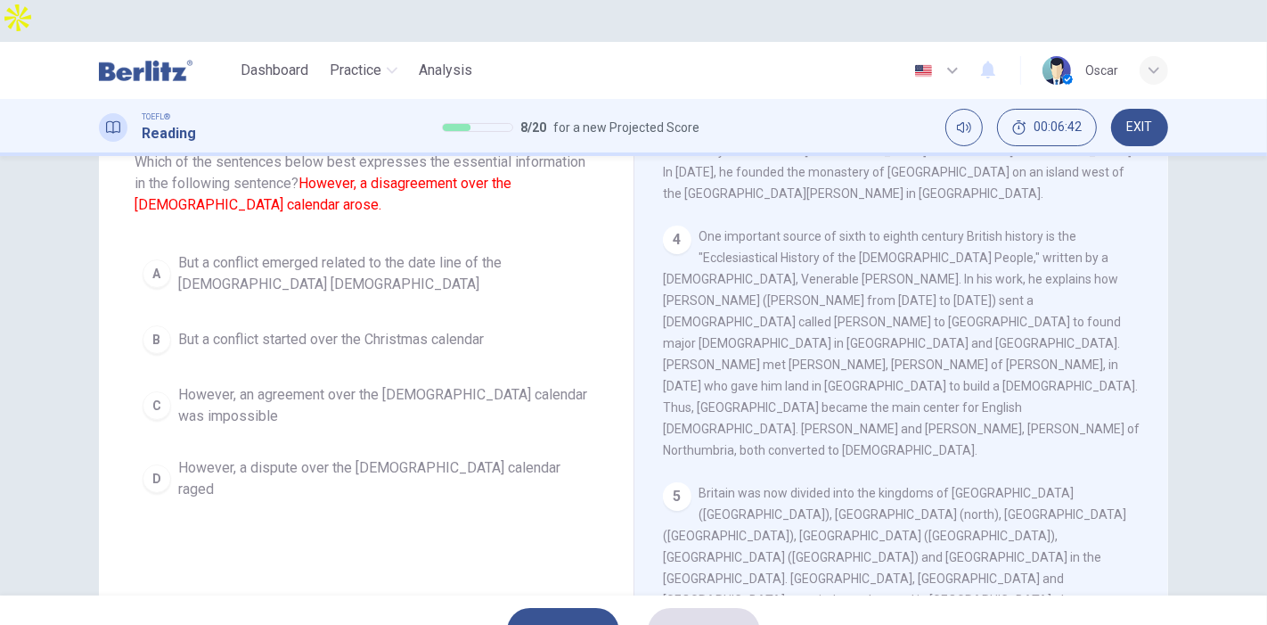
scroll to position [95, 0]
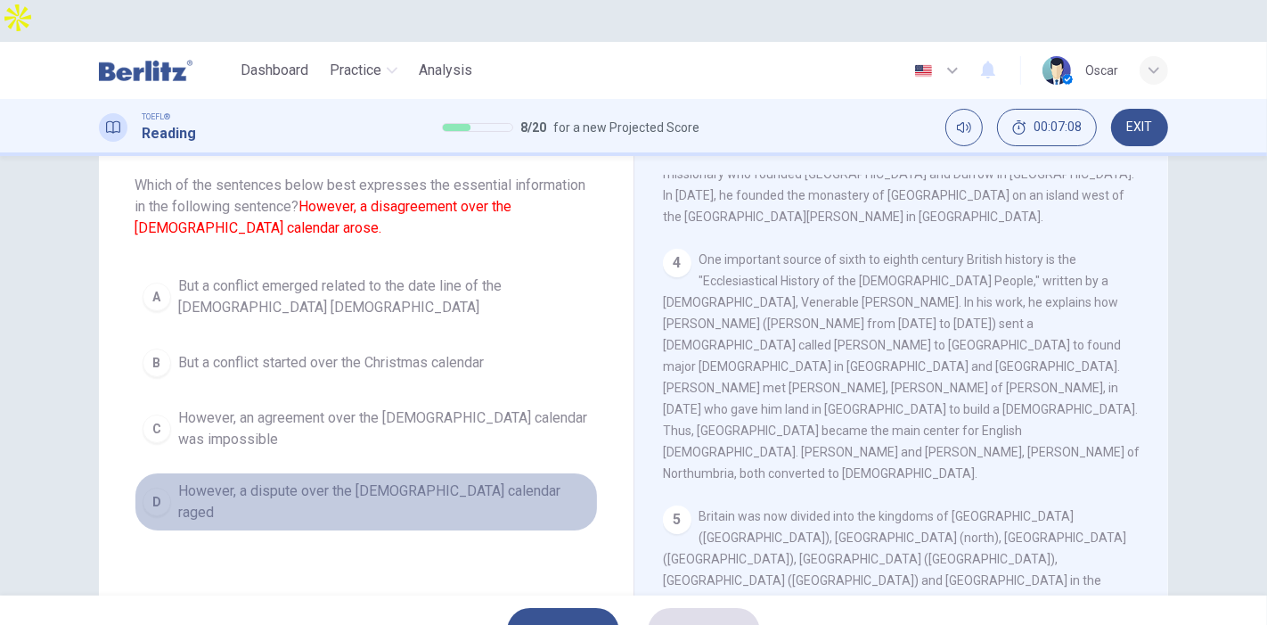
click at [236, 480] on span "However, a dispute over the Christian calendar raged" at bounding box center [384, 501] width 412 height 43
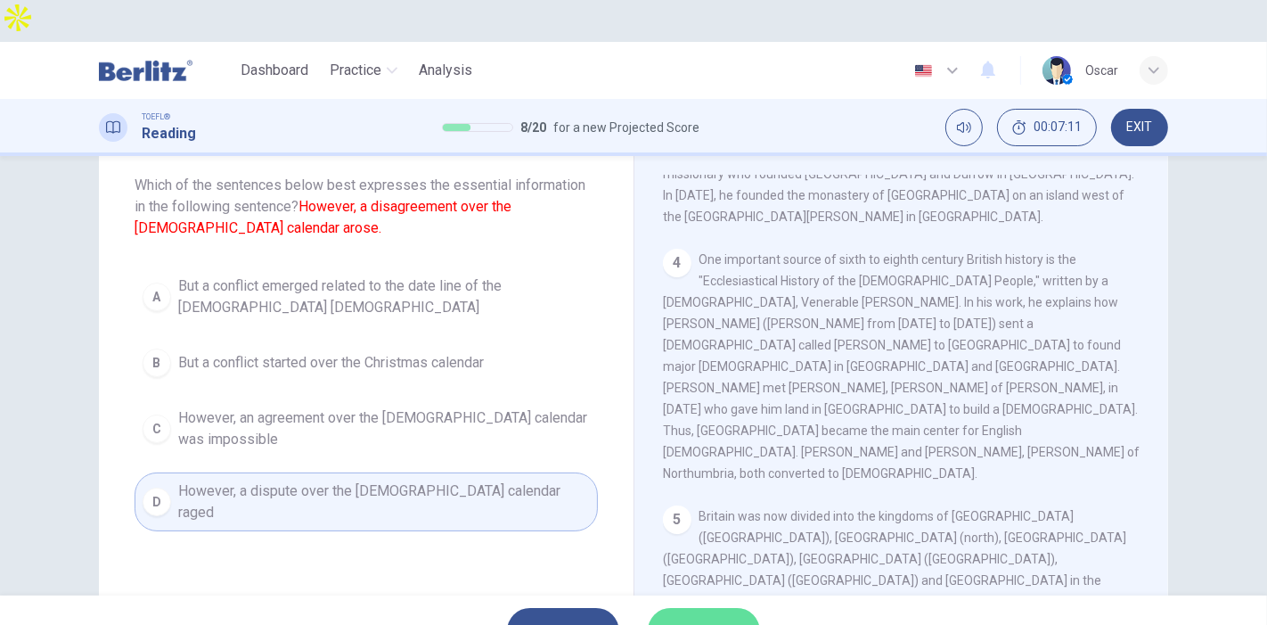
click at [717, 618] on span "SUBMIT" at bounding box center [695, 630] width 52 height 25
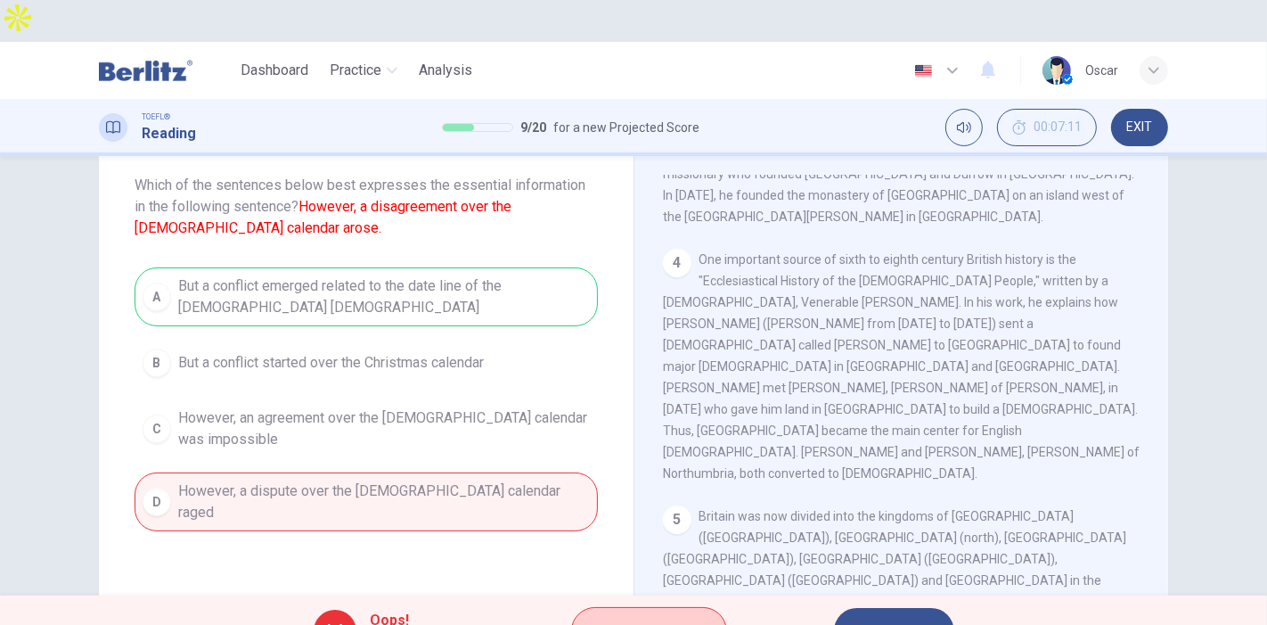
click at [676, 618] on span "Explanation" at bounding box center [658, 630] width 94 height 25
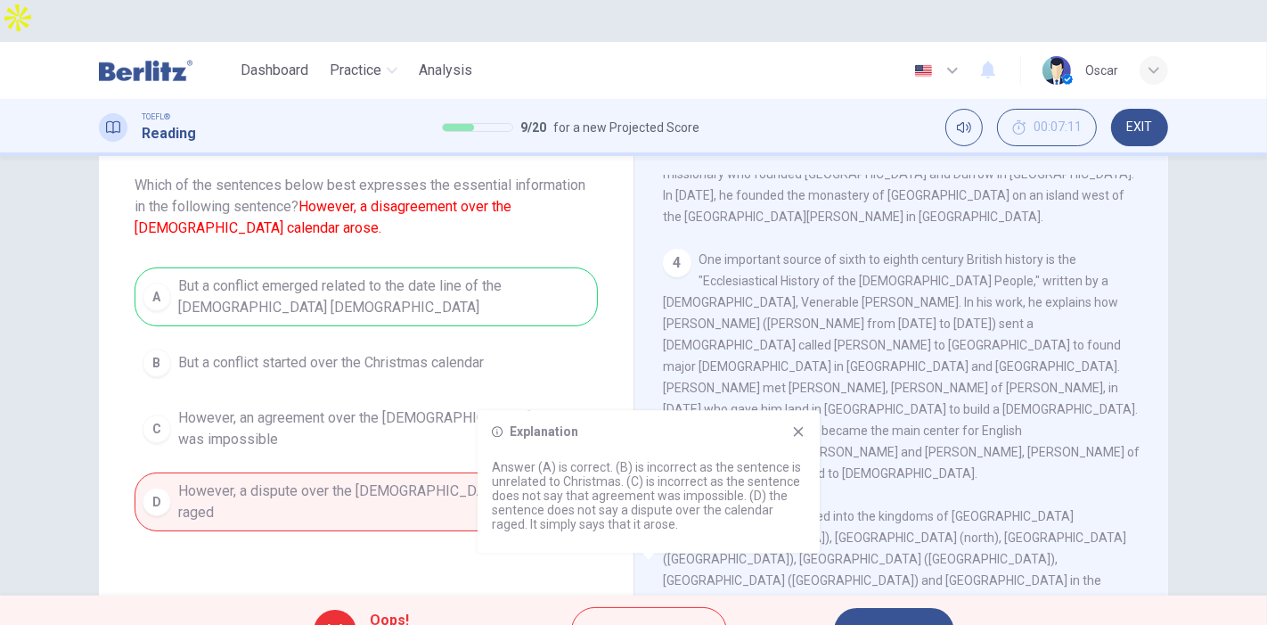
click at [800, 426] on icon at bounding box center [798, 431] width 14 height 14
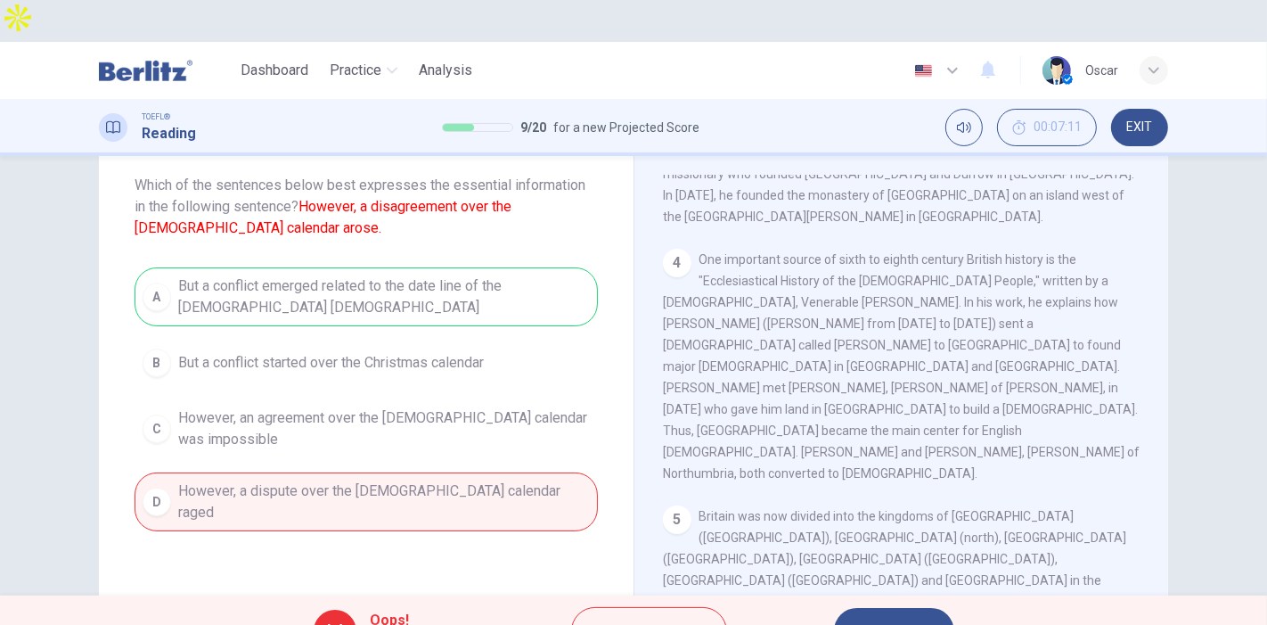
click at [892, 618] on span "NEXT" at bounding box center [885, 630] width 35 height 25
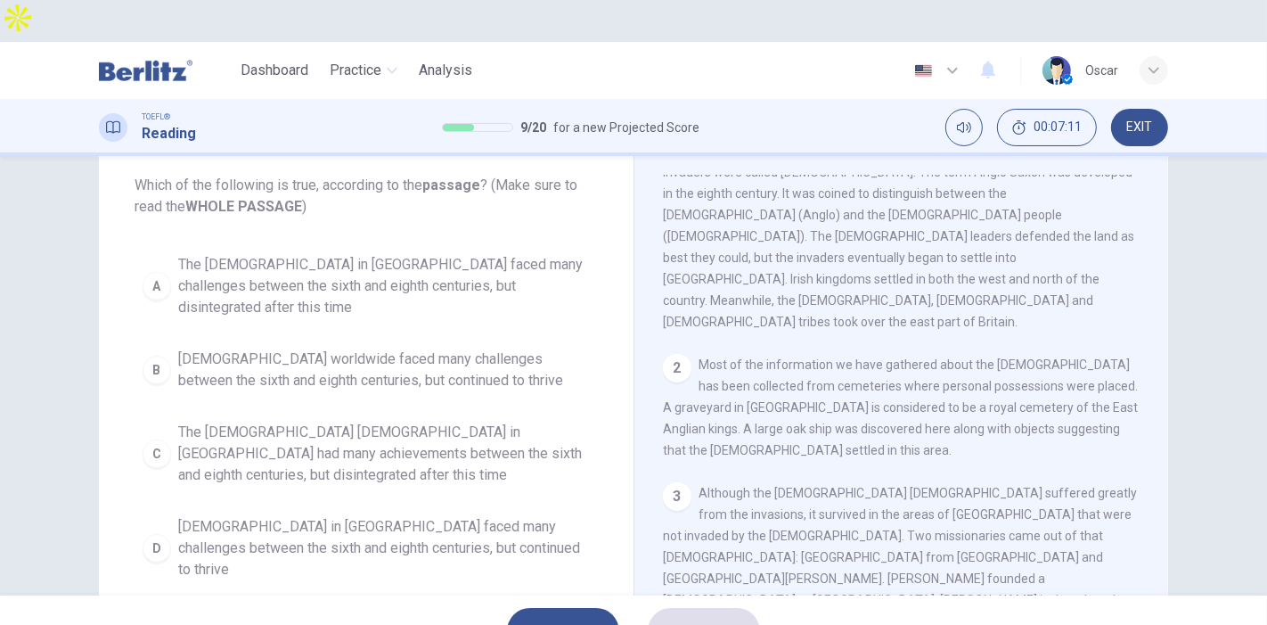
scroll to position [0, 0]
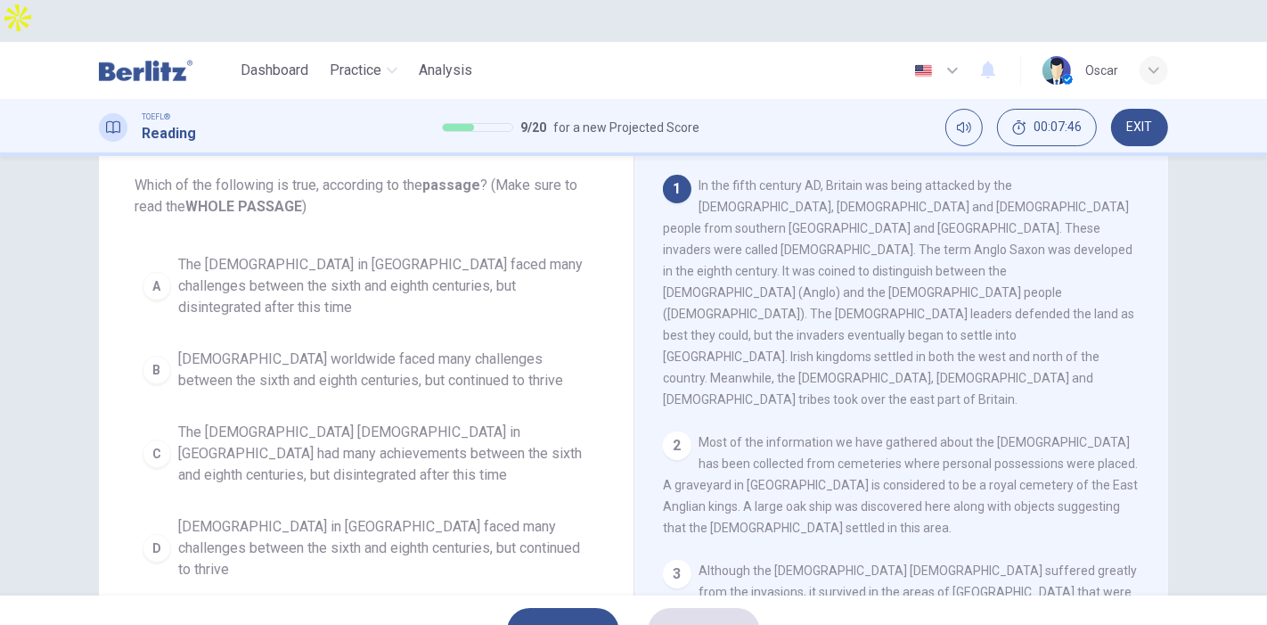
click at [314, 422] on span "The Christian church in Britain had many achievements between the sixth and eig…" at bounding box center [384, 454] width 412 height 64
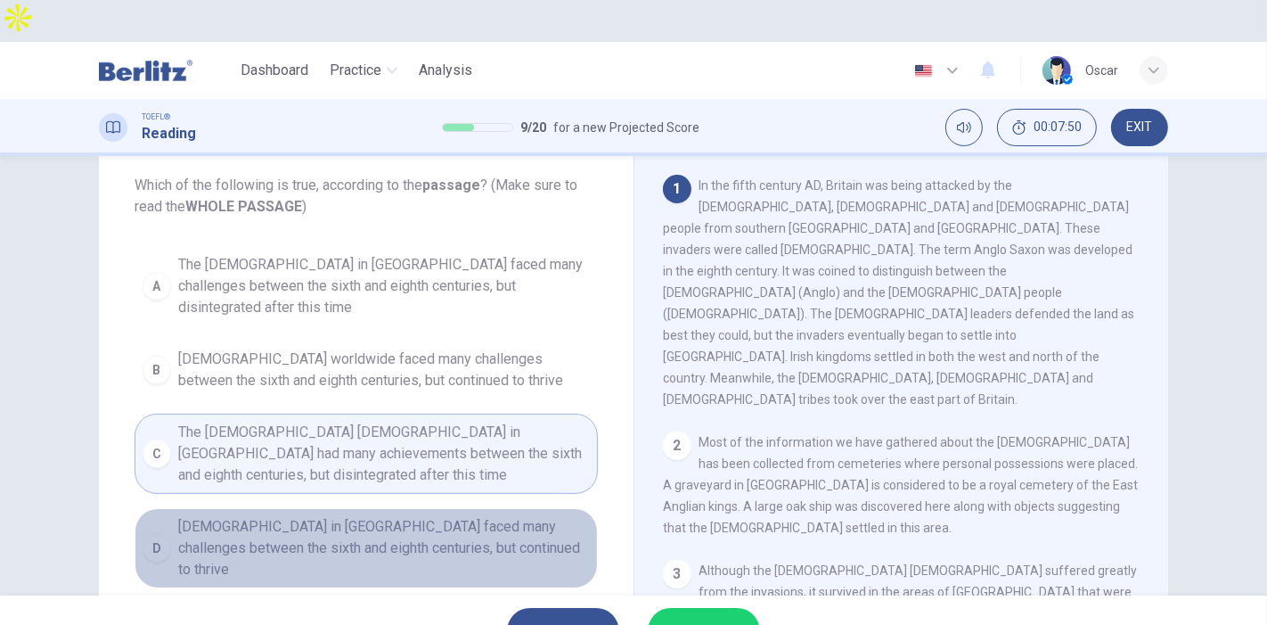
click at [301, 516] on span "The Christian church in Britain faced many challenges between the sixth and eig…" at bounding box center [384, 548] width 412 height 64
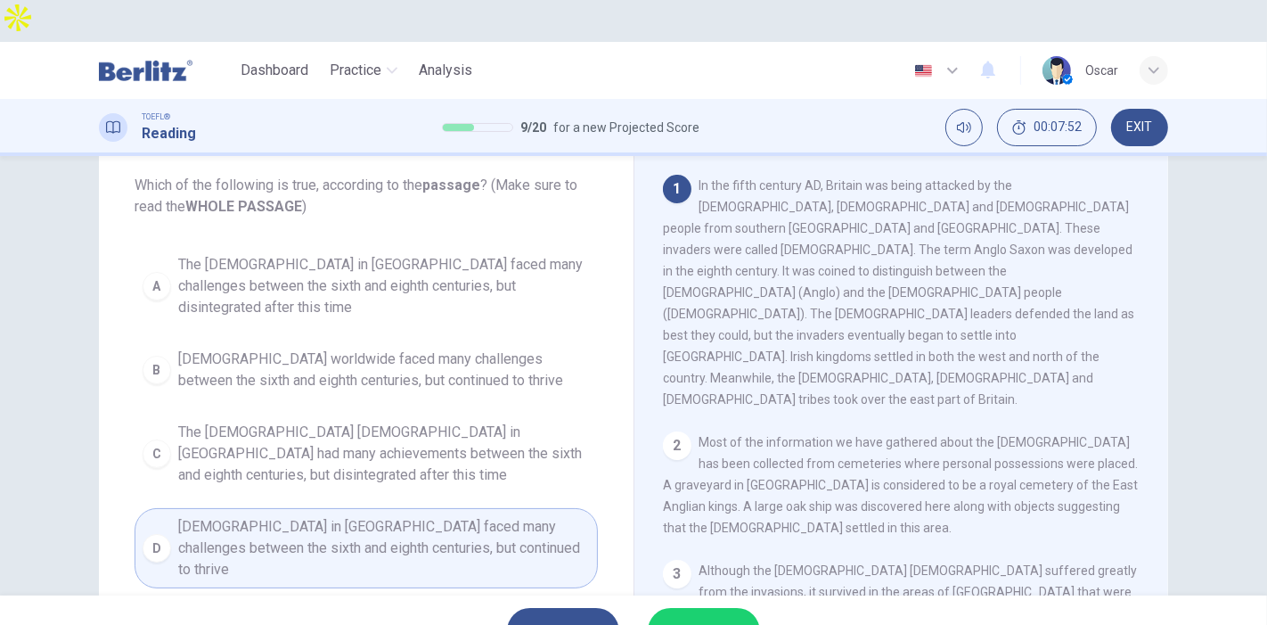
click at [692, 618] on span "SUBMIT" at bounding box center [695, 630] width 52 height 25
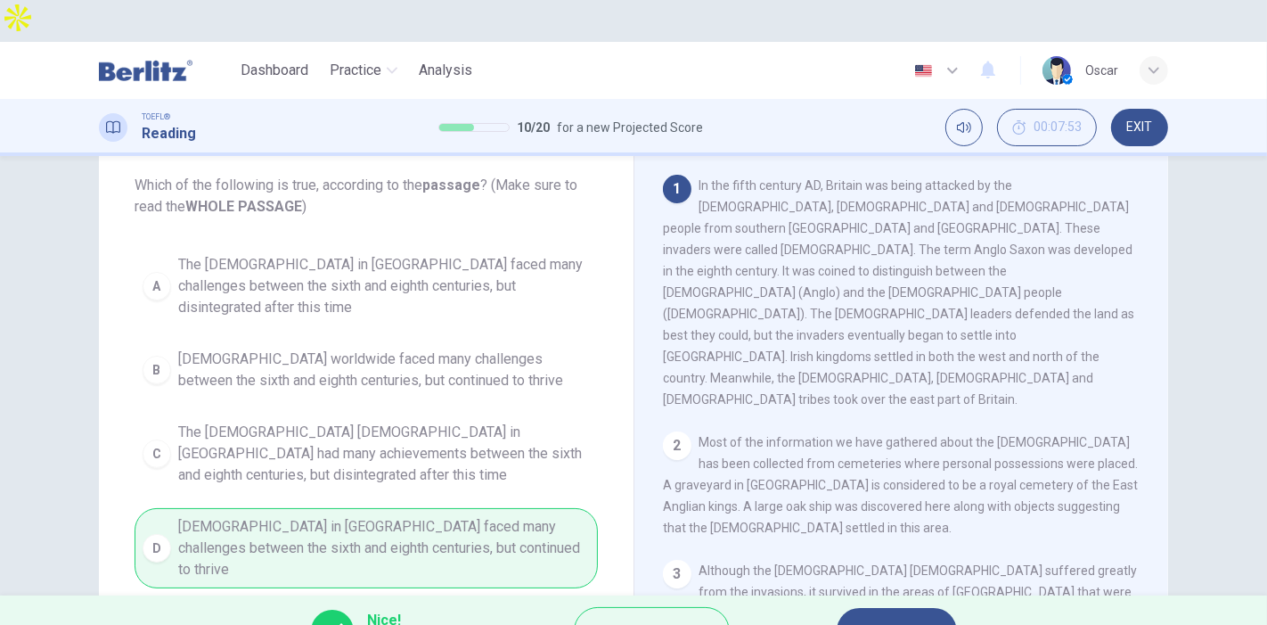
click at [876, 618] on span "NEXT" at bounding box center [888, 630] width 35 height 25
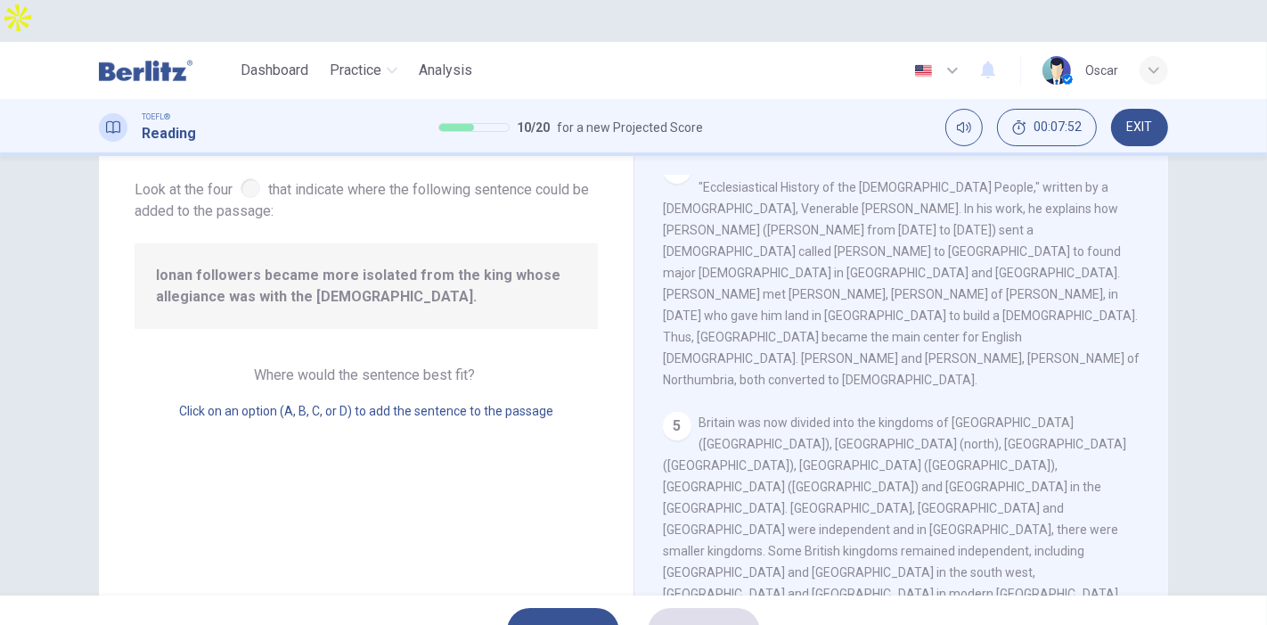
scroll to position [749, 0]
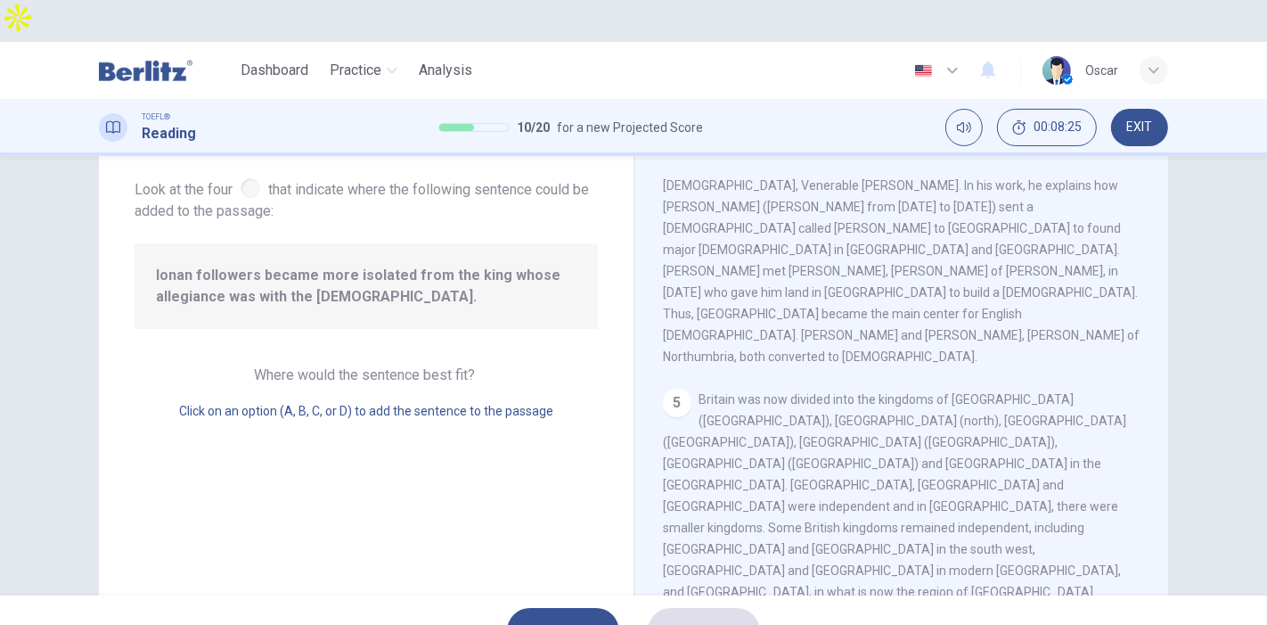
click at [724, 608] on button "SUBMIT" at bounding box center [704, 631] width 112 height 46
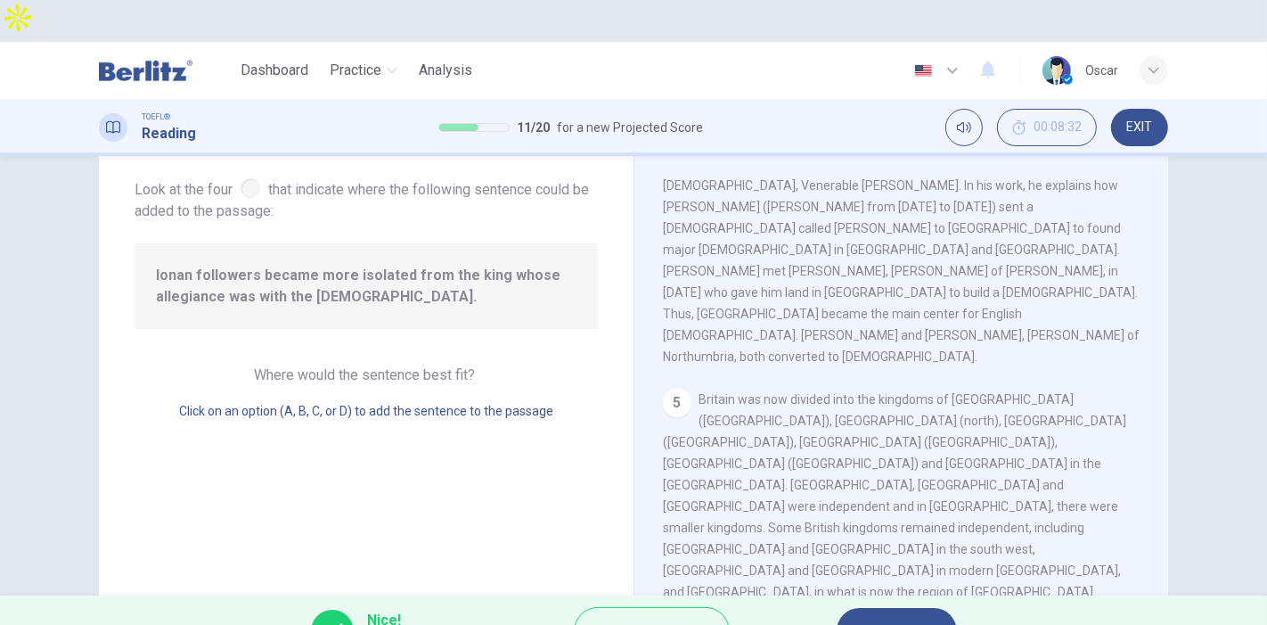
click at [905, 608] on button "NEXT" at bounding box center [897, 631] width 120 height 46
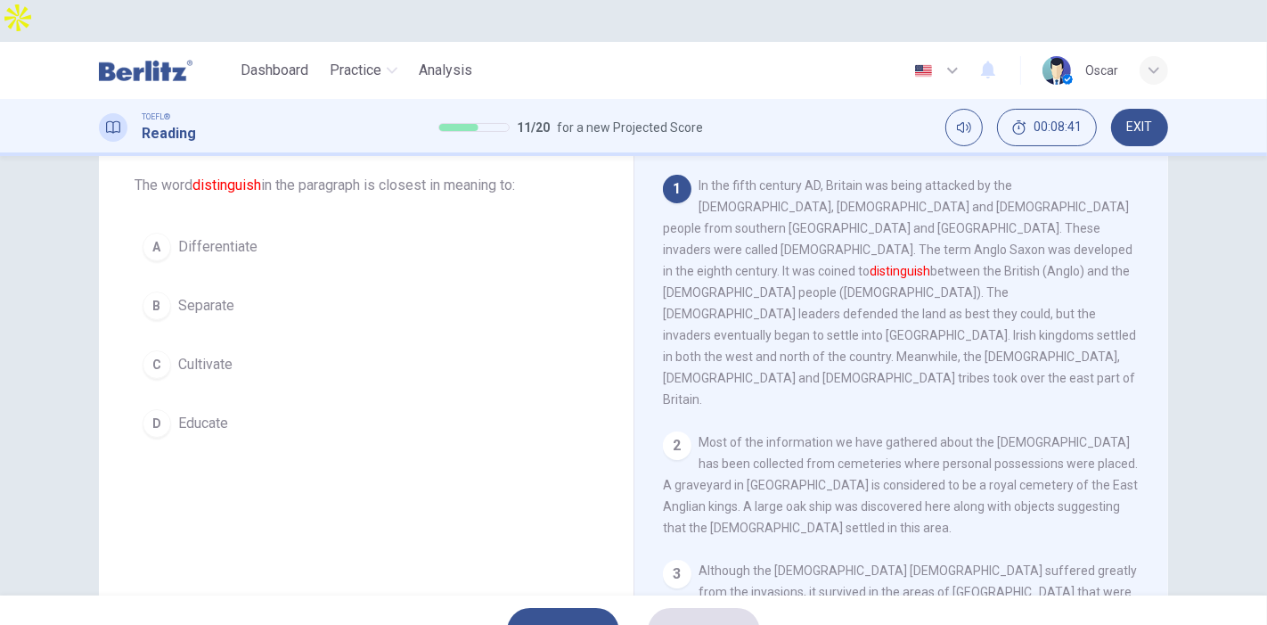
click at [198, 236] on span "Differentiate" at bounding box center [217, 246] width 79 height 21
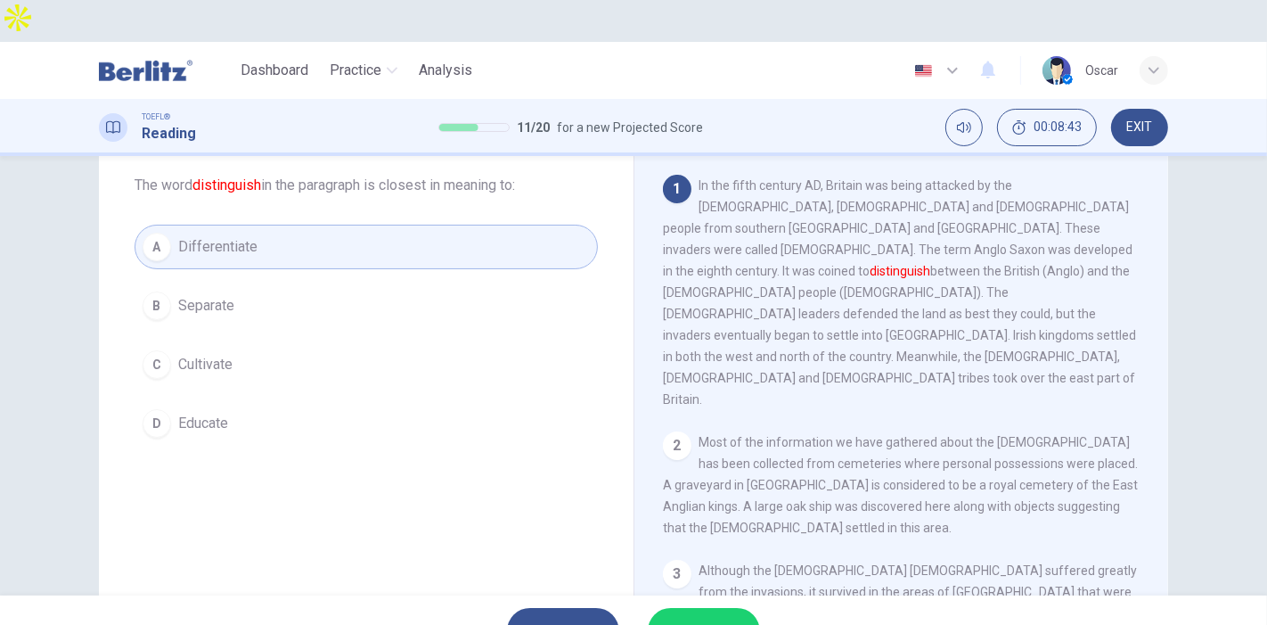
click at [695, 618] on span "SUBMIT" at bounding box center [695, 630] width 52 height 25
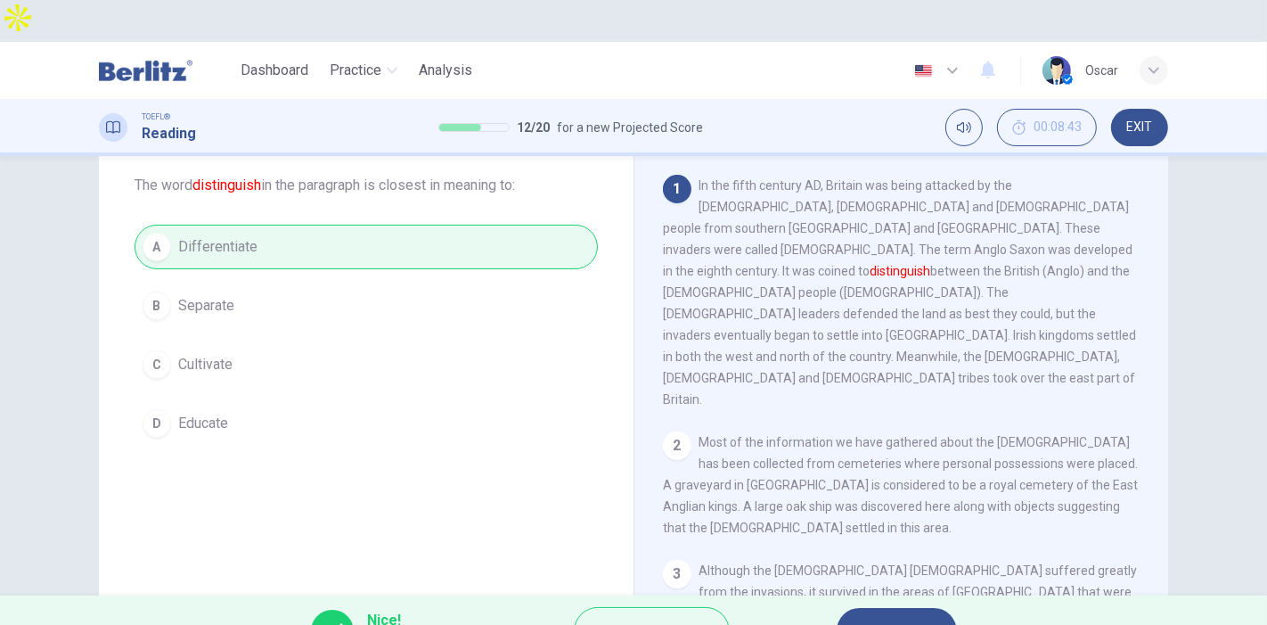
click at [860, 608] on button "NEXT" at bounding box center [897, 631] width 120 height 46
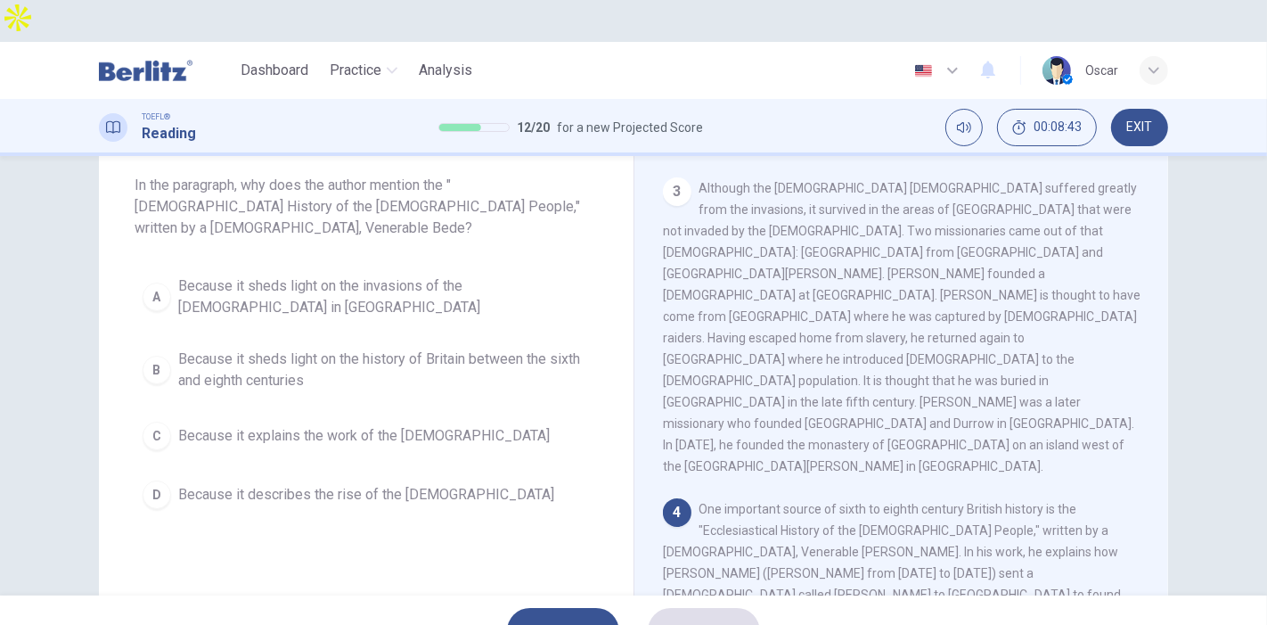
scroll to position [386, 0]
click at [276, 348] on span "Because it sheds light on the history of Britain between the sixth and eighth c…" at bounding box center [384, 369] width 412 height 43
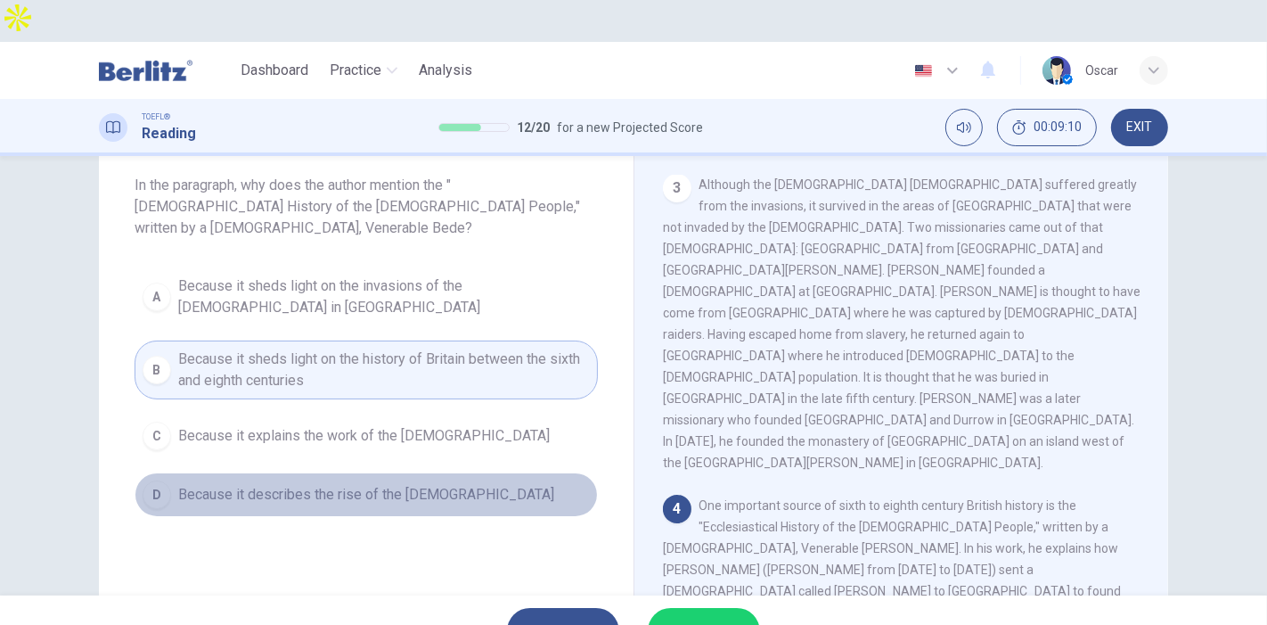
click at [255, 484] on span "Because it describes the rise of the Canterbury church" at bounding box center [366, 494] width 376 height 21
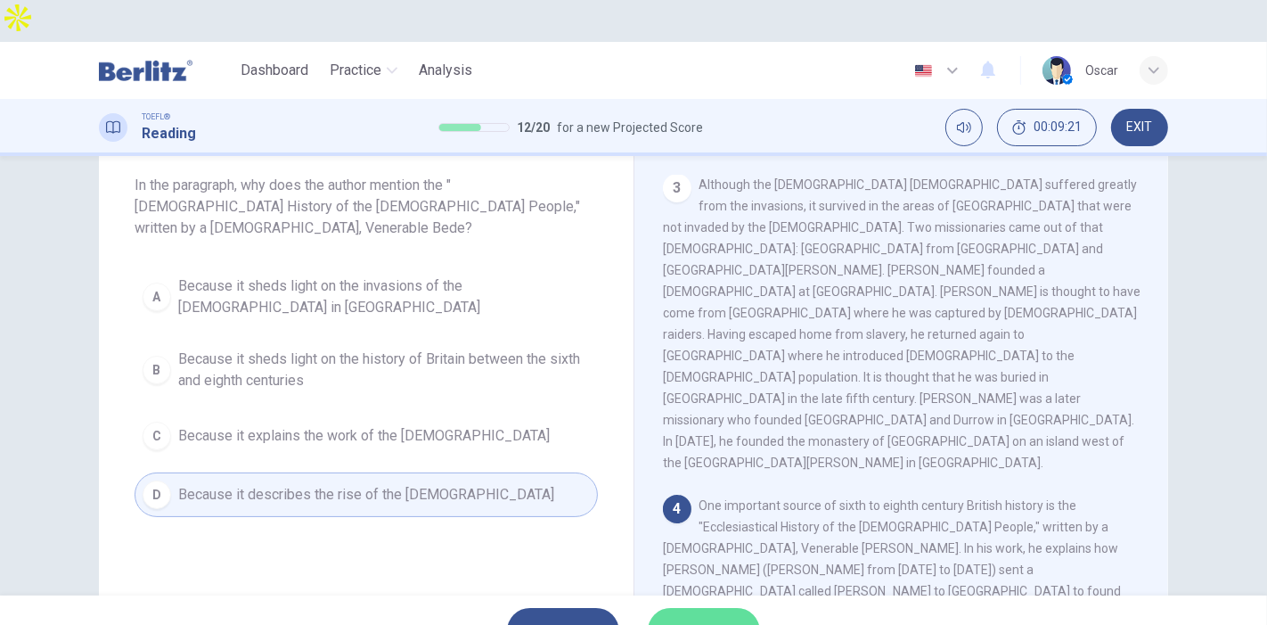
click at [684, 618] on span "SUBMIT" at bounding box center [695, 630] width 52 height 25
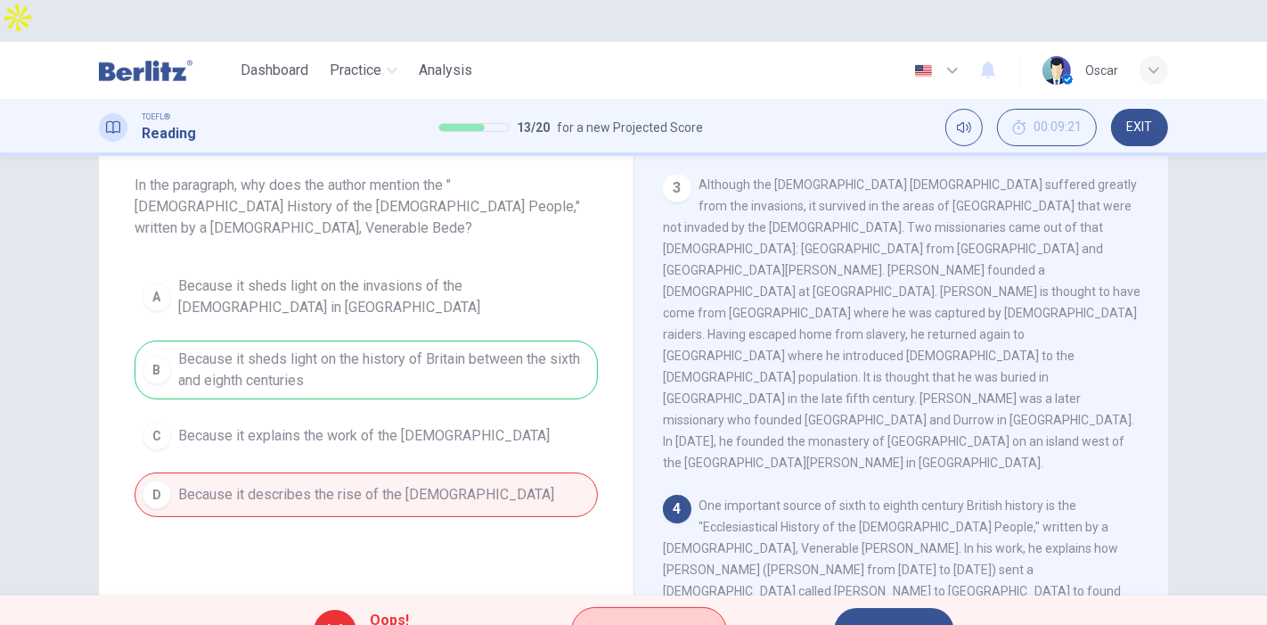
click at [666, 607] on button "Explanation" at bounding box center [649, 631] width 156 height 48
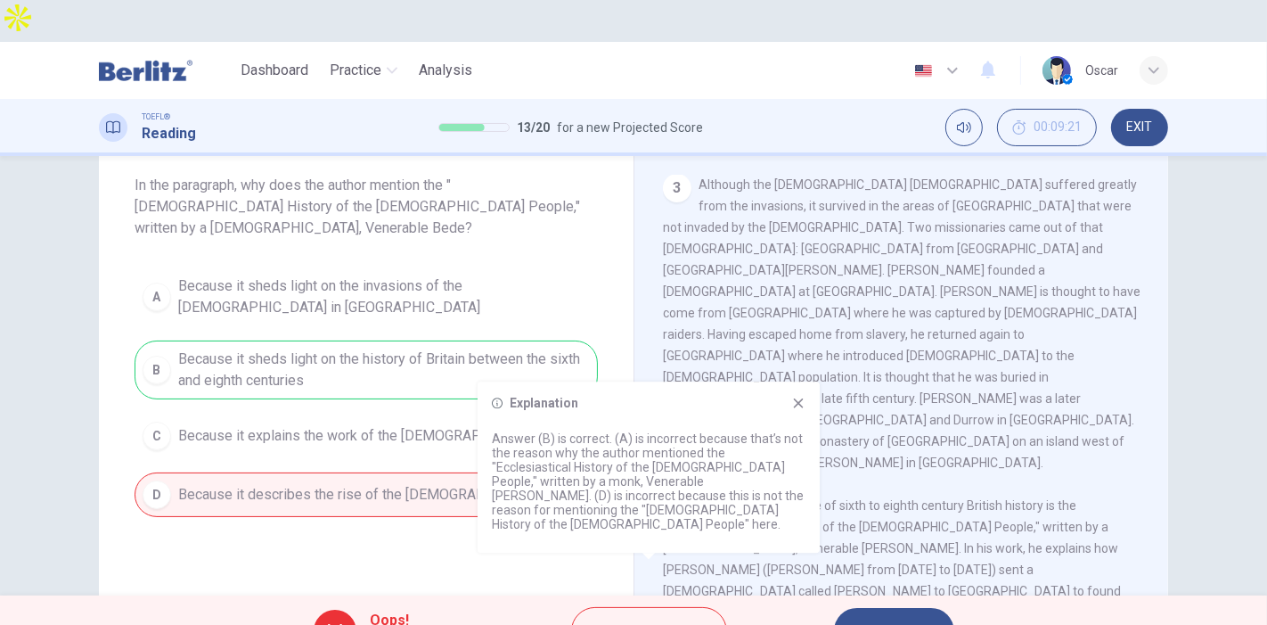
click at [924, 612] on div "Oops! Wrong answer! Explanation NEXT" at bounding box center [633, 630] width 1267 height 71
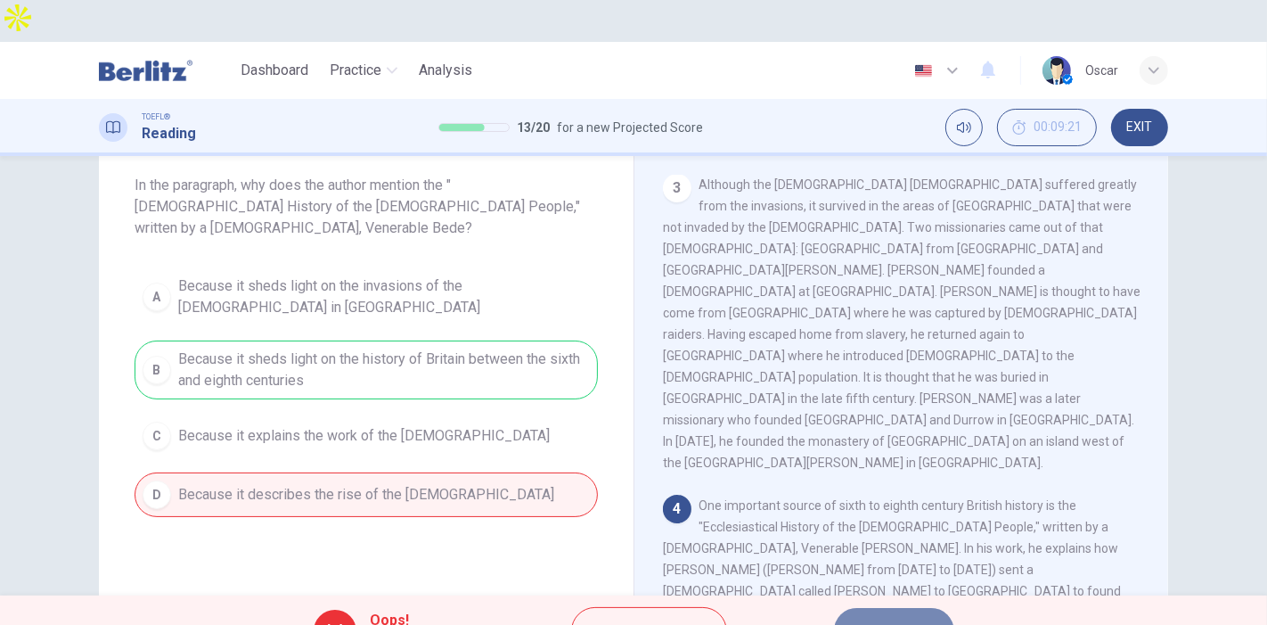
click at [916, 624] on icon "button" at bounding box center [915, 631] width 11 height 11
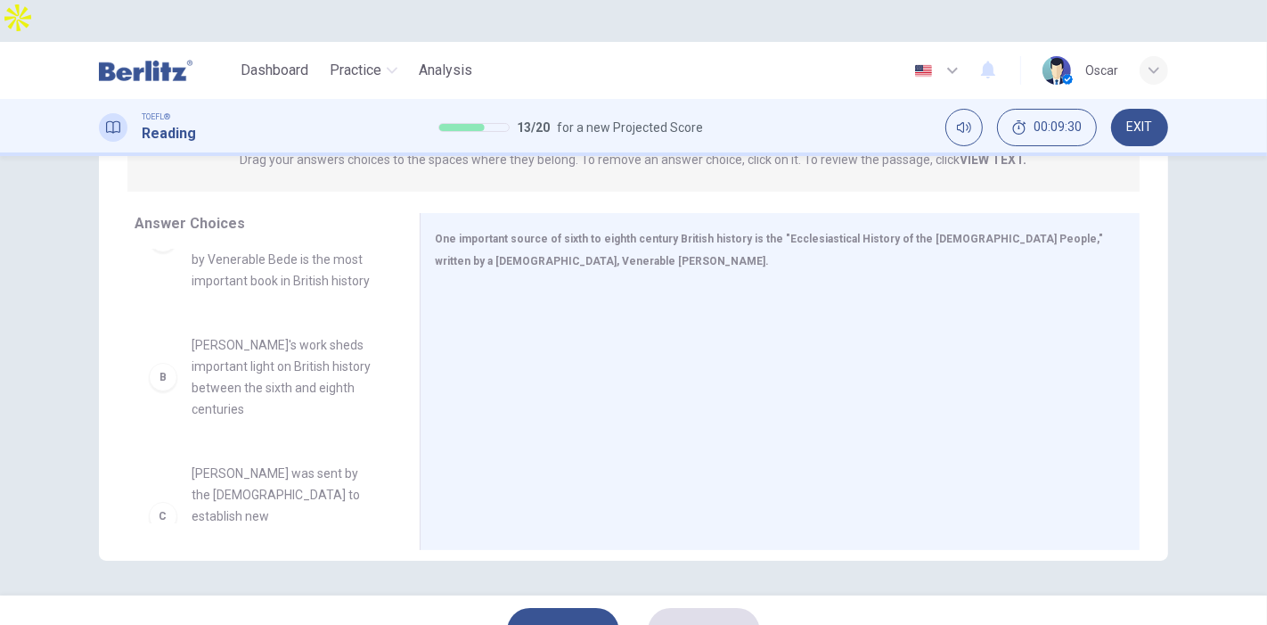
scroll to position [99, 0]
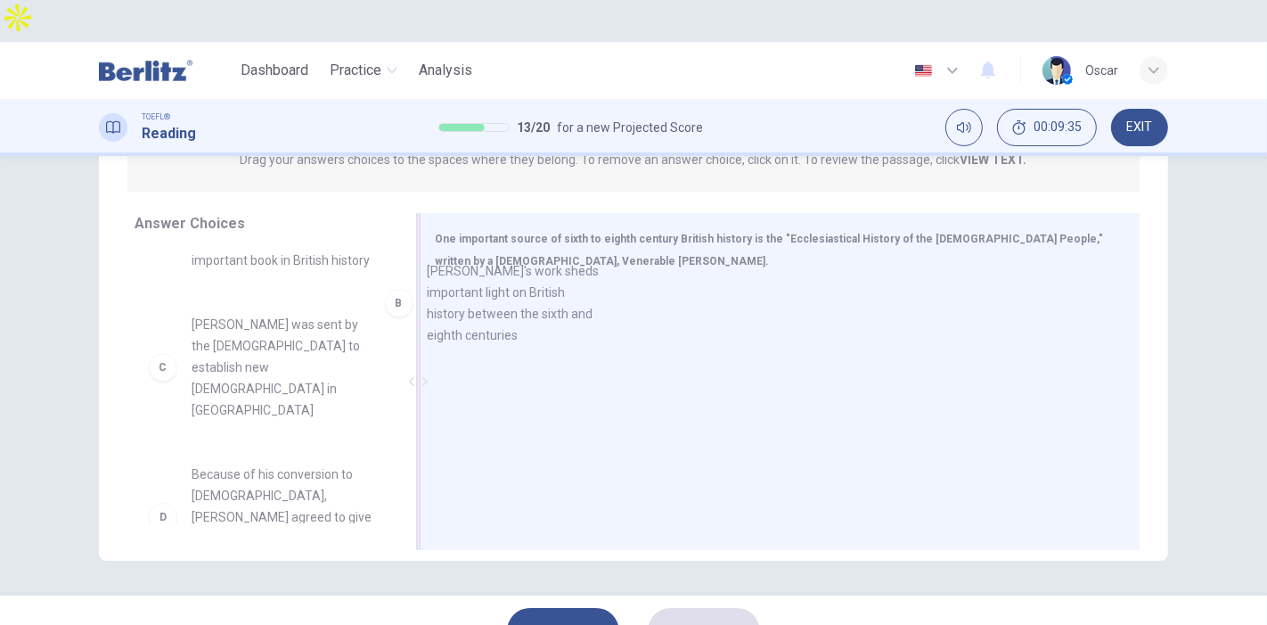
drag, startPoint x: 270, startPoint y: 323, endPoint x: 520, endPoint y: 309, distance: 249.9
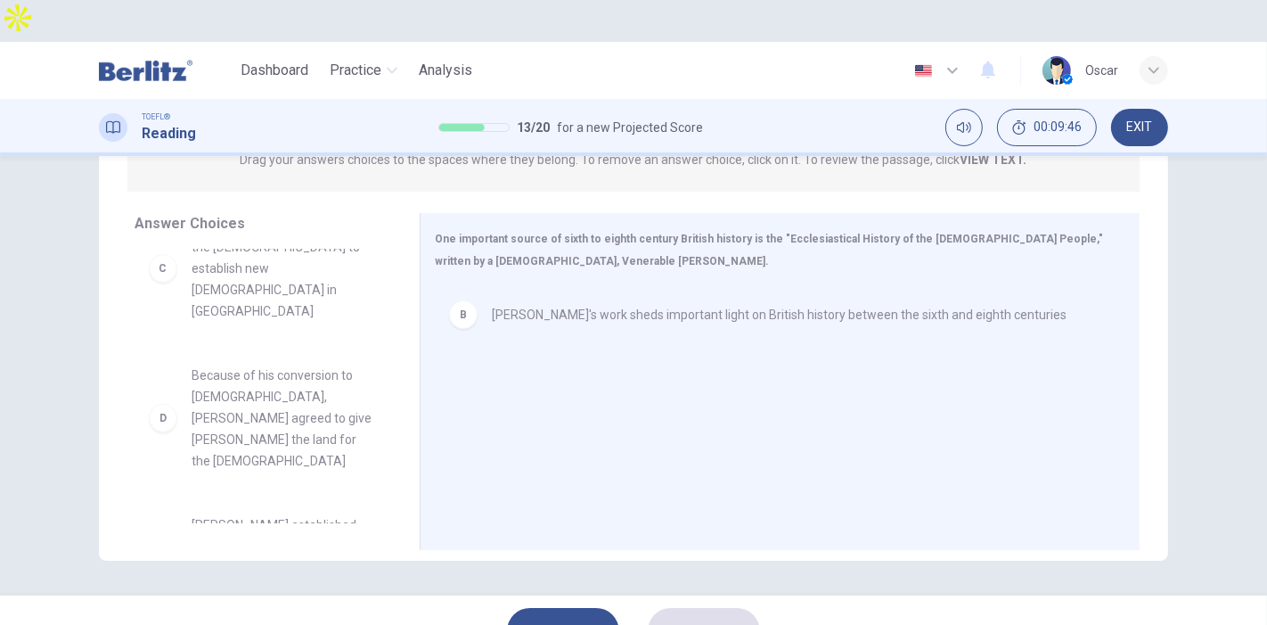
scroll to position [297, 0]
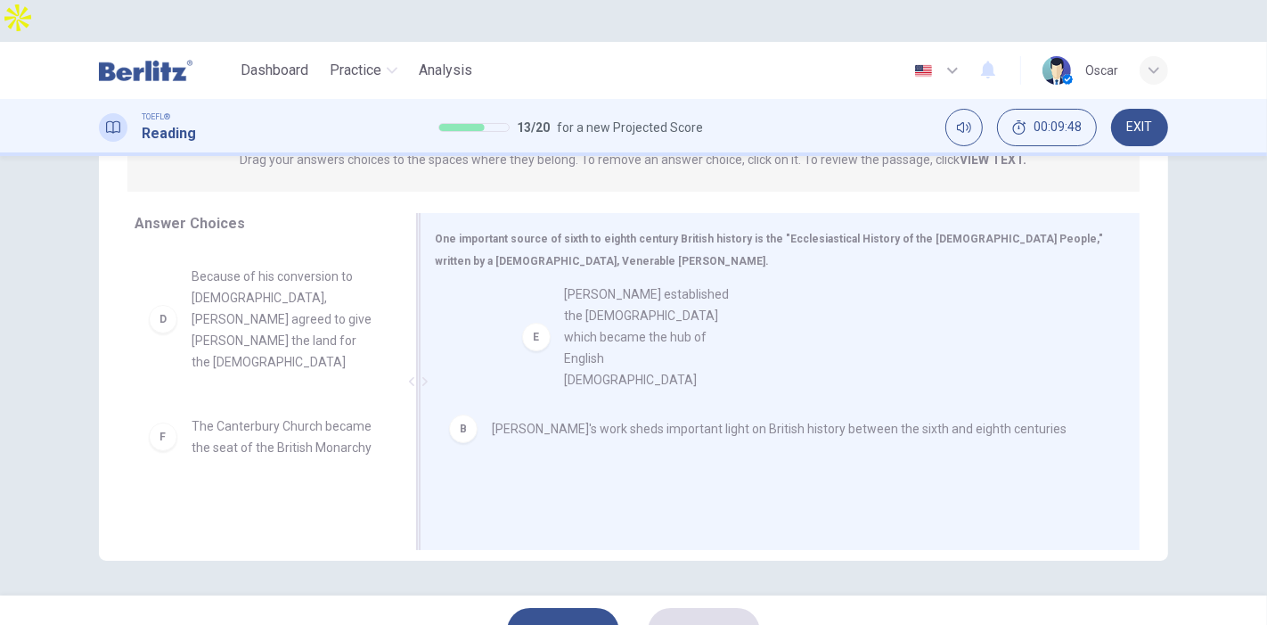
drag, startPoint x: 242, startPoint y: 345, endPoint x: 629, endPoint y: 324, distance: 387.4
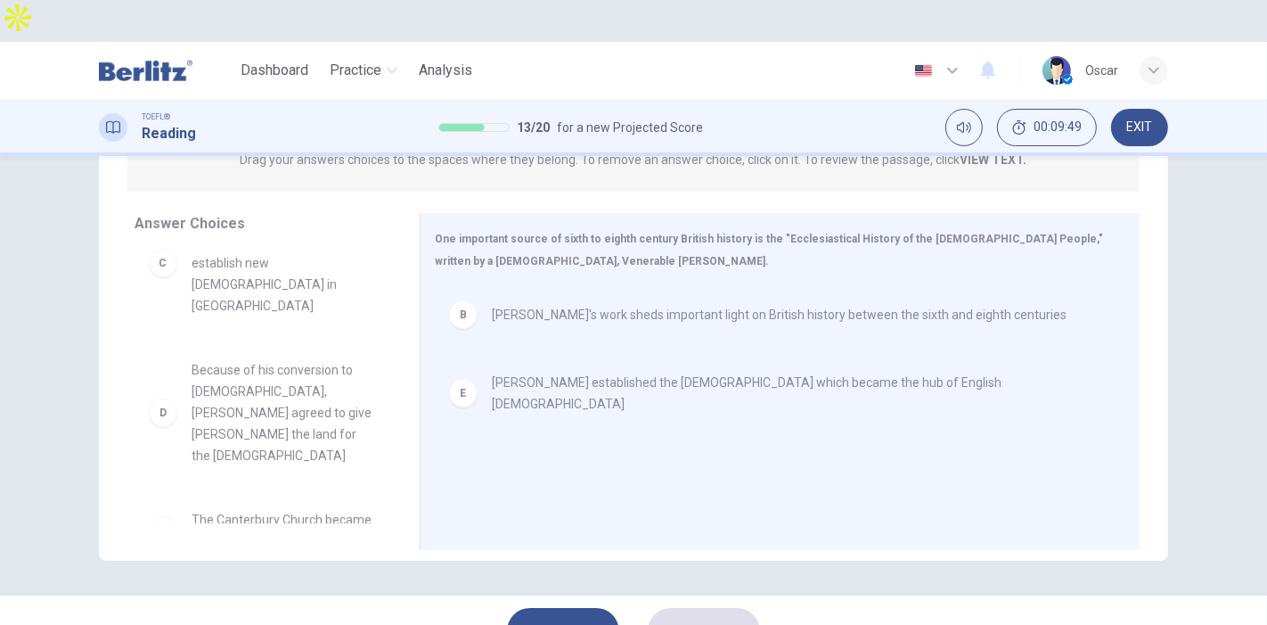
scroll to position [202, 0]
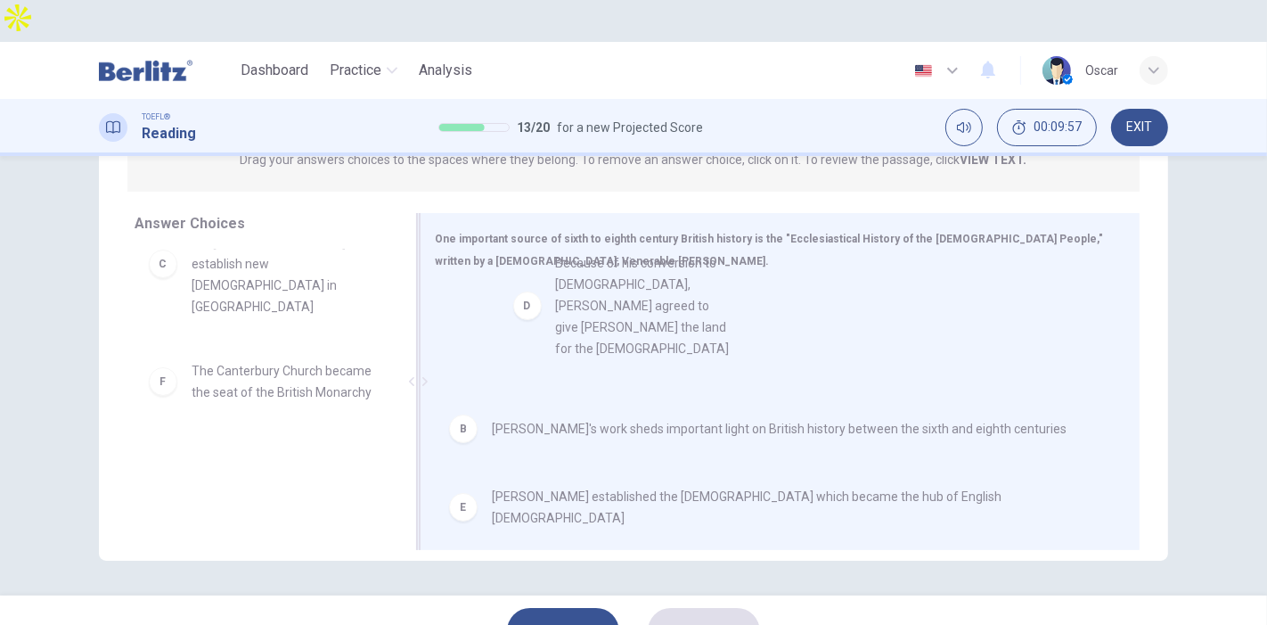
drag, startPoint x: 250, startPoint y: 312, endPoint x: 633, endPoint y: 289, distance: 383.9
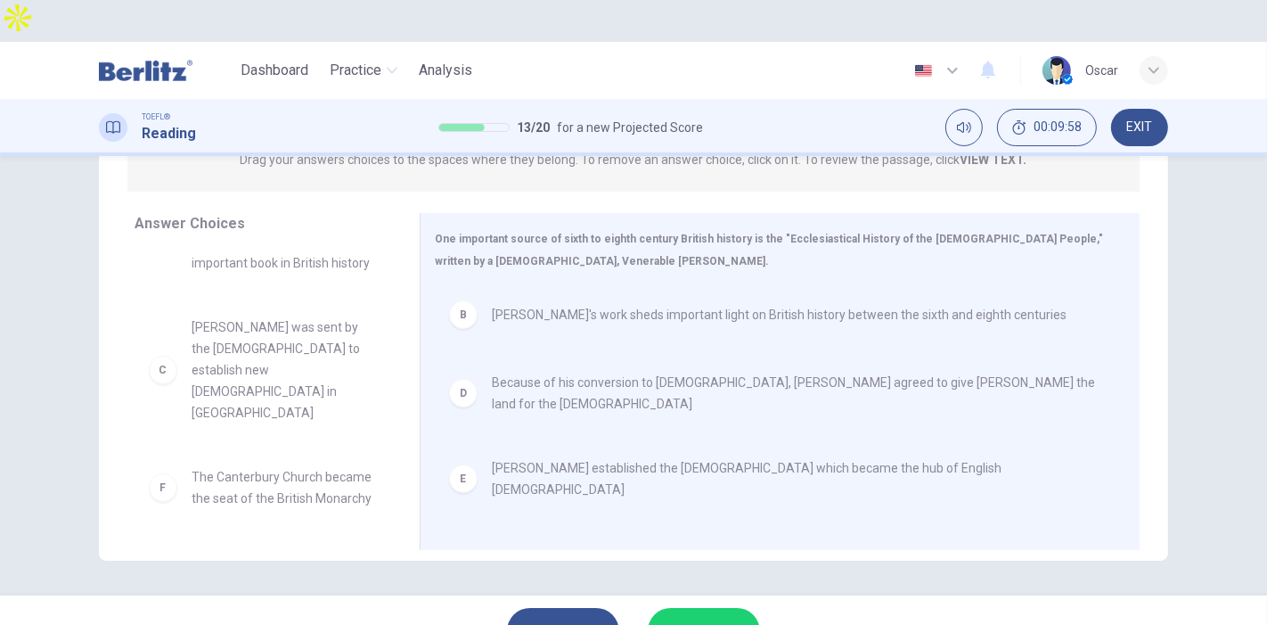
scroll to position [75, 0]
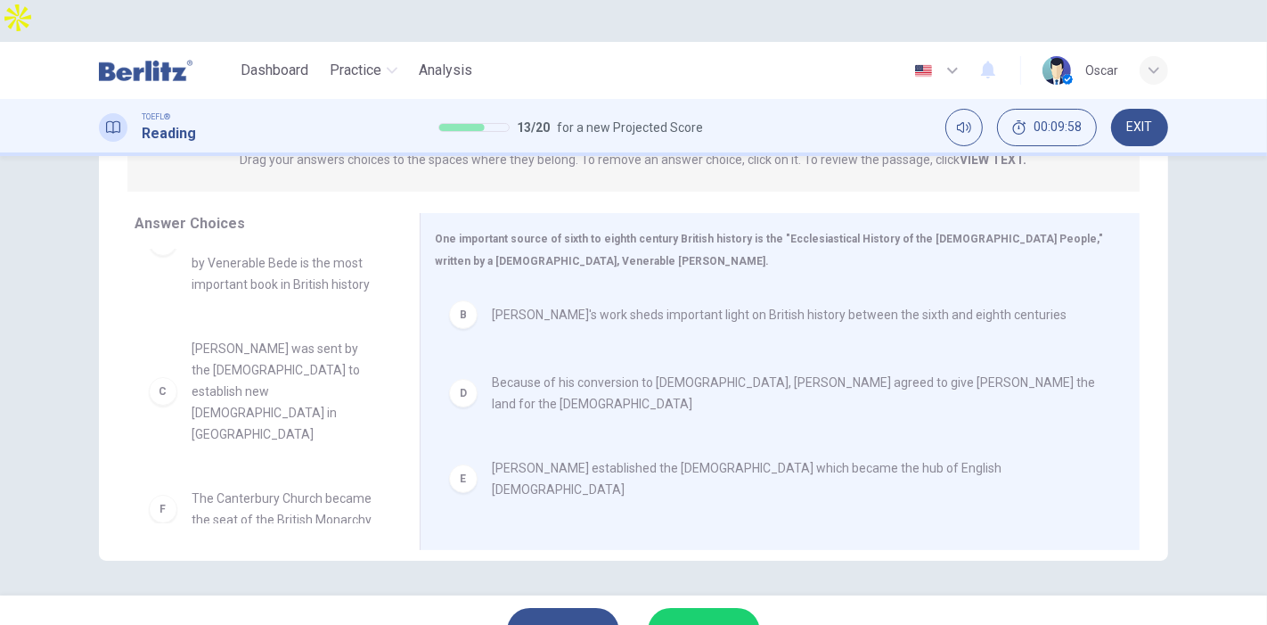
click at [698, 608] on button "SUBMIT" at bounding box center [704, 631] width 112 height 46
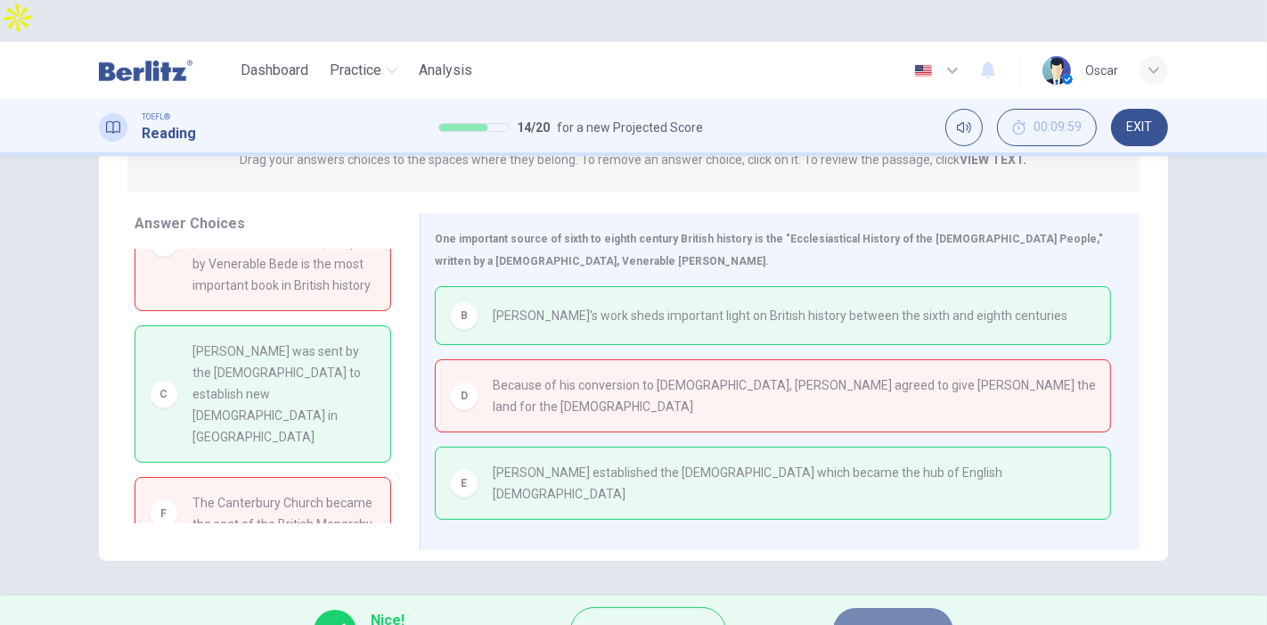
click at [905, 608] on button "NEXT" at bounding box center [893, 631] width 120 height 46
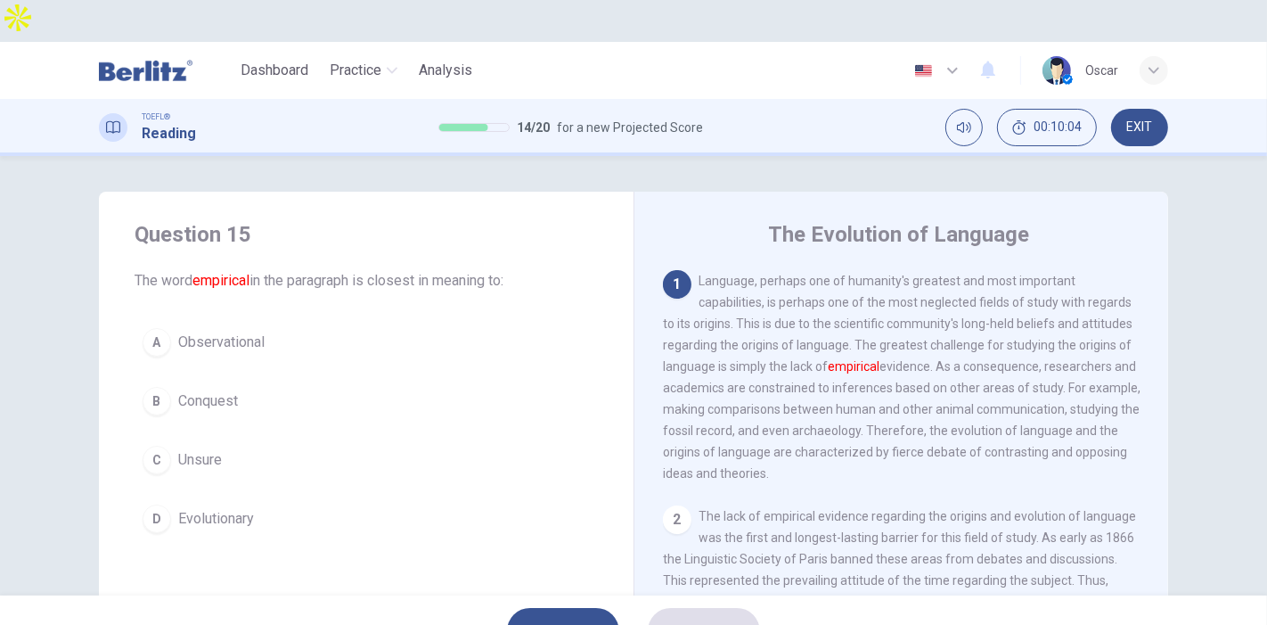
click at [199, 332] on span "Observational" at bounding box center [221, 342] width 86 height 21
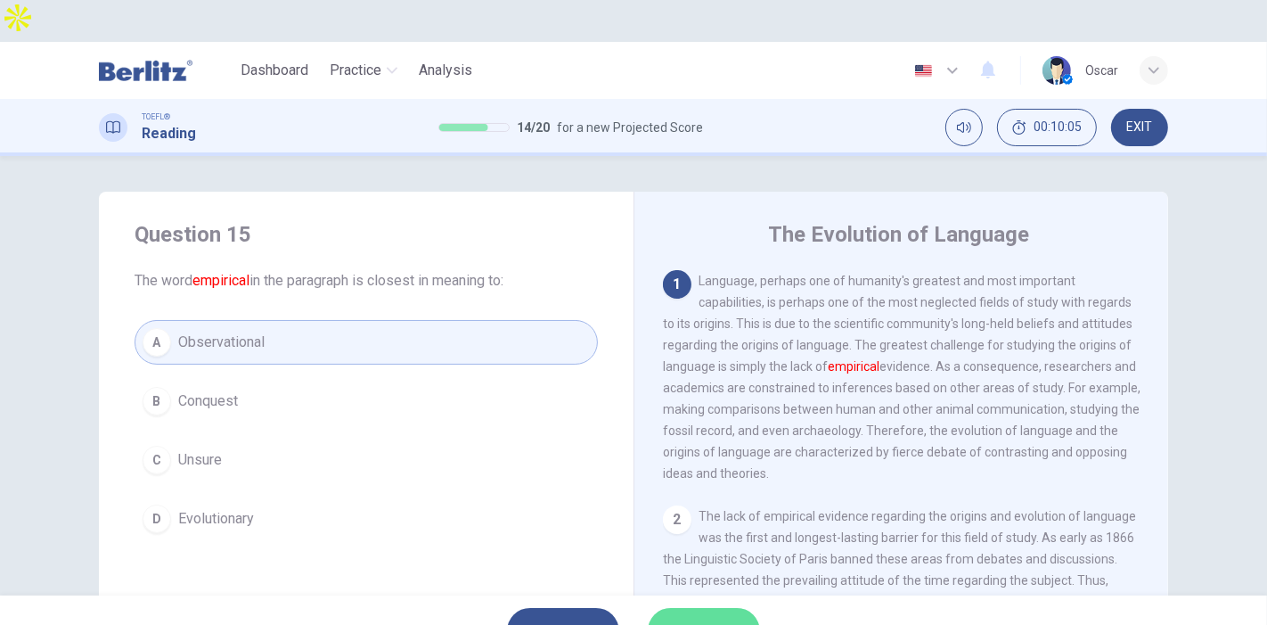
click at [677, 618] on span "SUBMIT" at bounding box center [695, 630] width 52 height 25
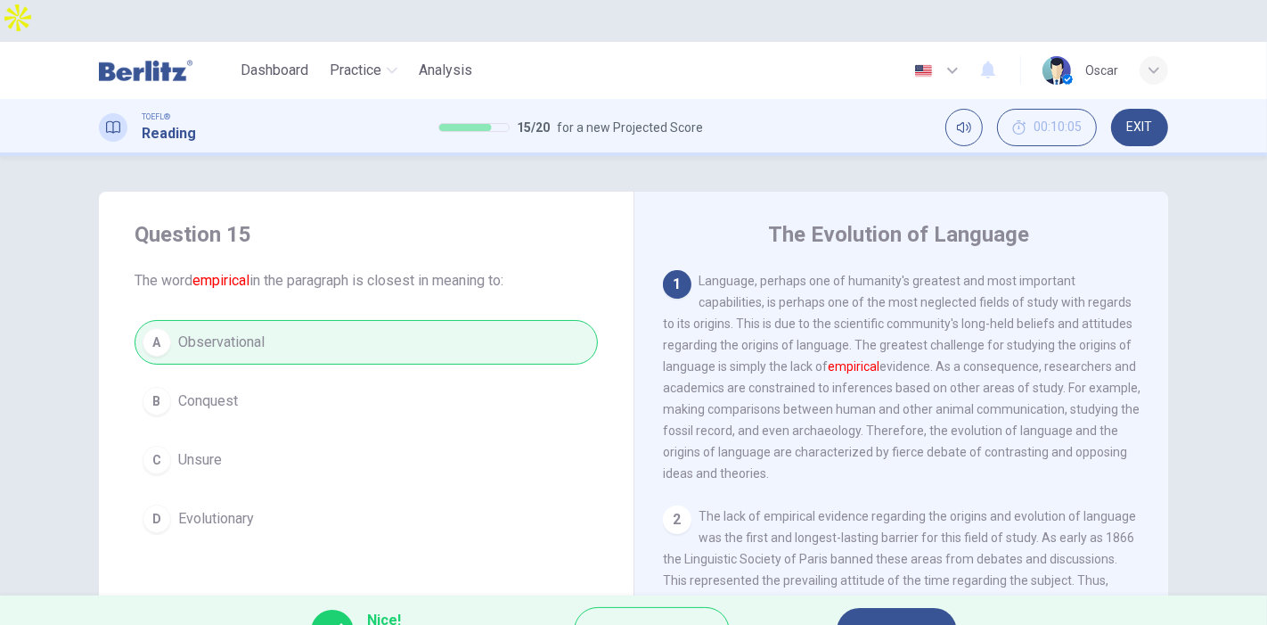
click at [884, 618] on span "NEXT" at bounding box center [888, 630] width 35 height 25
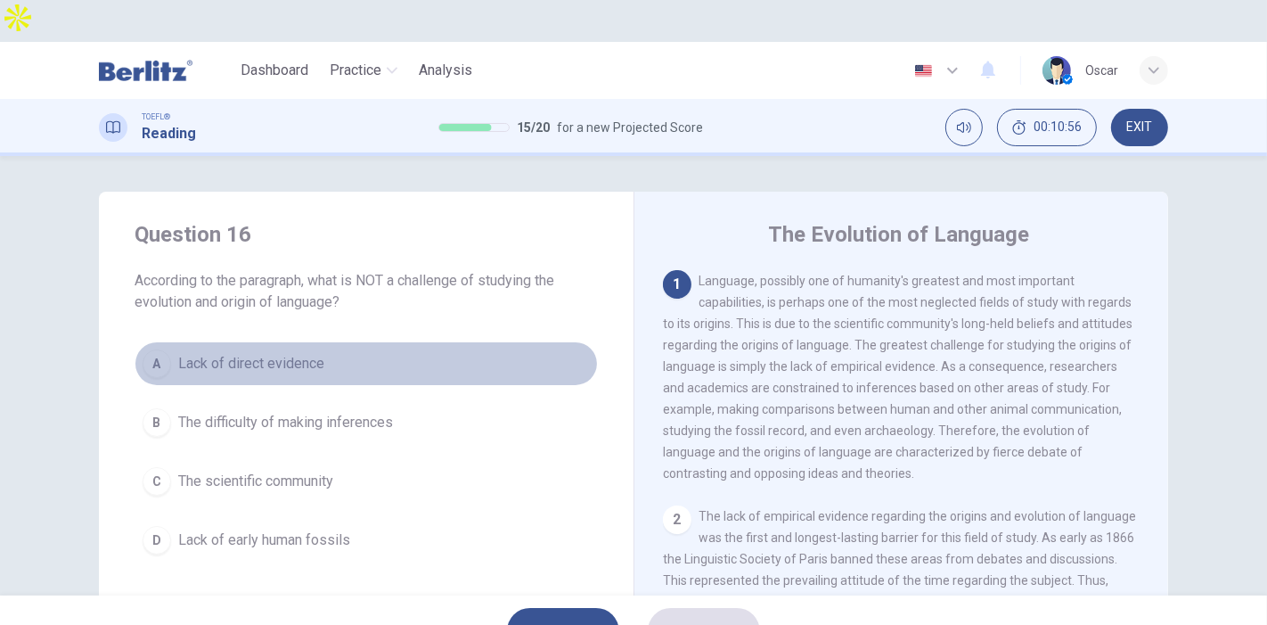
click at [243, 353] on span "Lack of direct evidence" at bounding box center [251, 363] width 146 height 21
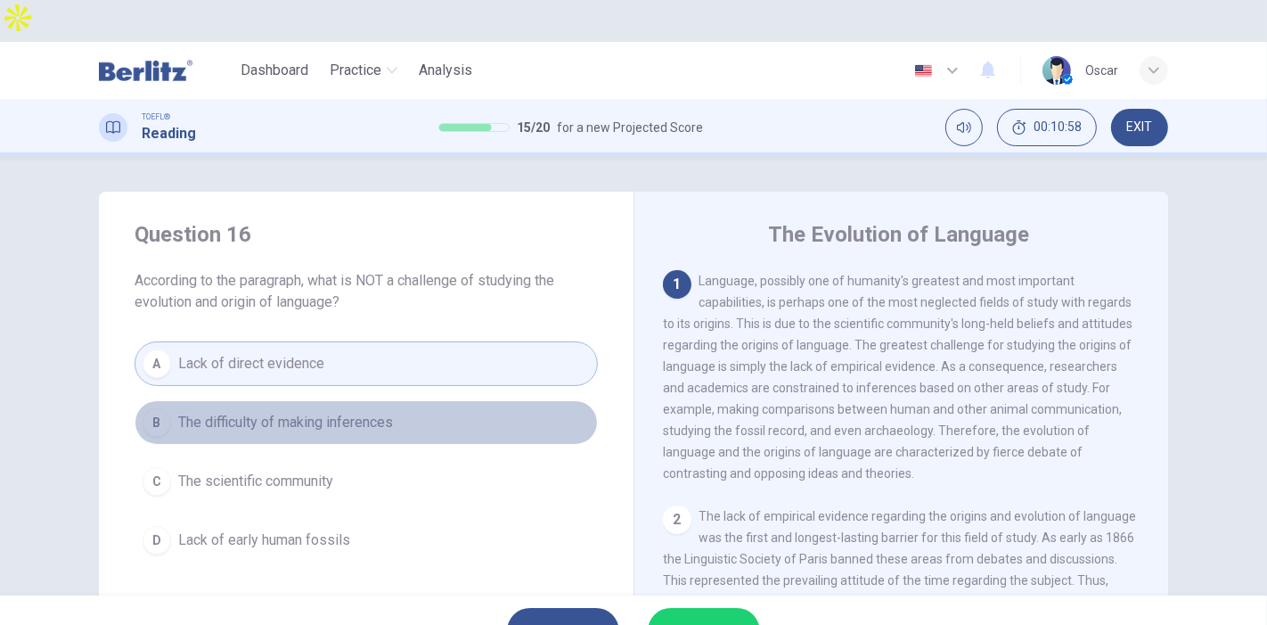
click at [258, 412] on span "The difficulty of making inferences" at bounding box center [285, 422] width 215 height 21
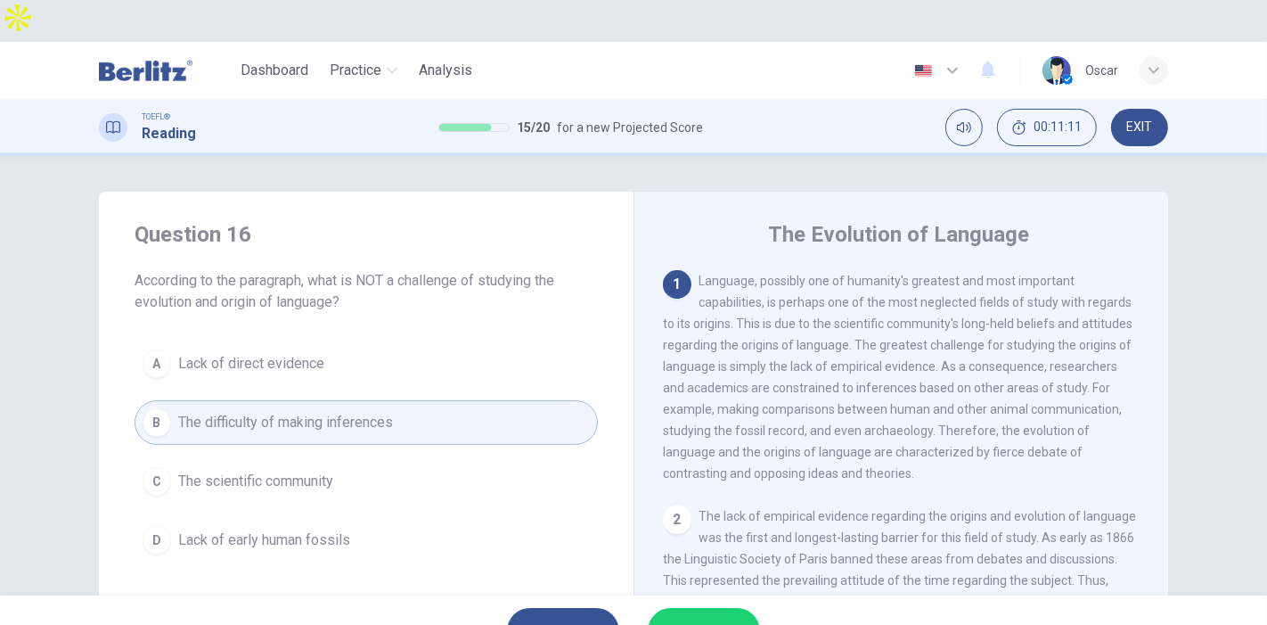
click at [274, 471] on span "The scientific community" at bounding box center [255, 481] width 155 height 21
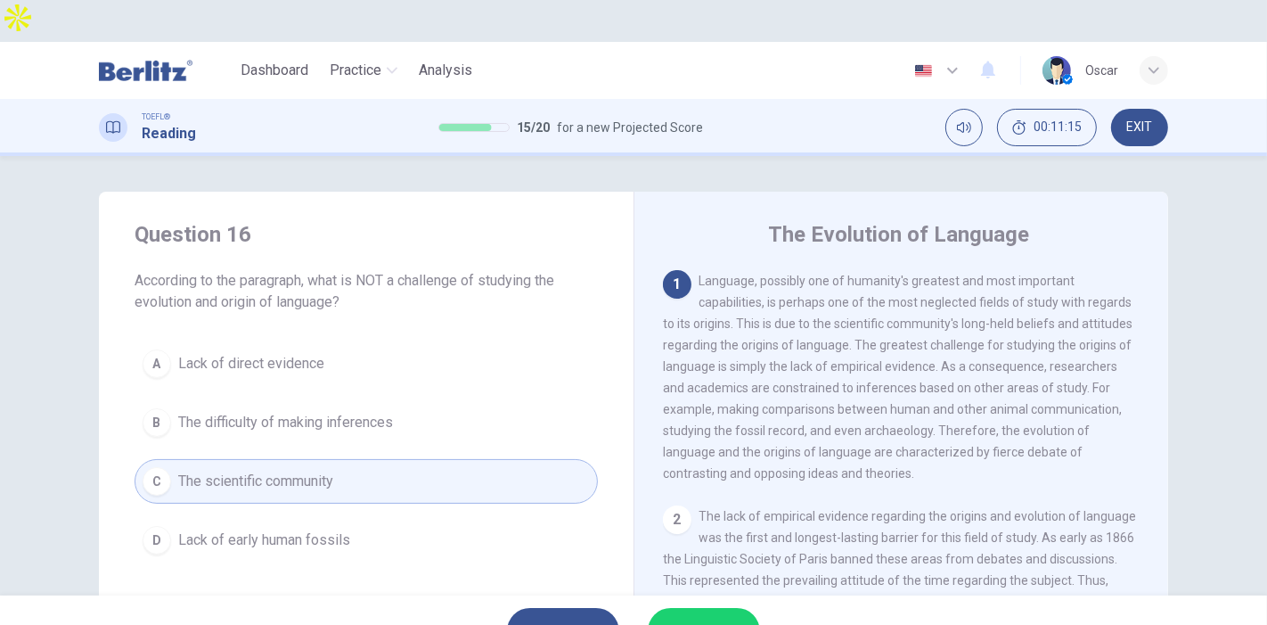
click at [669, 618] on span "SUBMIT" at bounding box center [695, 630] width 52 height 25
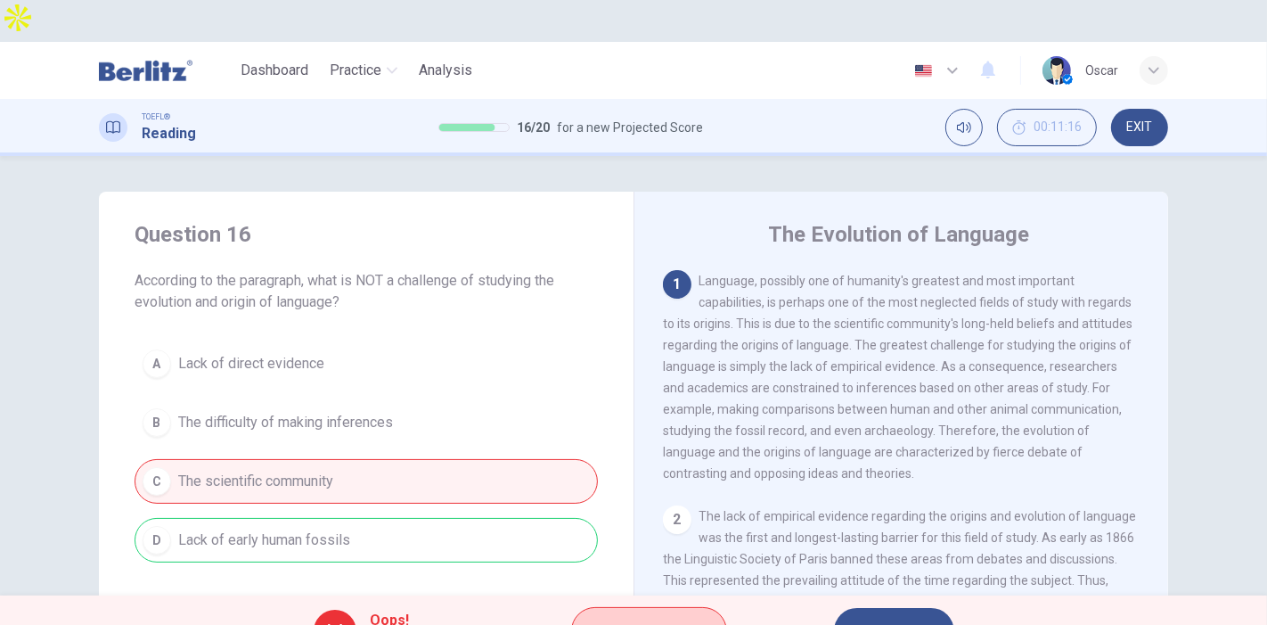
click at [652, 607] on button "Explanation" at bounding box center [649, 631] width 156 height 48
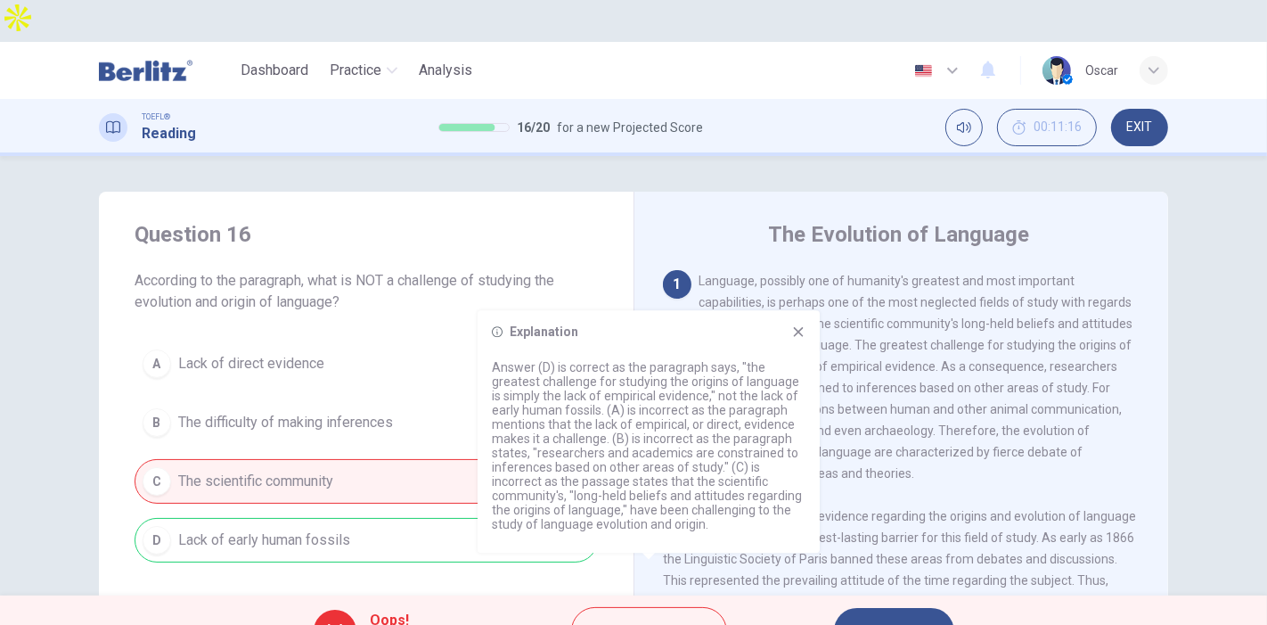
click at [897, 618] on span "NEXT" at bounding box center [885, 630] width 35 height 25
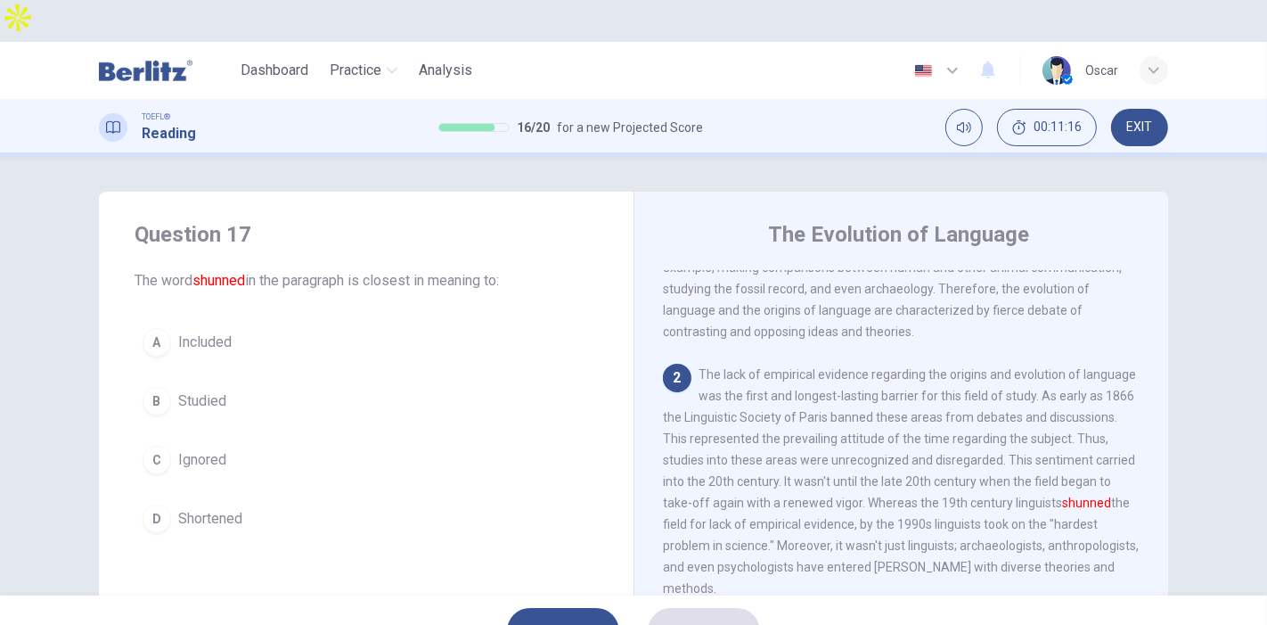
scroll to position [146, 0]
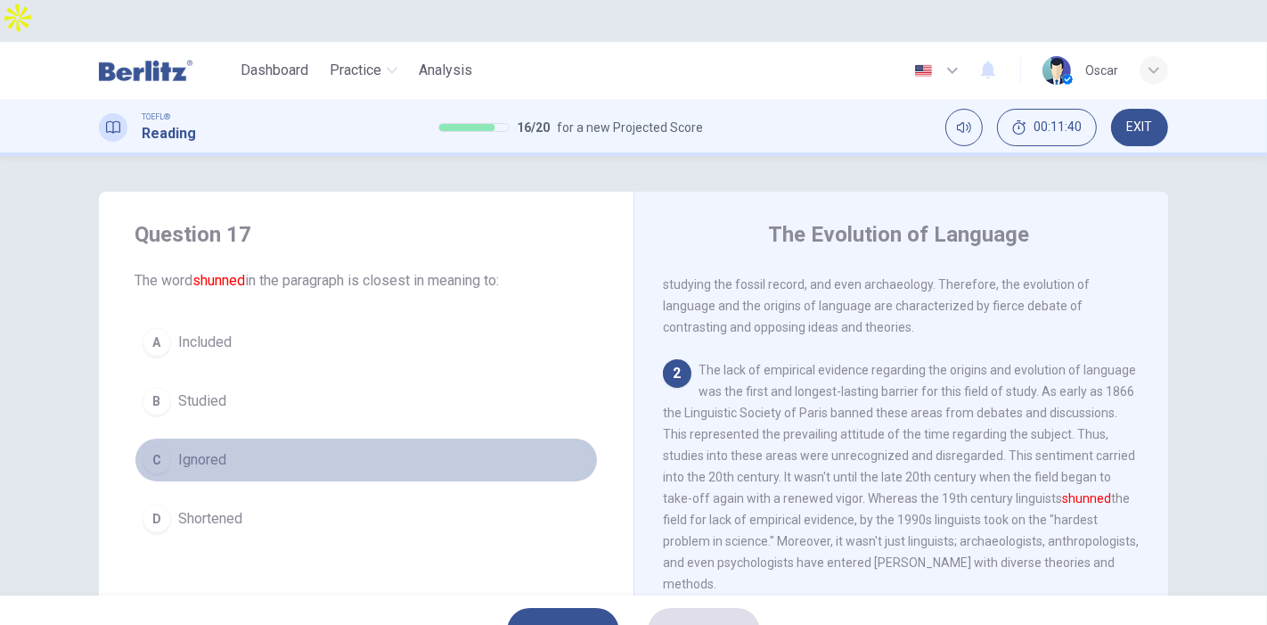
click at [193, 449] on span "Ignored" at bounding box center [202, 459] width 48 height 21
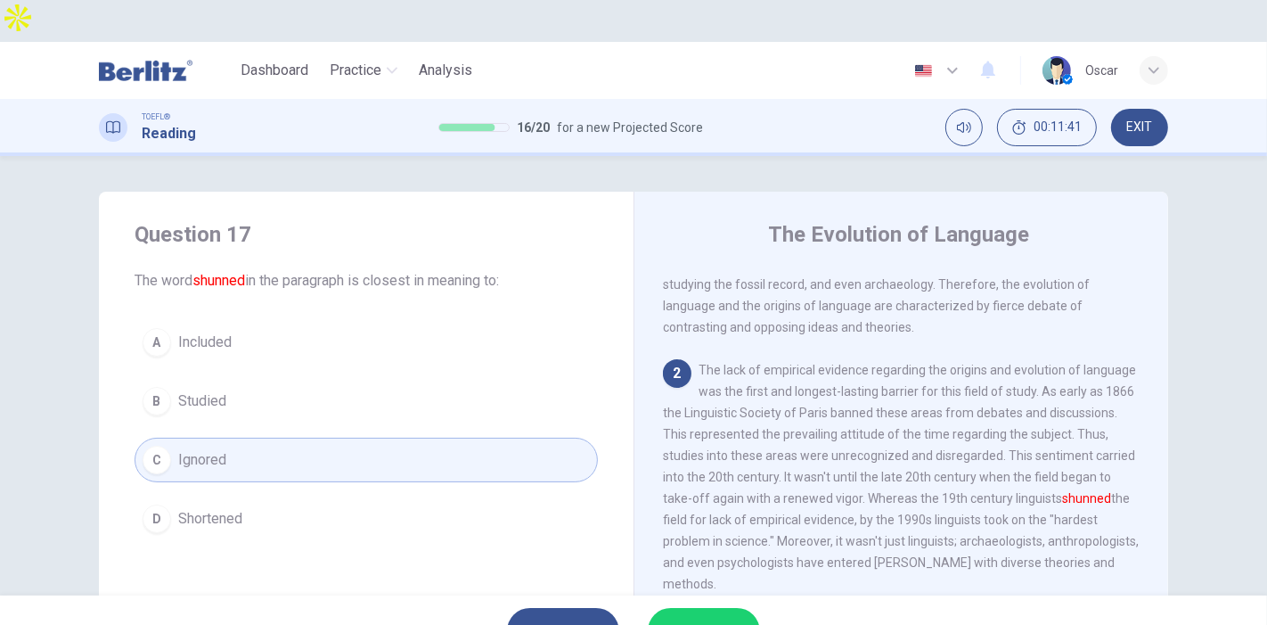
click at [678, 618] on span "SUBMIT" at bounding box center [695, 630] width 52 height 25
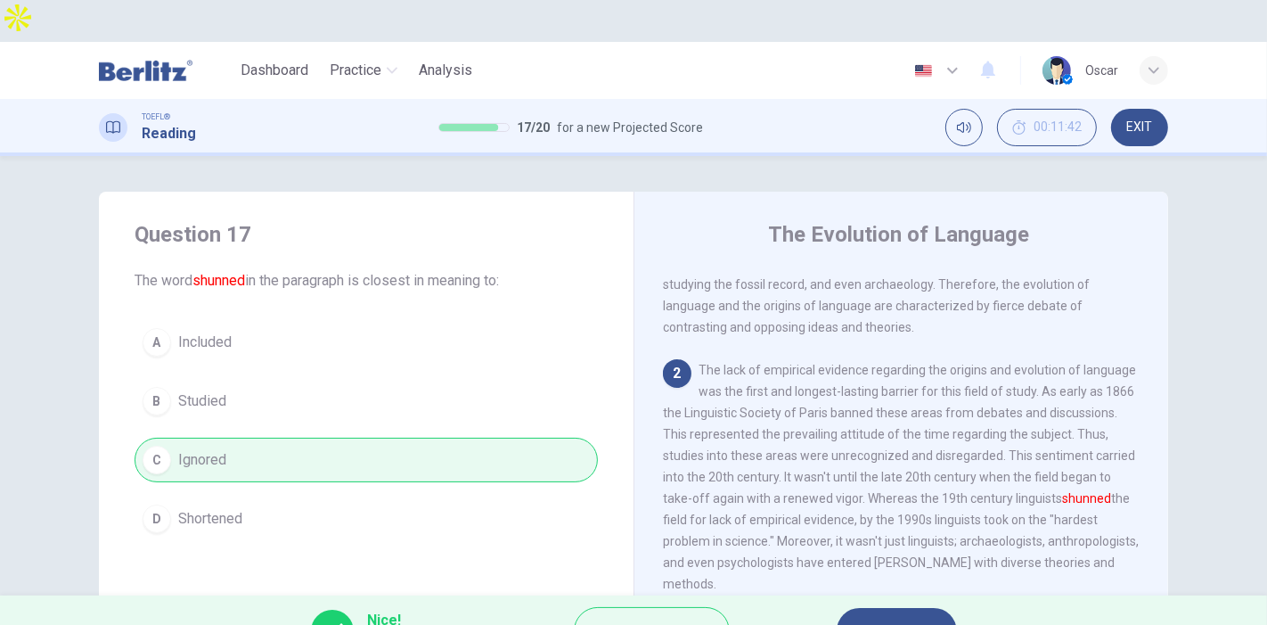
click at [892, 608] on button "NEXT" at bounding box center [897, 631] width 120 height 46
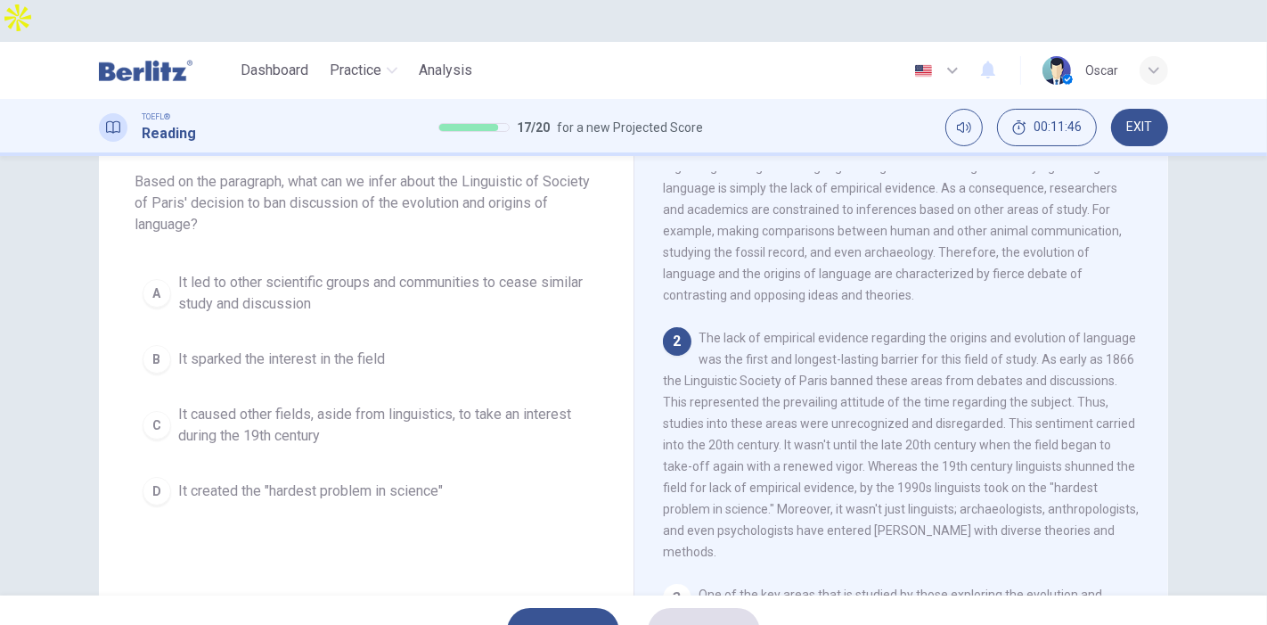
scroll to position [99, 0]
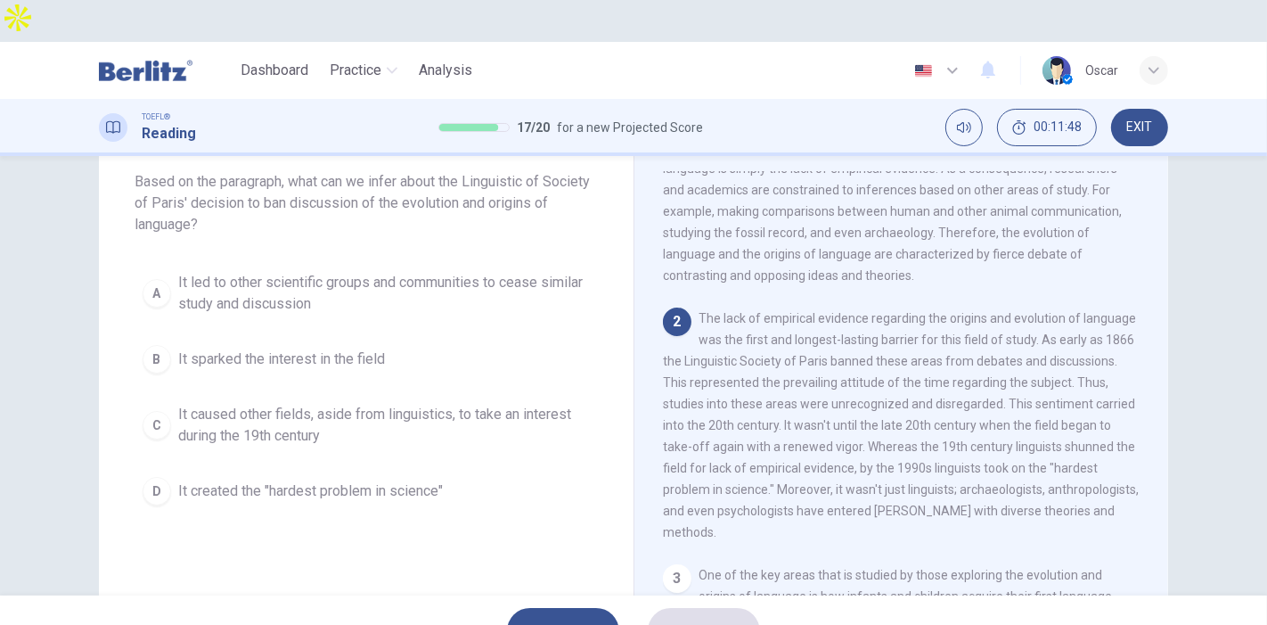
click at [523, 608] on button "SKIP" at bounding box center [563, 631] width 112 height 46
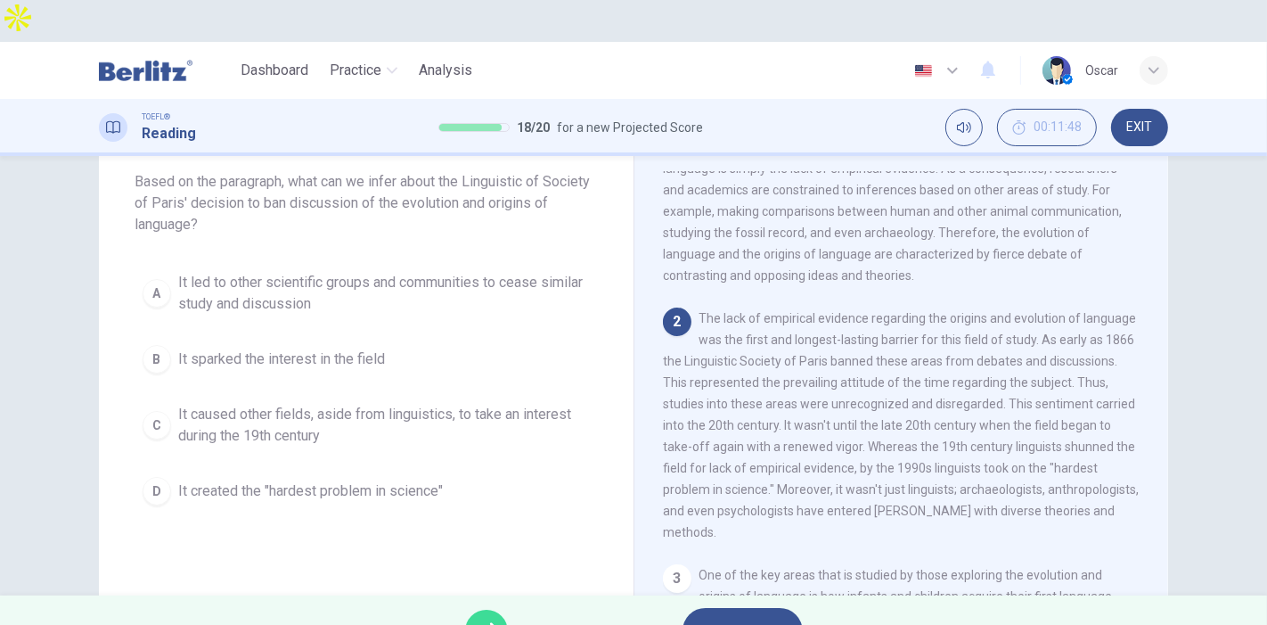
click at [732, 608] on button "NEXT" at bounding box center [743, 631] width 120 height 46
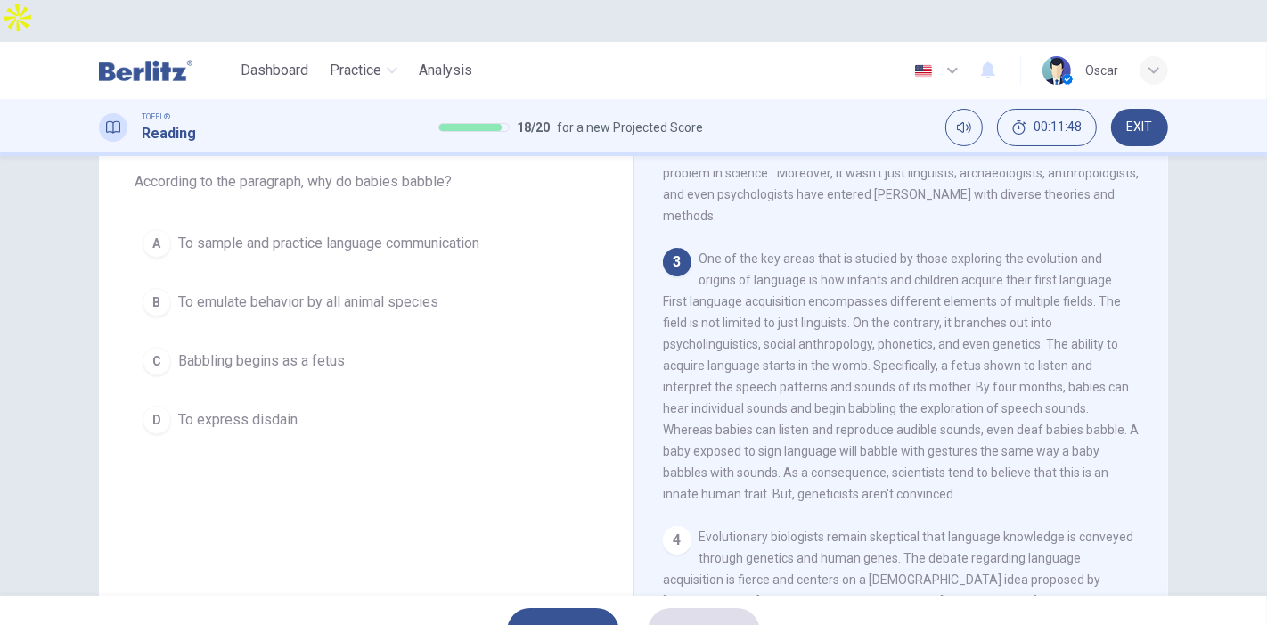
scroll to position [430, 0]
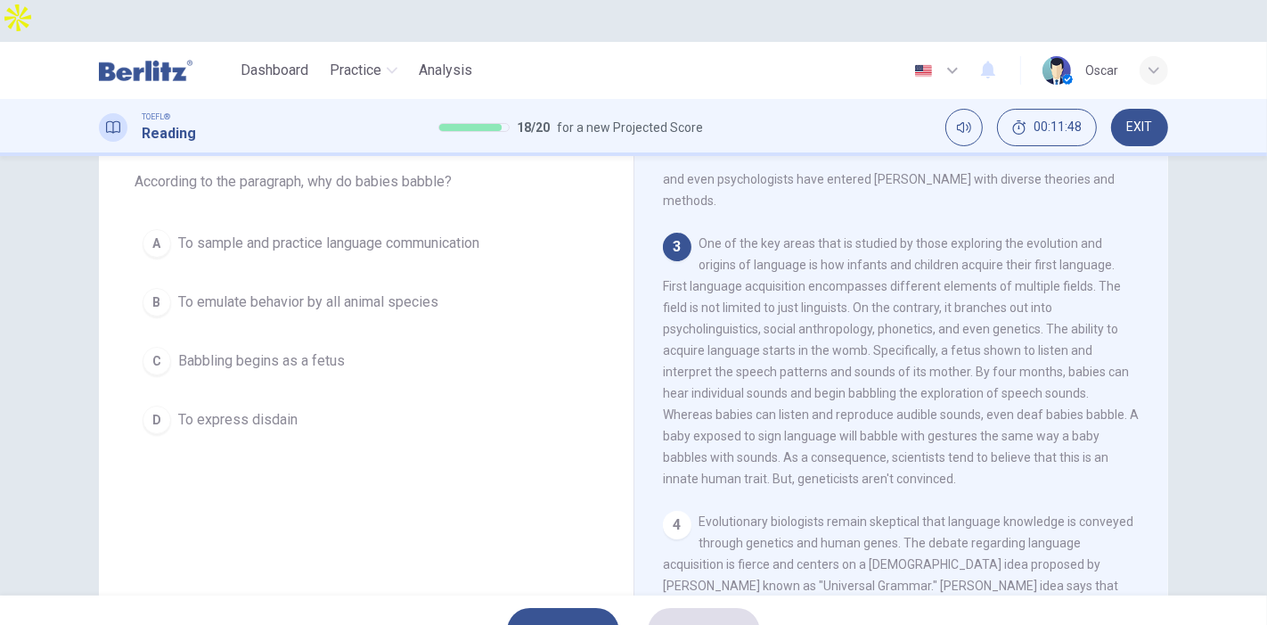
click at [537, 608] on button "SKIP" at bounding box center [563, 631] width 112 height 46
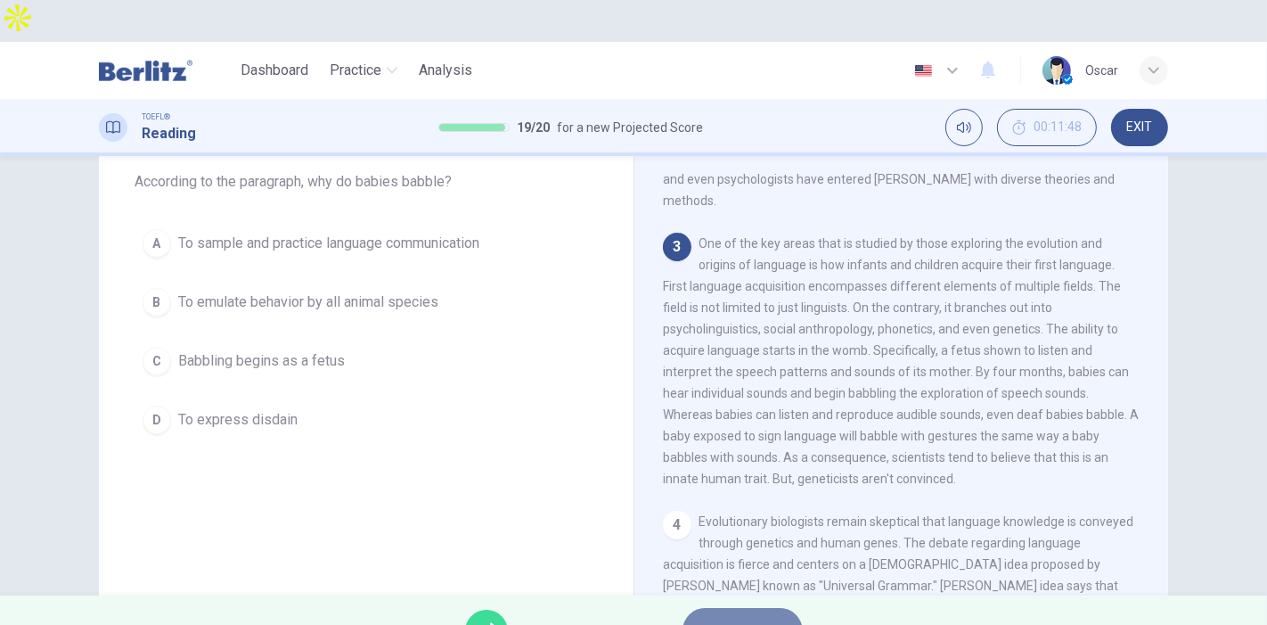
click at [790, 608] on button "NEXT" at bounding box center [743, 631] width 120 height 46
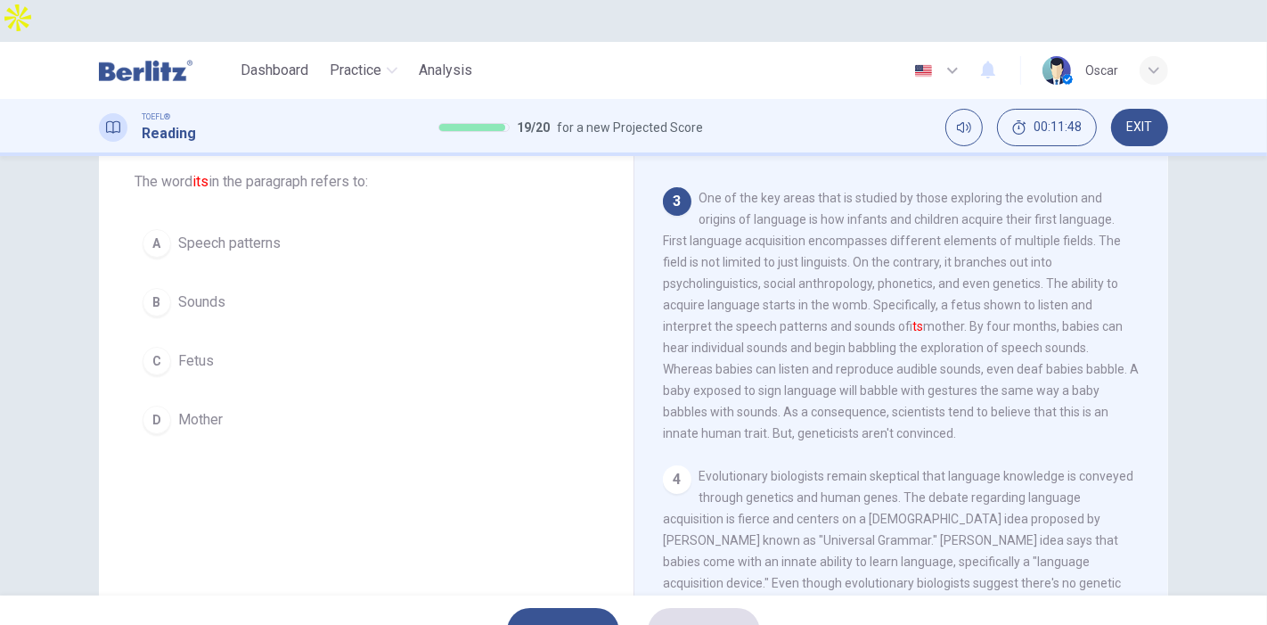
scroll to position [502, 0]
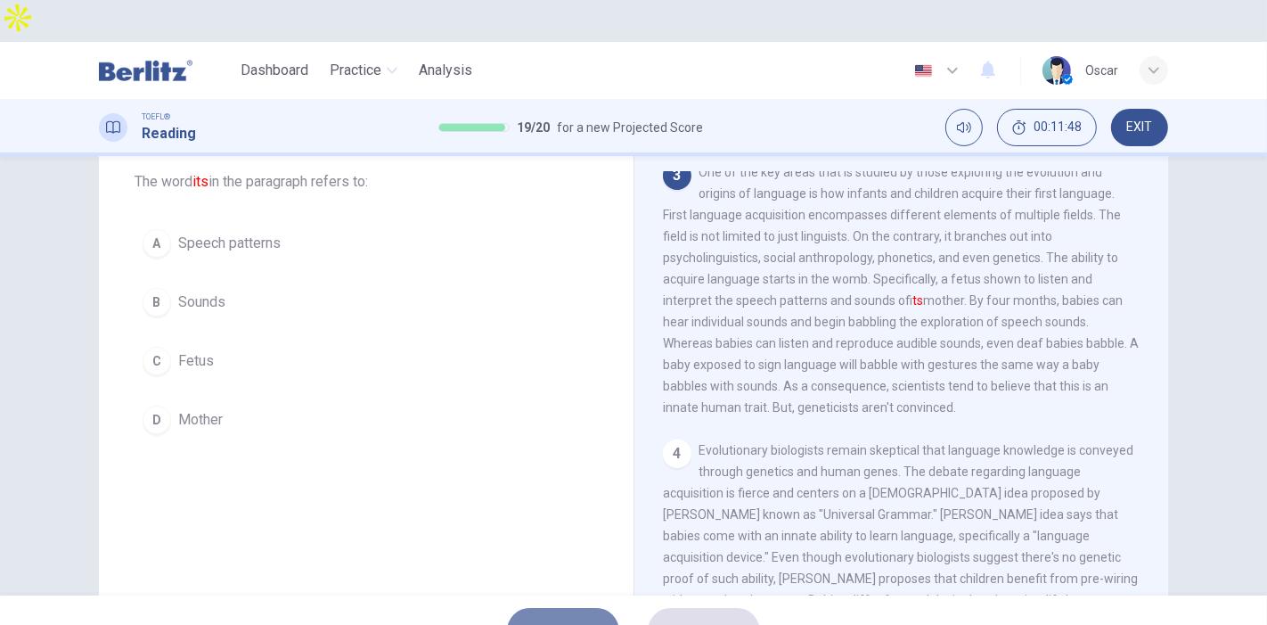
click at [545, 618] on span "SKIP" at bounding box center [554, 630] width 32 height 25
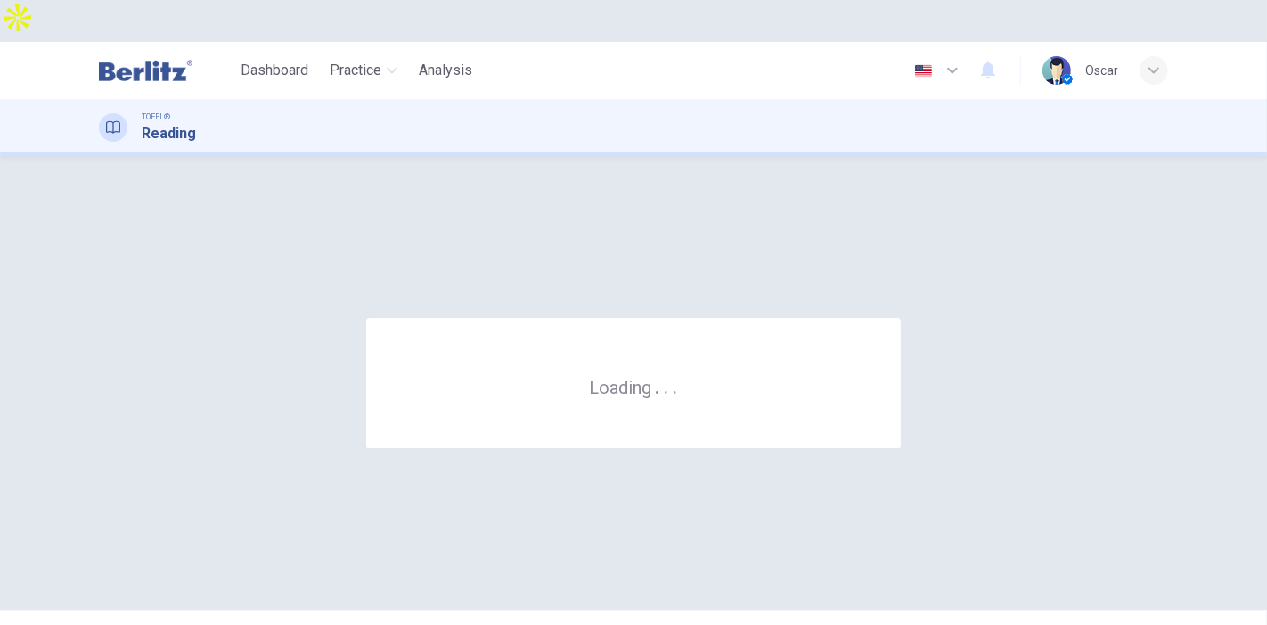
scroll to position [0, 0]
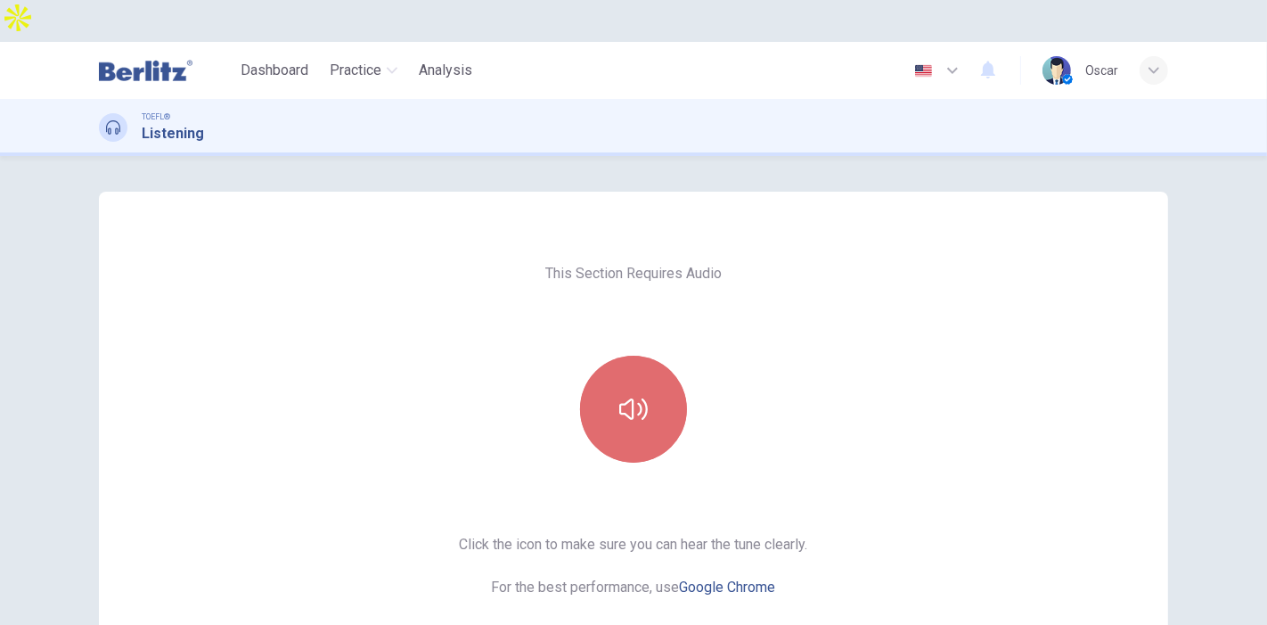
click at [631, 395] on icon "button" at bounding box center [633, 409] width 29 height 29
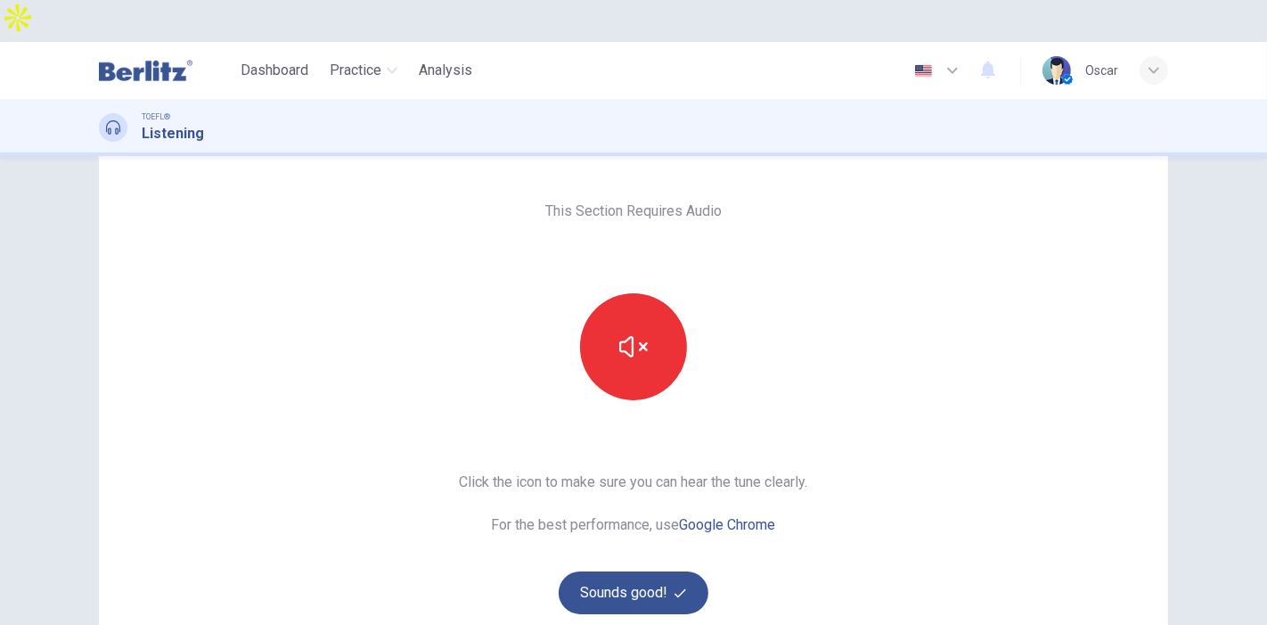
scroll to position [99, 0]
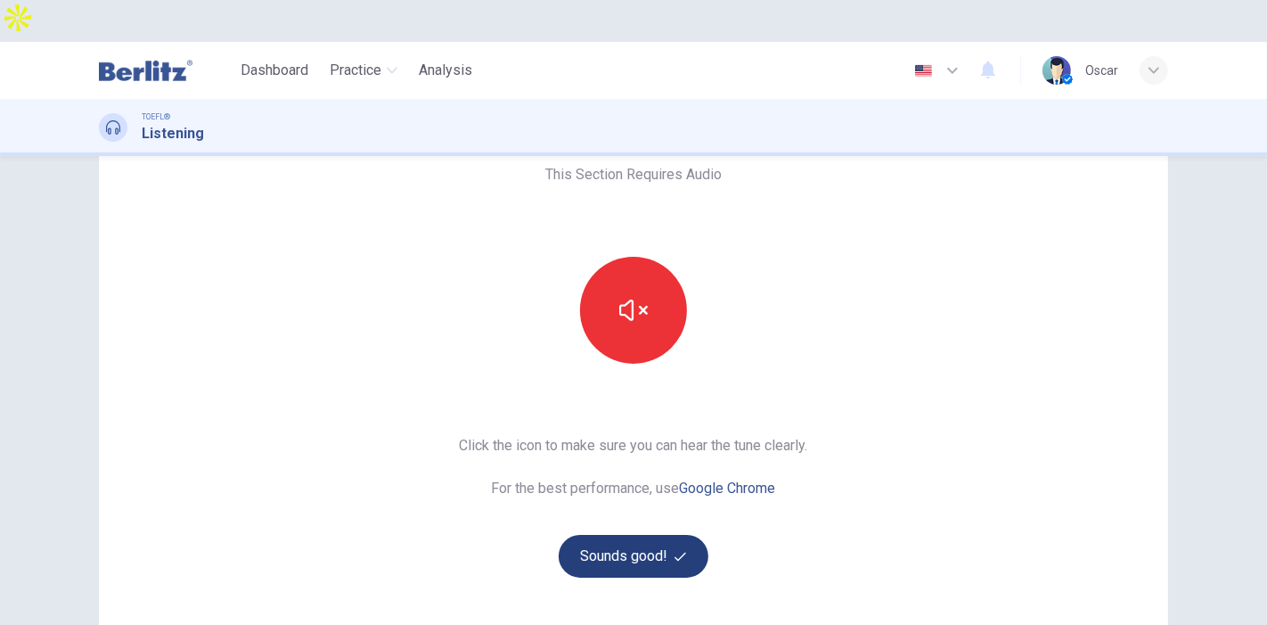
click at [627, 535] on button "Sounds good!" at bounding box center [634, 556] width 150 height 43
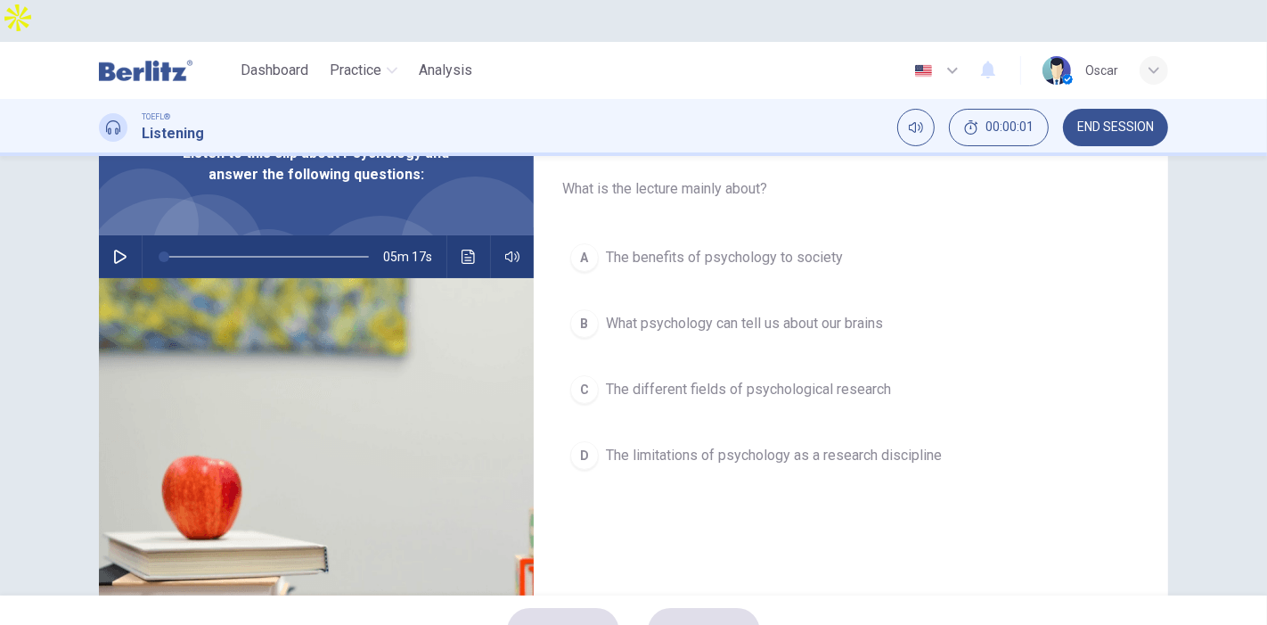
scroll to position [0, 0]
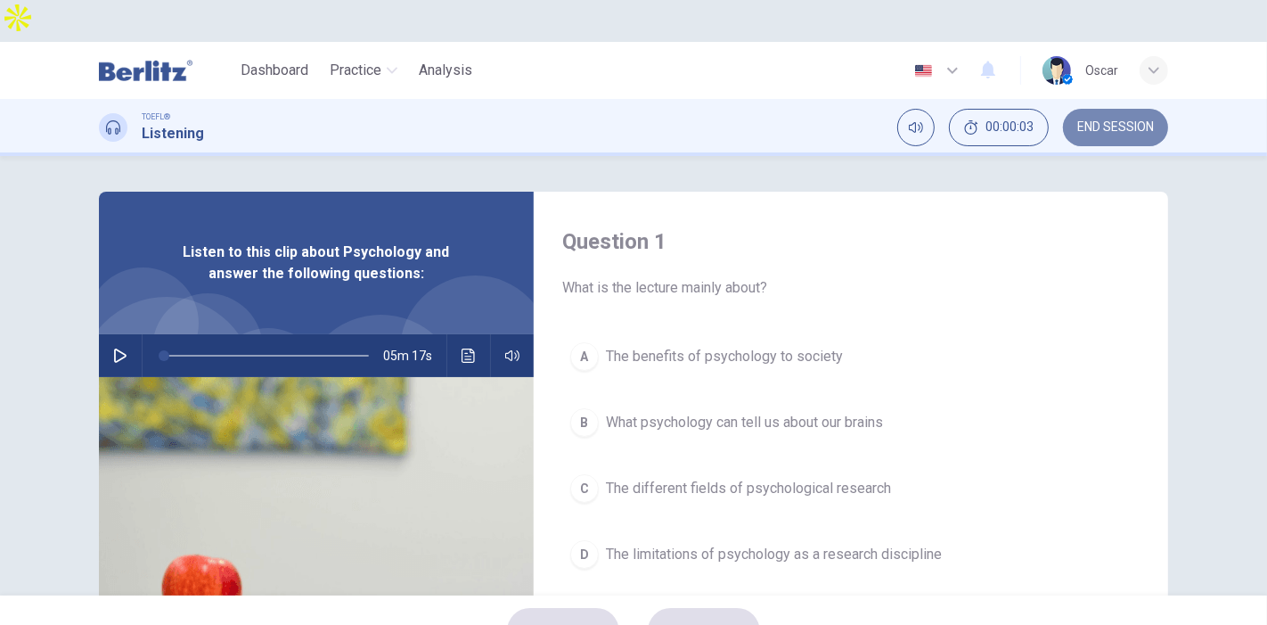
click at [1112, 120] on span "END SESSION" at bounding box center [1115, 127] width 77 height 14
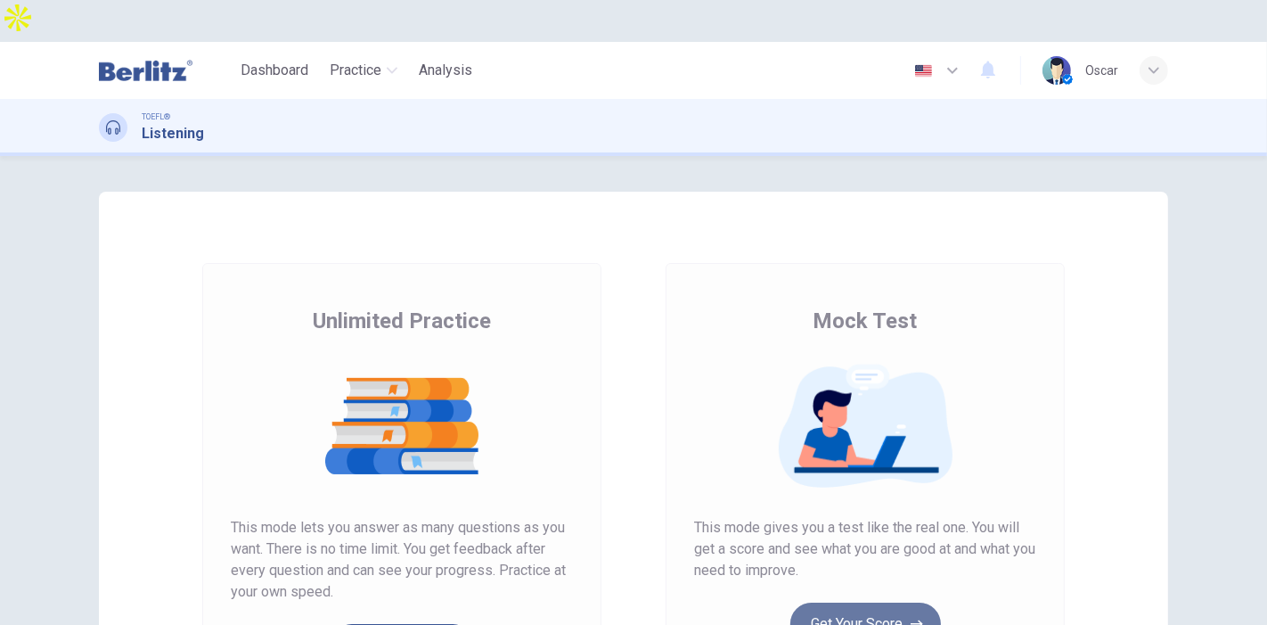
click at [822, 602] on button "Get Your Score" at bounding box center [866, 623] width 151 height 43
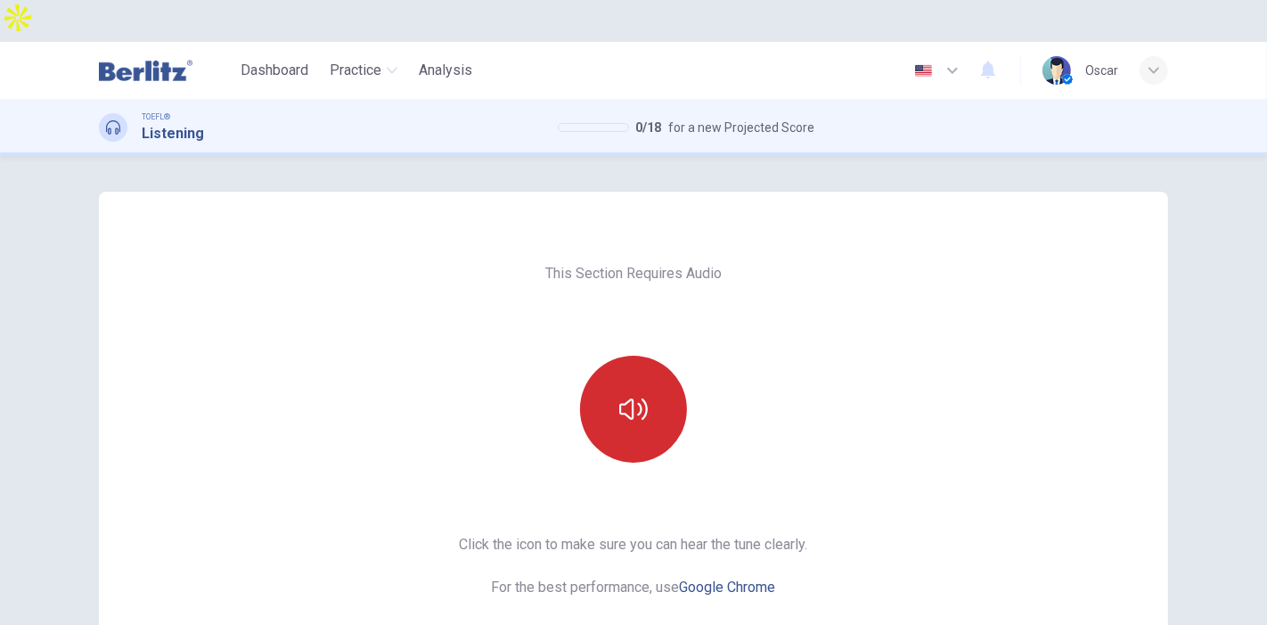
click at [635, 390] on button "button" at bounding box center [633, 409] width 107 height 107
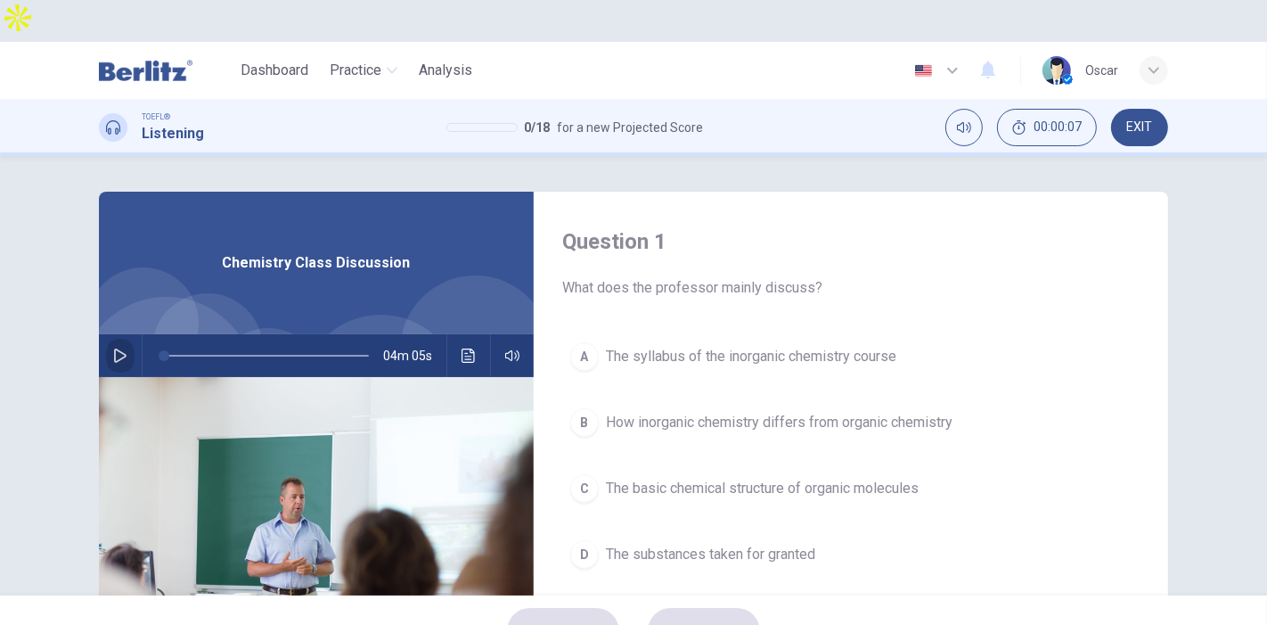
click at [113, 348] on icon "button" at bounding box center [120, 355] width 14 height 14
type input "*"
click at [692, 478] on span "The basic chemical structure of organic molecules" at bounding box center [762, 488] width 313 height 21
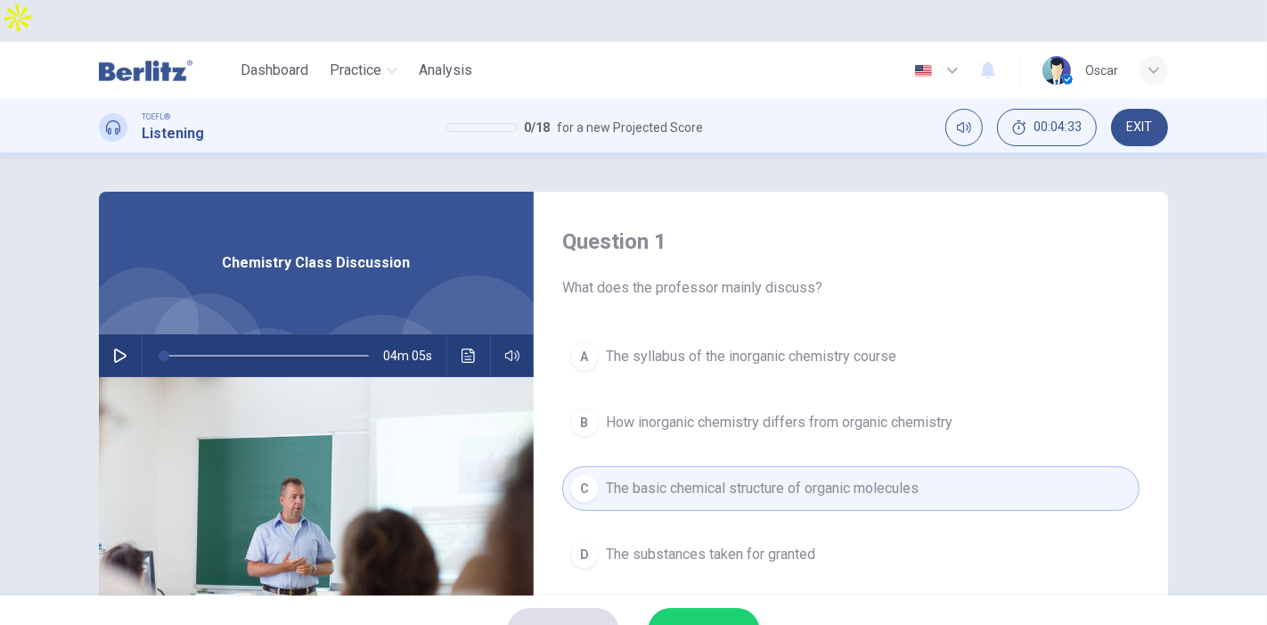
drag, startPoint x: 1257, startPoint y: 338, endPoint x: 1257, endPoint y: 362, distance: 24.1
click at [1257, 362] on div "Question 1 What does the professor mainly discuss? A The syllabus of the inorga…" at bounding box center [633, 375] width 1267 height 439
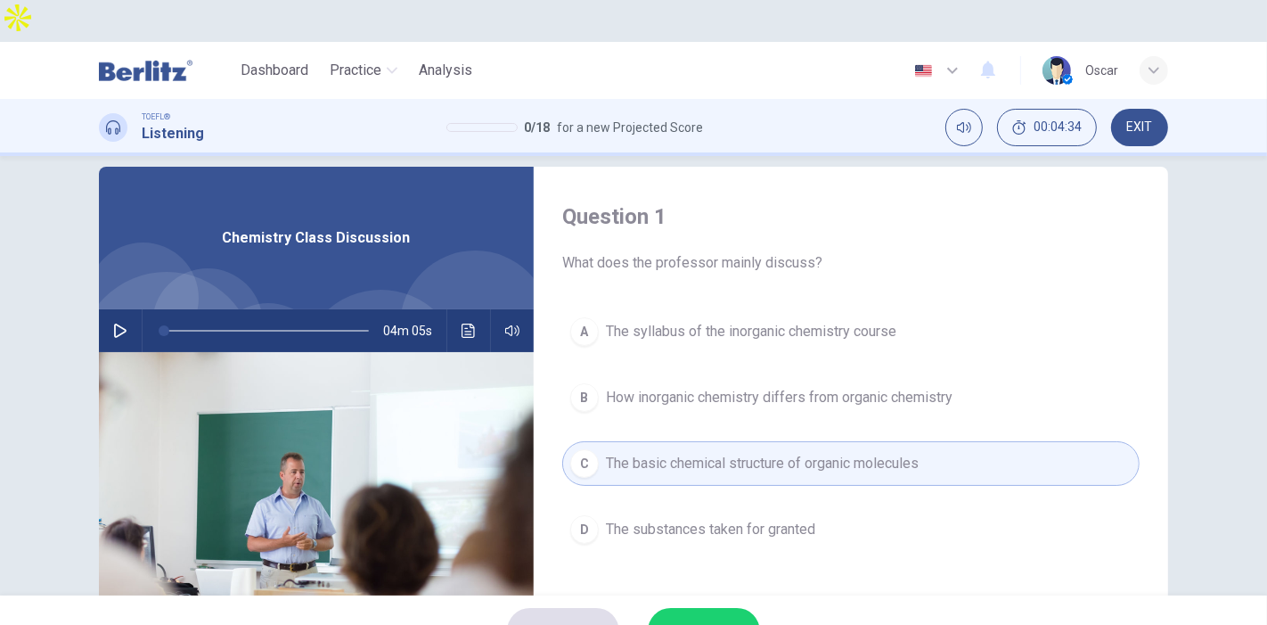
scroll to position [32, 0]
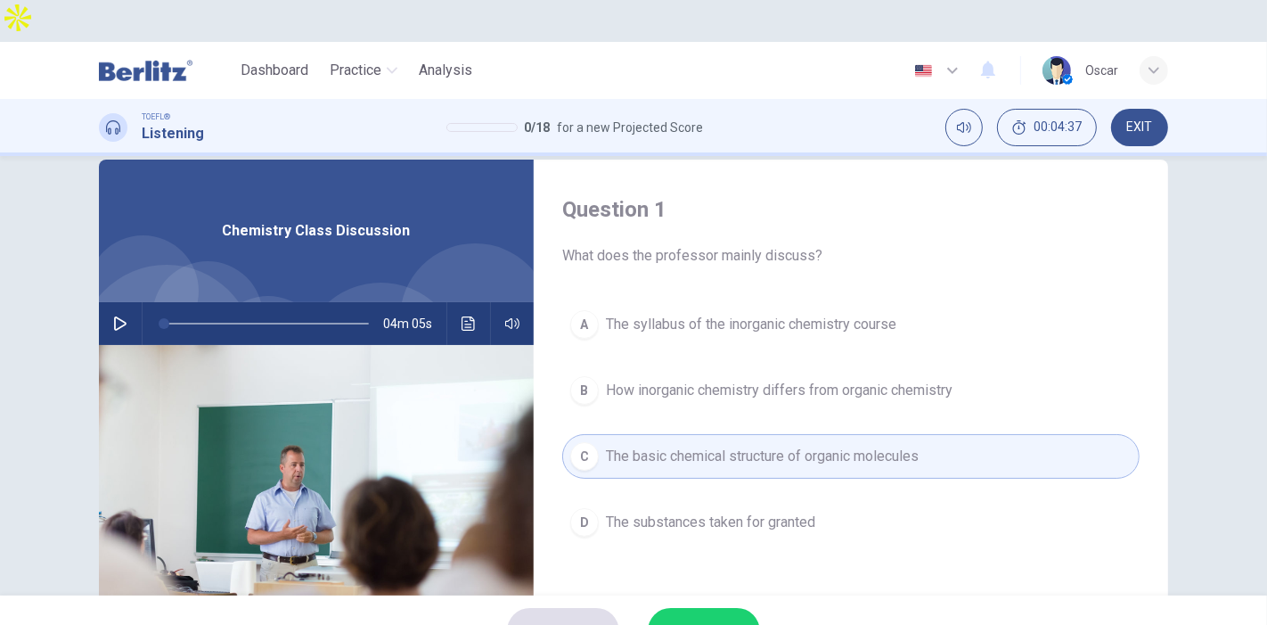
click at [700, 380] on span "How inorganic chemistry differs from organic chemistry" at bounding box center [779, 390] width 347 height 21
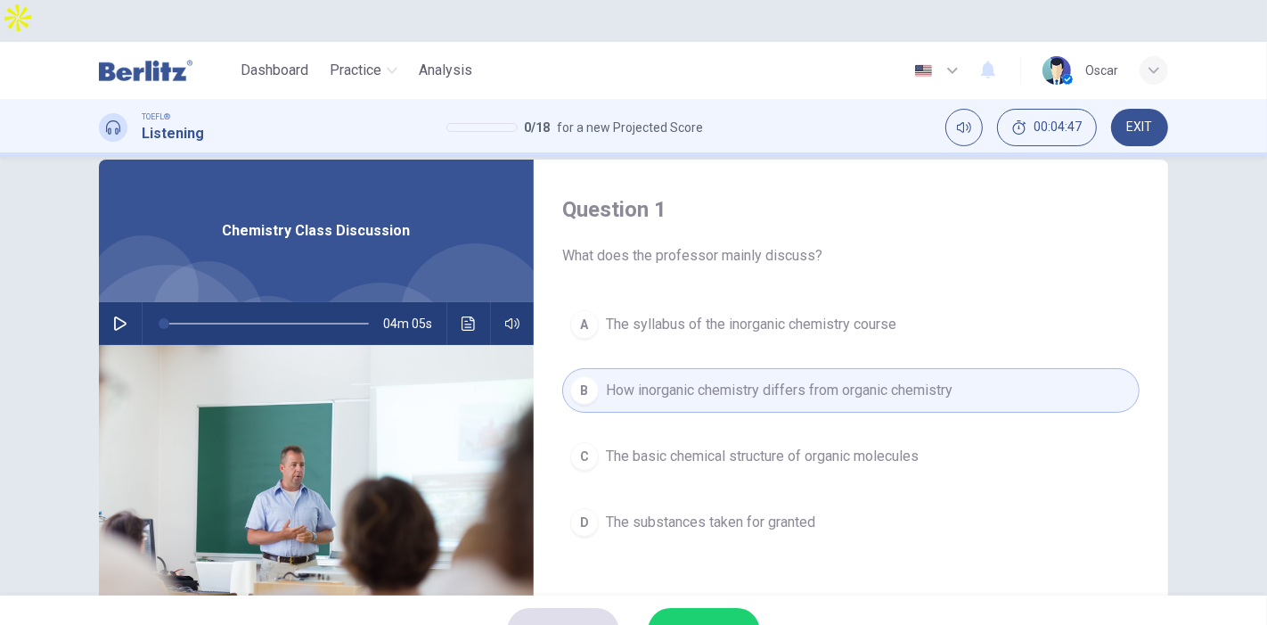
click at [692, 618] on span "SUBMIT" at bounding box center [695, 630] width 52 height 25
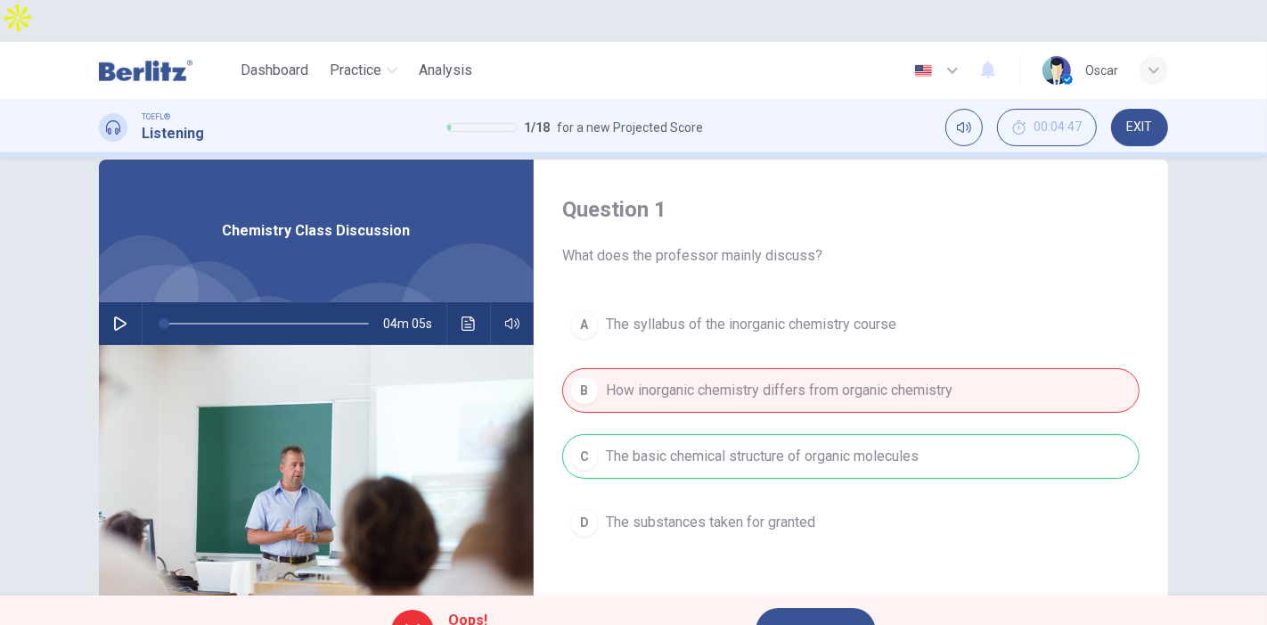
click at [833, 608] on button "NEXT" at bounding box center [816, 631] width 120 height 46
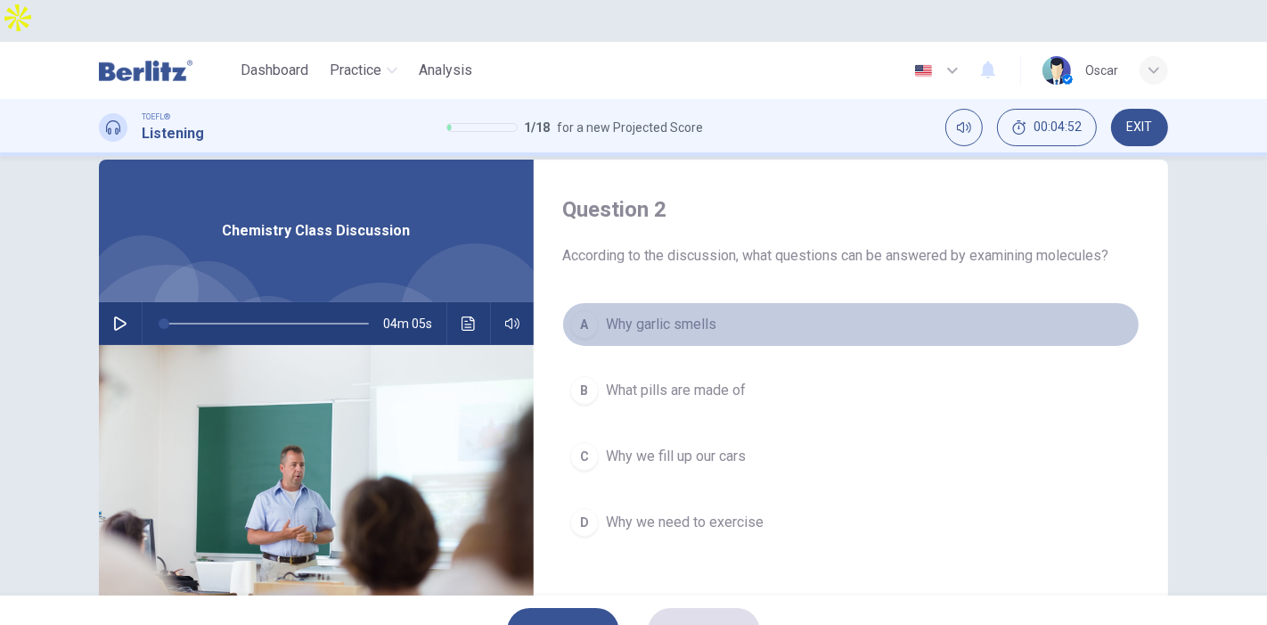
click at [690, 314] on span "Why garlic smells" at bounding box center [661, 324] width 111 height 21
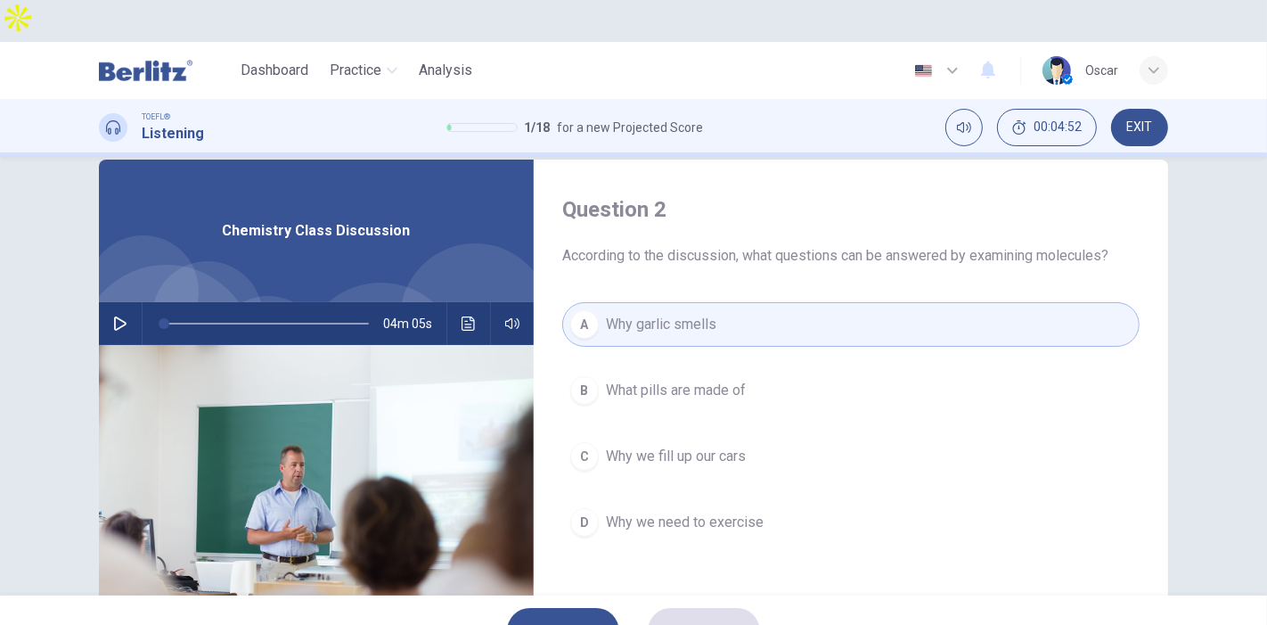
click at [665, 380] on span "What pills are made of" at bounding box center [676, 390] width 140 height 21
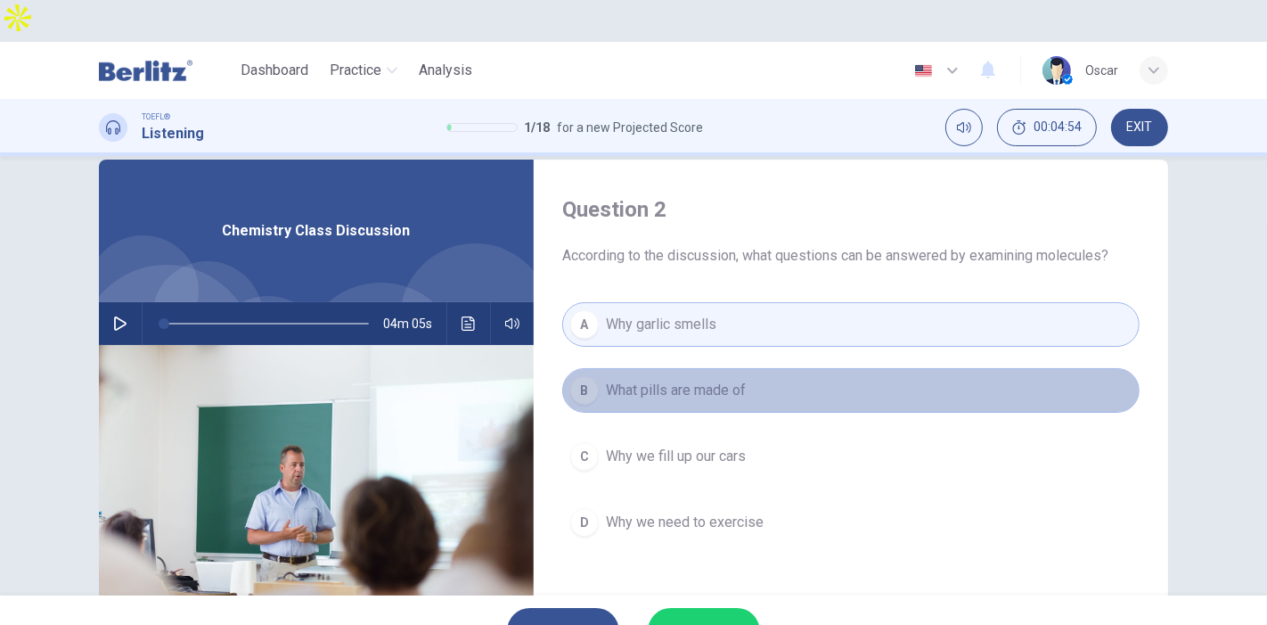
click at [673, 380] on span "What pills are made of" at bounding box center [676, 390] width 140 height 21
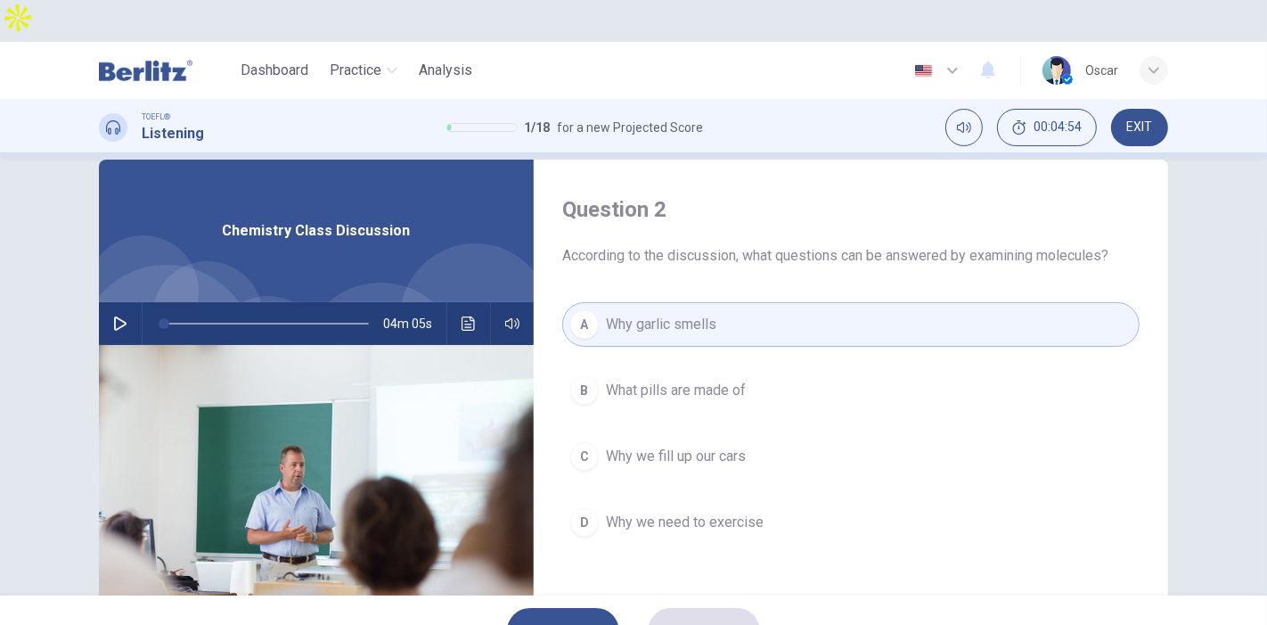
click at [669, 314] on span "Why garlic smells" at bounding box center [661, 324] width 111 height 21
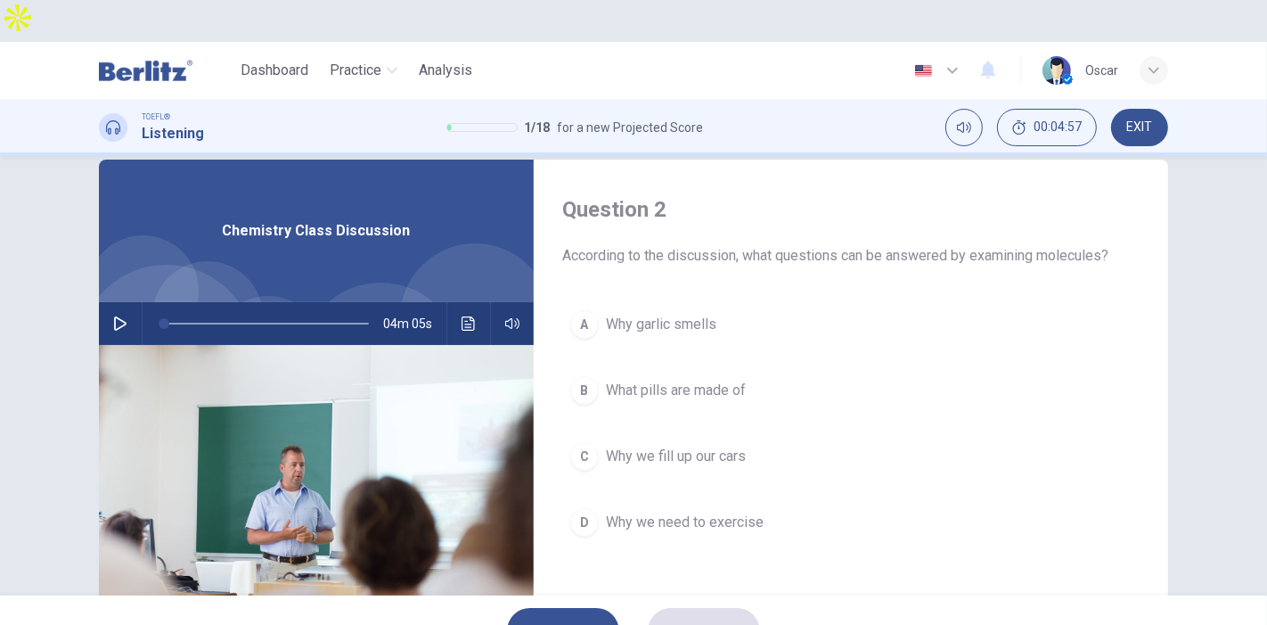
click at [666, 380] on span "What pills are made of" at bounding box center [676, 390] width 140 height 21
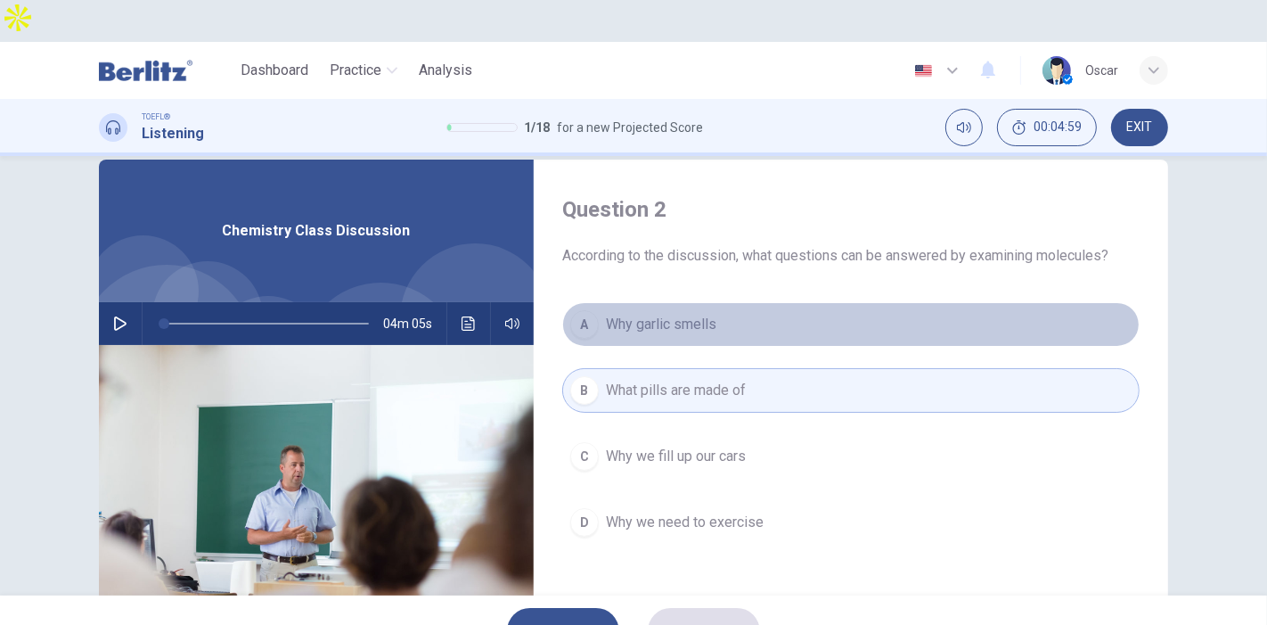
click at [680, 314] on span "Why garlic smells" at bounding box center [661, 324] width 111 height 21
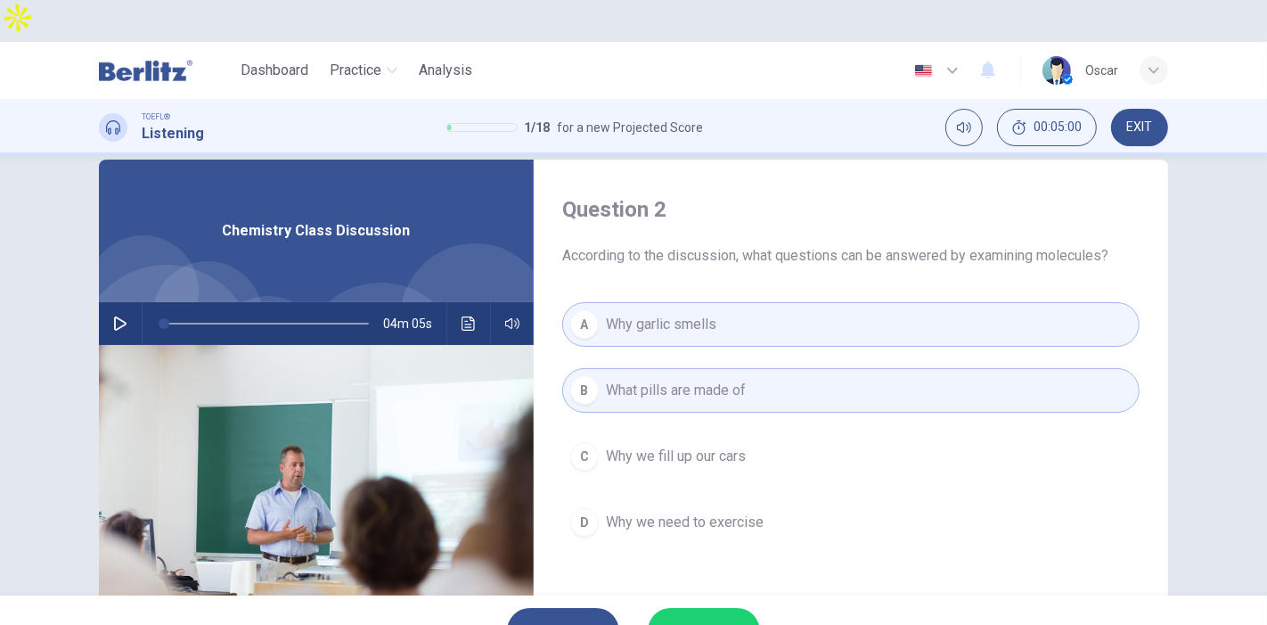
click at [717, 595] on div "SKIP SUBMIT" at bounding box center [633, 630] width 1267 height 71
click at [711, 618] on span "SUBMIT" at bounding box center [695, 630] width 52 height 25
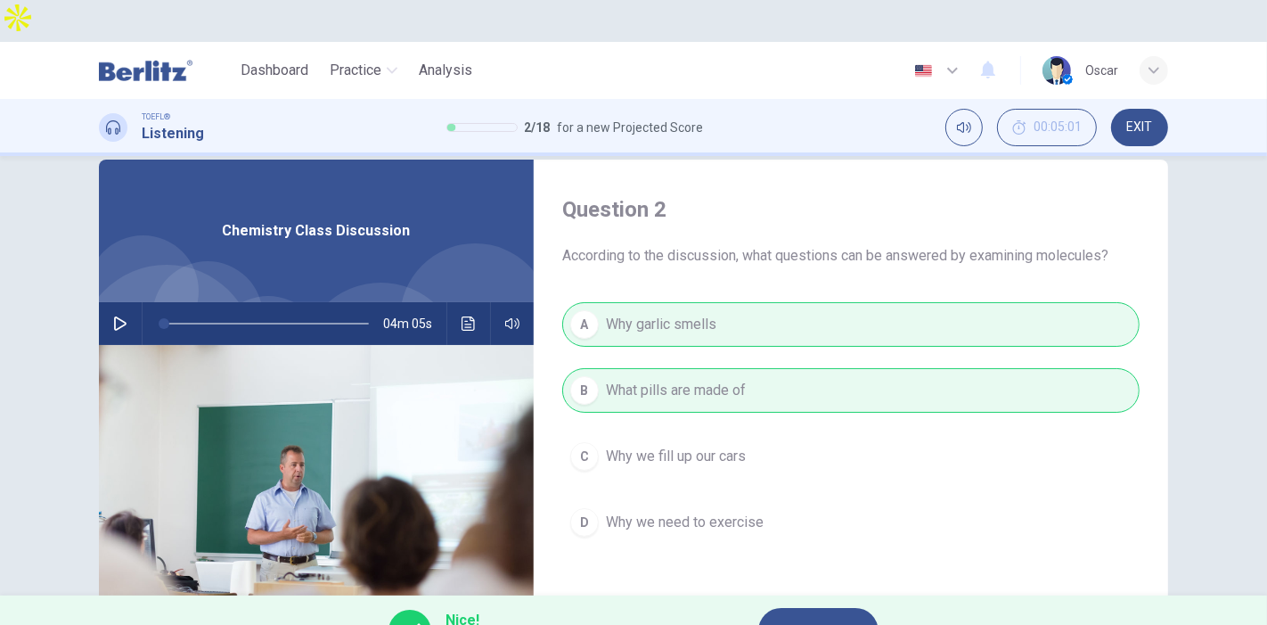
click at [815, 618] on span "NEXT" at bounding box center [809, 630] width 35 height 25
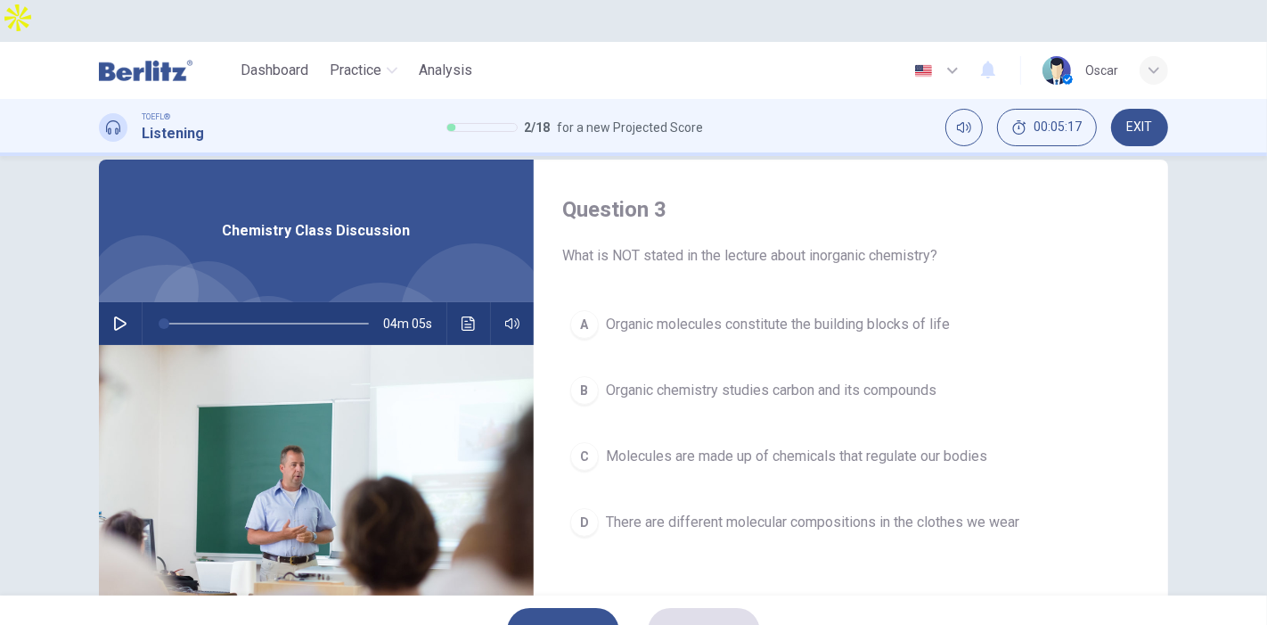
click at [745, 512] on span "There are different molecular compositions in the clothes we wear" at bounding box center [813, 522] width 414 height 21
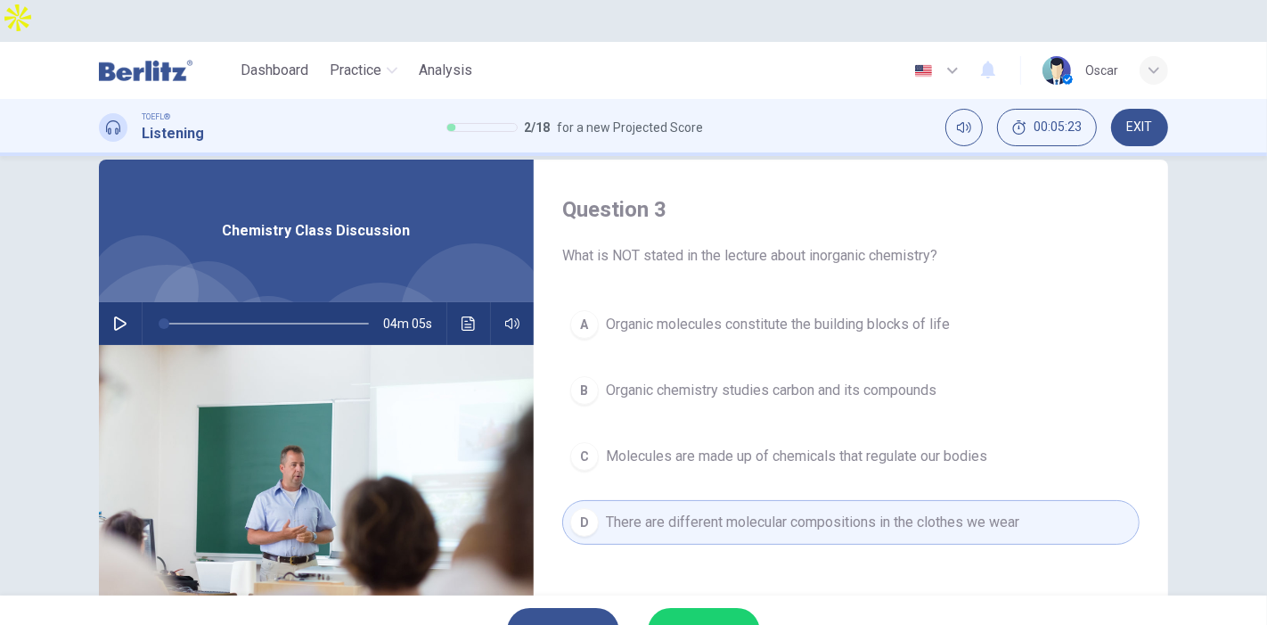
click at [746, 446] on span "Molecules are made up of chemicals that regulate our bodies" at bounding box center [796, 456] width 381 height 21
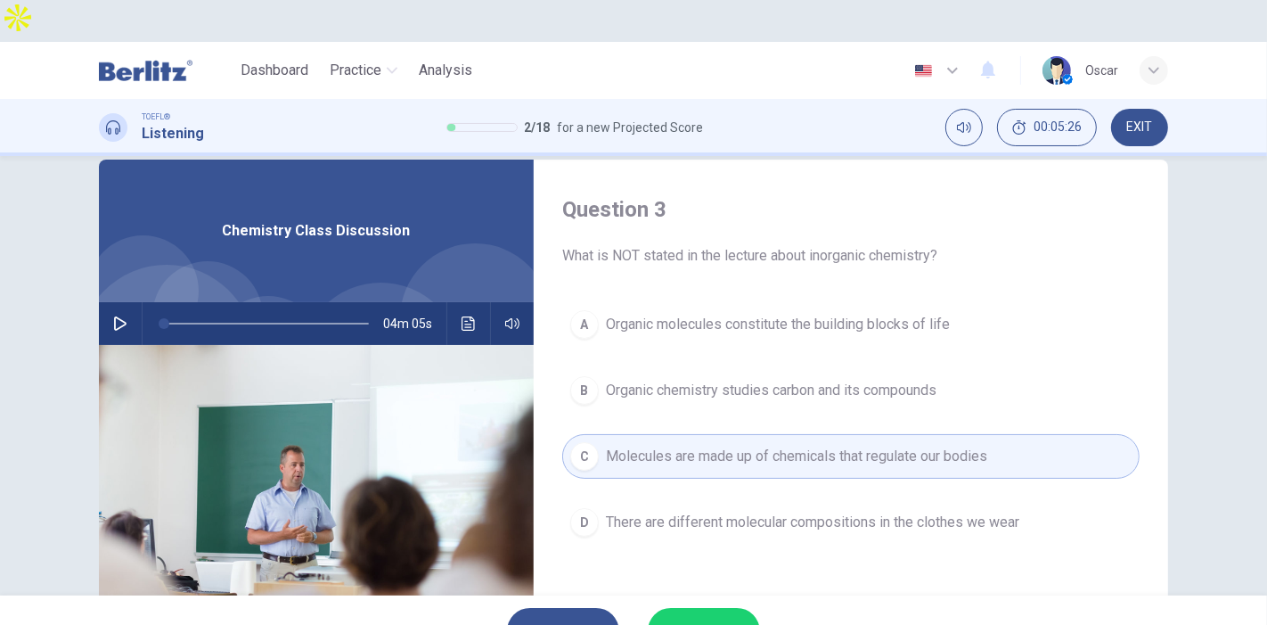
click at [678, 618] on span "SUBMIT" at bounding box center [695, 630] width 52 height 25
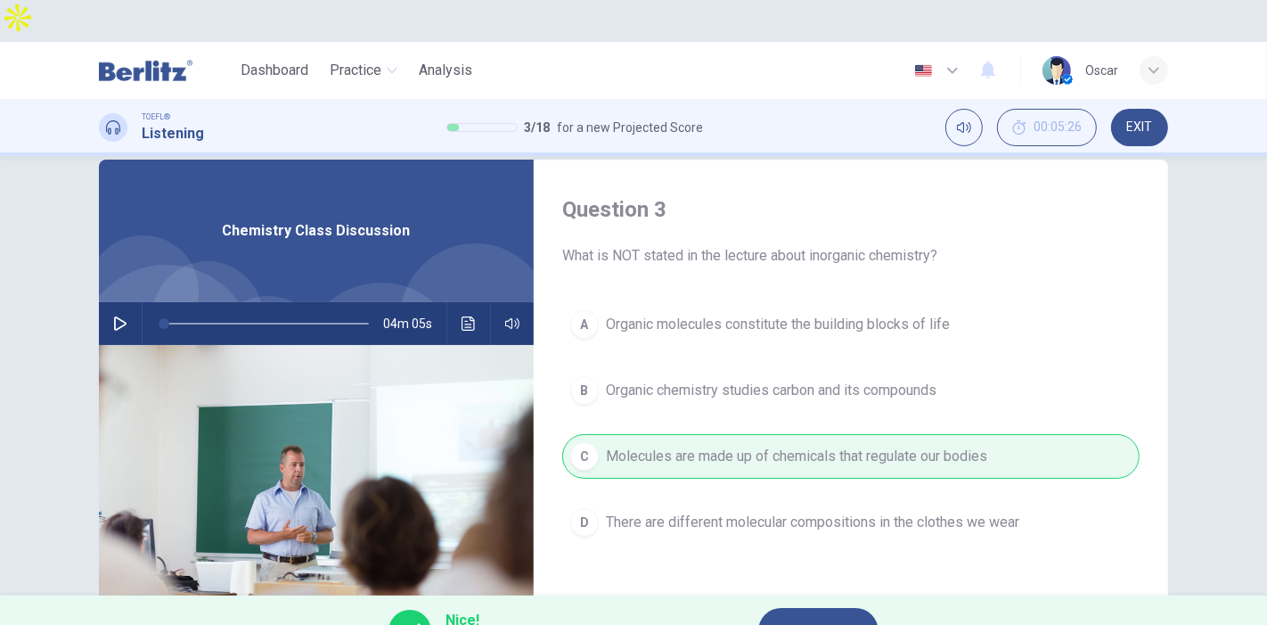
click at [799, 618] on span "NEXT" at bounding box center [809, 630] width 35 height 25
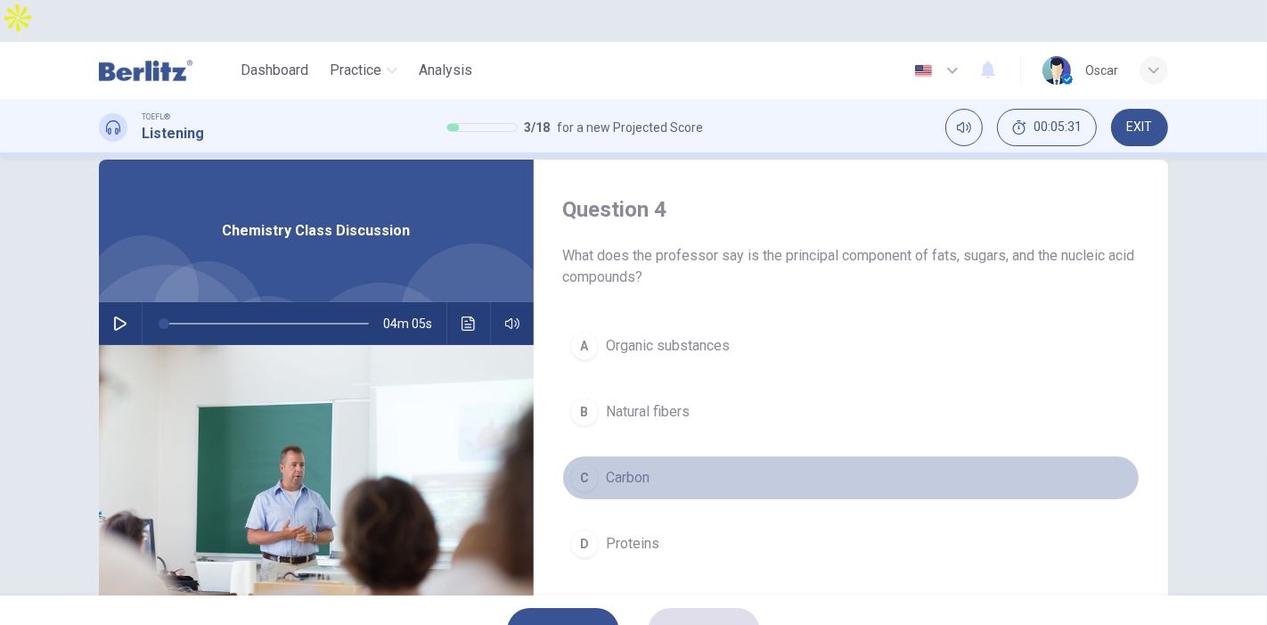
click at [634, 467] on span "Carbon" at bounding box center [628, 477] width 44 height 21
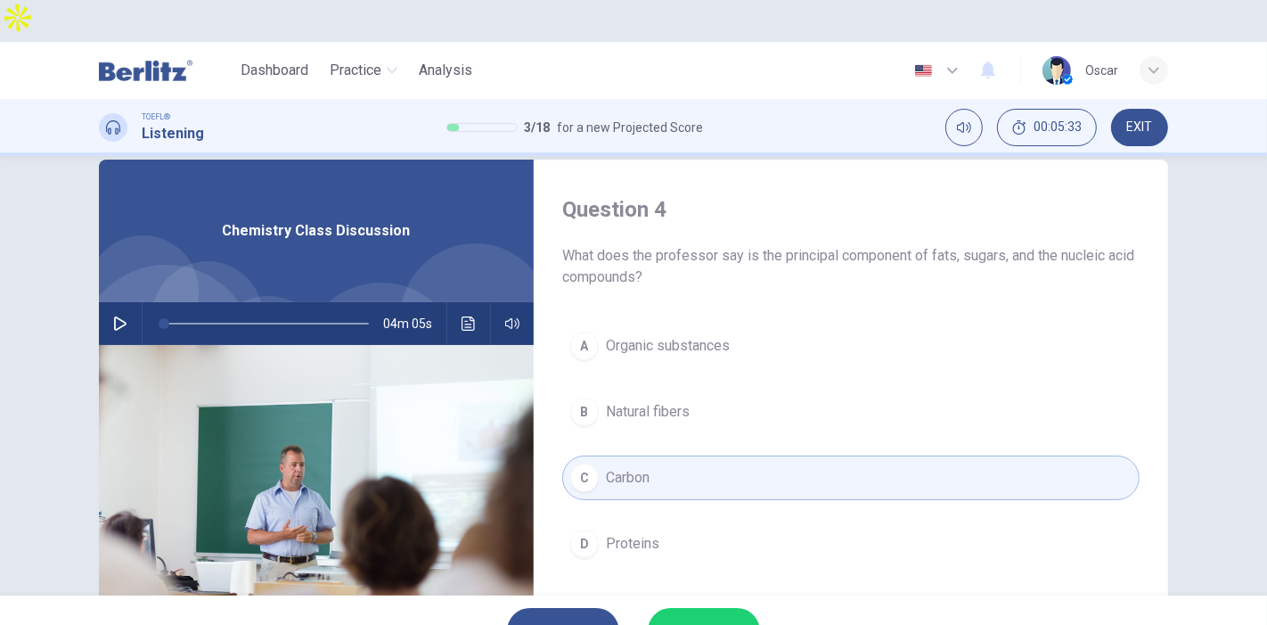
click at [717, 618] on span "SUBMIT" at bounding box center [695, 630] width 52 height 25
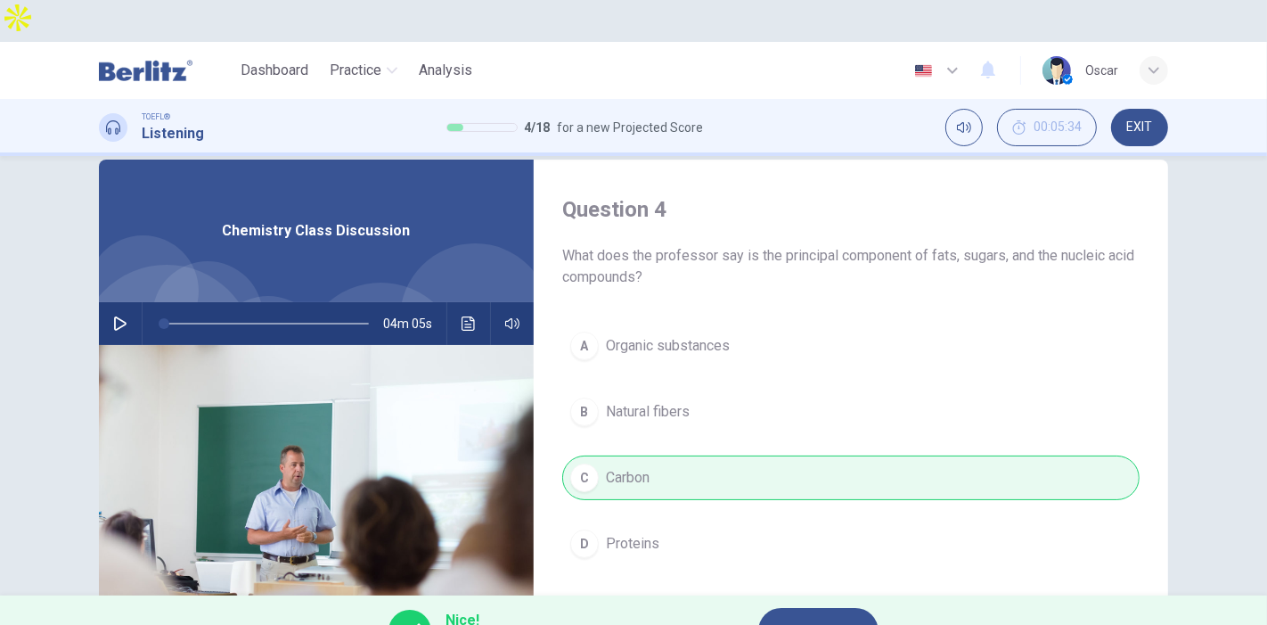
click at [793, 618] on span "NEXT" at bounding box center [809, 630] width 35 height 25
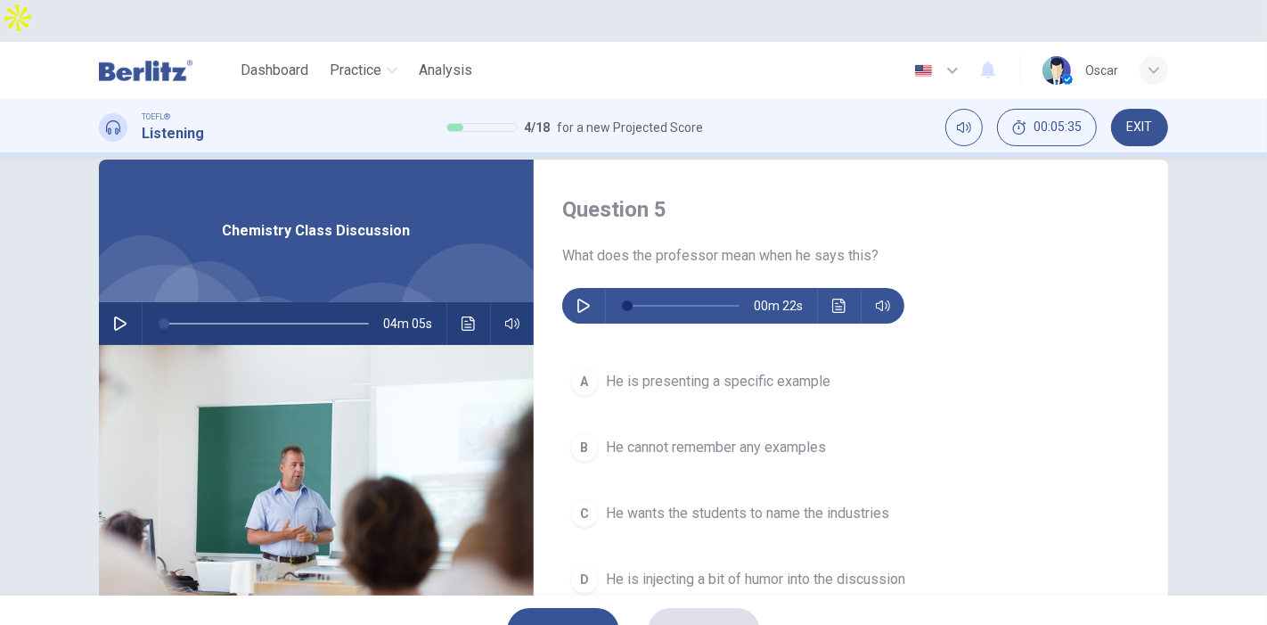
click at [586, 288] on button "button" at bounding box center [583, 306] width 29 height 36
click at [676, 371] on span "He is presenting a specific example" at bounding box center [718, 381] width 225 height 21
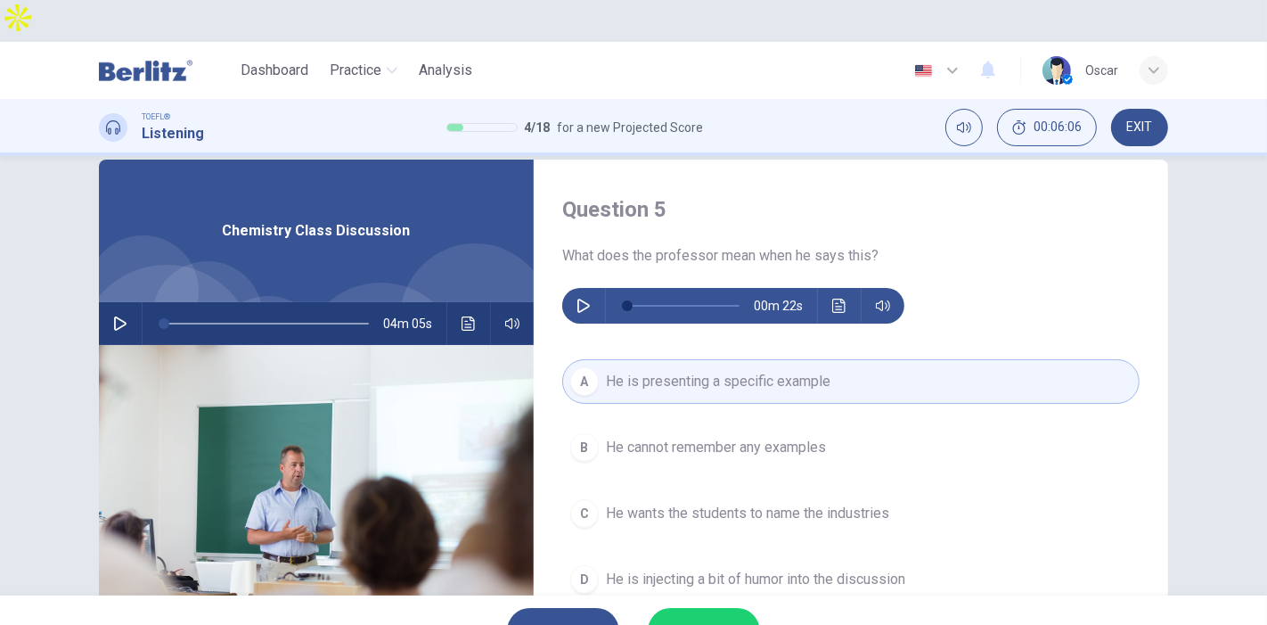
click at [705, 618] on span "SUBMIT" at bounding box center [695, 630] width 52 height 25
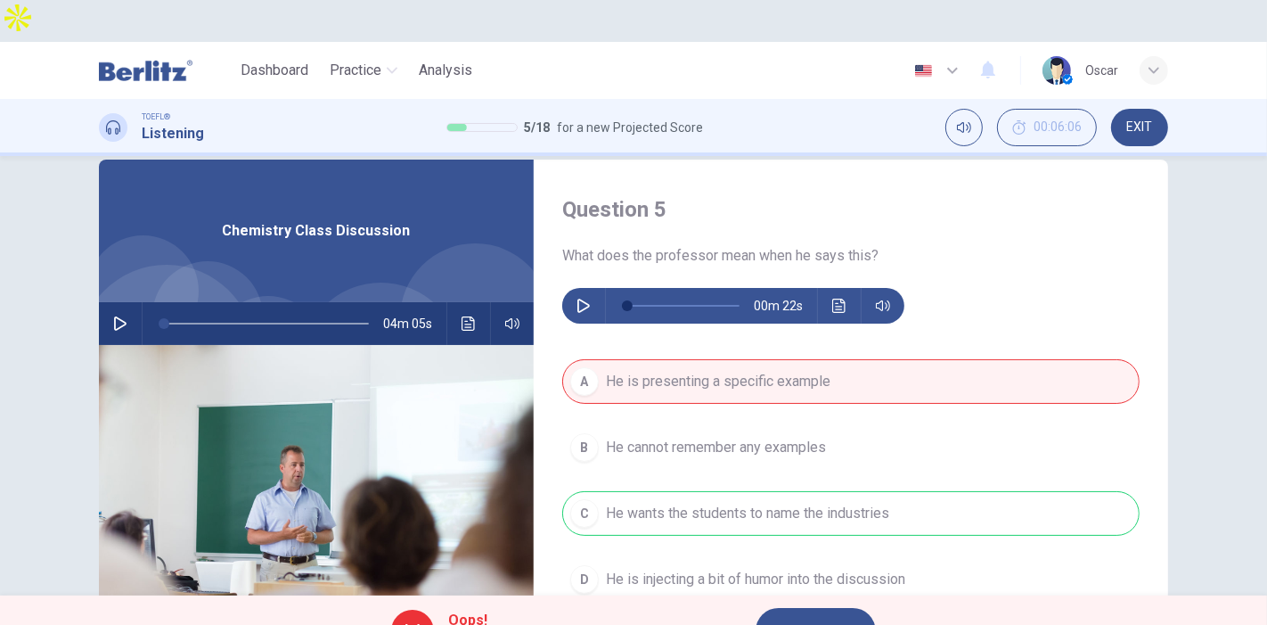
click at [733, 474] on div "A He is presenting a specific example B He cannot remember any examples C He wa…" at bounding box center [851, 498] width 578 height 278
drag, startPoint x: 571, startPoint y: 259, endPoint x: 618, endPoint y: 245, distance: 49.3
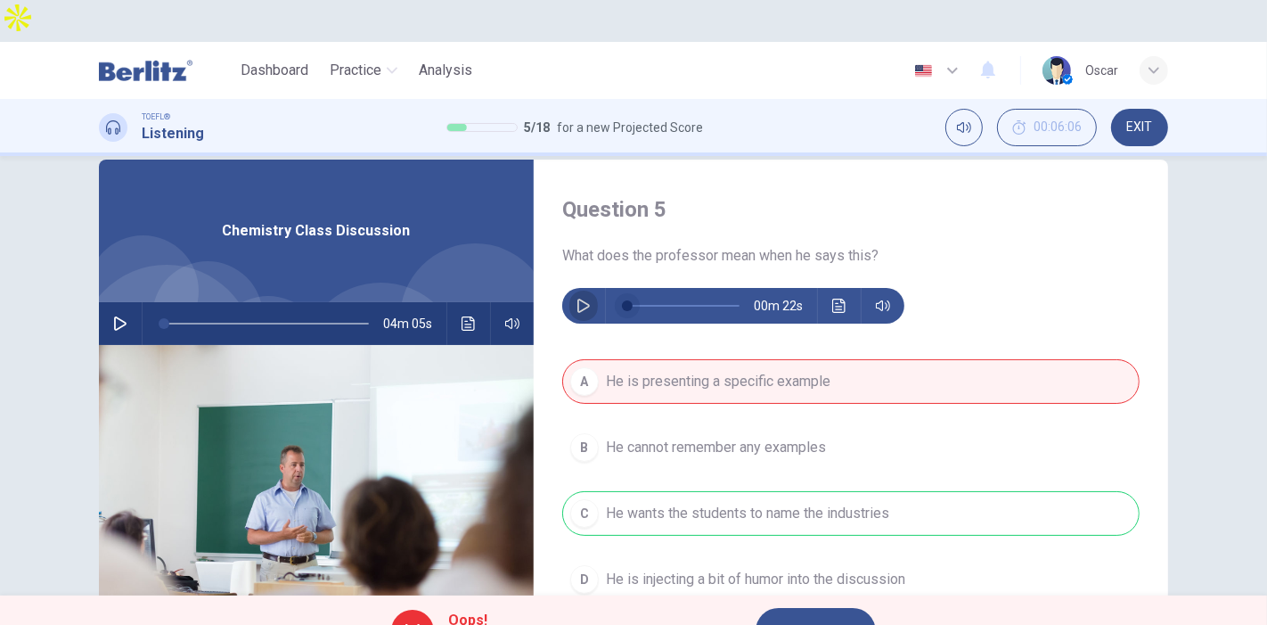
click at [575, 288] on button "button" at bounding box center [583, 306] width 29 height 36
click at [712, 293] on span at bounding box center [683, 305] width 112 height 25
click at [685, 490] on div "A He is presenting a specific example B He cannot remember any examples C He wa…" at bounding box center [851, 498] width 578 height 278
click at [640, 478] on div "A He is presenting a specific example B He cannot remember any examples C He wa…" at bounding box center [851, 498] width 578 height 278
type input "*"
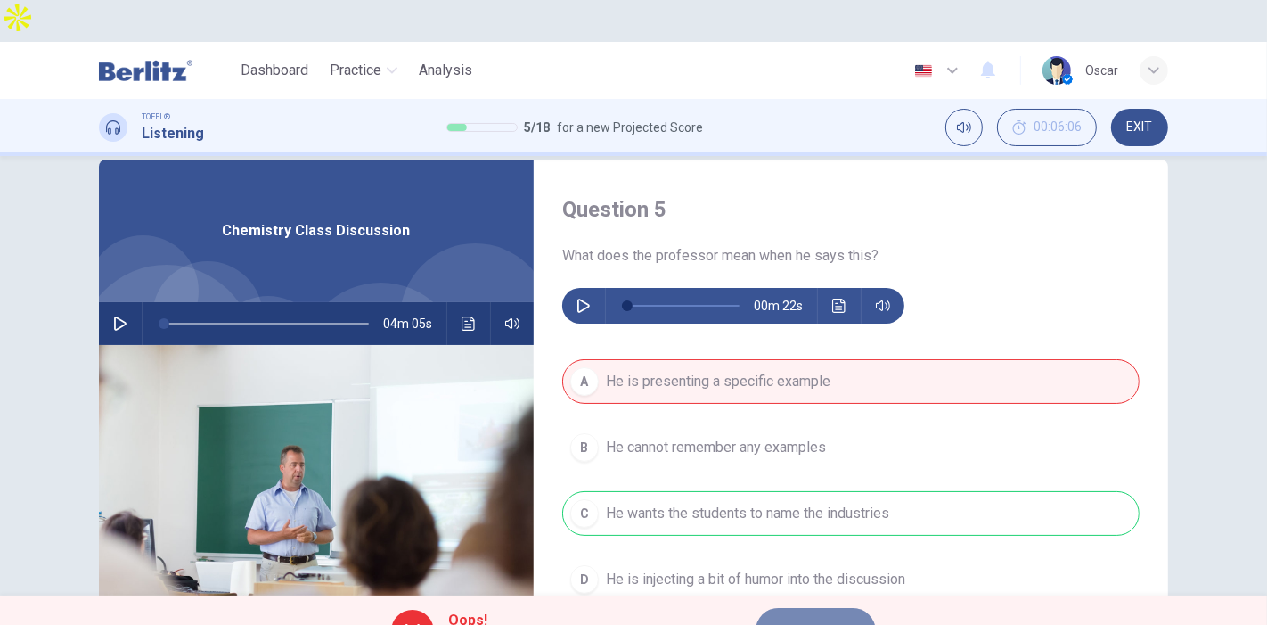
click at [819, 618] on span "NEXT" at bounding box center [807, 630] width 35 height 25
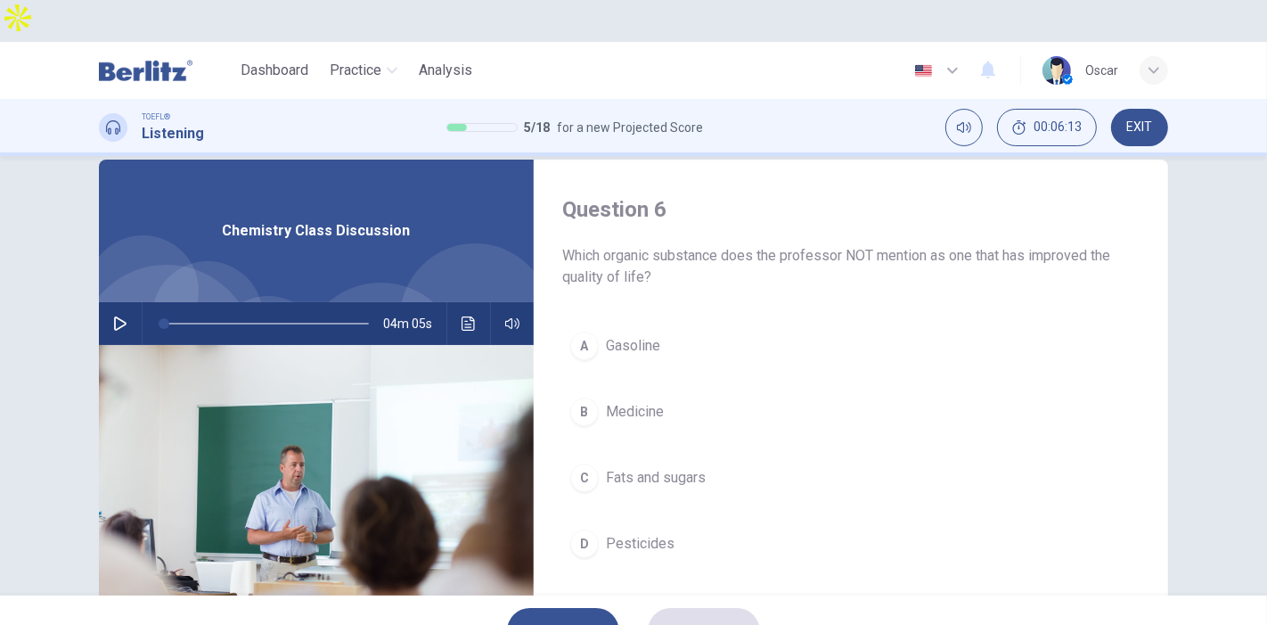
click at [635, 455] on button "C Fats and sugars" at bounding box center [851, 477] width 578 height 45
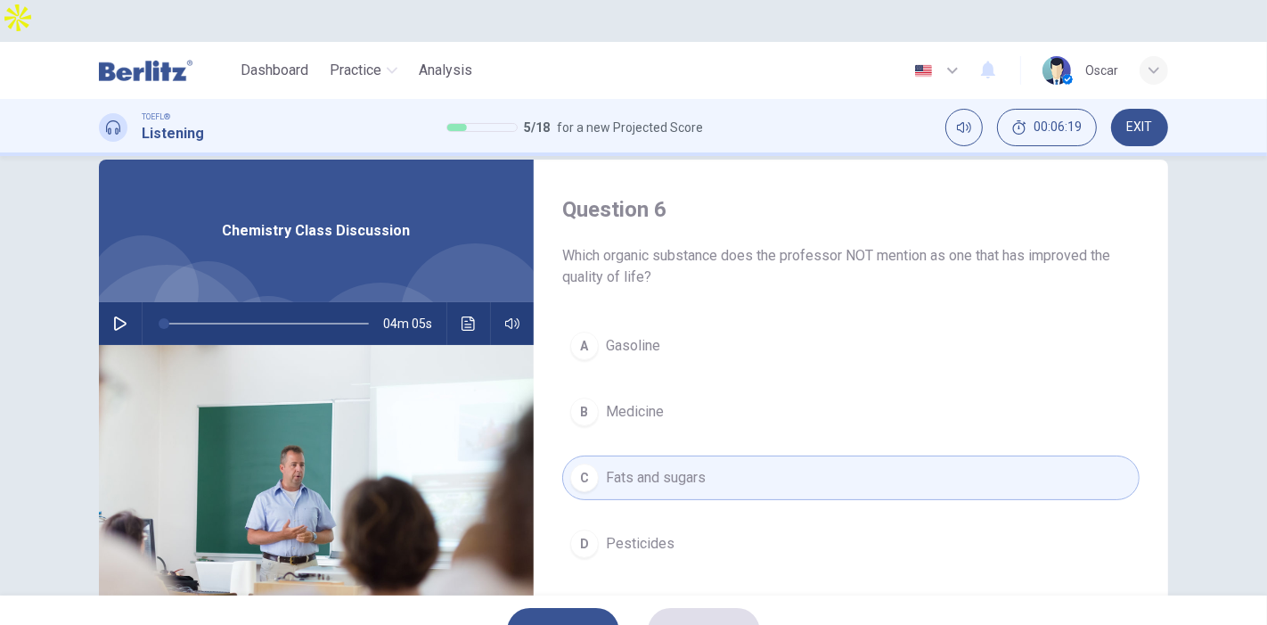
click at [631, 335] on span "Gasoline" at bounding box center [633, 345] width 54 height 21
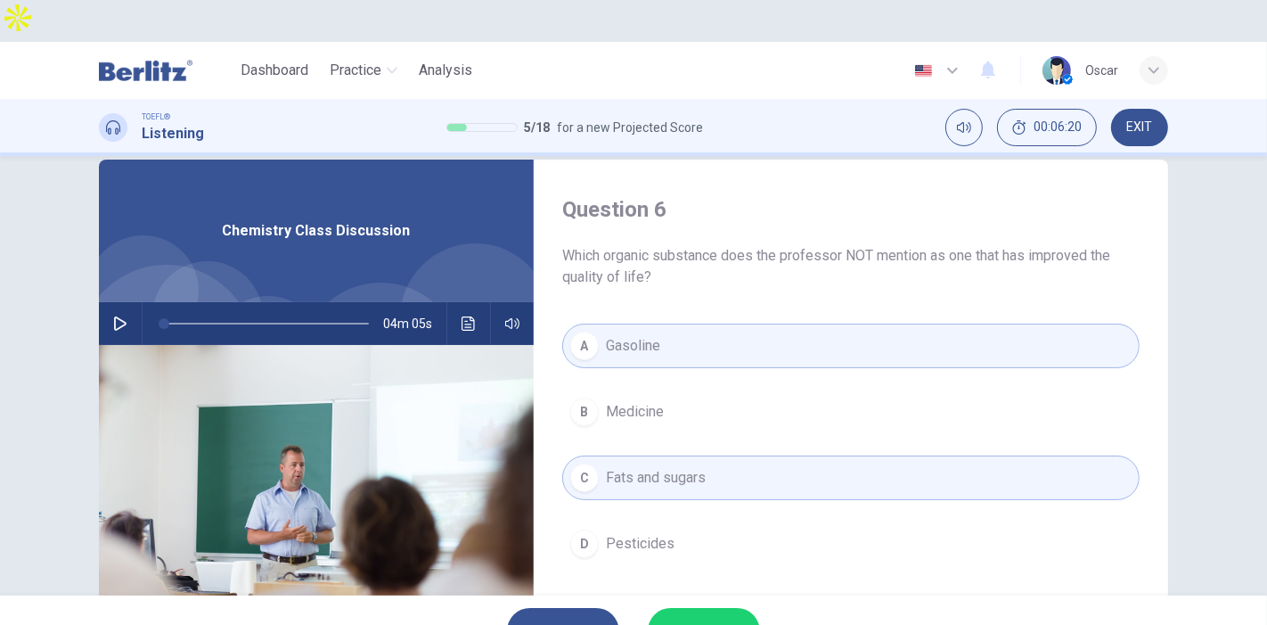
click at [716, 618] on span "SUBMIT" at bounding box center [695, 630] width 52 height 25
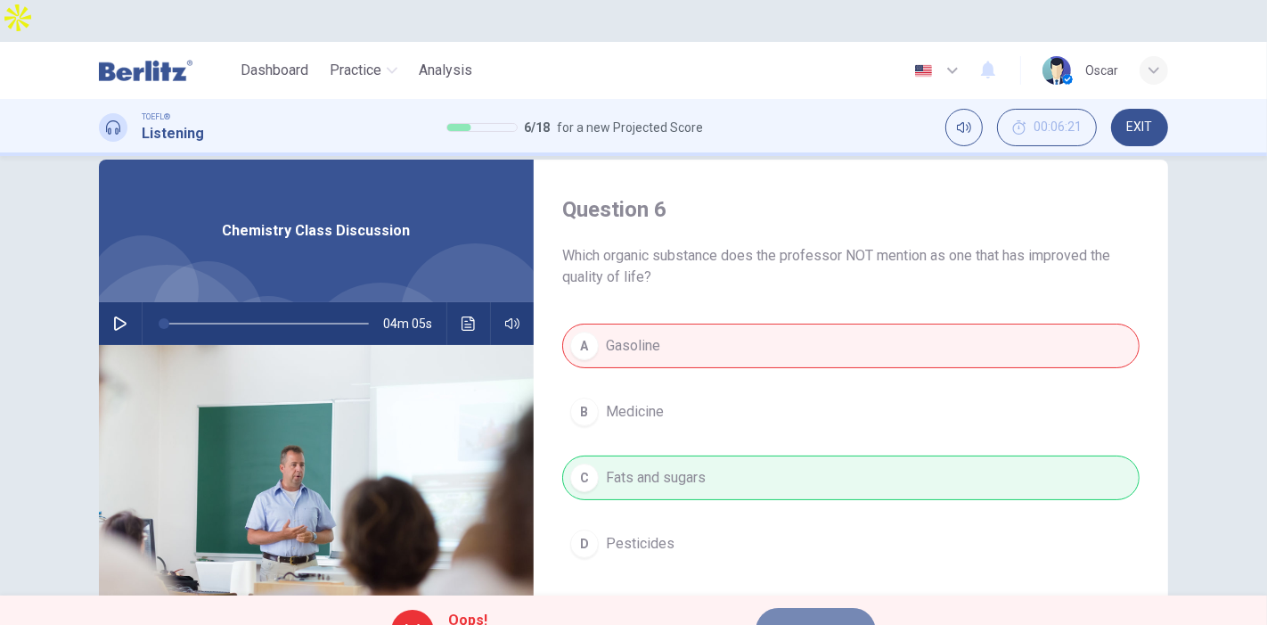
click at [795, 618] on span "NEXT" at bounding box center [807, 630] width 35 height 25
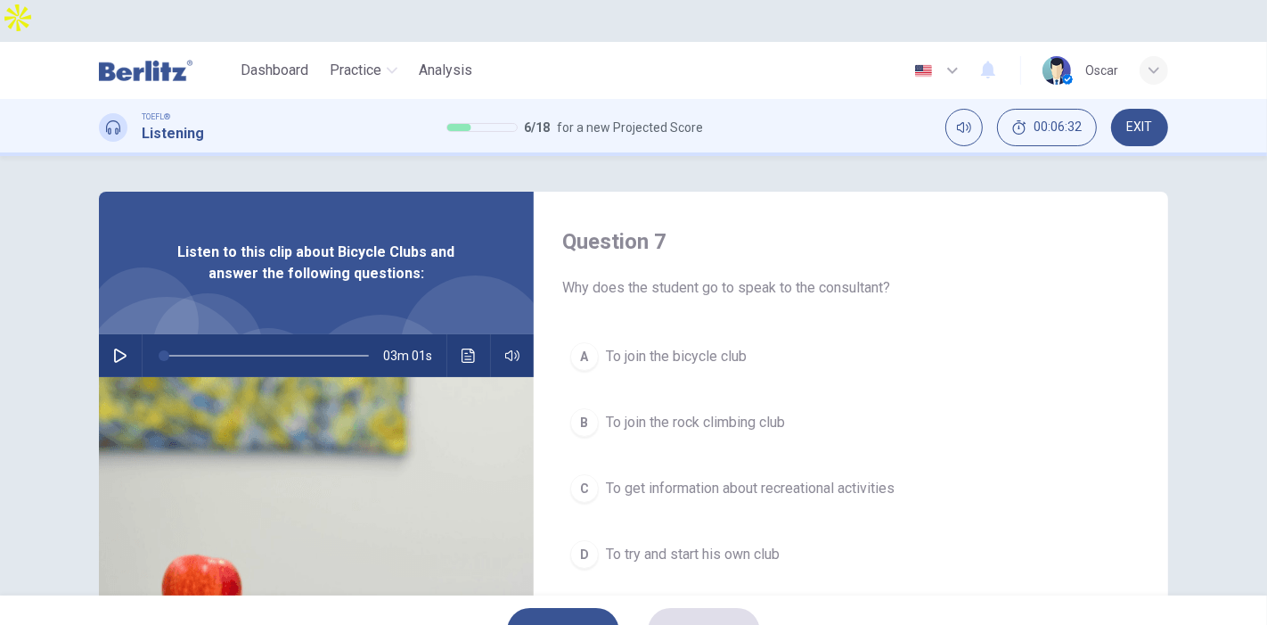
click at [112, 334] on button "button" at bounding box center [120, 355] width 29 height 43
type input "*"
click at [639, 339] on div "A To join the bicycle club B To join the rock climbing club C To get informatio…" at bounding box center [851, 473] width 578 height 278
click at [617, 346] on span "To join the bicycle club" at bounding box center [676, 356] width 141 height 21
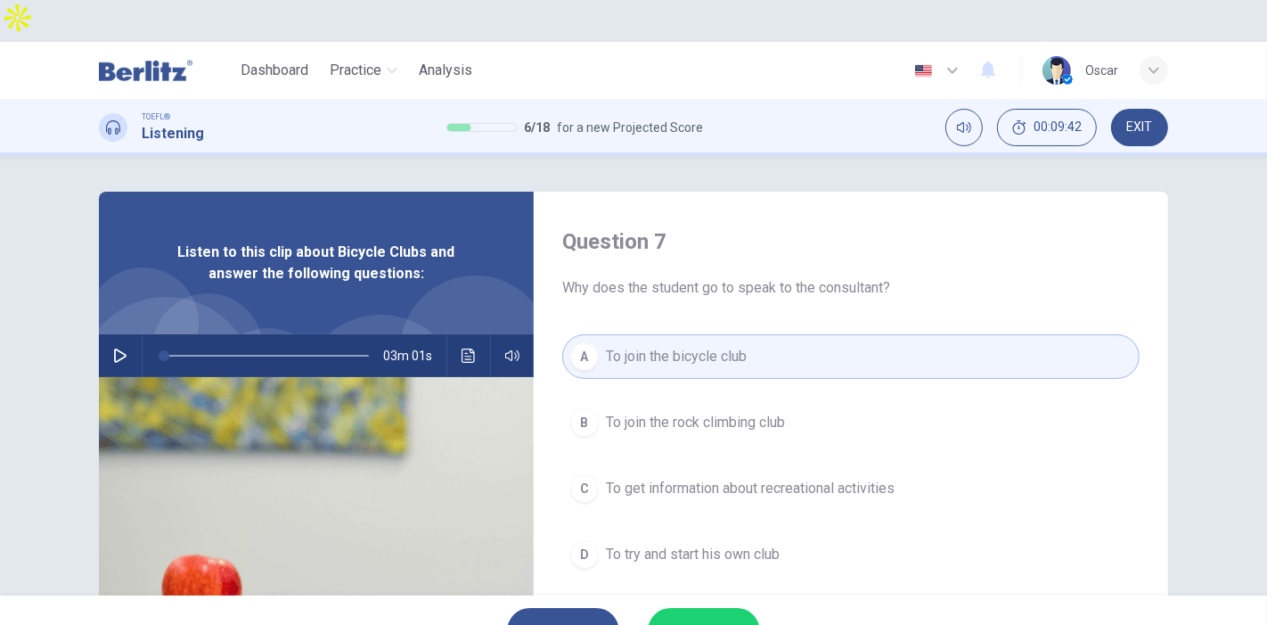
click at [711, 618] on span "SUBMIT" at bounding box center [695, 630] width 52 height 25
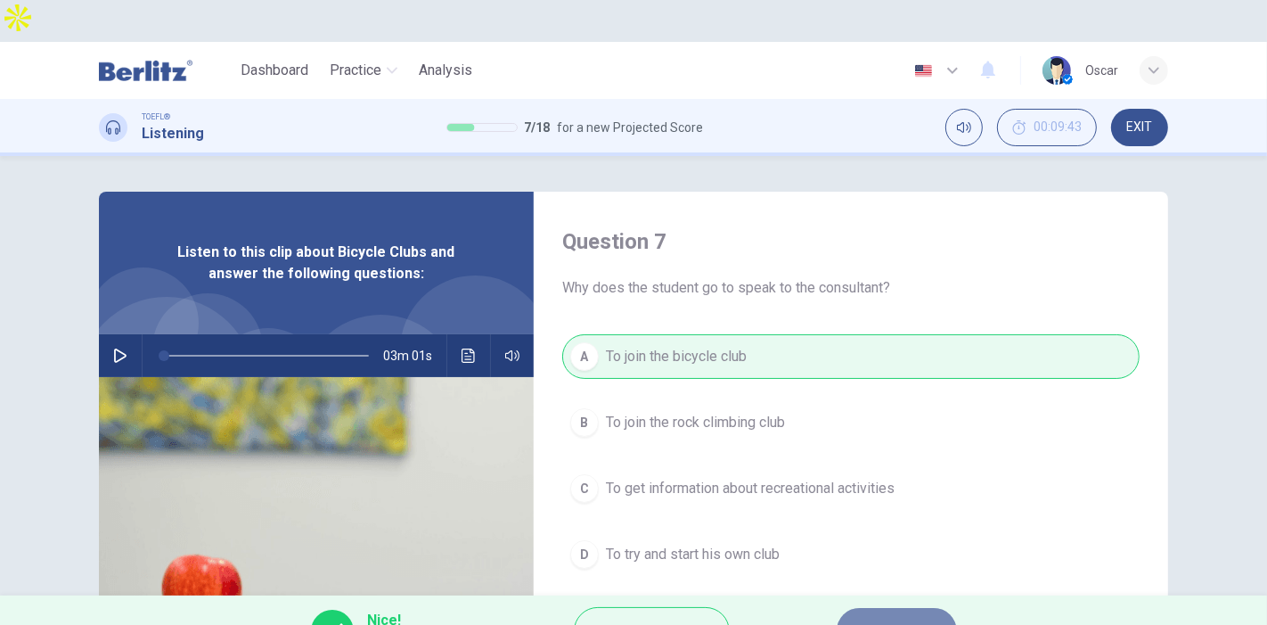
click at [848, 608] on button "NEXT" at bounding box center [897, 631] width 120 height 46
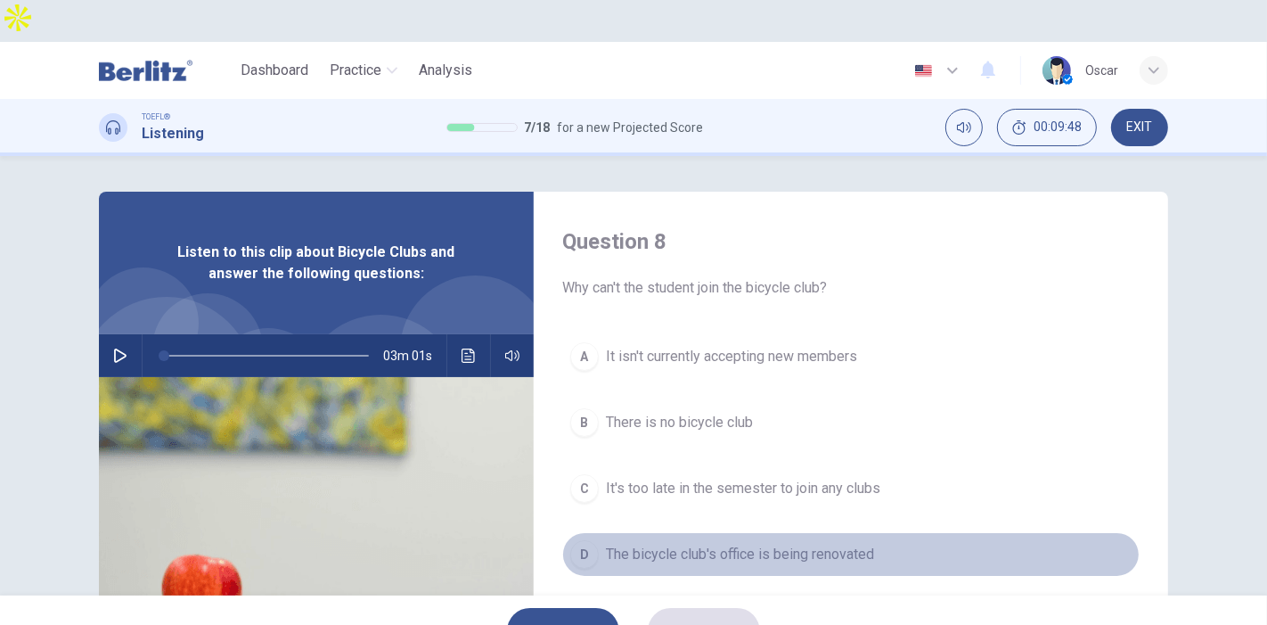
click at [704, 544] on span "The bicycle club's office is being renovated" at bounding box center [740, 554] width 268 height 21
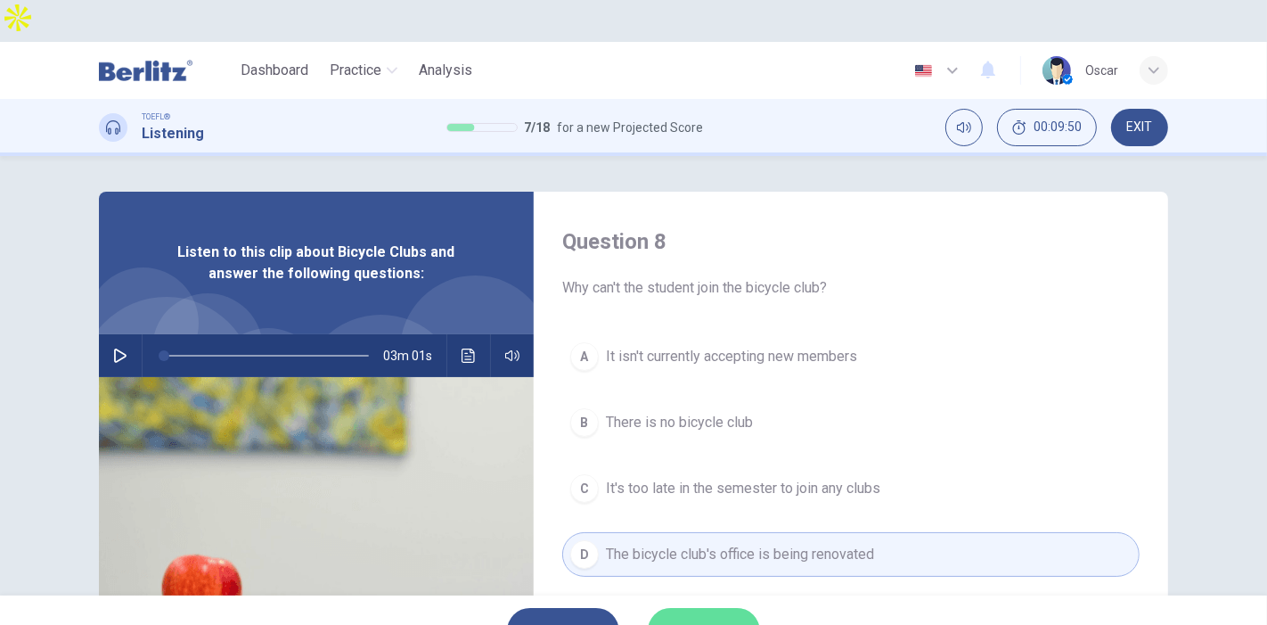
click at [695, 618] on span "SUBMIT" at bounding box center [695, 630] width 52 height 25
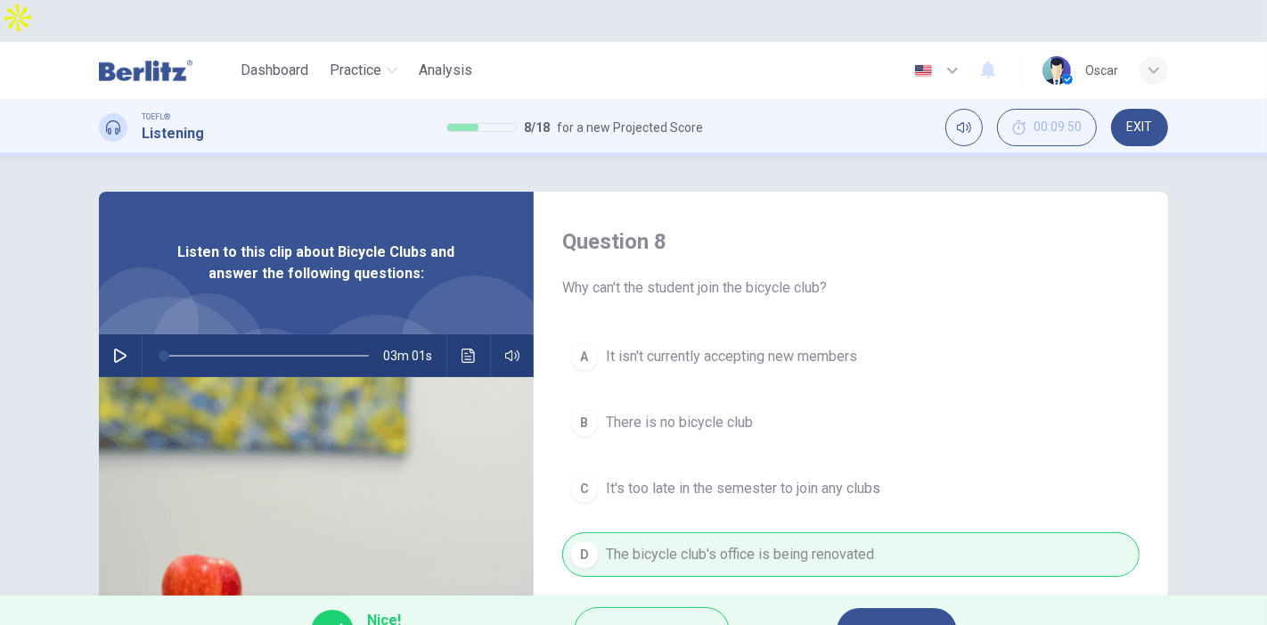
click at [874, 618] on span "NEXT" at bounding box center [888, 630] width 35 height 25
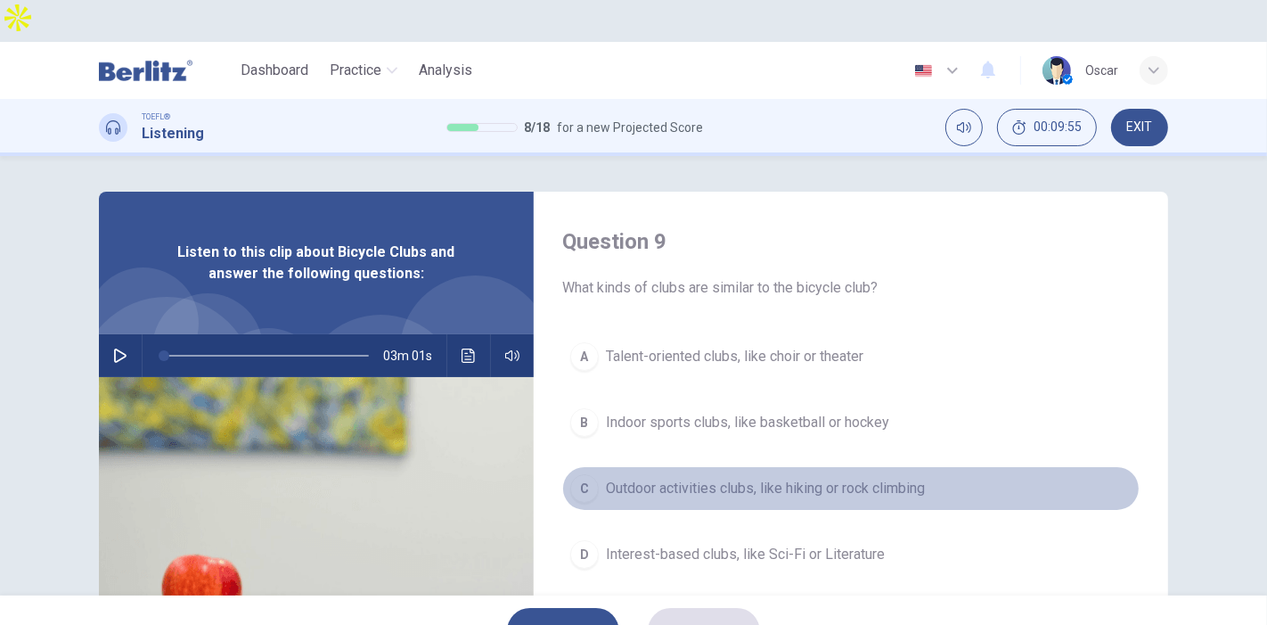
click at [727, 478] on span "Outdoor activities clubs, like hiking or rock climbing" at bounding box center [765, 488] width 319 height 21
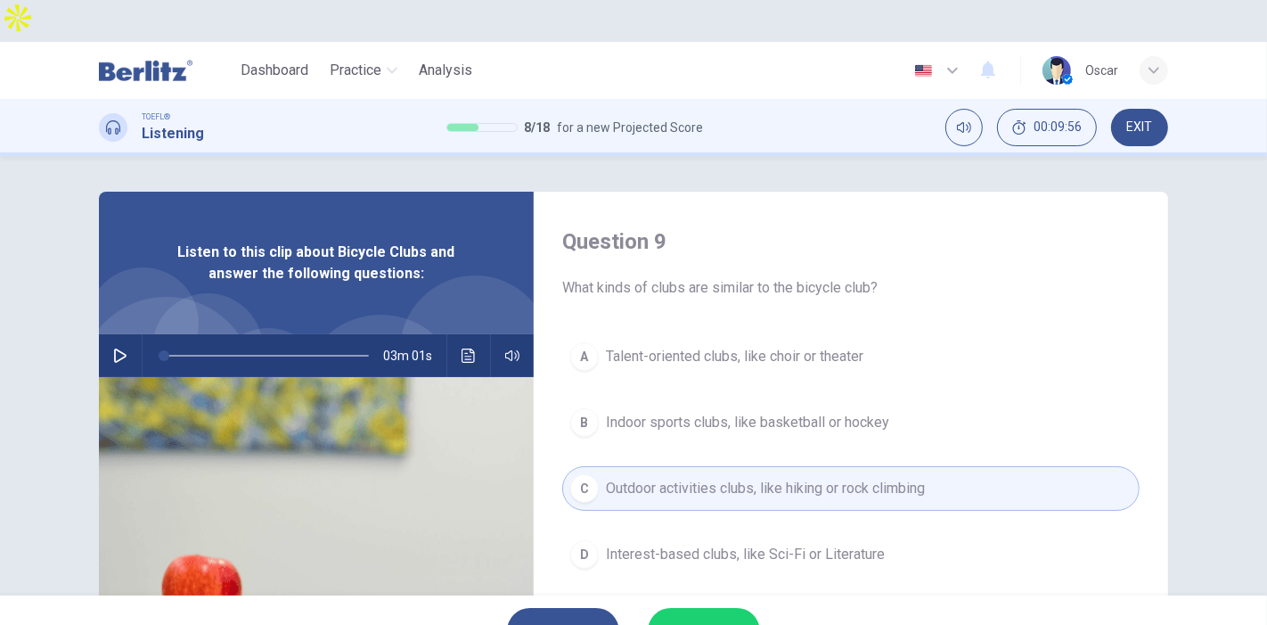
click at [721, 608] on button "SUBMIT" at bounding box center [704, 631] width 112 height 46
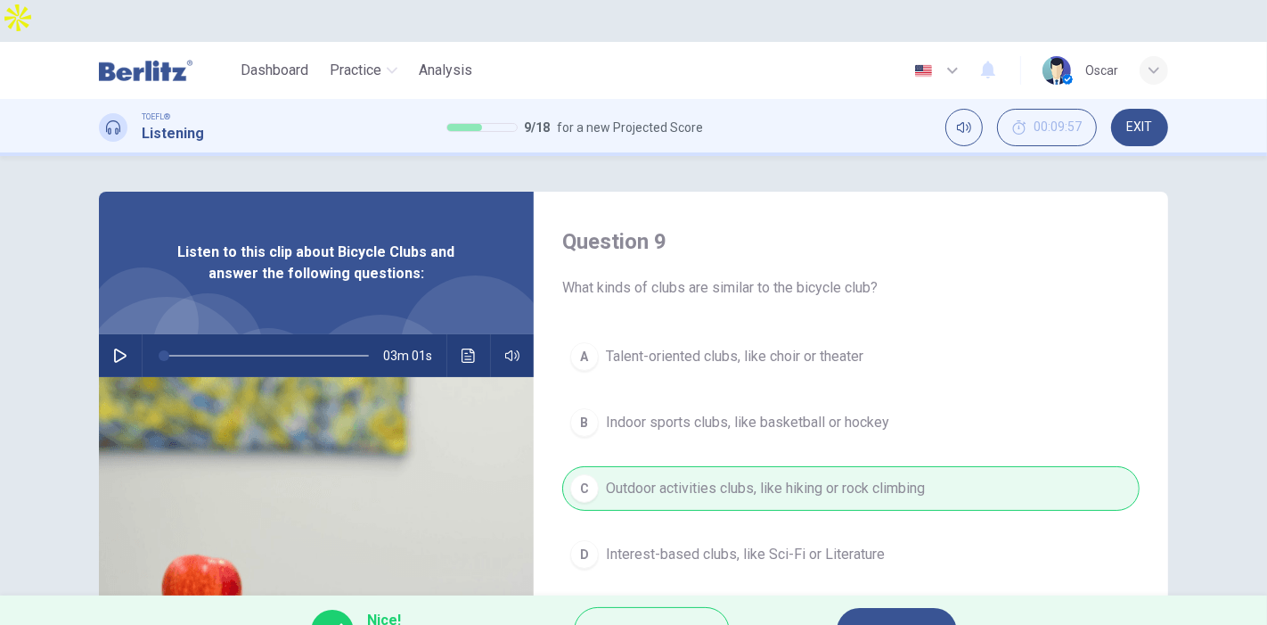
click at [873, 618] on span "NEXT" at bounding box center [888, 630] width 35 height 25
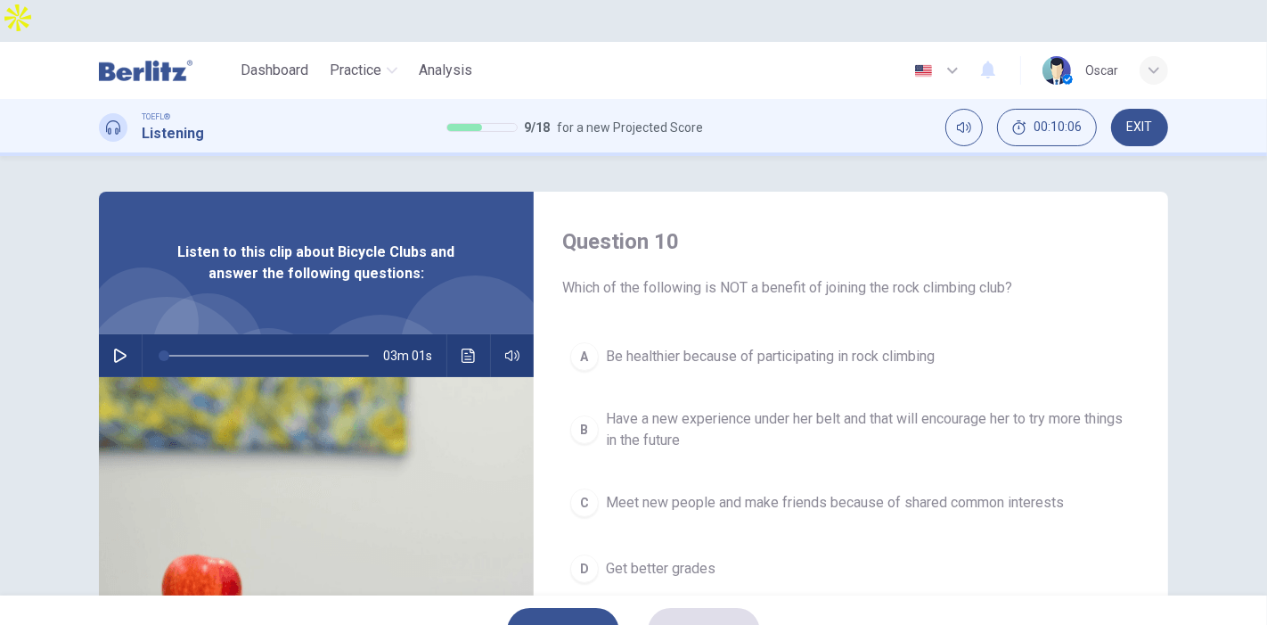
click at [700, 408] on span "Have a new experience under her belt and that will encourage her to try more th…" at bounding box center [869, 429] width 526 height 43
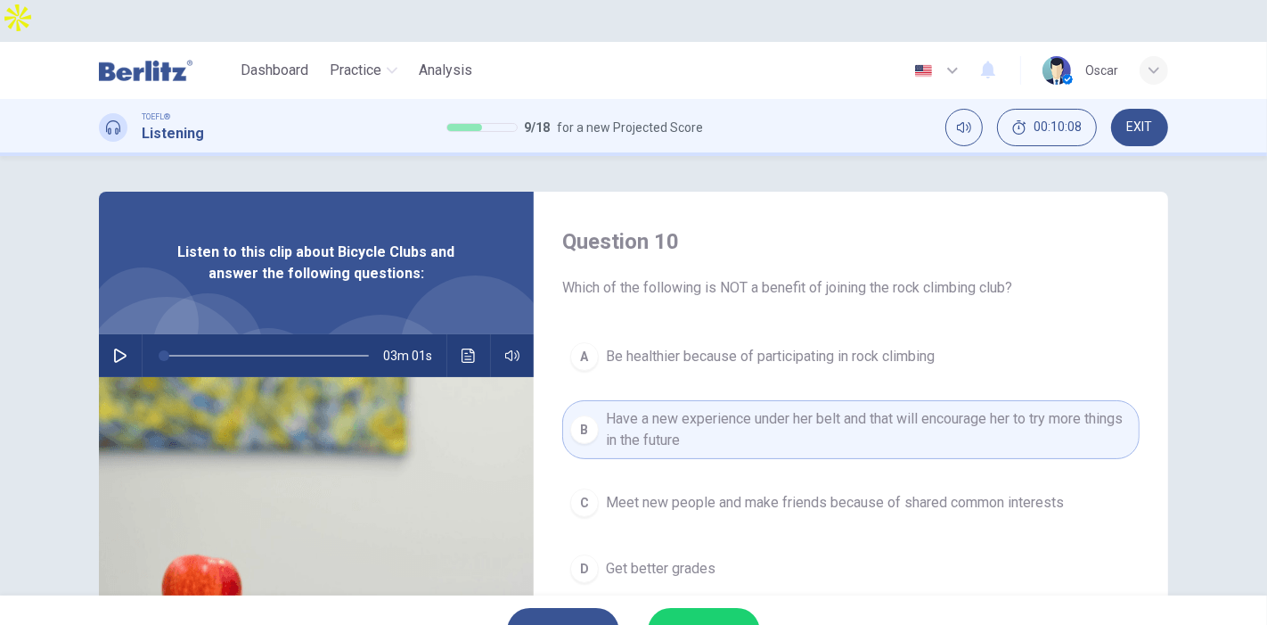
click at [693, 558] on span "Get better grades" at bounding box center [661, 568] width 110 height 21
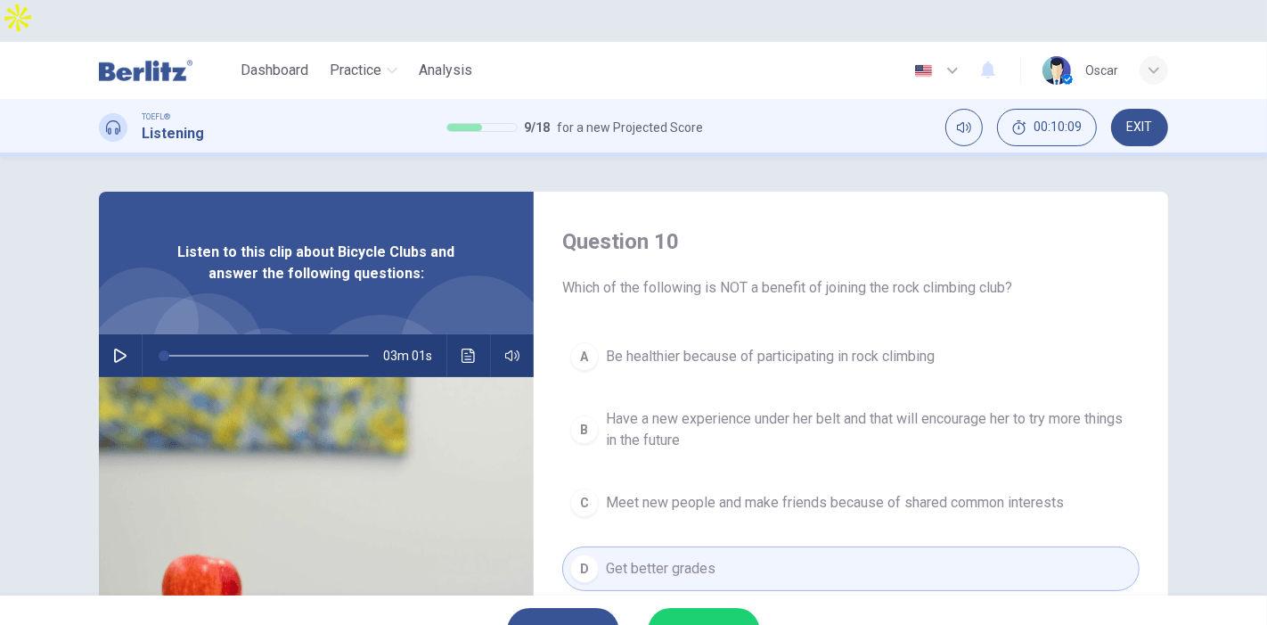
click at [713, 618] on span "SUBMIT" at bounding box center [695, 630] width 52 height 25
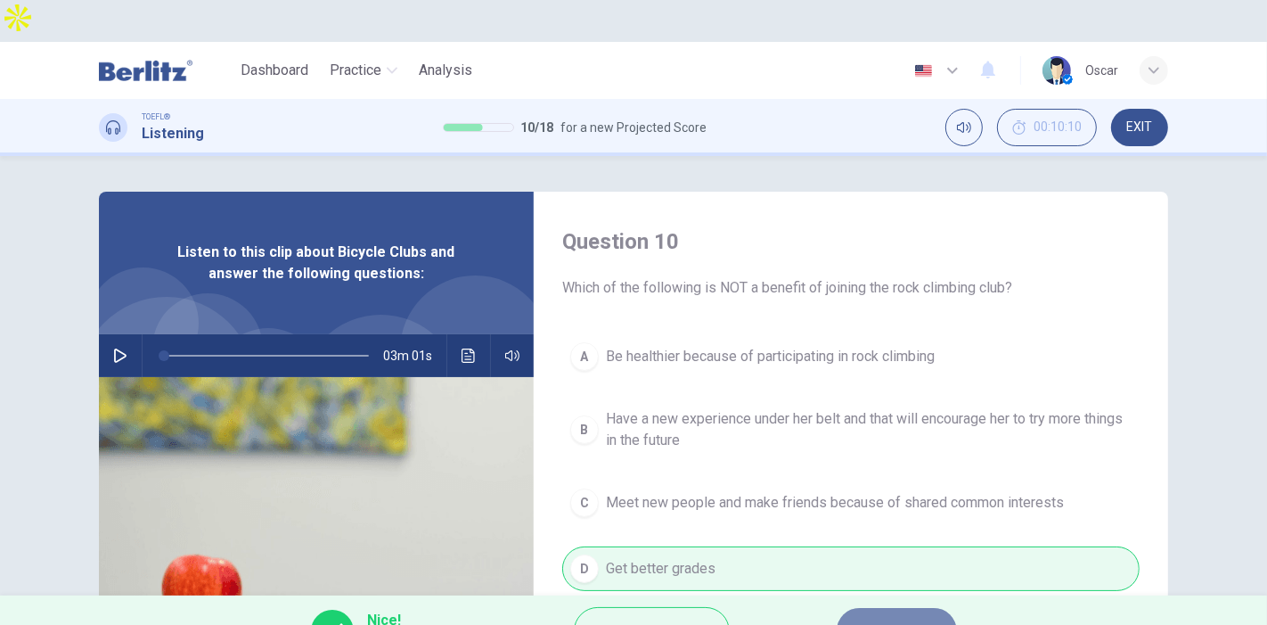
click at [900, 618] on span "NEXT" at bounding box center [888, 630] width 35 height 25
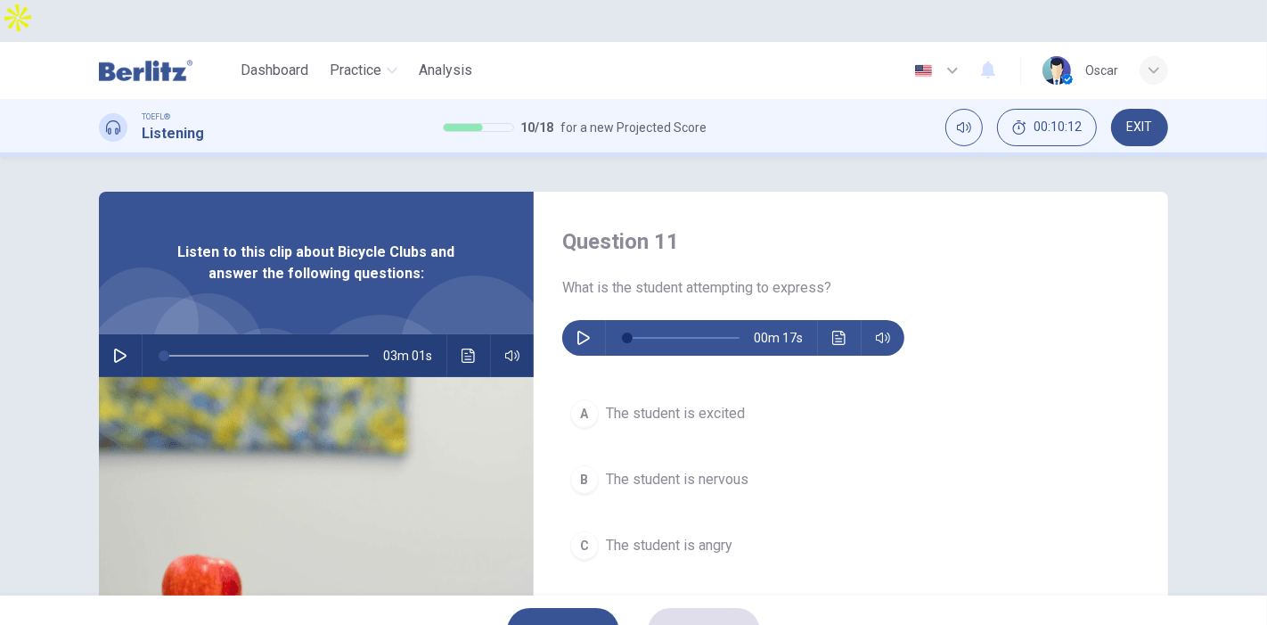
click at [577, 331] on icon "button" at bounding box center [584, 338] width 14 height 14
type input "*"
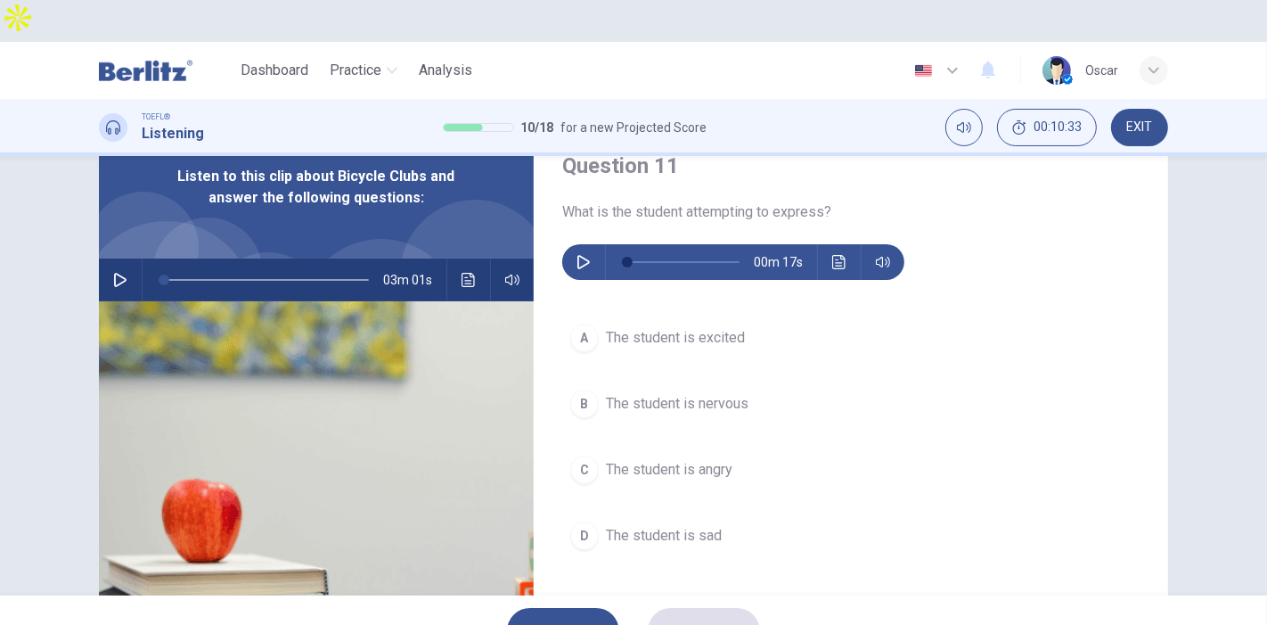
scroll to position [99, 0]
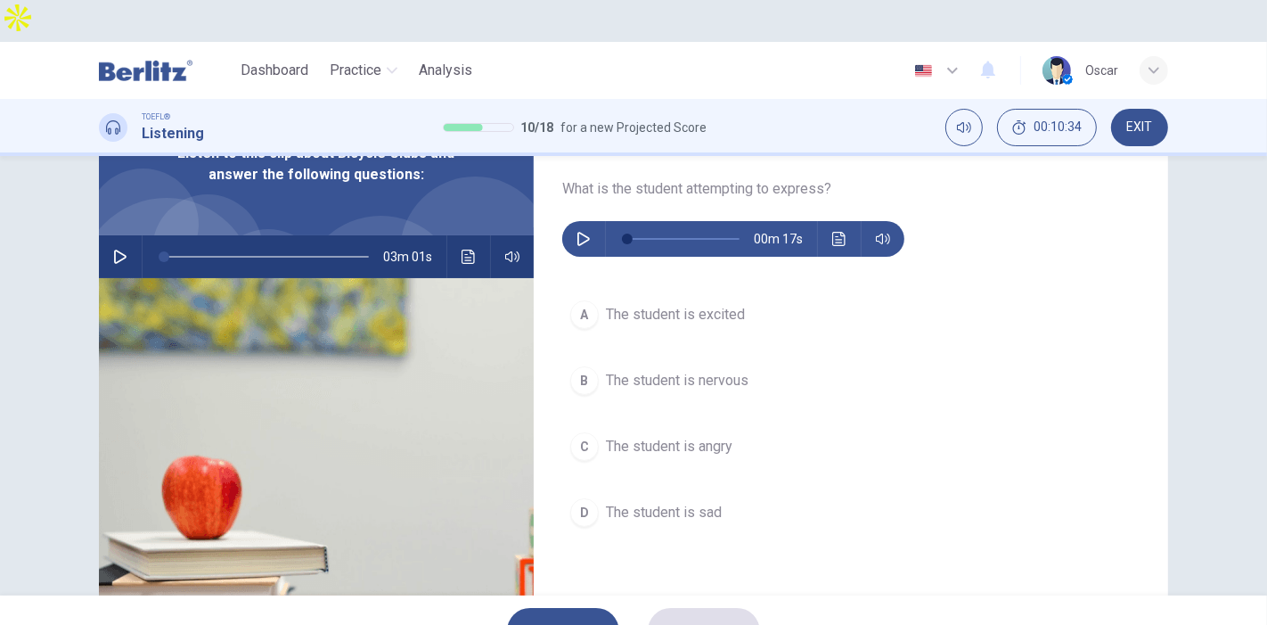
click at [668, 370] on span "The student is nervous" at bounding box center [677, 380] width 143 height 21
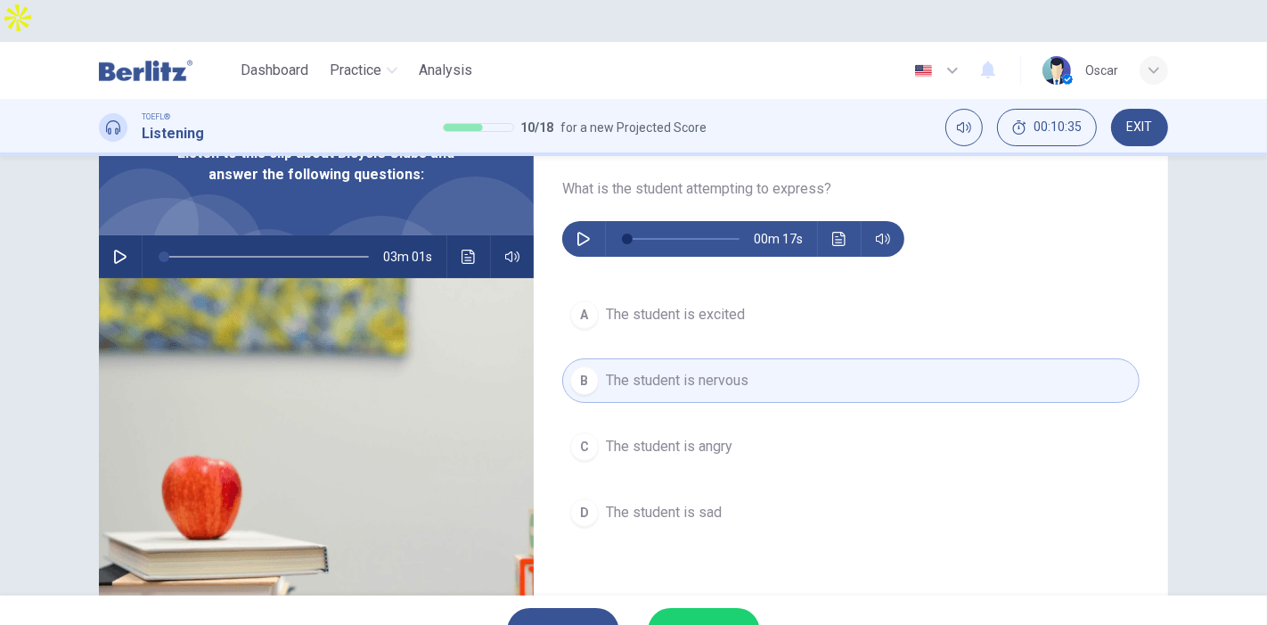
click at [704, 618] on span "SUBMIT" at bounding box center [695, 630] width 52 height 25
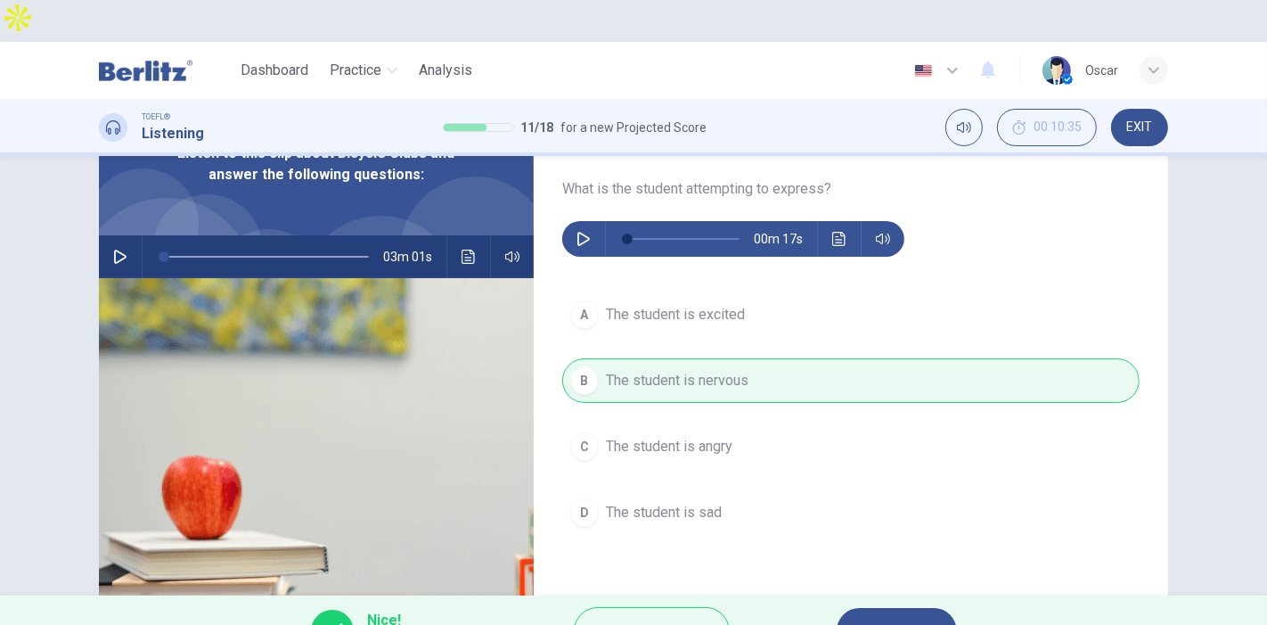
click at [875, 618] on span "NEXT" at bounding box center [888, 630] width 35 height 25
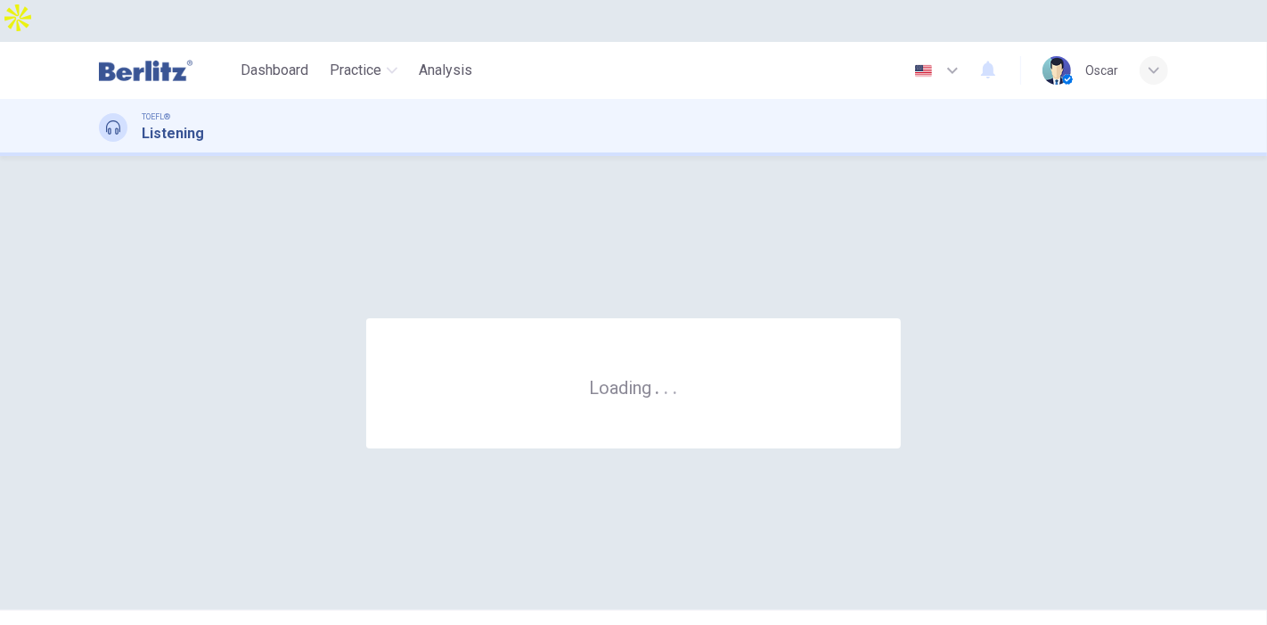
scroll to position [0, 0]
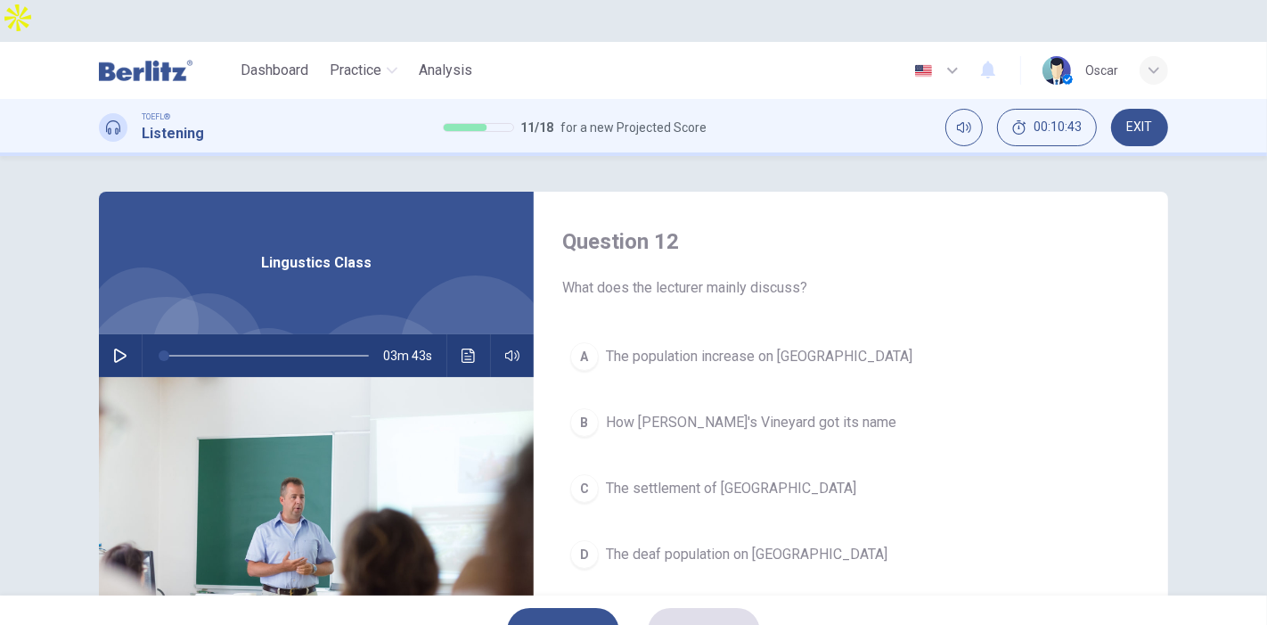
click at [117, 348] on icon "button" at bounding box center [120, 355] width 12 height 14
type input "*"
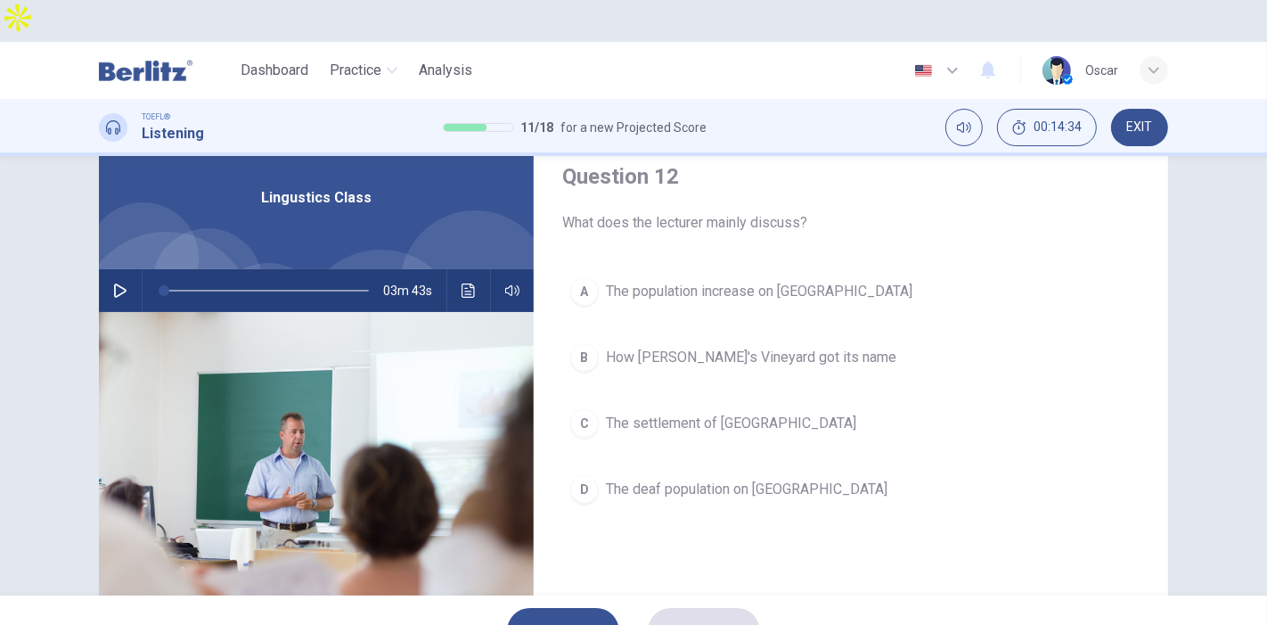
scroll to position [99, 0]
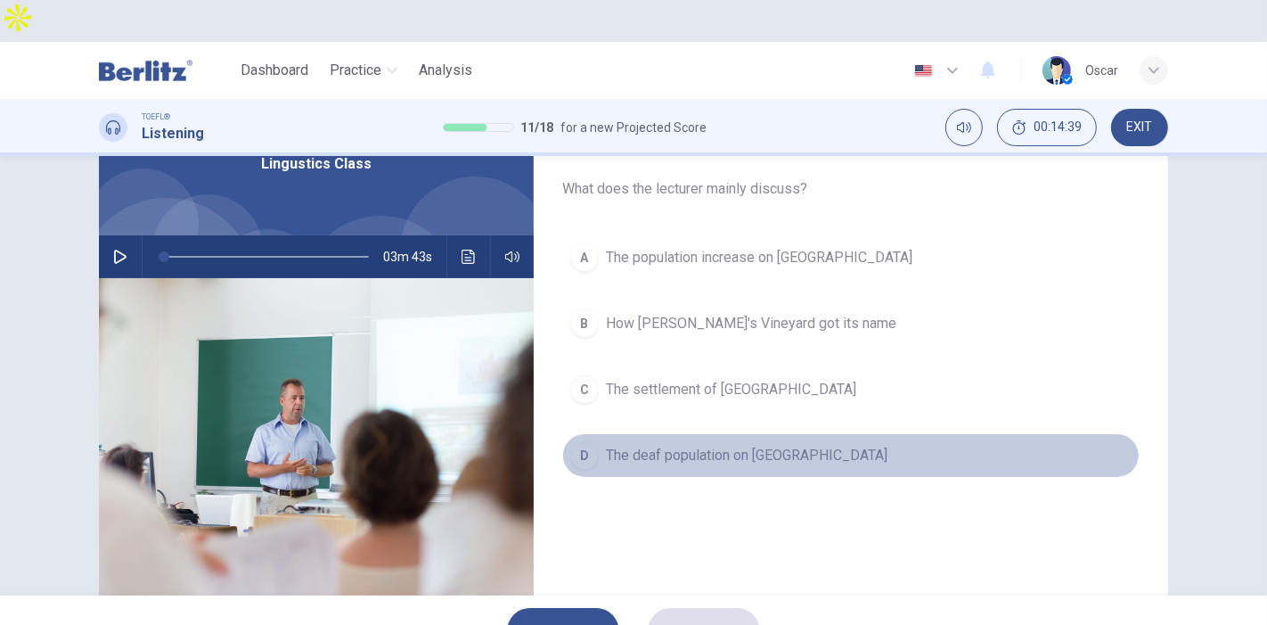
click at [660, 445] on span "The deaf population on Martha's Vineyard" at bounding box center [747, 455] width 282 height 21
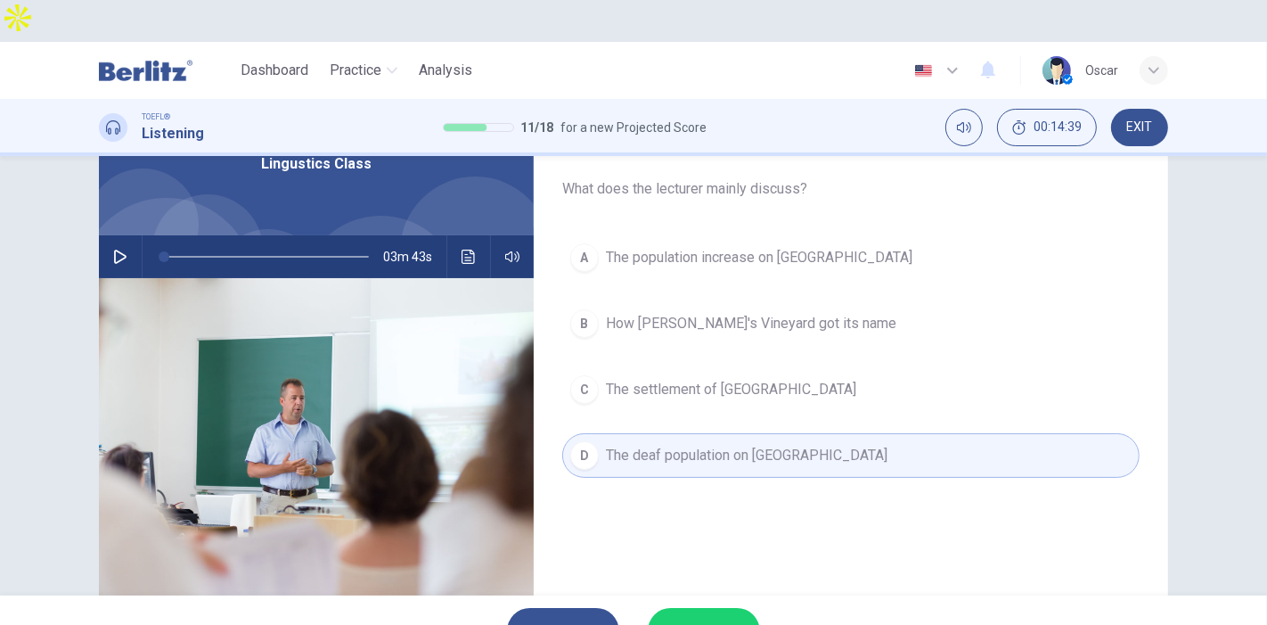
click at [717, 608] on button "SUBMIT" at bounding box center [704, 631] width 112 height 46
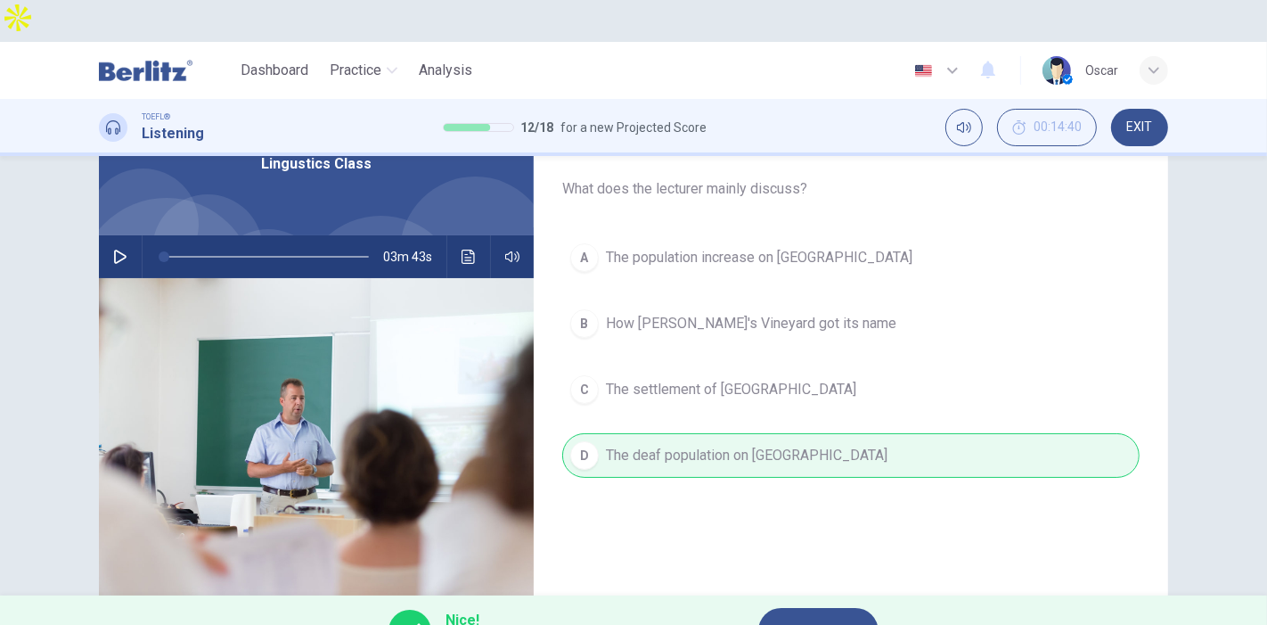
click at [826, 618] on span "NEXT" at bounding box center [809, 630] width 35 height 25
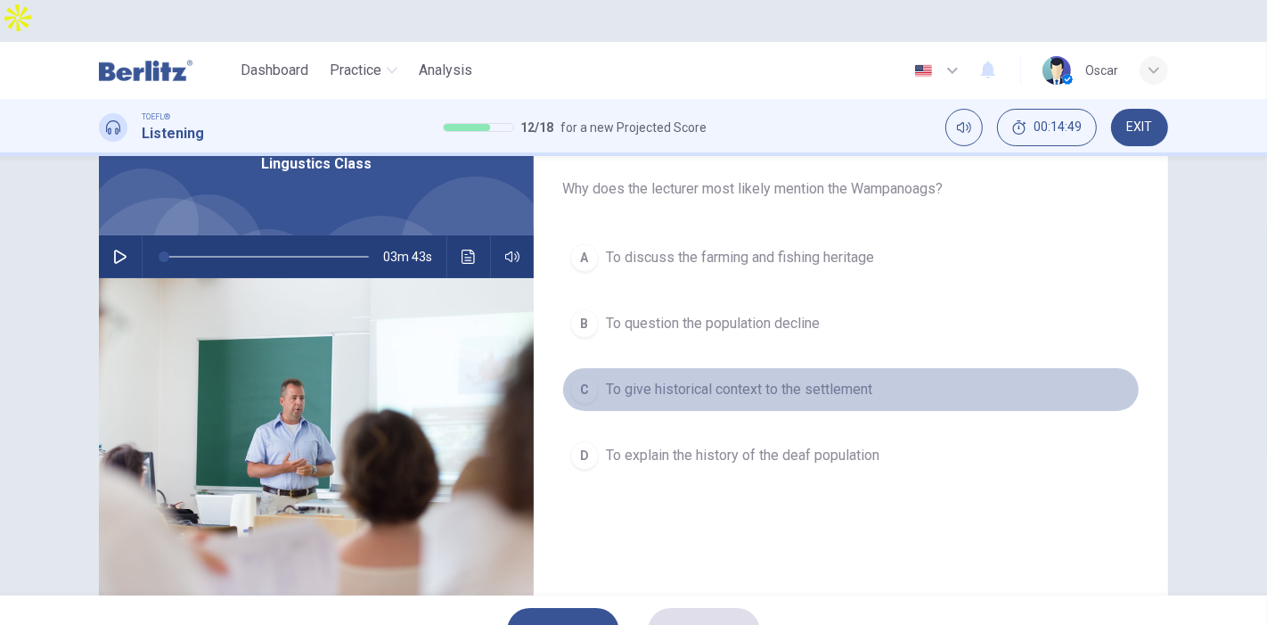
click at [705, 379] on span "To give historical context to the settlement" at bounding box center [739, 389] width 266 height 21
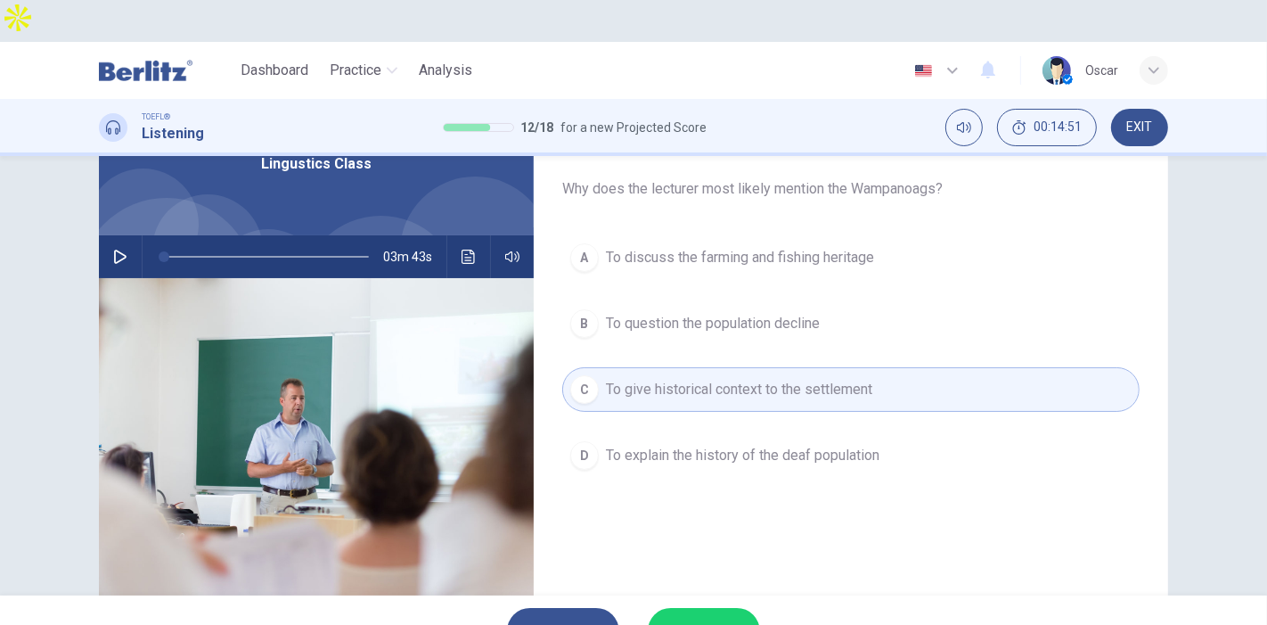
click at [706, 618] on span "SUBMIT" at bounding box center [695, 630] width 52 height 25
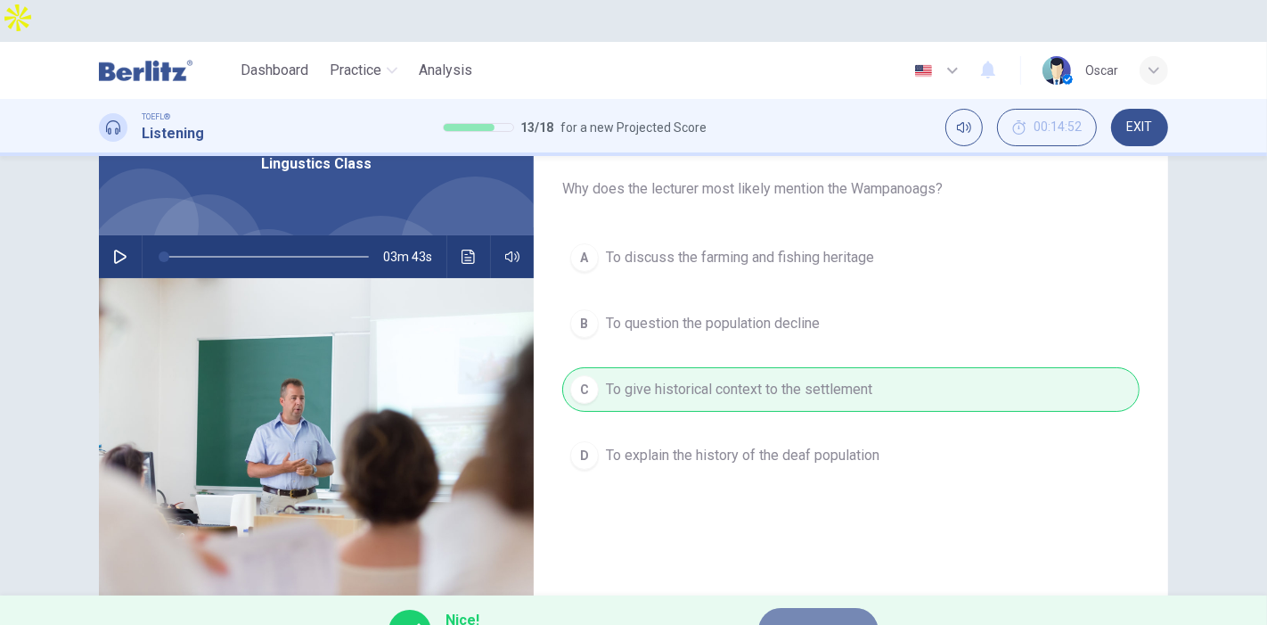
click at [833, 608] on button "NEXT" at bounding box center [818, 631] width 120 height 46
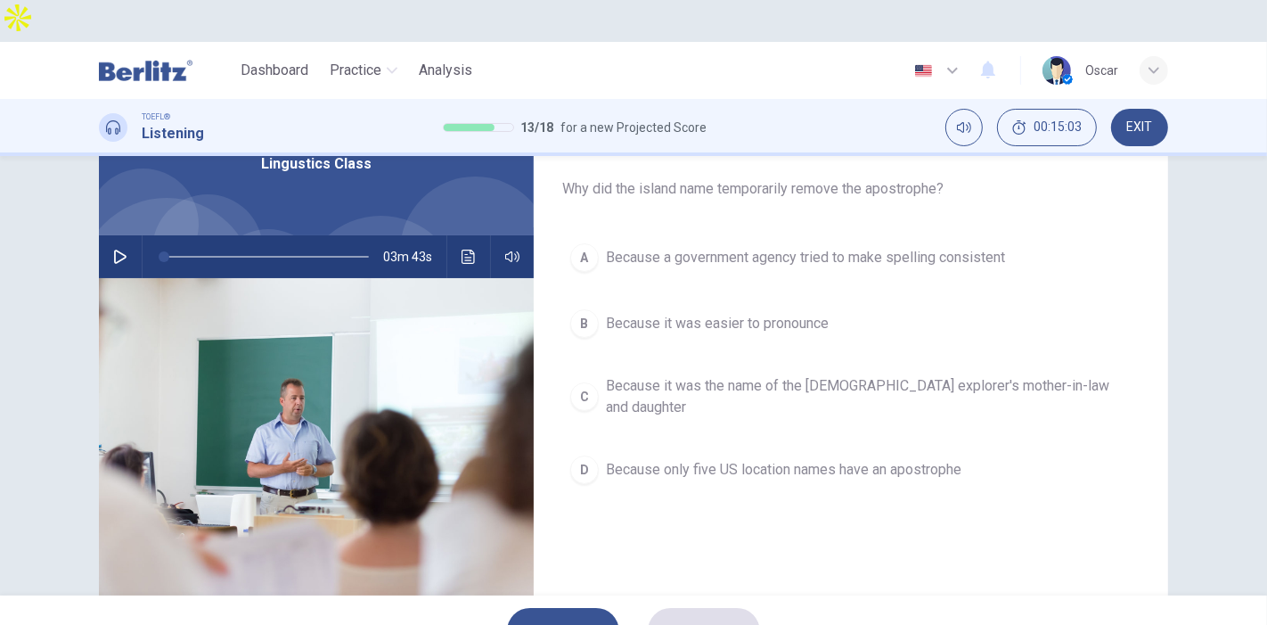
click at [805, 367] on button "C Because it was the name of the British explorer's mother-in-law and daughter" at bounding box center [851, 396] width 578 height 59
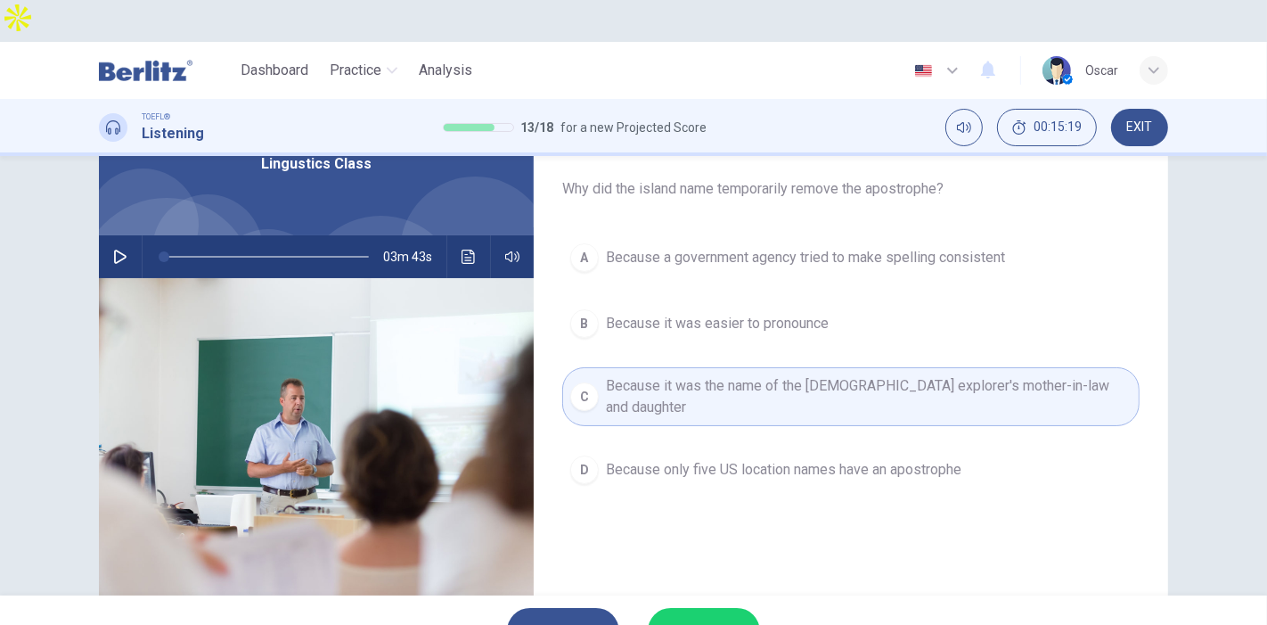
click at [737, 624] on icon "button" at bounding box center [733, 631] width 11 height 11
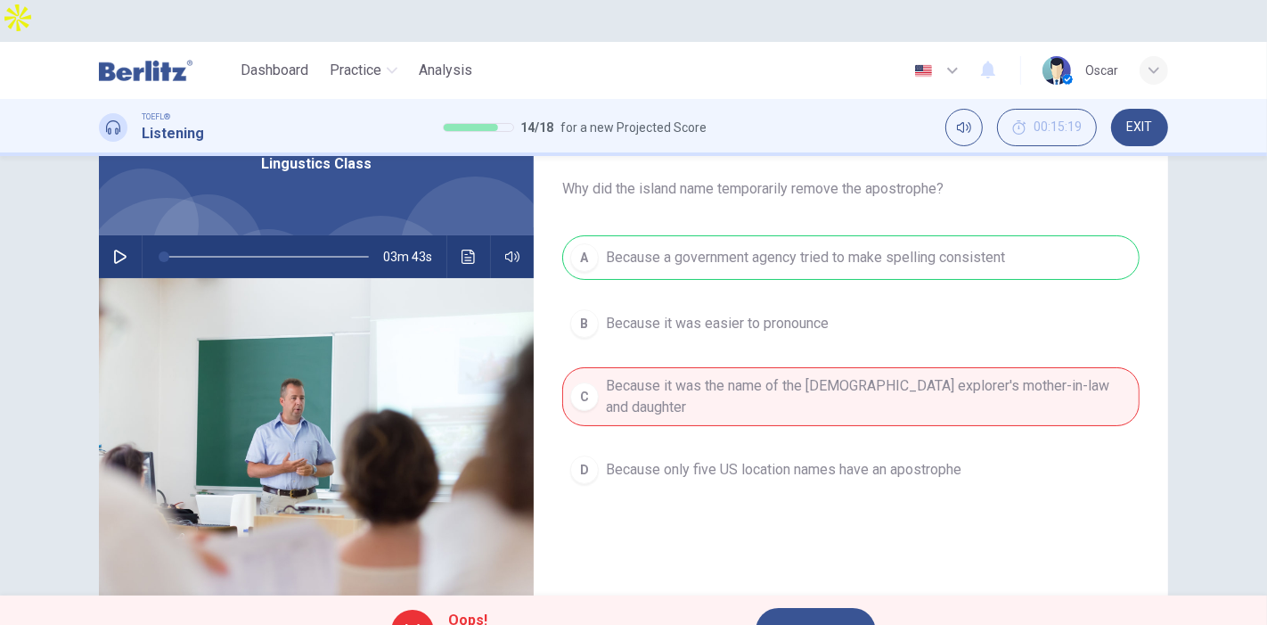
click at [791, 618] on span "NEXT" at bounding box center [807, 630] width 35 height 25
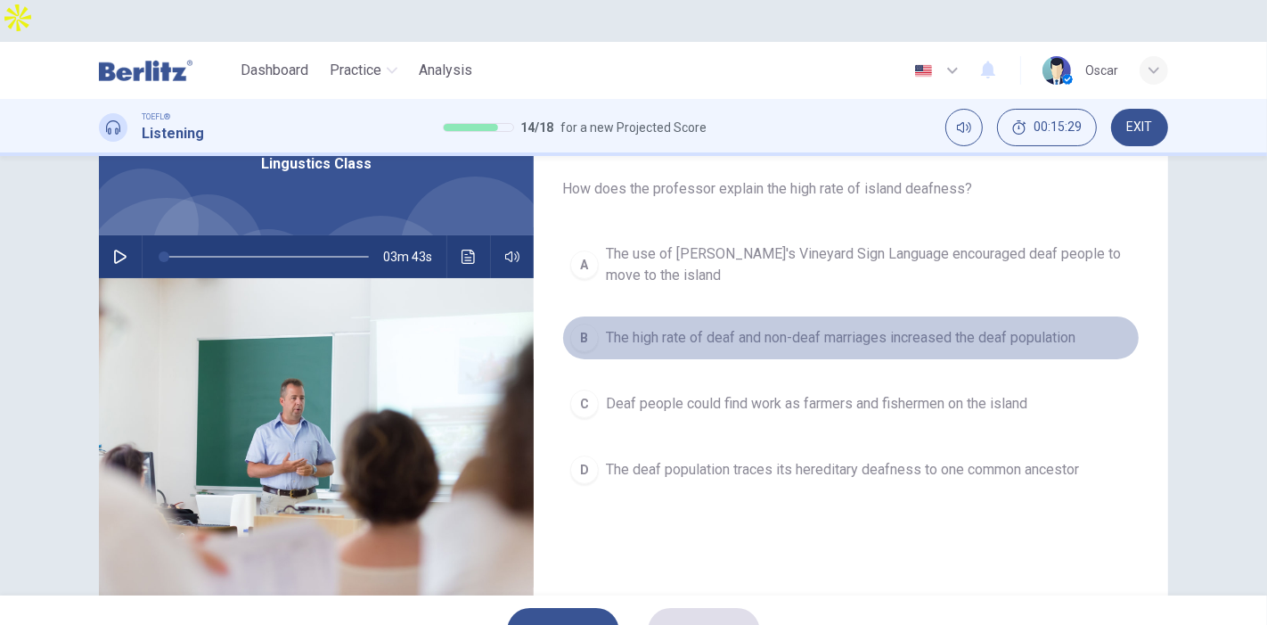
click at [824, 327] on span "The high rate of deaf and non-deaf marriages increased the deaf population" at bounding box center [841, 337] width 470 height 21
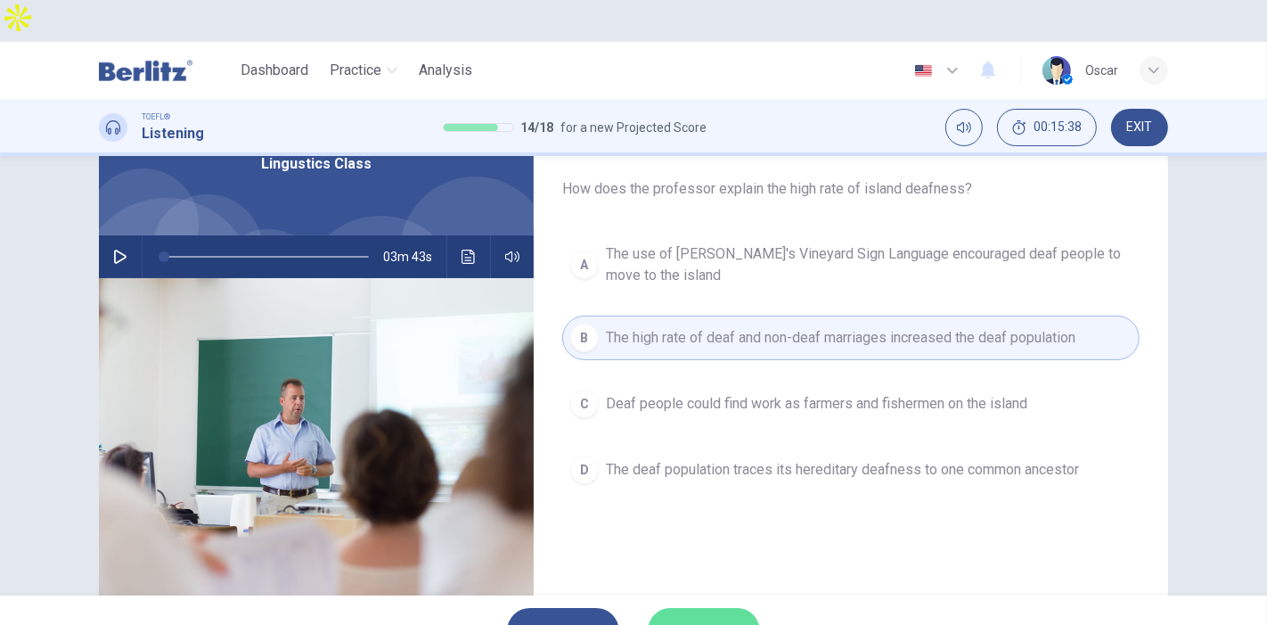
click at [728, 608] on button "SUBMIT" at bounding box center [704, 631] width 112 height 46
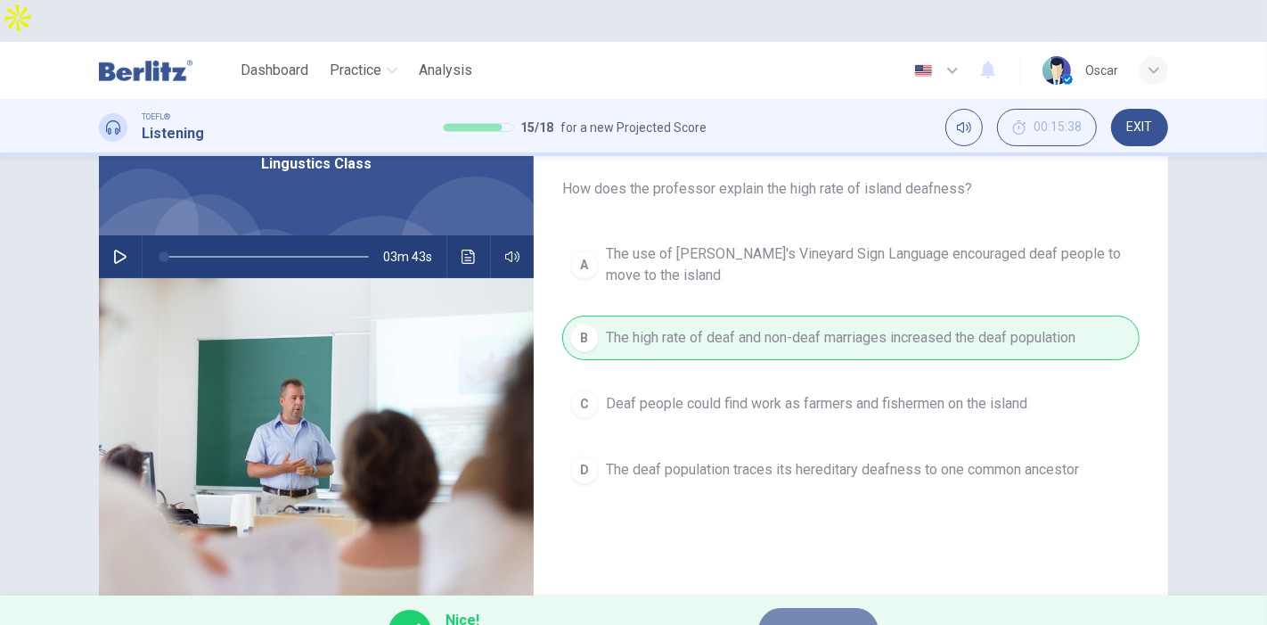
click at [812, 618] on span "NEXT" at bounding box center [809, 630] width 35 height 25
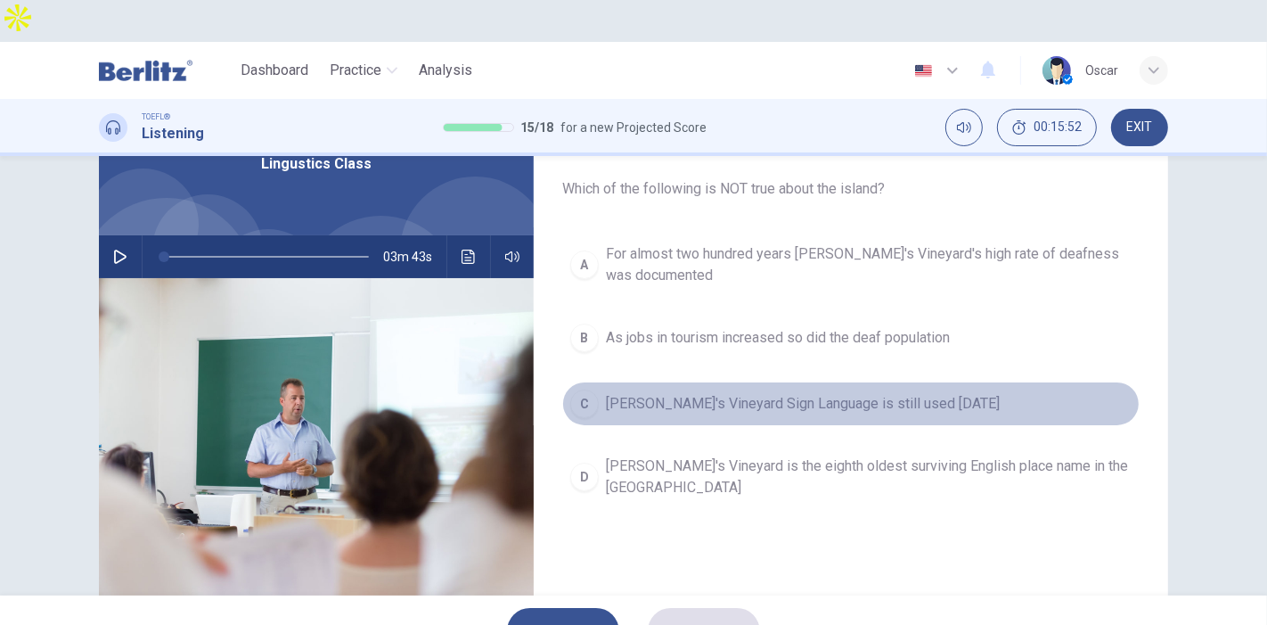
click at [747, 393] on span "Martha's Vineyard Sign Language is still used today" at bounding box center [803, 403] width 394 height 21
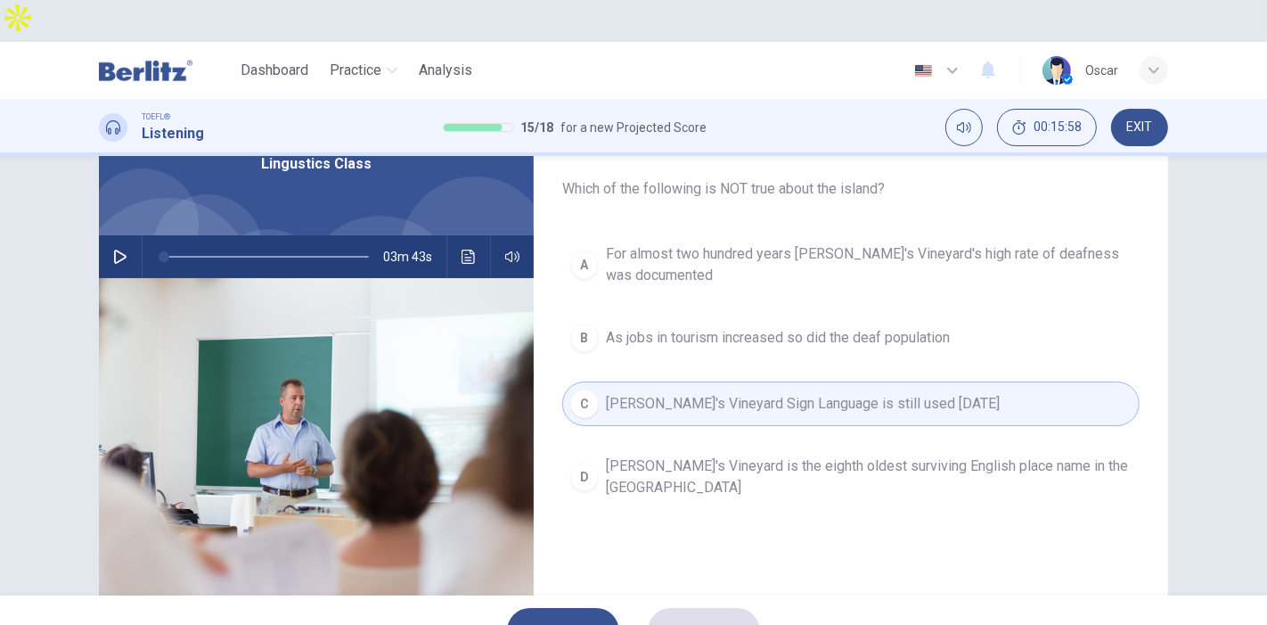
click at [715, 455] on span "Martha's Vineyard is the eighth oldest surviving English place name in the US" at bounding box center [869, 476] width 526 height 43
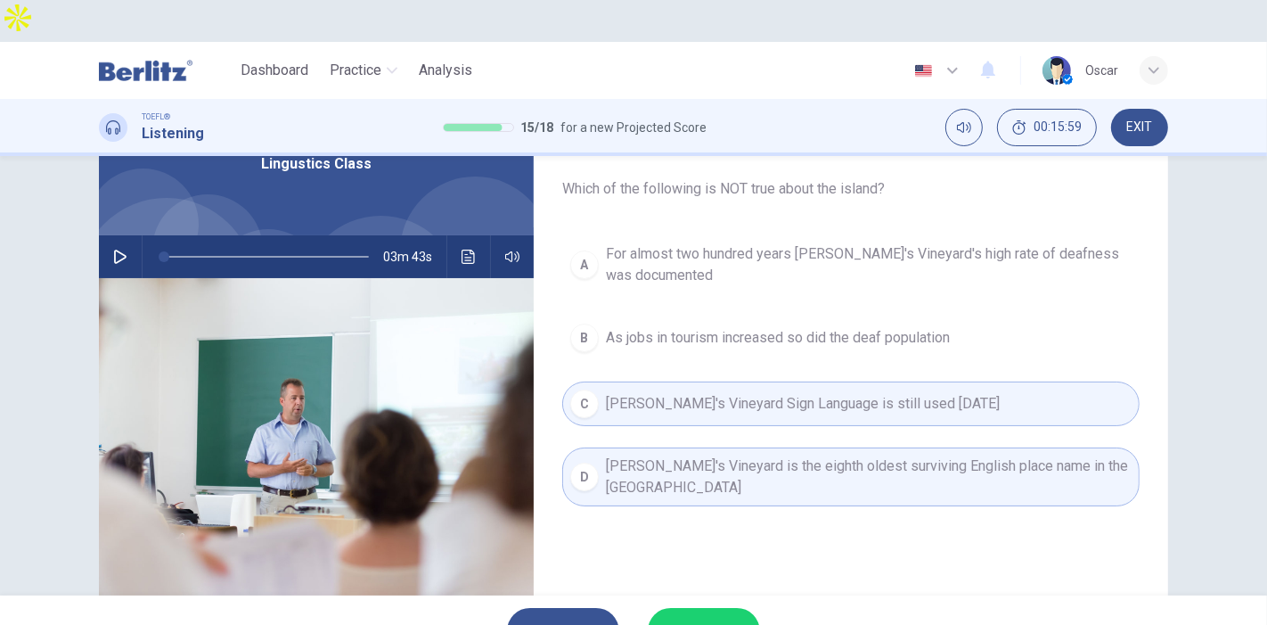
click at [742, 455] on span "Martha's Vineyard is the eighth oldest surviving English place name in the US" at bounding box center [869, 476] width 526 height 43
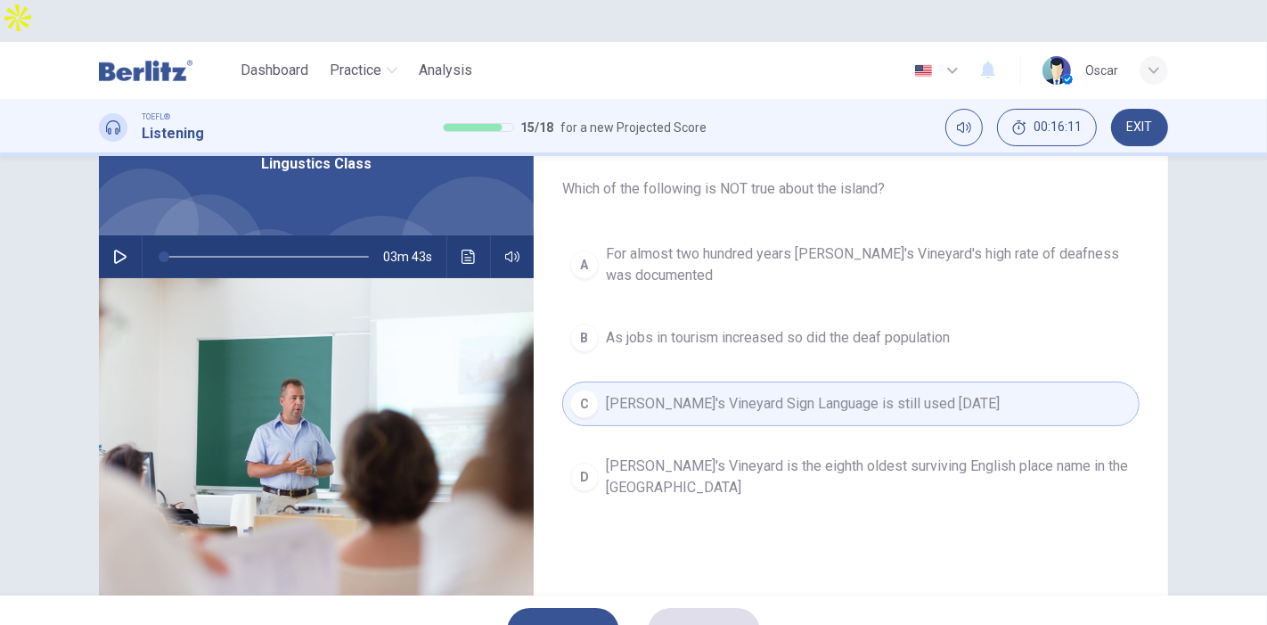
click at [676, 243] on span "For almost two hundred years Martha's Vineyard's high rate of deafness was docu…" at bounding box center [869, 264] width 526 height 43
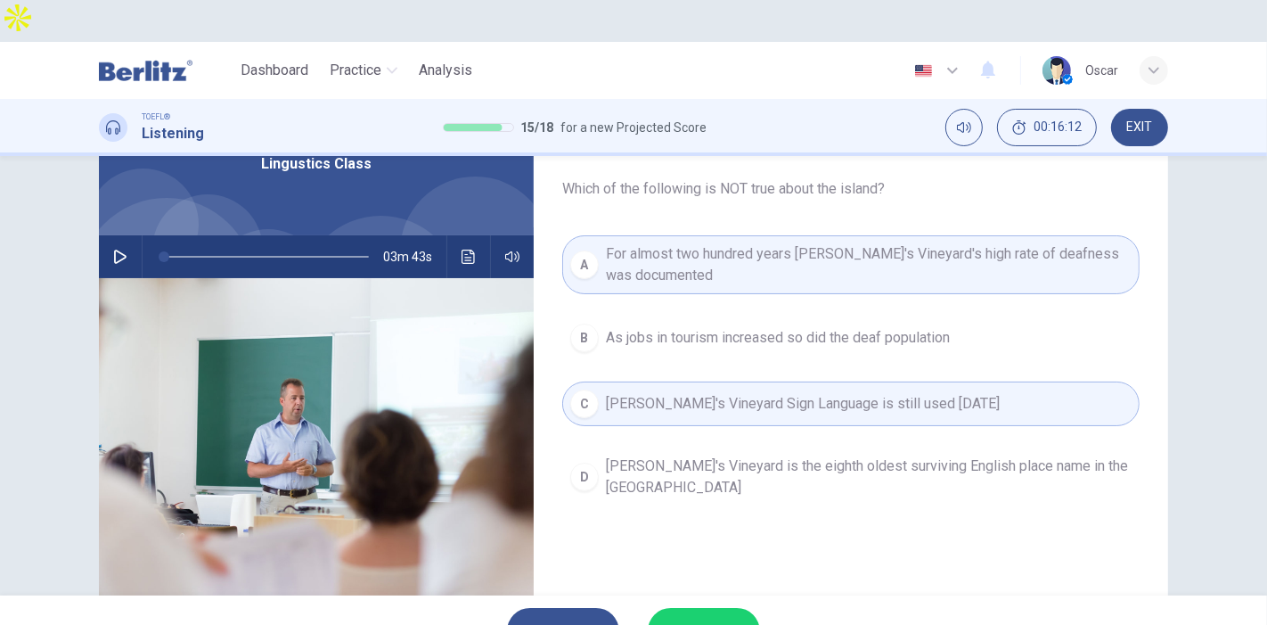
click at [698, 618] on span "SUBMIT" at bounding box center [695, 630] width 52 height 25
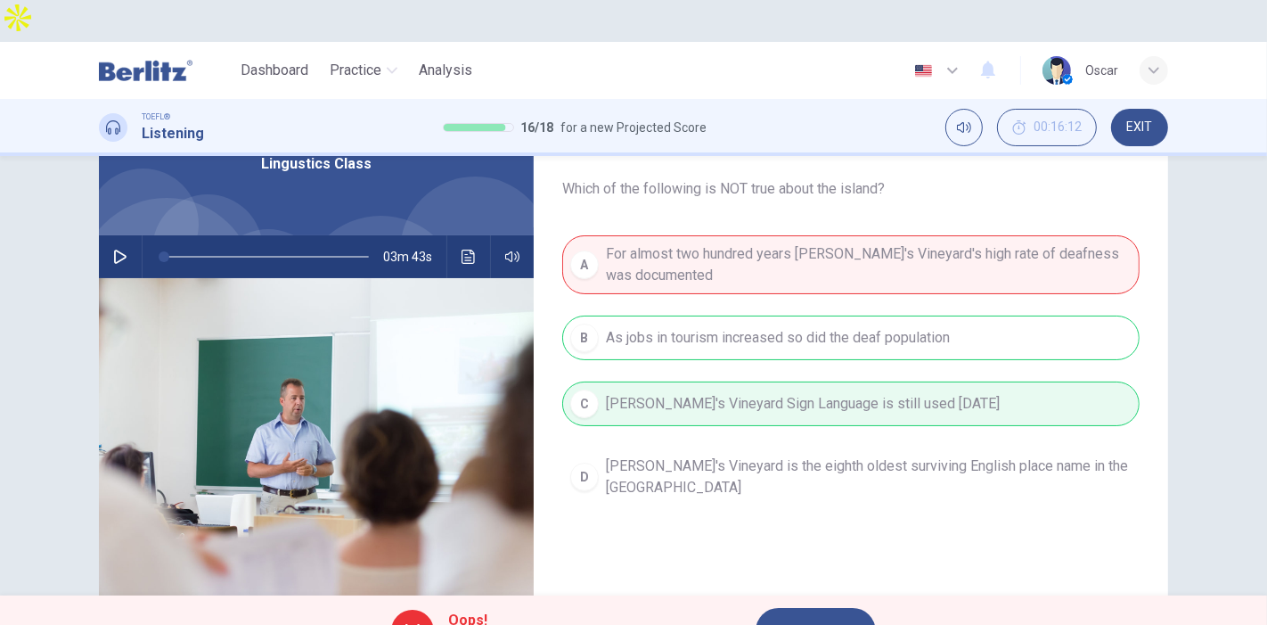
click at [715, 291] on div "A For almost two hundred years Martha's Vineyard's high rate of deafness was do…" at bounding box center [851, 388] width 578 height 307
click at [815, 618] on span "NEXT" at bounding box center [807, 630] width 35 height 25
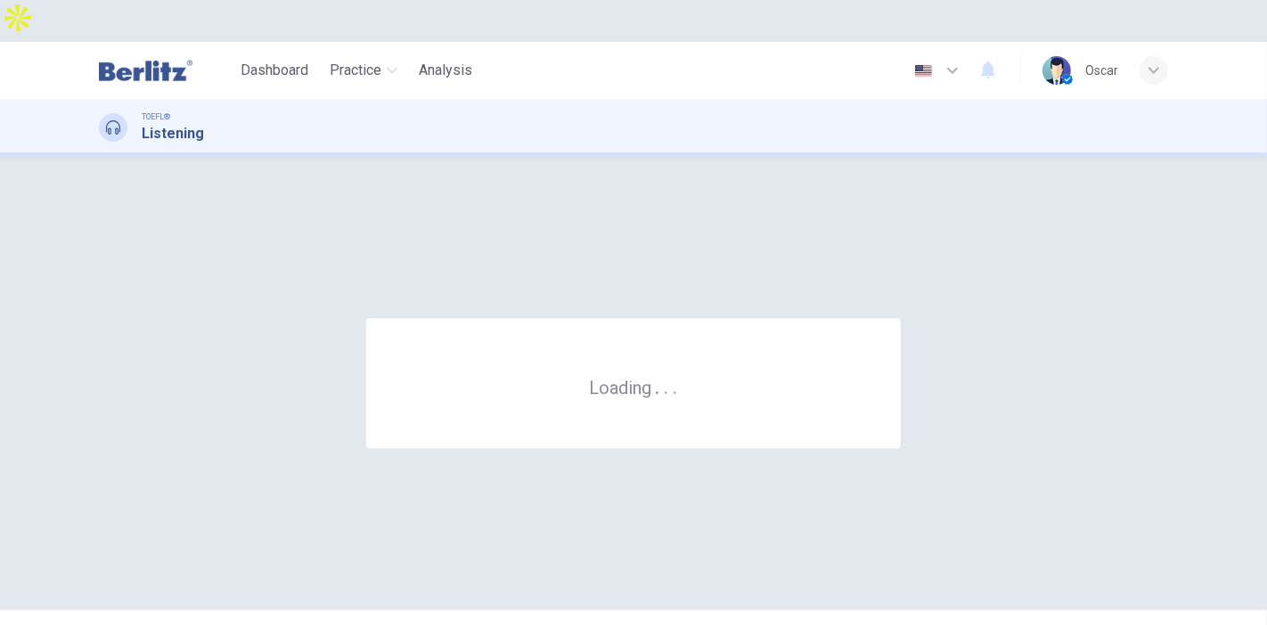
scroll to position [0, 0]
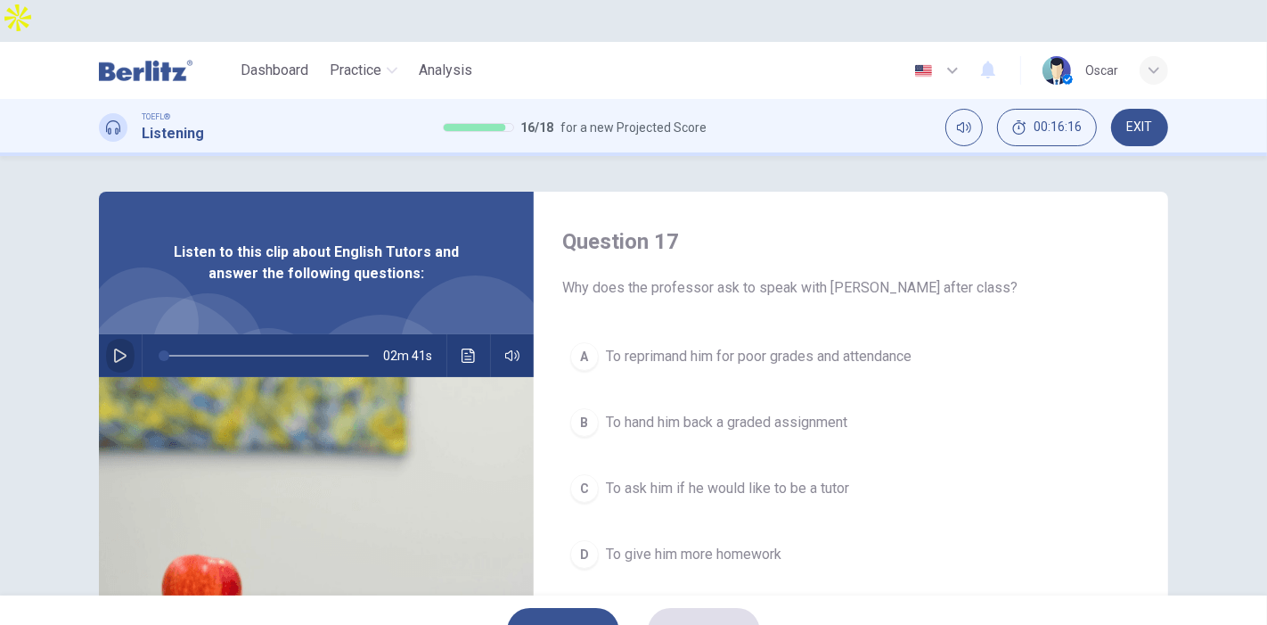
click at [115, 348] on icon "button" at bounding box center [120, 355] width 12 height 14
type input "*"
click at [687, 412] on span "To hand him back a graded assignment" at bounding box center [727, 422] width 242 height 21
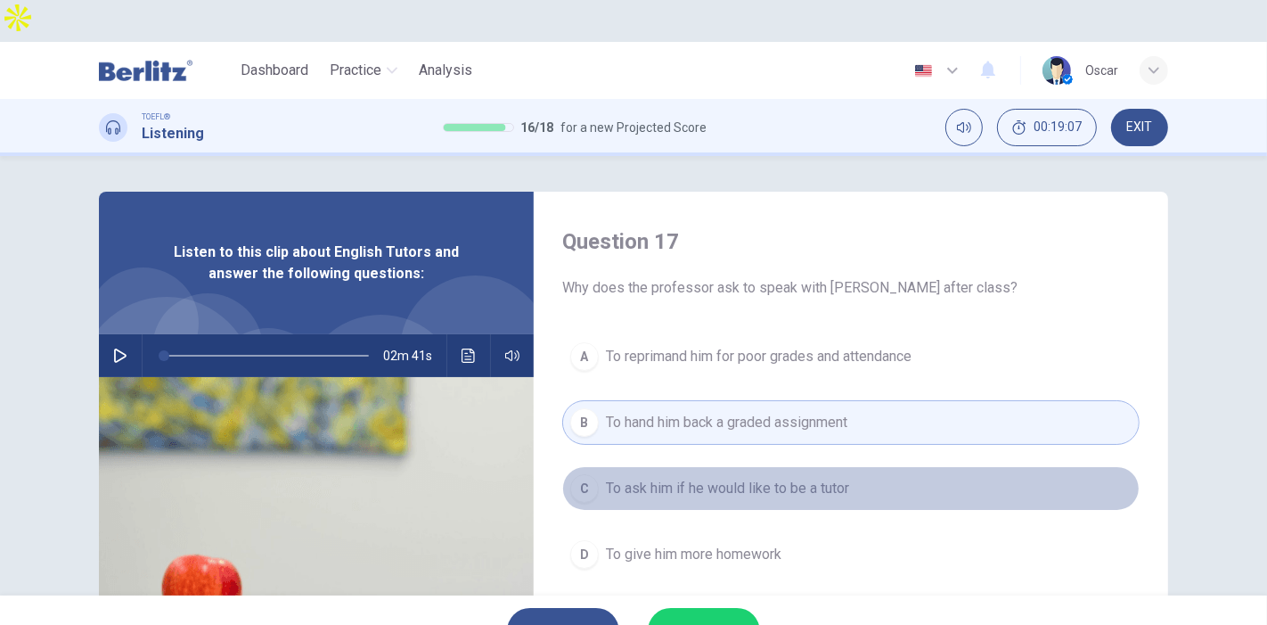
click at [720, 478] on span "To ask him if he would like to be a tutor" at bounding box center [727, 488] width 243 height 21
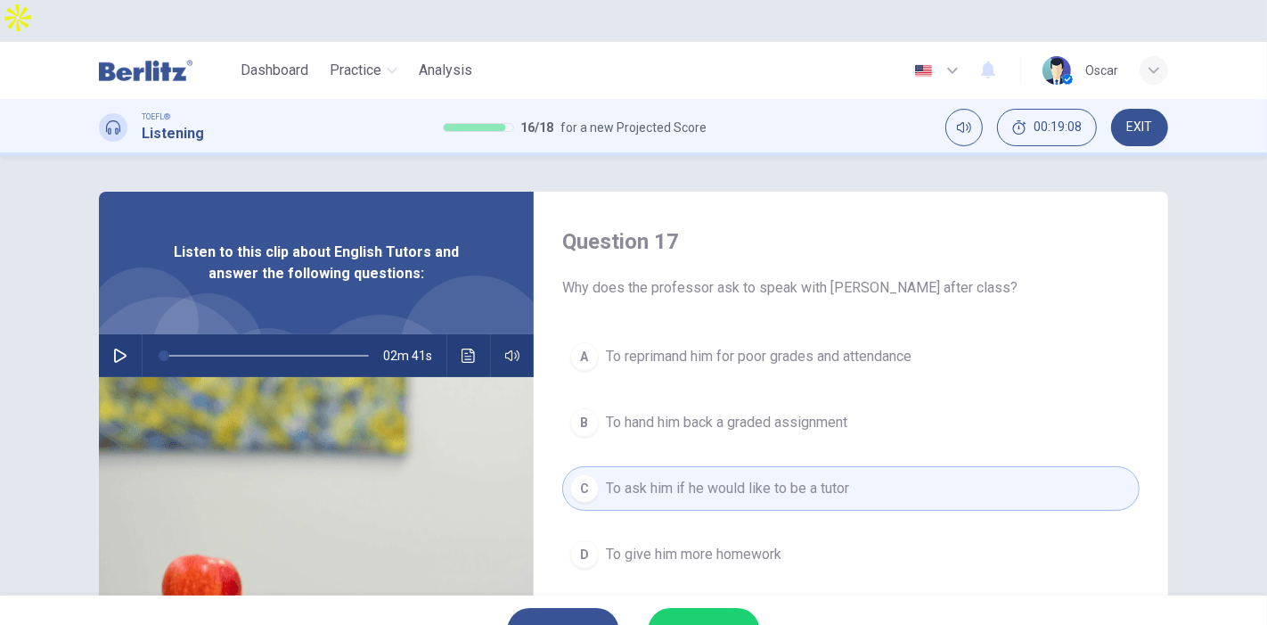
click at [731, 624] on icon "button" at bounding box center [733, 631] width 11 height 11
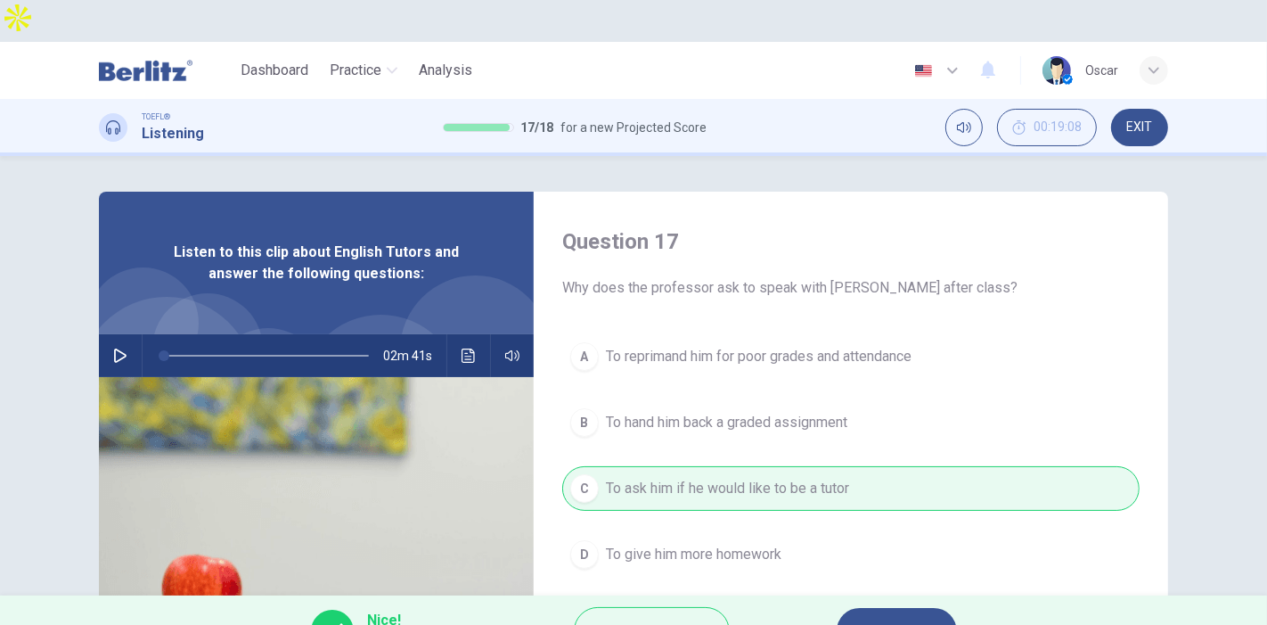
click at [865, 608] on button "NEXT" at bounding box center [897, 631] width 120 height 46
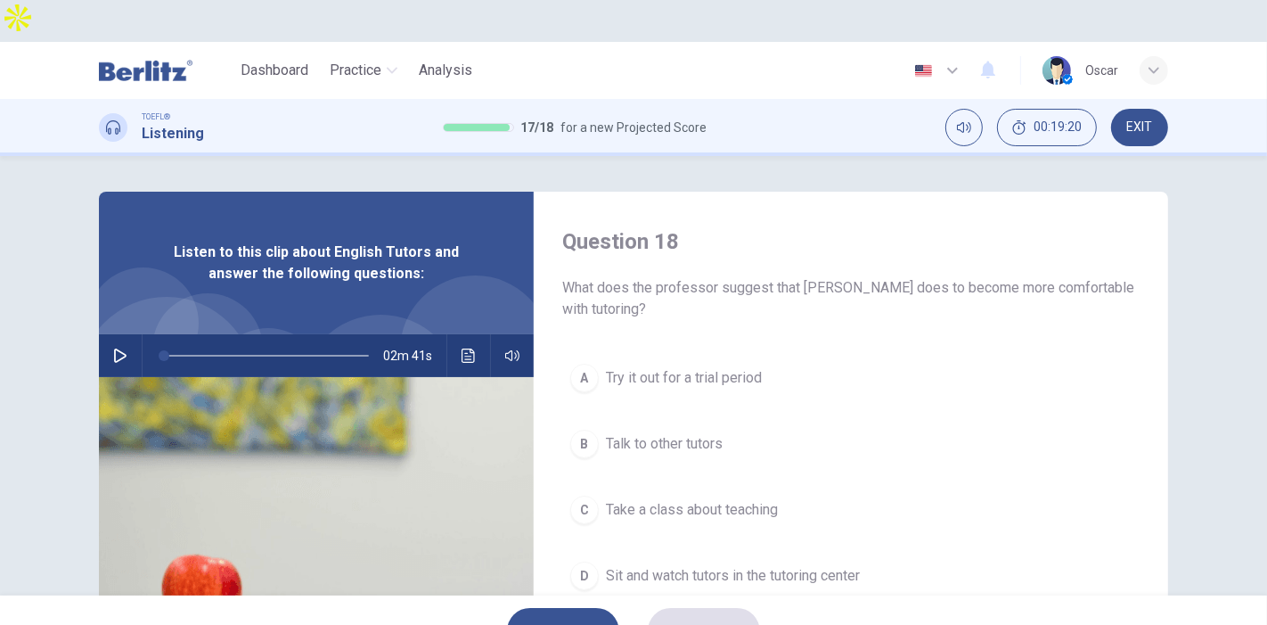
click at [691, 499] on span "Take a class about teaching" at bounding box center [692, 509] width 172 height 21
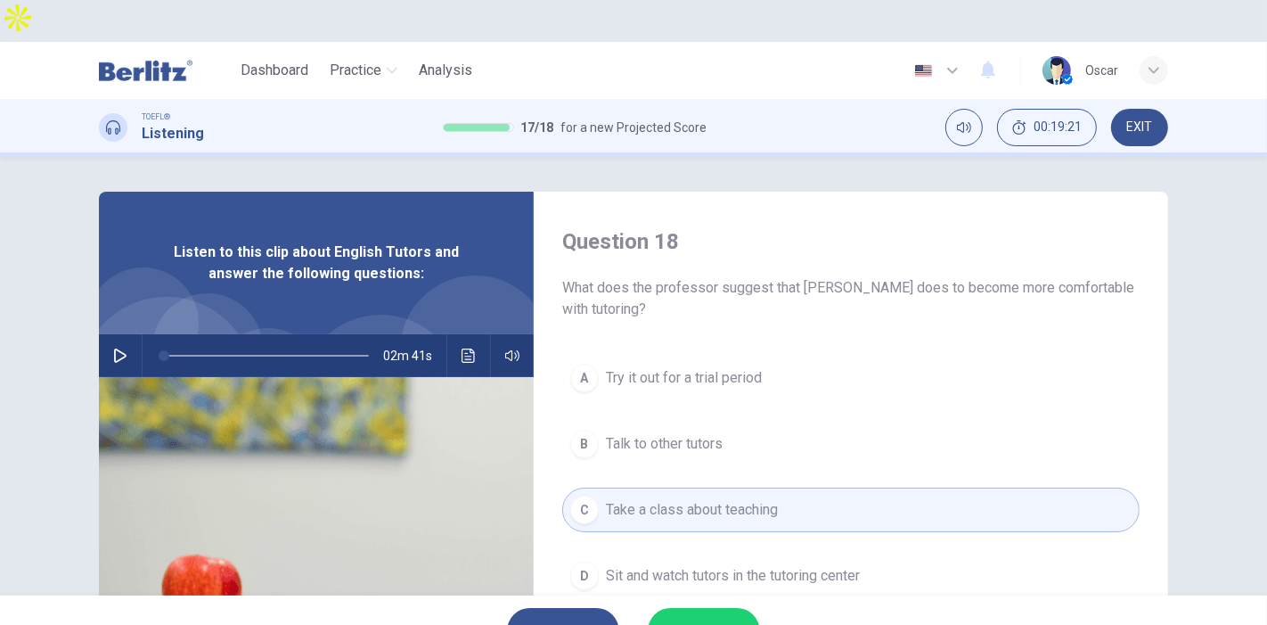
click at [695, 618] on span "SUBMIT" at bounding box center [695, 630] width 52 height 25
